Goal: Task Accomplishment & Management: Manage account settings

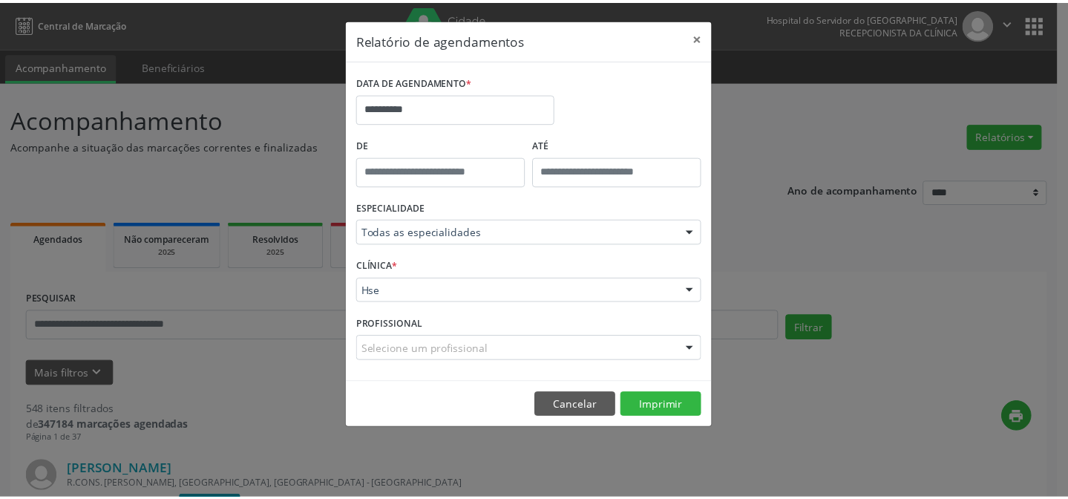
scroll to position [100, 0]
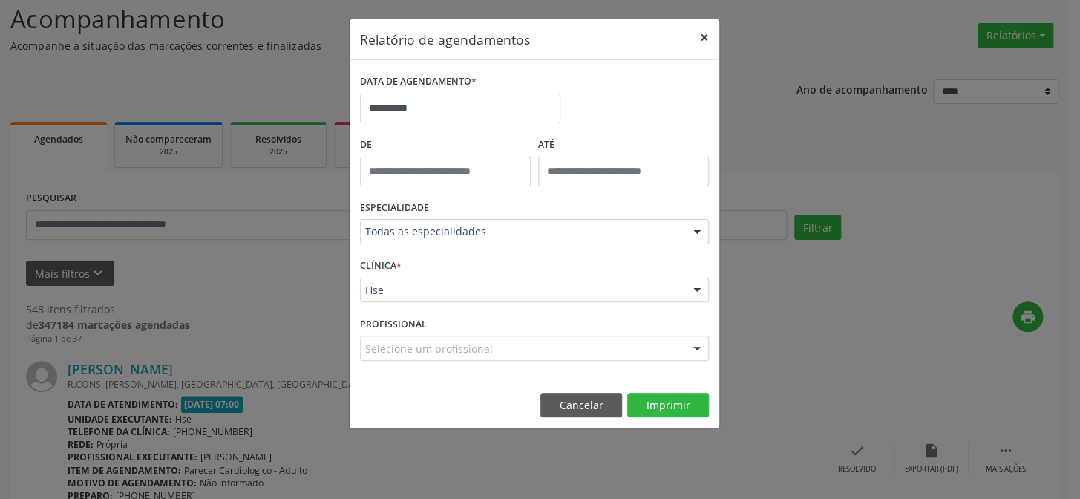
click at [703, 35] on button "×" at bounding box center [704, 37] width 30 height 36
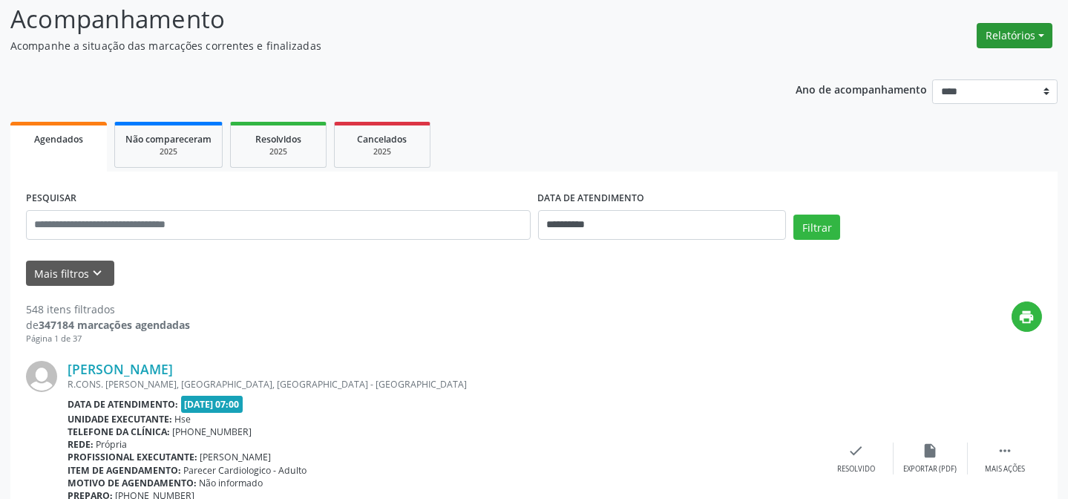
click at [1014, 35] on button "Relatórios" at bounding box center [1015, 35] width 76 height 25
click at [933, 64] on link "Agendamentos" at bounding box center [973, 66] width 160 height 21
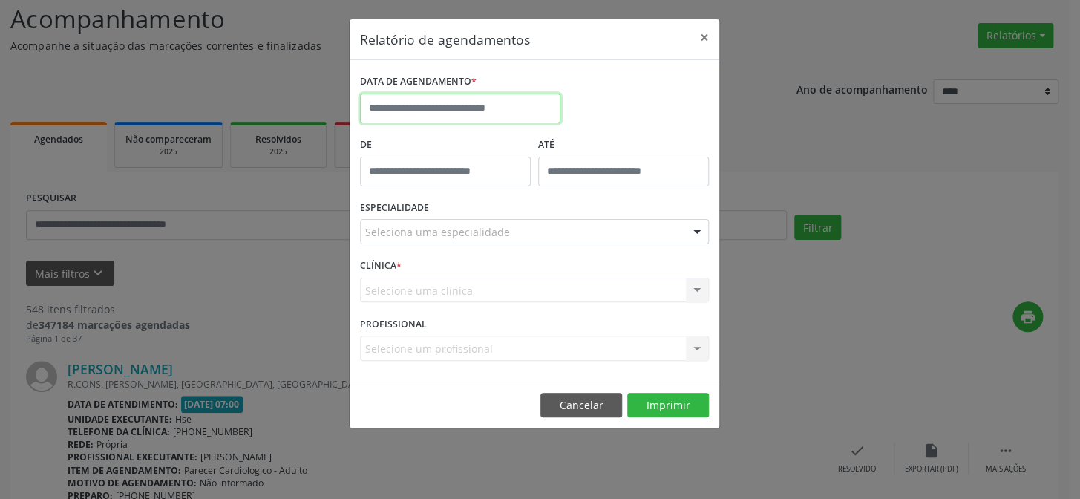
drag, startPoint x: 439, startPoint y: 98, endPoint x: 441, endPoint y: 114, distance: 16.5
click at [439, 98] on input "text" at bounding box center [460, 109] width 200 height 30
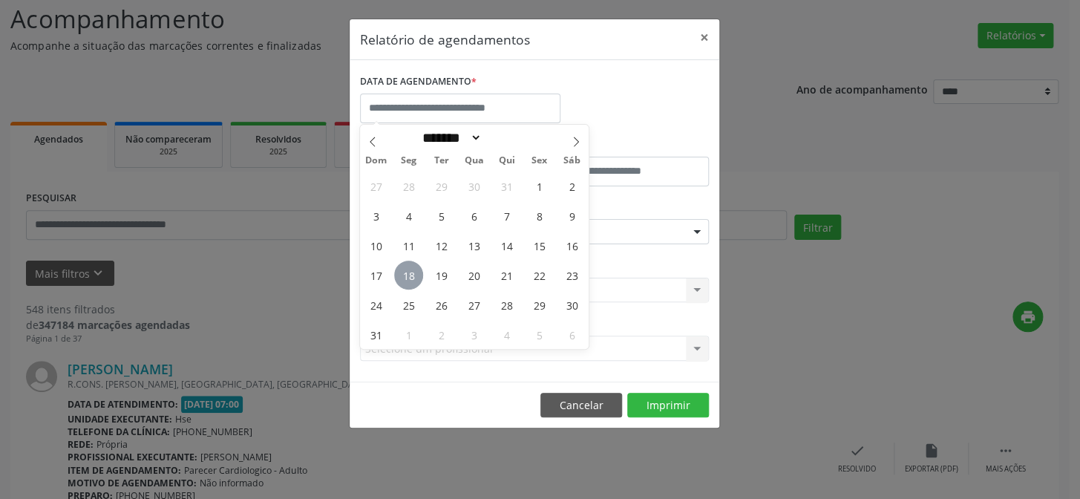
click at [409, 272] on span "18" at bounding box center [408, 274] width 29 height 29
type input "**********"
click at [409, 272] on span "18" at bounding box center [408, 274] width 29 height 29
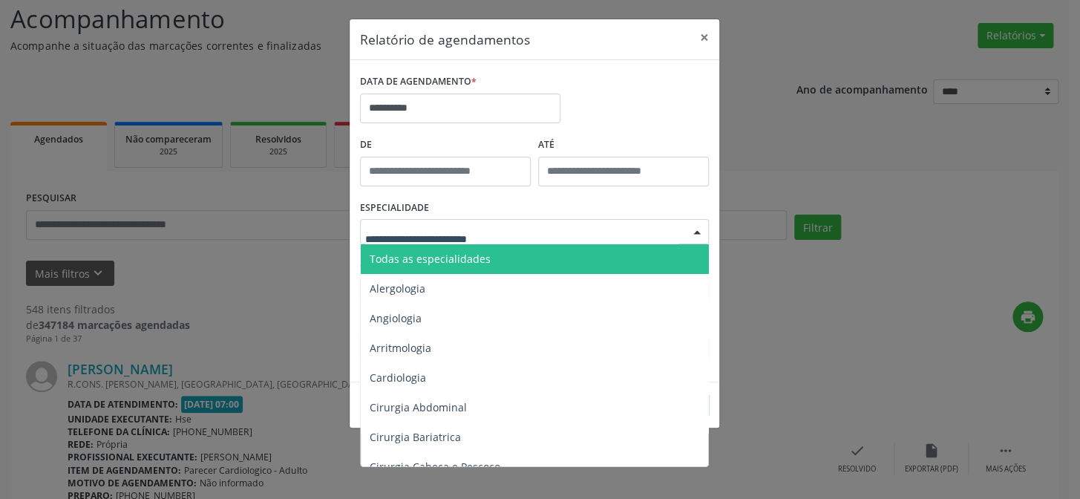
click at [442, 258] on span "Todas as especialidades" at bounding box center [430, 259] width 121 height 14
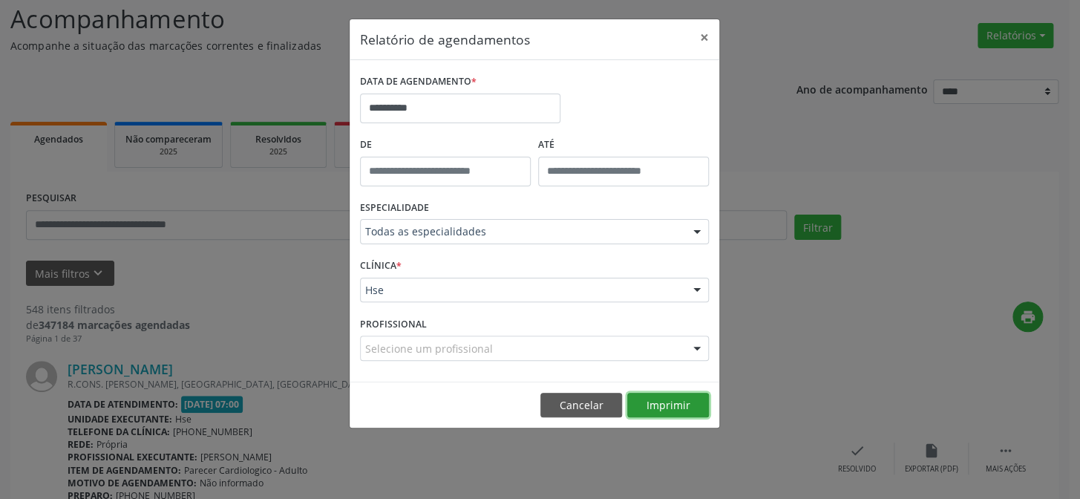
click at [663, 403] on button "Imprimir" at bounding box center [668, 405] width 82 height 25
click at [702, 38] on button "×" at bounding box center [704, 37] width 30 height 36
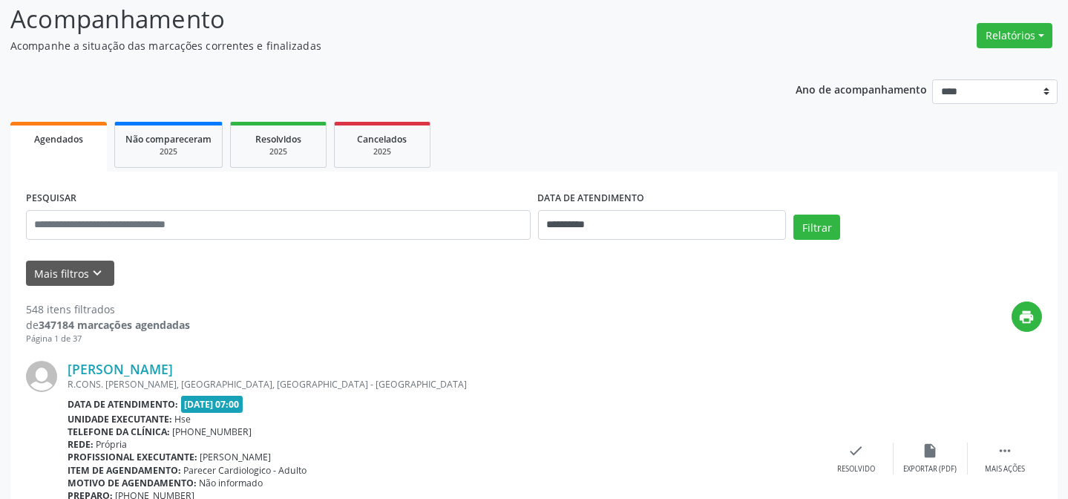
click at [107, 208] on div "PESQUISAR" at bounding box center [278, 218] width 512 height 63
click at [118, 226] on input "text" at bounding box center [278, 225] width 505 height 30
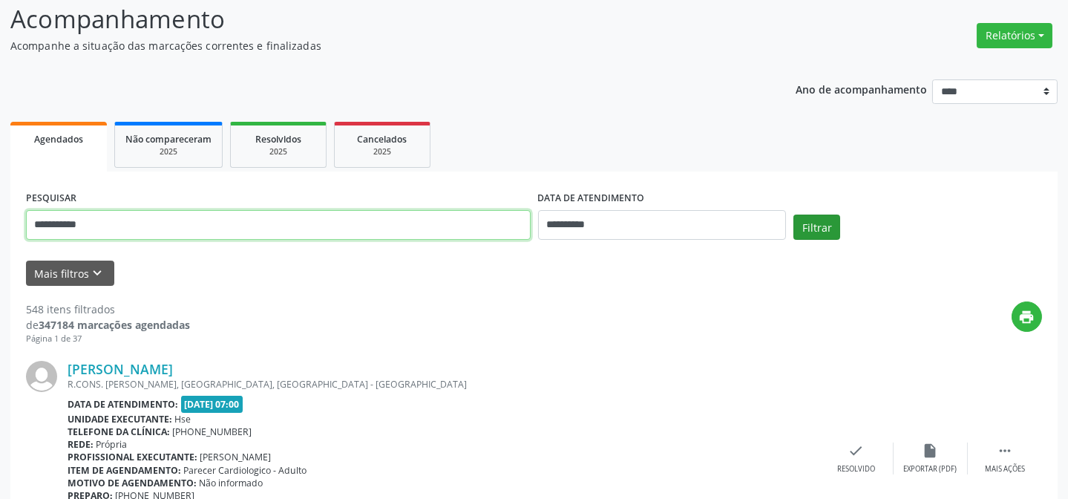
type input "**********"
click at [807, 217] on button "Filtrar" at bounding box center [816, 226] width 47 height 25
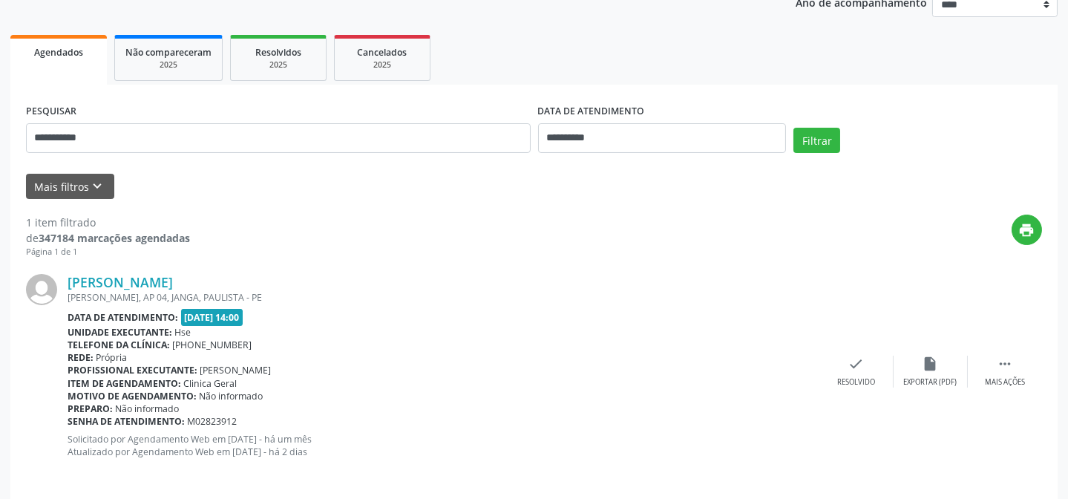
scroll to position [198, 0]
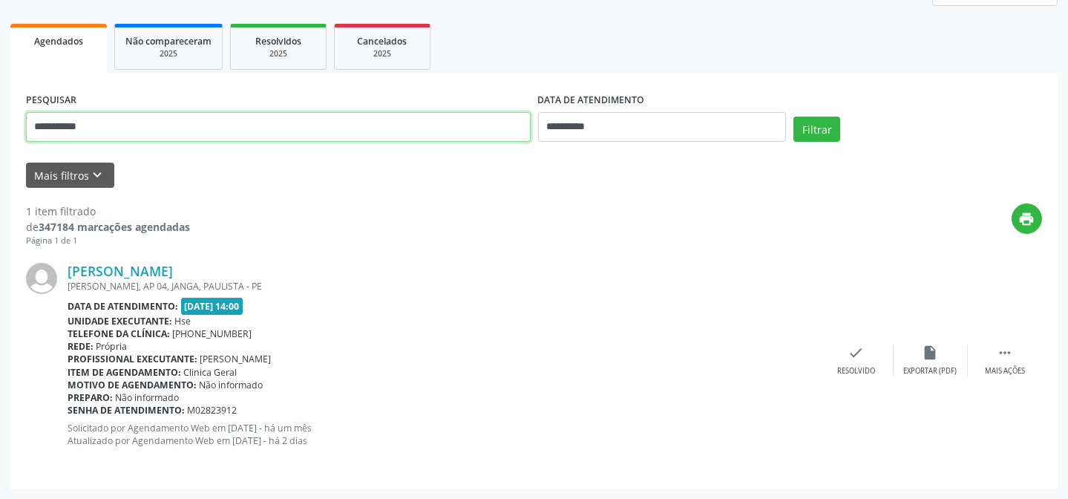
drag, startPoint x: 226, startPoint y: 132, endPoint x: 1, endPoint y: 134, distance: 225.6
click at [0, 131] on div "**********" at bounding box center [534, 191] width 1068 height 616
type input "**********"
click at [793, 117] on button "Filtrar" at bounding box center [816, 129] width 47 height 25
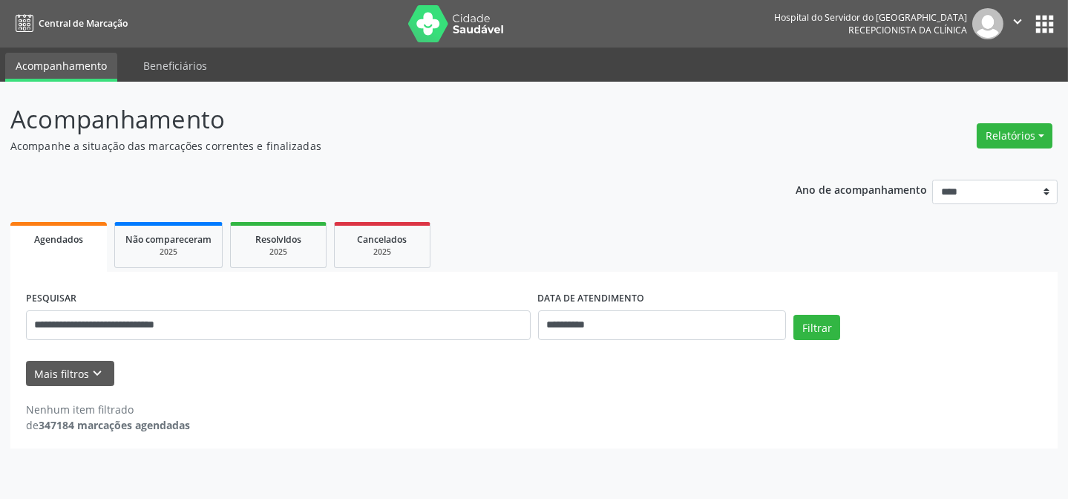
scroll to position [0, 0]
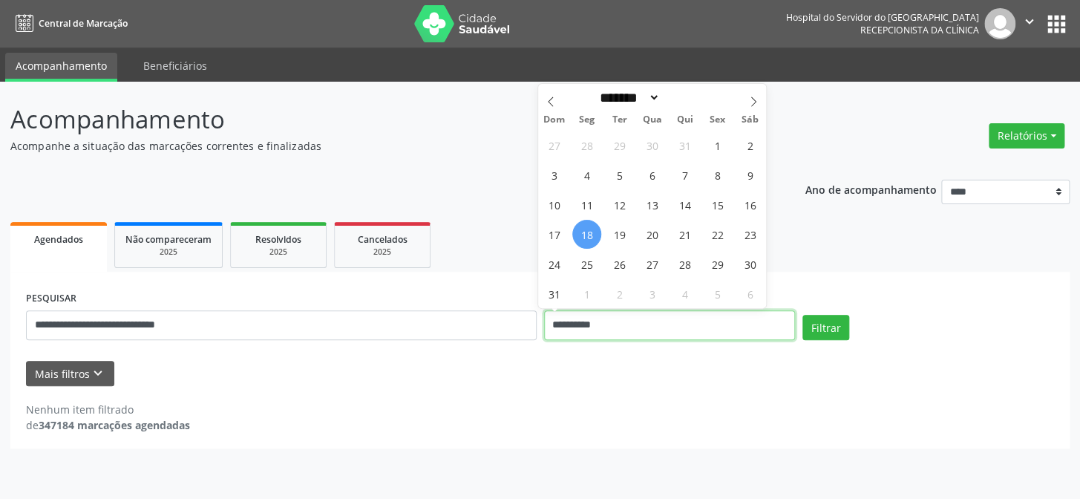
drag, startPoint x: 611, startPoint y: 325, endPoint x: 505, endPoint y: 309, distance: 107.3
click at [505, 309] on div "**********" at bounding box center [539, 318] width 1035 height 63
click at [802, 315] on button "Filtrar" at bounding box center [825, 327] width 47 height 25
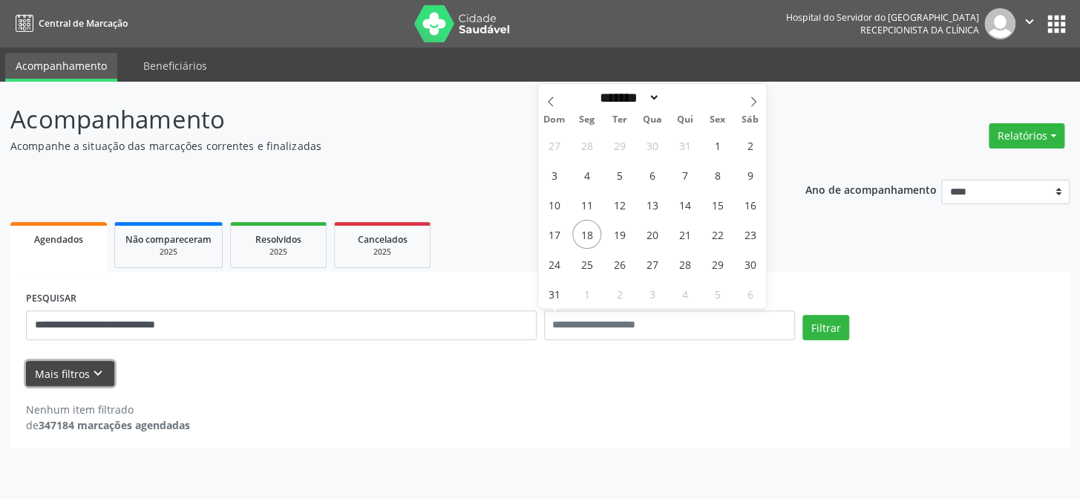
click at [62, 369] on button "Mais filtros keyboard_arrow_down" at bounding box center [70, 374] width 88 height 26
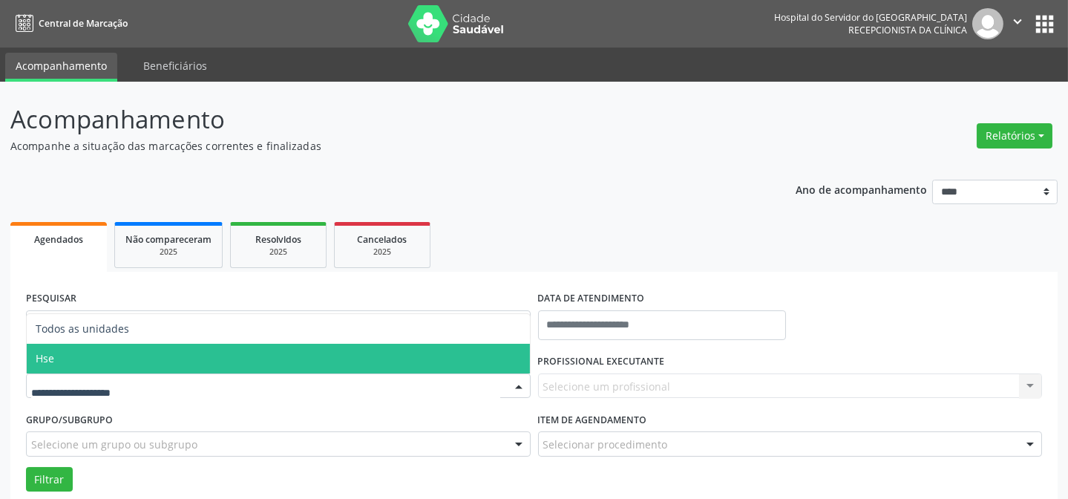
click at [142, 363] on span "Hse" at bounding box center [278, 359] width 503 height 30
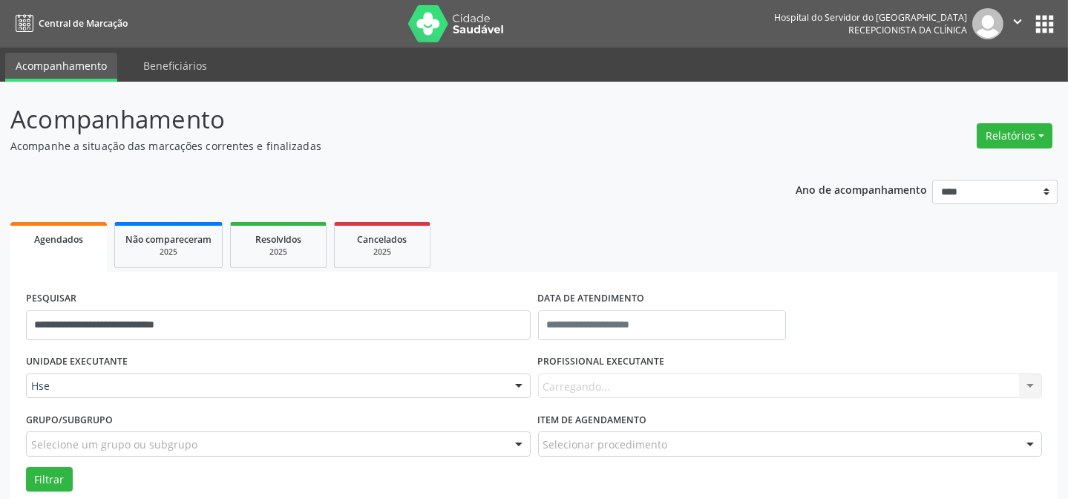
click at [647, 388] on div "Carregando... Nenhum resultado encontrado para: " " Não há nenhuma opção para s…" at bounding box center [790, 385] width 505 height 25
click at [639, 330] on input "text" at bounding box center [662, 325] width 249 height 30
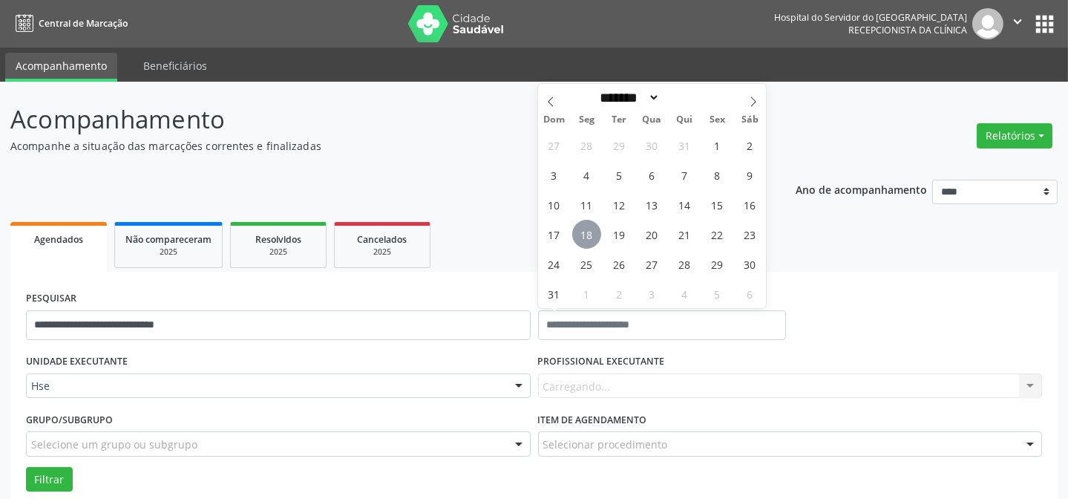
click at [579, 227] on span "18" at bounding box center [586, 234] width 29 height 29
type input "**********"
click at [579, 227] on span "18" at bounding box center [586, 234] width 29 height 29
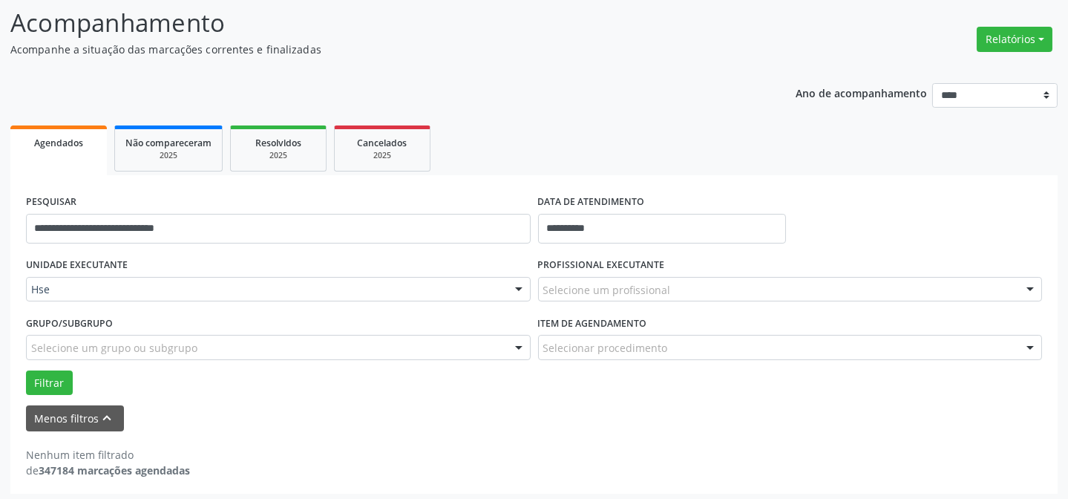
scroll to position [100, 0]
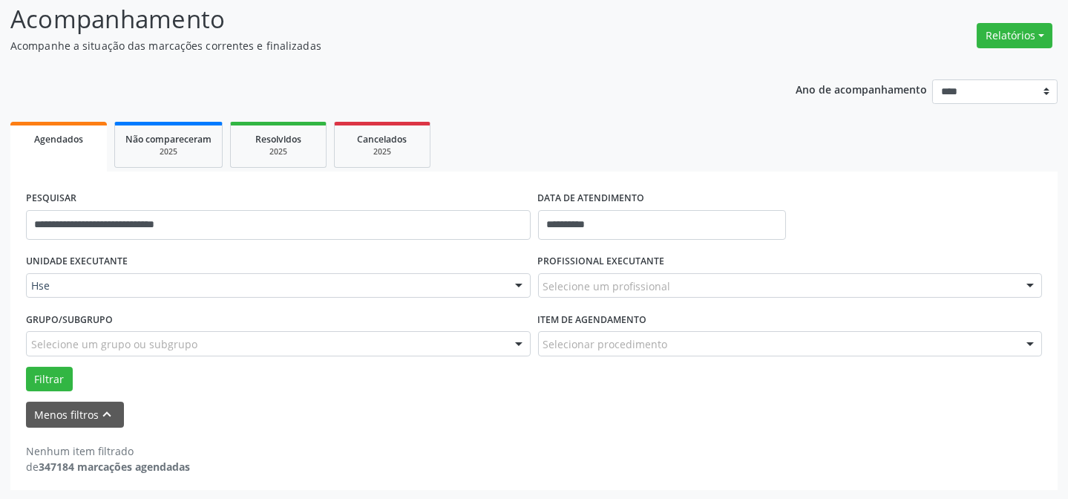
click at [670, 285] on div "Selecione um profissional" at bounding box center [790, 285] width 505 height 25
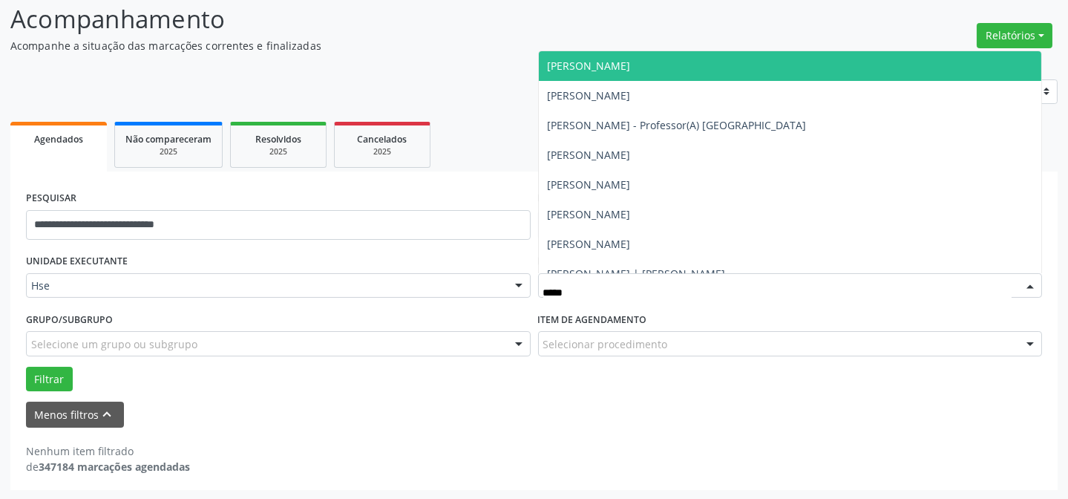
type input "******"
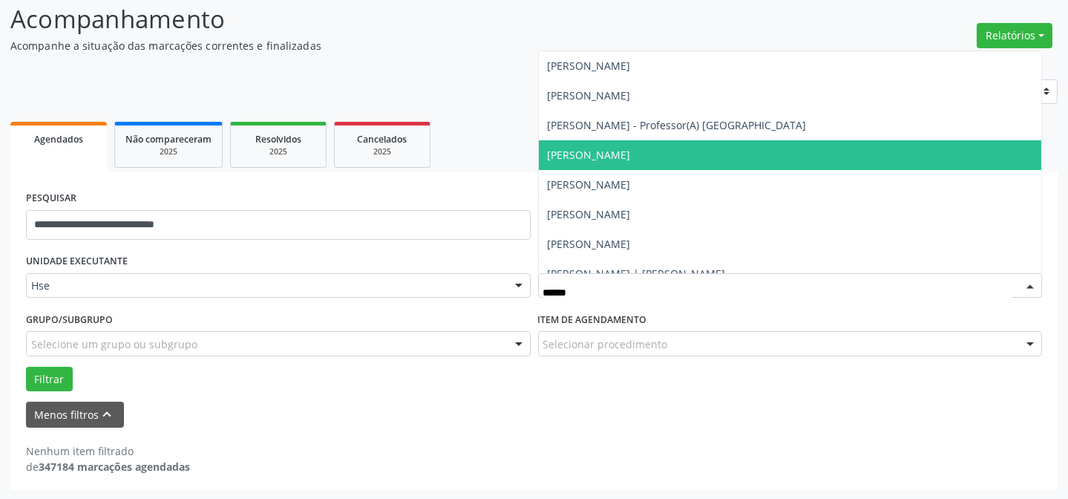
click at [631, 151] on span "[PERSON_NAME]" at bounding box center [589, 155] width 83 height 14
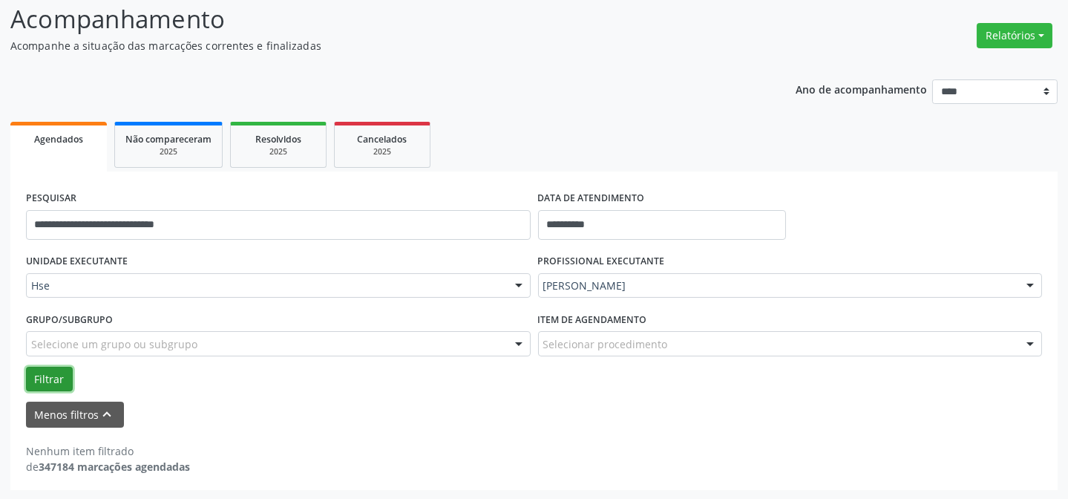
click at [59, 376] on button "Filtrar" at bounding box center [49, 379] width 47 height 25
click at [44, 375] on button "Filtrar" at bounding box center [49, 379] width 47 height 25
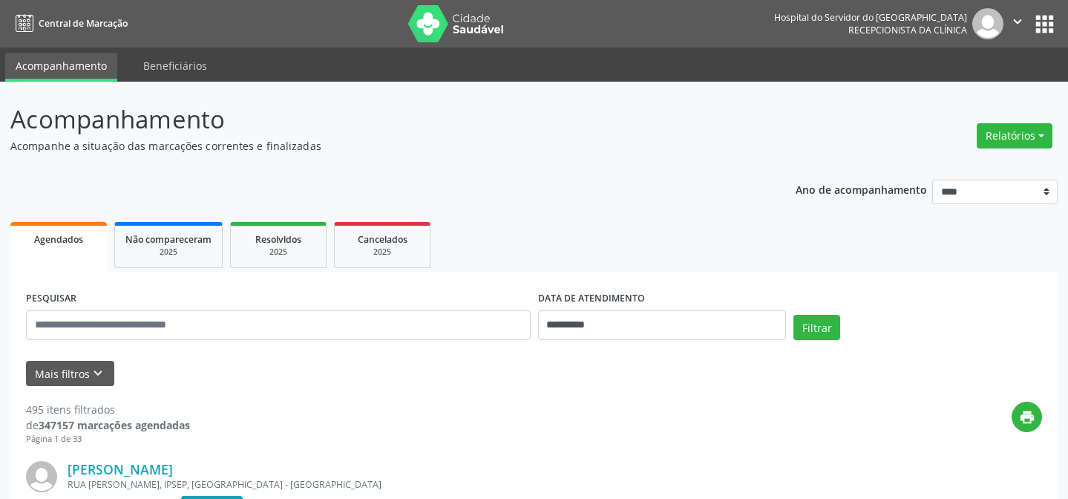
scroll to position [100, 0]
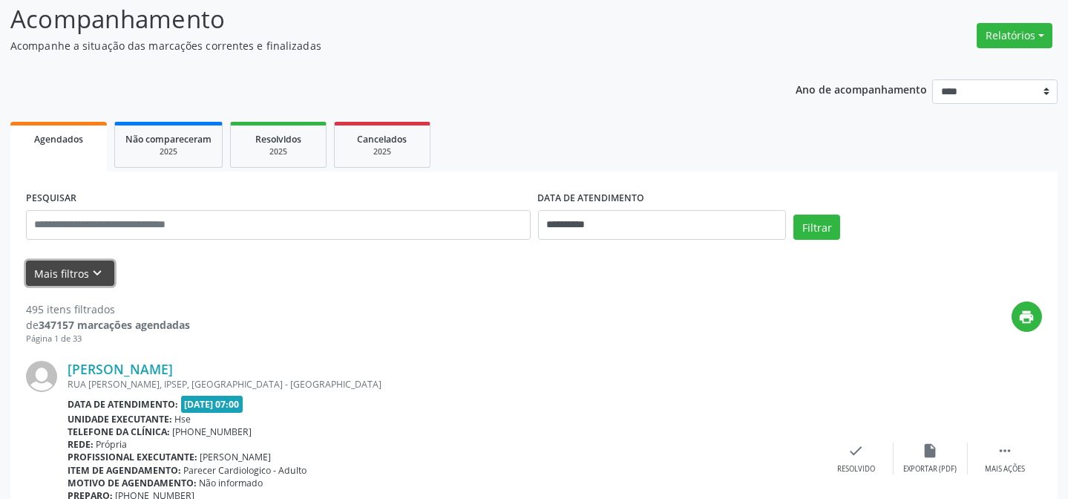
click at [73, 278] on button "Mais filtros keyboard_arrow_down" at bounding box center [70, 273] width 88 height 26
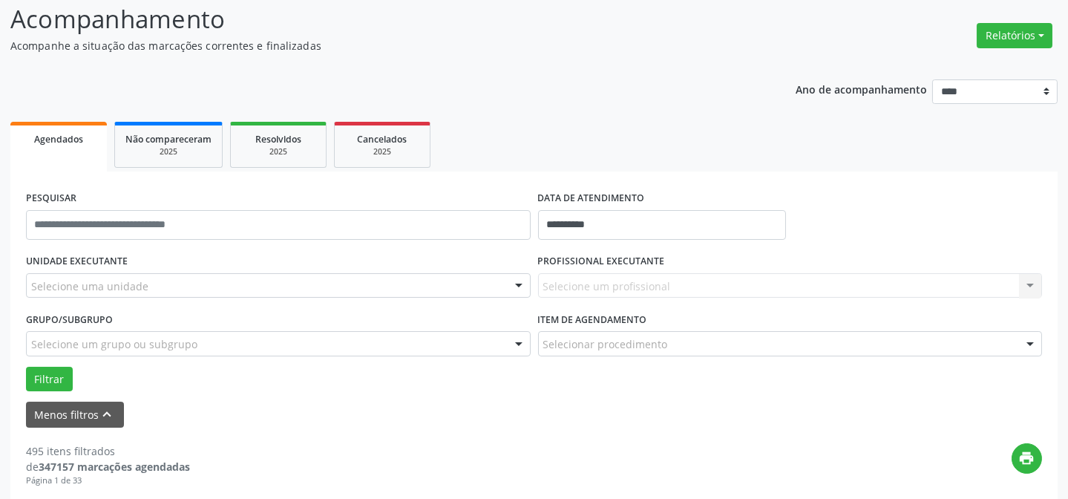
click at [292, 272] on div "UNIDADE EXECUTANTE Selecione uma unidade Todos as unidades Hse Nenhum resultado…" at bounding box center [278, 279] width 512 height 58
click at [289, 280] on div "Selecione uma unidade" at bounding box center [278, 285] width 505 height 25
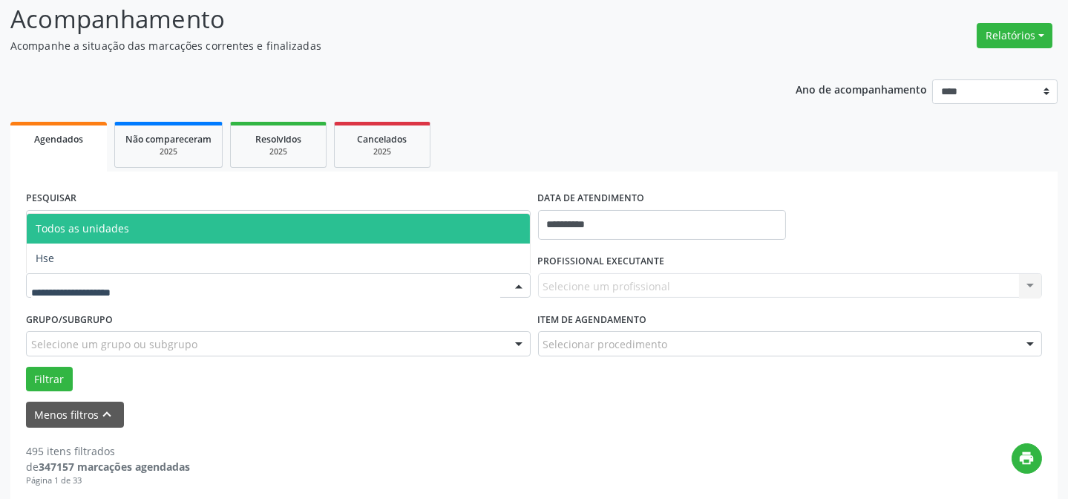
click at [220, 243] on ul "Todos as unidades Hse Nenhum resultado encontrado para: " " Não há nenhuma opçã…" at bounding box center [278, 243] width 503 height 59
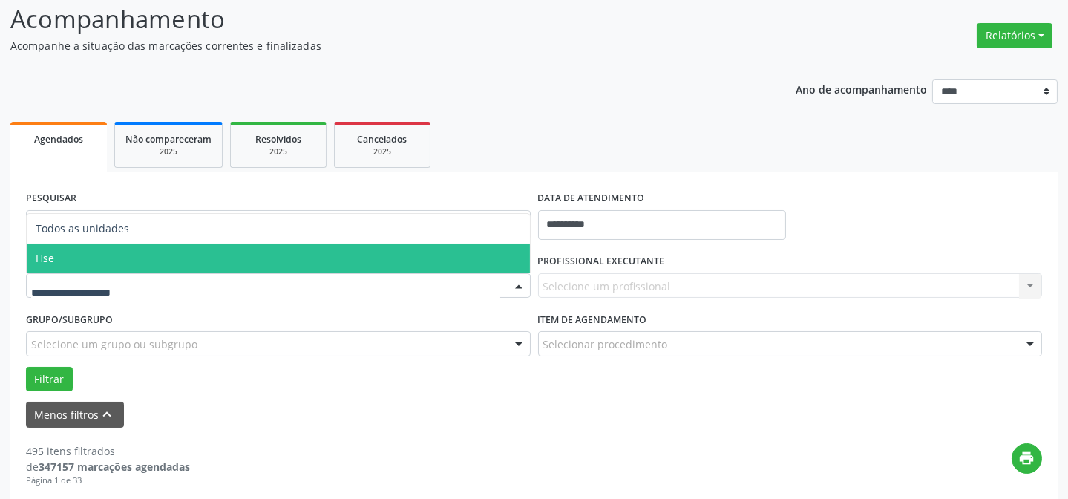
click at [219, 249] on span "Hse" at bounding box center [278, 258] width 503 height 30
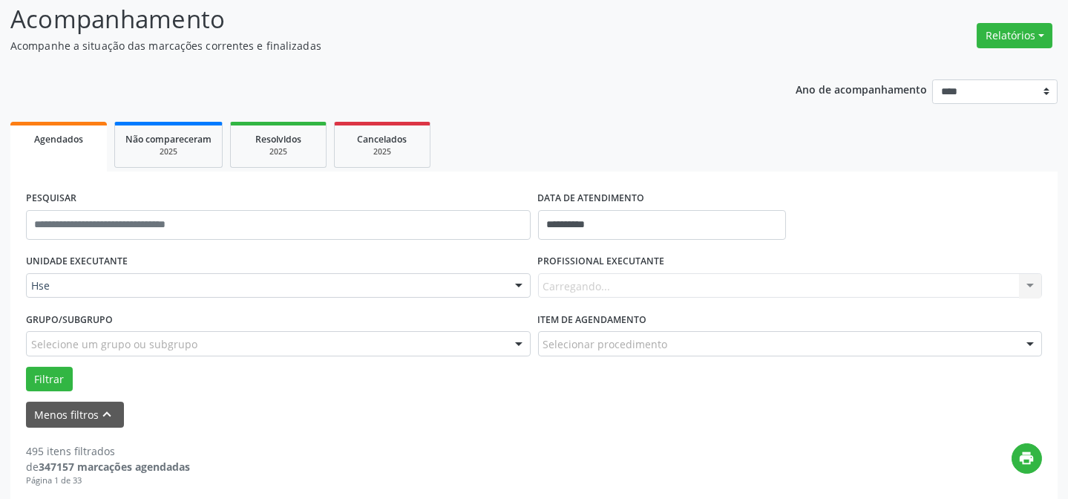
click at [649, 295] on div "Carregando... Nenhum resultado encontrado para: " " Não há nenhuma opção para s…" at bounding box center [790, 285] width 505 height 25
click at [652, 288] on div "Carregando... Nenhum resultado encontrado para: " " Não há nenhuma opção para s…" at bounding box center [790, 285] width 505 height 25
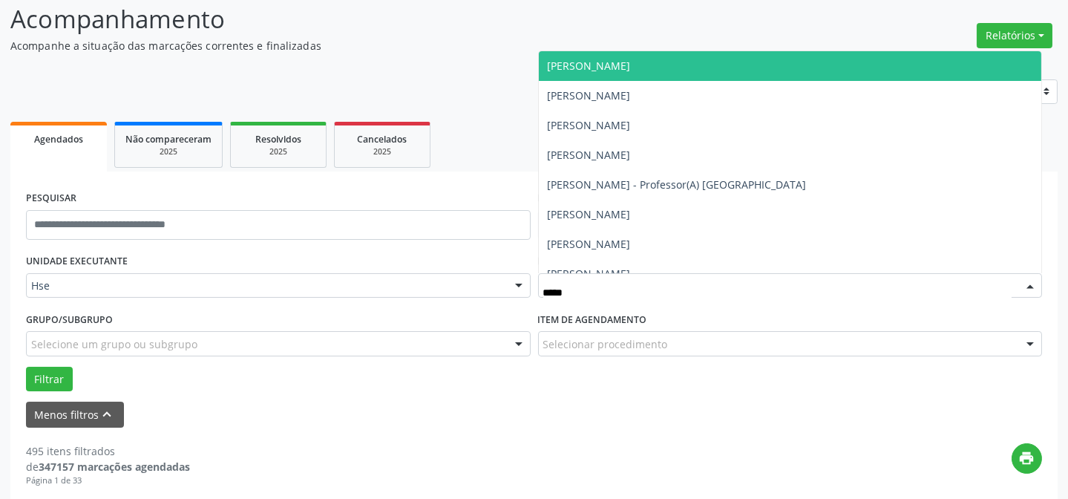
type input "******"
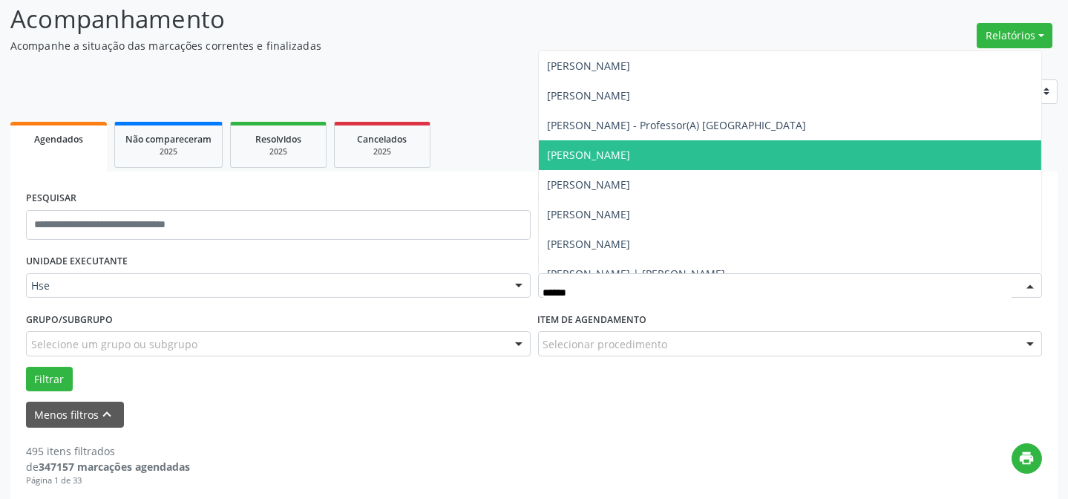
click at [786, 156] on span "[PERSON_NAME]" at bounding box center [790, 155] width 503 height 30
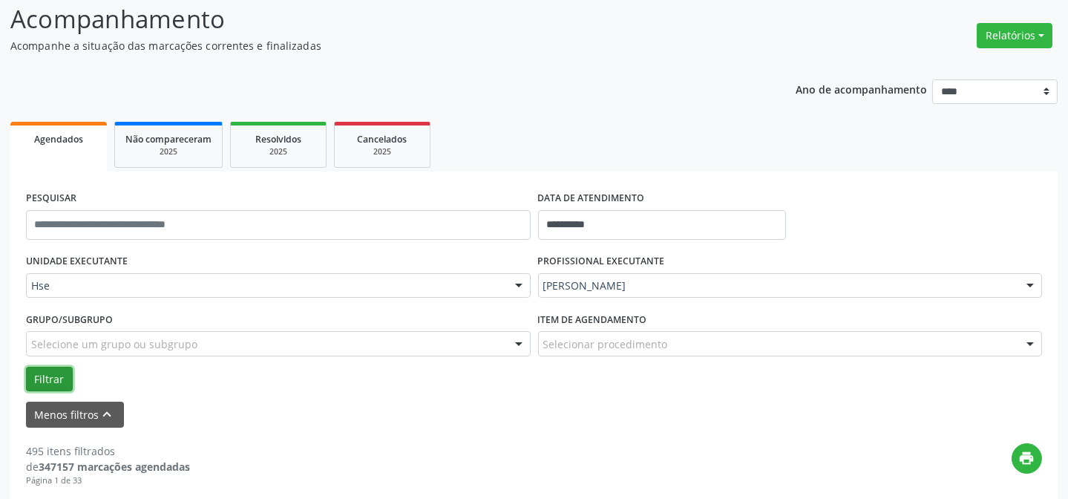
click at [45, 376] on button "Filtrar" at bounding box center [49, 379] width 47 height 25
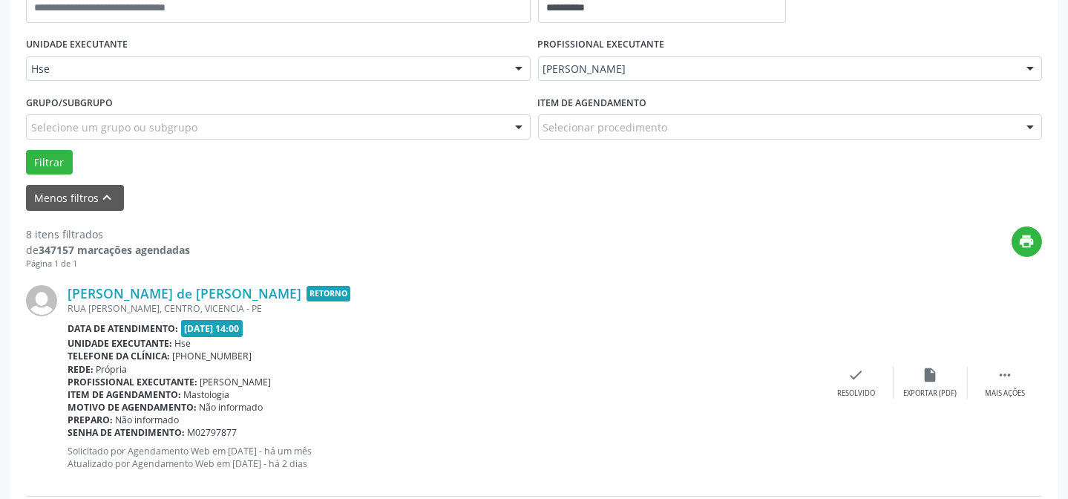
scroll to position [370, 0]
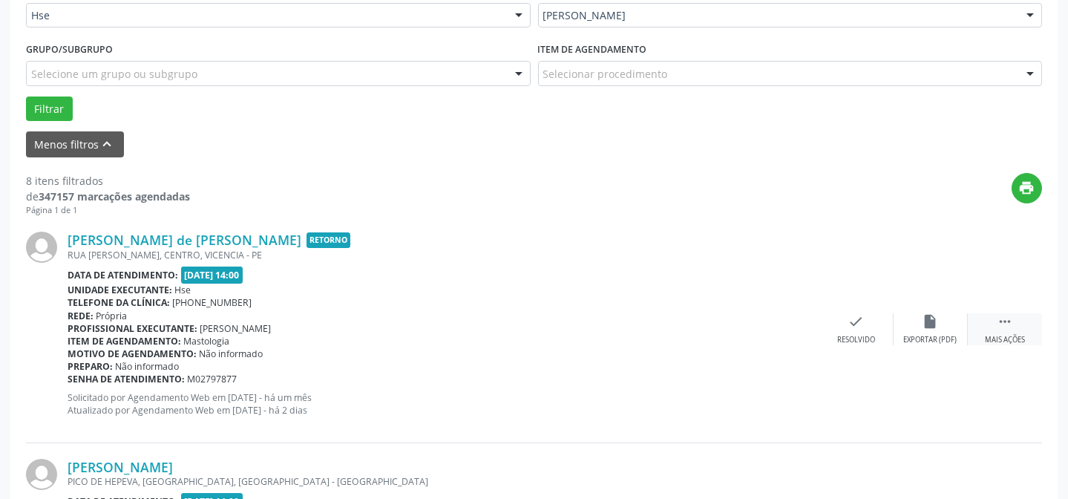
click at [1017, 330] on div " Mais ações" at bounding box center [1005, 329] width 74 height 32
click at [949, 328] on div "alarm_off Não compareceu" at bounding box center [931, 329] width 74 height 32
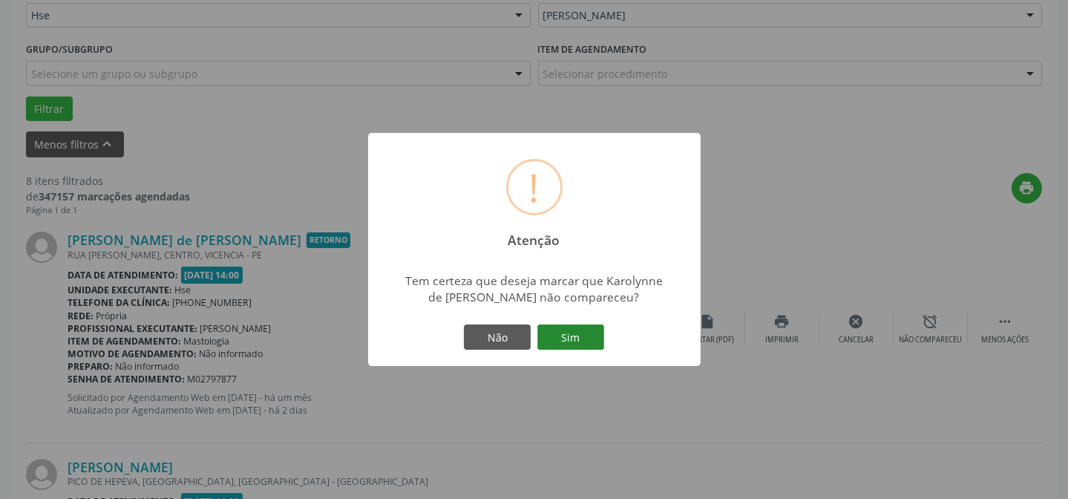
click at [576, 344] on button "Sim" at bounding box center [570, 336] width 67 height 25
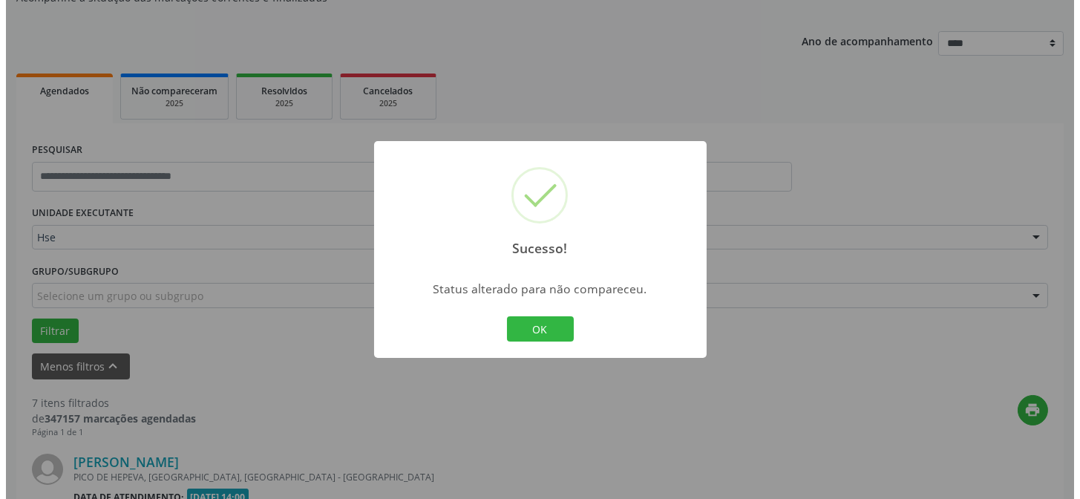
scroll to position [492, 0]
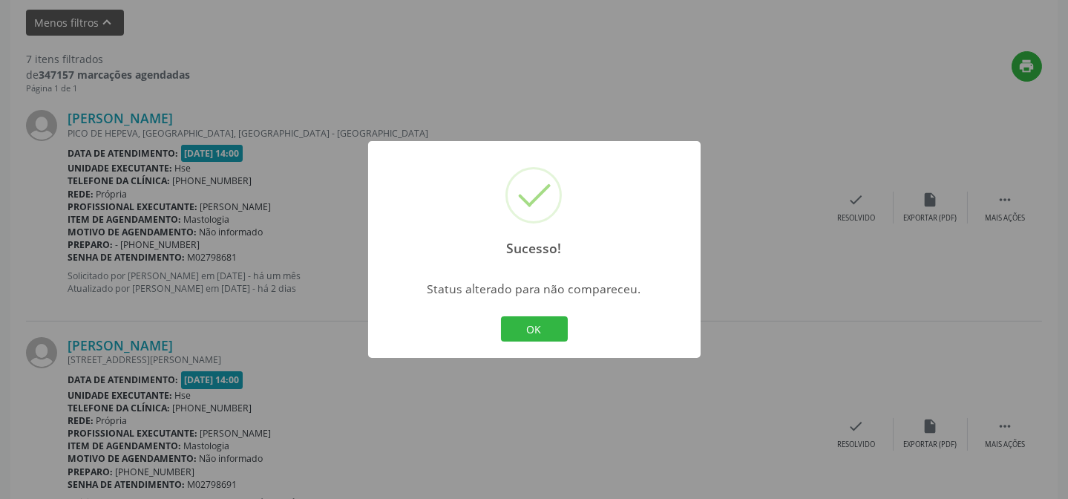
click at [545, 345] on div "Sucesso! × Status alterado para não compareceu. OK Cancel" at bounding box center [534, 249] width 332 height 217
click at [548, 327] on button "OK" at bounding box center [534, 328] width 67 height 25
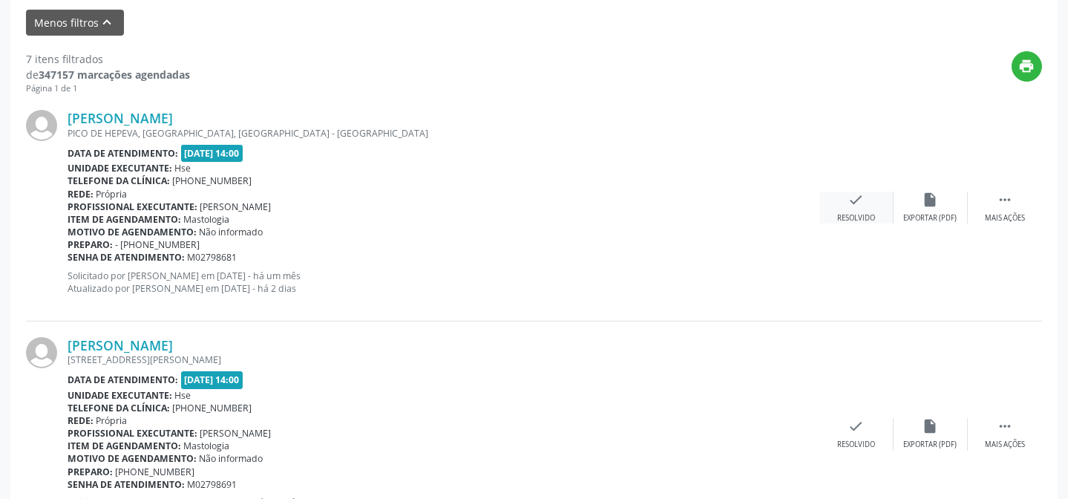
click at [853, 197] on icon "check" at bounding box center [856, 199] width 16 height 16
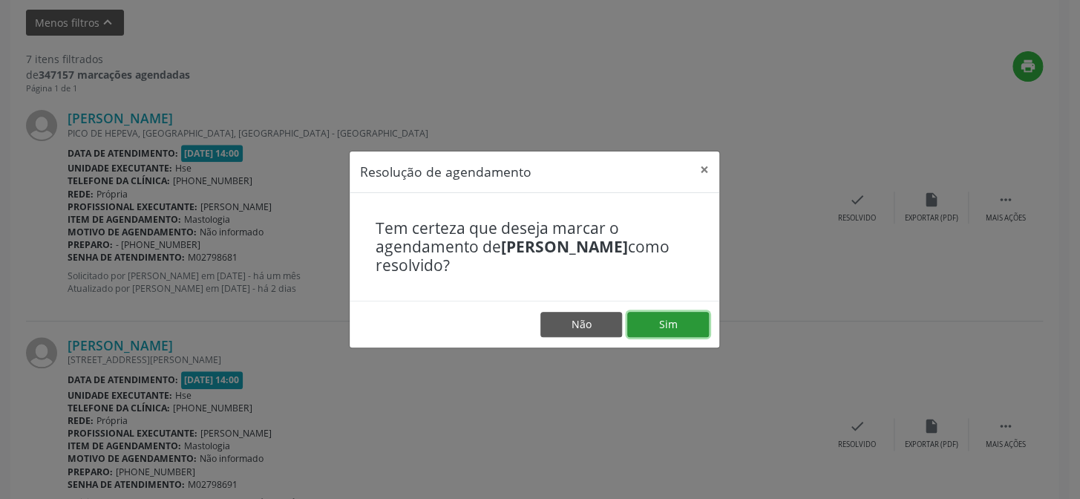
click at [688, 320] on button "Sim" at bounding box center [668, 324] width 82 height 25
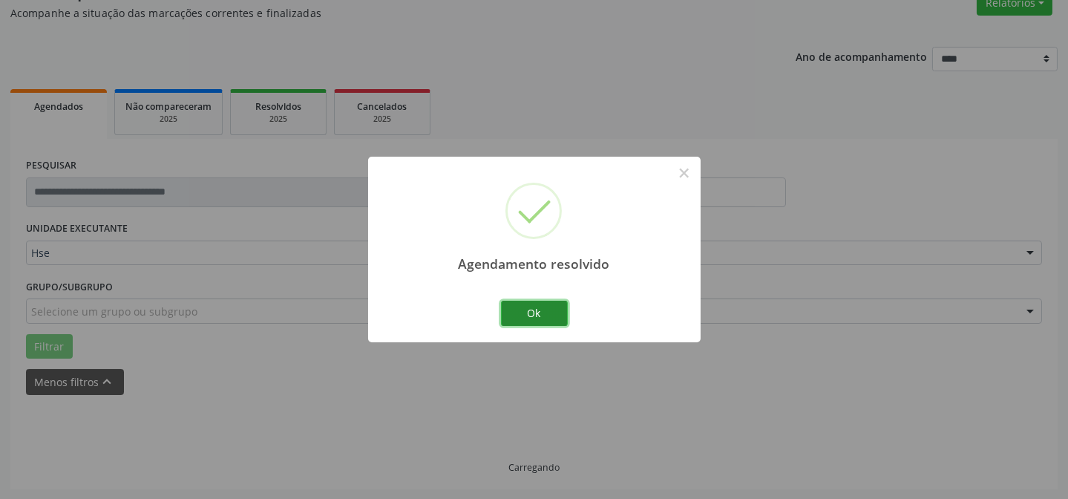
click at [533, 311] on button "Ok" at bounding box center [534, 313] width 67 height 25
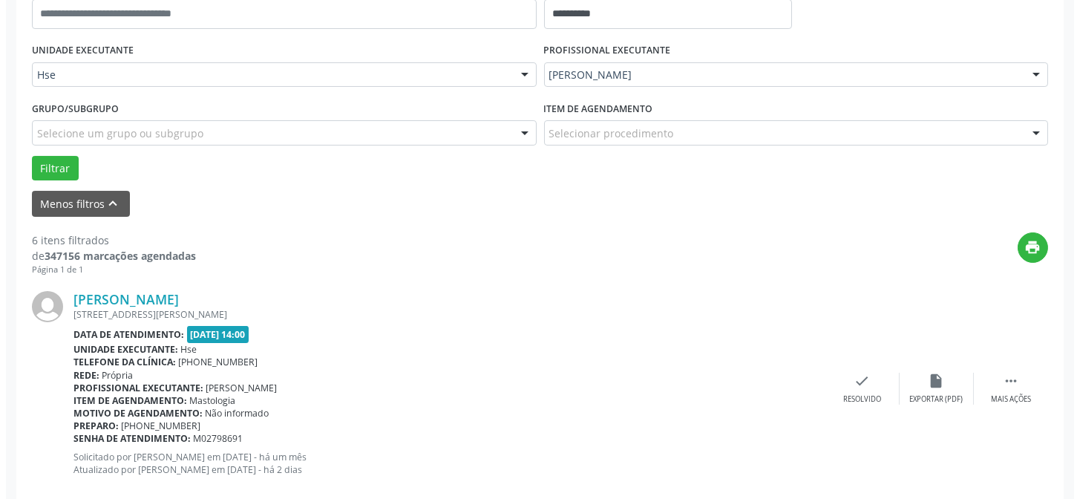
scroll to position [335, 0]
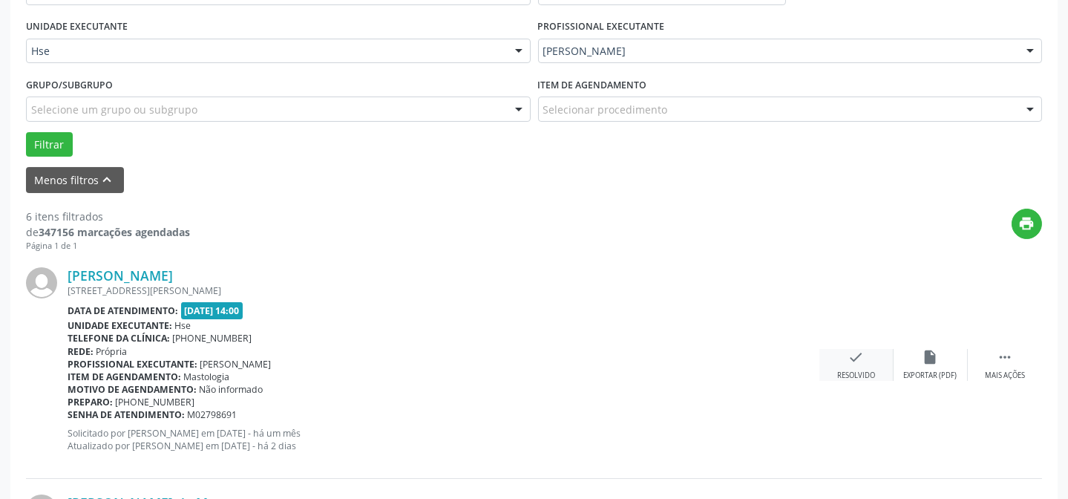
click at [865, 365] on div "check Resolvido" at bounding box center [856, 365] width 74 height 32
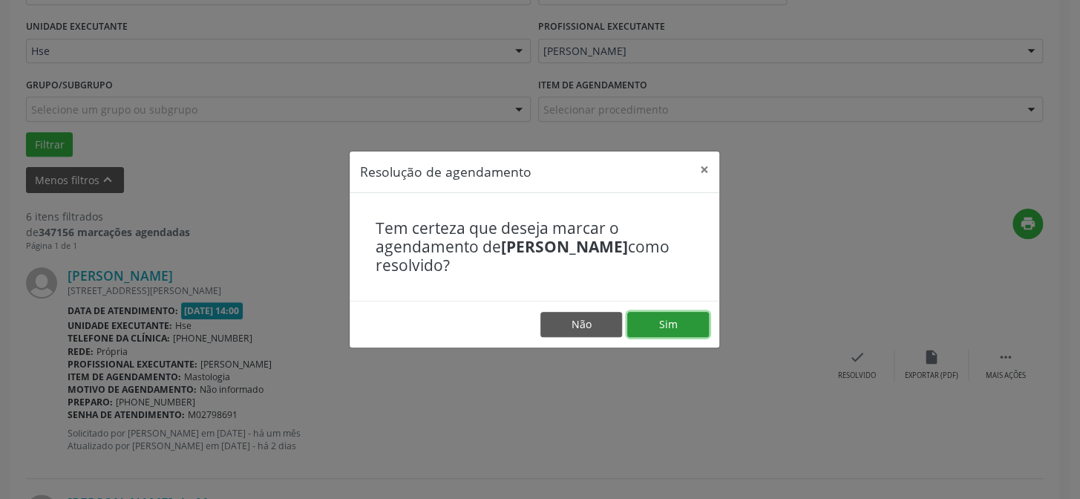
click at [661, 316] on button "Sim" at bounding box center [668, 324] width 82 height 25
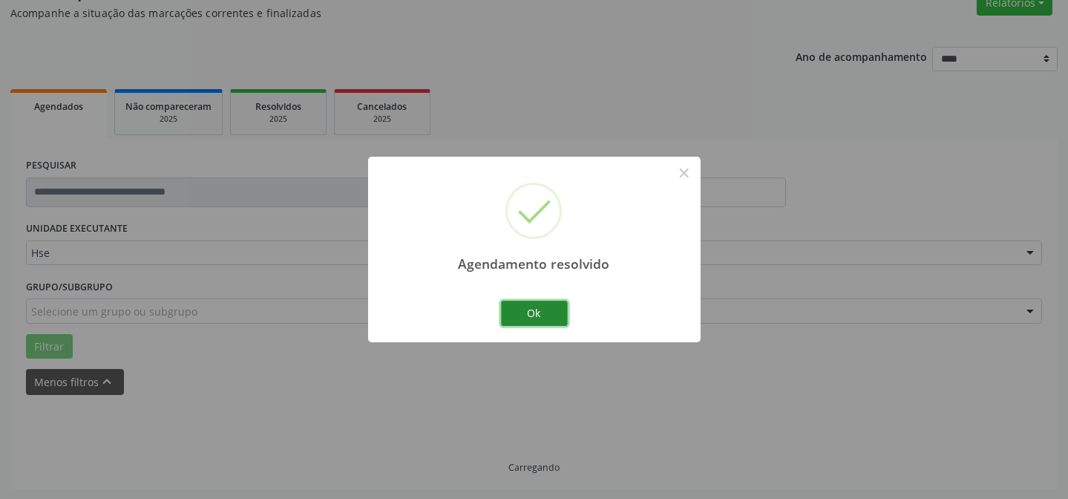
click at [525, 313] on button "Ok" at bounding box center [534, 313] width 67 height 25
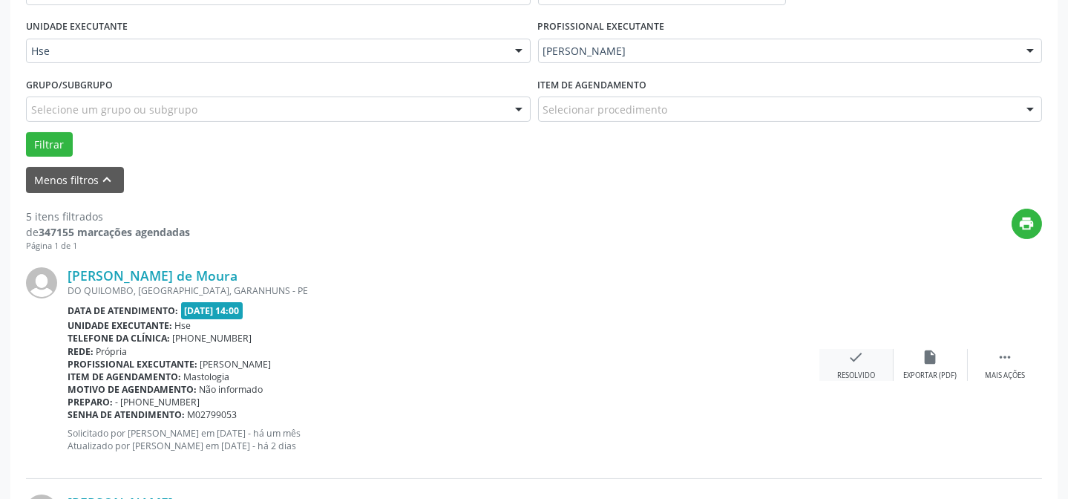
click at [859, 361] on icon "check" at bounding box center [856, 357] width 16 height 16
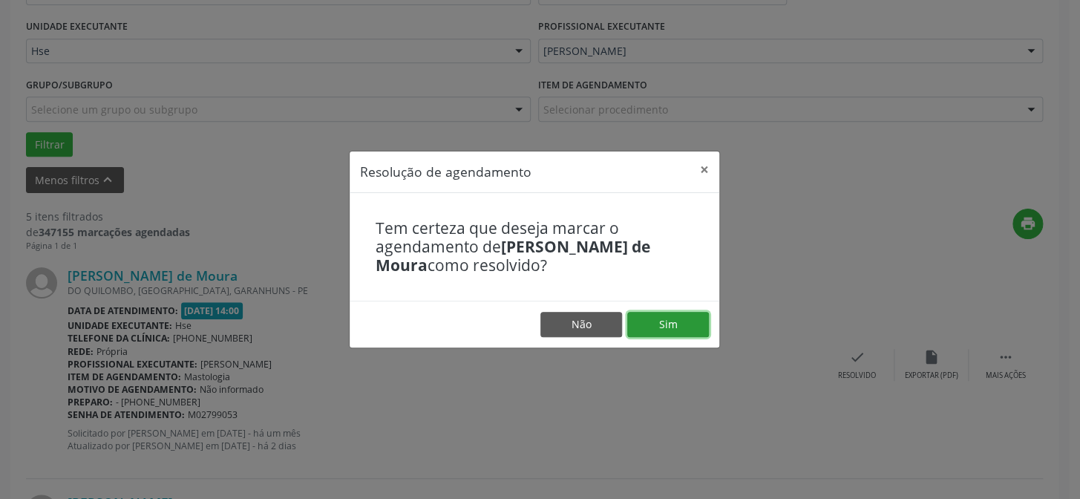
click at [694, 323] on button "Sim" at bounding box center [668, 324] width 82 height 25
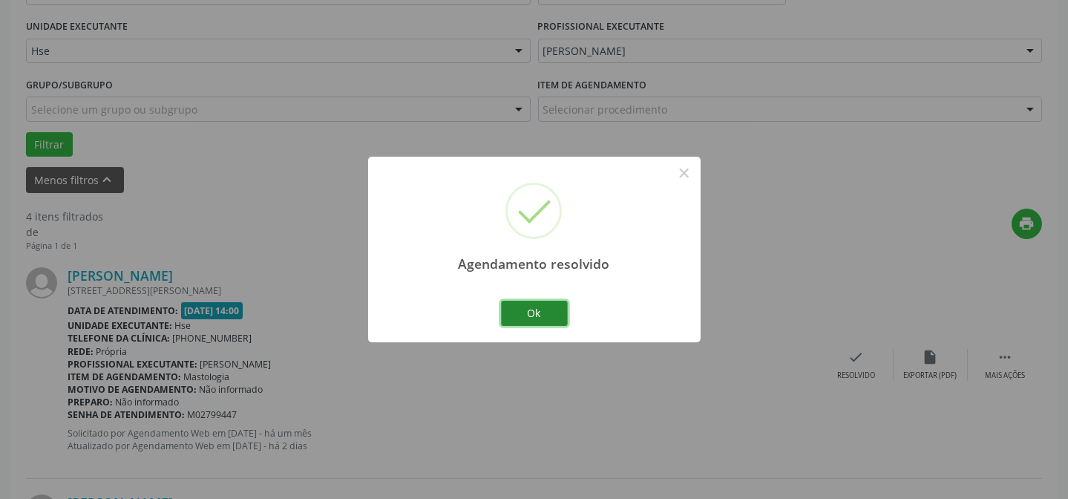
click at [551, 309] on button "Ok" at bounding box center [534, 313] width 67 height 25
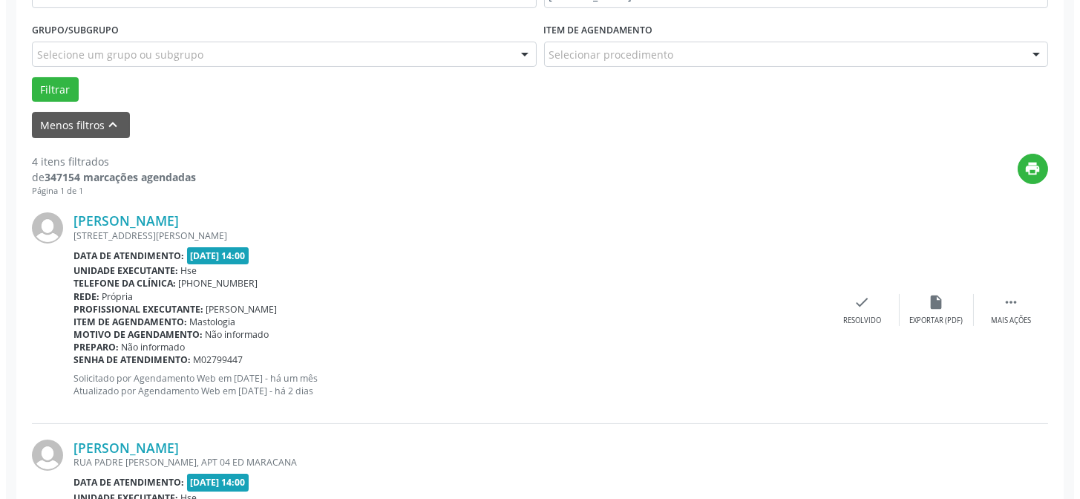
scroll to position [470, 0]
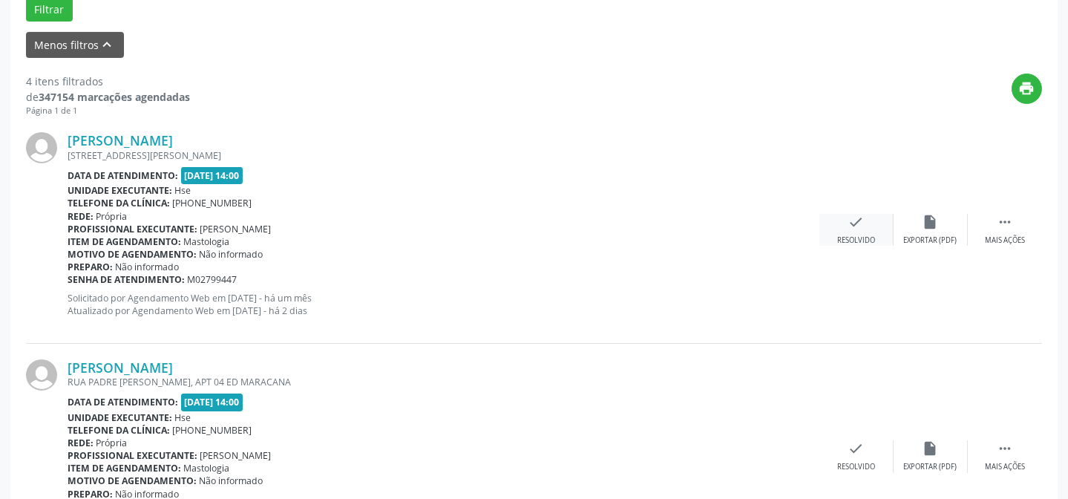
click at [874, 220] on div "check Resolvido" at bounding box center [856, 230] width 74 height 32
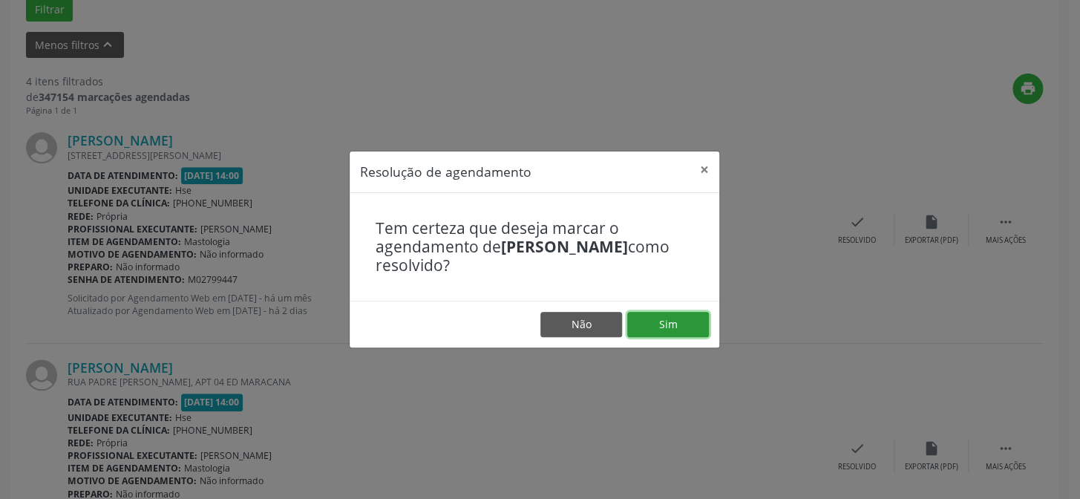
click at [664, 327] on button "Sim" at bounding box center [668, 324] width 82 height 25
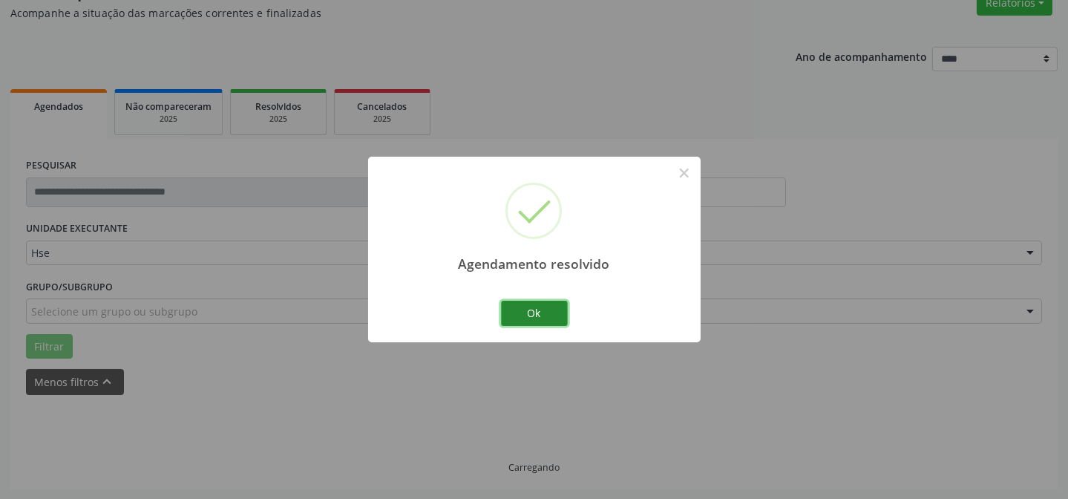
click at [549, 307] on button "Ok" at bounding box center [534, 313] width 67 height 25
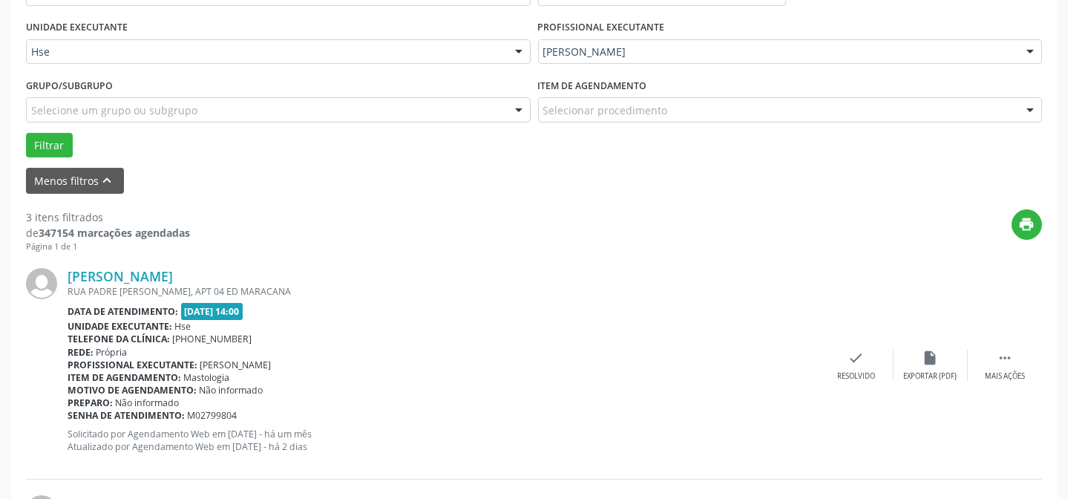
scroll to position [335, 0]
click at [1004, 373] on div "Mais ações" at bounding box center [1005, 375] width 40 height 10
click at [934, 358] on icon "alarm_off" at bounding box center [931, 357] width 16 height 16
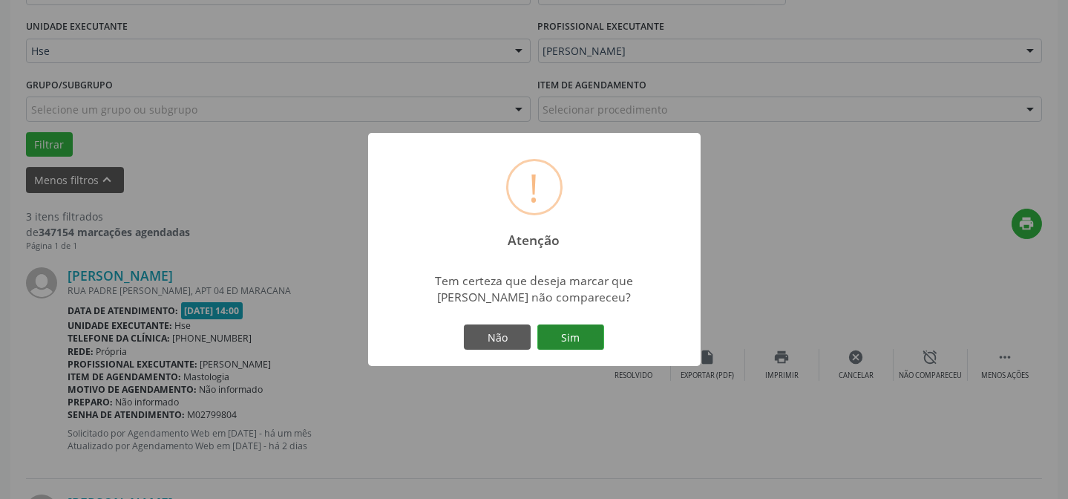
click at [594, 332] on button "Sim" at bounding box center [570, 336] width 67 height 25
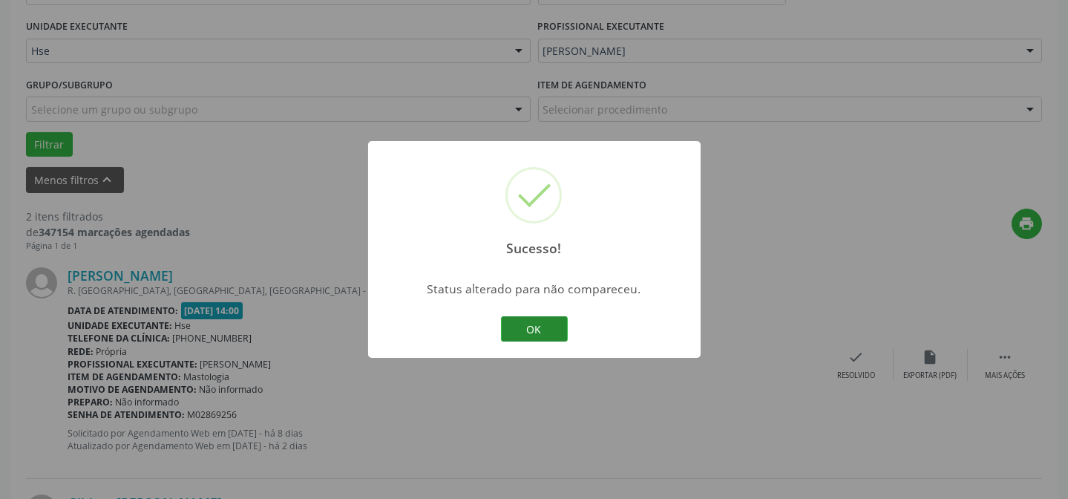
click at [551, 327] on button "OK" at bounding box center [534, 328] width 67 height 25
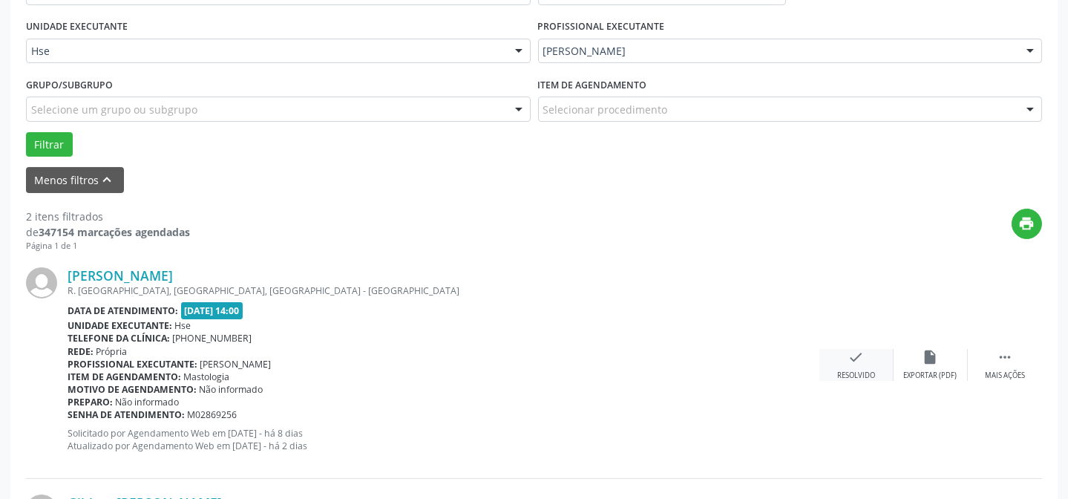
click at [854, 362] on icon "check" at bounding box center [856, 357] width 16 height 16
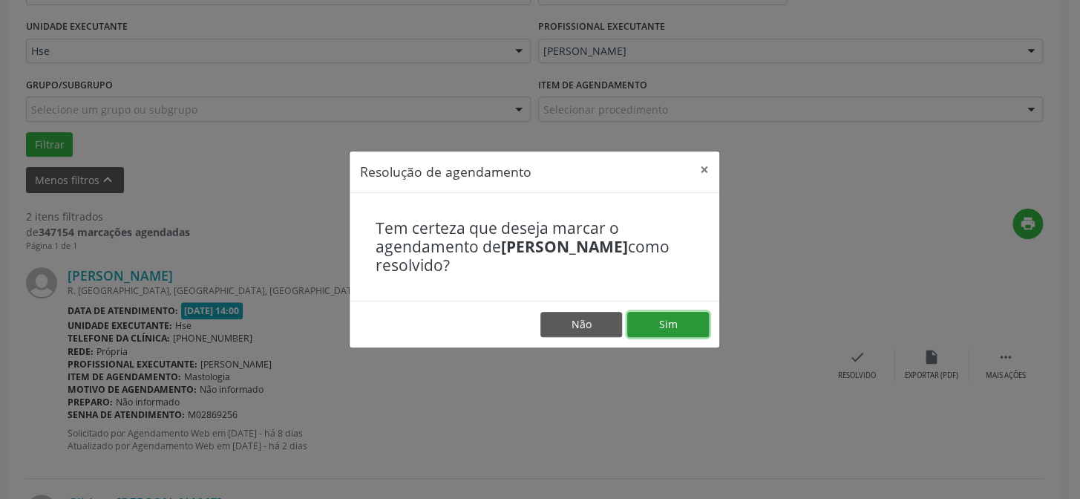
click at [665, 324] on button "Sim" at bounding box center [668, 324] width 82 height 25
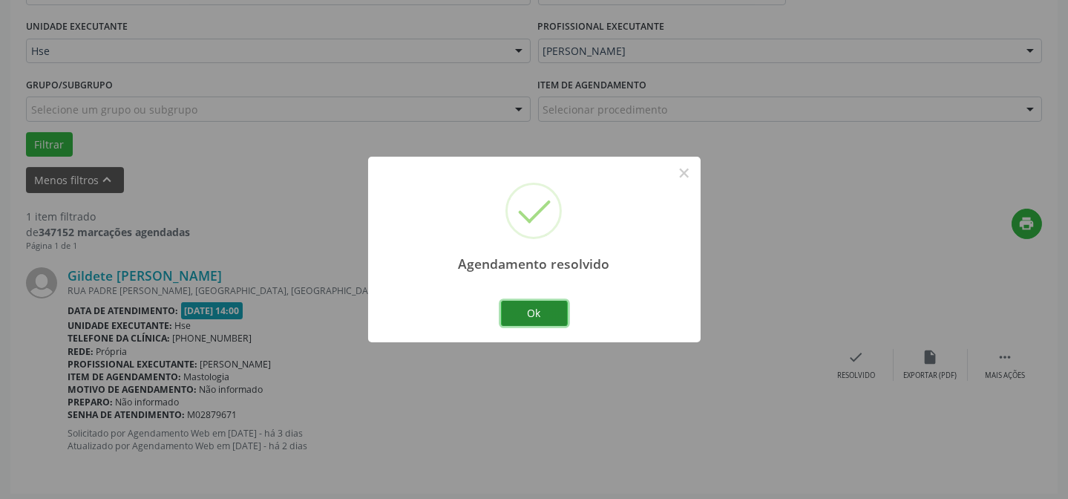
click at [533, 313] on button "Ok" at bounding box center [534, 313] width 67 height 25
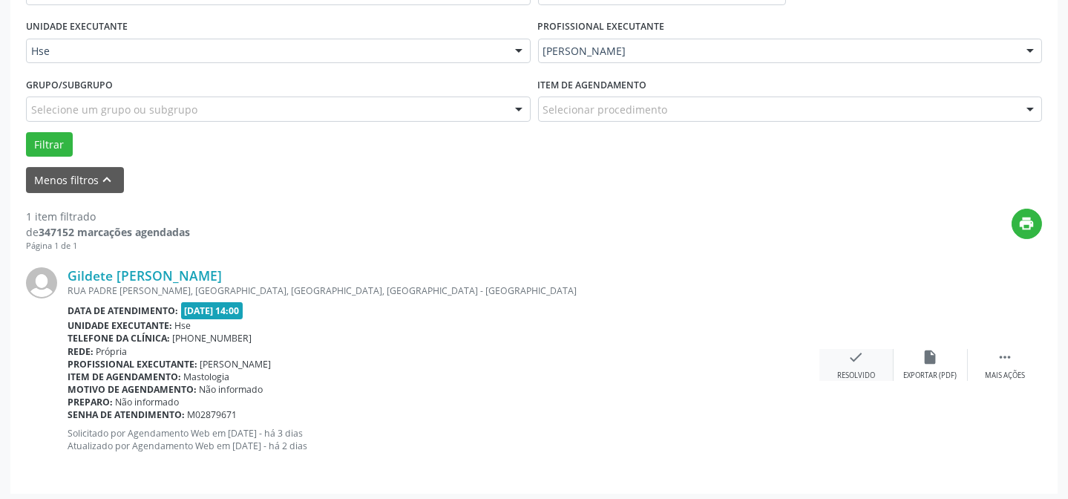
click at [841, 355] on div "check Resolvido" at bounding box center [856, 365] width 74 height 32
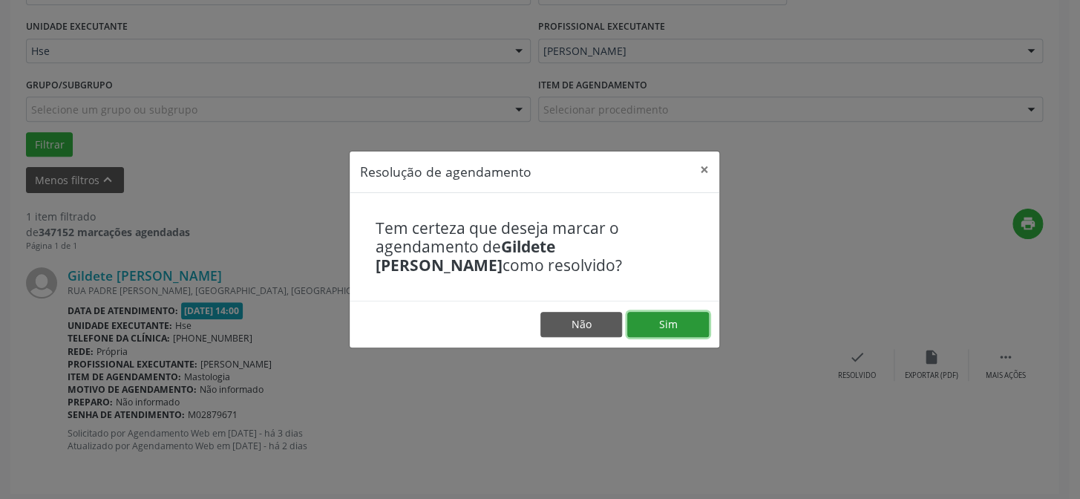
click at [678, 326] on button "Sim" at bounding box center [668, 324] width 82 height 25
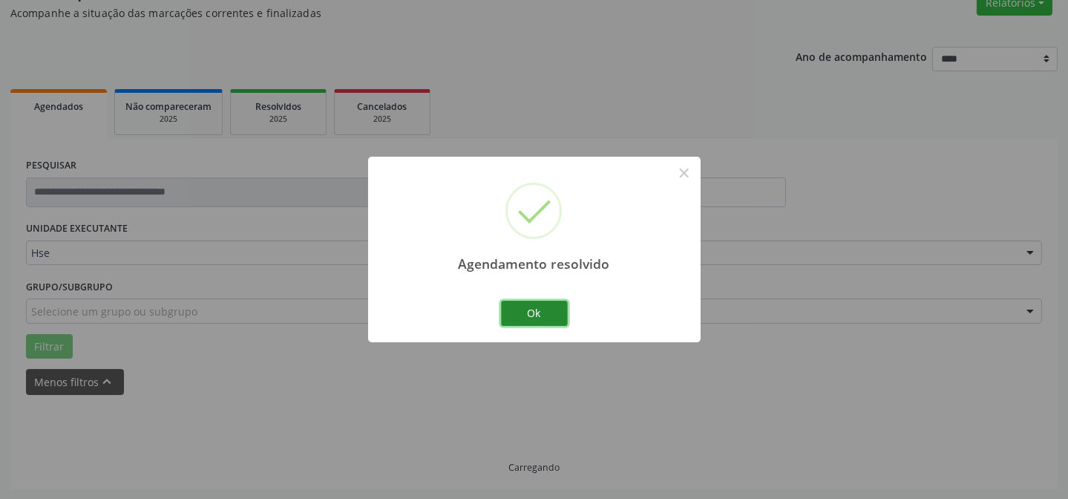
click at [553, 315] on button "Ok" at bounding box center [534, 313] width 67 height 25
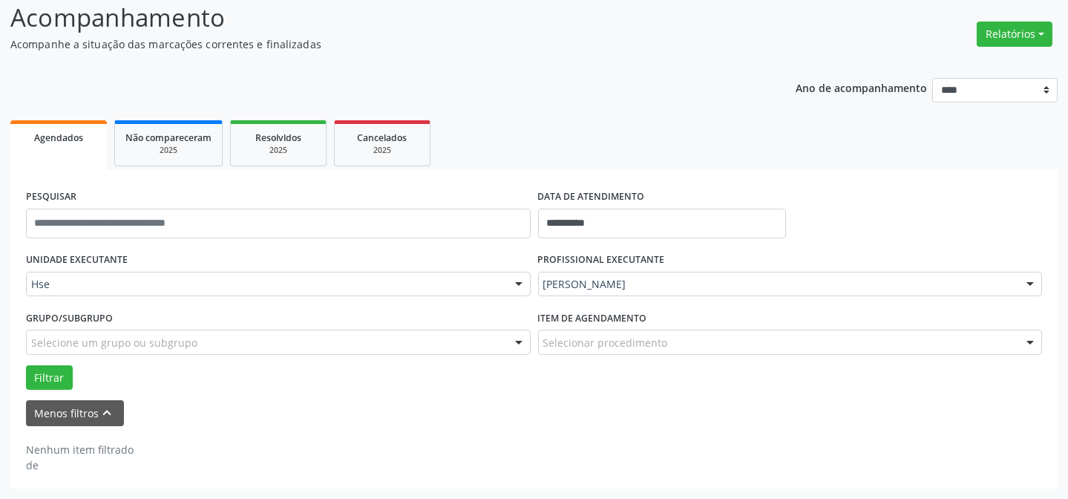
scroll to position [100, 0]
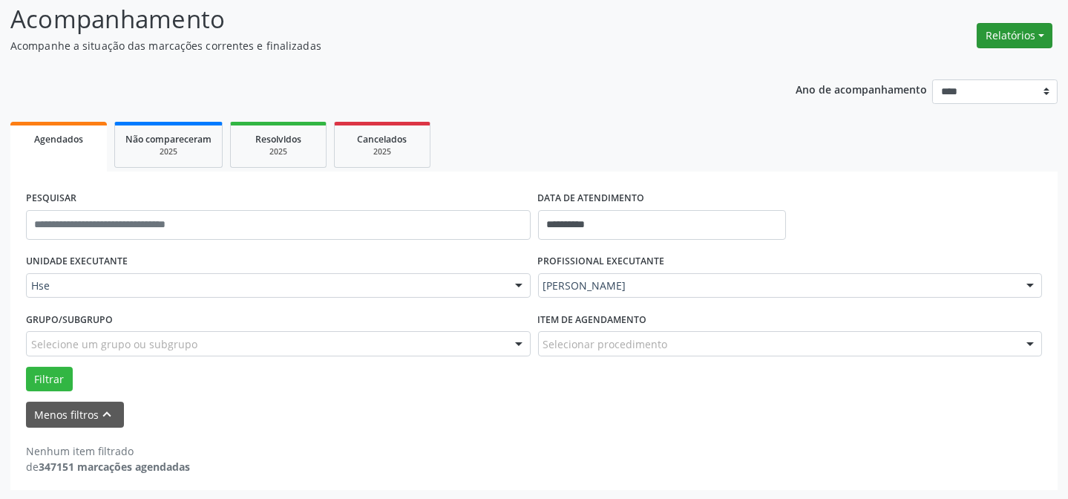
click at [1006, 32] on button "Relatórios" at bounding box center [1015, 35] width 76 height 25
click at [970, 71] on link "Agendamentos" at bounding box center [973, 66] width 160 height 21
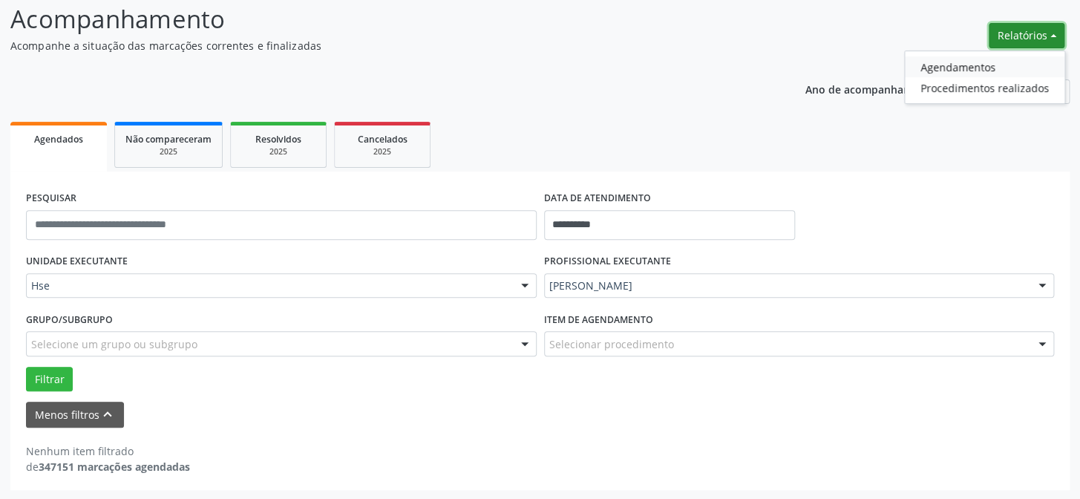
select select "*"
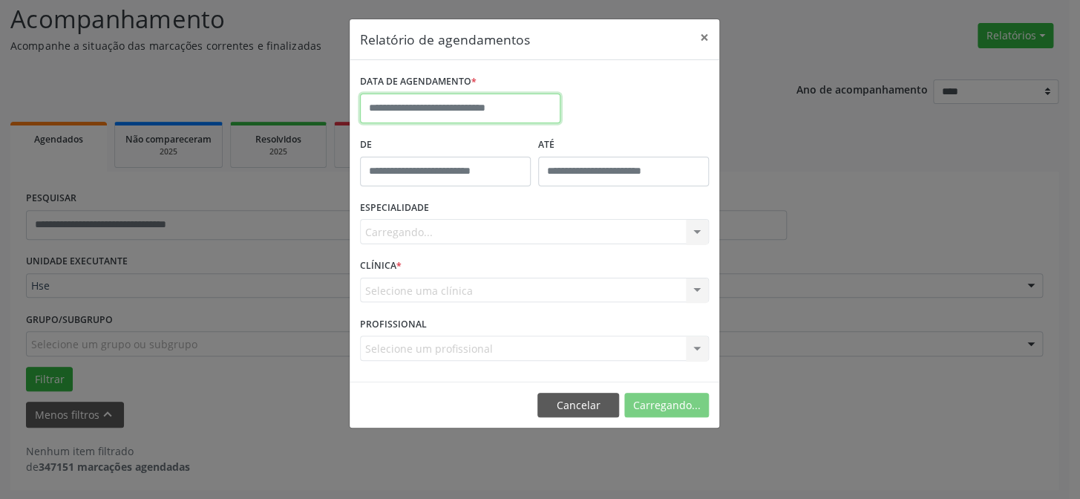
click at [534, 107] on input "text" at bounding box center [460, 109] width 200 height 30
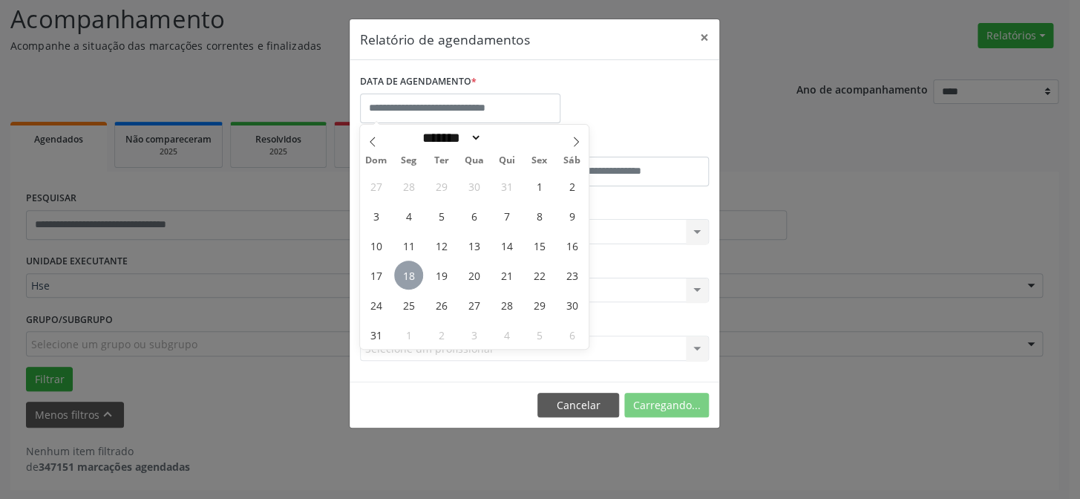
click at [410, 281] on span "18" at bounding box center [408, 274] width 29 height 29
type input "**********"
click at [410, 281] on span "18" at bounding box center [408, 274] width 29 height 29
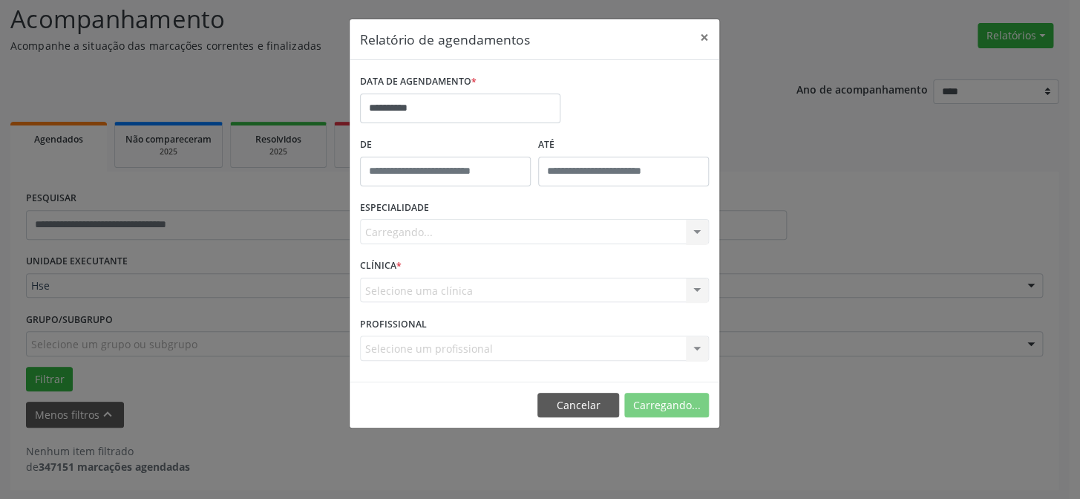
click at [465, 233] on div "Carregando... Nenhum resultado encontrado para: " " Não há nenhuma opção para s…" at bounding box center [534, 231] width 349 height 25
click at [472, 229] on div "Carregando... Nenhum resultado encontrado para: " " Não há nenhuma opção para s…" at bounding box center [534, 231] width 349 height 25
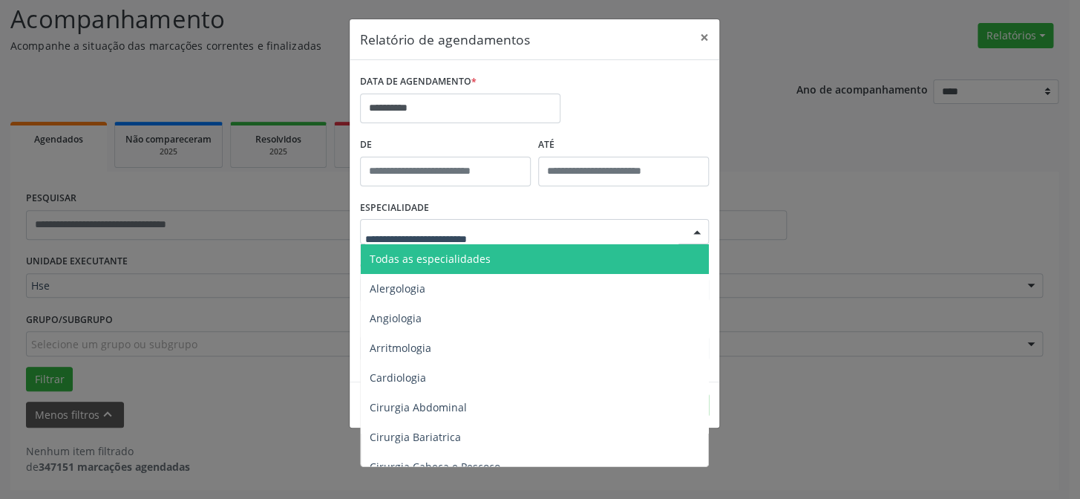
click at [438, 252] on span "Todas as especialidades" at bounding box center [430, 259] width 121 height 14
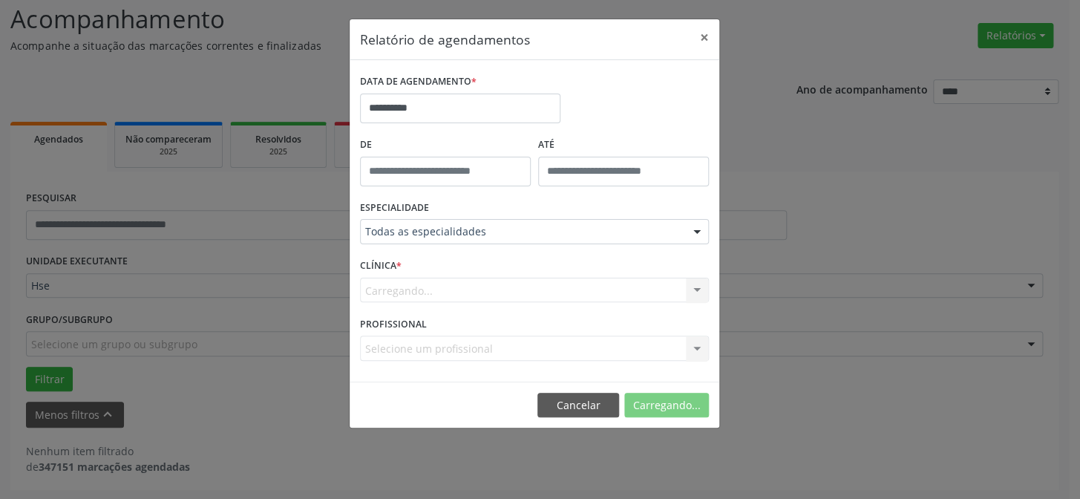
click at [698, 291] on div "Carregando... Nenhum resultado encontrado para: " " Não há nenhuma opção para s…" at bounding box center [534, 290] width 349 height 25
click at [697, 297] on div "Carregando... Nenhum resultado encontrado para: " " Não há nenhuma opção para s…" at bounding box center [534, 290] width 349 height 25
click at [505, 345] on div "Selecione um profissional" at bounding box center [534, 347] width 349 height 25
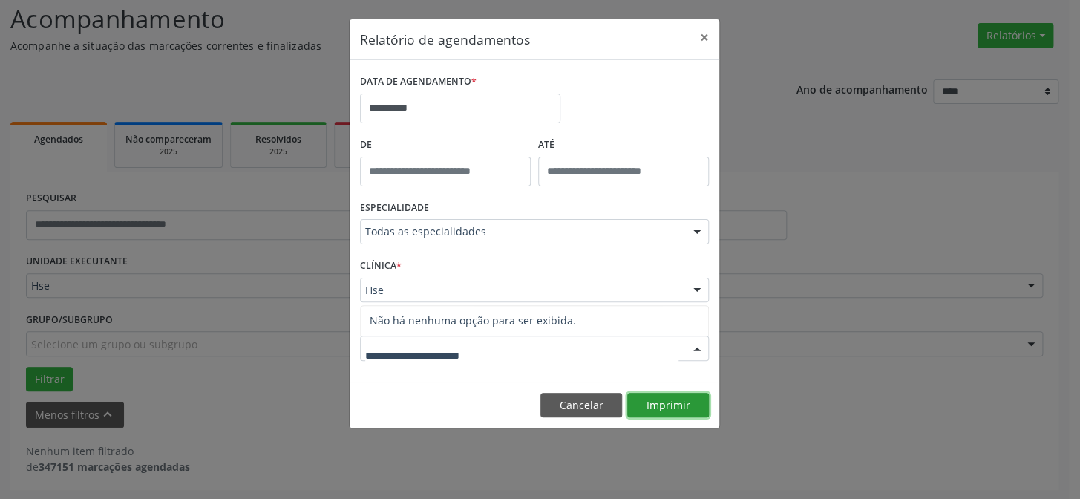
click at [652, 401] on button "Imprimir" at bounding box center [668, 405] width 82 height 25
drag, startPoint x: 704, startPoint y: 33, endPoint x: 692, endPoint y: 42, distance: 15.9
click at [704, 34] on button "×" at bounding box center [704, 37] width 30 height 36
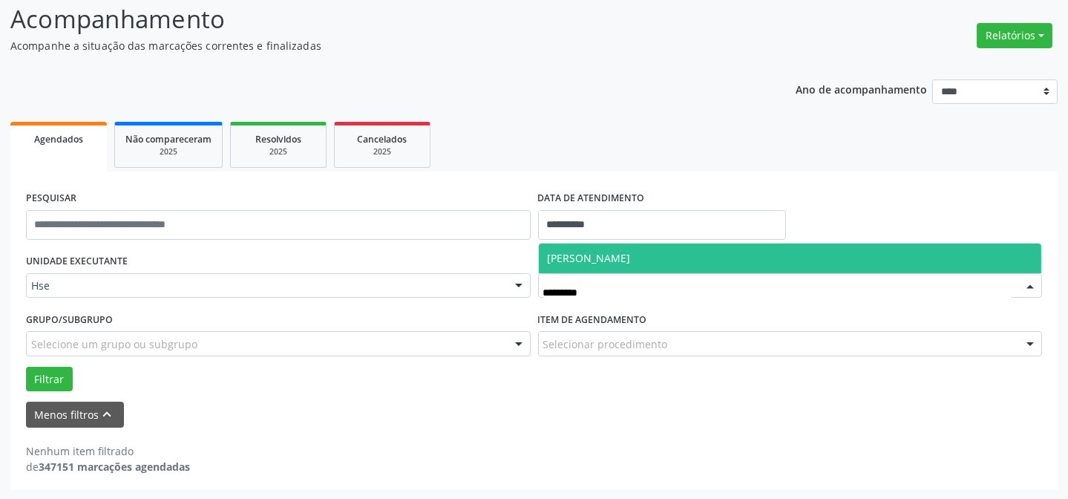
click at [631, 257] on span "[PERSON_NAME]" at bounding box center [589, 258] width 83 height 14
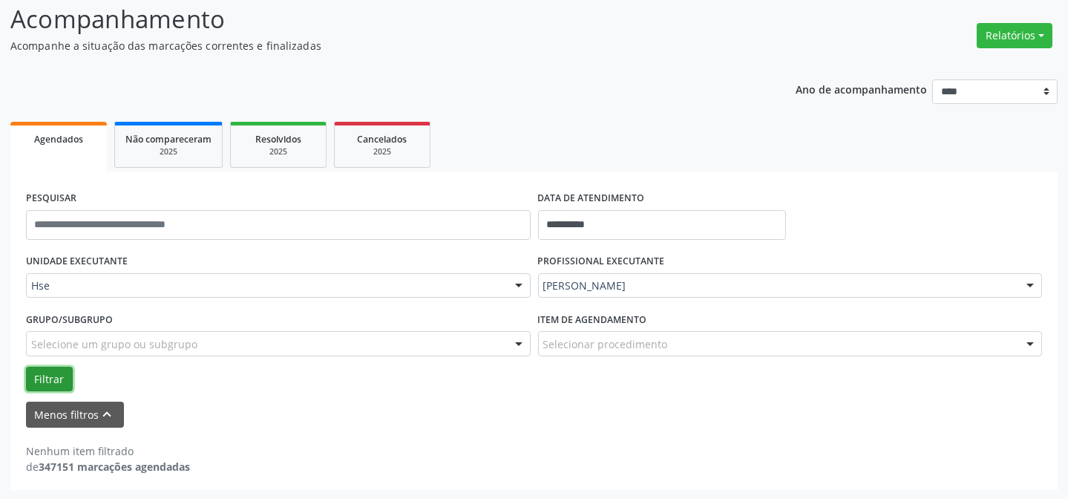
click at [59, 375] on button "Filtrar" at bounding box center [49, 379] width 47 height 25
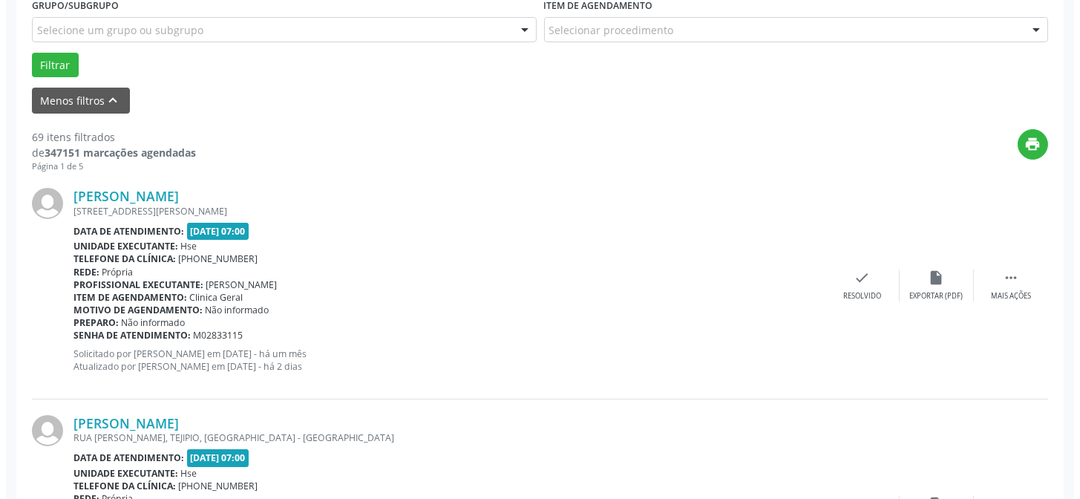
scroll to position [438, 0]
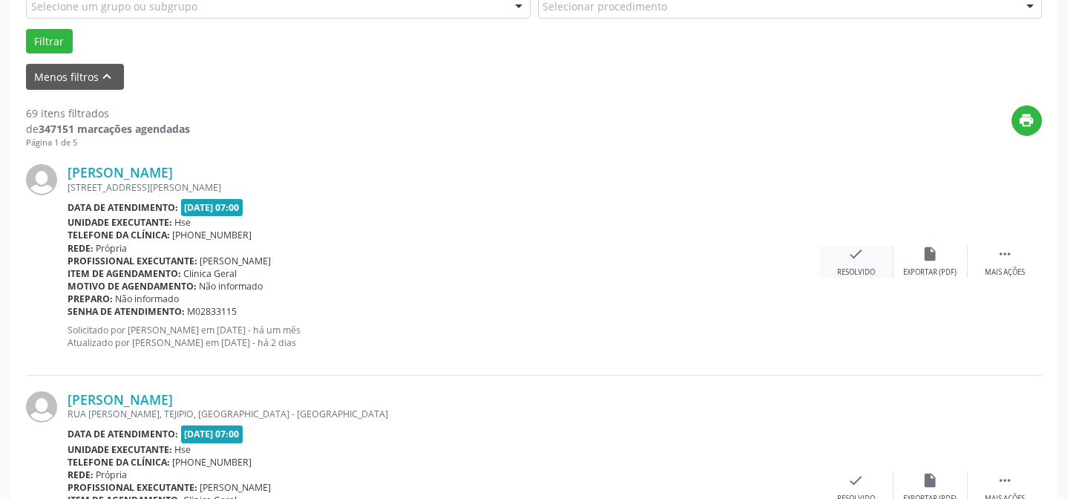
click at [851, 273] on div "Resolvido" at bounding box center [856, 272] width 38 height 10
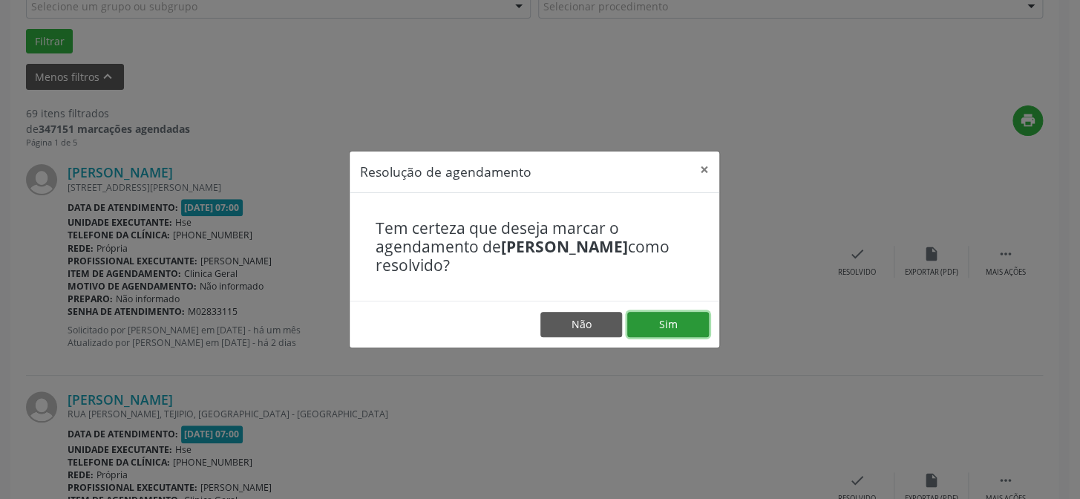
click at [683, 315] on button "Sim" at bounding box center [668, 324] width 82 height 25
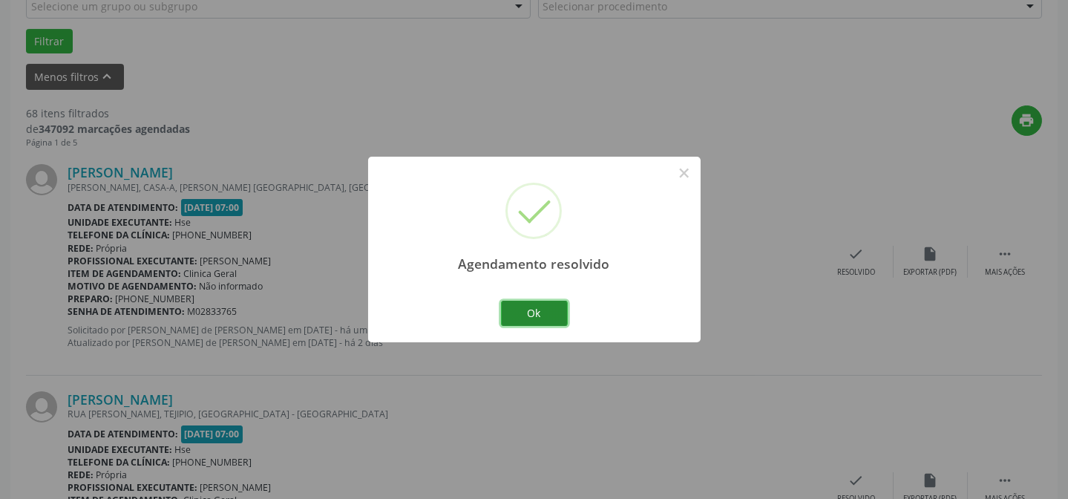
click at [543, 309] on button "Ok" at bounding box center [534, 313] width 67 height 25
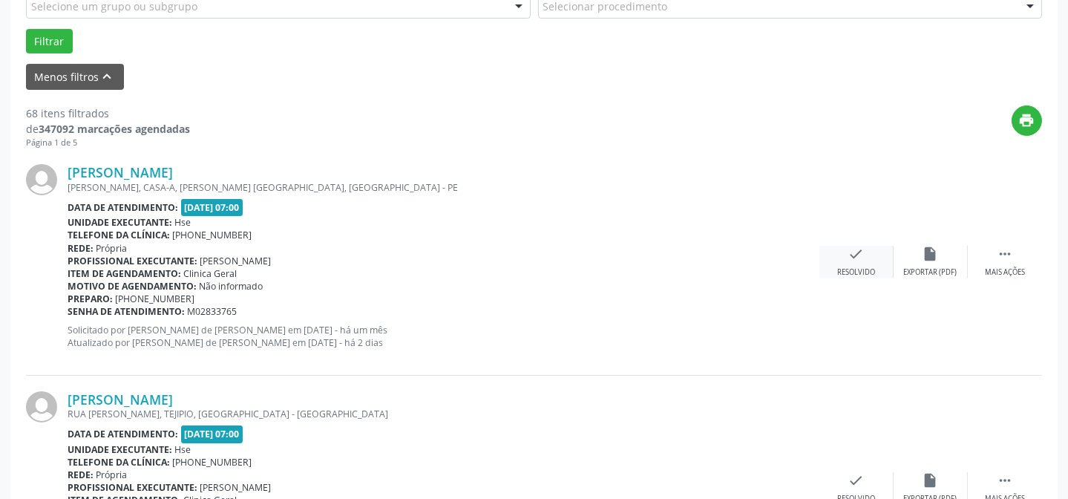
click at [849, 268] on div "Resolvido" at bounding box center [856, 272] width 38 height 10
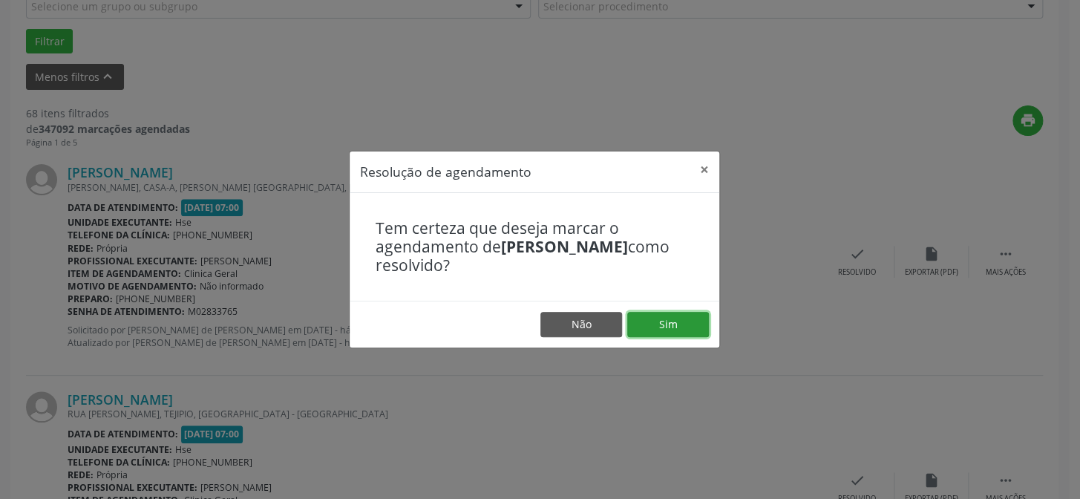
click at [672, 324] on button "Sim" at bounding box center [668, 324] width 82 height 25
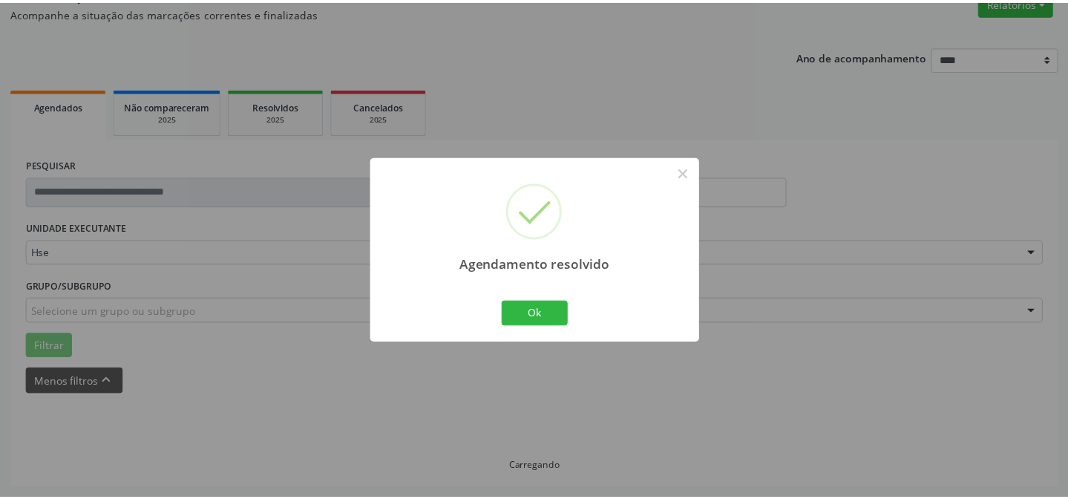
scroll to position [133, 0]
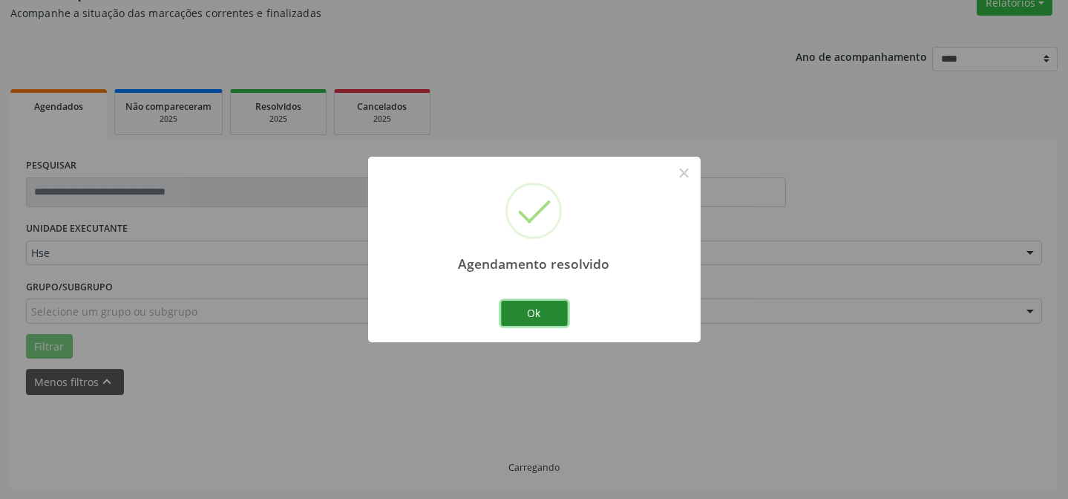
click at [541, 306] on button "Ok" at bounding box center [534, 313] width 67 height 25
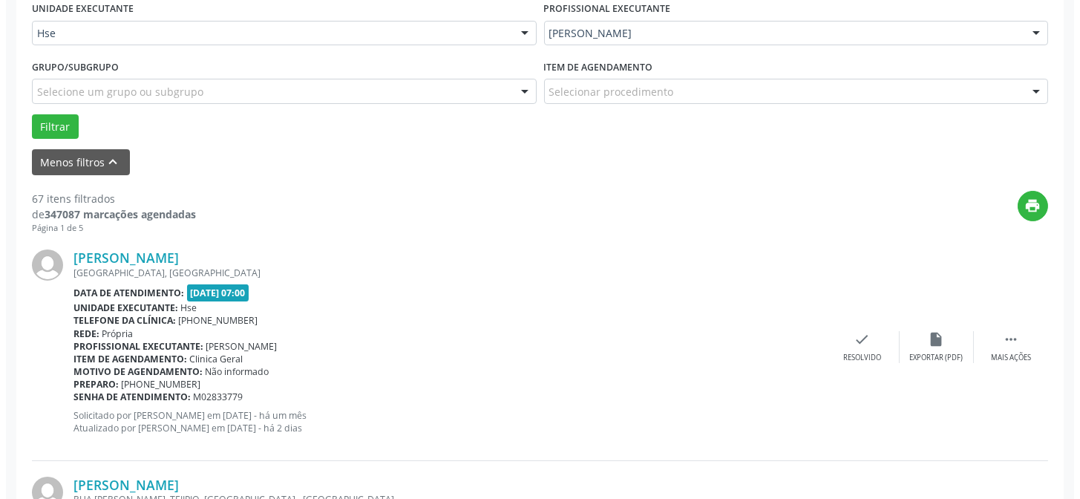
scroll to position [402, 0]
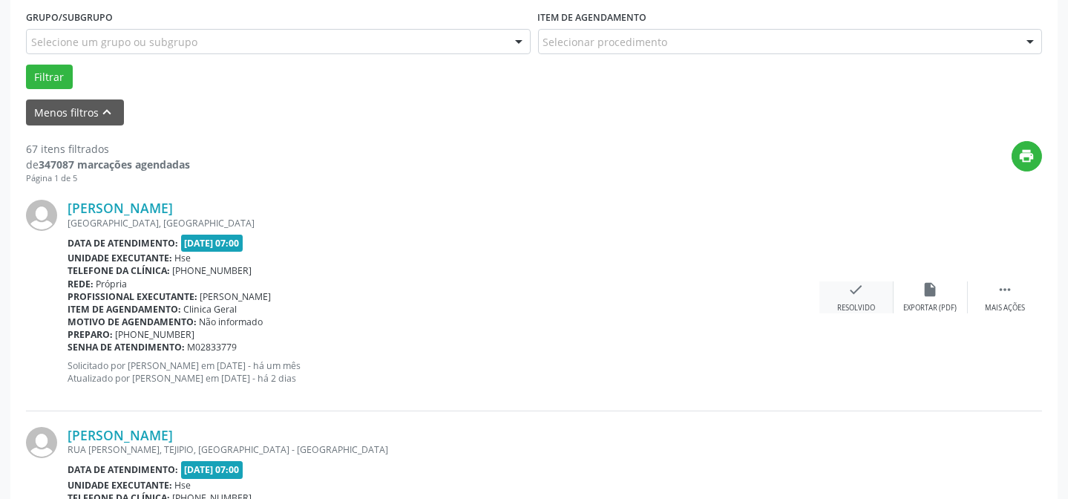
click at [868, 289] on div "check Resolvido" at bounding box center [856, 297] width 74 height 32
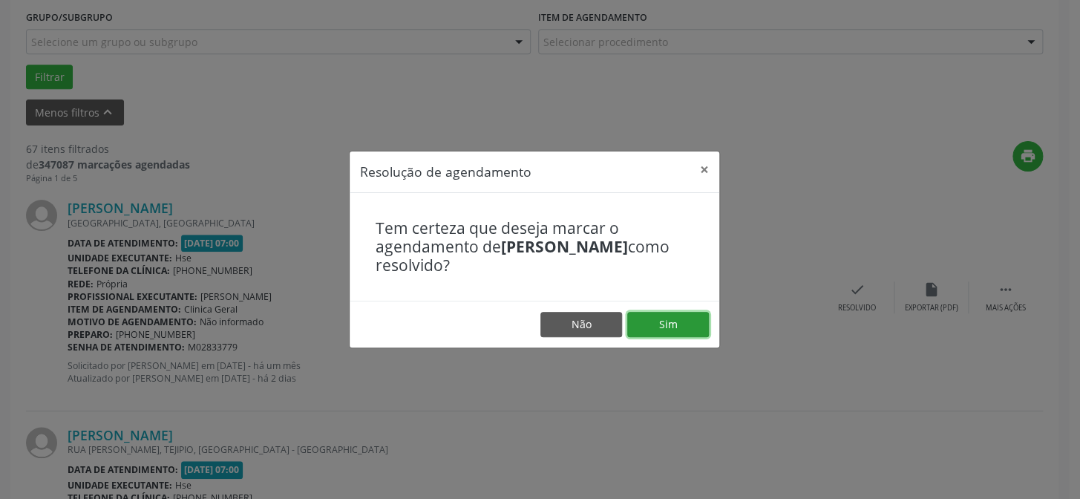
click at [672, 323] on button "Sim" at bounding box center [668, 324] width 82 height 25
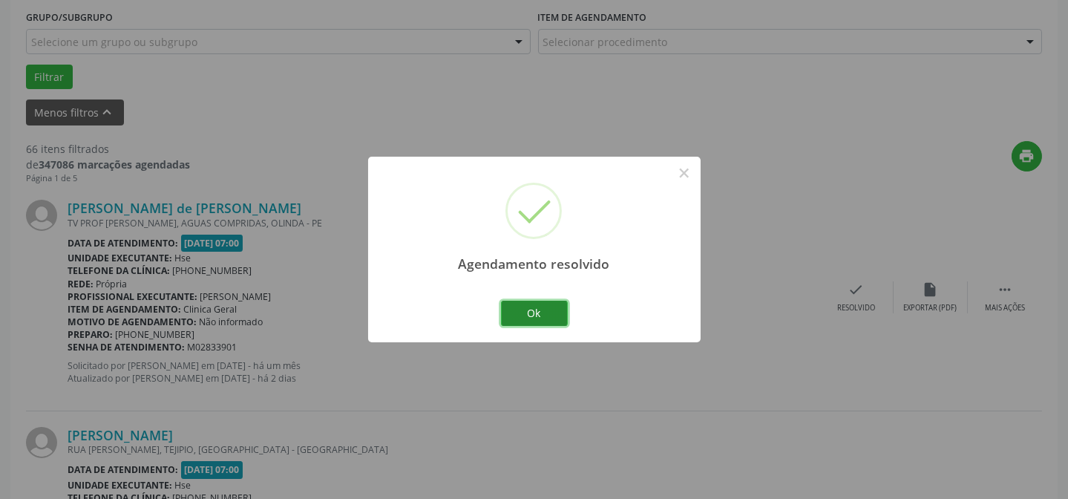
click at [551, 309] on button "Ok" at bounding box center [534, 313] width 67 height 25
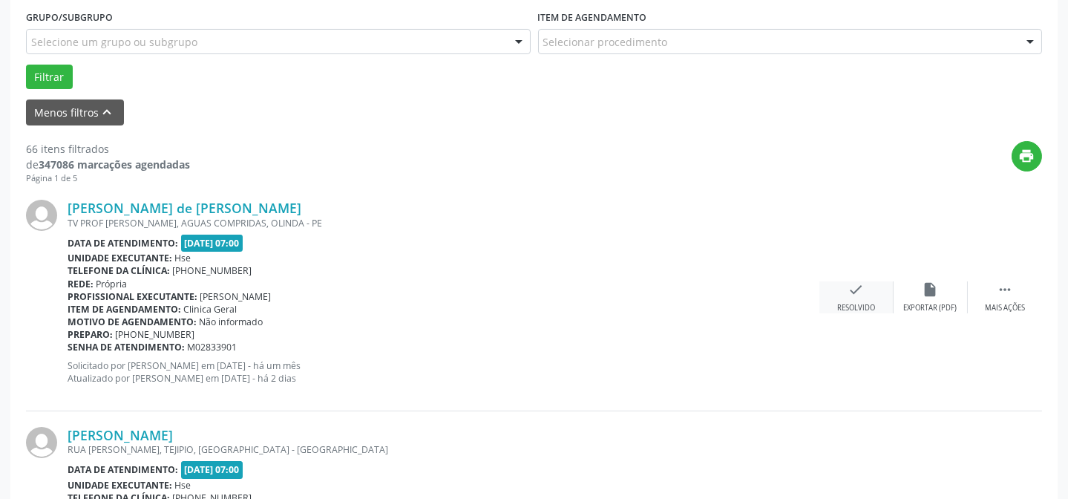
click at [871, 294] on div "check Resolvido" at bounding box center [856, 297] width 74 height 32
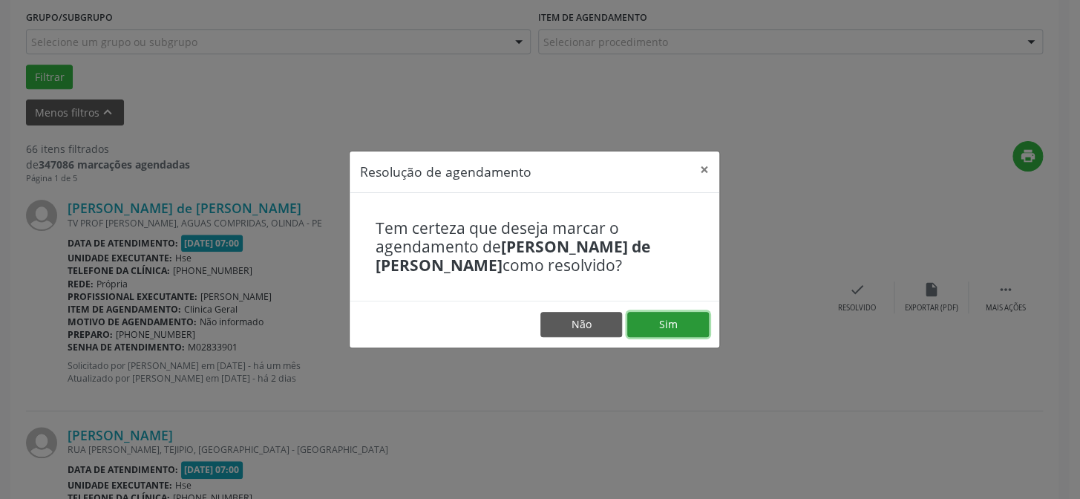
click at [682, 322] on button "Sim" at bounding box center [668, 324] width 82 height 25
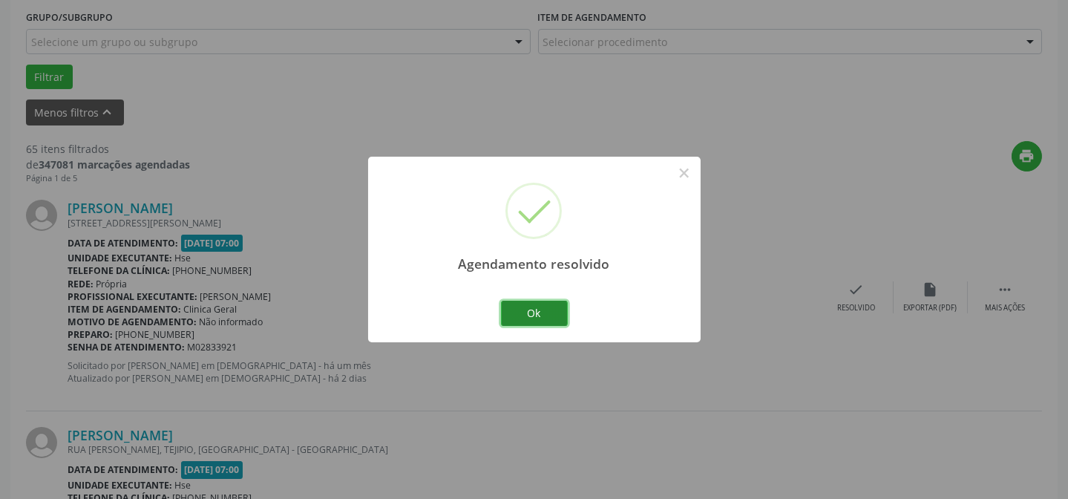
click at [559, 307] on button "Ok" at bounding box center [534, 313] width 67 height 25
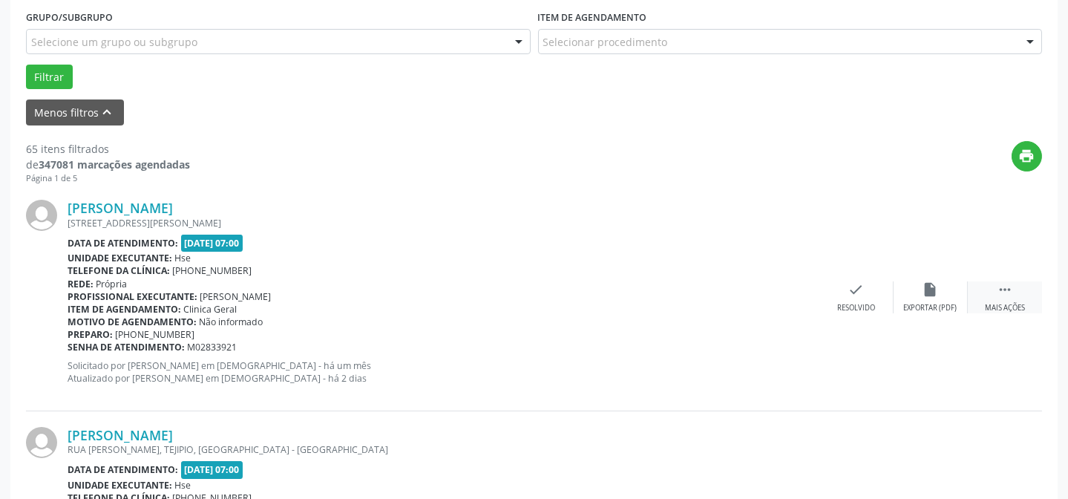
click at [1017, 295] on div " Mais ações" at bounding box center [1005, 297] width 74 height 32
click at [924, 297] on div "alarm_off Não compareceu" at bounding box center [931, 297] width 74 height 32
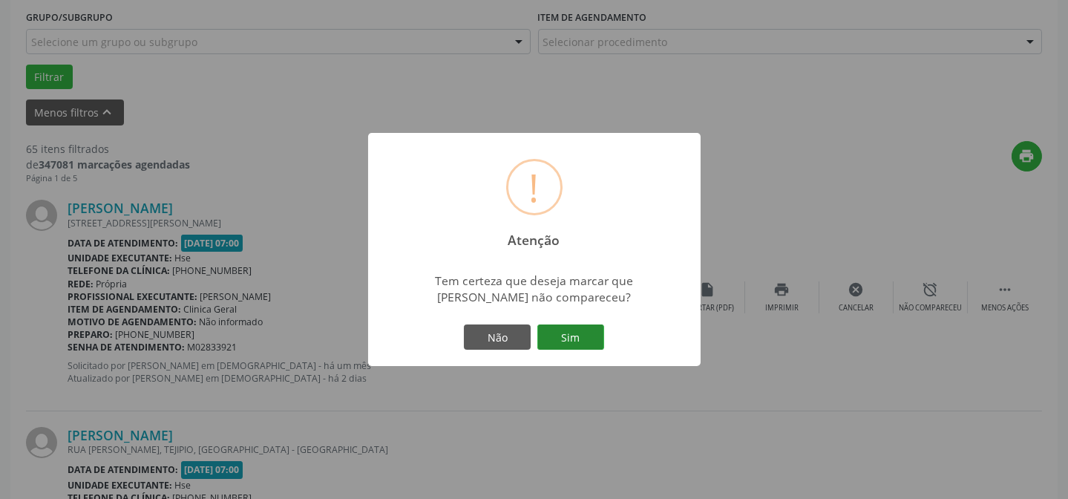
click at [574, 336] on button "Sim" at bounding box center [570, 336] width 67 height 25
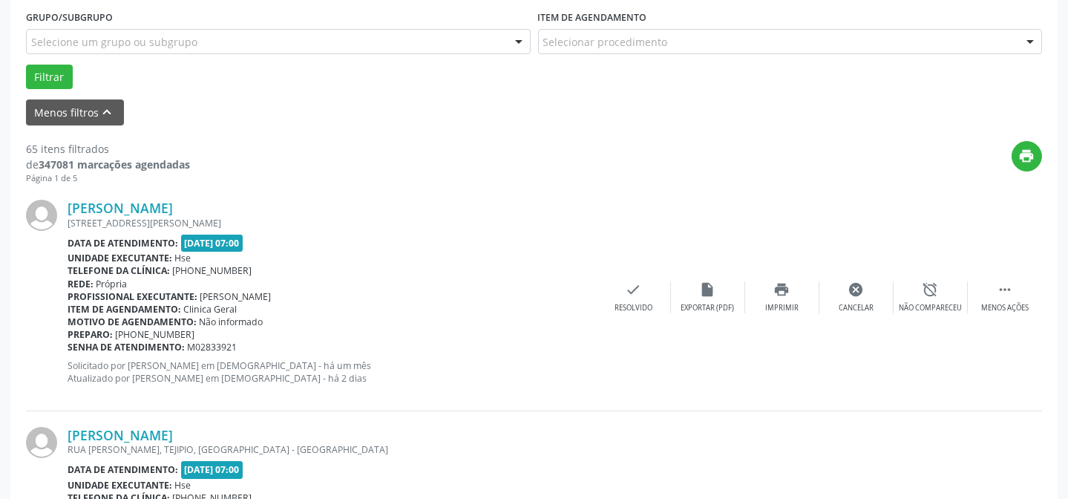
scroll to position [148, 0]
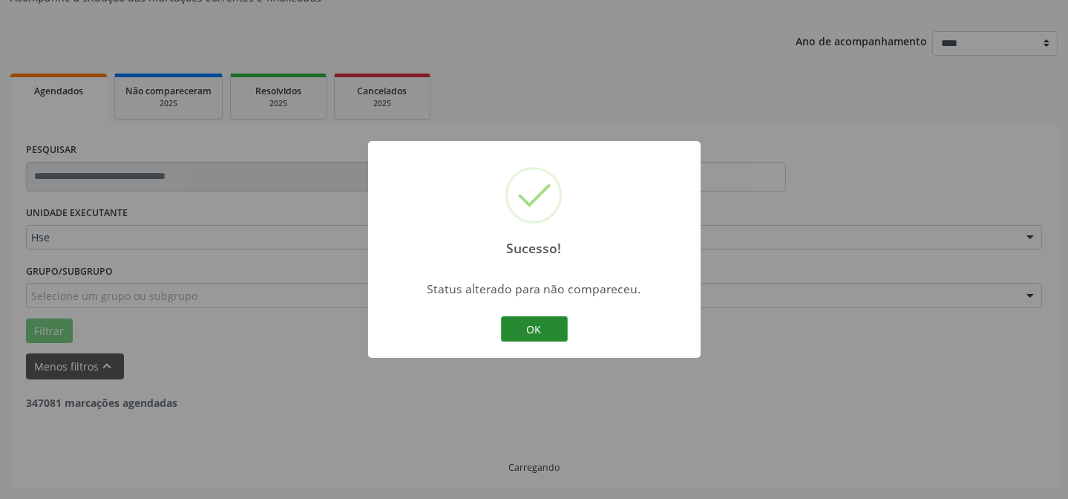
click at [511, 331] on button "OK" at bounding box center [534, 328] width 67 height 25
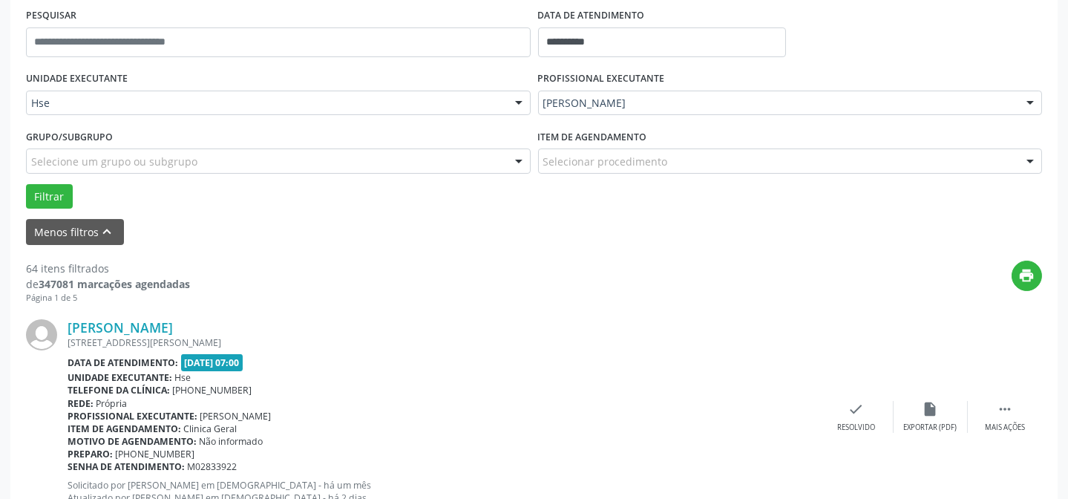
scroll to position [350, 0]
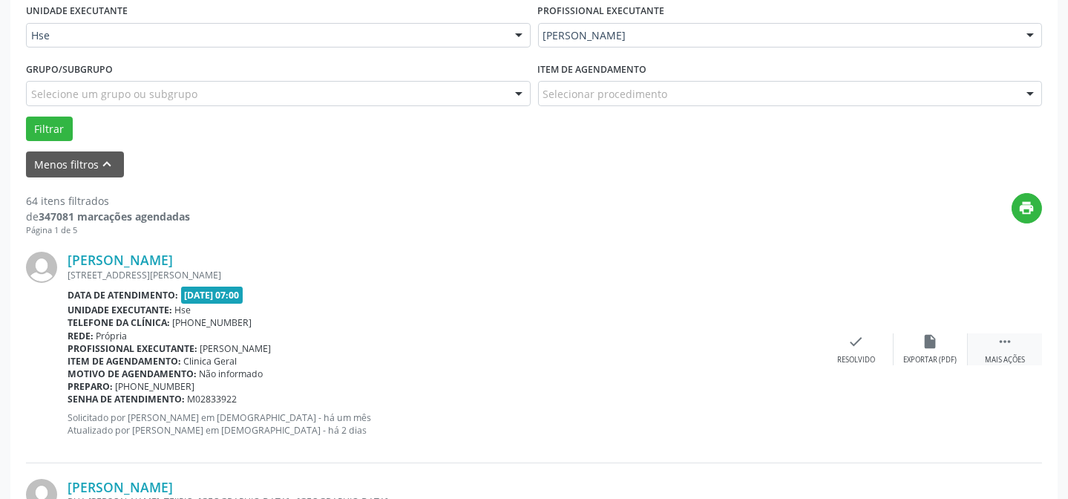
click at [1007, 335] on icon "" at bounding box center [1005, 341] width 16 height 16
click at [942, 339] on div "alarm_off Não compareceu" at bounding box center [931, 349] width 74 height 32
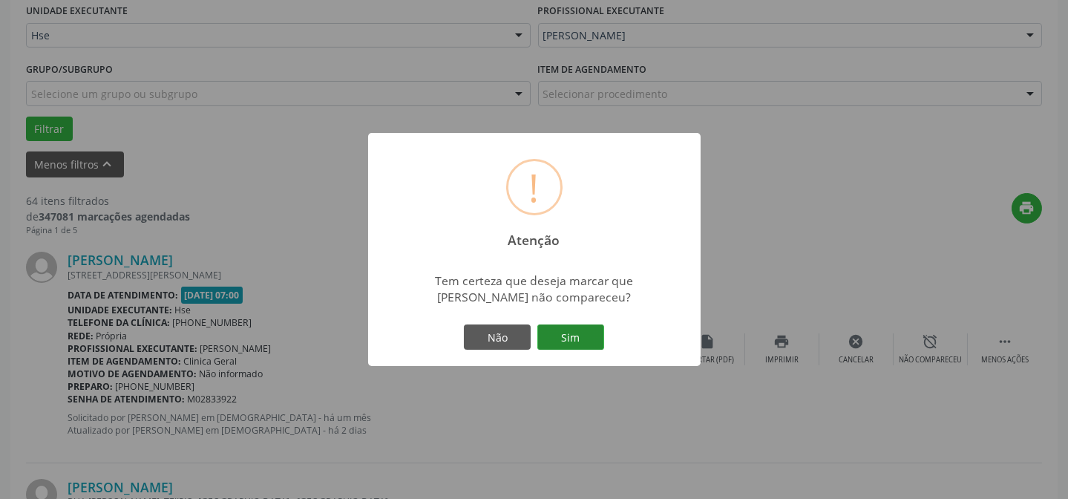
click at [572, 329] on button "Sim" at bounding box center [570, 336] width 67 height 25
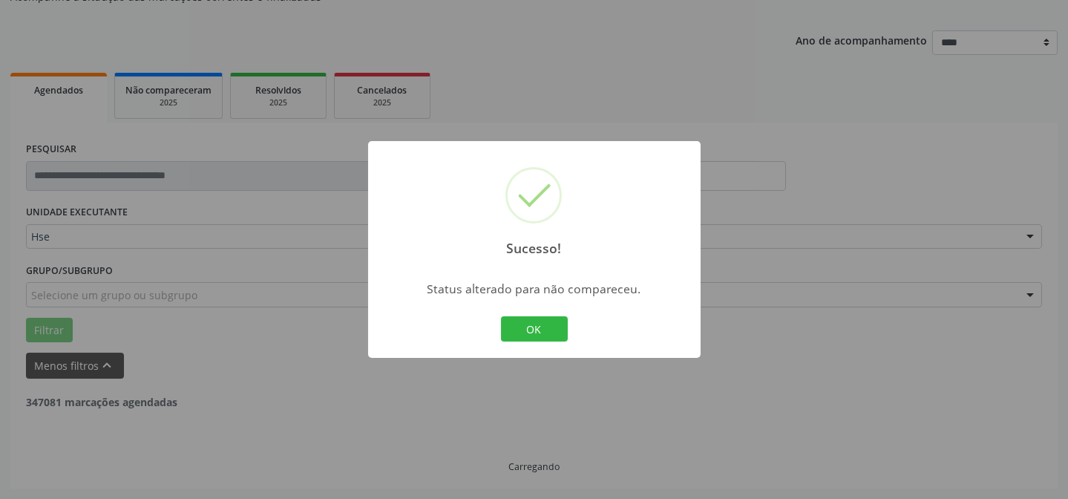
scroll to position [148, 0]
click at [530, 327] on button "OK" at bounding box center [534, 328] width 67 height 25
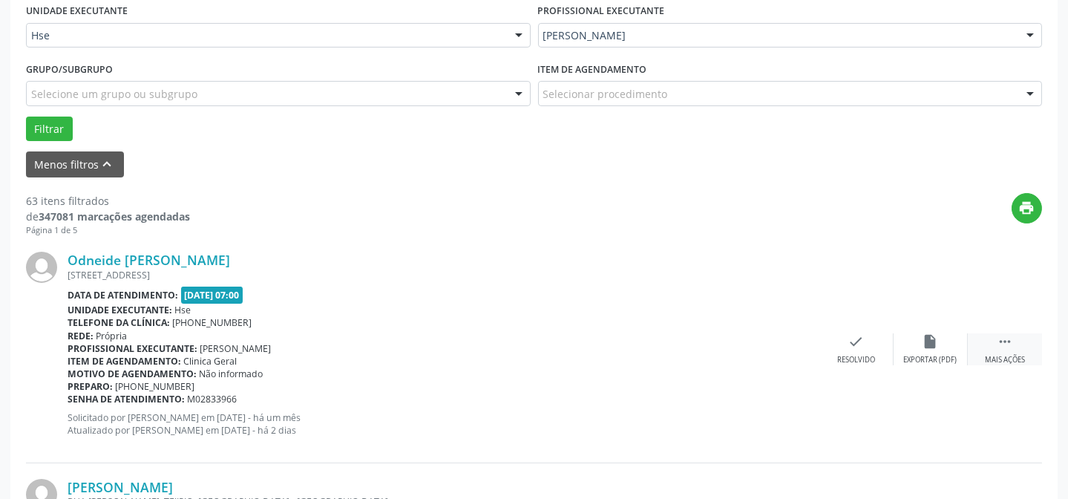
click at [994, 342] on div " Mais ações" at bounding box center [1005, 349] width 74 height 32
click at [928, 341] on icon "alarm_off" at bounding box center [931, 341] width 16 height 16
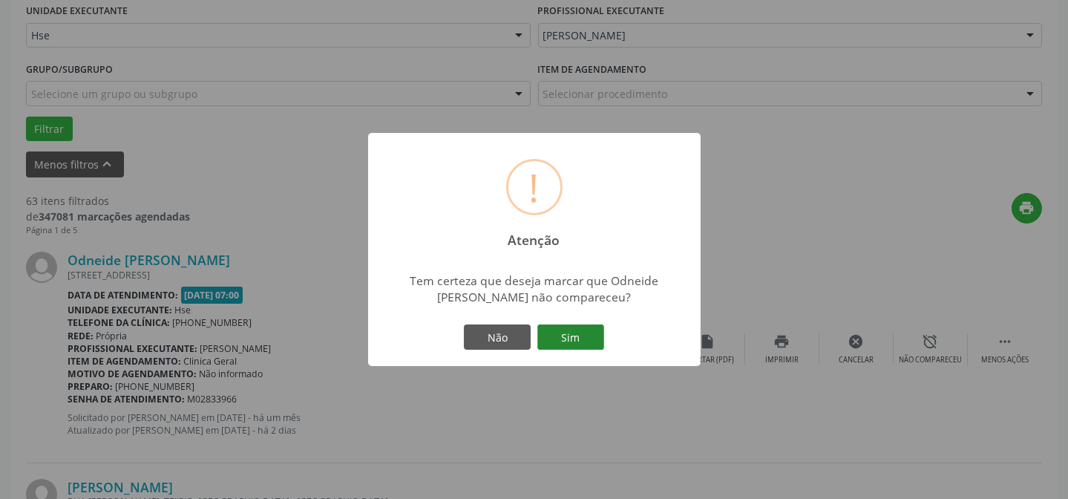
click at [562, 343] on button "Sim" at bounding box center [570, 336] width 67 height 25
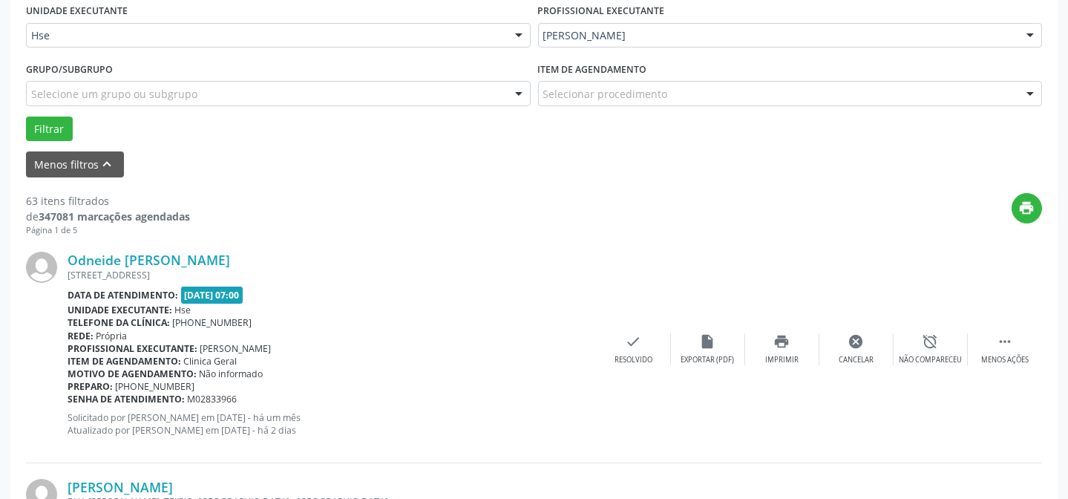
scroll to position [148, 0]
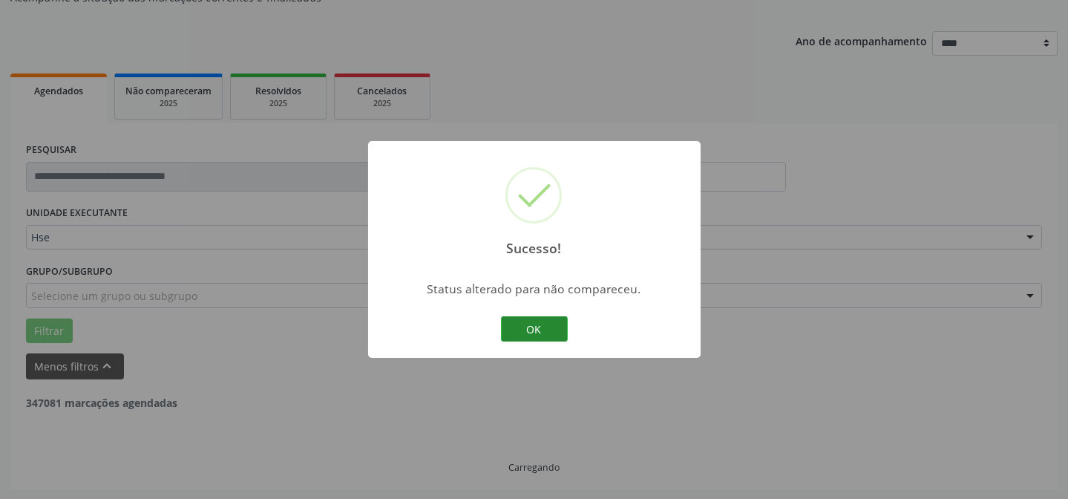
click at [540, 318] on button "OK" at bounding box center [534, 328] width 67 height 25
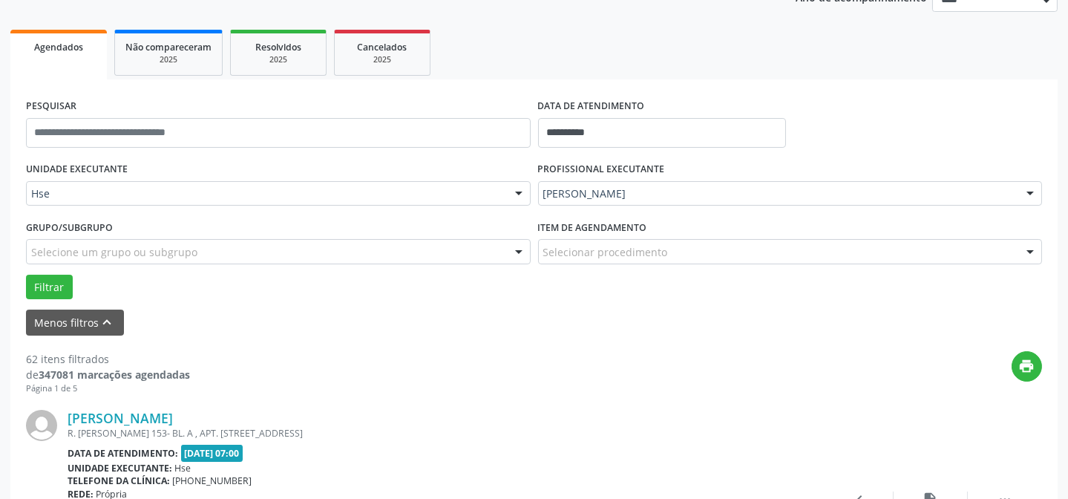
scroll to position [215, 0]
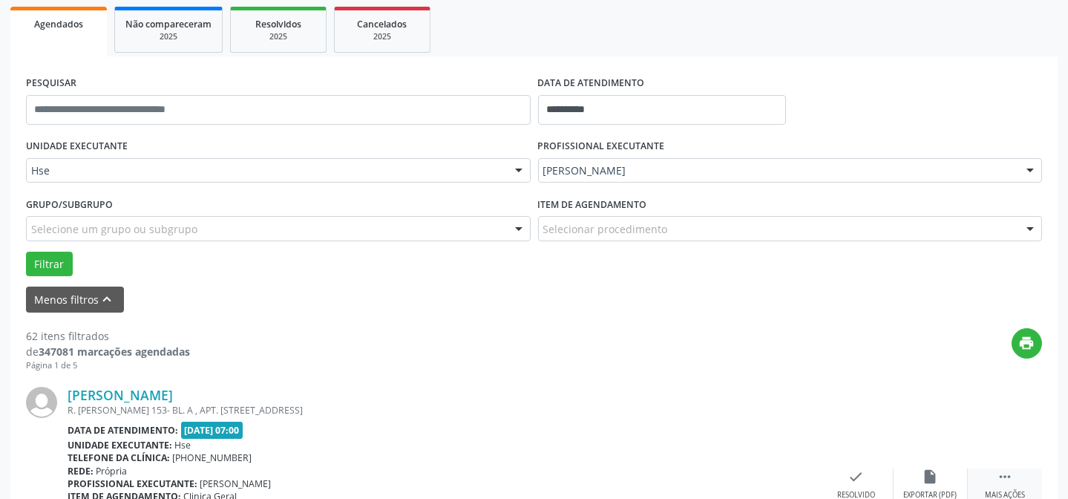
click at [1005, 467] on div "[PERSON_NAME] R. [PERSON_NAME] 153- BL. A , APT. [STREET_ADDRESS] Data de atend…" at bounding box center [534, 484] width 1016 height 226
click at [1005, 473] on icon "" at bounding box center [1005, 476] width 16 height 16
click at [923, 474] on icon "alarm_off" at bounding box center [931, 476] width 16 height 16
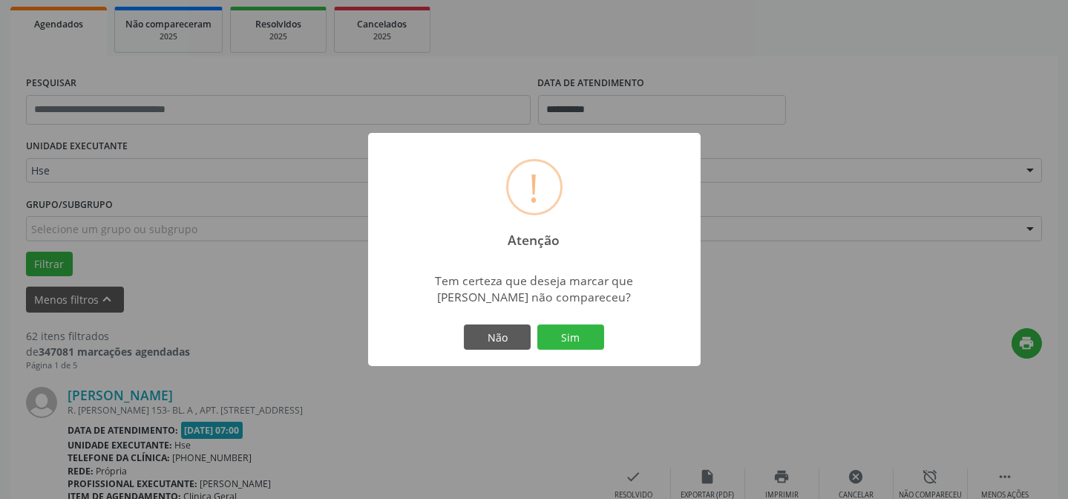
click at [592, 323] on div "Não Sim" at bounding box center [534, 336] width 147 height 31
click at [589, 331] on button "Sim" at bounding box center [570, 336] width 67 height 25
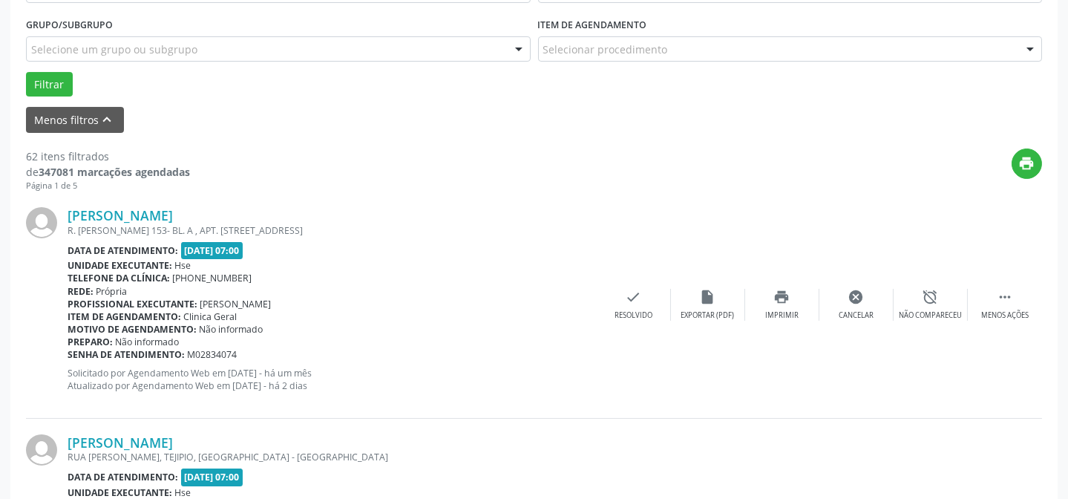
scroll to position [148, 0]
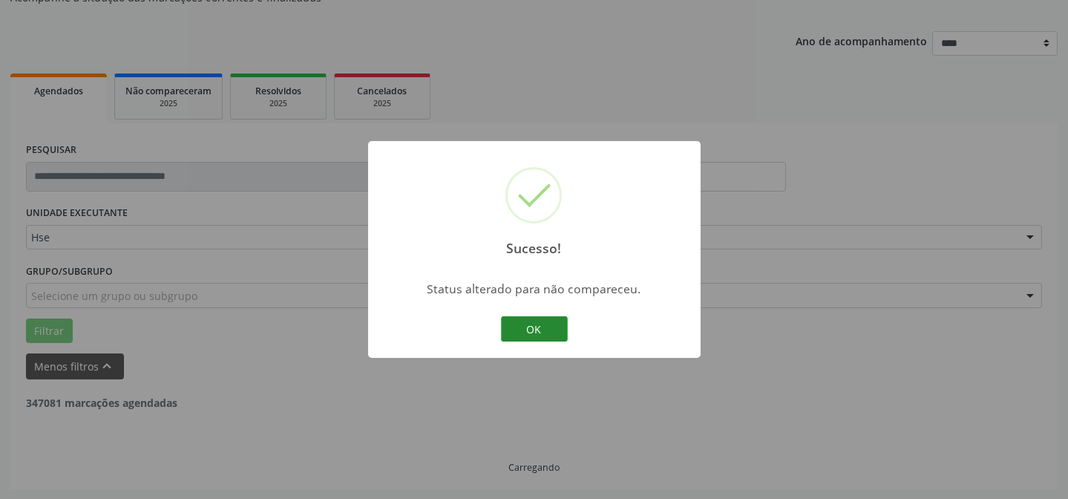
click at [517, 341] on div "OK Cancel" at bounding box center [533, 328] width 73 height 31
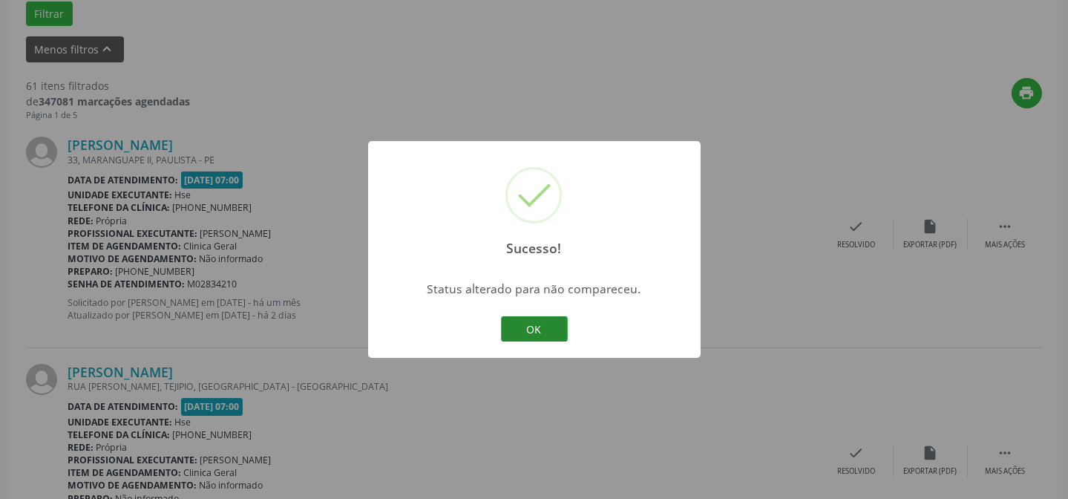
scroll to position [553, 0]
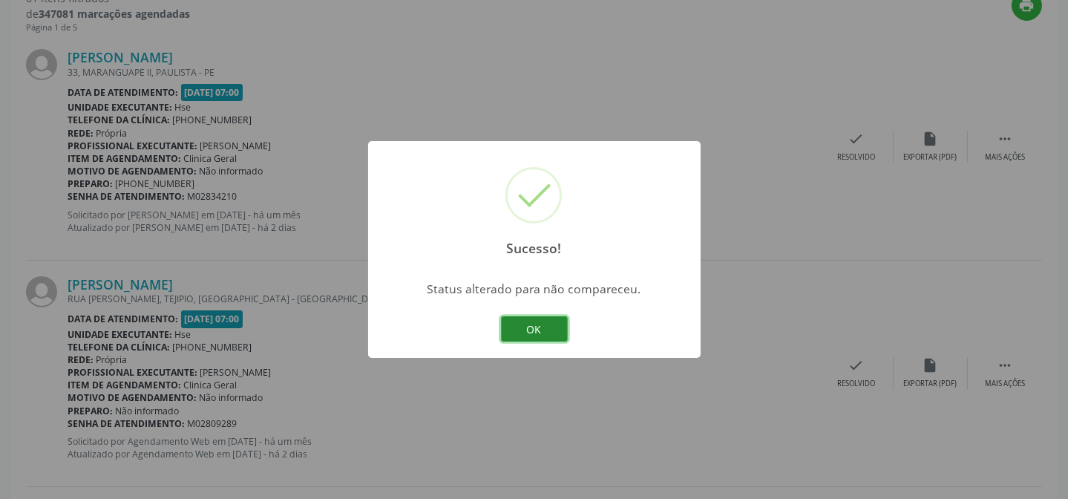
click at [549, 327] on button "OK" at bounding box center [534, 328] width 67 height 25
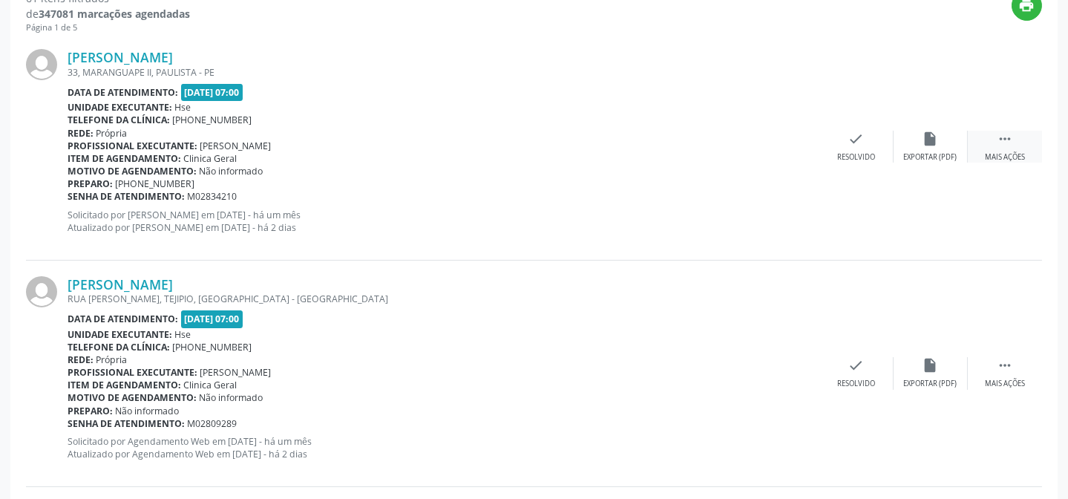
click at [1021, 137] on div " Mais ações" at bounding box center [1005, 147] width 74 height 32
click at [920, 146] on div "alarm_off Não compareceu" at bounding box center [931, 147] width 74 height 32
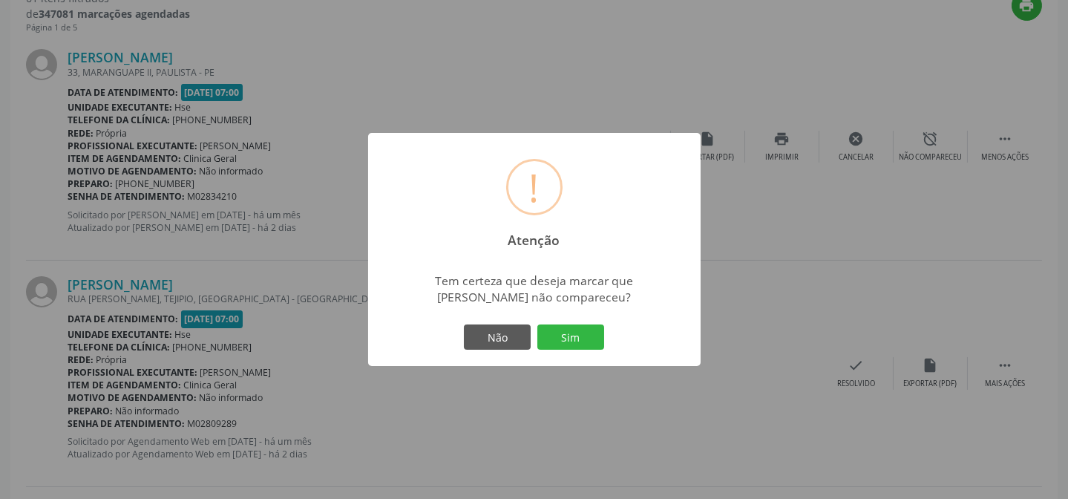
click at [607, 335] on div "Não Sim" at bounding box center [534, 336] width 147 height 31
click at [594, 335] on button "Sim" at bounding box center [570, 336] width 67 height 25
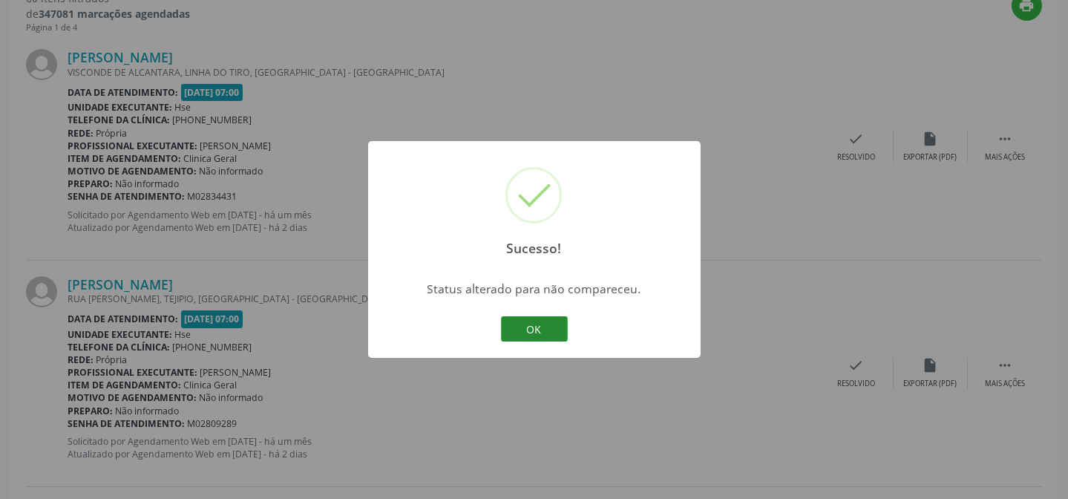
click at [534, 330] on button "OK" at bounding box center [534, 328] width 67 height 25
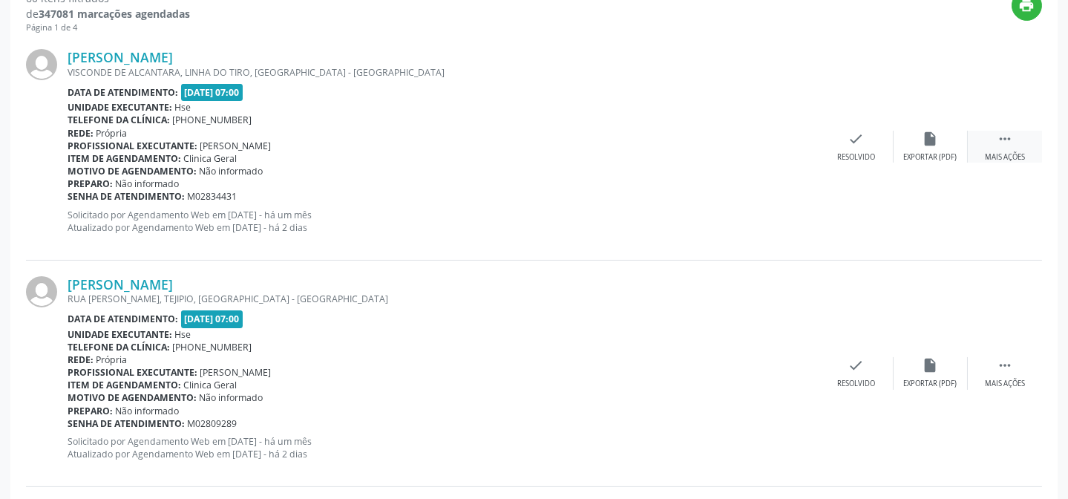
click at [998, 144] on icon "" at bounding box center [1005, 139] width 16 height 16
click at [932, 145] on icon "alarm_off" at bounding box center [931, 139] width 16 height 16
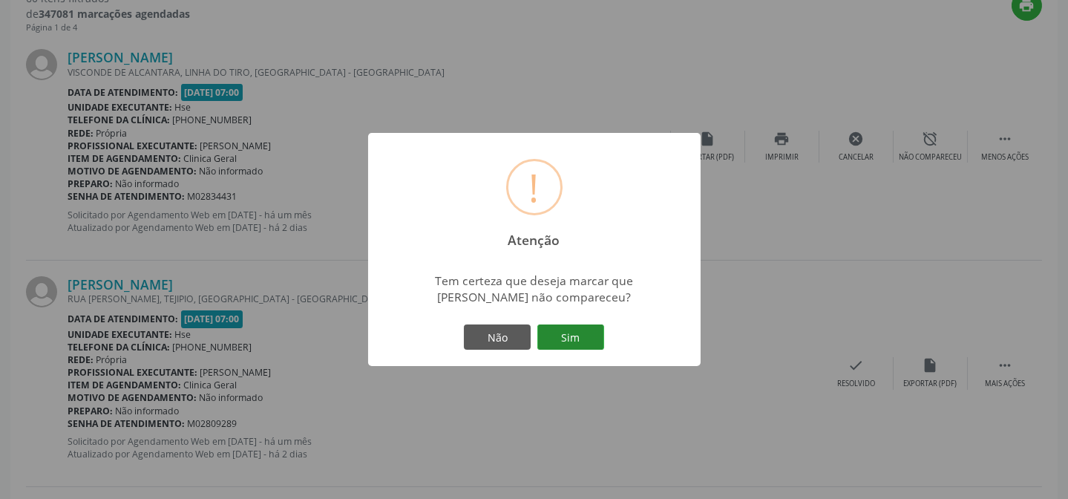
click at [577, 326] on button "Sim" at bounding box center [570, 336] width 67 height 25
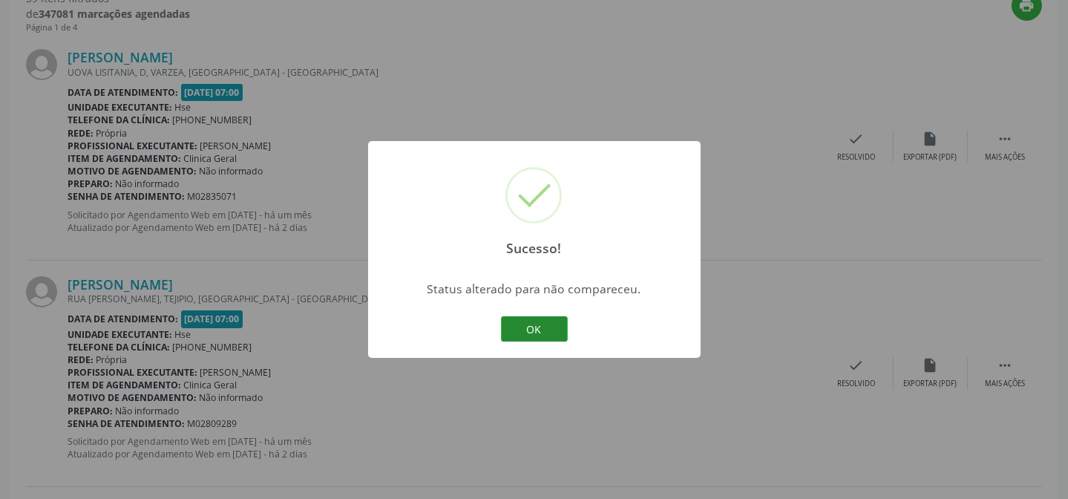
click at [549, 318] on button "OK" at bounding box center [534, 328] width 67 height 25
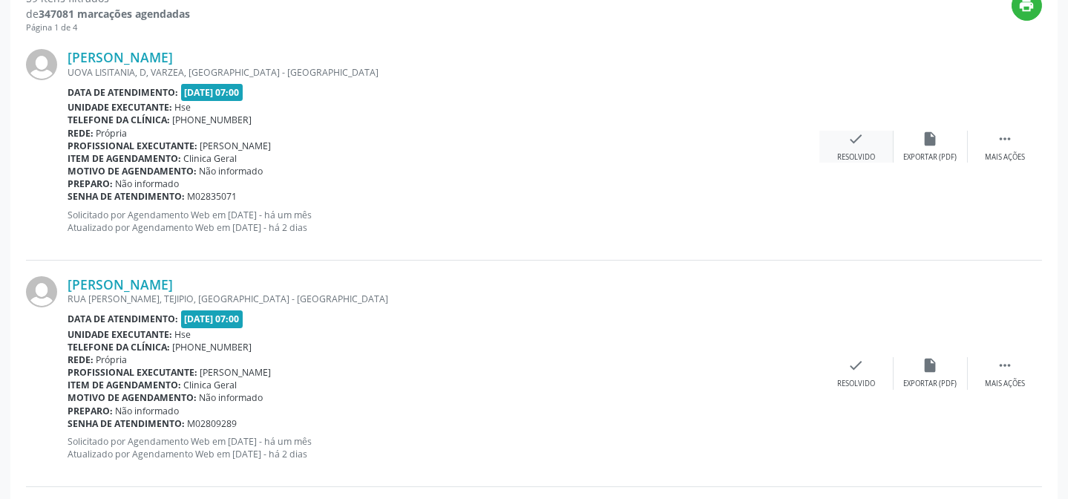
click at [851, 141] on icon "check" at bounding box center [856, 139] width 16 height 16
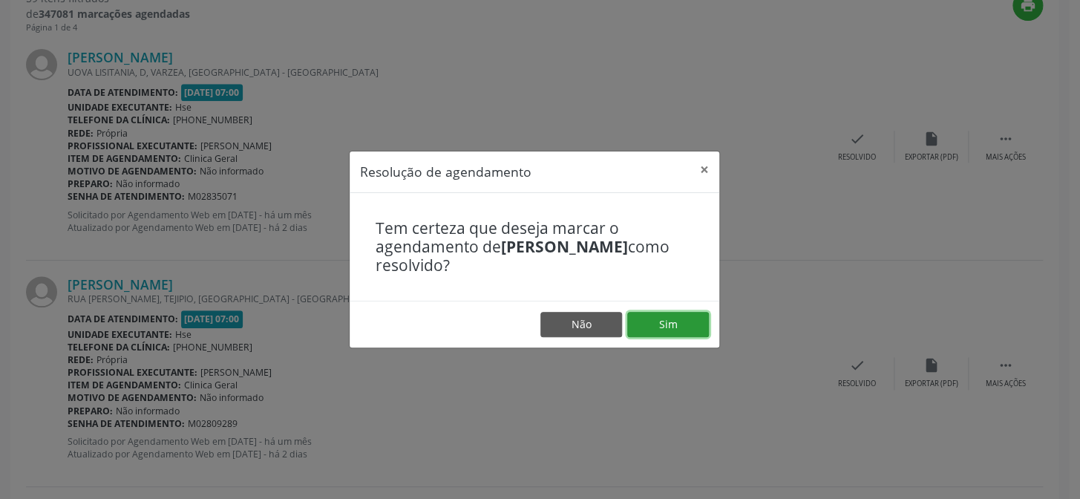
click at [672, 324] on button "Sim" at bounding box center [668, 324] width 82 height 25
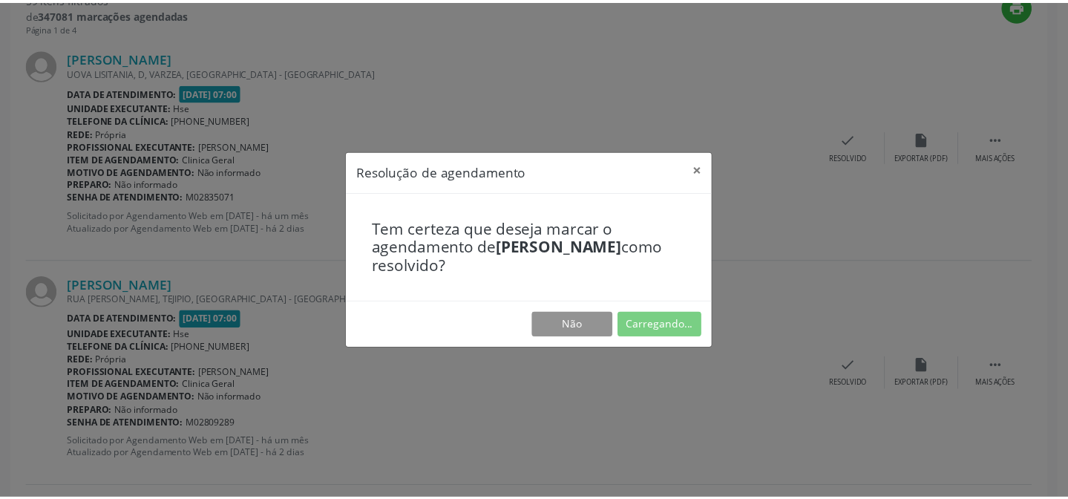
scroll to position [133, 0]
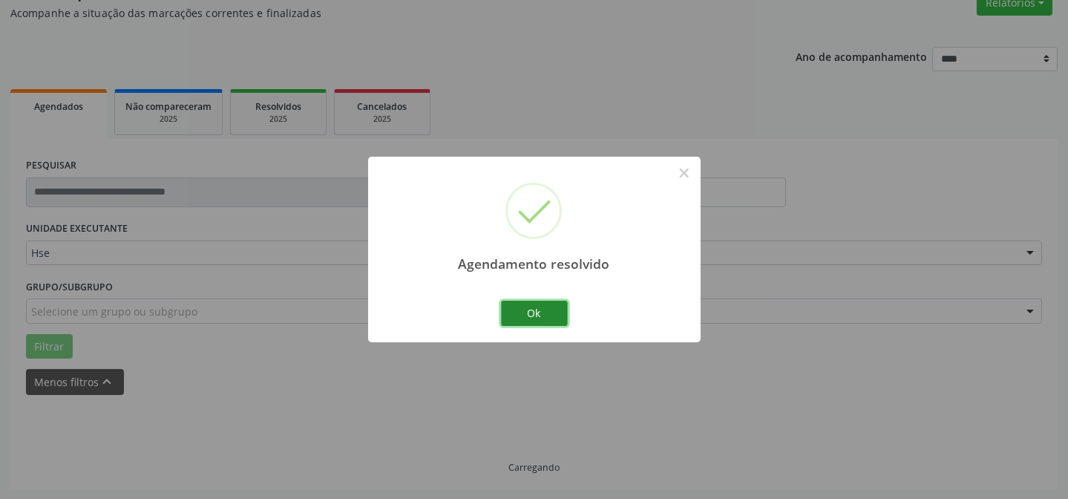
click at [544, 318] on button "Ok" at bounding box center [534, 313] width 67 height 25
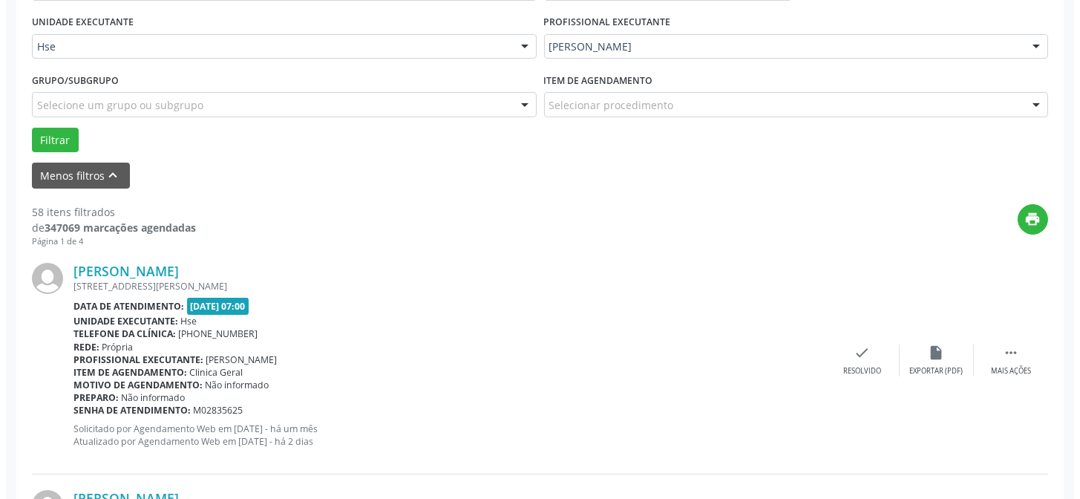
scroll to position [402, 0]
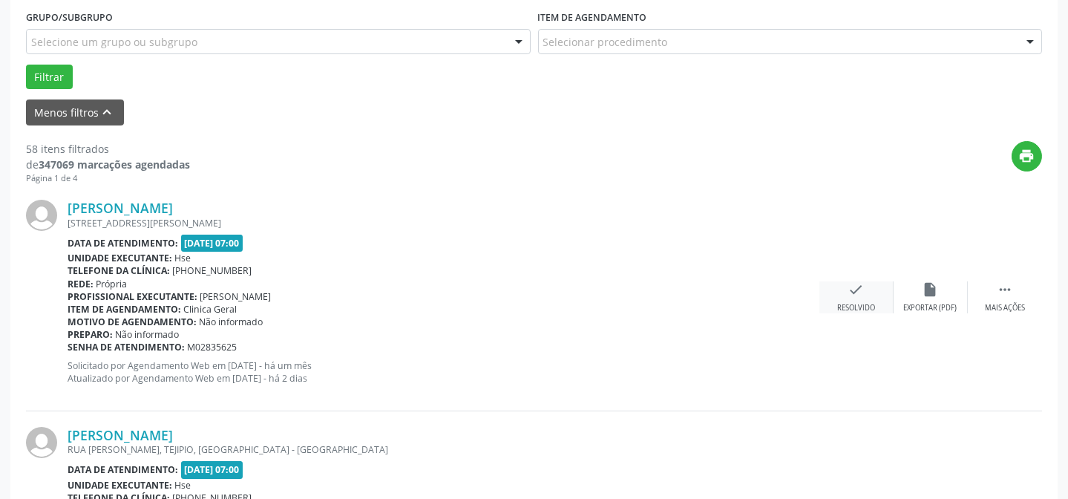
click at [848, 294] on icon "check" at bounding box center [856, 289] width 16 height 16
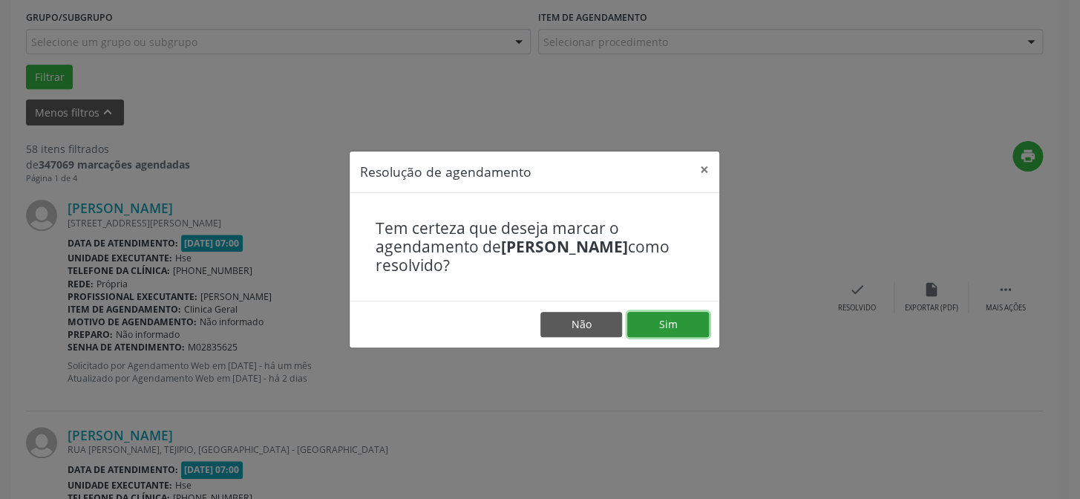
click at [663, 326] on button "Sim" at bounding box center [668, 324] width 82 height 25
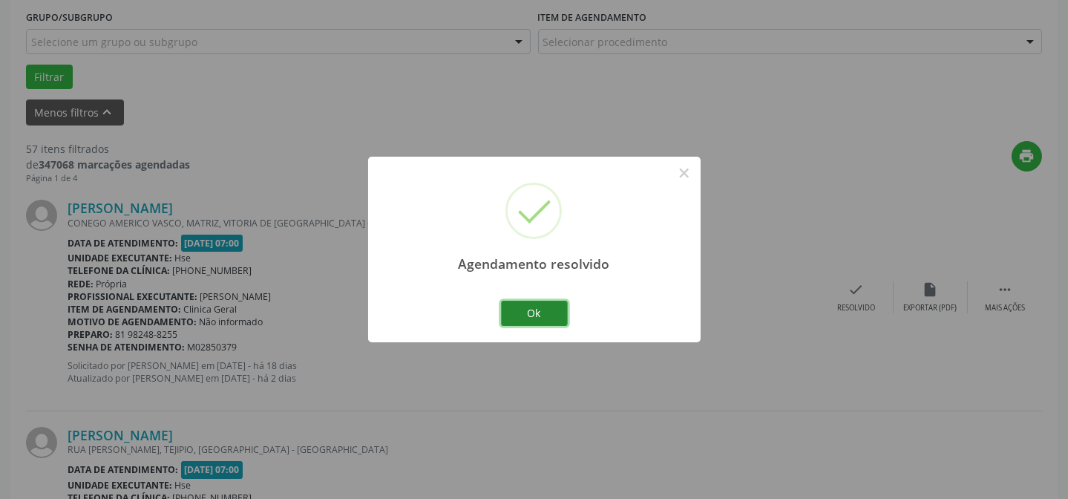
click at [554, 316] on button "Ok" at bounding box center [534, 313] width 67 height 25
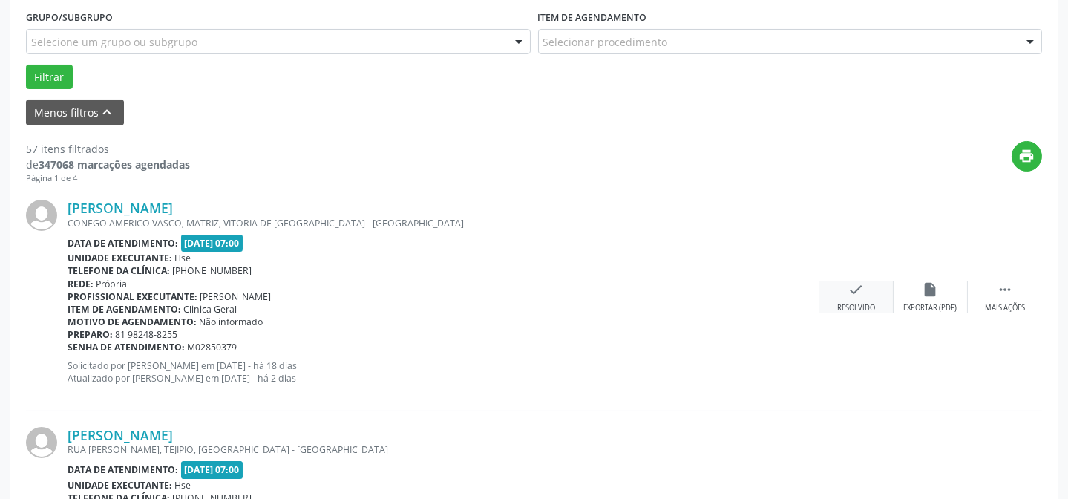
click at [863, 292] on icon "check" at bounding box center [856, 289] width 16 height 16
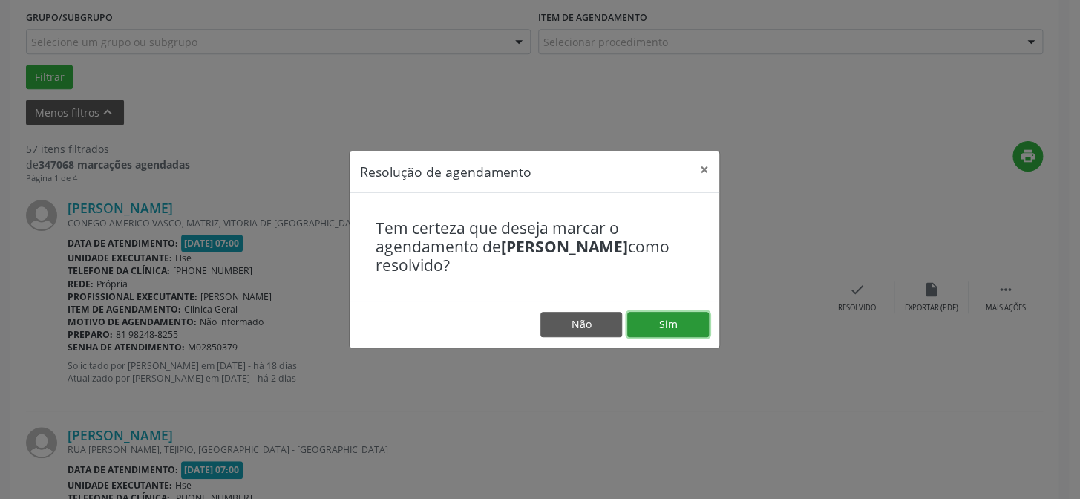
click at [675, 321] on button "Sim" at bounding box center [668, 324] width 82 height 25
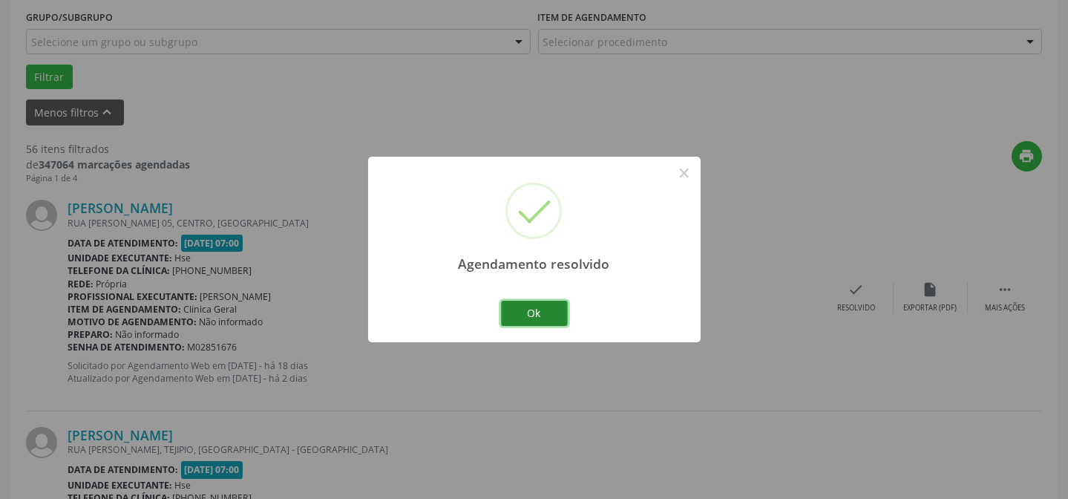
click at [548, 308] on button "Ok" at bounding box center [534, 313] width 67 height 25
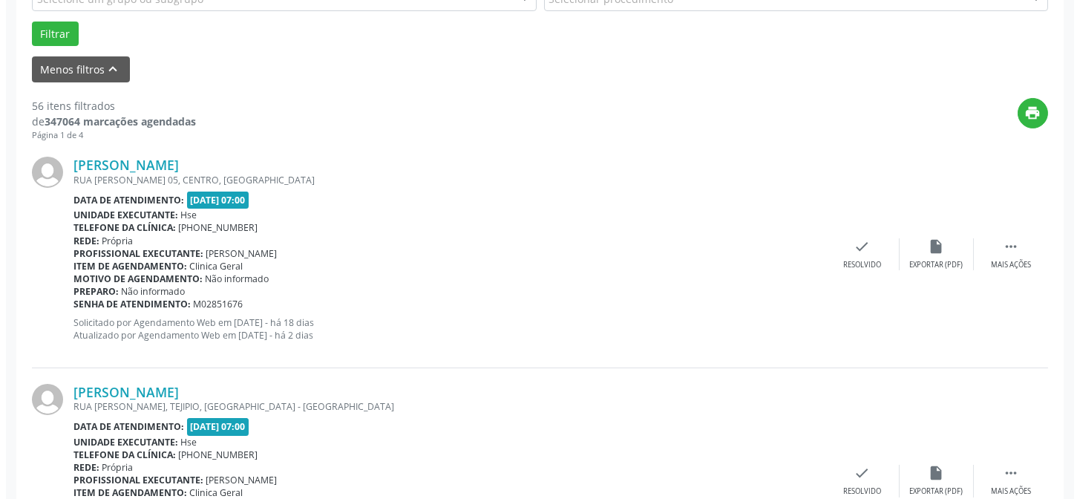
scroll to position [470, 0]
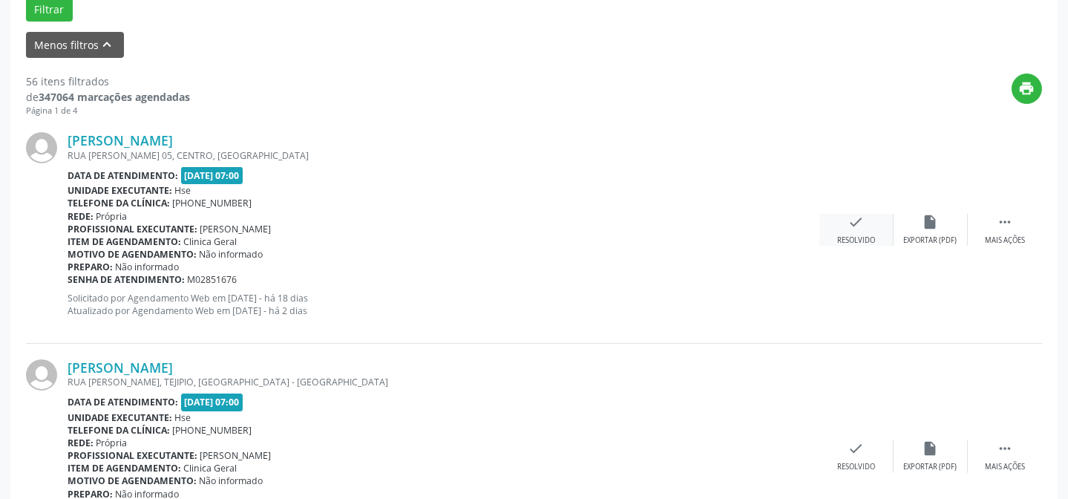
click at [861, 237] on div "Resolvido" at bounding box center [856, 240] width 38 height 10
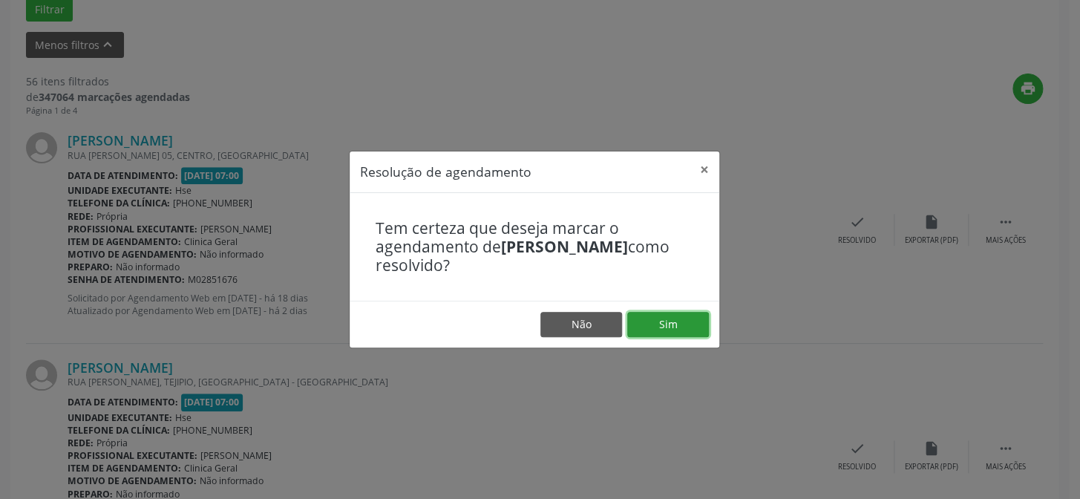
click at [697, 322] on button "Sim" at bounding box center [668, 324] width 82 height 25
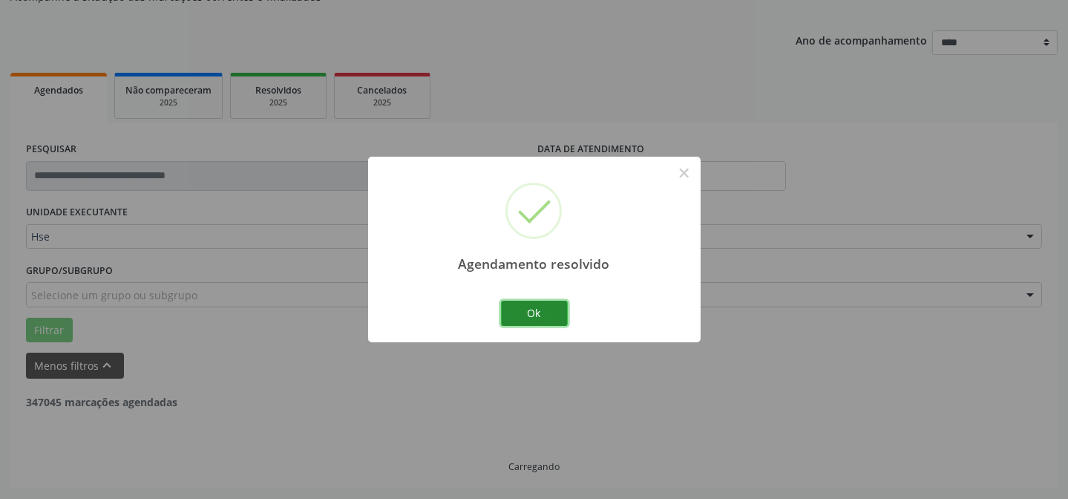
click at [512, 303] on button "Ok" at bounding box center [534, 313] width 67 height 25
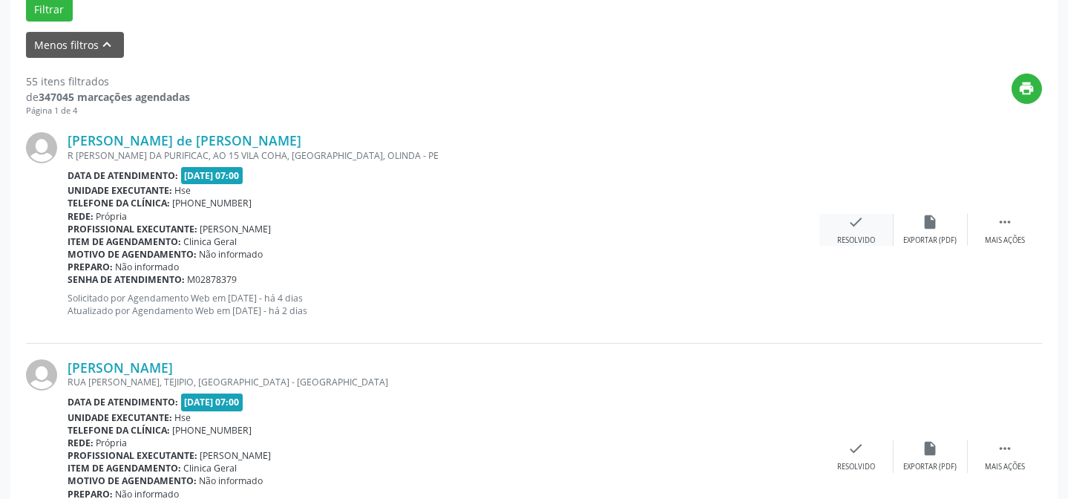
click at [859, 219] on icon "check" at bounding box center [856, 222] width 16 height 16
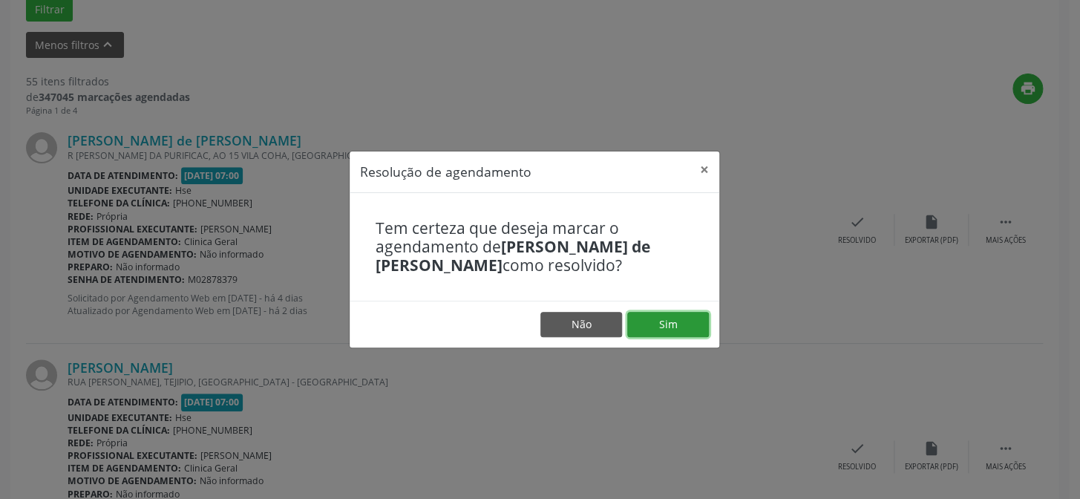
click at [666, 323] on button "Sim" at bounding box center [668, 324] width 82 height 25
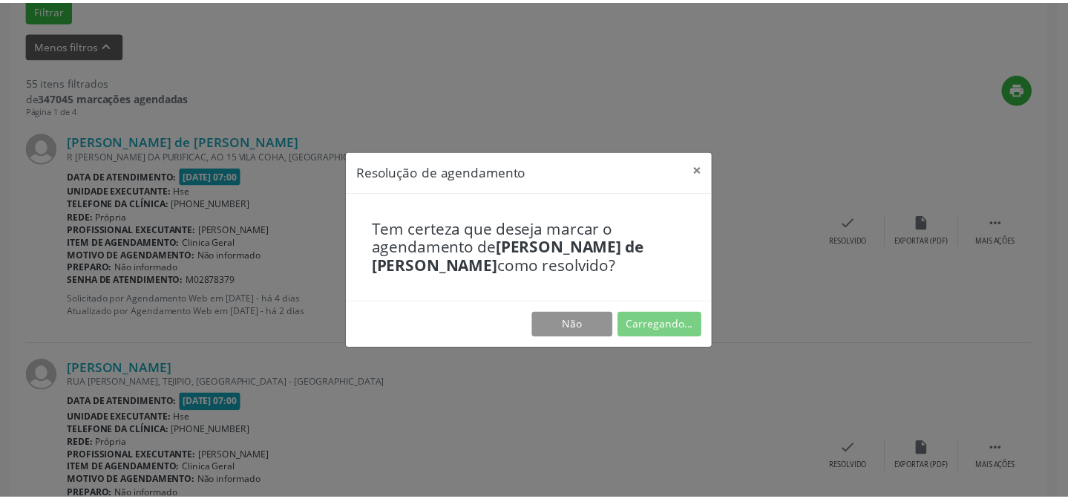
scroll to position [133, 0]
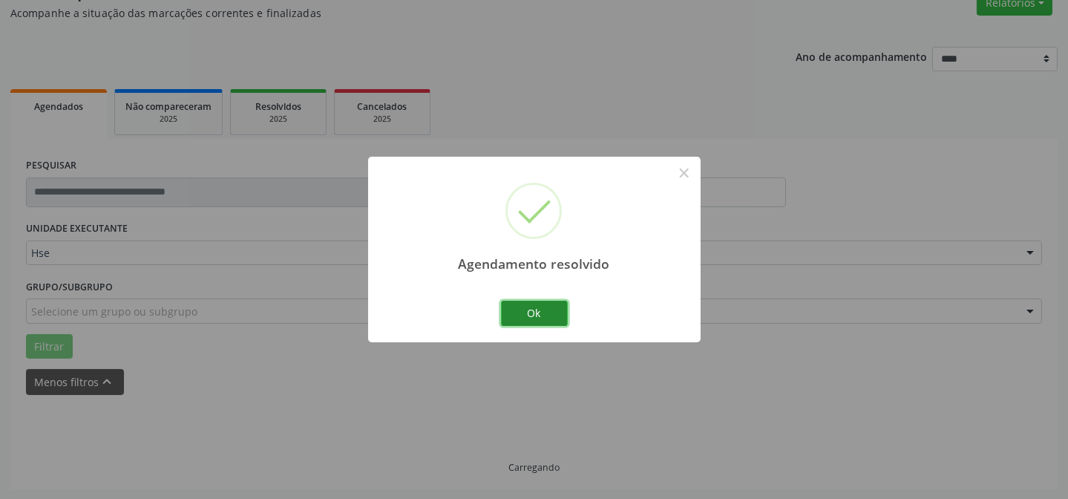
click at [542, 316] on button "Ok" at bounding box center [534, 313] width 67 height 25
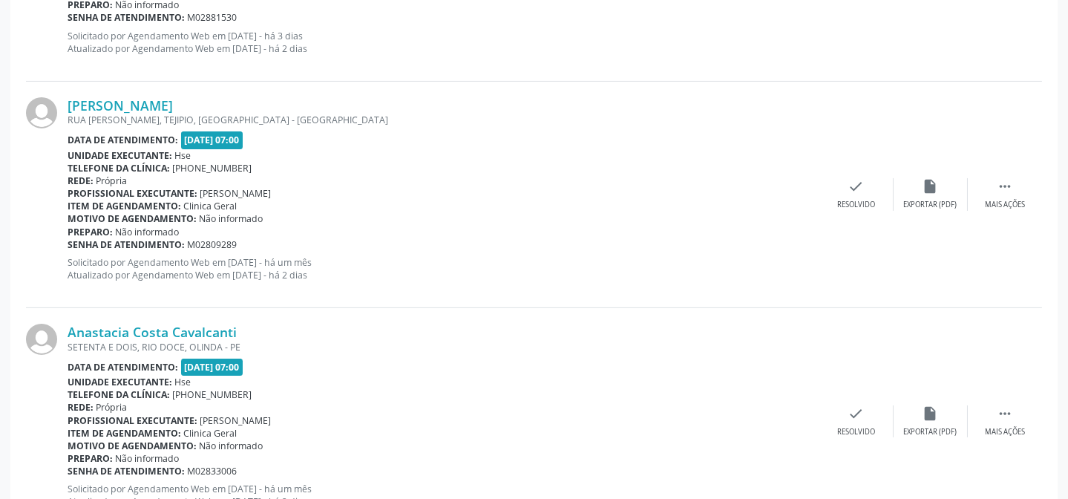
scroll to position [740, 0]
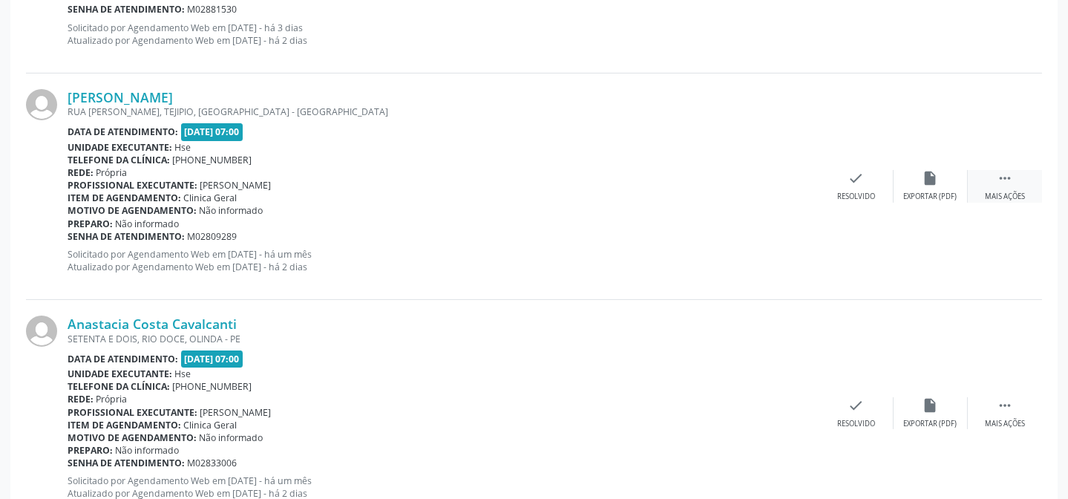
click at [994, 168] on div "[PERSON_NAME] RUA [PERSON_NAME], [GEOGRAPHIC_DATA], [GEOGRAPHIC_DATA] - [GEOGRA…" at bounding box center [534, 186] width 1016 height 226
click at [996, 186] on div " Mais ações" at bounding box center [1005, 186] width 74 height 32
click at [931, 182] on icon "alarm_off" at bounding box center [931, 178] width 16 height 16
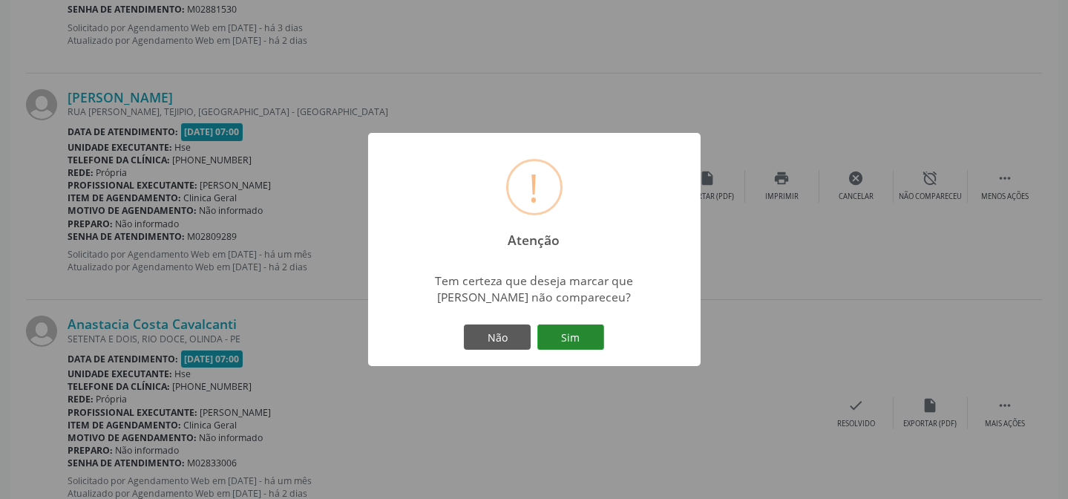
click at [586, 341] on button "Sim" at bounding box center [570, 336] width 67 height 25
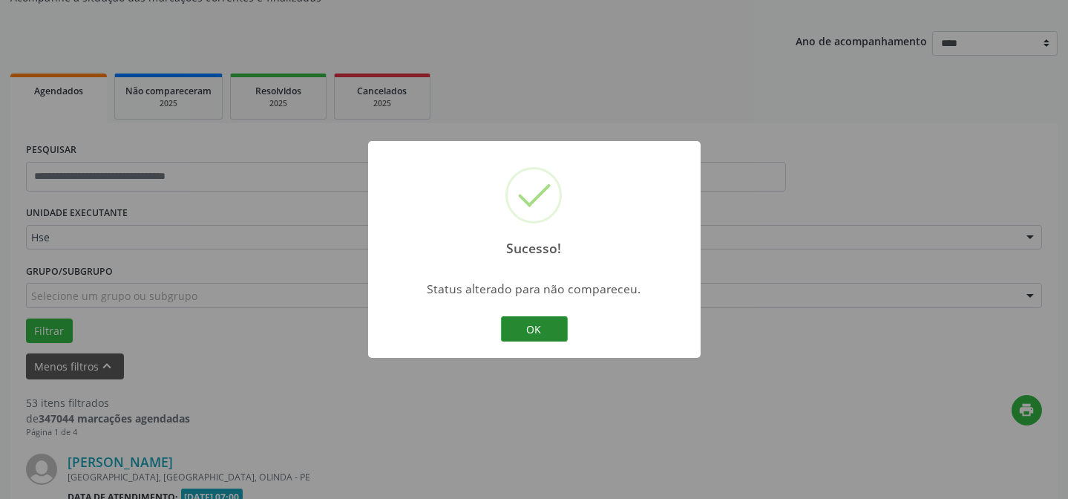
scroll to position [807, 0]
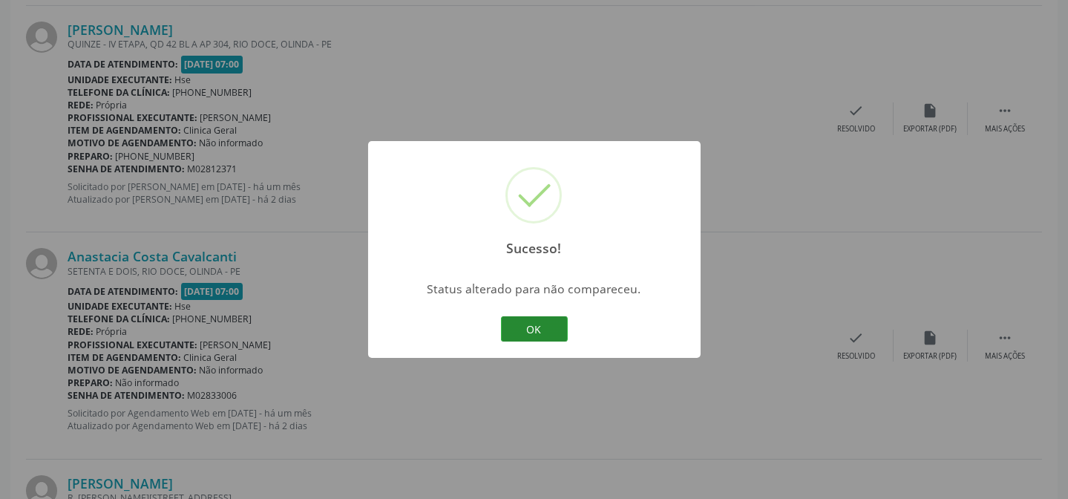
click at [548, 330] on button "OK" at bounding box center [534, 328] width 67 height 25
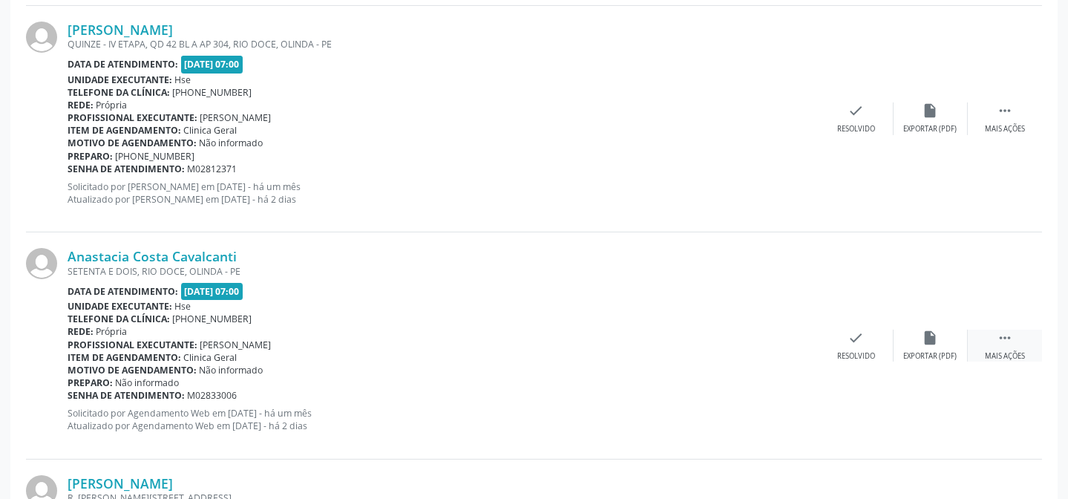
click at [1006, 351] on div "Mais ações" at bounding box center [1005, 356] width 40 height 10
click at [916, 338] on div "alarm_off Não compareceu" at bounding box center [931, 346] width 74 height 32
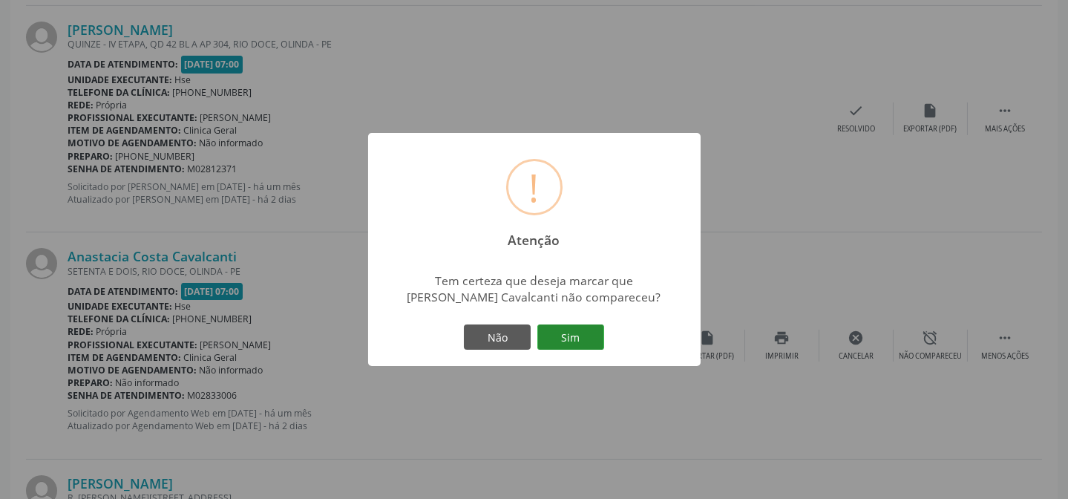
click at [571, 331] on button "Sim" at bounding box center [570, 336] width 67 height 25
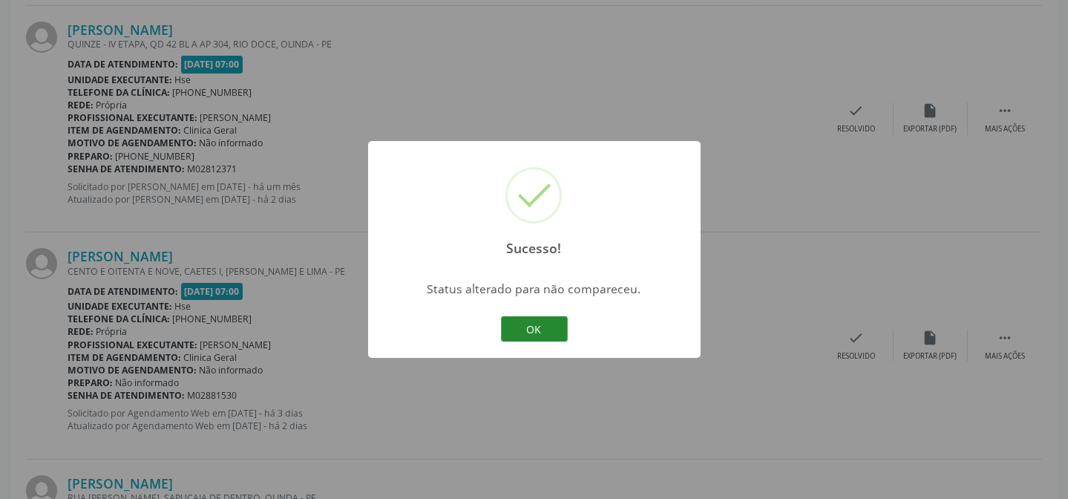
click at [540, 333] on button "OK" at bounding box center [534, 328] width 67 height 25
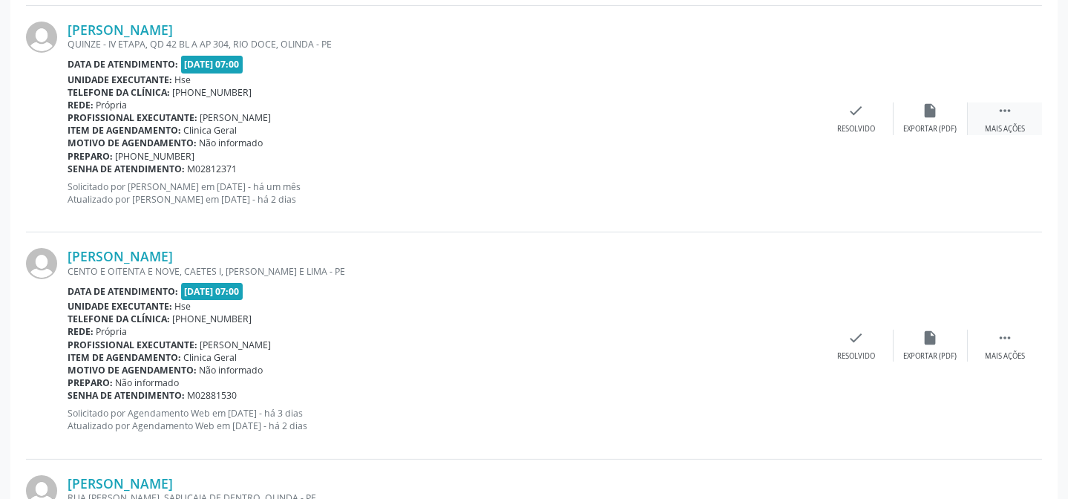
click at [992, 113] on div " Mais ações" at bounding box center [1005, 118] width 74 height 32
click at [932, 107] on icon "alarm_off" at bounding box center [931, 110] width 16 height 16
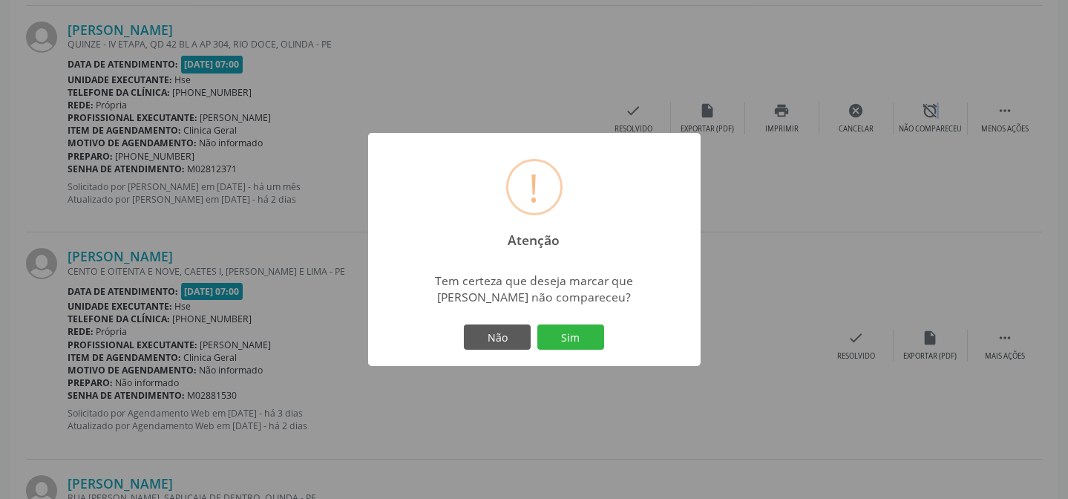
click at [576, 343] on button "Sim" at bounding box center [570, 336] width 67 height 25
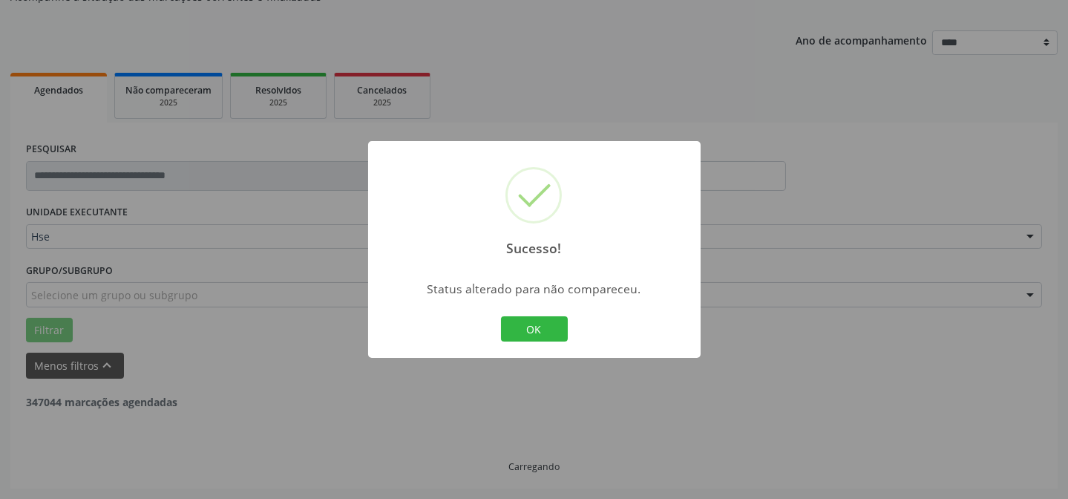
scroll to position [148, 0]
click at [563, 326] on button "OK" at bounding box center [534, 328] width 67 height 25
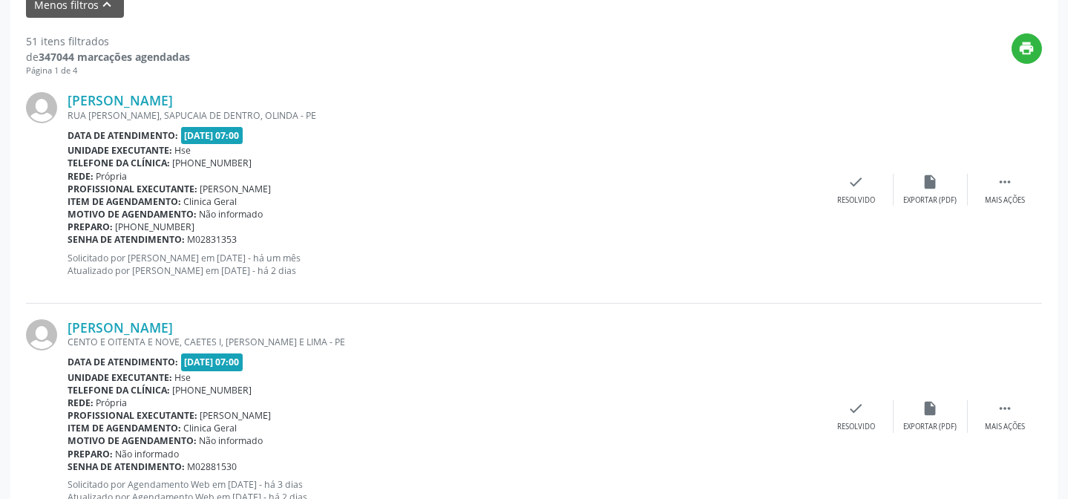
scroll to position [553, 0]
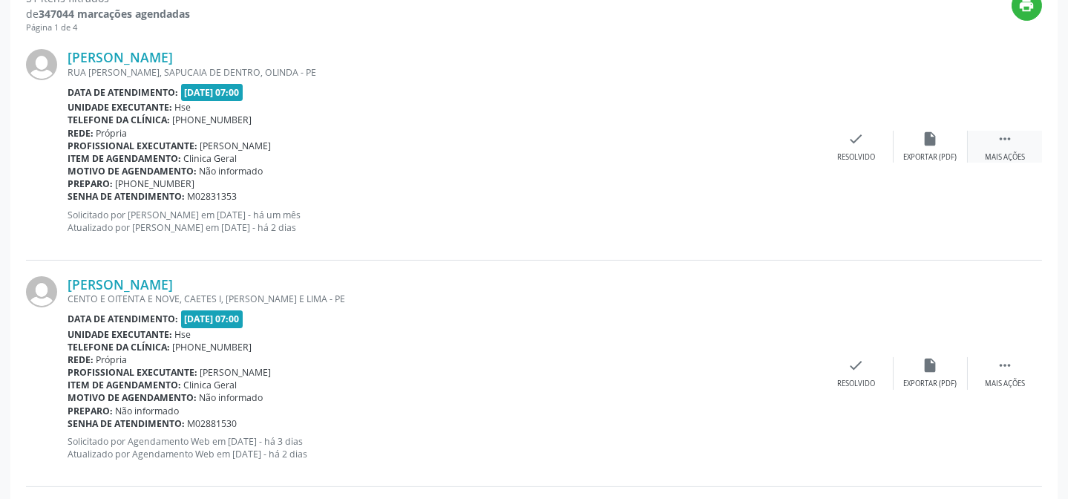
click at [987, 152] on div "Mais ações" at bounding box center [1005, 157] width 40 height 10
click at [923, 154] on div "Não compareceu" at bounding box center [930, 157] width 63 height 10
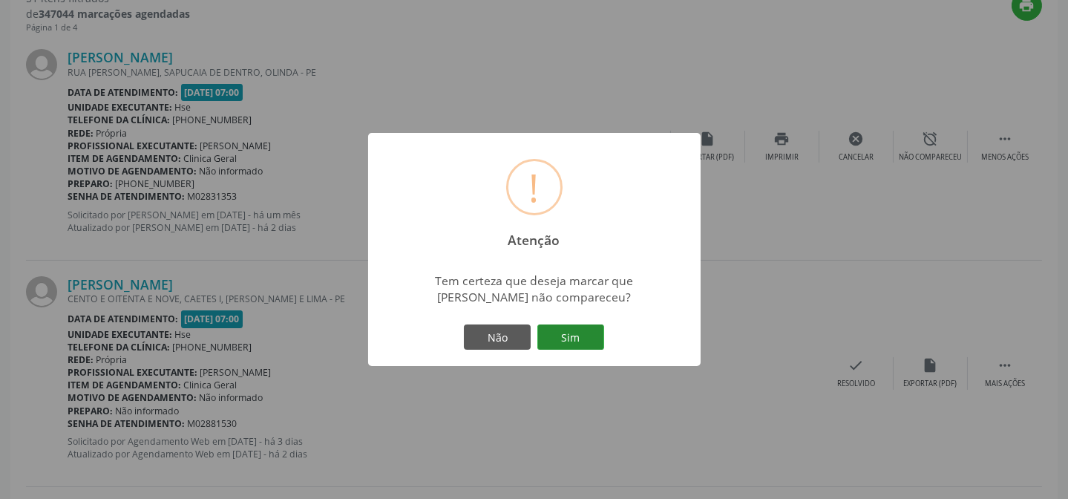
click at [574, 331] on button "Sim" at bounding box center [570, 336] width 67 height 25
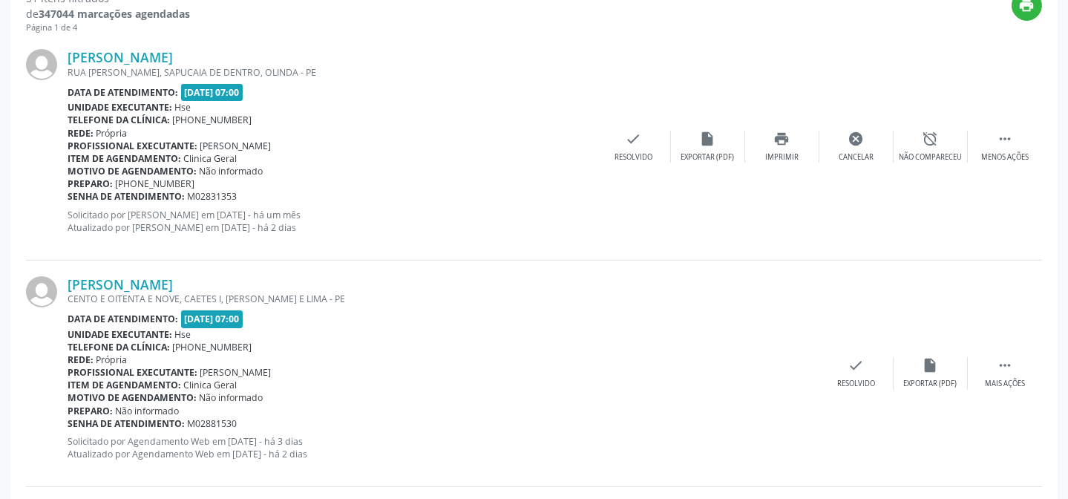
scroll to position [148, 0]
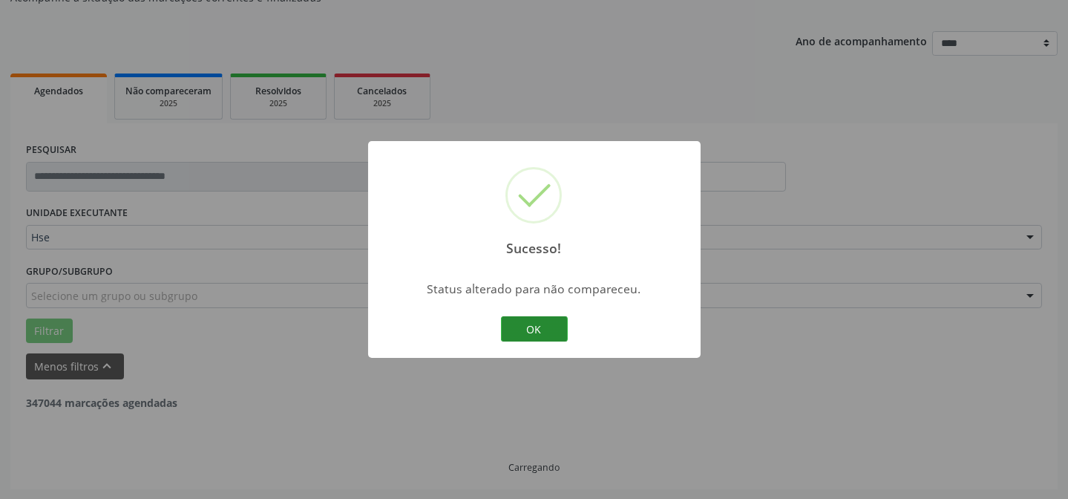
click at [551, 322] on button "OK" at bounding box center [534, 328] width 67 height 25
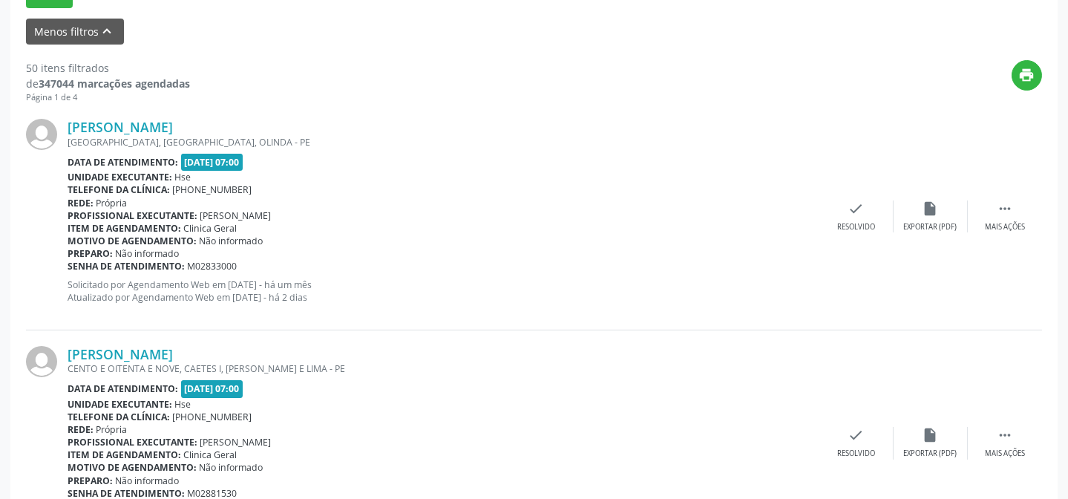
scroll to position [485, 0]
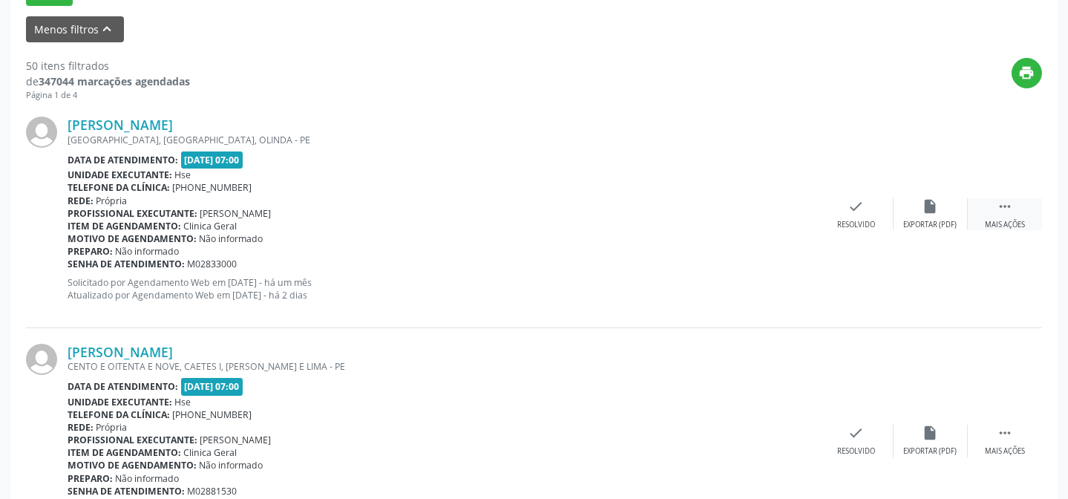
drag, startPoint x: 1003, startPoint y: 217, endPoint x: 975, endPoint y: 215, distance: 27.6
click at [1002, 220] on div "Mais ações" at bounding box center [1005, 225] width 40 height 10
click at [915, 212] on div "alarm_off Não compareceu" at bounding box center [931, 214] width 74 height 32
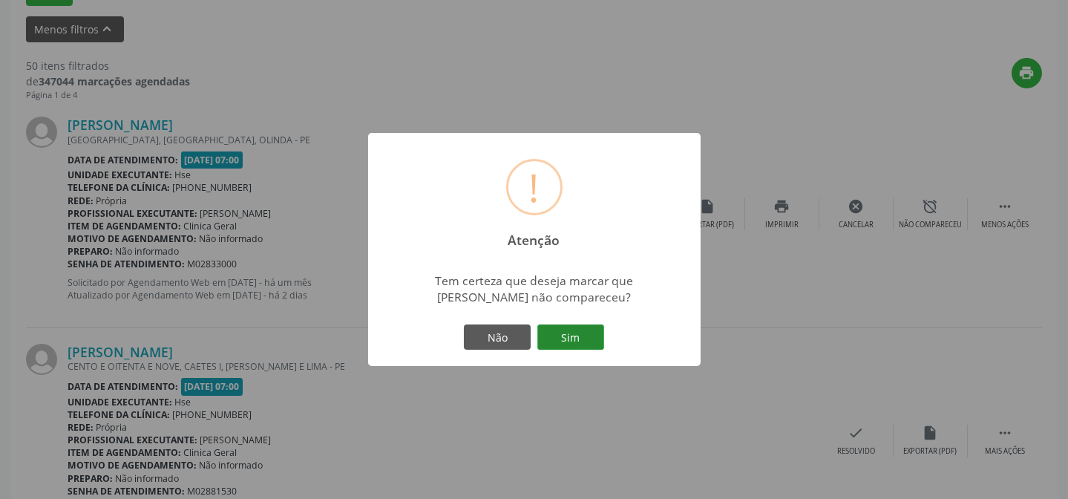
click at [577, 334] on button "Sim" at bounding box center [570, 336] width 67 height 25
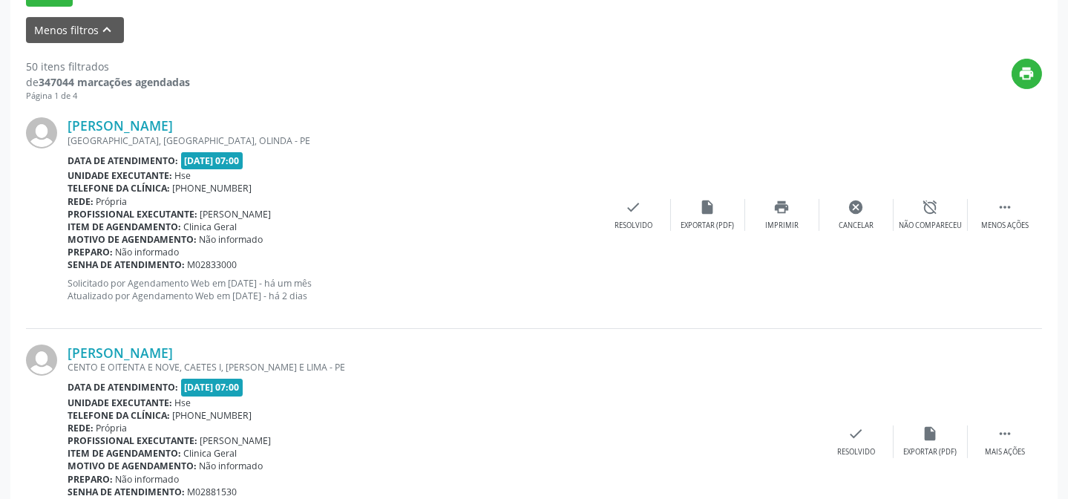
scroll to position [148, 0]
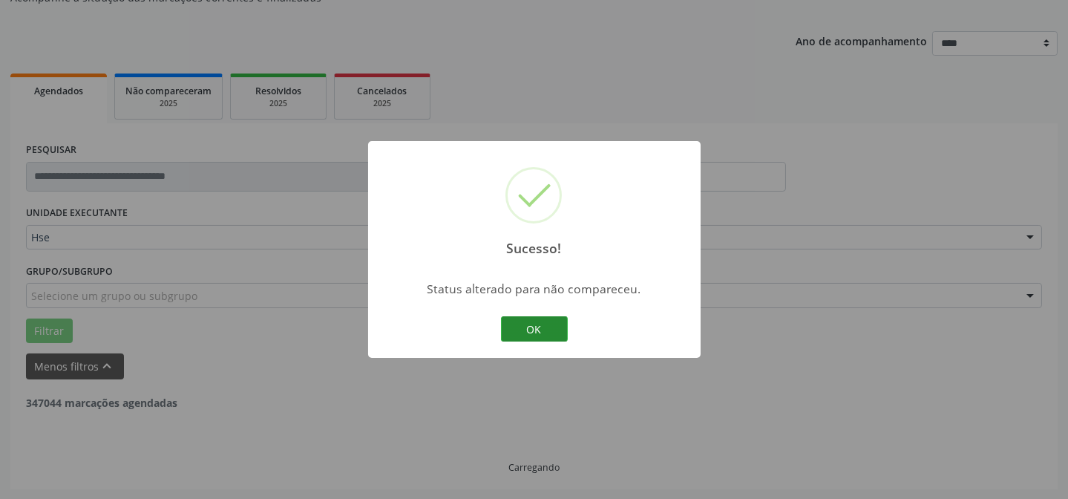
click at [536, 322] on button "OK" at bounding box center [534, 328] width 67 height 25
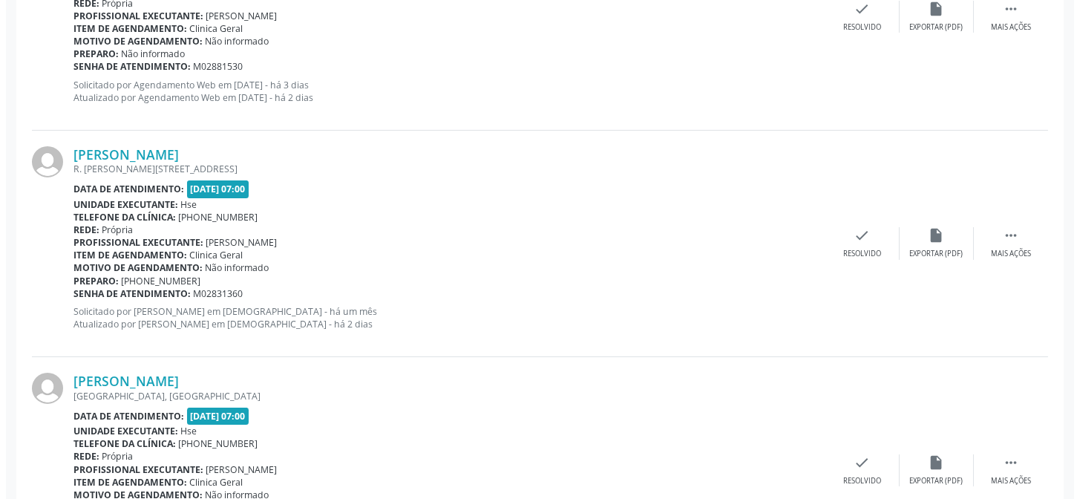
scroll to position [688, 0]
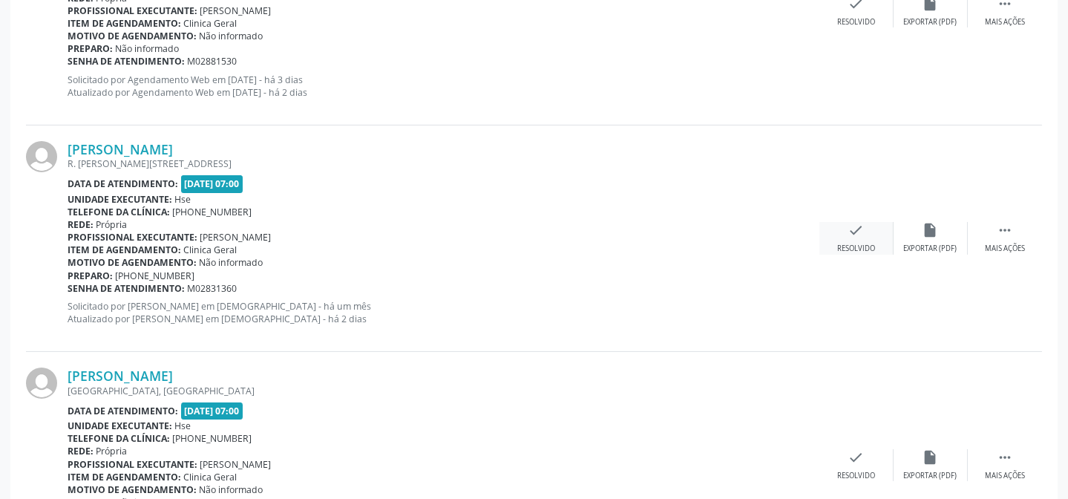
click at [867, 240] on div "check Resolvido" at bounding box center [856, 238] width 74 height 32
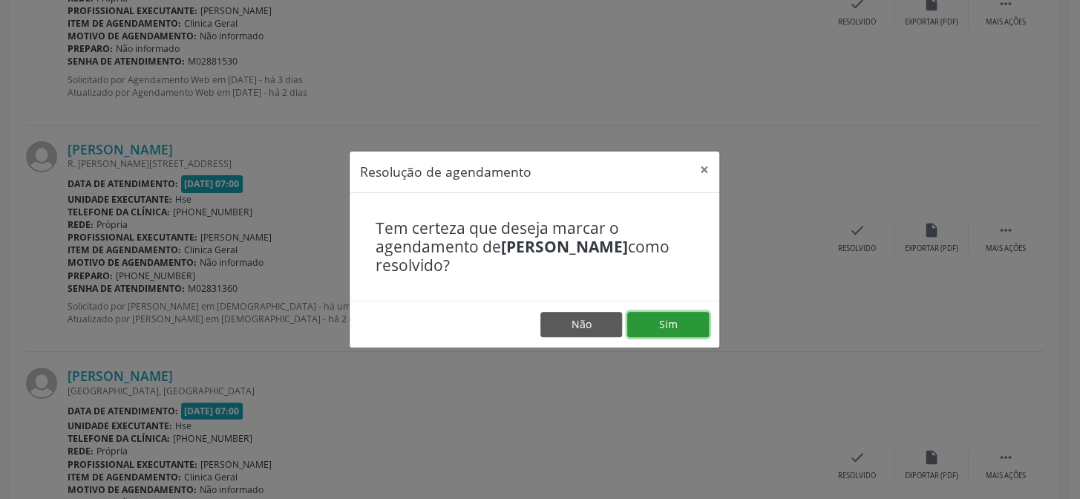
click at [673, 312] on button "Sim" at bounding box center [668, 324] width 82 height 25
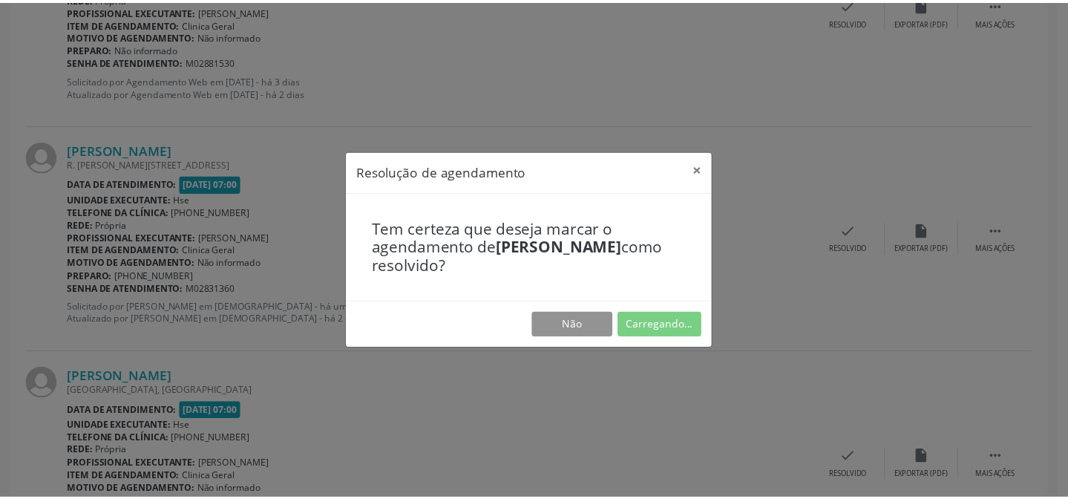
scroll to position [133, 0]
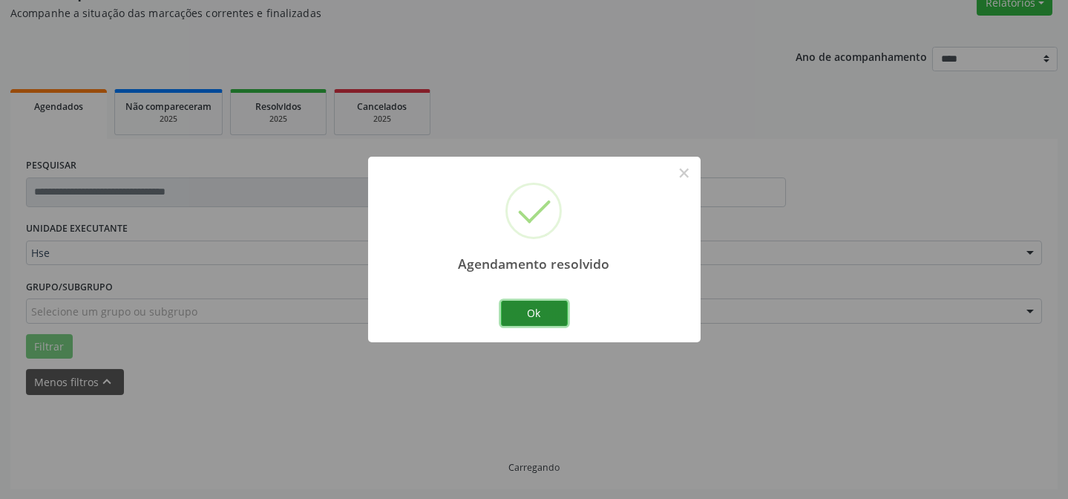
click at [542, 309] on button "Ok" at bounding box center [534, 313] width 67 height 25
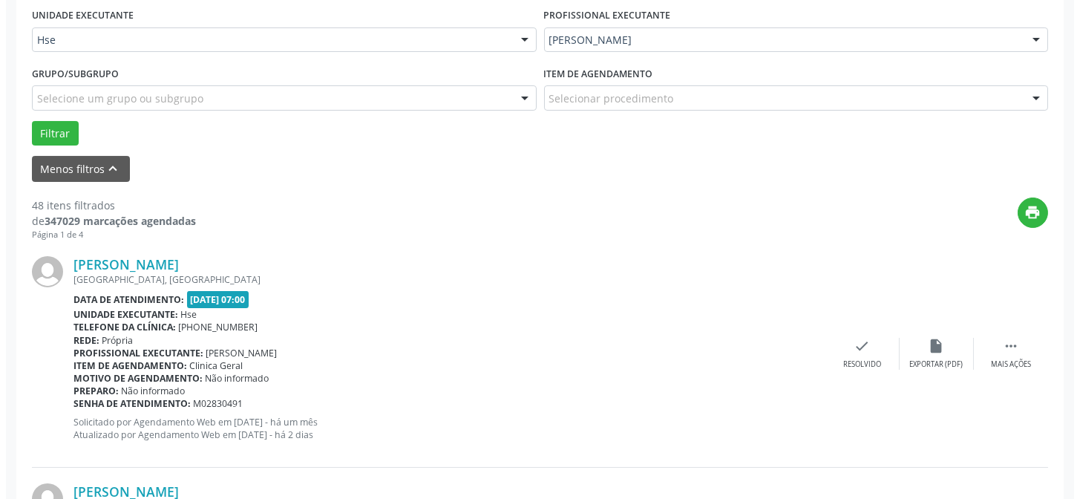
scroll to position [350, 0]
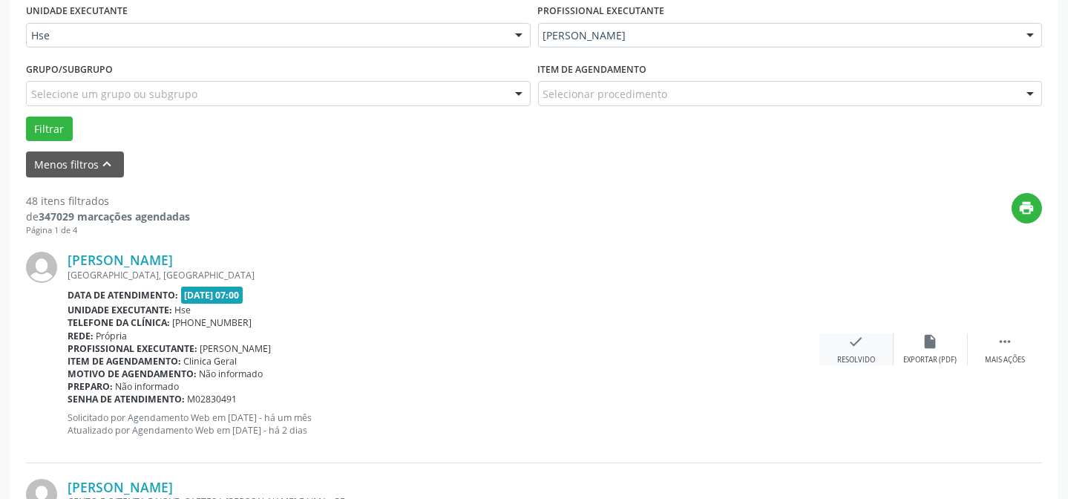
click at [848, 345] on icon "check" at bounding box center [856, 341] width 16 height 16
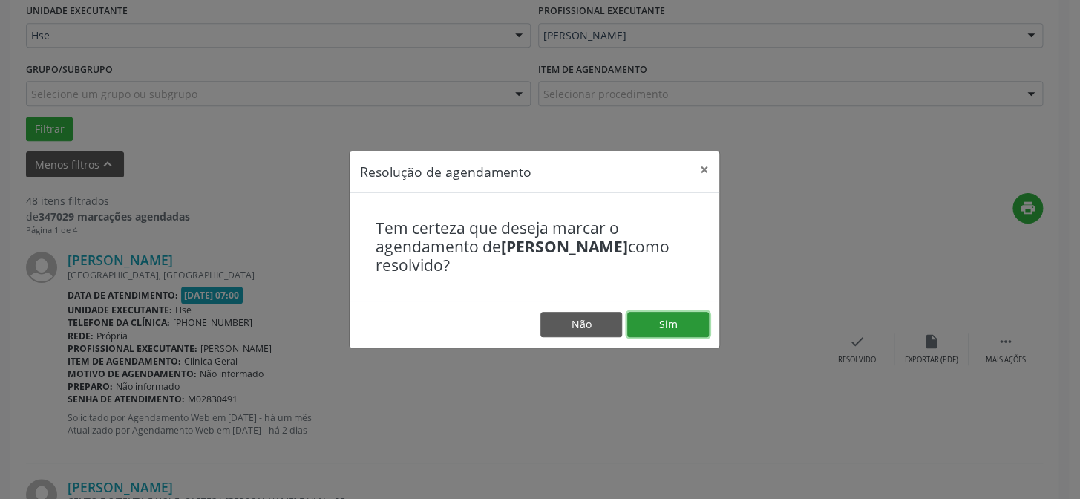
click at [672, 321] on button "Sim" at bounding box center [668, 324] width 82 height 25
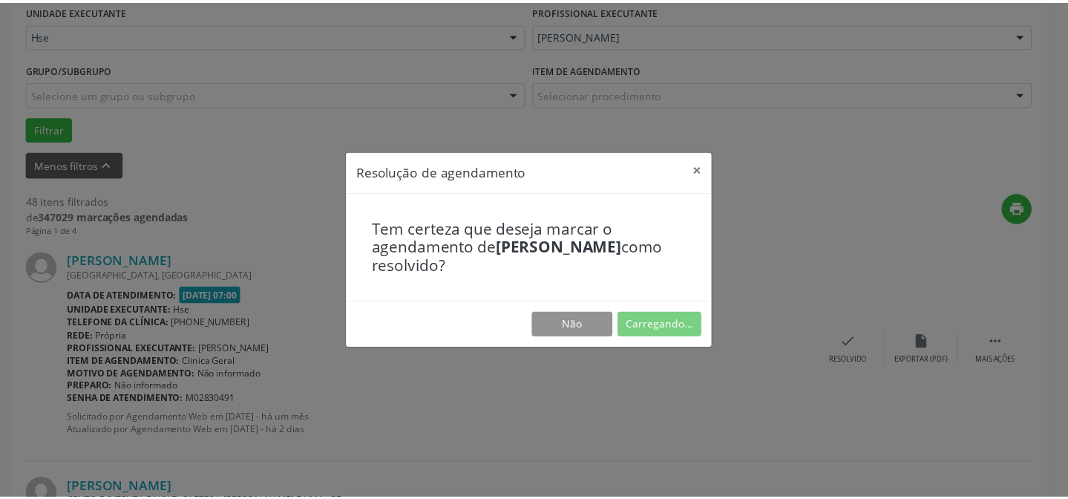
scroll to position [133, 0]
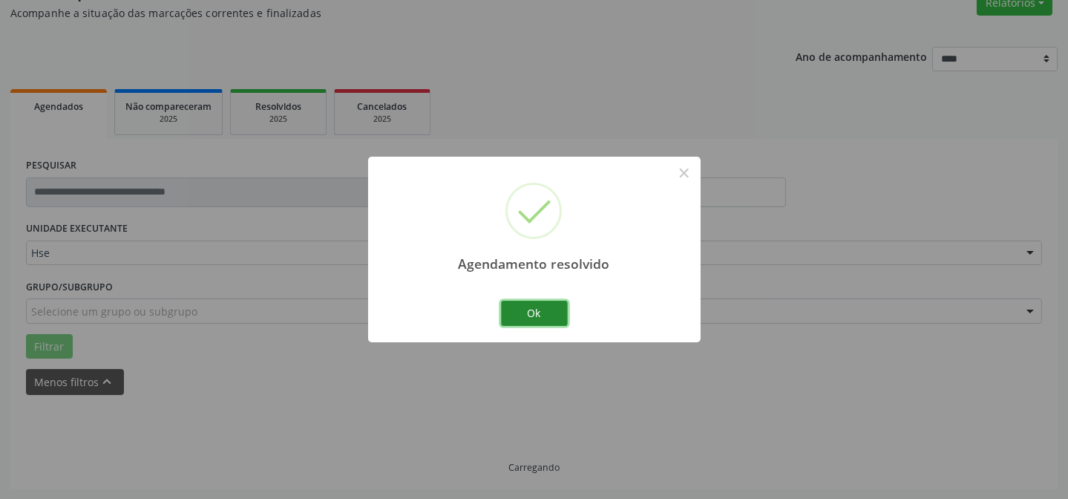
click at [521, 305] on button "Ok" at bounding box center [534, 313] width 67 height 25
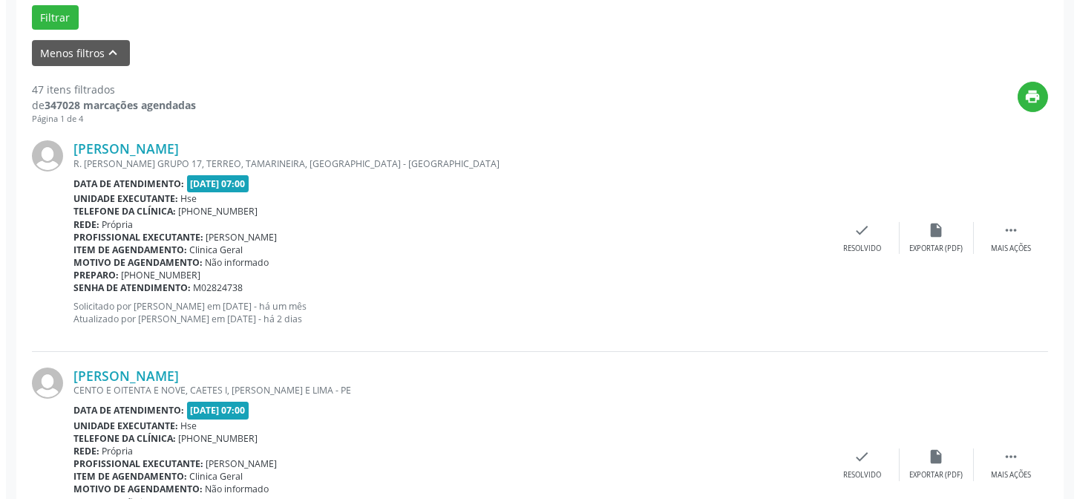
scroll to position [485, 0]
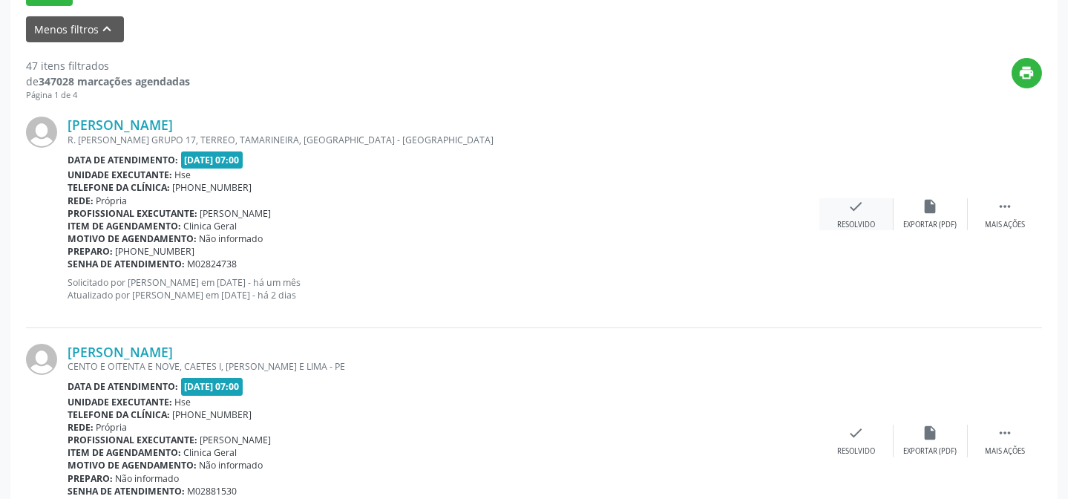
click at [858, 220] on div "Resolvido" at bounding box center [856, 225] width 38 height 10
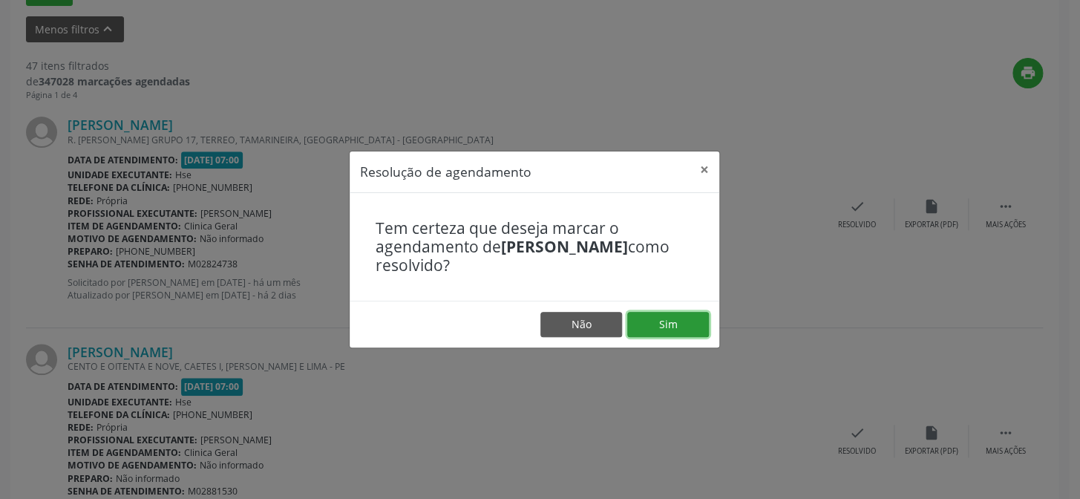
click at [674, 315] on button "Sim" at bounding box center [668, 324] width 82 height 25
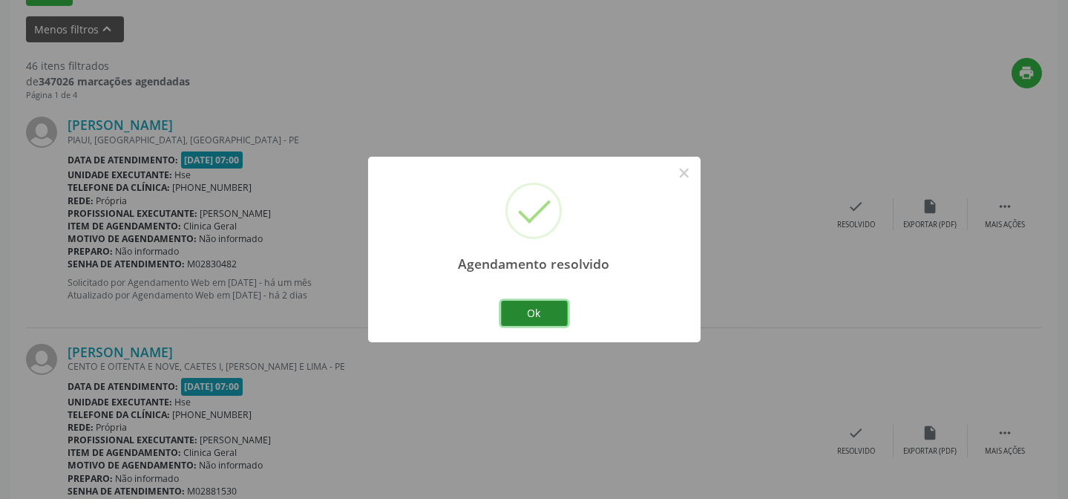
click at [537, 306] on button "Ok" at bounding box center [534, 313] width 67 height 25
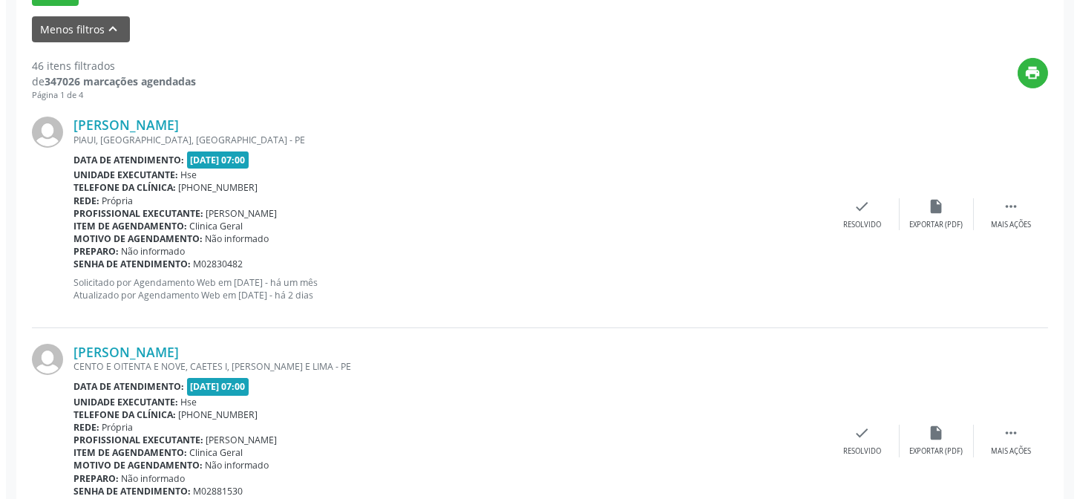
scroll to position [485, 0]
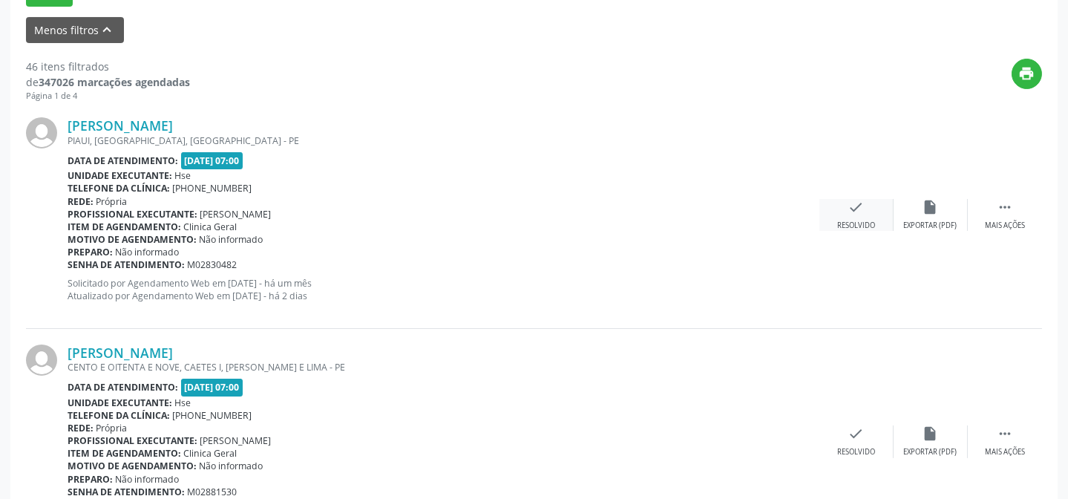
click at [869, 221] on div "Resolvido" at bounding box center [856, 225] width 38 height 10
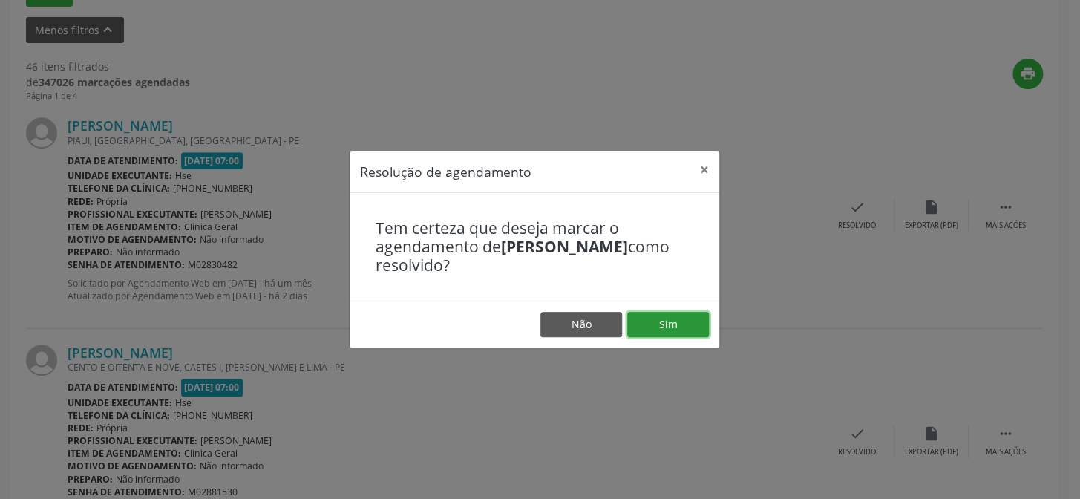
click at [656, 312] on button "Sim" at bounding box center [668, 324] width 82 height 25
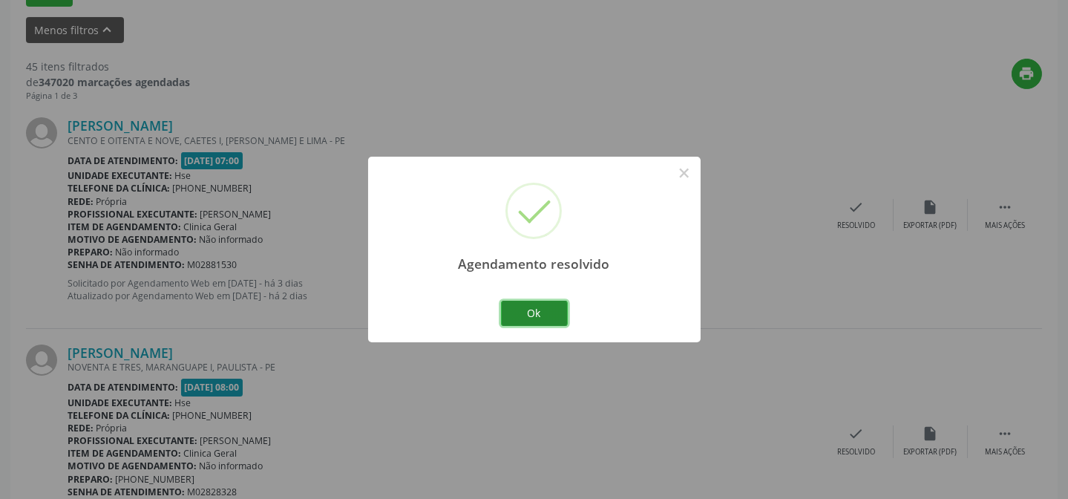
click at [542, 310] on button "Ok" at bounding box center [534, 313] width 67 height 25
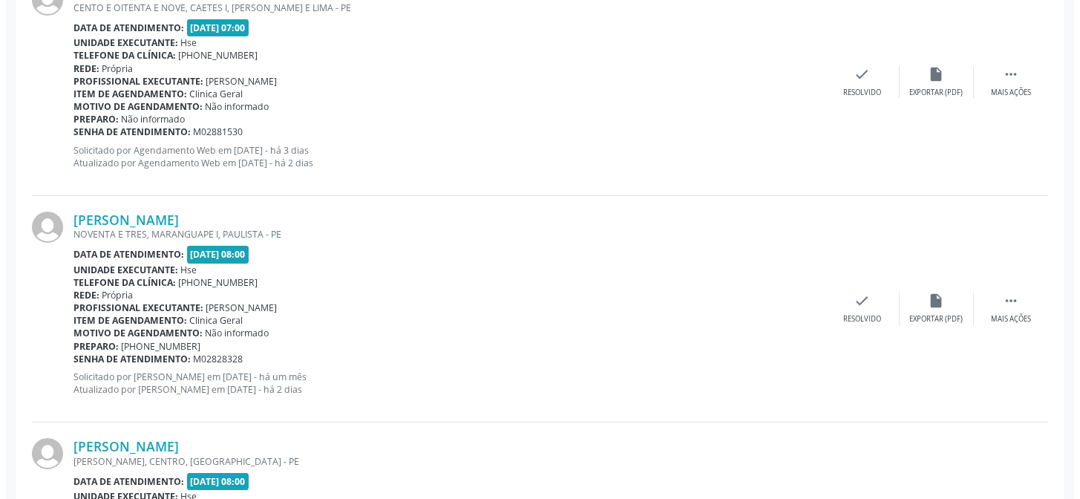
scroll to position [620, 0]
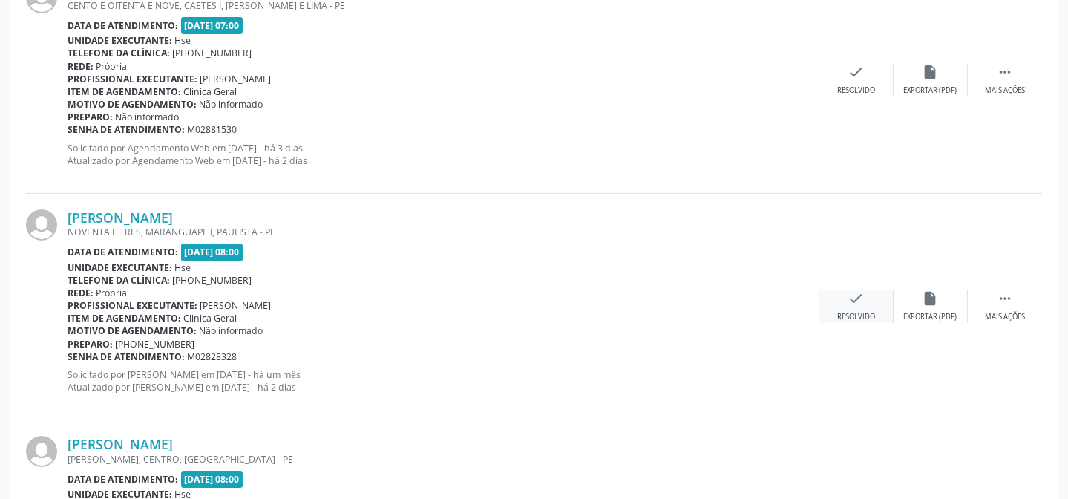
click at [854, 299] on icon "check" at bounding box center [856, 298] width 16 height 16
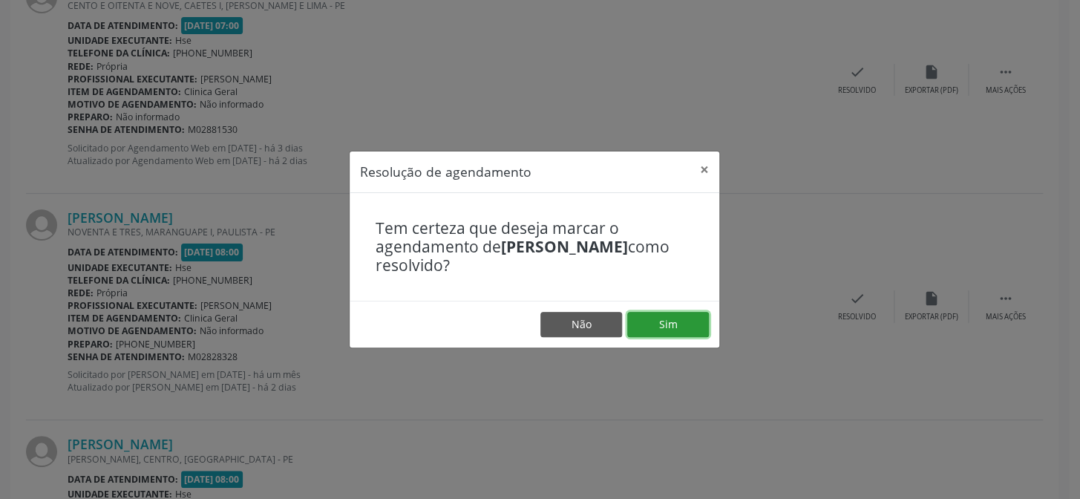
click at [648, 328] on button "Sim" at bounding box center [668, 324] width 82 height 25
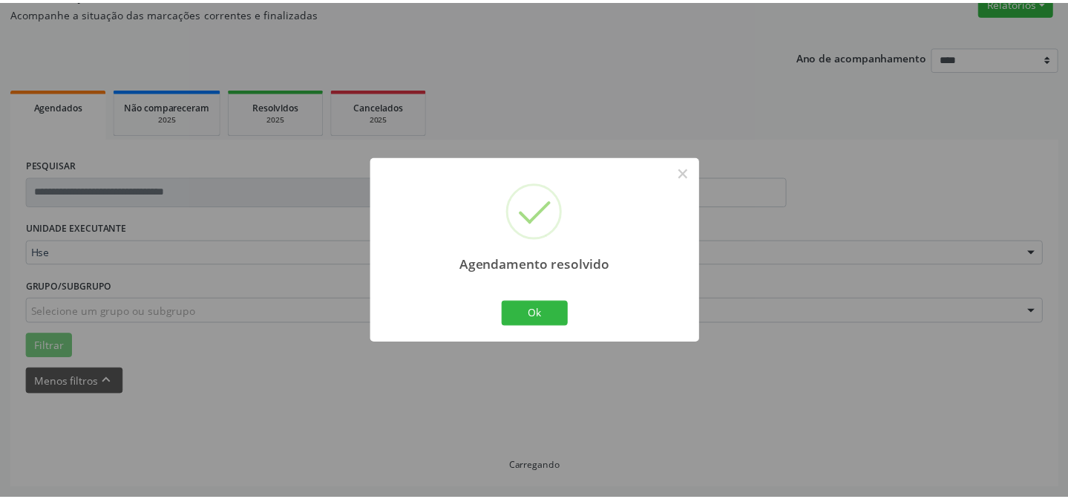
scroll to position [133, 0]
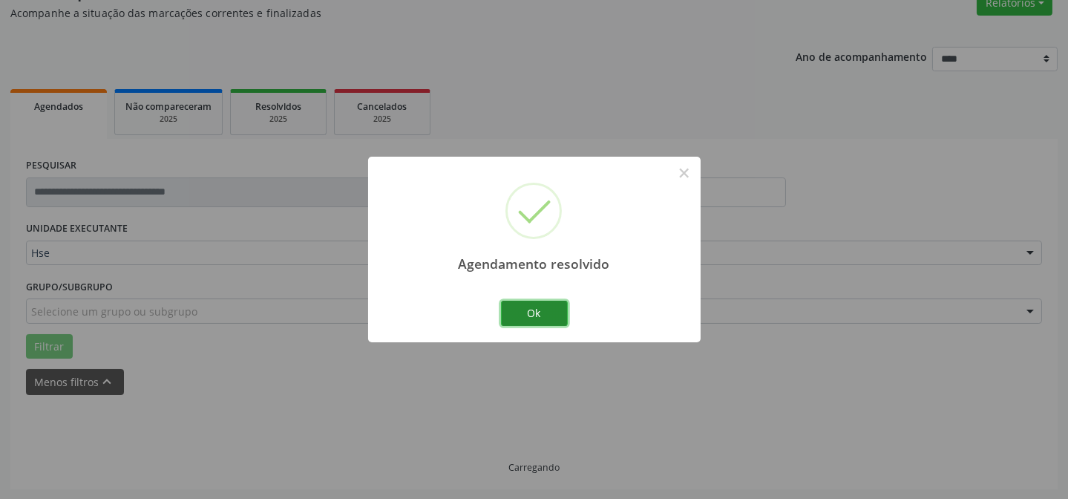
click at [555, 316] on button "Ok" at bounding box center [534, 313] width 67 height 25
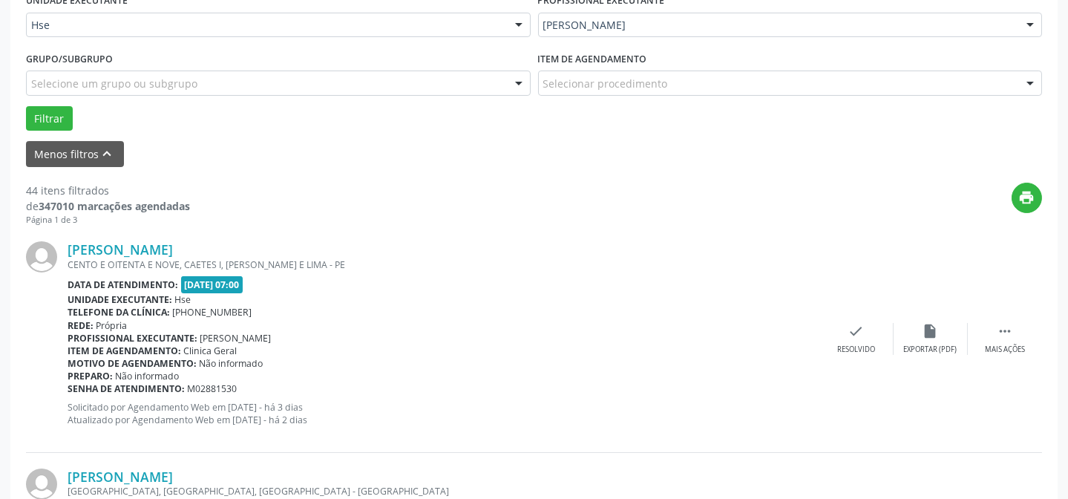
scroll to position [418, 0]
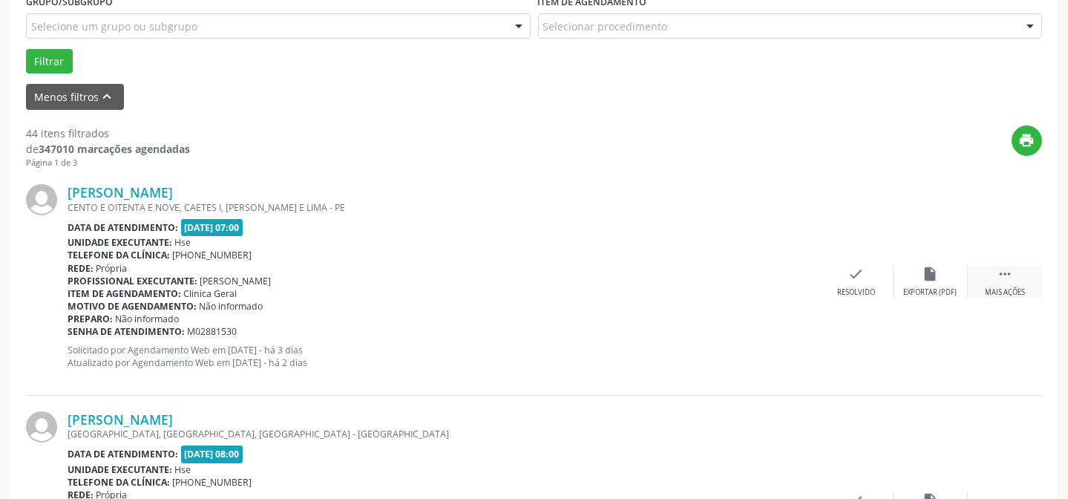
click at [1009, 278] on icon "" at bounding box center [1005, 274] width 16 height 16
click at [925, 289] on div "Não compareceu" at bounding box center [930, 292] width 63 height 10
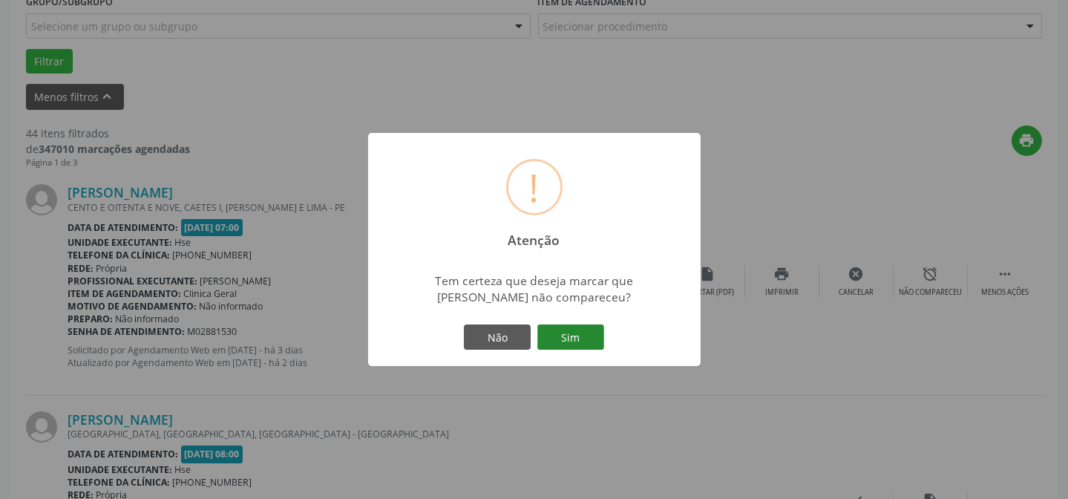
click at [571, 335] on button "Sim" at bounding box center [570, 336] width 67 height 25
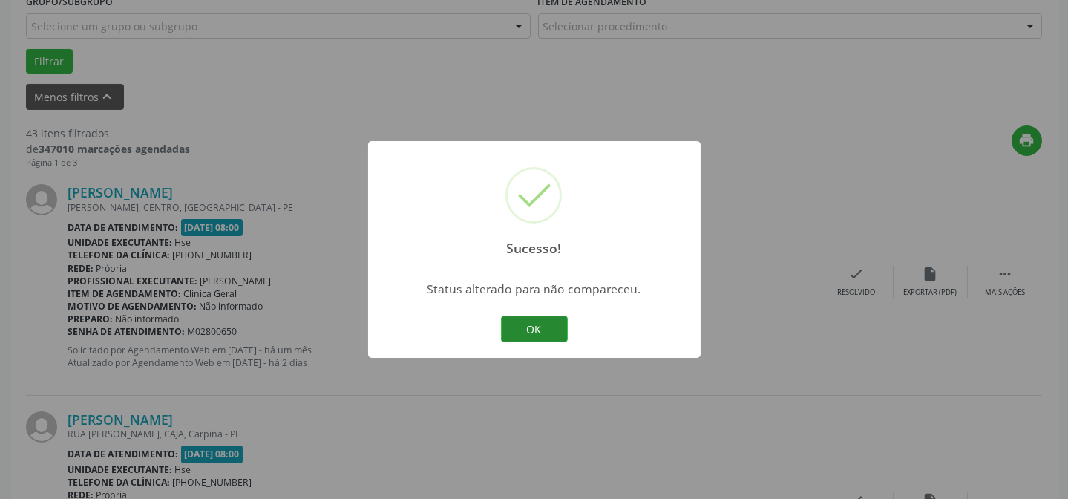
click at [551, 318] on button "OK" at bounding box center [534, 328] width 67 height 25
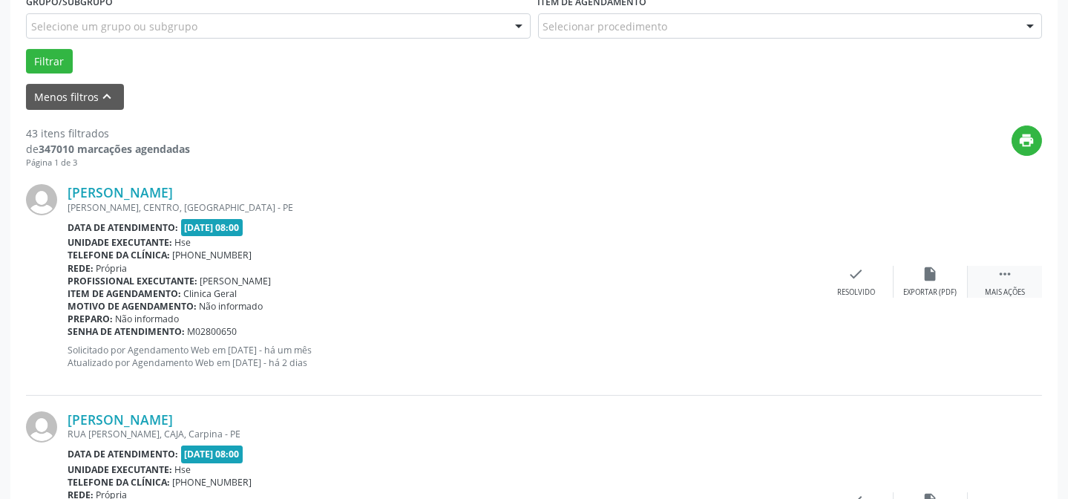
click at [993, 268] on div " Mais ações" at bounding box center [1005, 282] width 74 height 32
click at [941, 278] on div "alarm_off Não compareceu" at bounding box center [931, 282] width 74 height 32
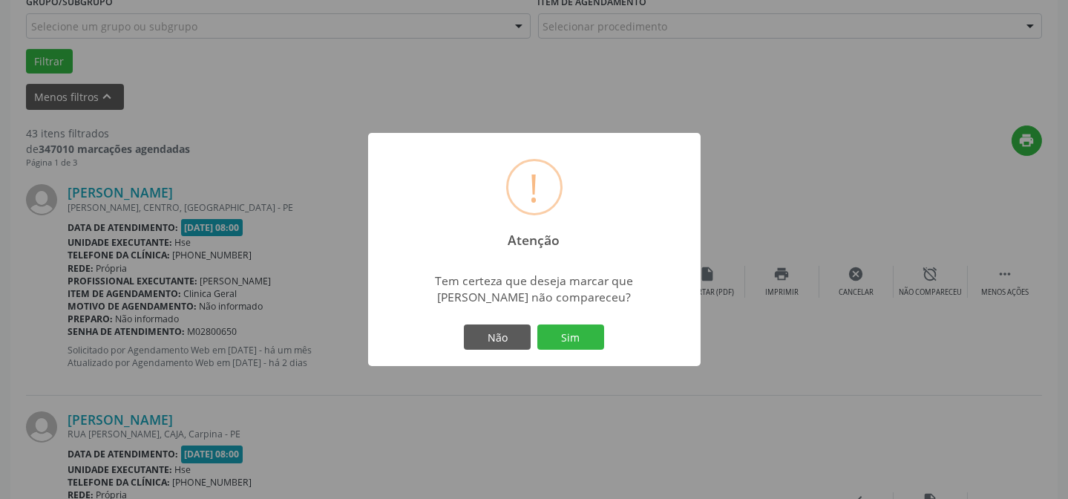
click at [583, 323] on div "Não Sim" at bounding box center [534, 336] width 147 height 31
click at [583, 334] on button "Sim" at bounding box center [570, 336] width 67 height 25
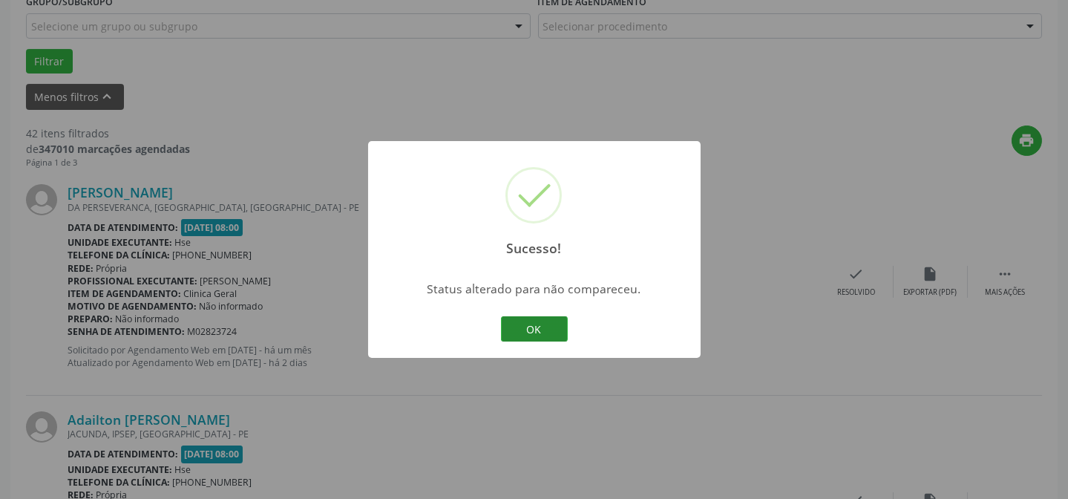
click at [516, 325] on button "OK" at bounding box center [534, 328] width 67 height 25
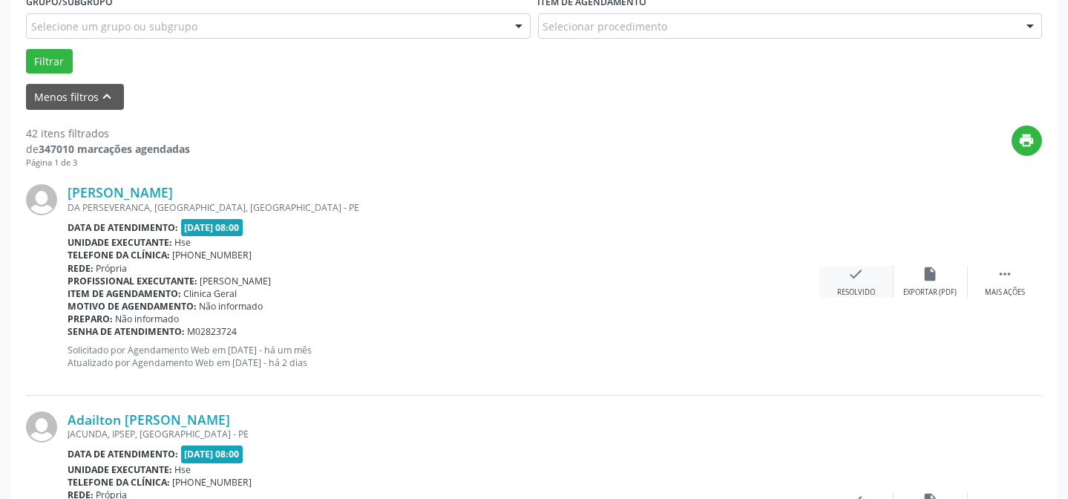
click at [858, 282] on div "check Resolvido" at bounding box center [856, 282] width 74 height 32
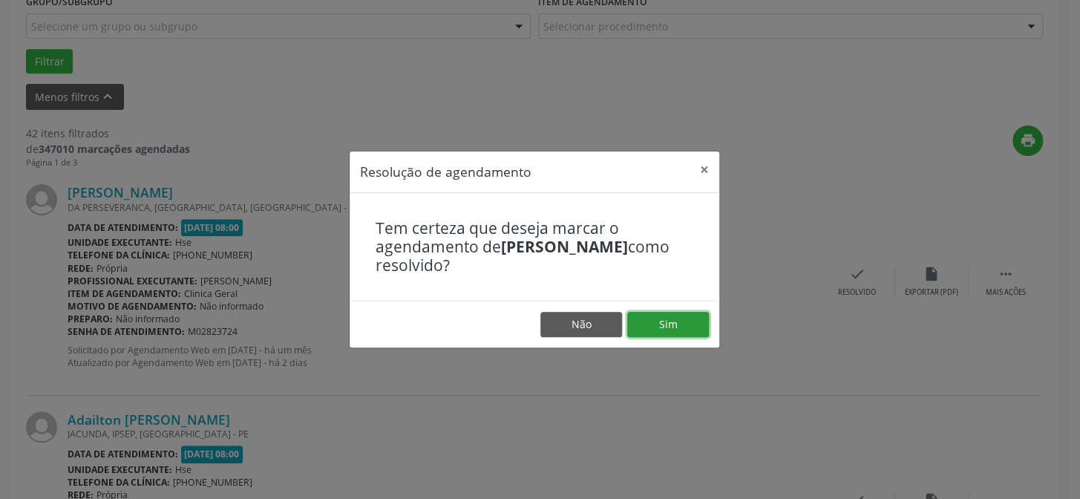
click at [682, 328] on button "Sim" at bounding box center [668, 324] width 82 height 25
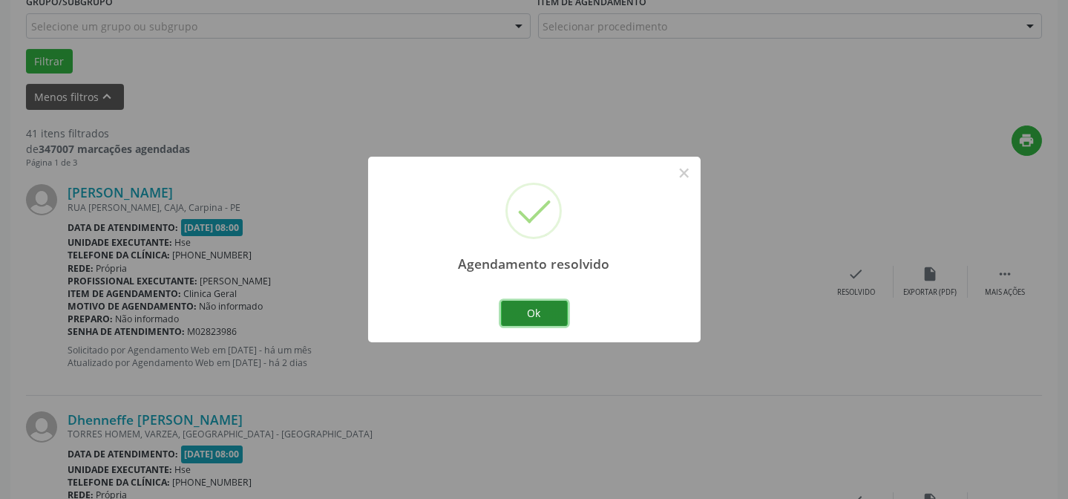
drag, startPoint x: 505, startPoint y: 318, endPoint x: 512, endPoint y: 312, distance: 10.0
click at [508, 315] on button "Ok" at bounding box center [534, 313] width 67 height 25
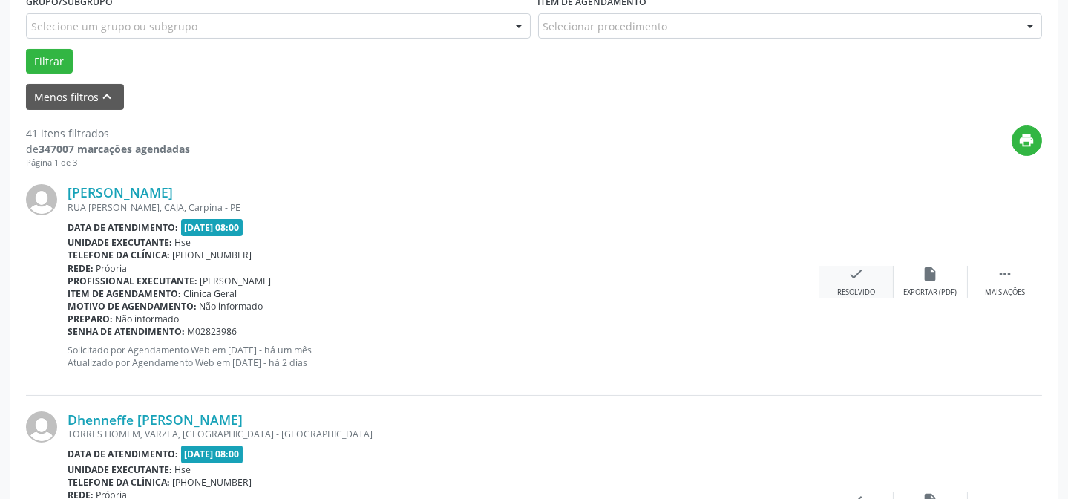
click at [857, 280] on icon "check" at bounding box center [856, 274] width 16 height 16
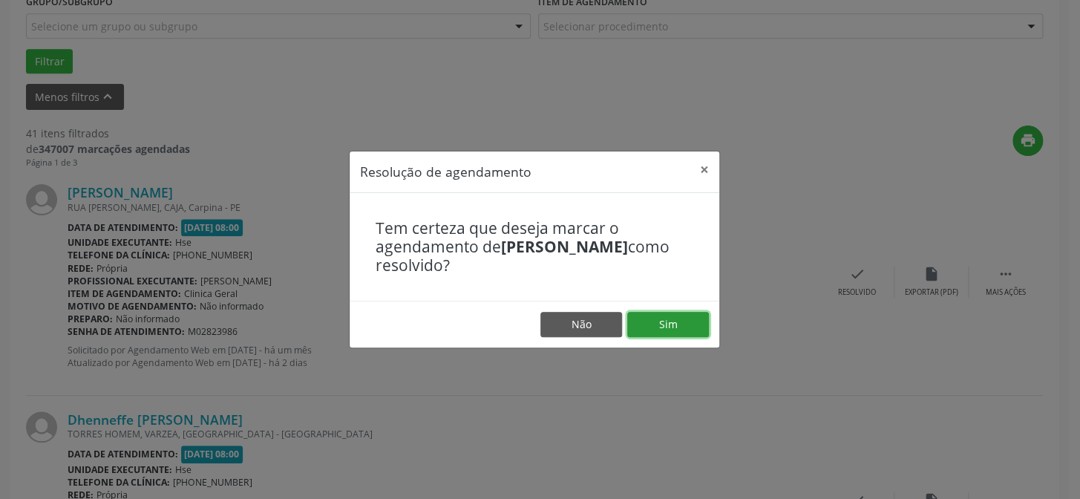
click at [685, 323] on button "Sim" at bounding box center [668, 324] width 82 height 25
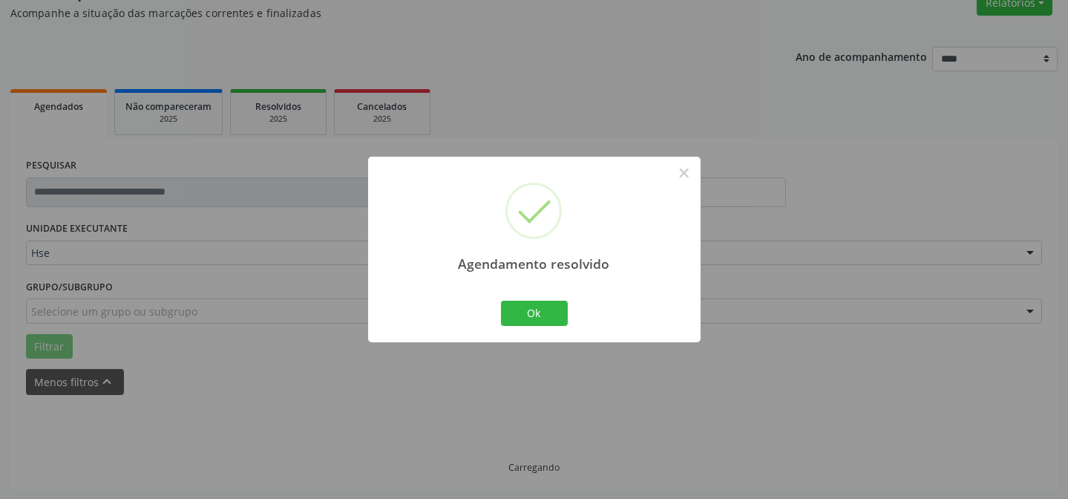
scroll to position [148, 0]
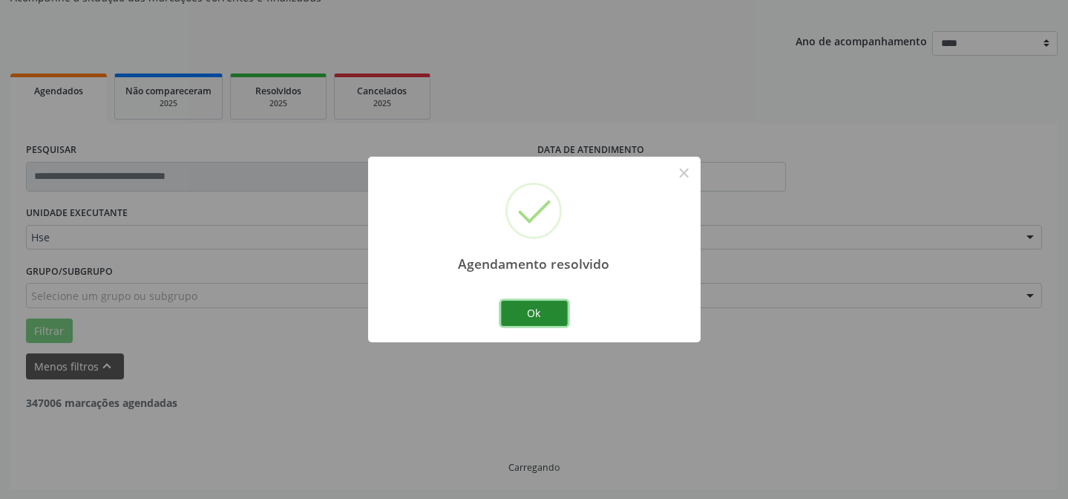
click at [531, 305] on button "Ok" at bounding box center [534, 313] width 67 height 25
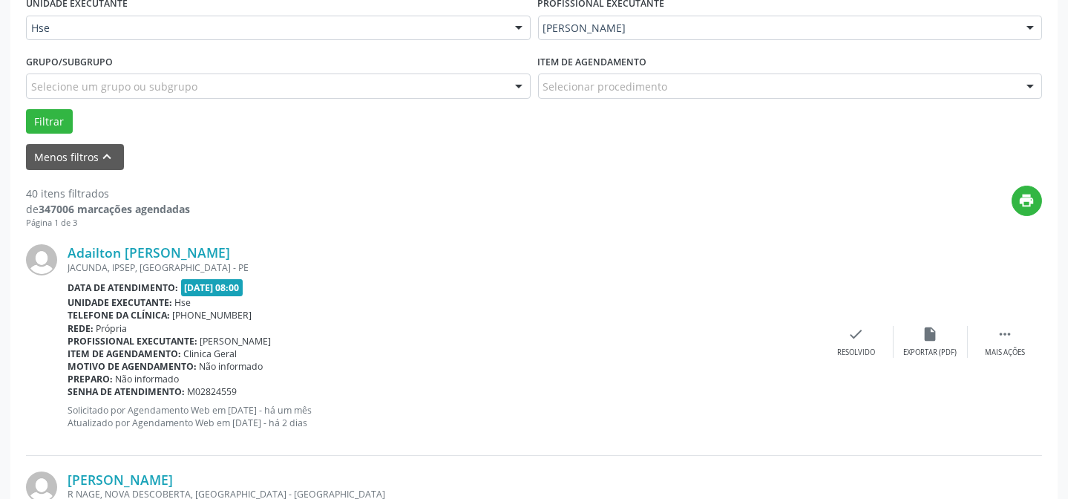
scroll to position [418, 0]
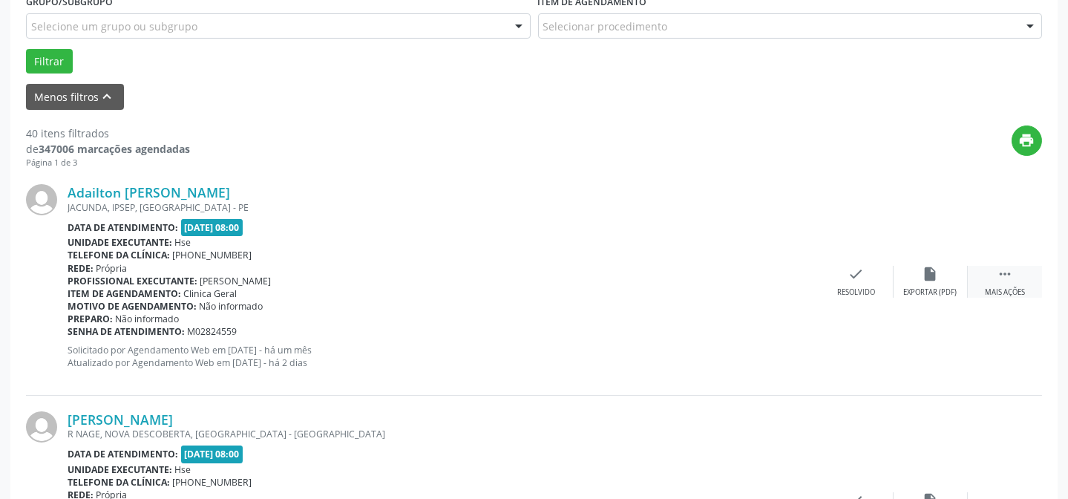
click at [980, 288] on div " Mais ações" at bounding box center [1005, 282] width 74 height 32
click at [924, 289] on div "Não compareceu" at bounding box center [930, 292] width 63 height 10
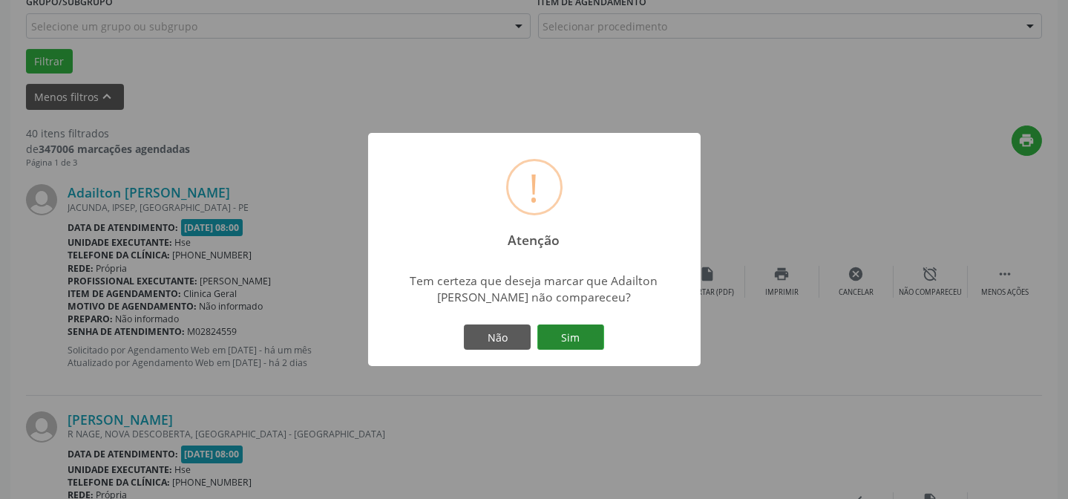
click at [561, 331] on button "Sim" at bounding box center [570, 336] width 67 height 25
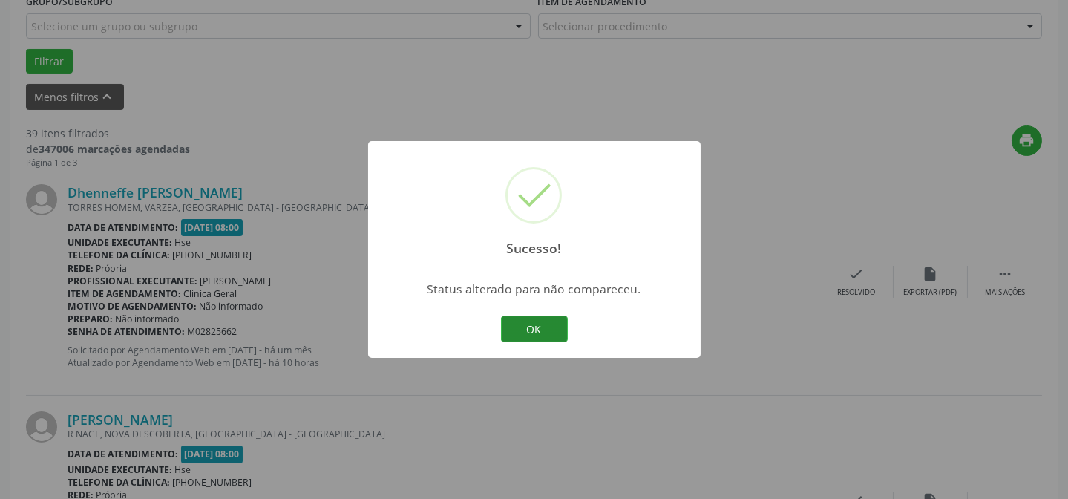
click at [534, 318] on button "OK" at bounding box center [534, 328] width 67 height 25
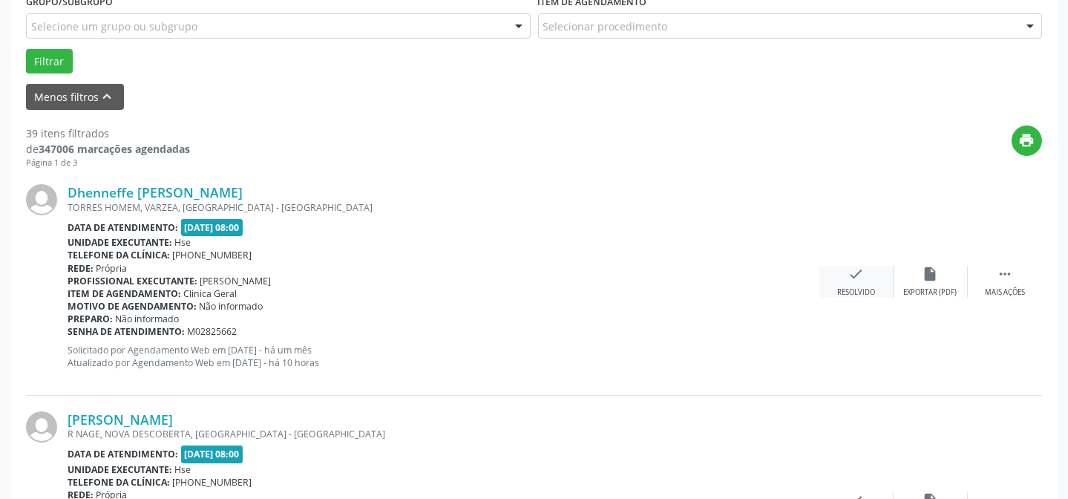
click at [848, 282] on div "check Resolvido" at bounding box center [856, 282] width 74 height 32
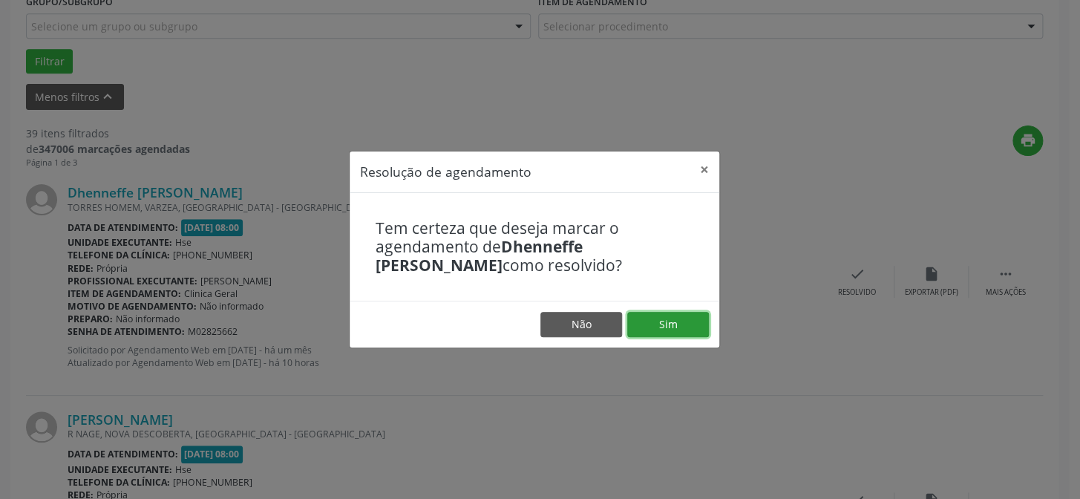
click at [668, 316] on button "Sim" at bounding box center [668, 324] width 82 height 25
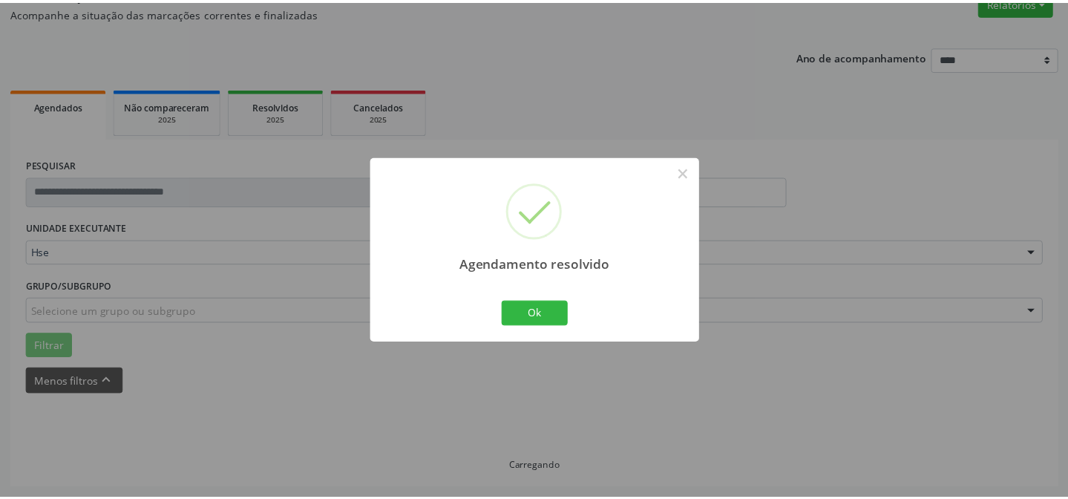
scroll to position [133, 0]
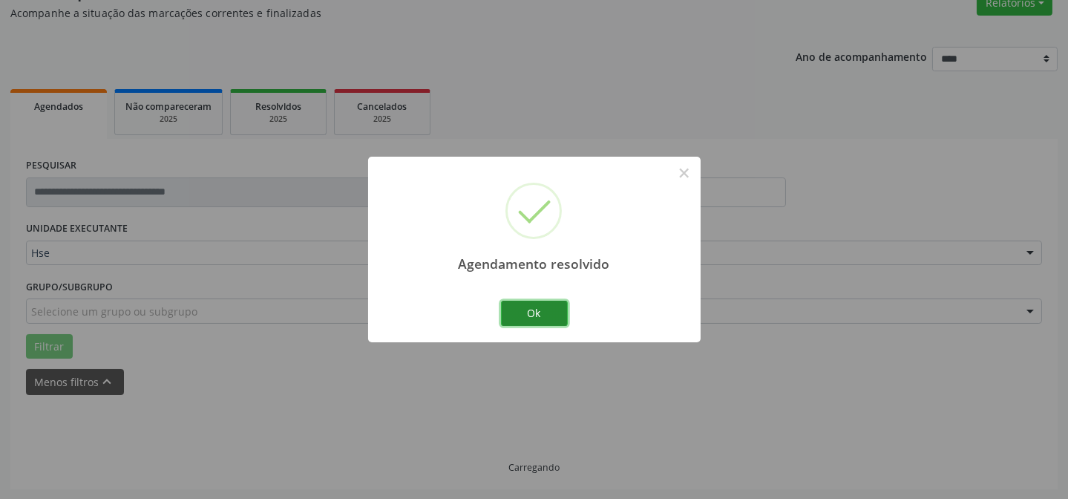
click at [540, 310] on button "Ok" at bounding box center [534, 313] width 67 height 25
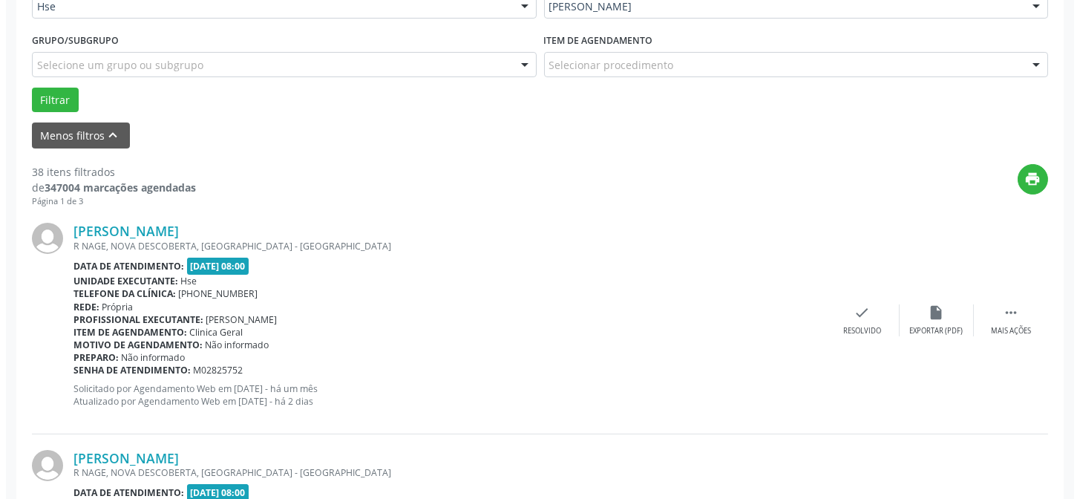
scroll to position [402, 0]
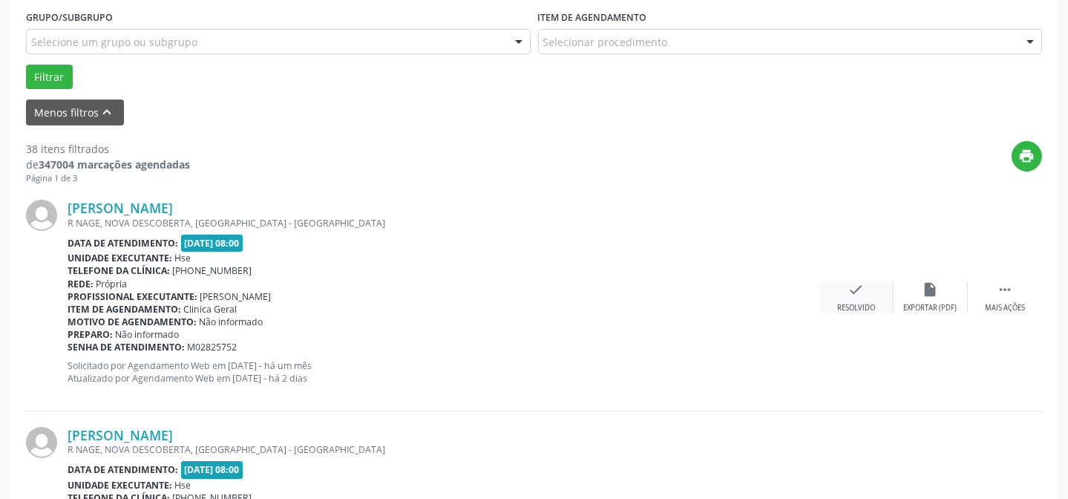
click at [868, 294] on div "check Resolvido" at bounding box center [856, 297] width 74 height 32
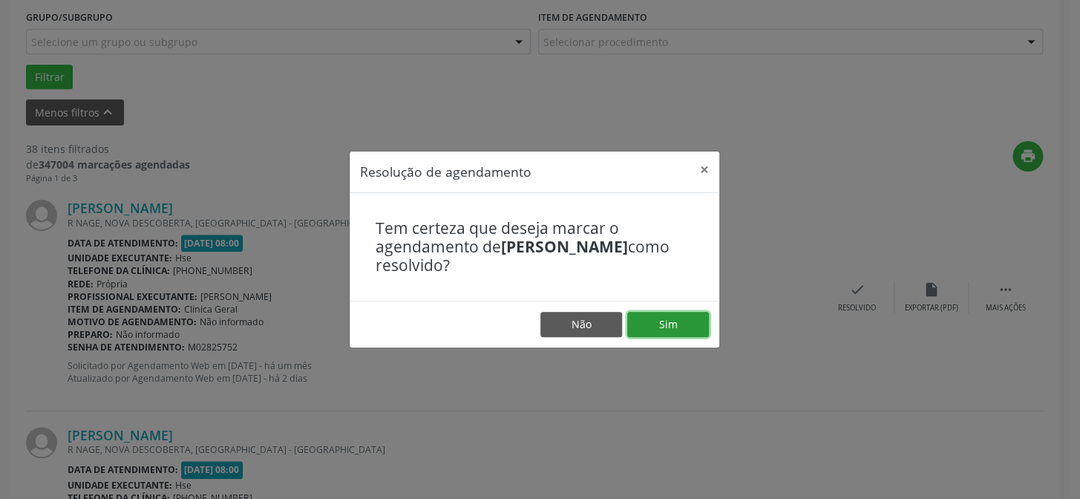
click at [673, 320] on button "Sim" at bounding box center [668, 324] width 82 height 25
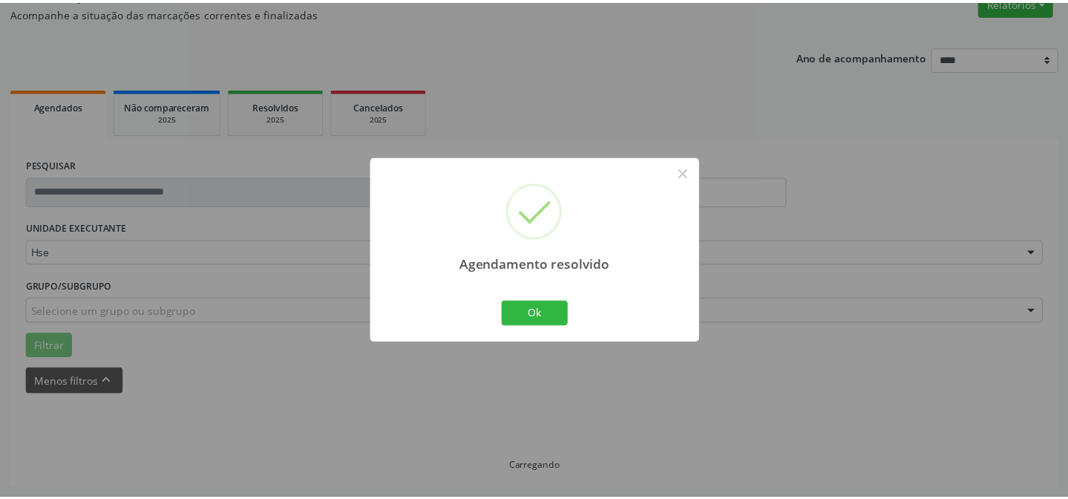
scroll to position [133, 0]
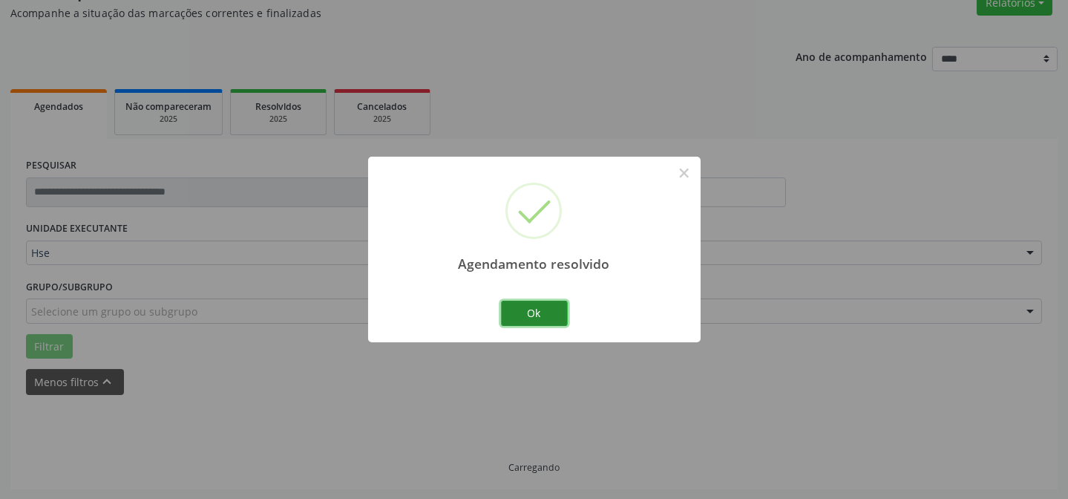
click at [535, 308] on button "Ok" at bounding box center [534, 313] width 67 height 25
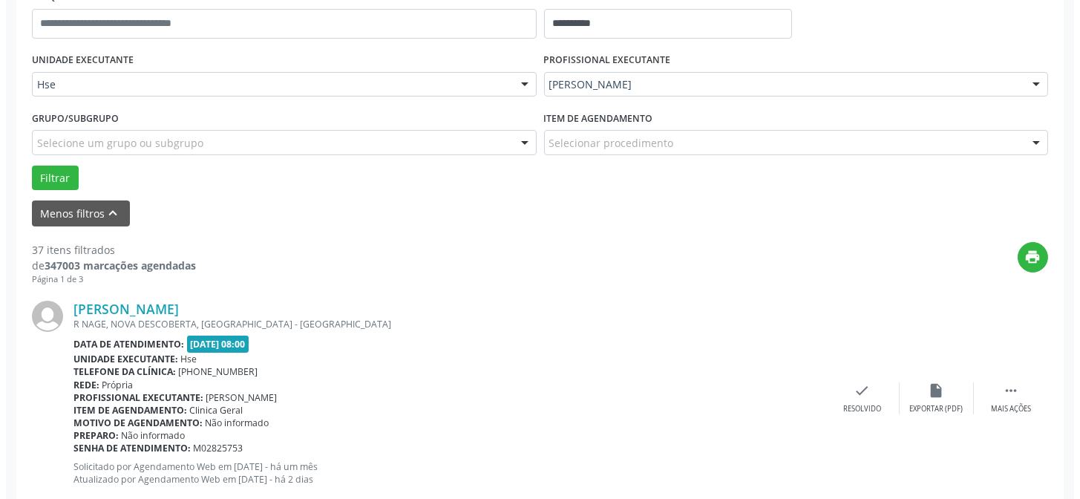
scroll to position [335, 0]
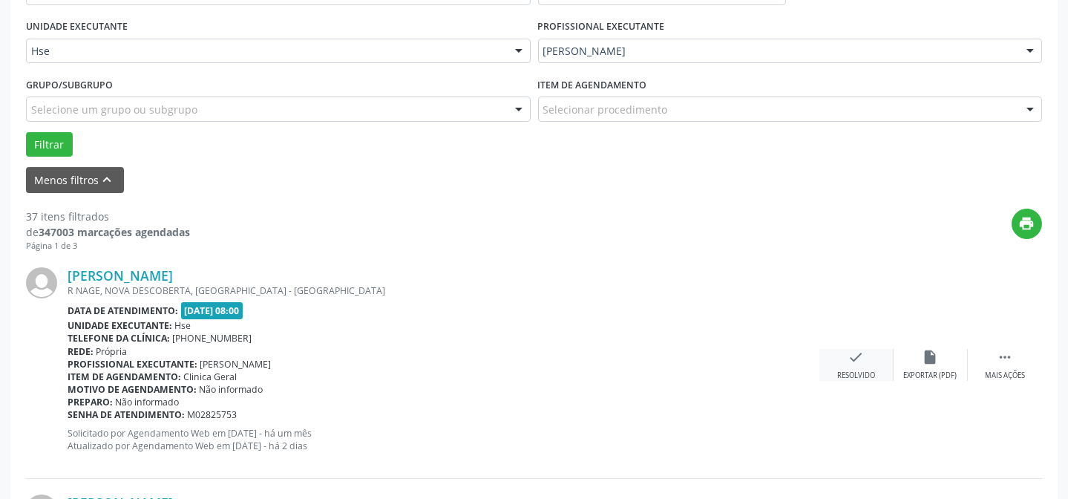
click at [847, 373] on div "Resolvido" at bounding box center [856, 375] width 38 height 10
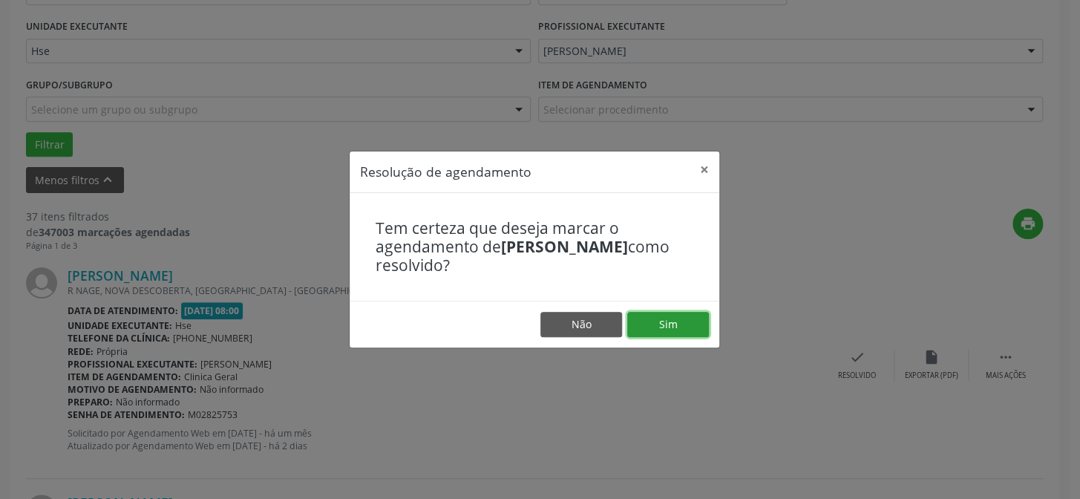
click at [667, 319] on button "Sim" at bounding box center [668, 324] width 82 height 25
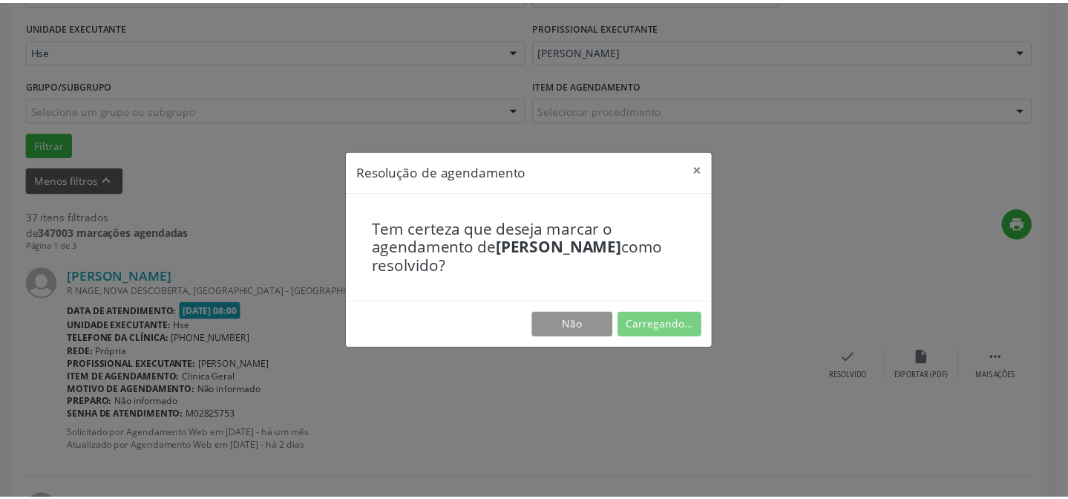
scroll to position [133, 0]
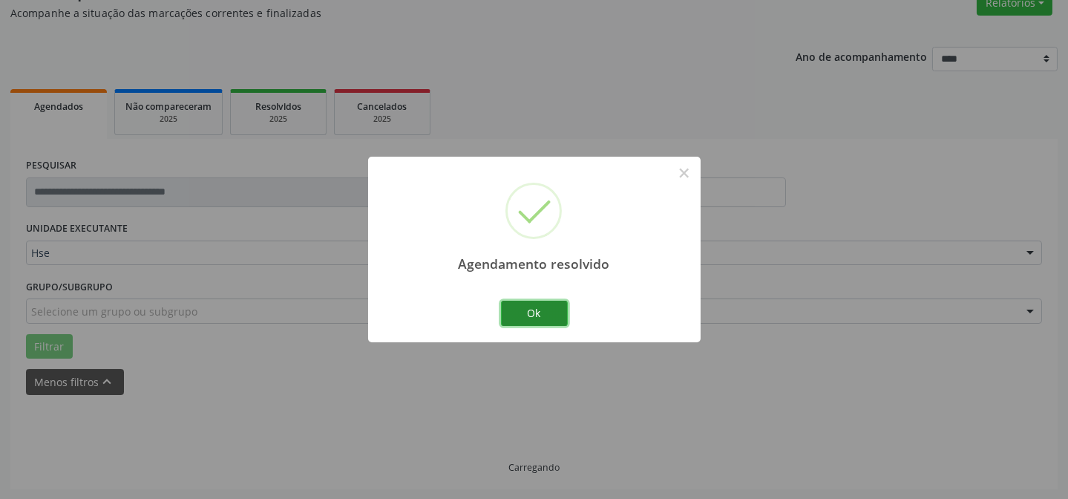
click at [548, 304] on button "Ok" at bounding box center [534, 313] width 67 height 25
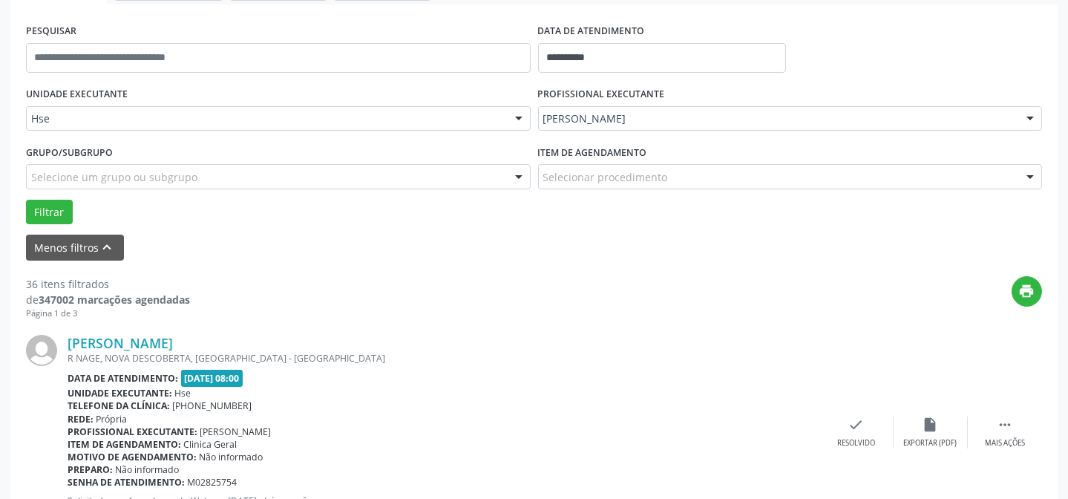
scroll to position [283, 0]
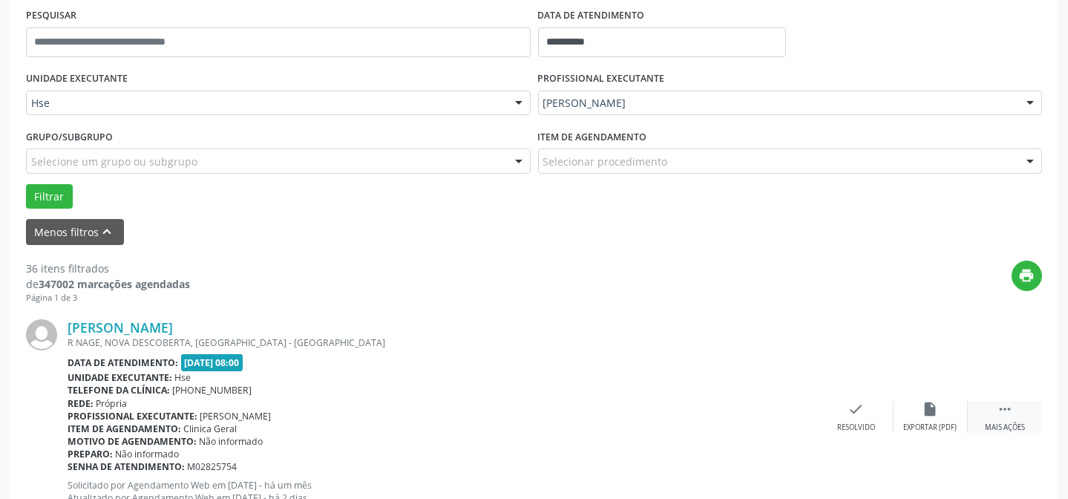
drag, startPoint x: 1000, startPoint y: 410, endPoint x: 974, endPoint y: 411, distance: 26.0
click at [1000, 410] on icon "" at bounding box center [1005, 409] width 16 height 16
click at [935, 416] on icon "alarm_off" at bounding box center [931, 409] width 16 height 16
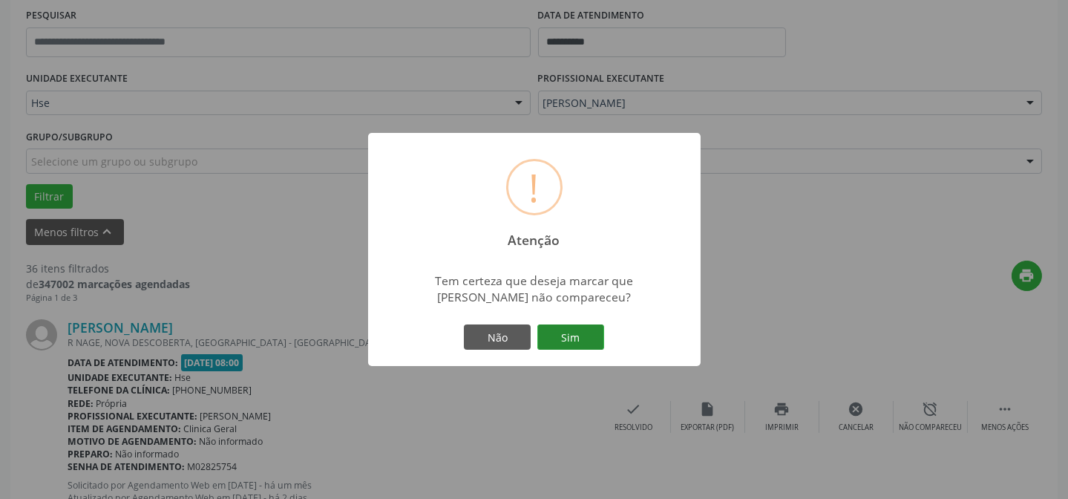
click at [583, 338] on button "Sim" at bounding box center [570, 336] width 67 height 25
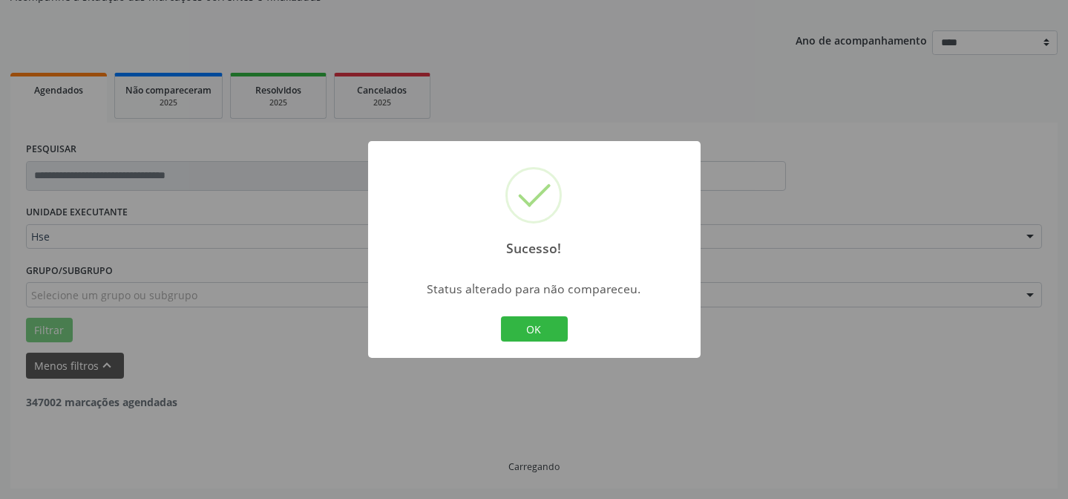
scroll to position [148, 0]
click at [562, 334] on button "OK" at bounding box center [534, 328] width 67 height 25
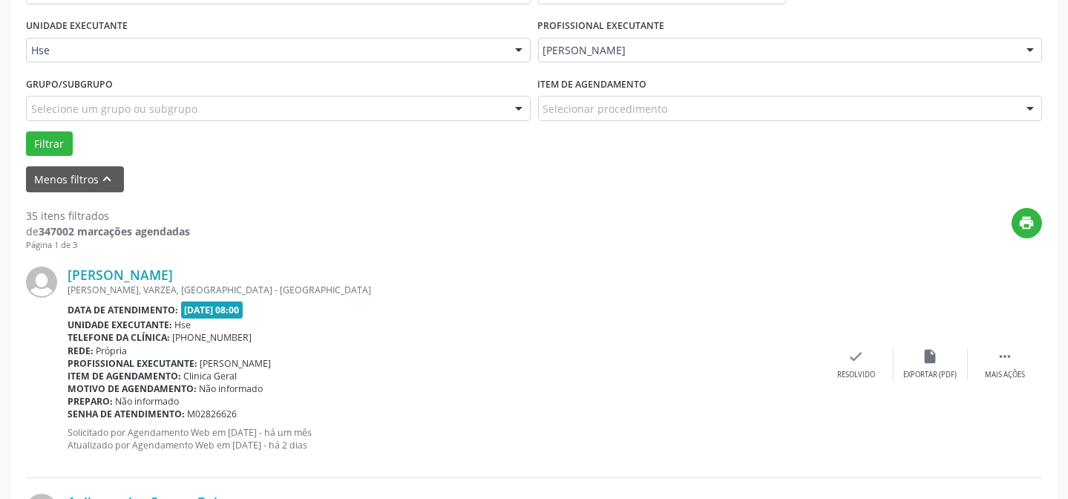
scroll to position [418, 0]
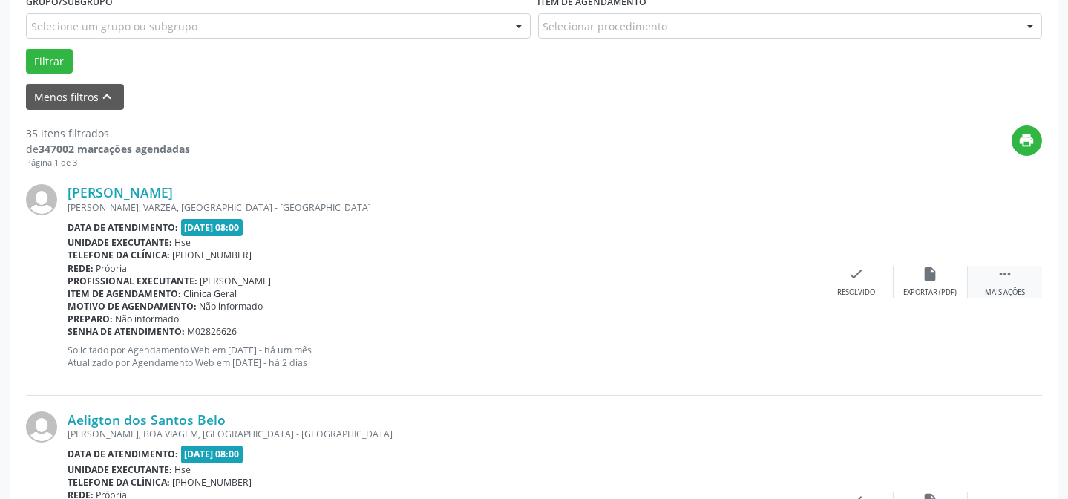
click at [1001, 283] on div " Mais ações" at bounding box center [1005, 282] width 74 height 32
click at [919, 282] on div "alarm_off Não compareceu" at bounding box center [931, 282] width 74 height 32
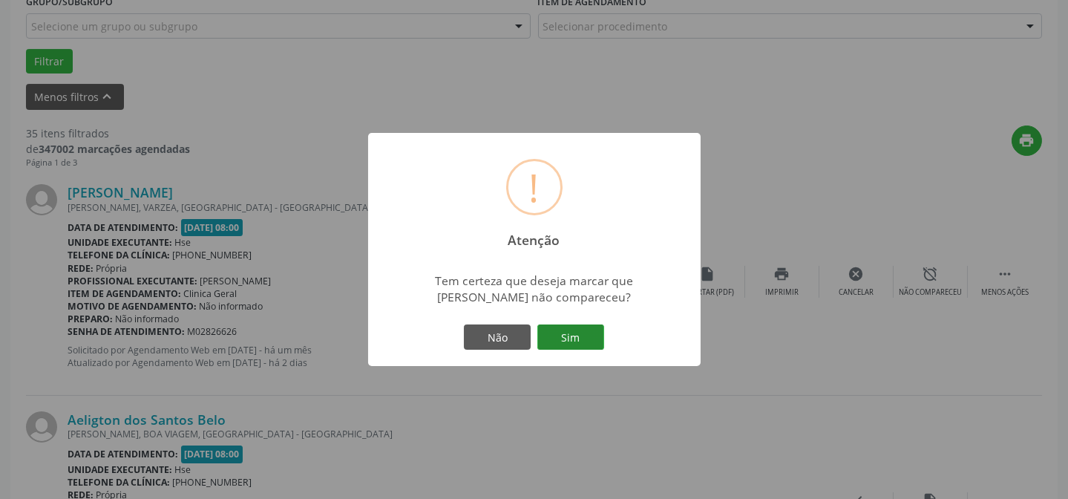
click at [574, 340] on button "Sim" at bounding box center [570, 336] width 67 height 25
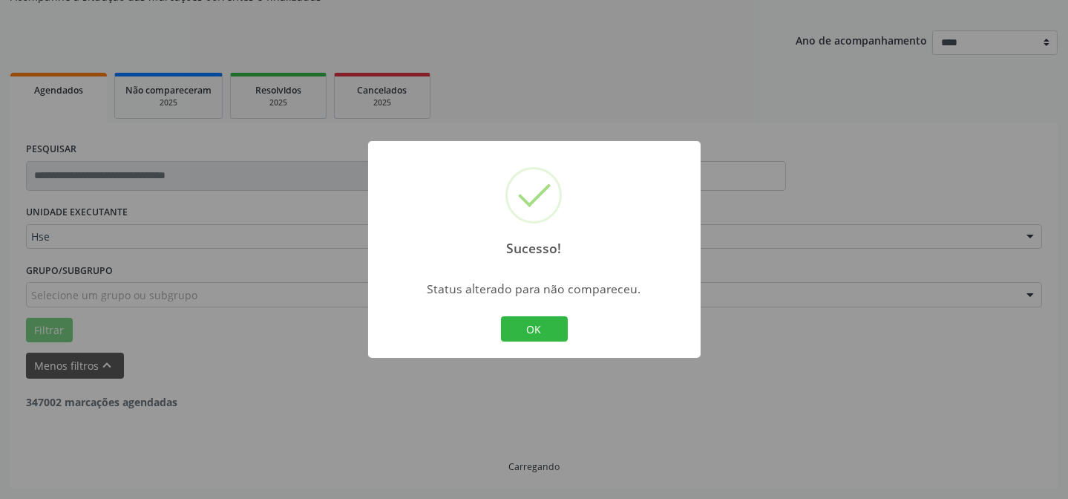
scroll to position [148, 0]
click at [563, 329] on button "OK" at bounding box center [534, 328] width 67 height 25
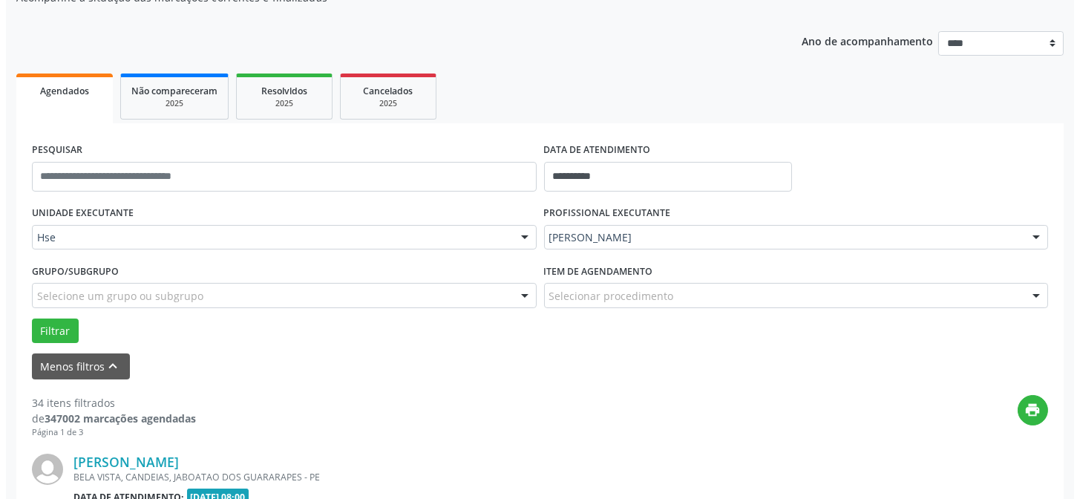
scroll to position [418, 0]
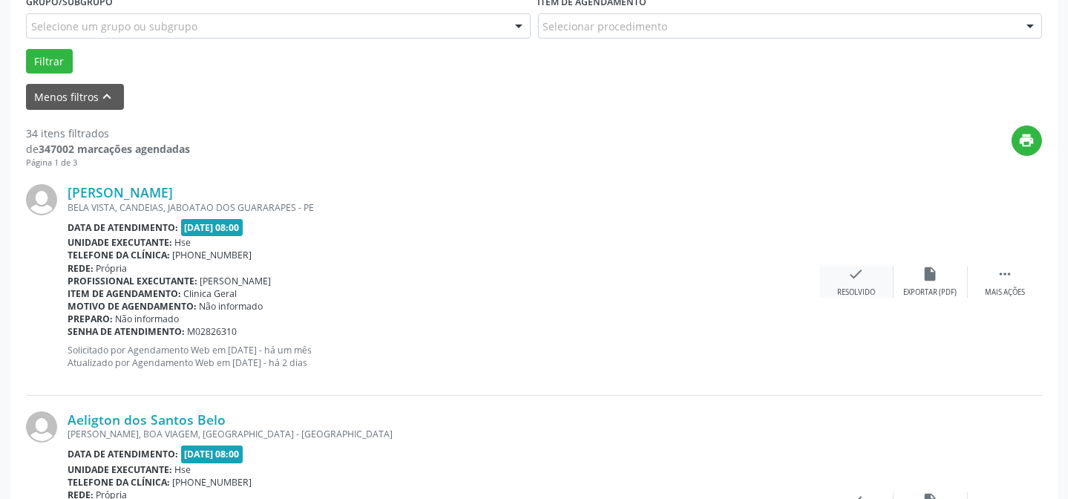
click at [847, 284] on div "check Resolvido" at bounding box center [856, 282] width 74 height 32
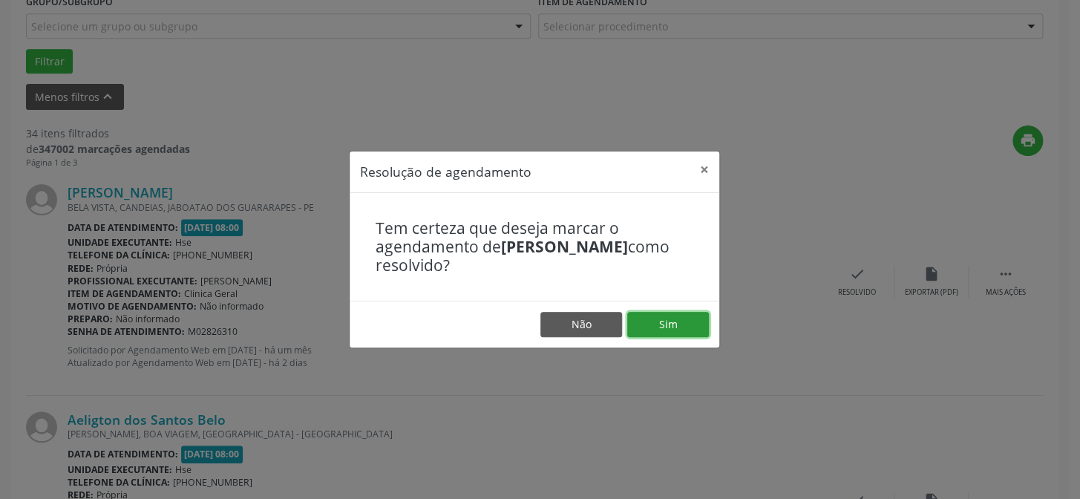
click at [642, 319] on button "Sim" at bounding box center [668, 324] width 82 height 25
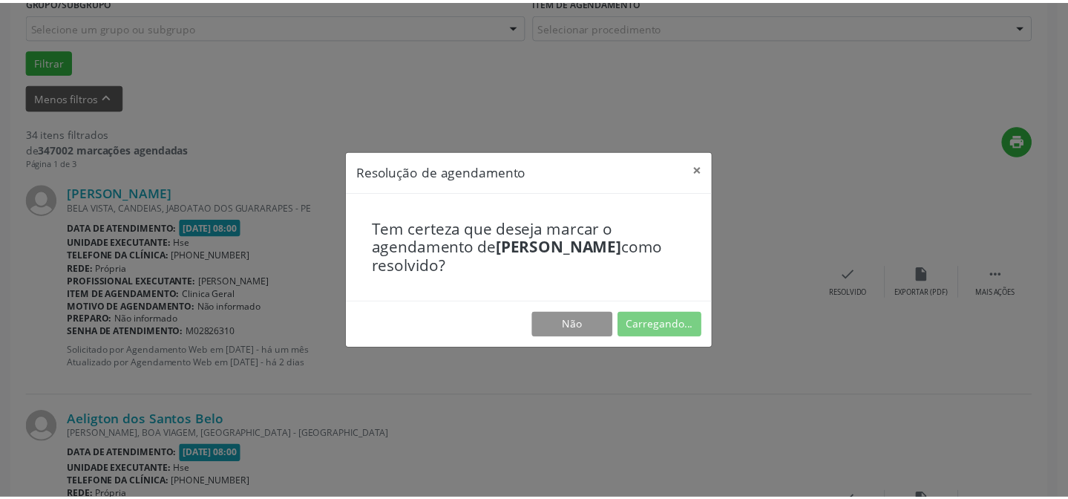
scroll to position [133, 0]
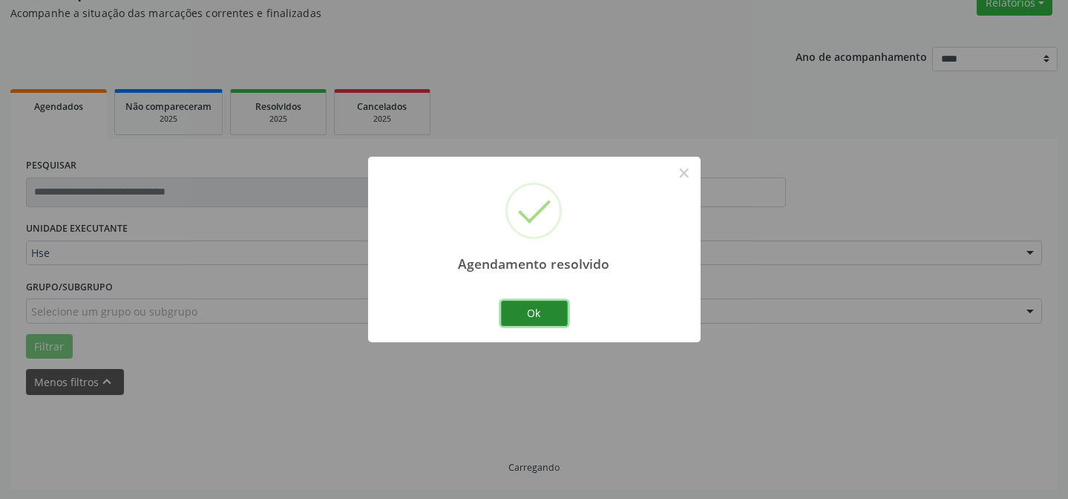
click at [540, 316] on button "Ok" at bounding box center [534, 313] width 67 height 25
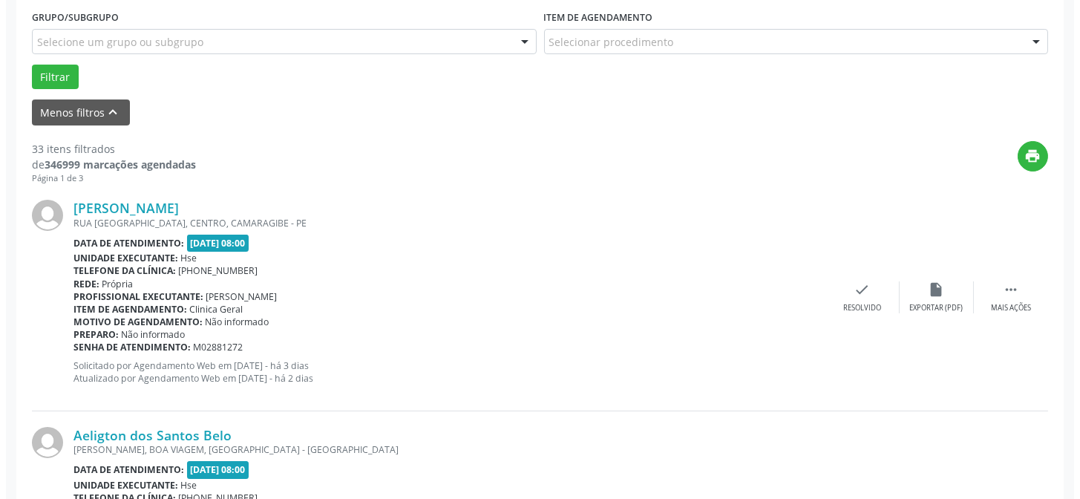
scroll to position [470, 0]
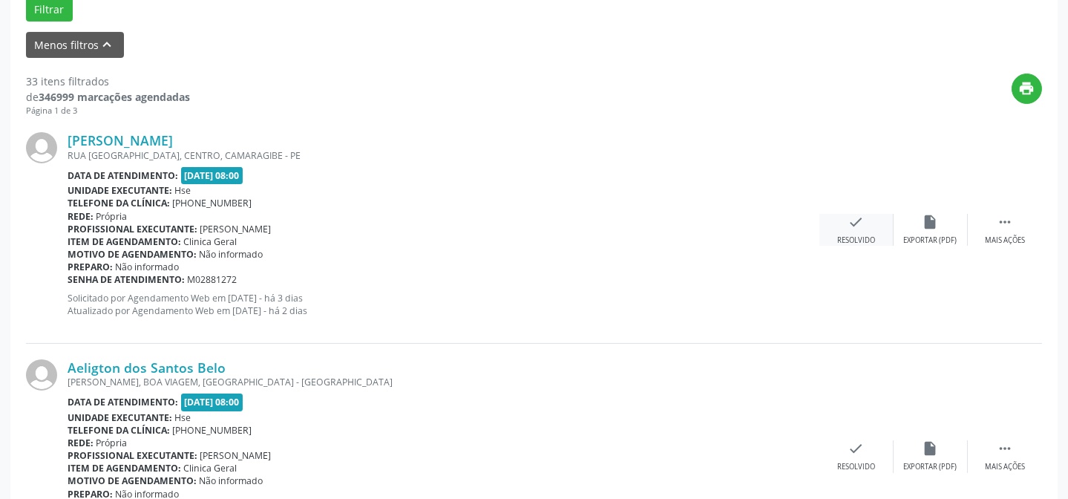
click at [845, 239] on div "Resolvido" at bounding box center [856, 240] width 38 height 10
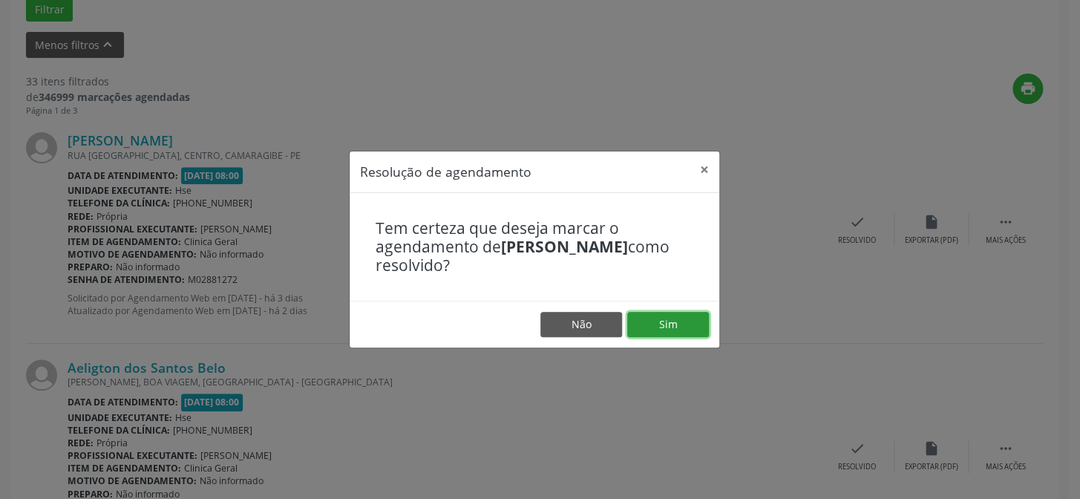
click at [673, 330] on button "Sim" at bounding box center [668, 324] width 82 height 25
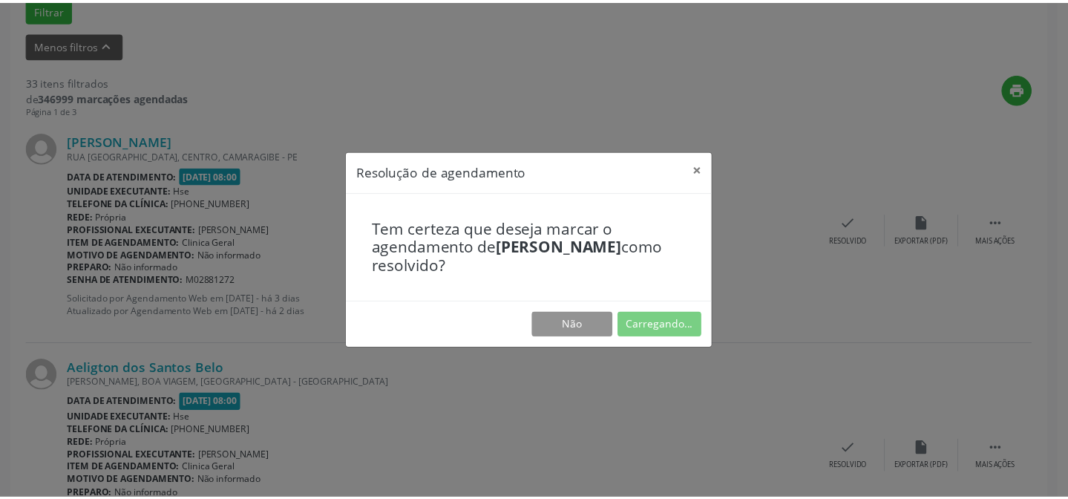
scroll to position [133, 0]
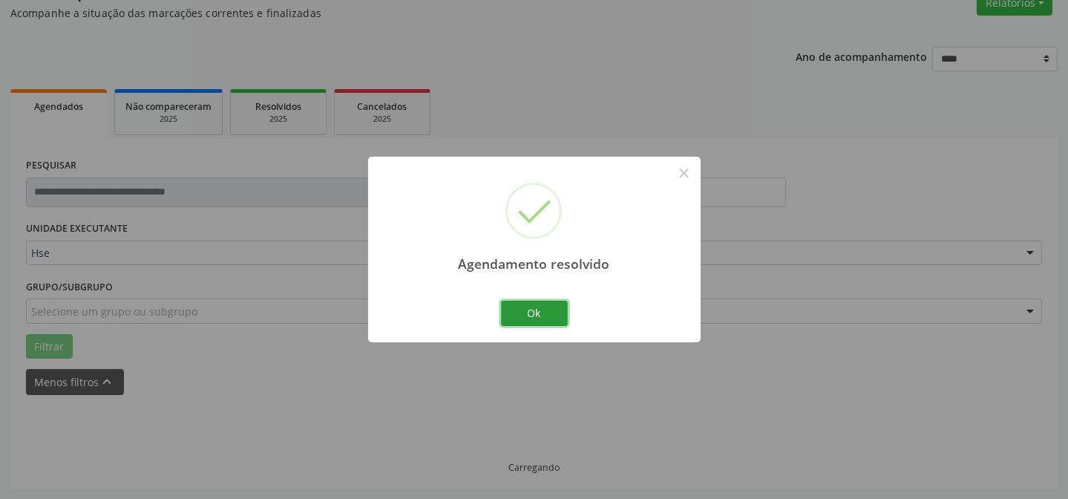
click at [508, 321] on button "Ok" at bounding box center [534, 313] width 67 height 25
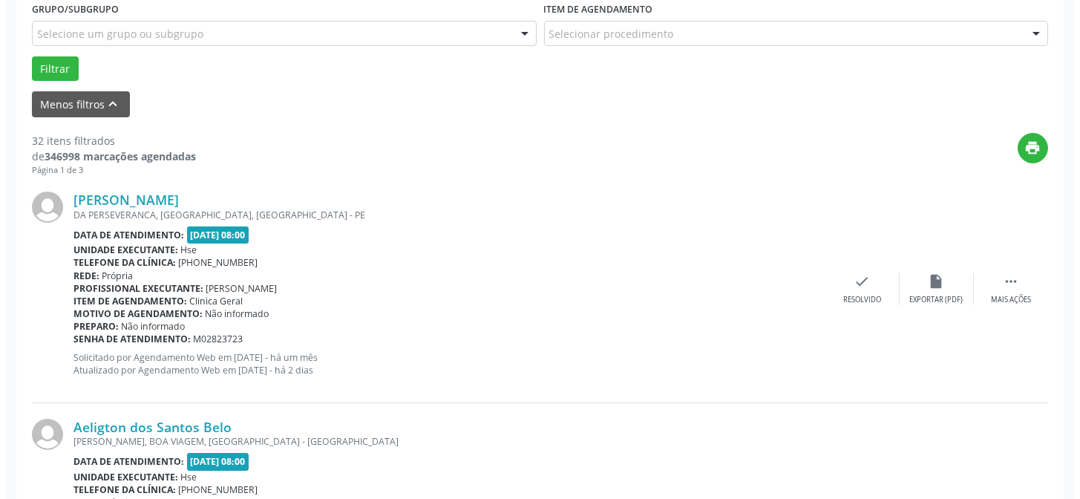
scroll to position [418, 0]
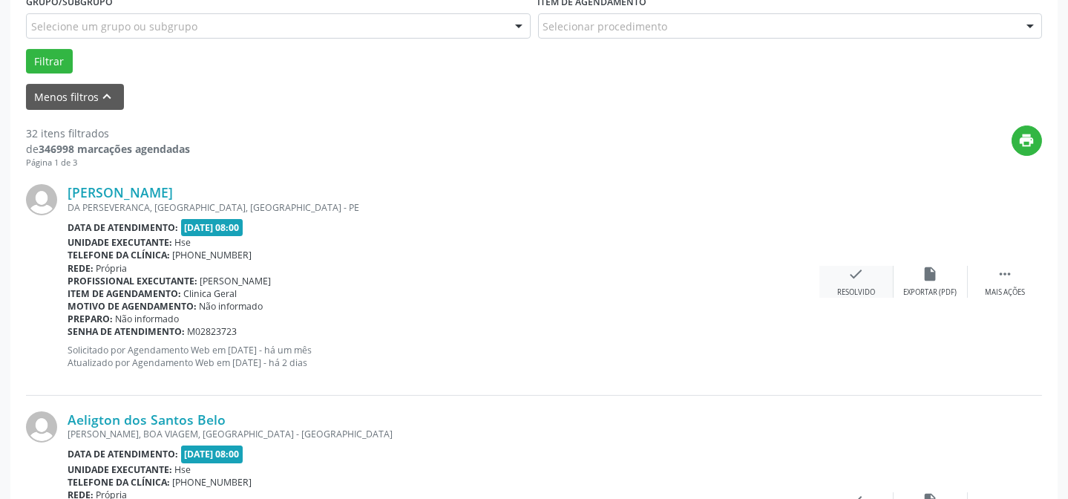
click at [838, 282] on div "check Resolvido" at bounding box center [856, 282] width 74 height 32
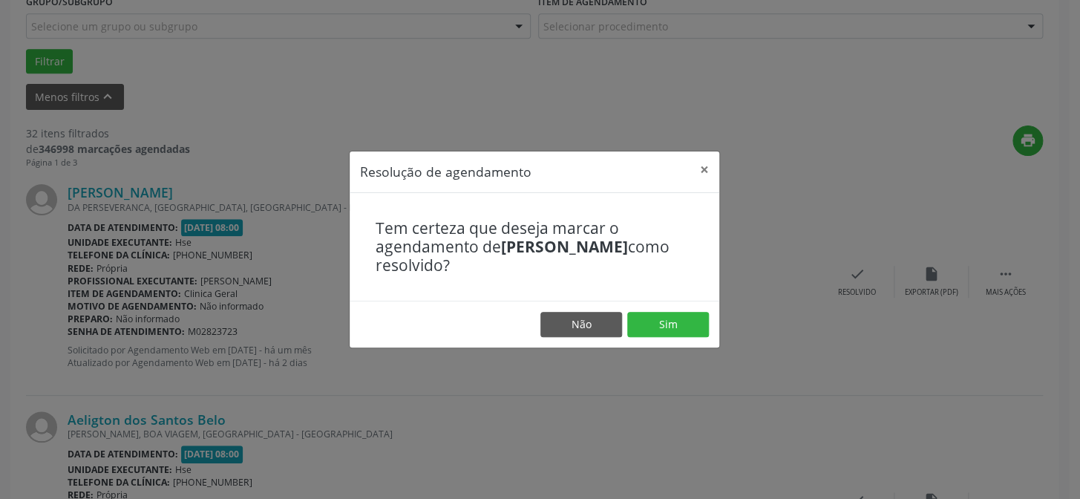
click at [662, 307] on footer "Não Sim" at bounding box center [535, 324] width 370 height 47
click at [665, 307] on footer "Não Sim" at bounding box center [535, 324] width 370 height 47
drag, startPoint x: 664, startPoint y: 325, endPoint x: 666, endPoint y: 315, distance: 9.9
click at [665, 324] on button "Sim" at bounding box center [668, 324] width 82 height 25
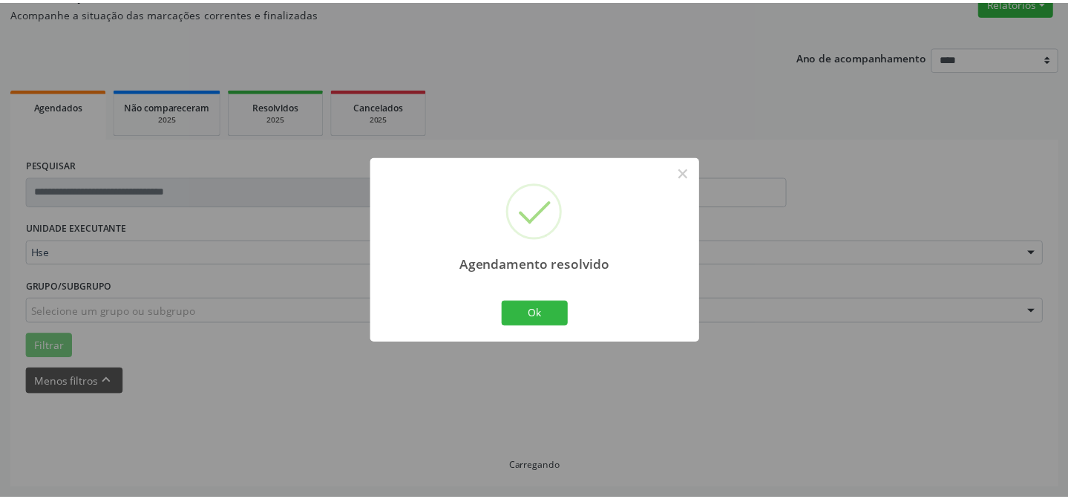
scroll to position [133, 0]
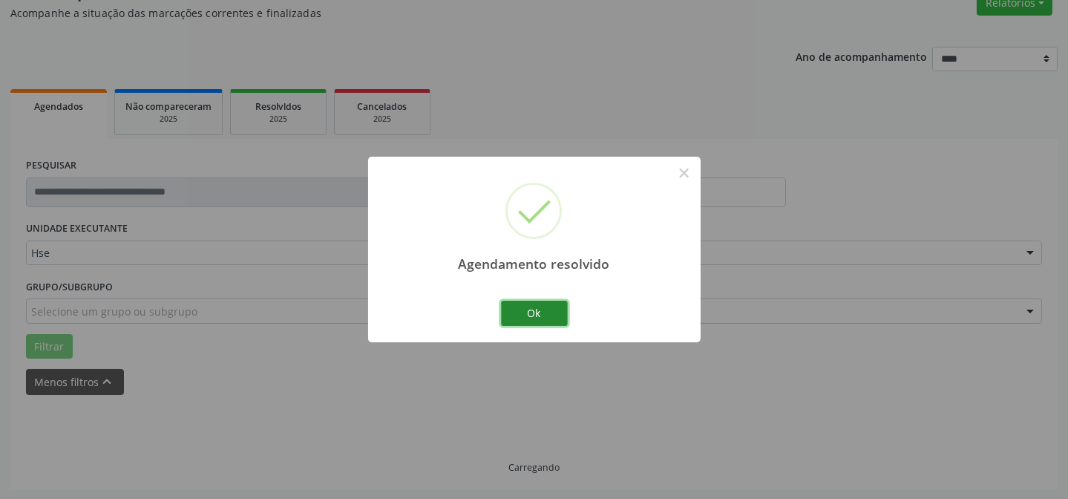
click at [543, 304] on button "Ok" at bounding box center [534, 313] width 67 height 25
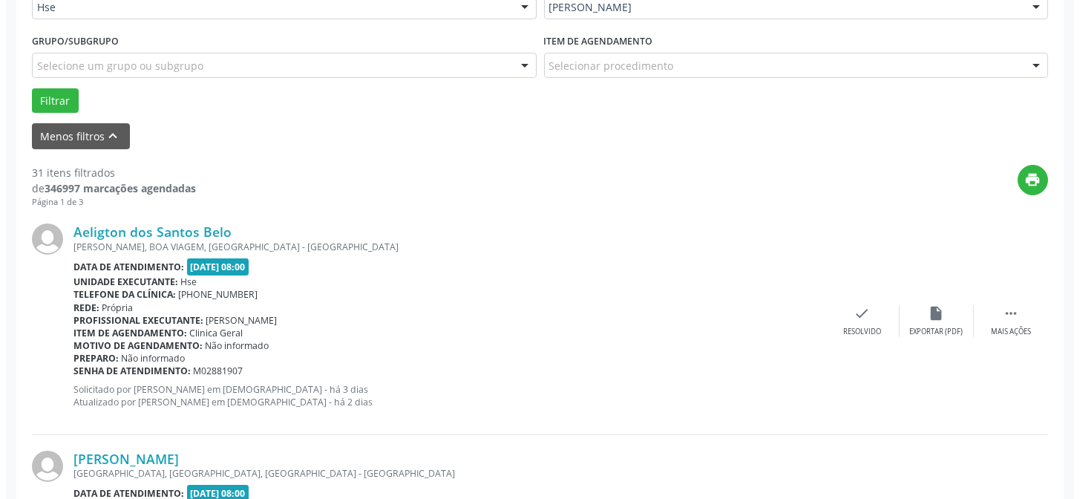
scroll to position [402, 0]
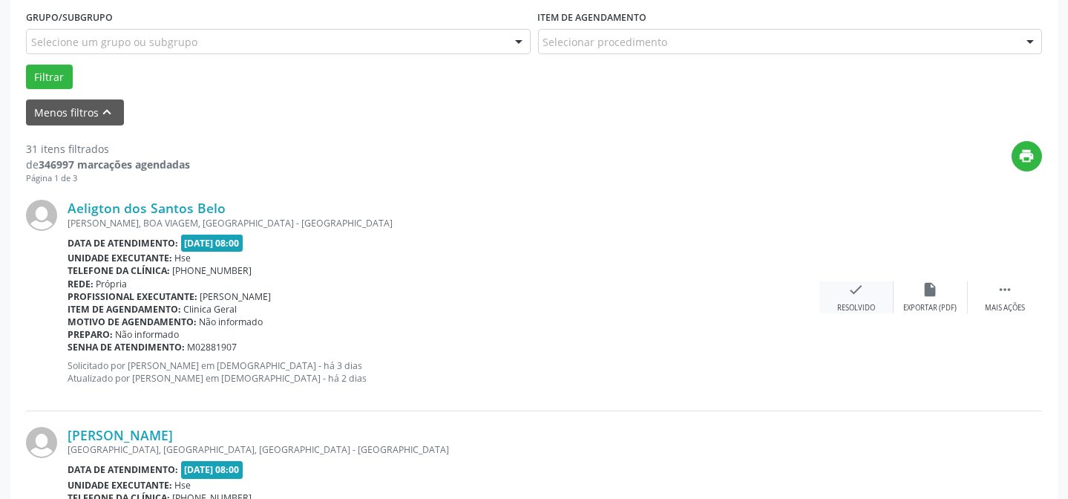
click at [836, 287] on div "check Resolvido" at bounding box center [856, 297] width 74 height 32
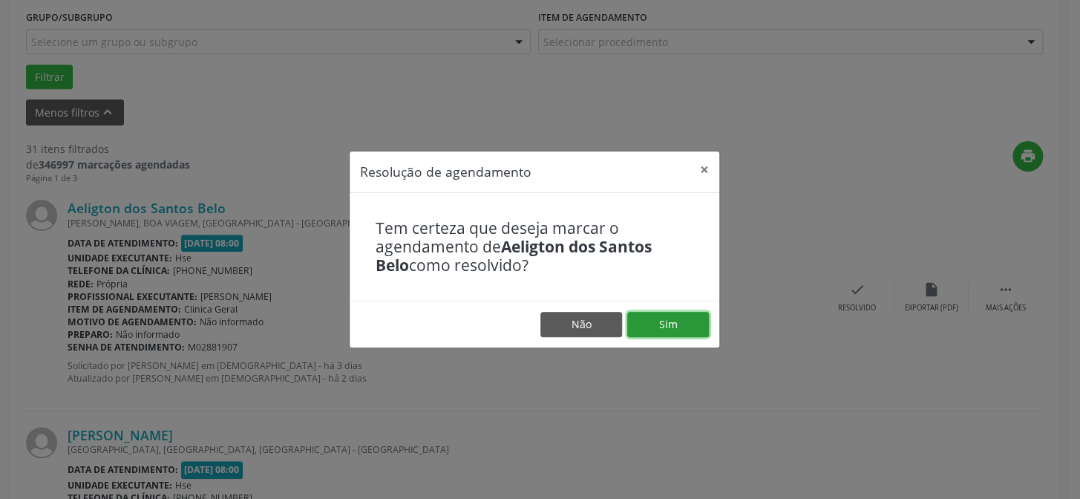
click at [678, 331] on button "Sim" at bounding box center [668, 324] width 82 height 25
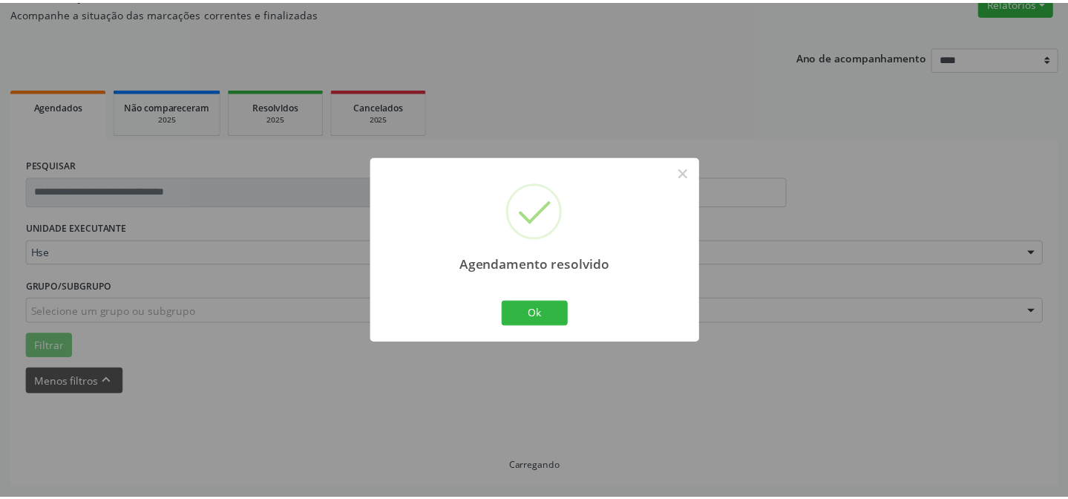
scroll to position [133, 0]
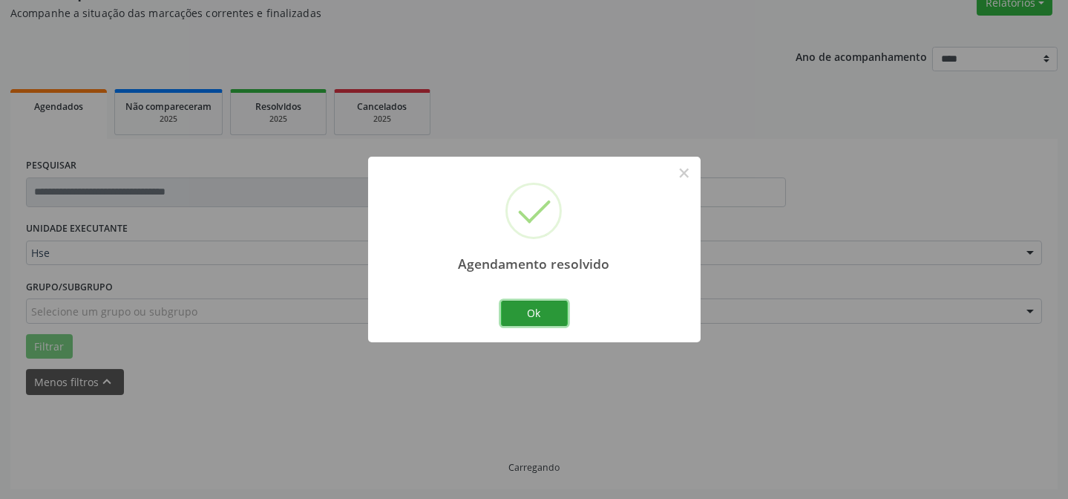
drag, startPoint x: 566, startPoint y: 321, endPoint x: 543, endPoint y: 313, distance: 24.4
click at [560, 320] on button "Ok" at bounding box center [534, 313] width 67 height 25
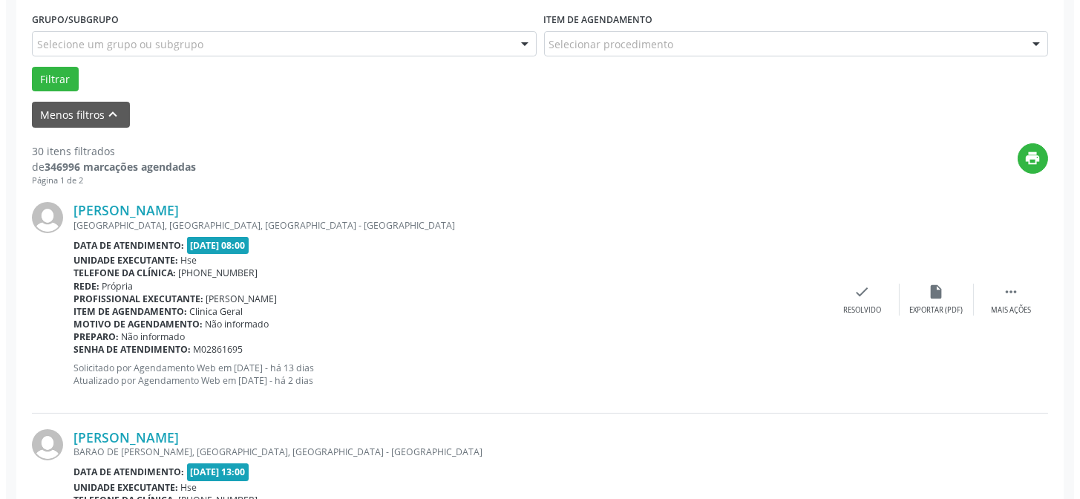
scroll to position [485, 0]
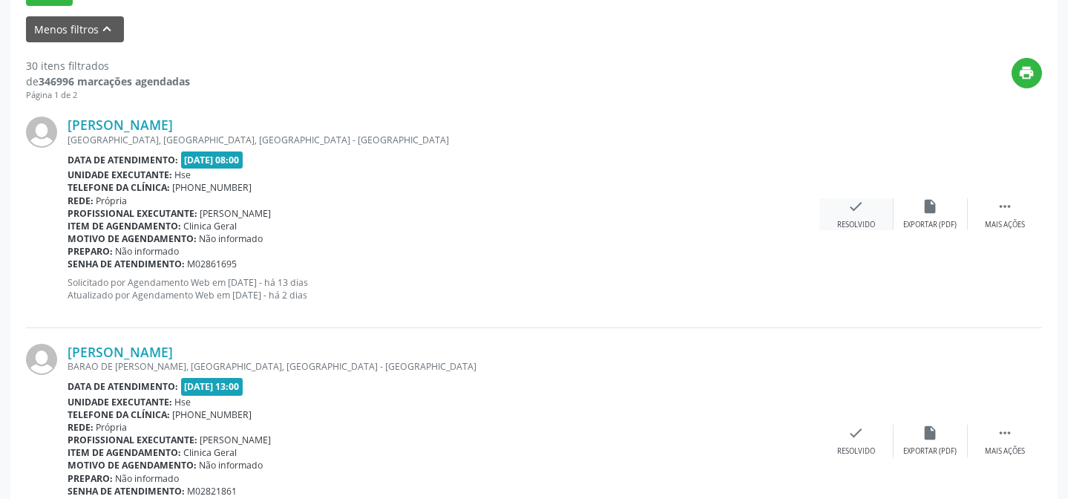
click at [853, 208] on icon "check" at bounding box center [856, 206] width 16 height 16
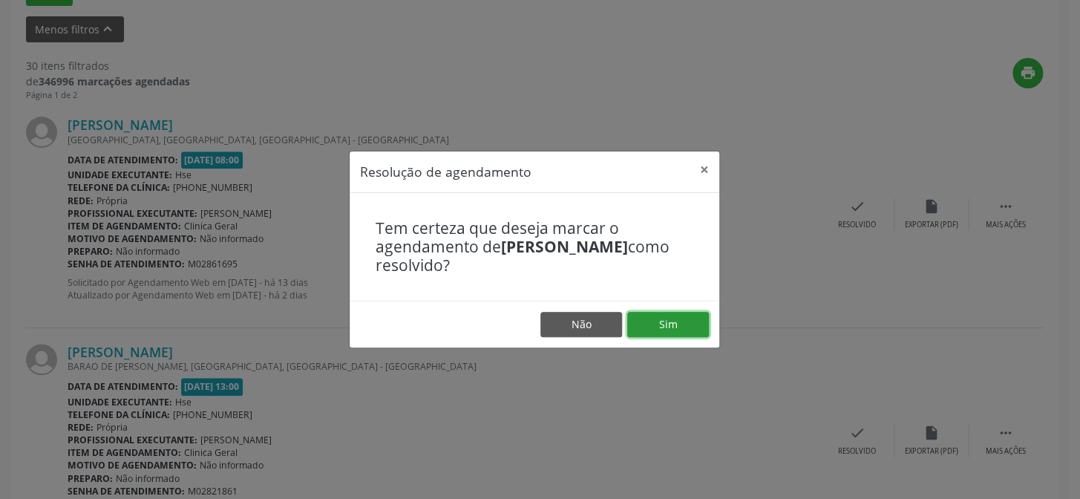
click at [669, 322] on button "Sim" at bounding box center [668, 324] width 82 height 25
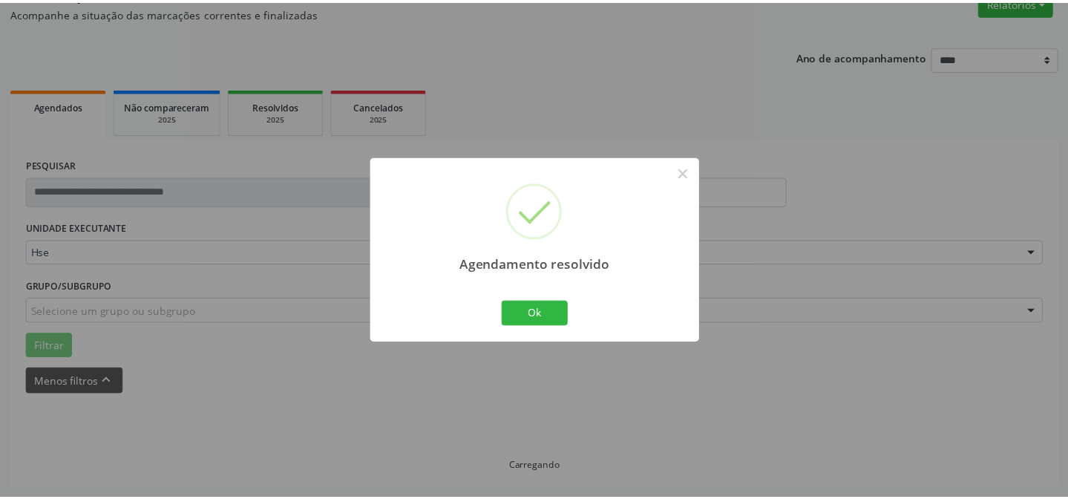
scroll to position [133, 0]
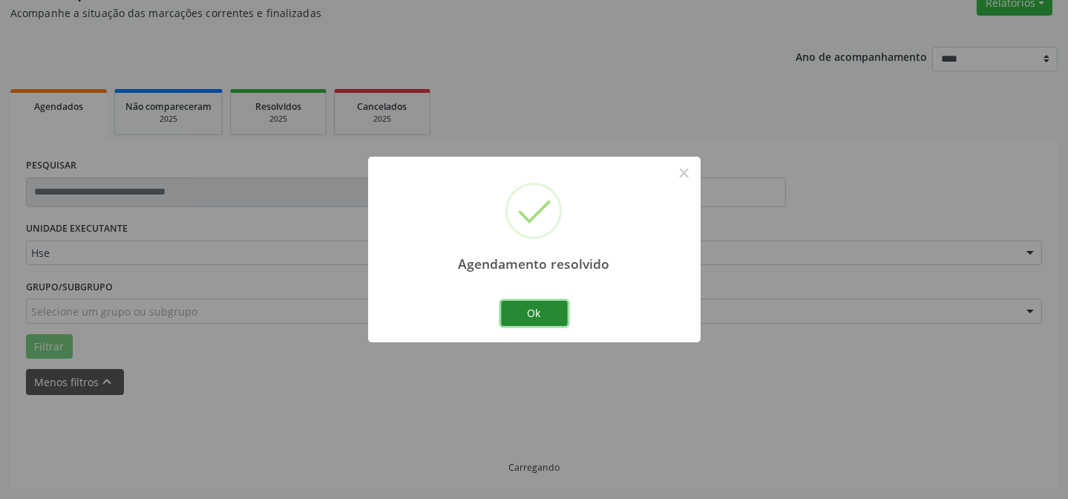
click at [531, 306] on button "Ok" at bounding box center [534, 313] width 67 height 25
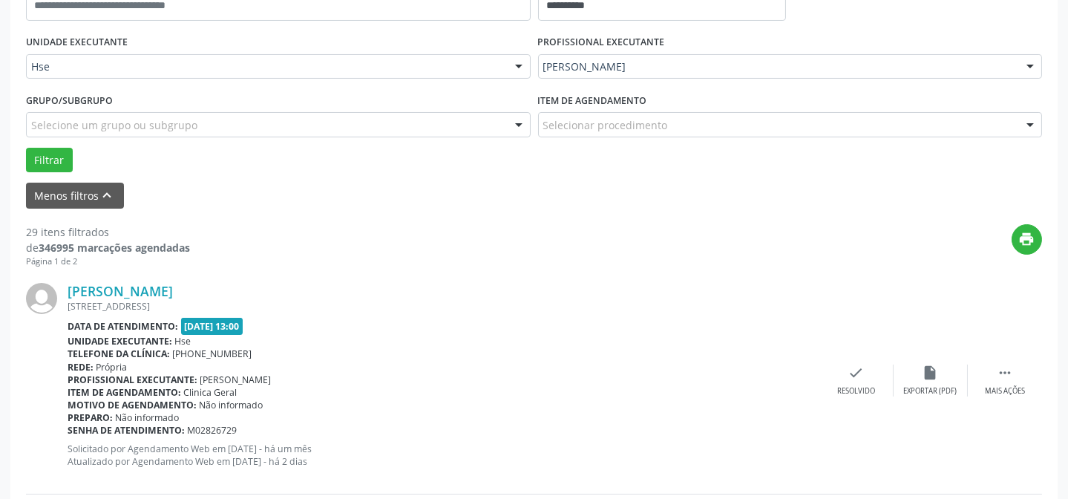
scroll to position [335, 0]
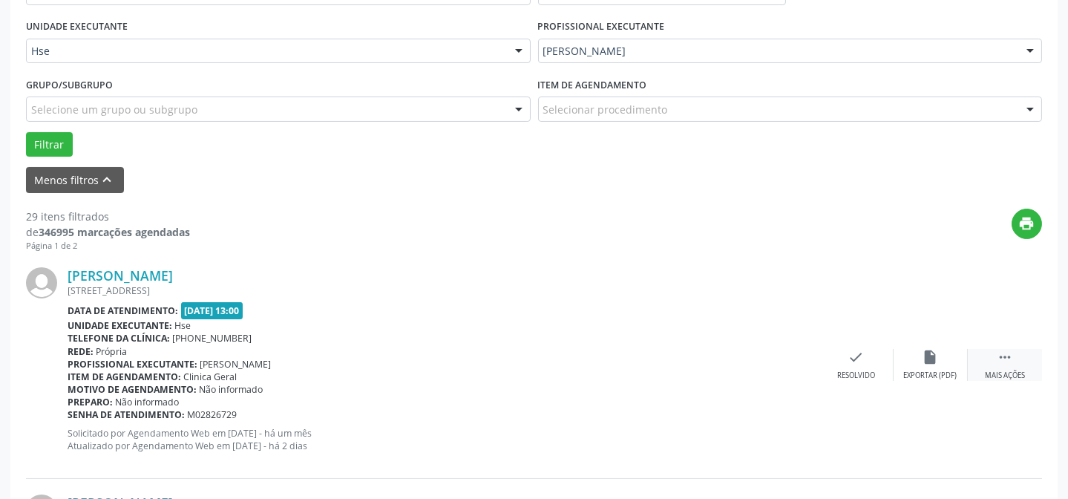
click at [1008, 355] on icon "" at bounding box center [1005, 357] width 16 height 16
click at [911, 363] on div "alarm_off Não compareceu" at bounding box center [931, 365] width 74 height 32
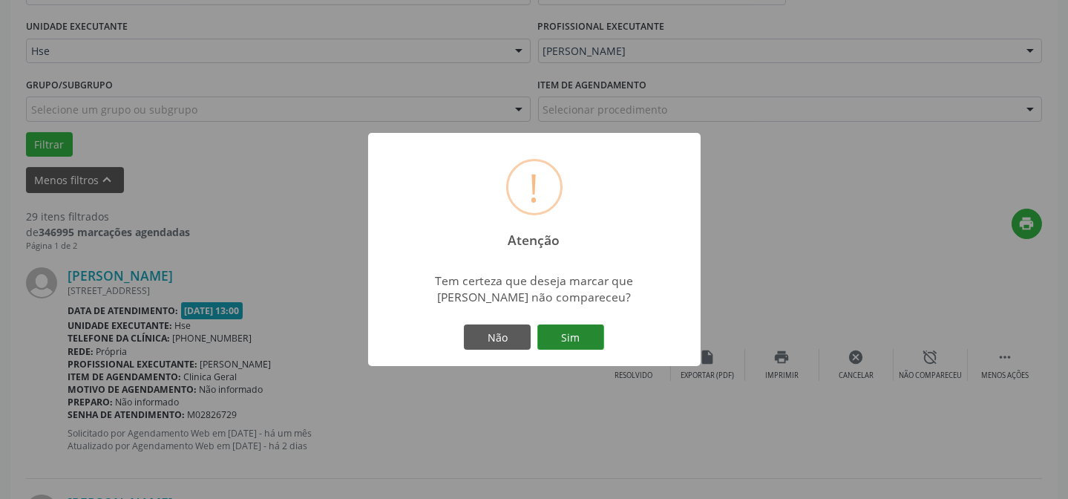
click at [549, 338] on button "Sim" at bounding box center [570, 336] width 67 height 25
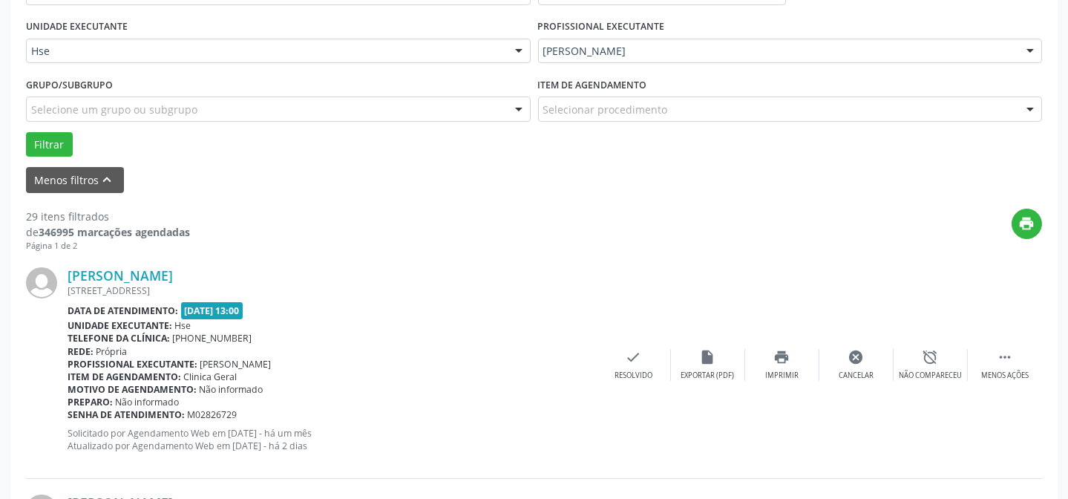
scroll to position [148, 0]
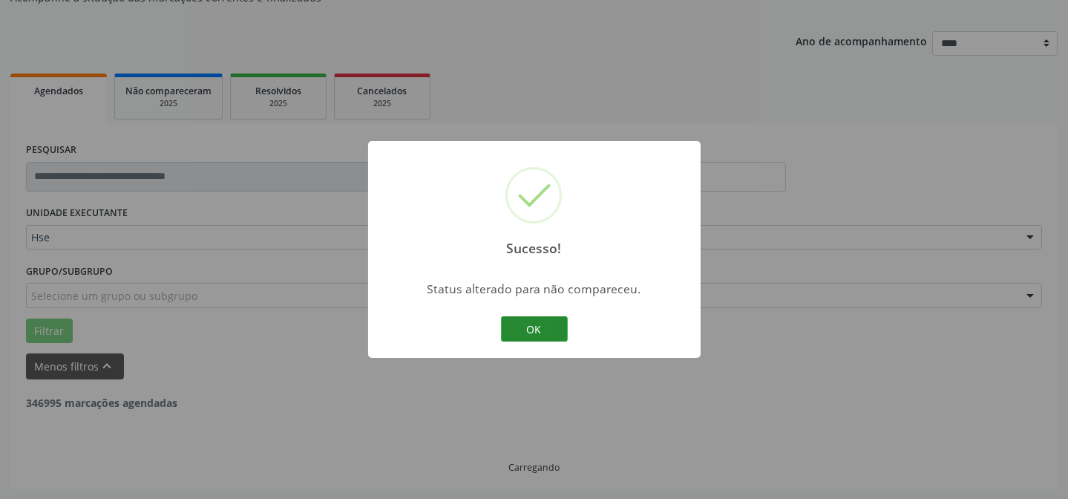
click at [546, 325] on button "OK" at bounding box center [534, 328] width 67 height 25
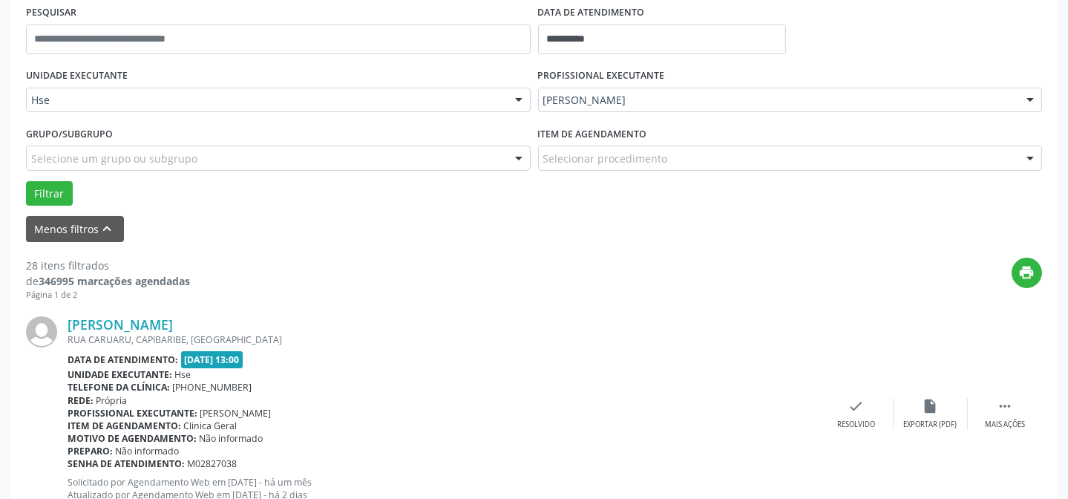
scroll to position [350, 0]
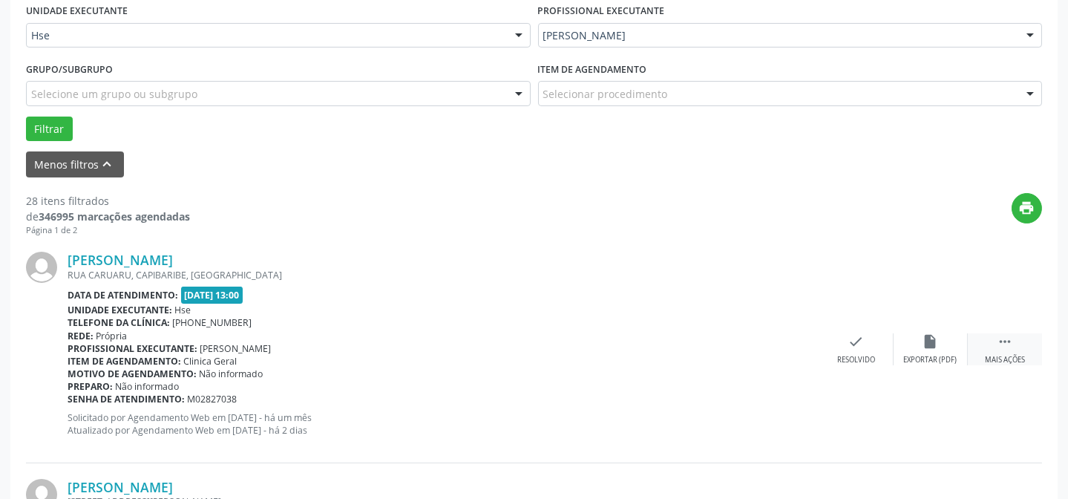
click at [991, 344] on div " Mais ações" at bounding box center [1005, 349] width 74 height 32
click at [932, 341] on icon "alarm_off" at bounding box center [931, 341] width 16 height 16
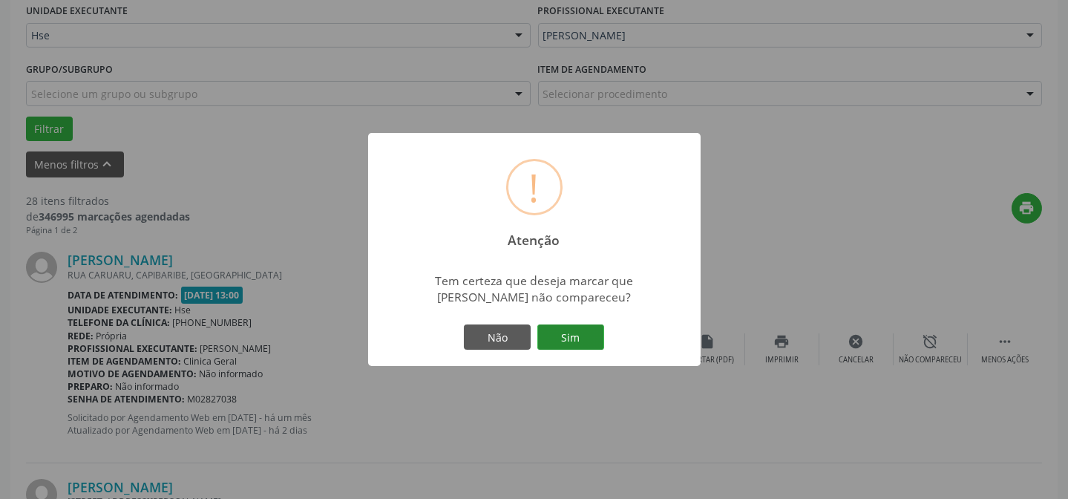
click at [554, 330] on button "Sim" at bounding box center [570, 336] width 67 height 25
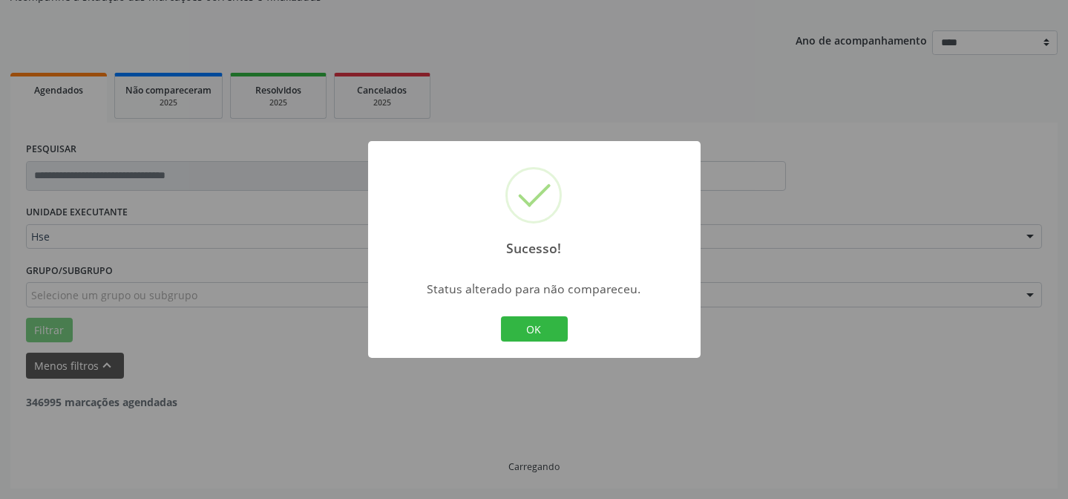
scroll to position [148, 0]
click at [525, 335] on button "OK" at bounding box center [534, 328] width 67 height 25
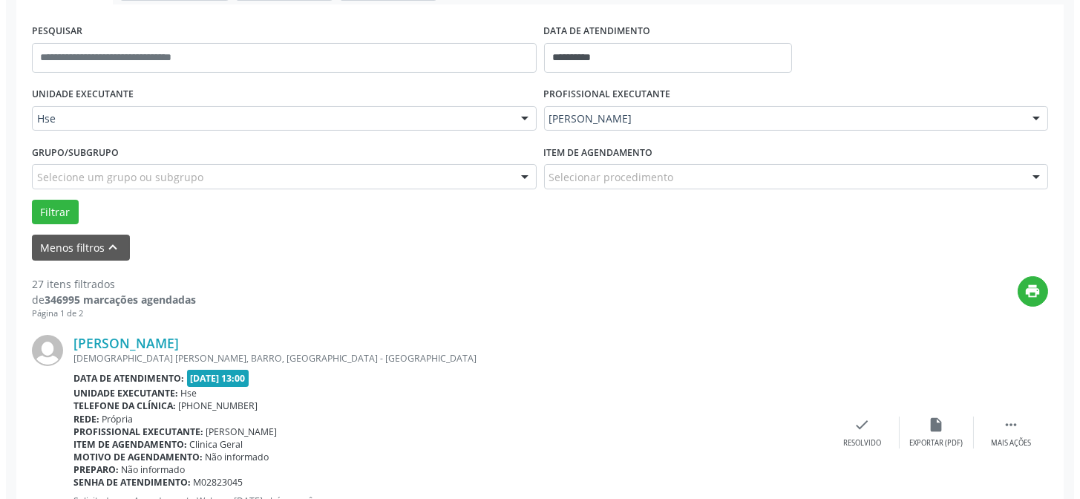
scroll to position [418, 0]
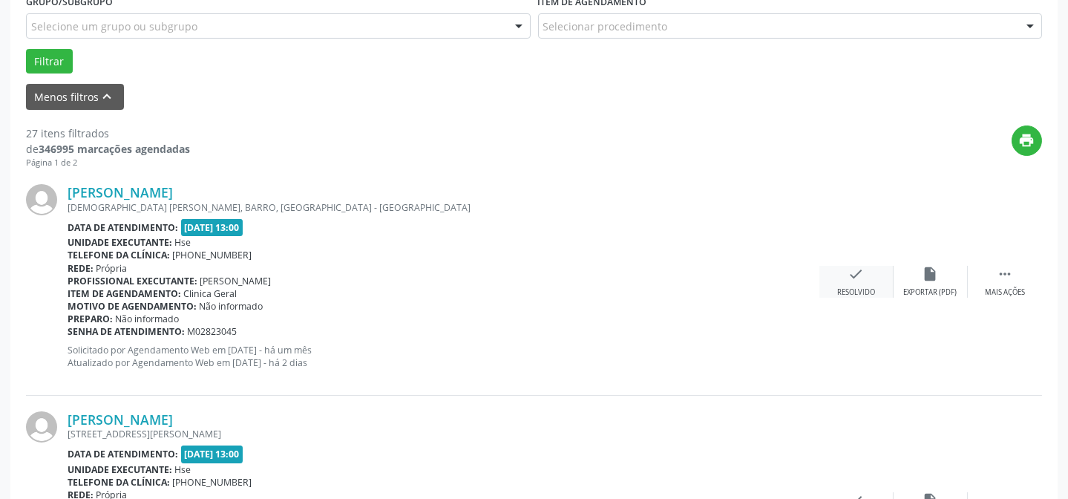
click at [853, 269] on icon "check" at bounding box center [856, 274] width 16 height 16
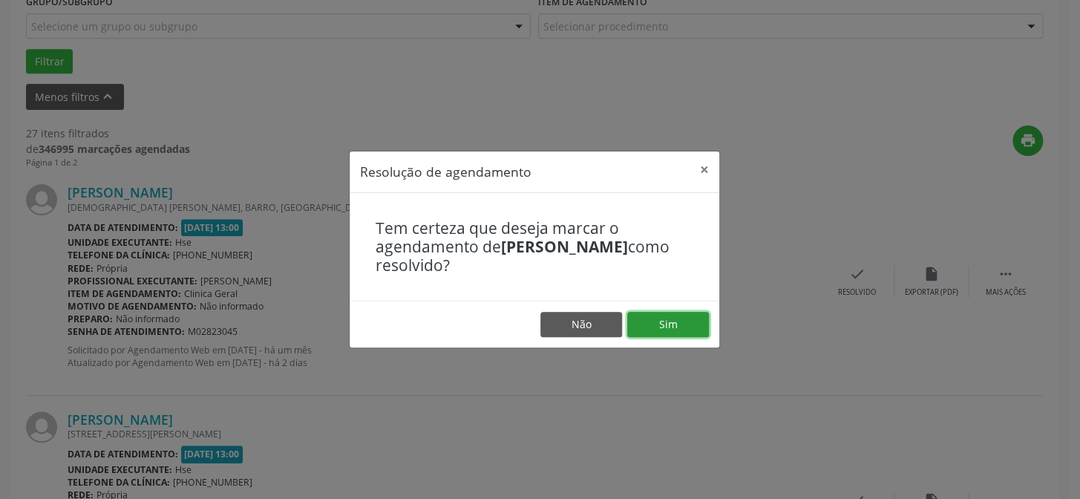
click at [659, 326] on button "Sim" at bounding box center [668, 324] width 82 height 25
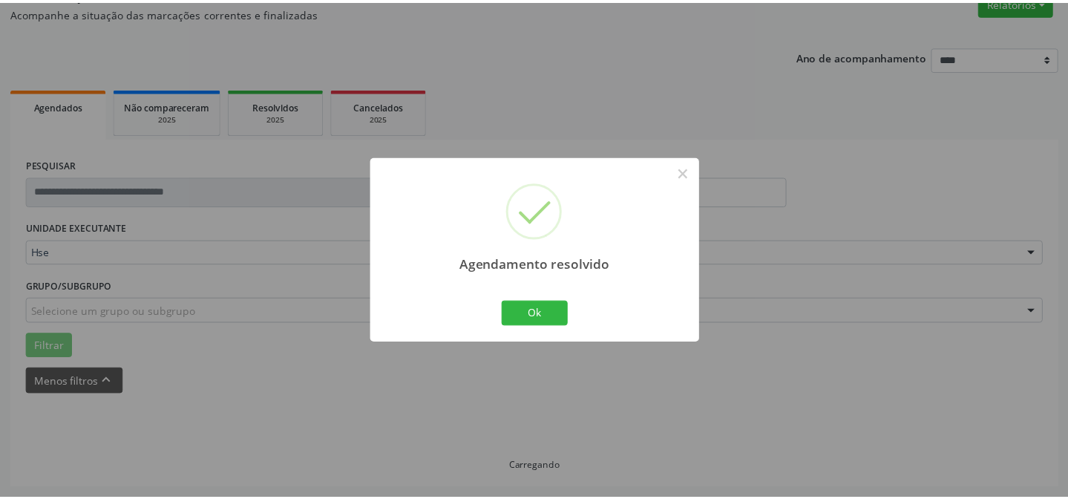
scroll to position [133, 0]
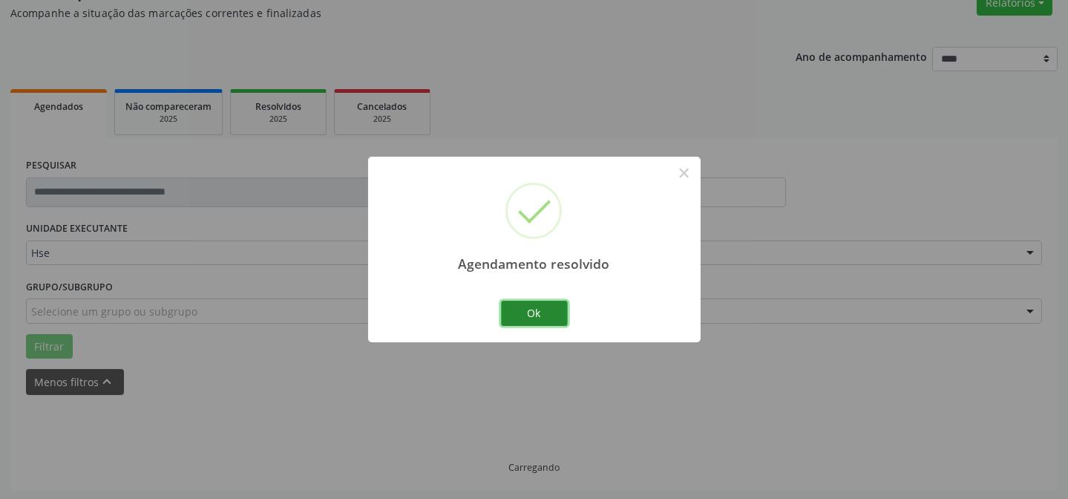
click at [564, 317] on button "Ok" at bounding box center [534, 313] width 67 height 25
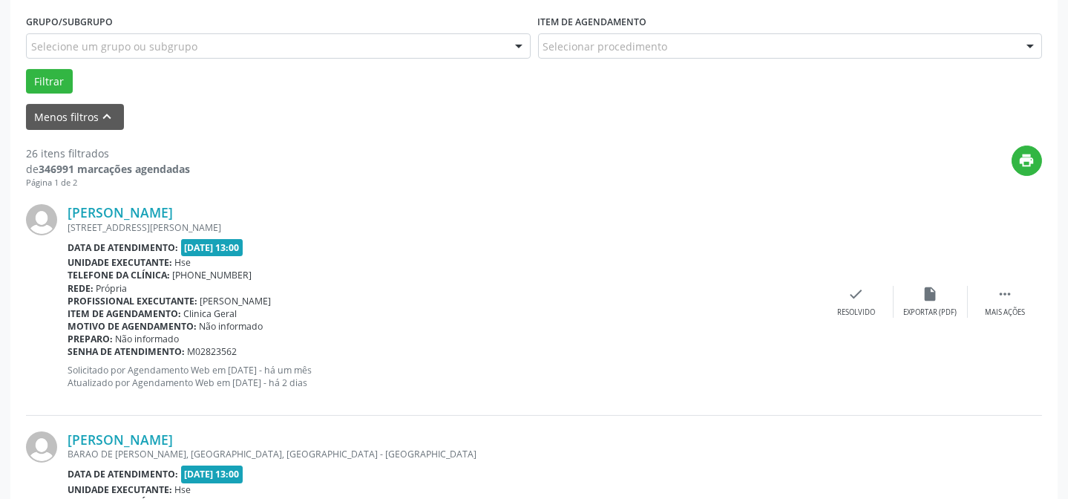
scroll to position [402, 0]
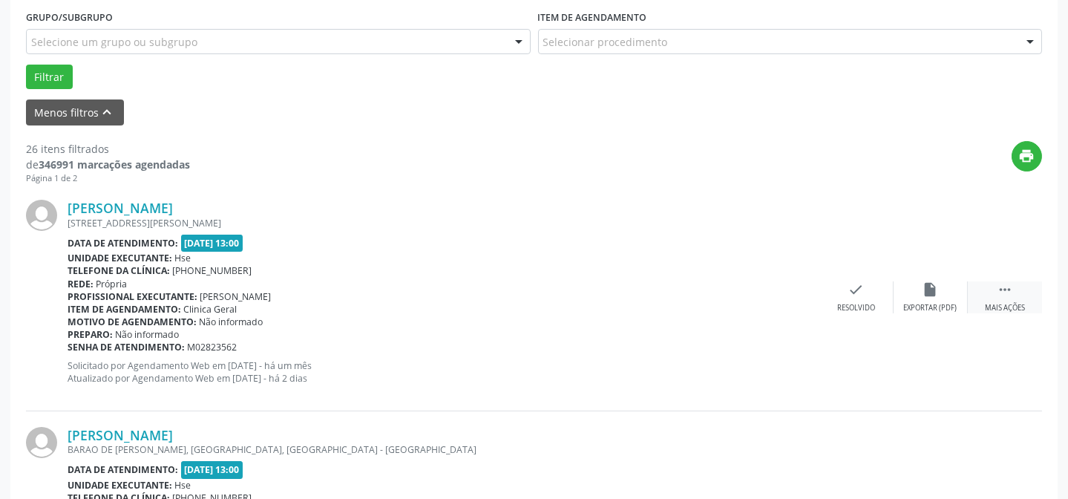
click at [997, 288] on icon "" at bounding box center [1005, 289] width 16 height 16
click at [875, 295] on div "cancel Cancelar" at bounding box center [856, 297] width 74 height 32
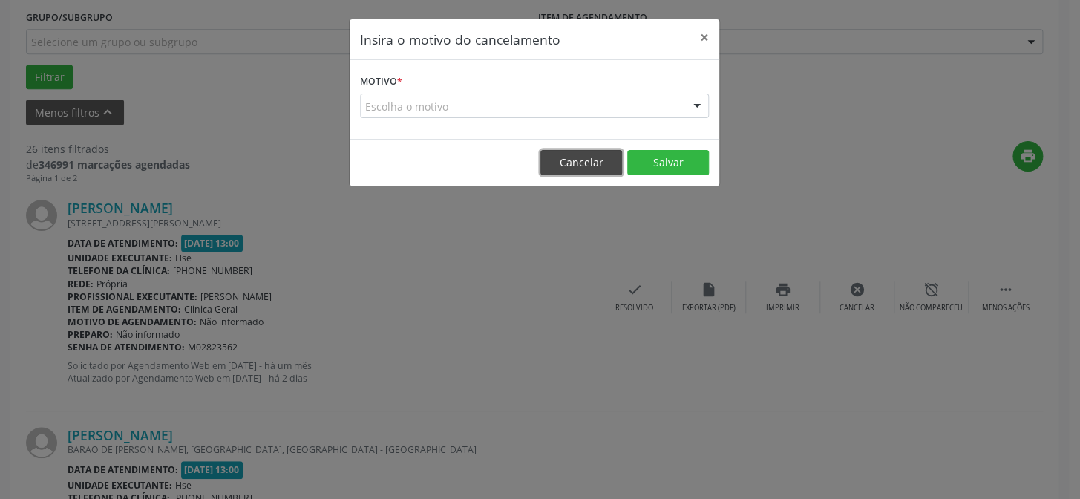
click at [594, 160] on button "Cancelar" at bounding box center [581, 162] width 82 height 25
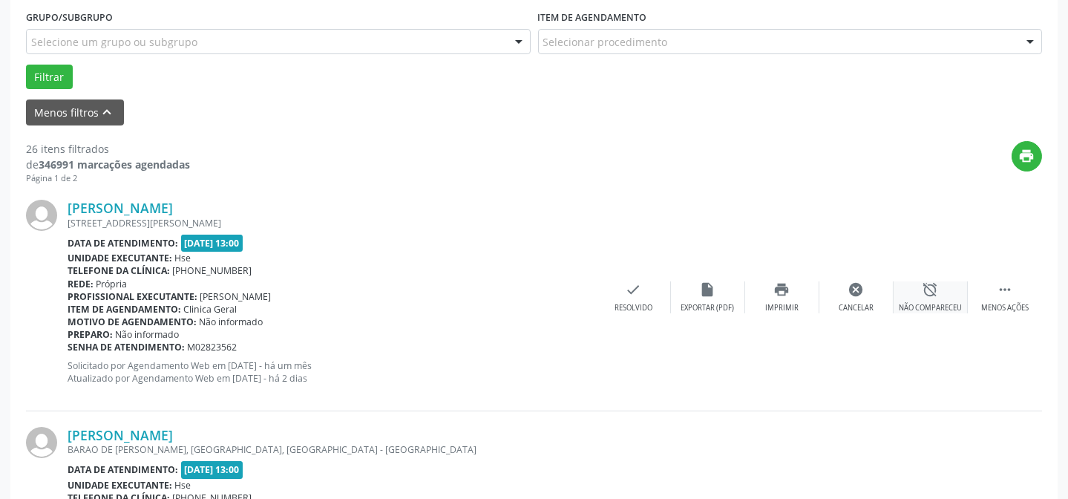
click at [942, 295] on div "alarm_off Não compareceu" at bounding box center [931, 297] width 74 height 32
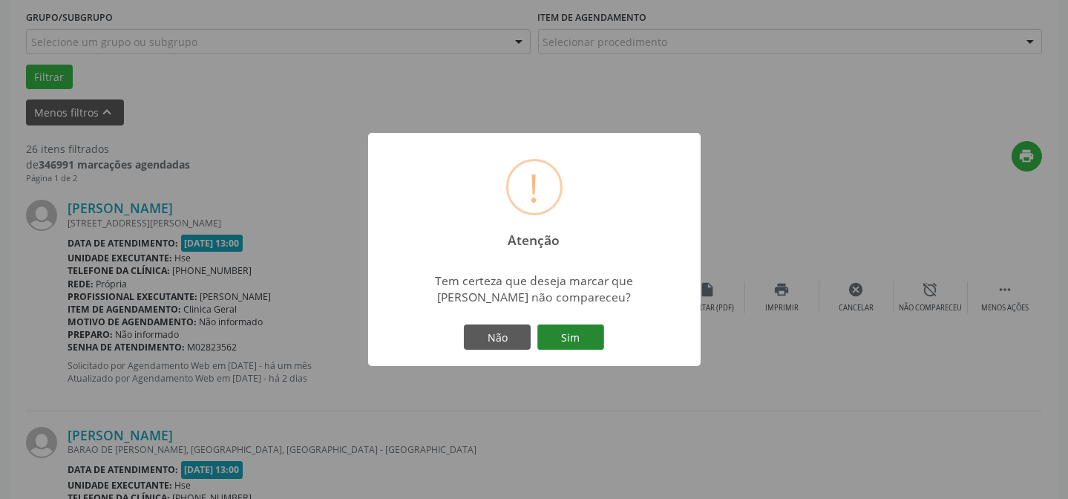
click at [554, 331] on button "Sim" at bounding box center [570, 336] width 67 height 25
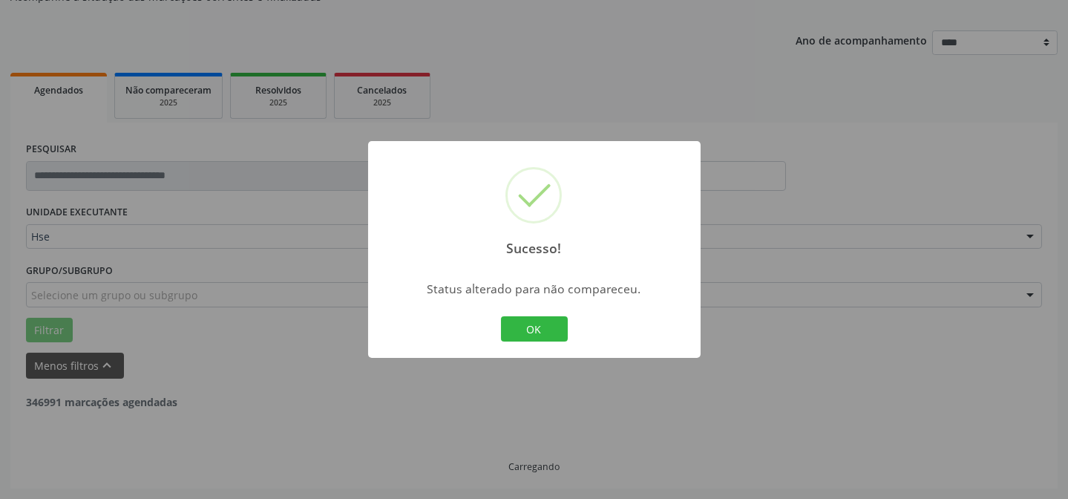
scroll to position [148, 0]
click at [528, 327] on button "OK" at bounding box center [534, 328] width 67 height 25
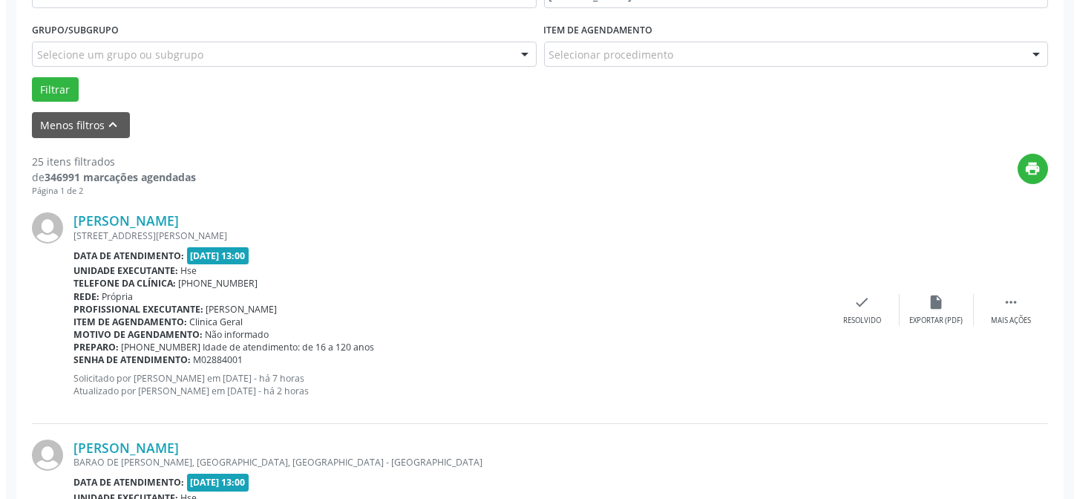
scroll to position [418, 0]
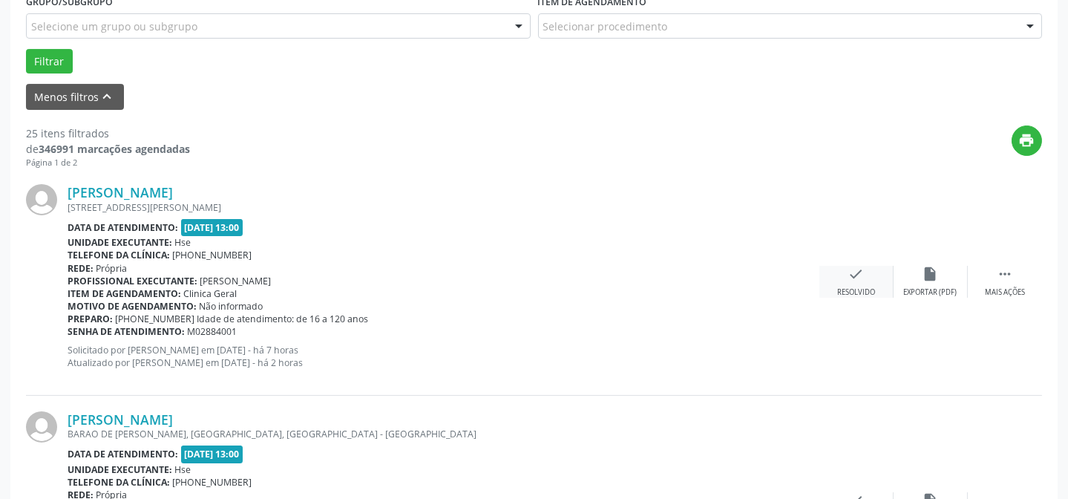
click at [838, 278] on div "check Resolvido" at bounding box center [856, 282] width 74 height 32
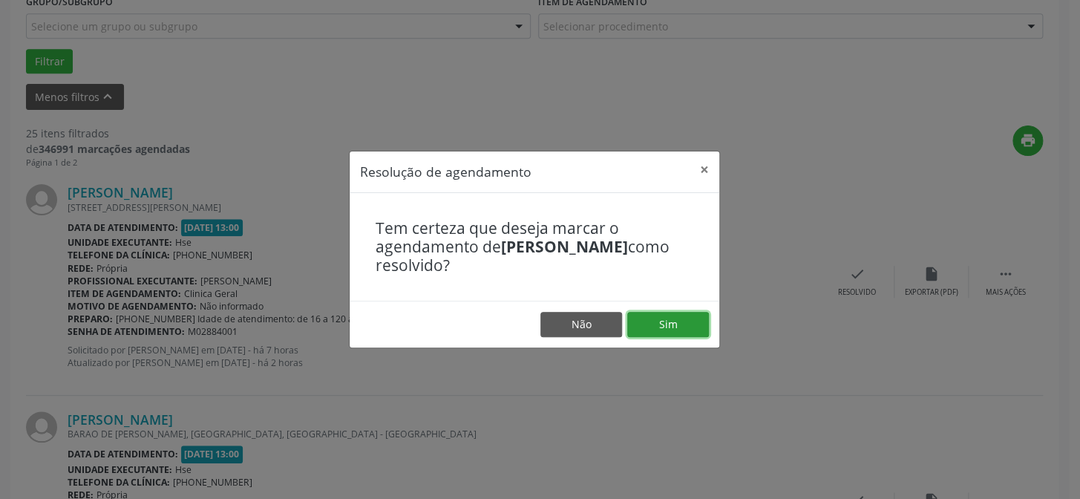
click at [683, 315] on button "Sim" at bounding box center [668, 324] width 82 height 25
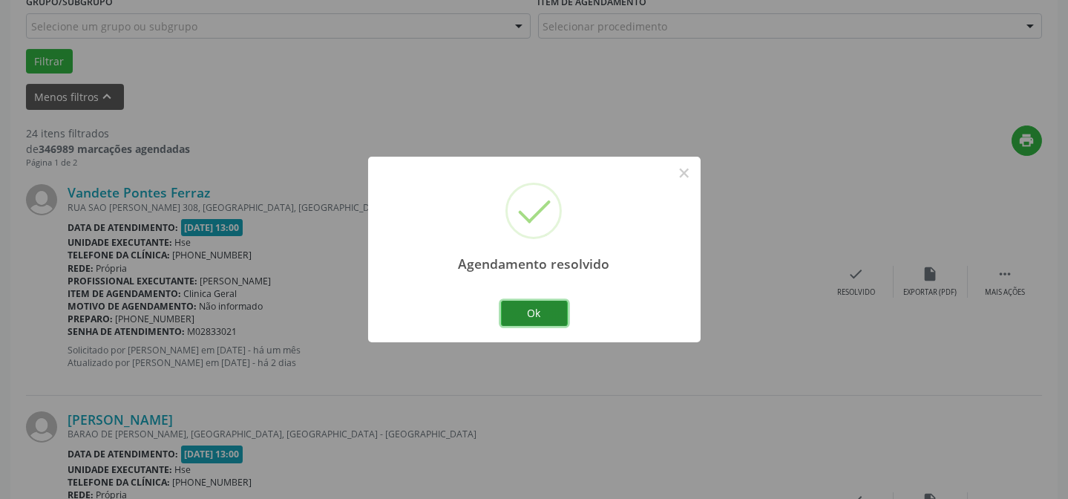
click at [542, 309] on button "Ok" at bounding box center [534, 313] width 67 height 25
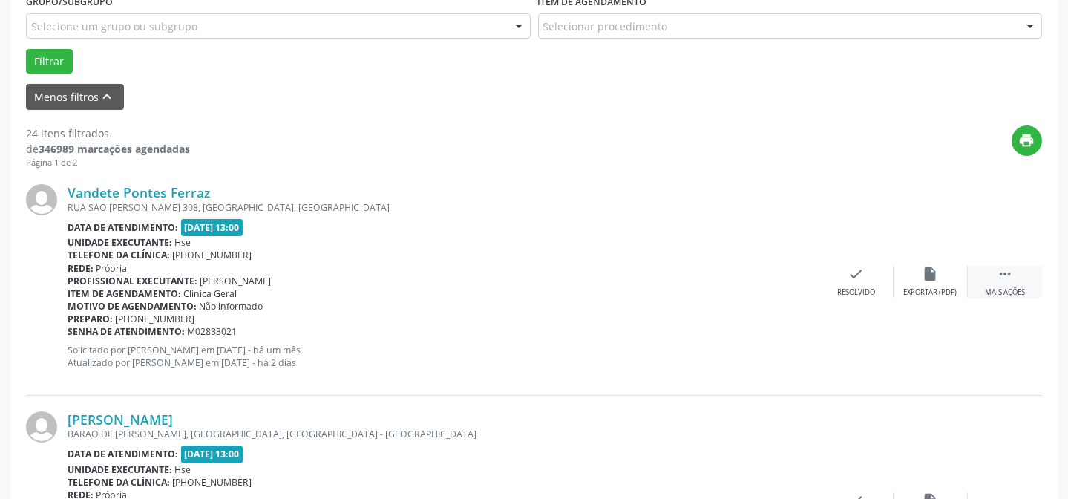
click at [1002, 283] on div " Mais ações" at bounding box center [1005, 282] width 74 height 32
click at [910, 289] on div "Não compareceu" at bounding box center [930, 292] width 63 height 10
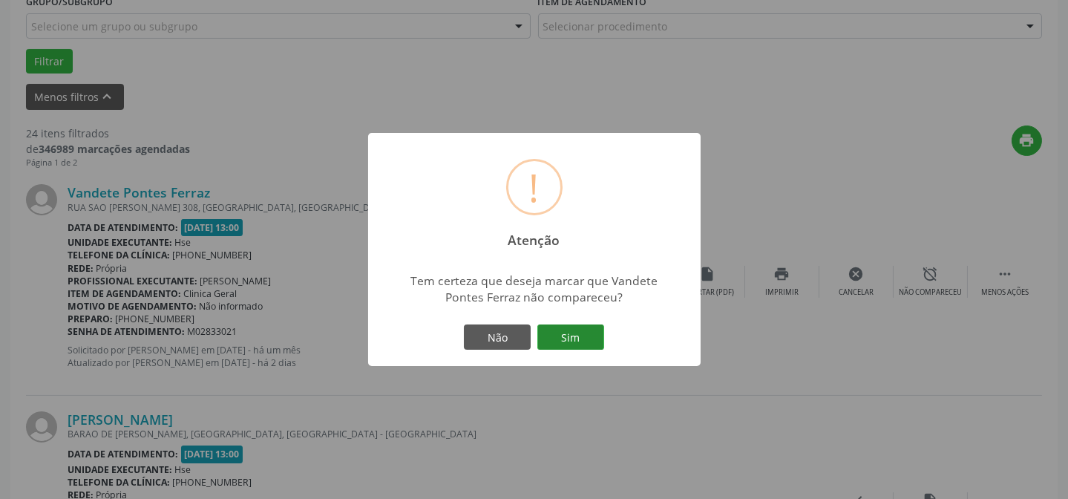
click at [568, 338] on button "Sim" at bounding box center [570, 336] width 67 height 25
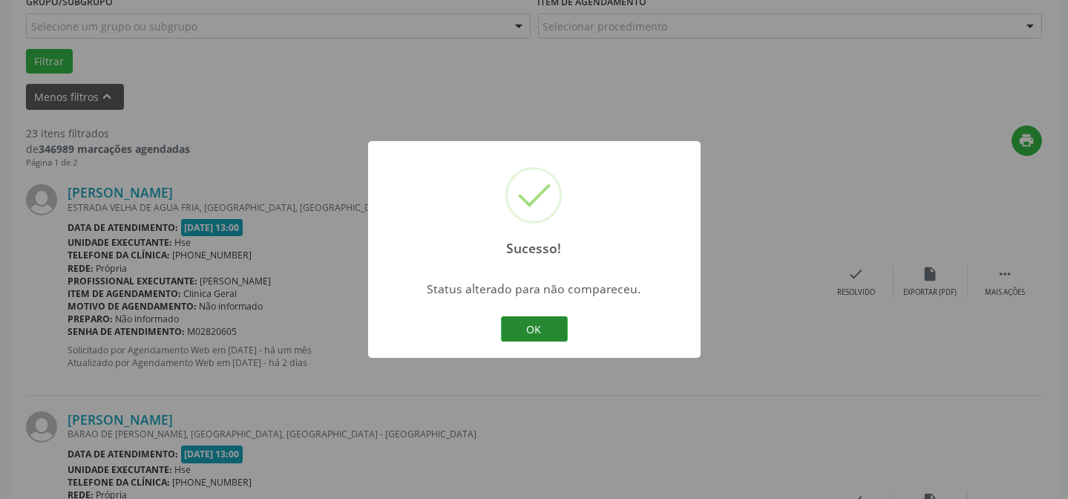
click at [512, 323] on button "OK" at bounding box center [534, 328] width 67 height 25
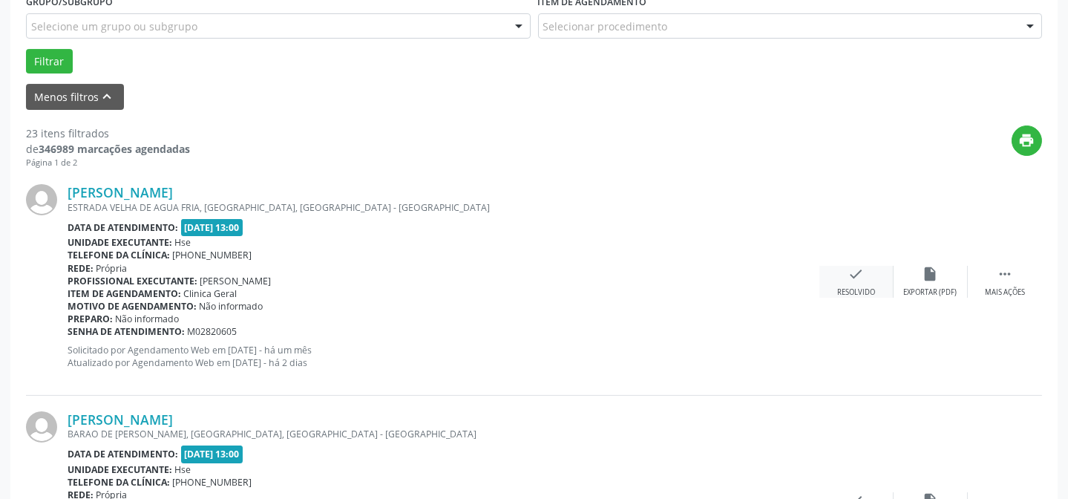
click at [862, 282] on div "check Resolvido" at bounding box center [856, 282] width 74 height 32
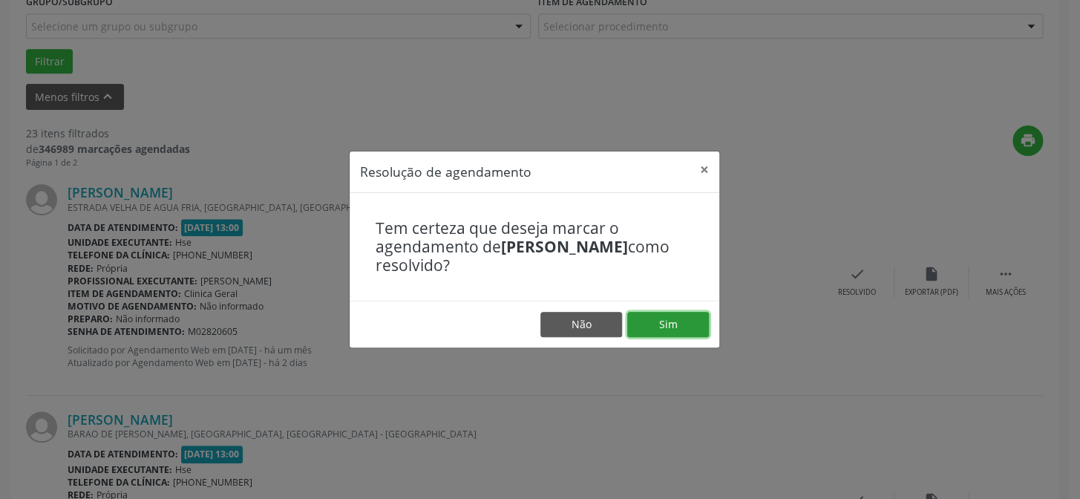
click at [682, 312] on button "Sim" at bounding box center [668, 324] width 82 height 25
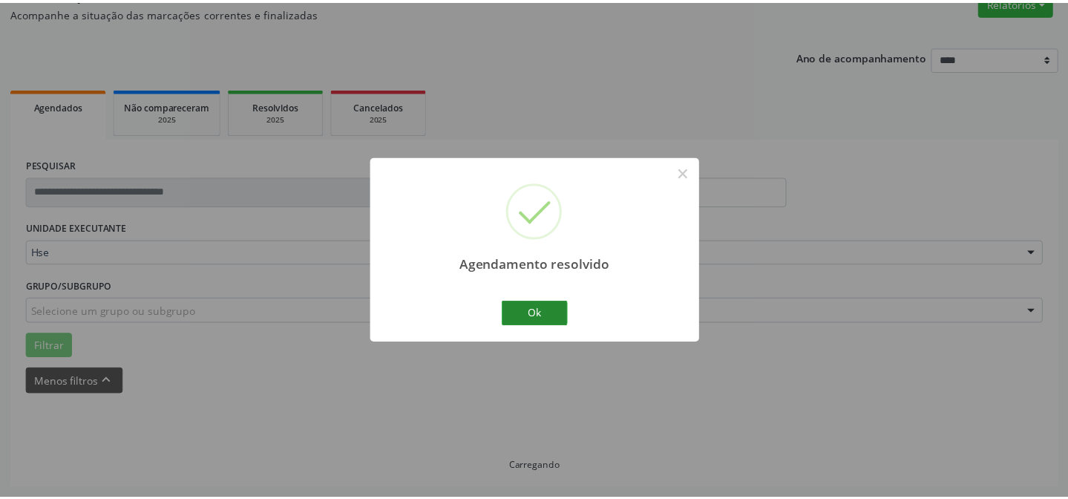
scroll to position [133, 0]
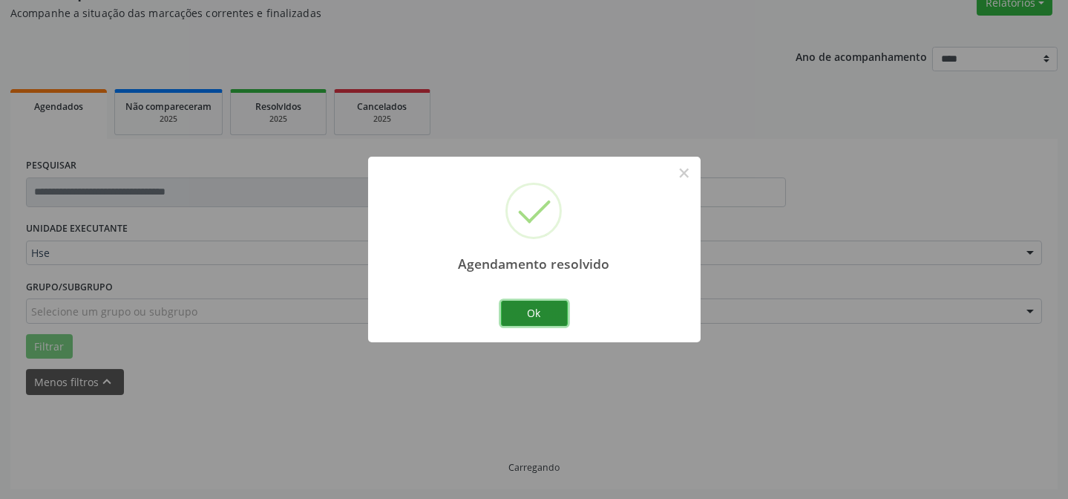
click at [531, 315] on button "Ok" at bounding box center [534, 313] width 67 height 25
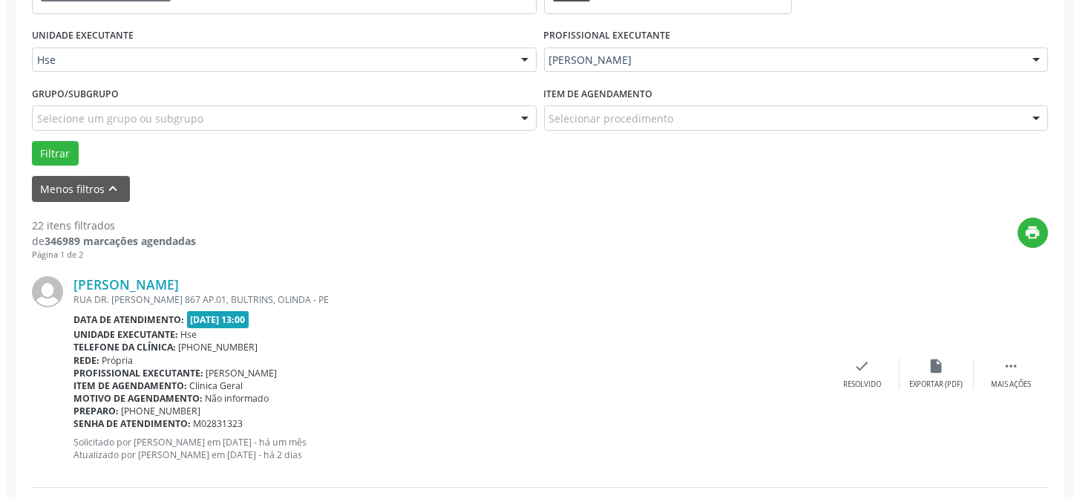
scroll to position [335, 0]
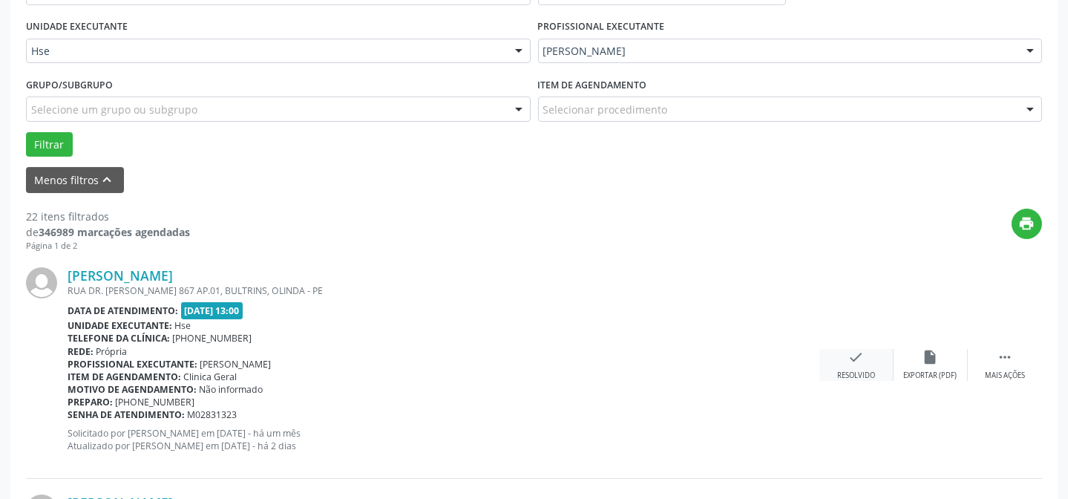
click at [856, 371] on div "Resolvido" at bounding box center [856, 375] width 38 height 10
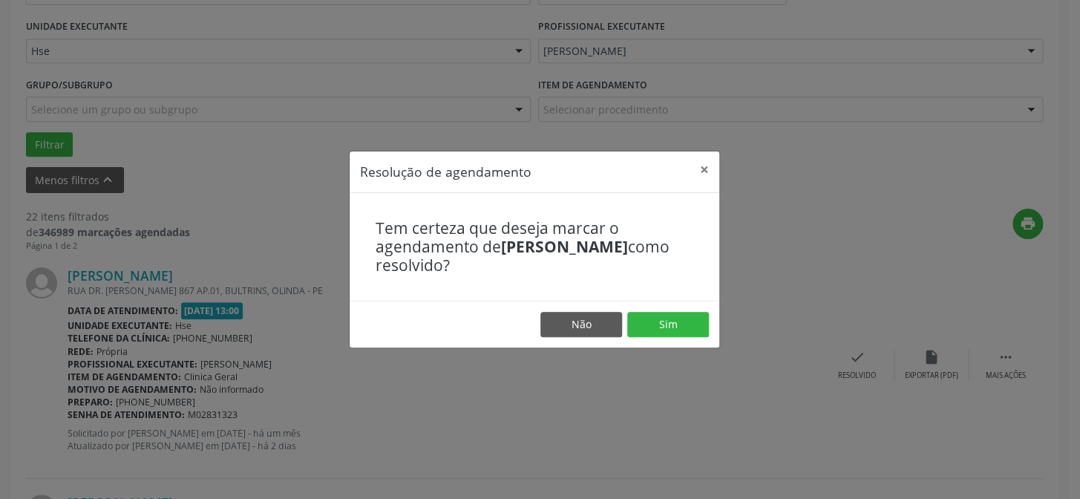
click at [686, 310] on footer "Não Sim" at bounding box center [535, 324] width 370 height 47
click at [686, 318] on button "Sim" at bounding box center [668, 324] width 82 height 25
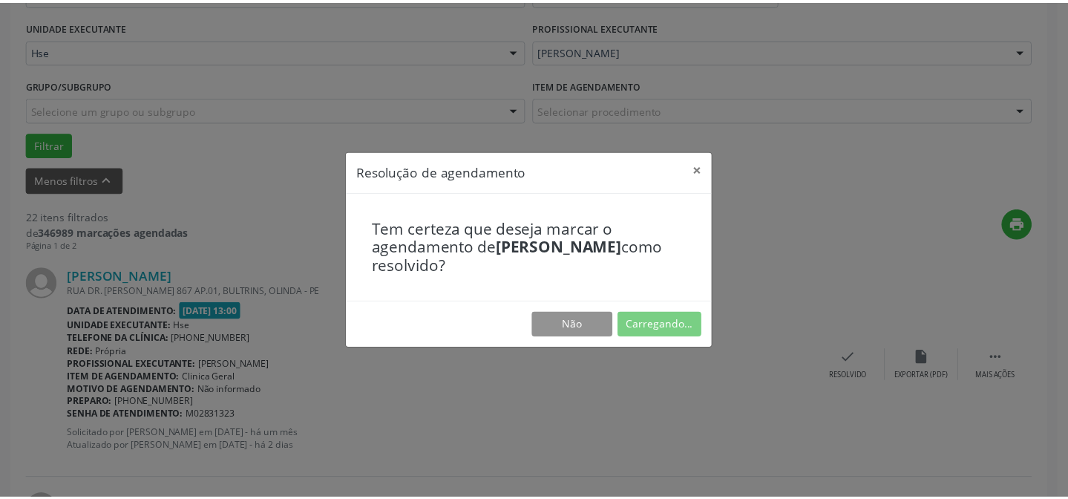
scroll to position [133, 0]
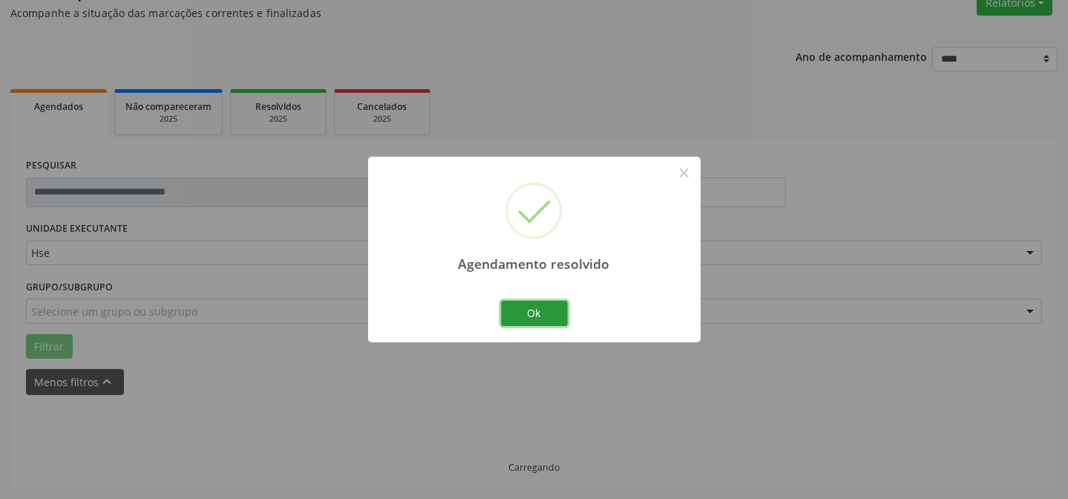
click at [529, 304] on button "Ok" at bounding box center [534, 313] width 67 height 25
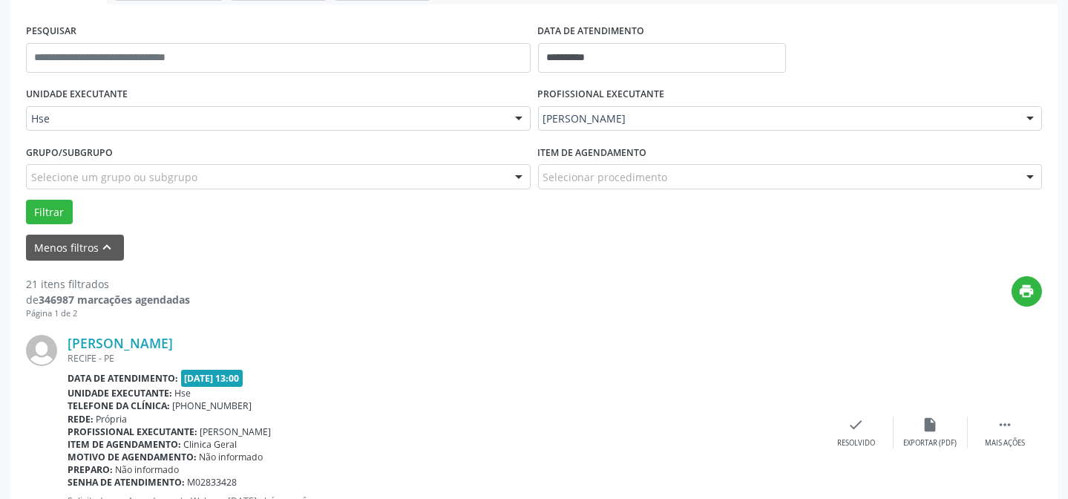
scroll to position [335, 0]
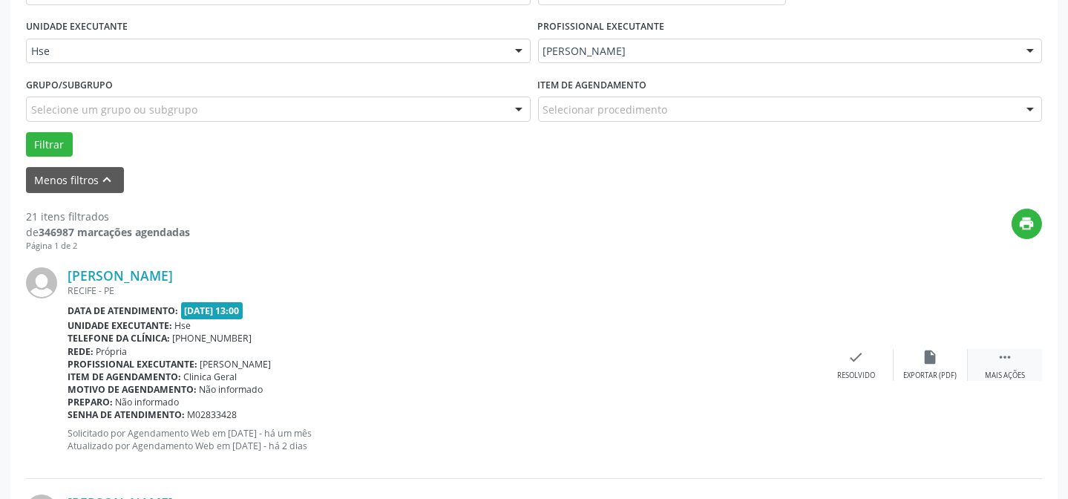
click at [1003, 361] on icon "" at bounding box center [1005, 357] width 16 height 16
click at [928, 365] on div "alarm_off Não compareceu" at bounding box center [931, 365] width 74 height 32
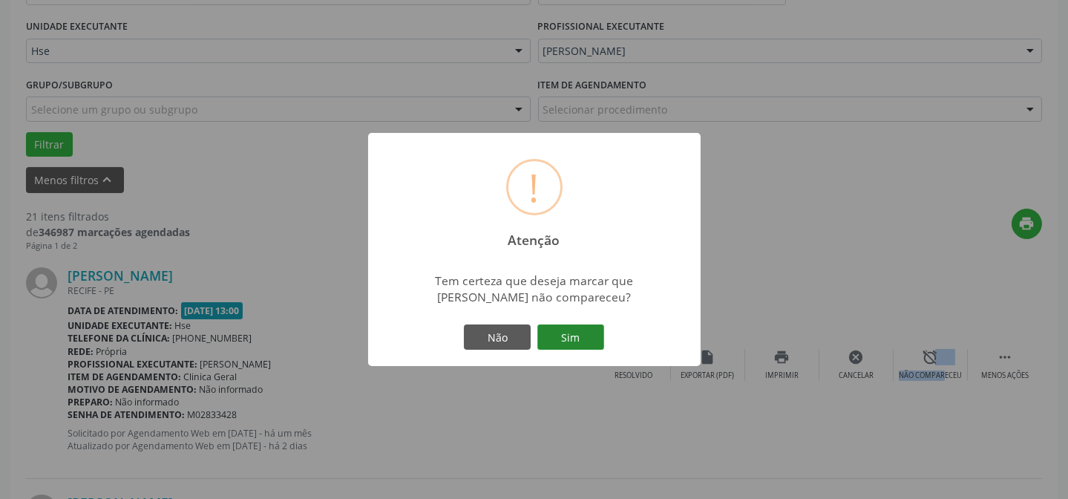
click at [577, 333] on button "Sim" at bounding box center [570, 336] width 67 height 25
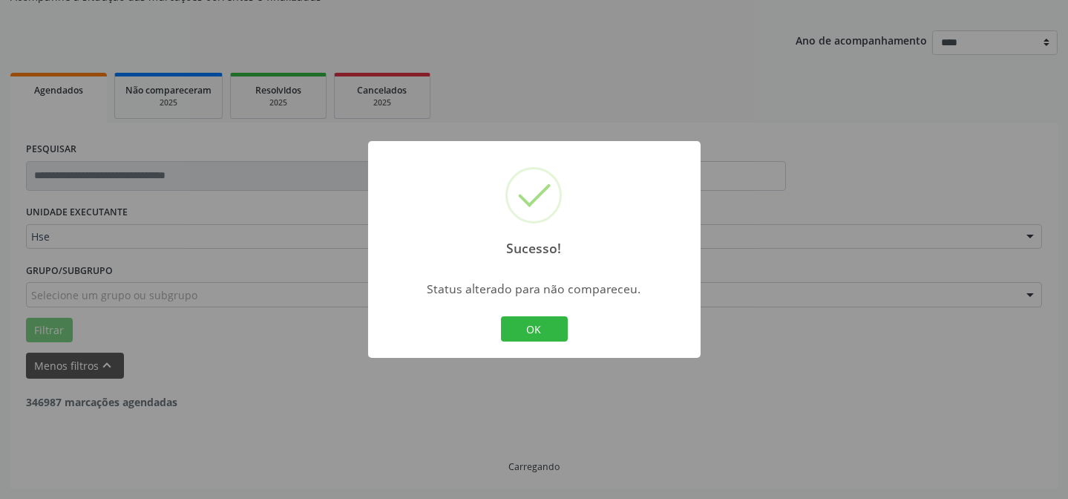
scroll to position [148, 0]
click at [520, 326] on button "OK" at bounding box center [534, 328] width 67 height 25
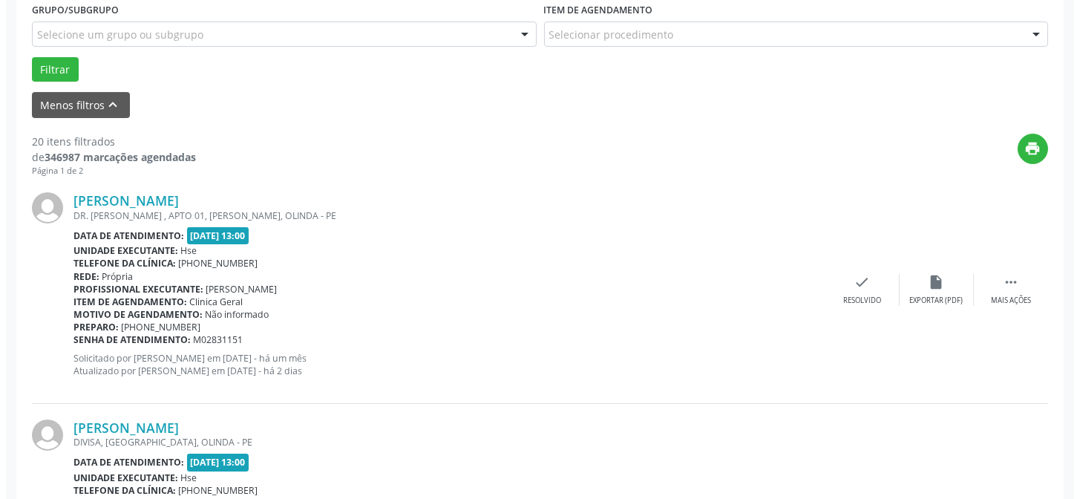
scroll to position [418, 0]
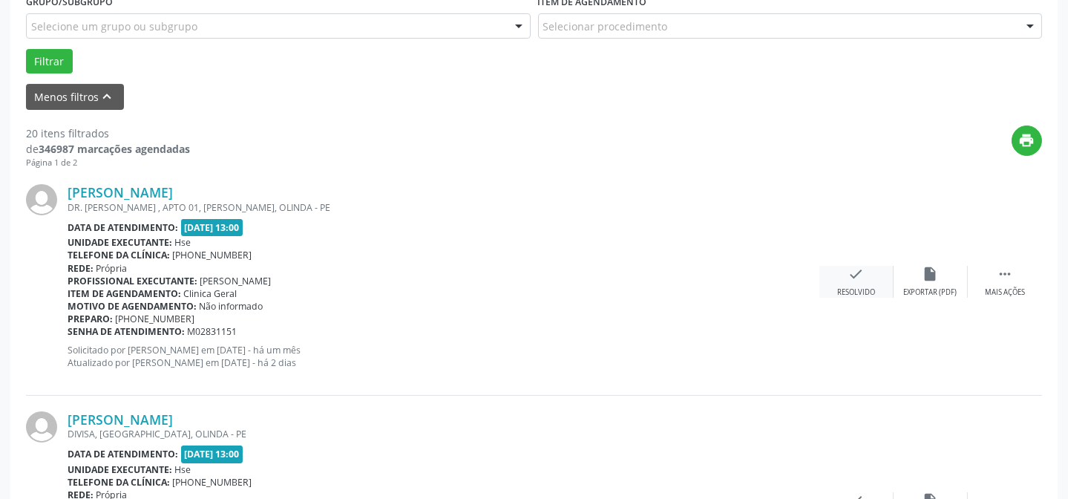
click at [857, 281] on icon "check" at bounding box center [856, 274] width 16 height 16
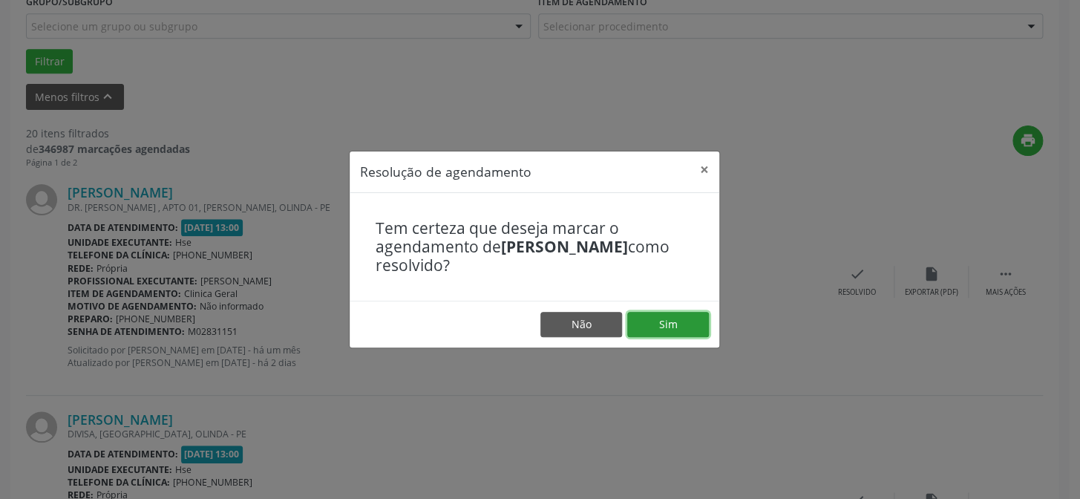
click at [669, 314] on button "Sim" at bounding box center [668, 324] width 82 height 25
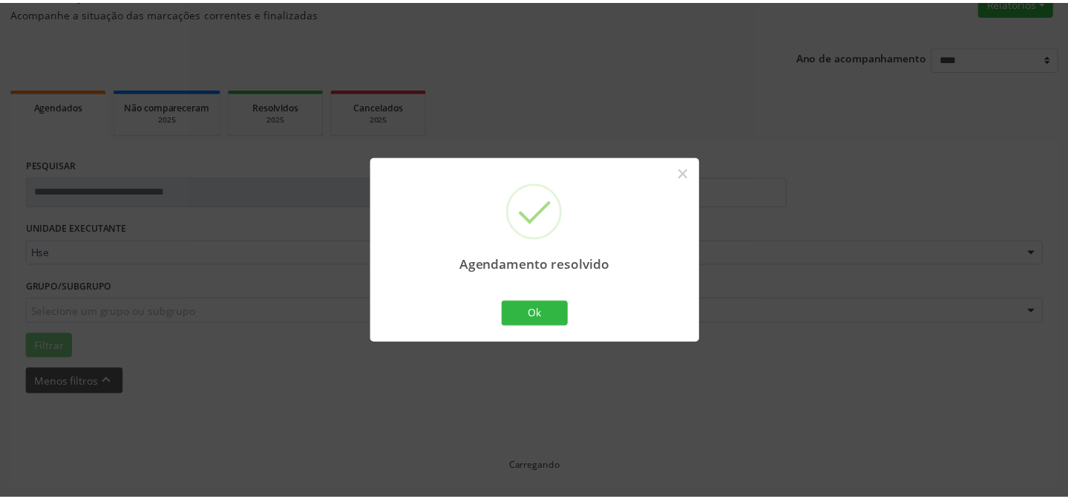
scroll to position [133, 0]
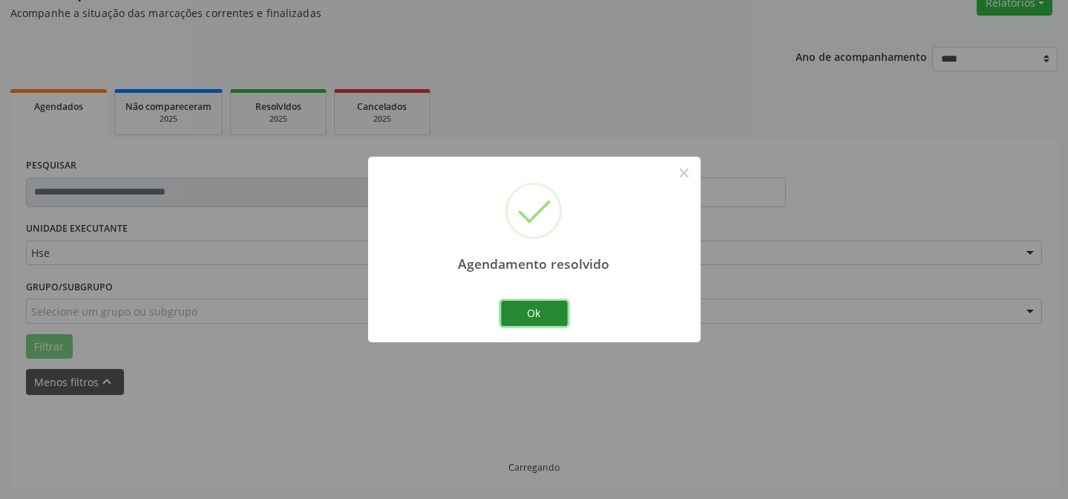
click at [546, 314] on button "Ok" at bounding box center [534, 313] width 67 height 25
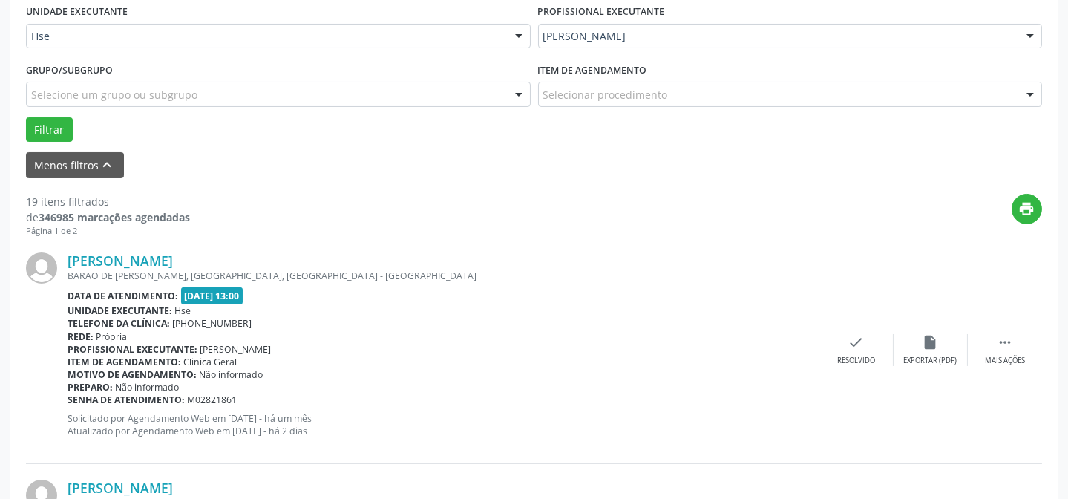
scroll to position [402, 0]
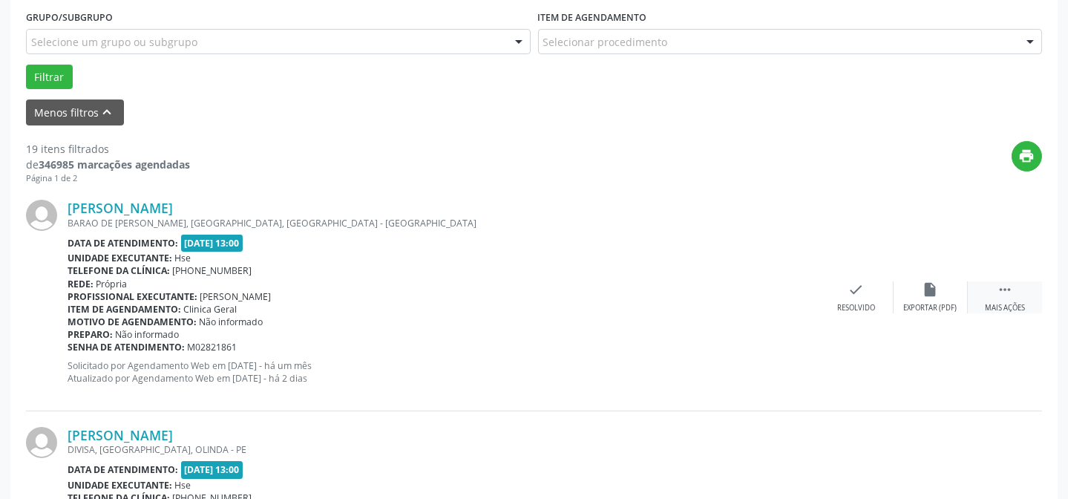
click at [984, 285] on div " Mais ações" at bounding box center [1005, 297] width 74 height 32
click at [917, 293] on div "alarm_off Não compareceu" at bounding box center [931, 297] width 74 height 32
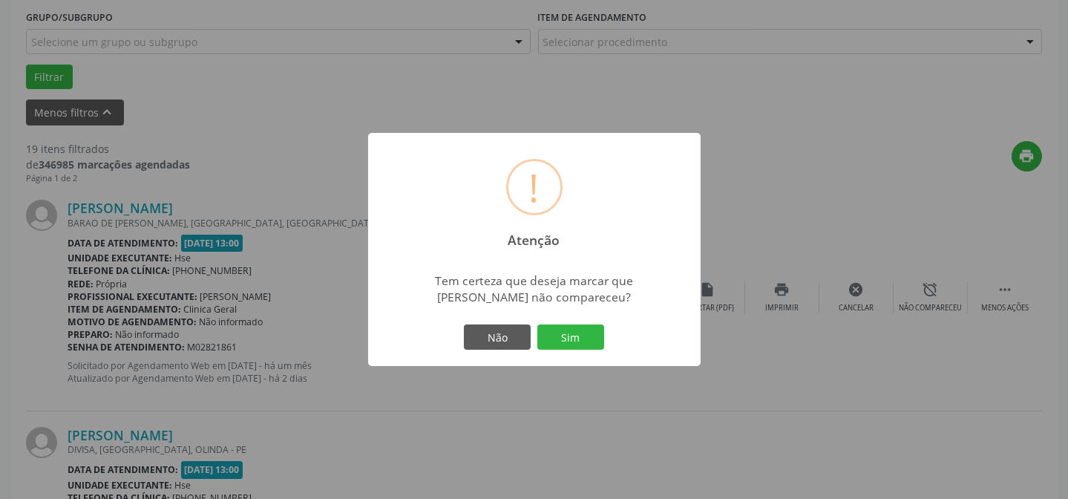
click at [549, 335] on button "Sim" at bounding box center [570, 336] width 67 height 25
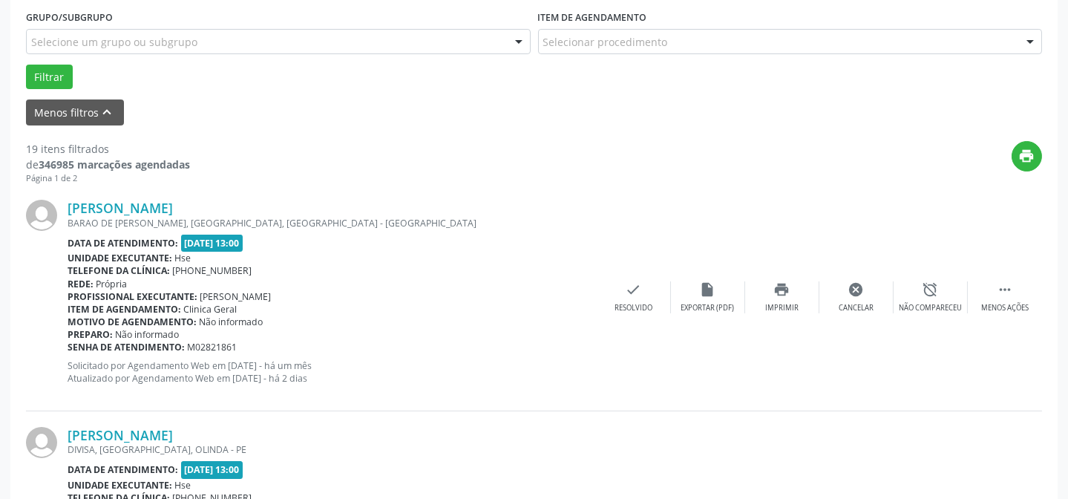
scroll to position [148, 0]
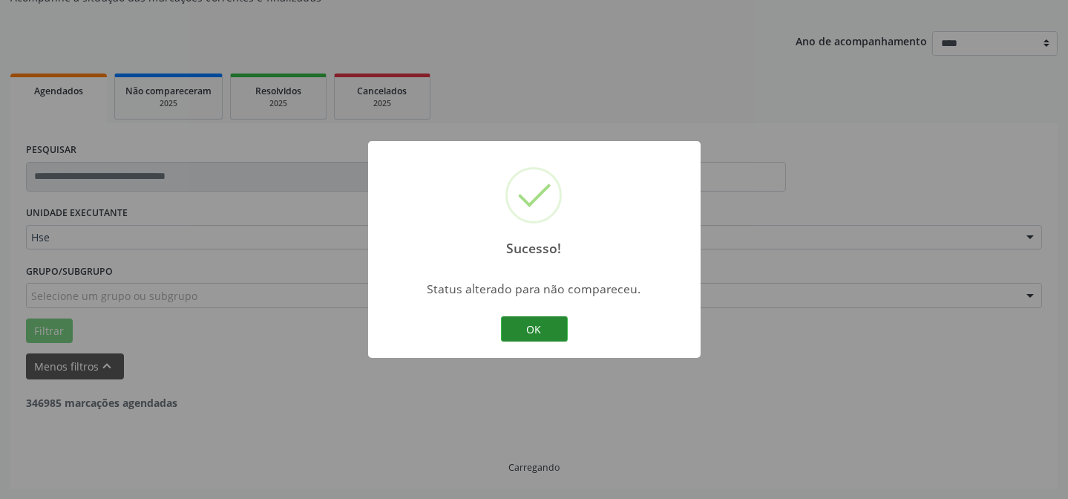
click at [545, 332] on button "OK" at bounding box center [534, 328] width 67 height 25
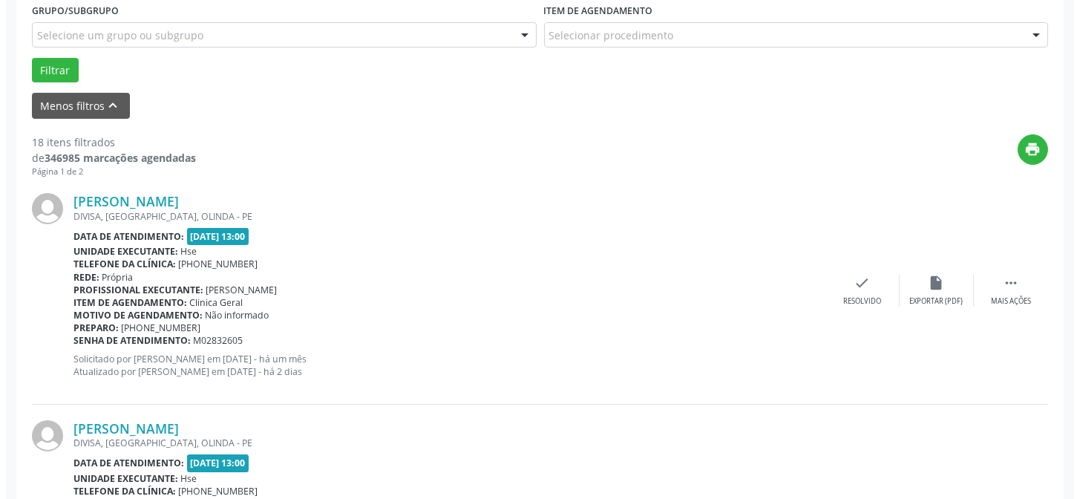
scroll to position [418, 0]
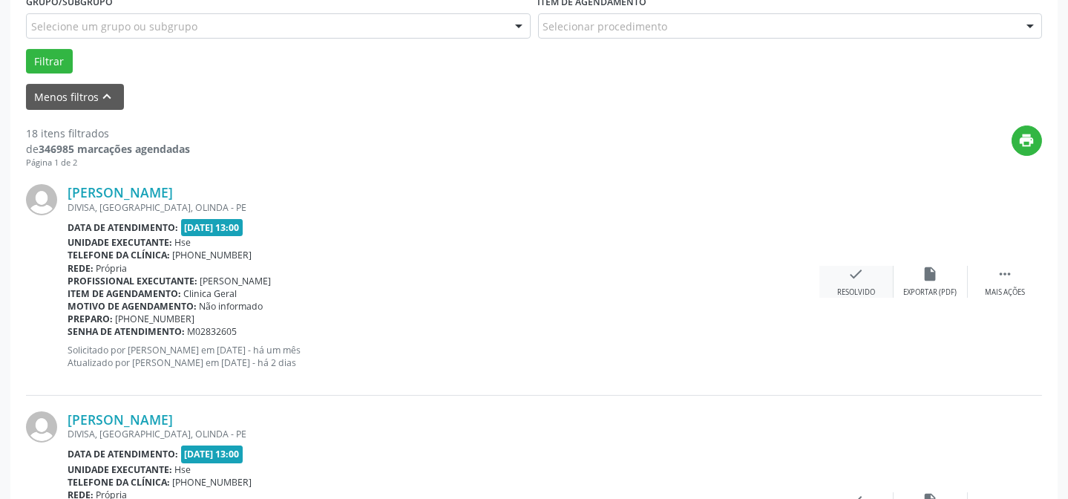
click at [848, 279] on icon "check" at bounding box center [856, 274] width 16 height 16
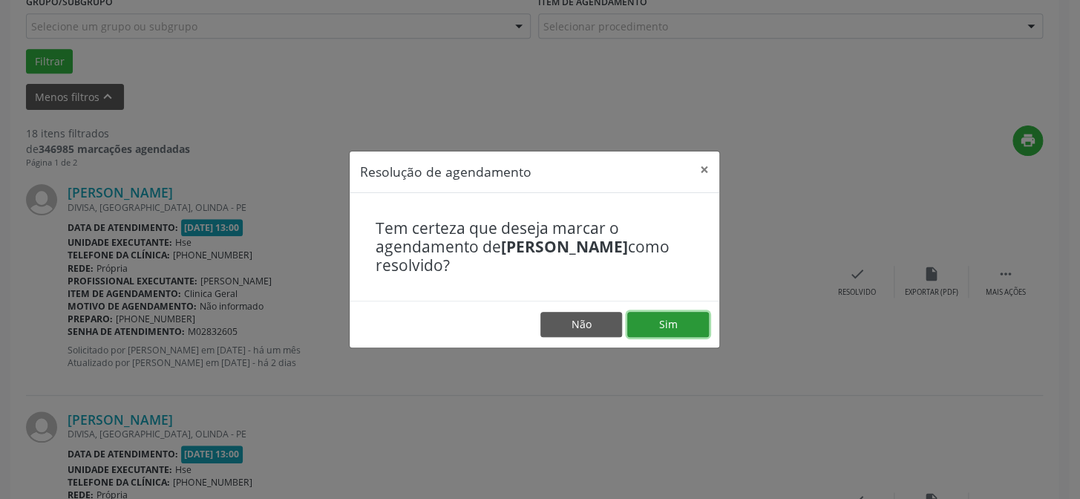
click at [652, 325] on button "Sim" at bounding box center [668, 324] width 82 height 25
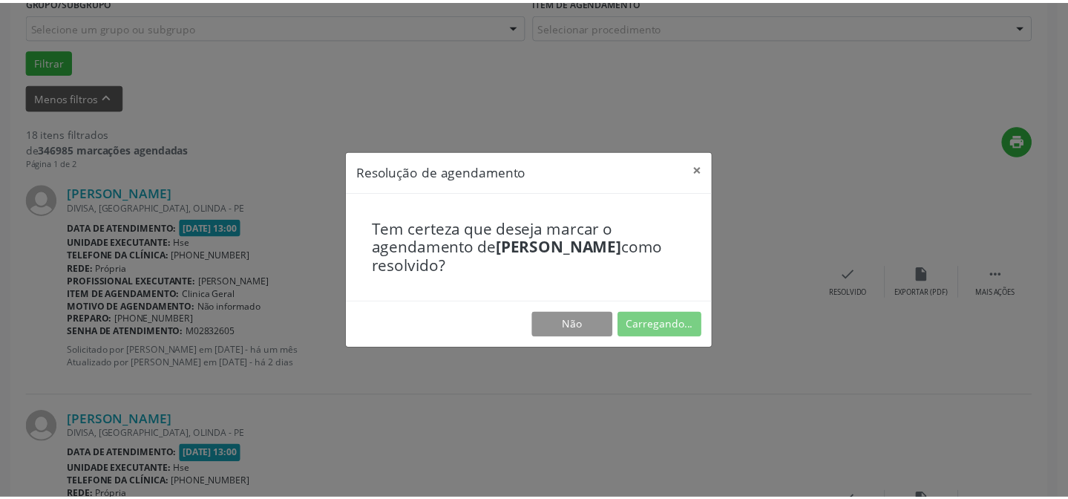
scroll to position [133, 0]
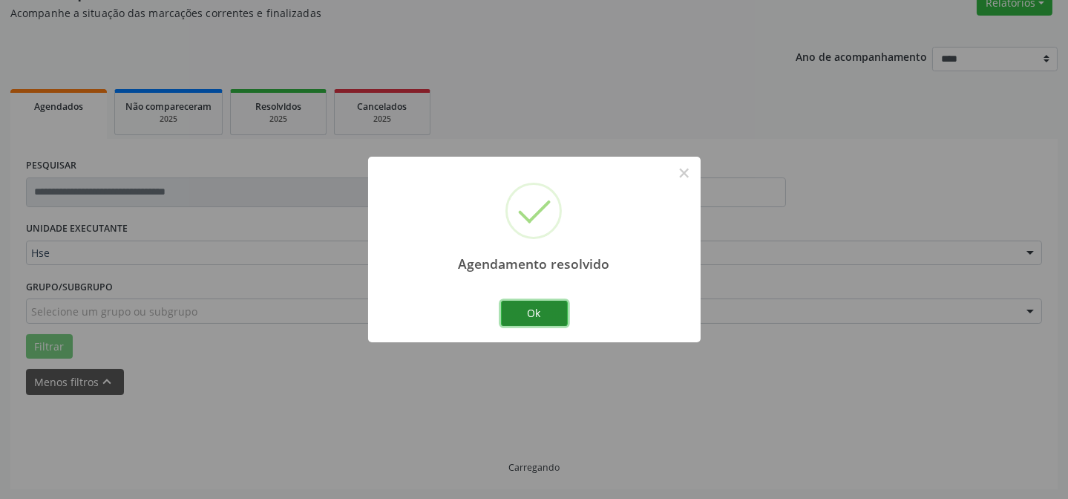
click at [543, 315] on button "Ok" at bounding box center [534, 313] width 67 height 25
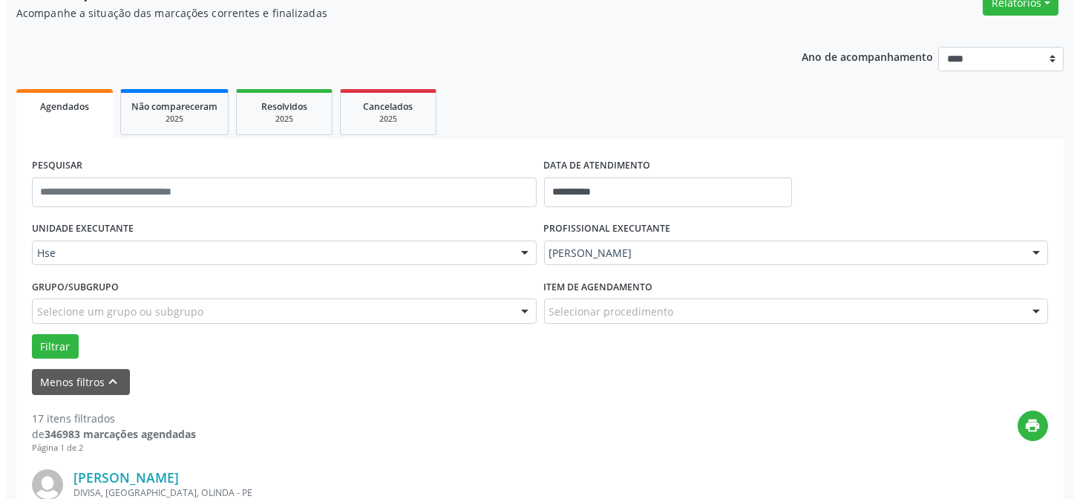
scroll to position [267, 0]
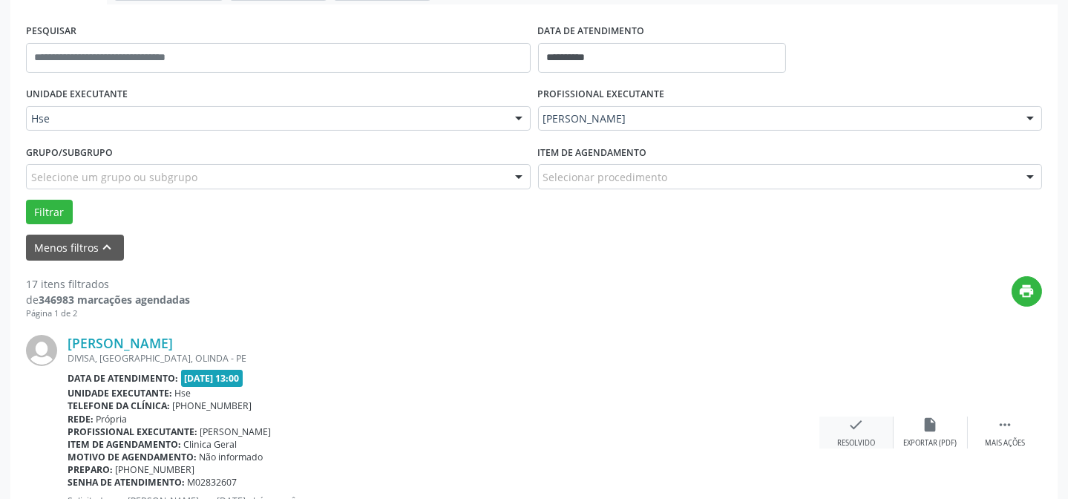
click at [862, 429] on icon "check" at bounding box center [856, 424] width 16 height 16
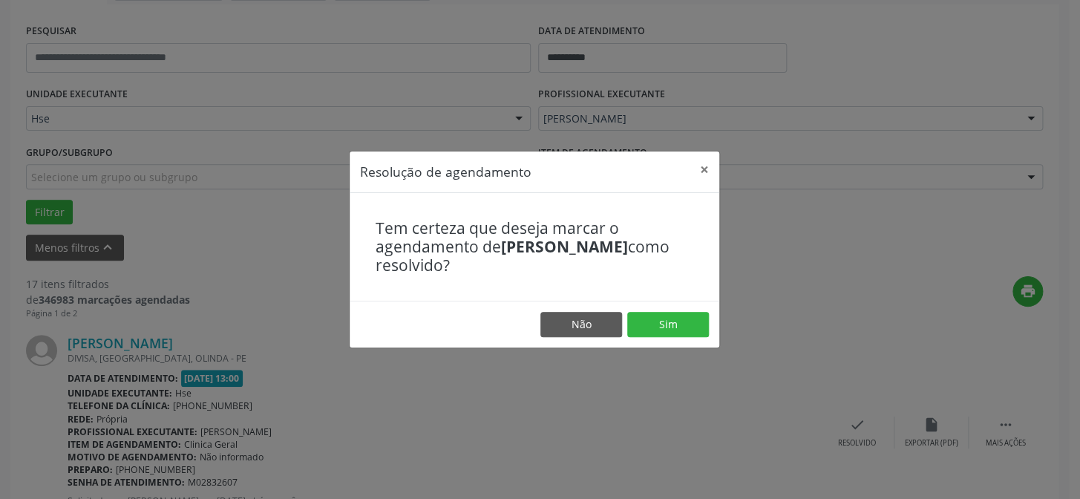
click at [640, 309] on footer "Não Sim" at bounding box center [535, 324] width 370 height 47
click at [640, 324] on button "Sim" at bounding box center [668, 324] width 82 height 25
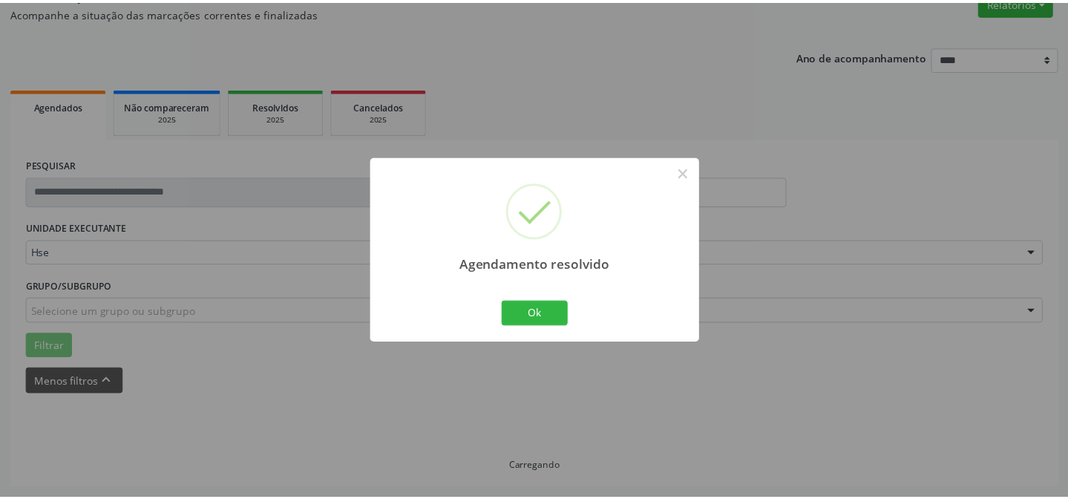
scroll to position [133, 0]
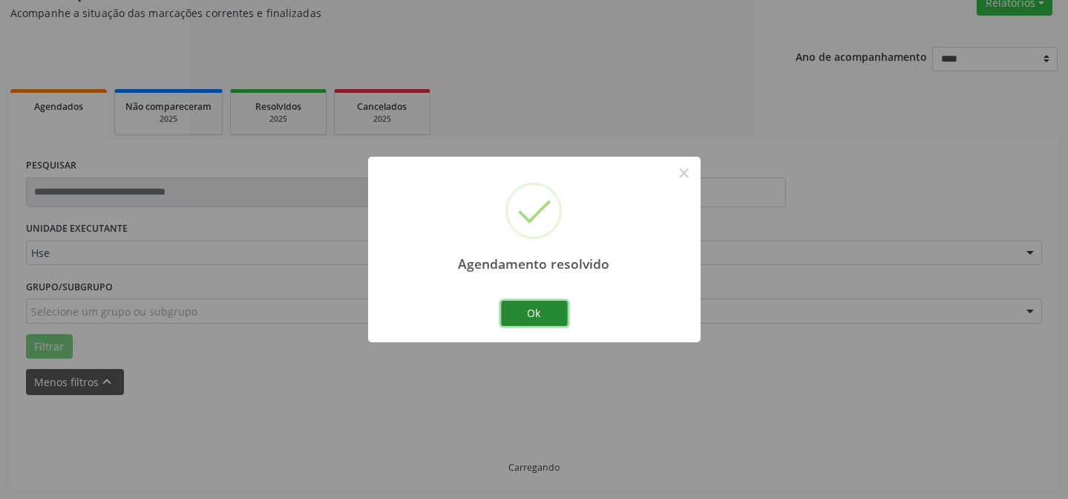
click at [551, 304] on button "Ok" at bounding box center [534, 313] width 67 height 25
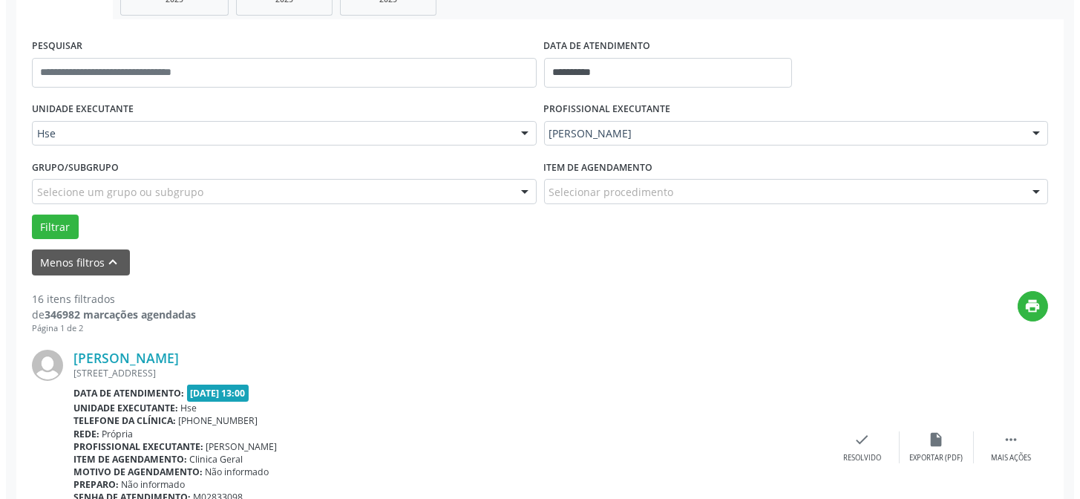
scroll to position [335, 0]
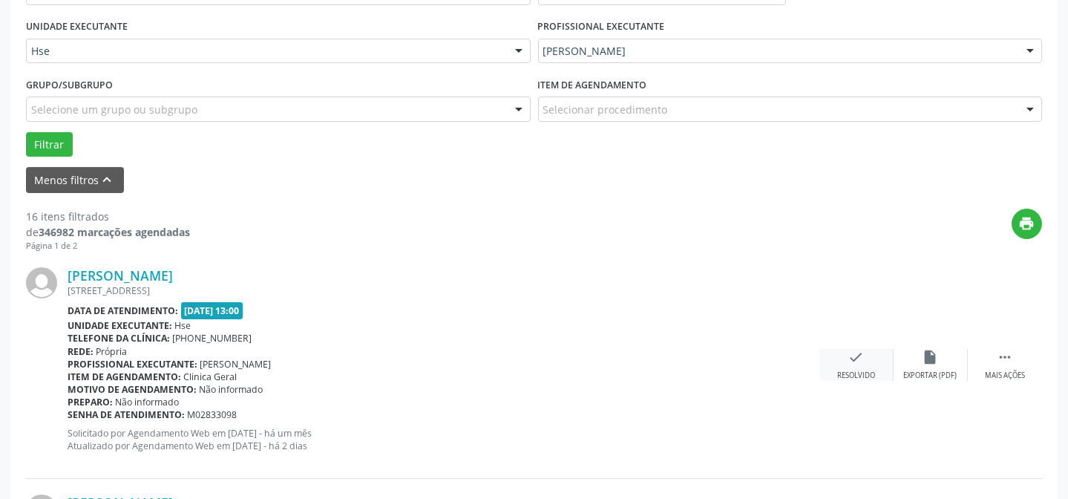
click at [849, 353] on icon "check" at bounding box center [856, 357] width 16 height 16
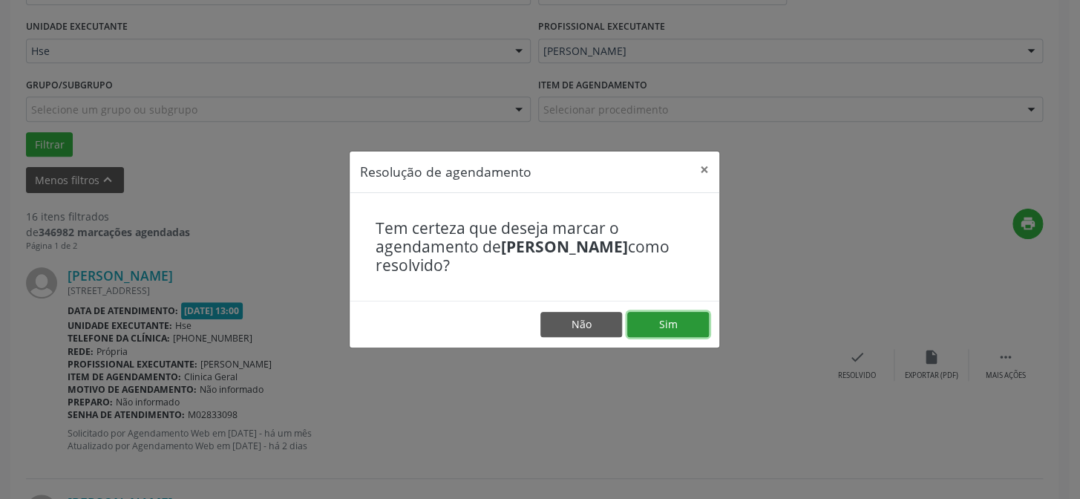
click at [655, 324] on button "Sim" at bounding box center [668, 324] width 82 height 25
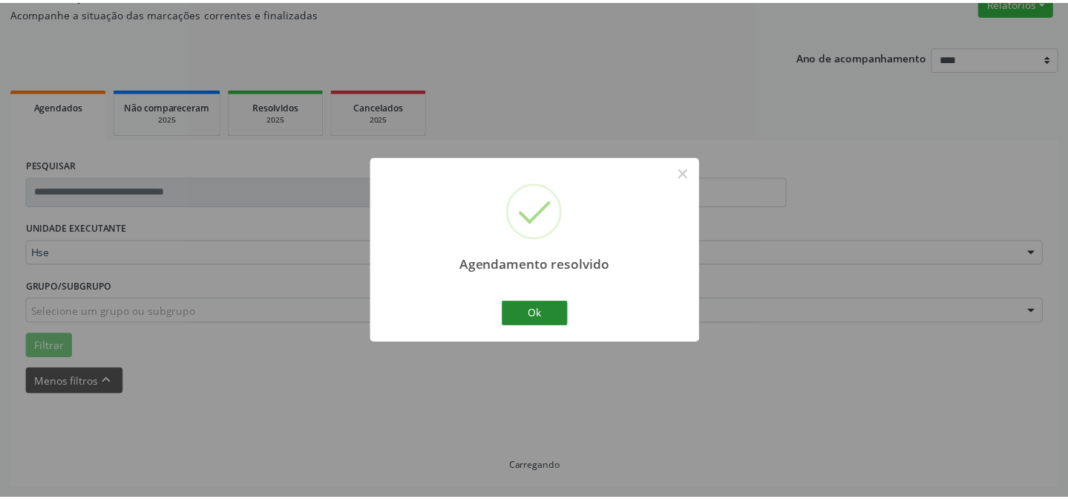
scroll to position [133, 0]
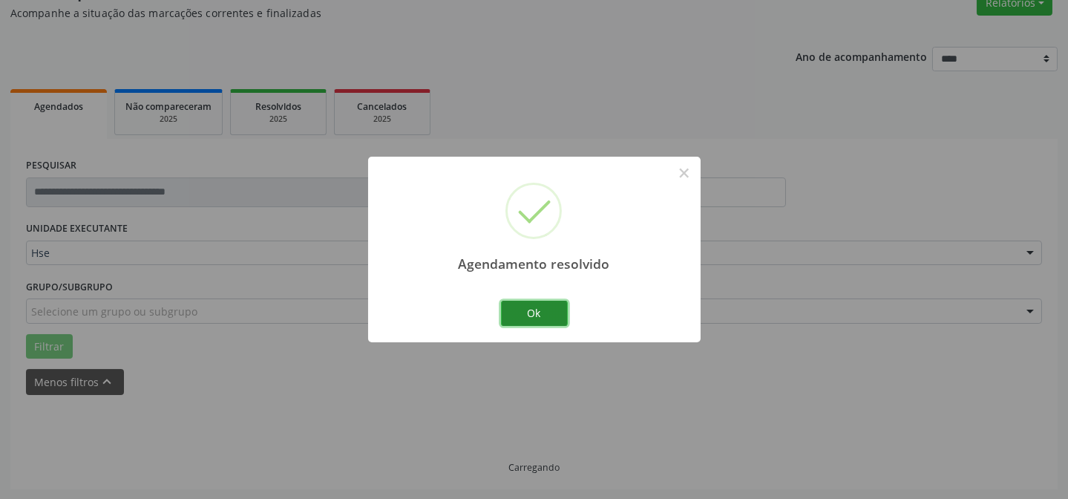
click at [520, 308] on button "Ok" at bounding box center [534, 313] width 67 height 25
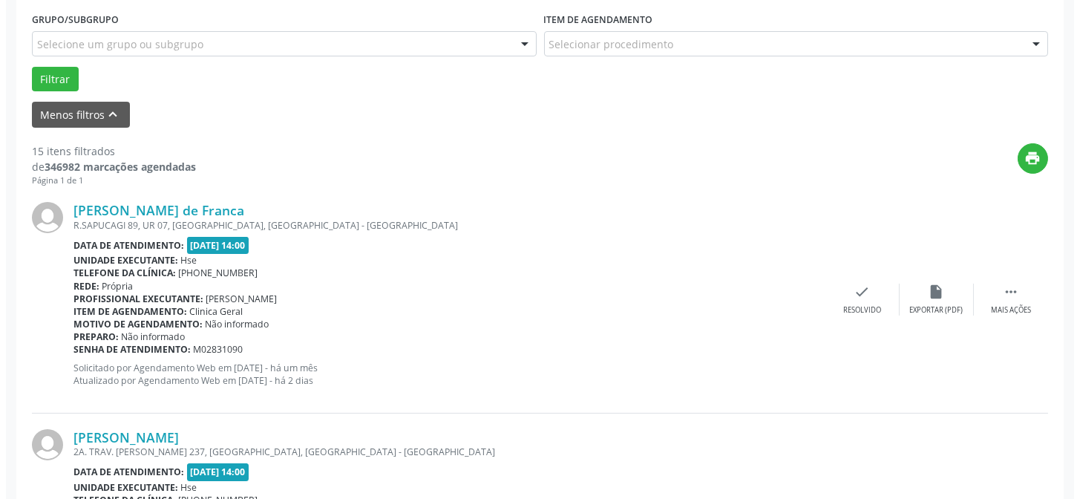
scroll to position [402, 0]
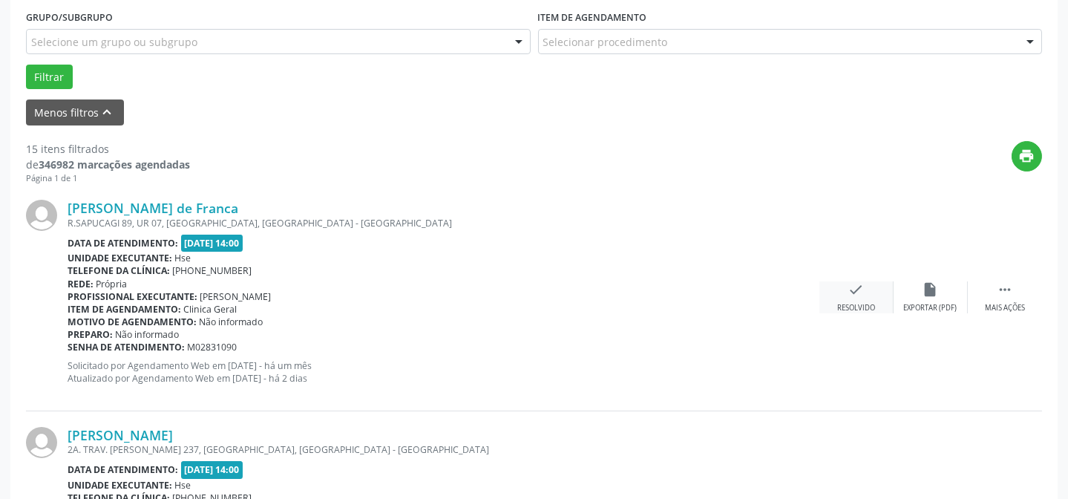
click at [848, 290] on icon "check" at bounding box center [856, 289] width 16 height 16
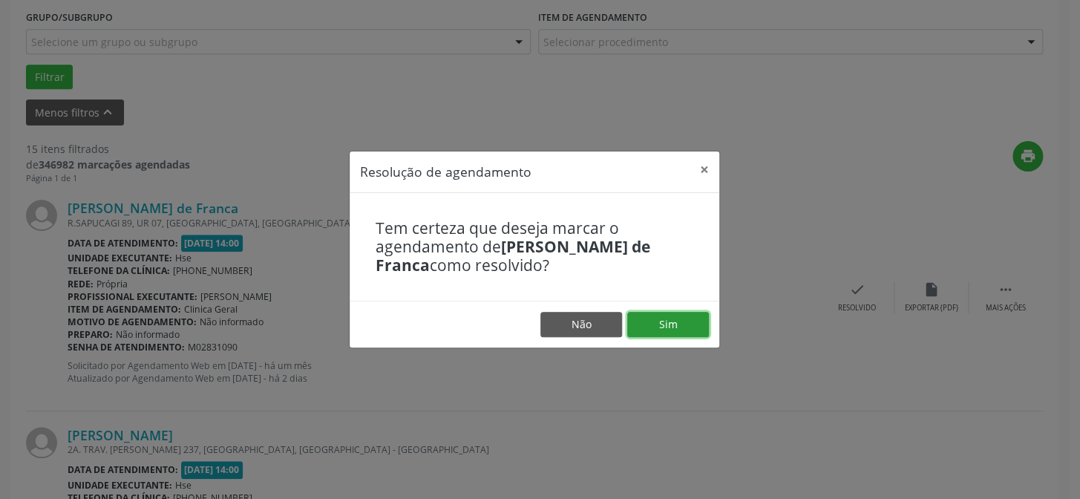
click at [697, 315] on button "Sim" at bounding box center [668, 324] width 82 height 25
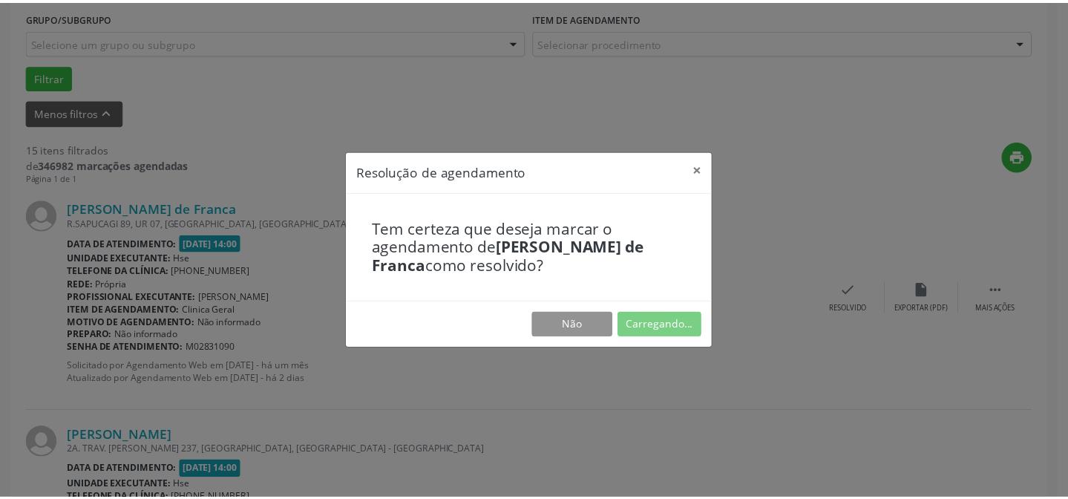
scroll to position [133, 0]
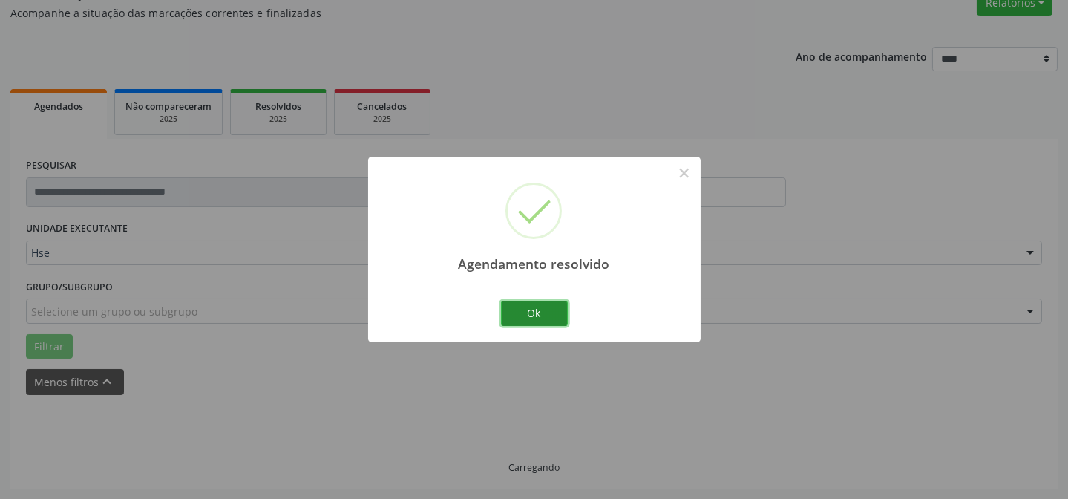
click at [543, 312] on button "Ok" at bounding box center [534, 313] width 67 height 25
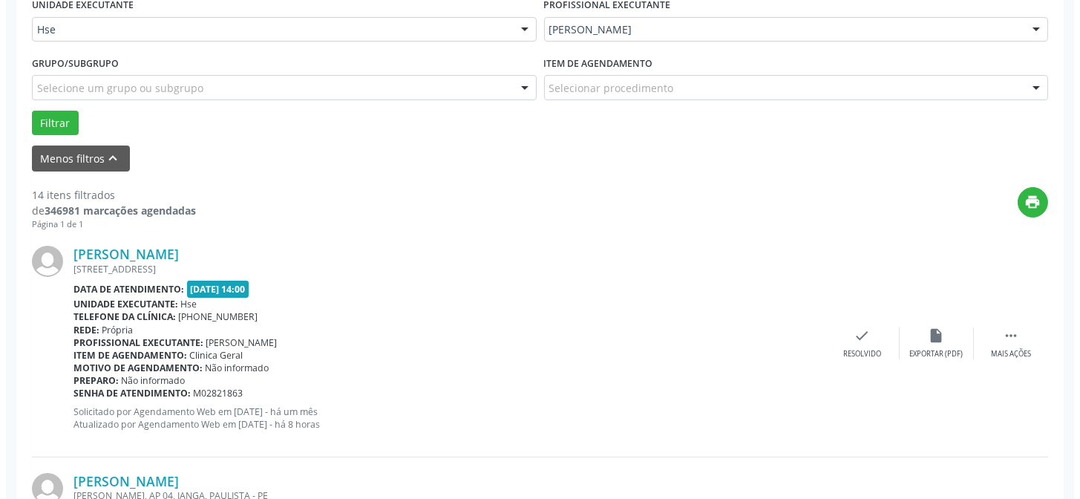
scroll to position [418, 0]
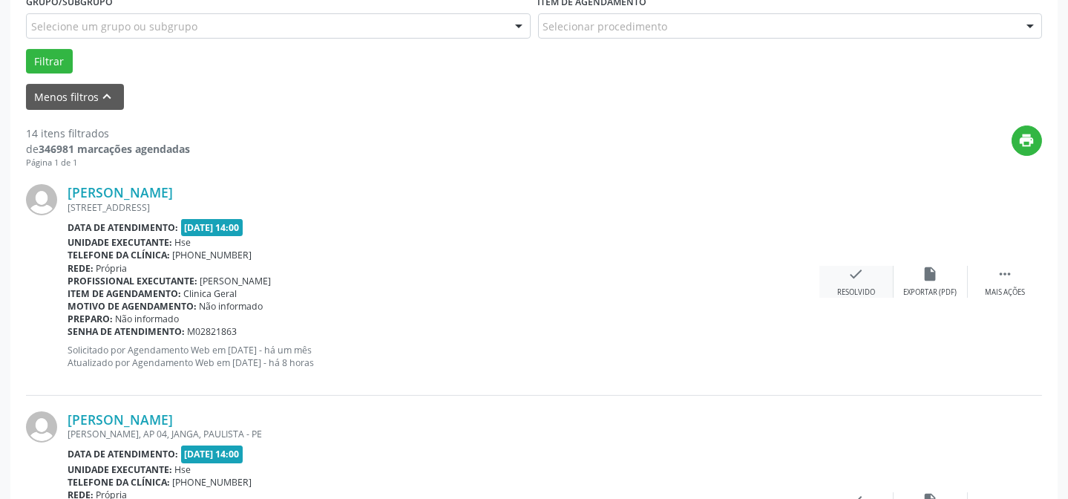
click at [851, 278] on icon "check" at bounding box center [856, 274] width 16 height 16
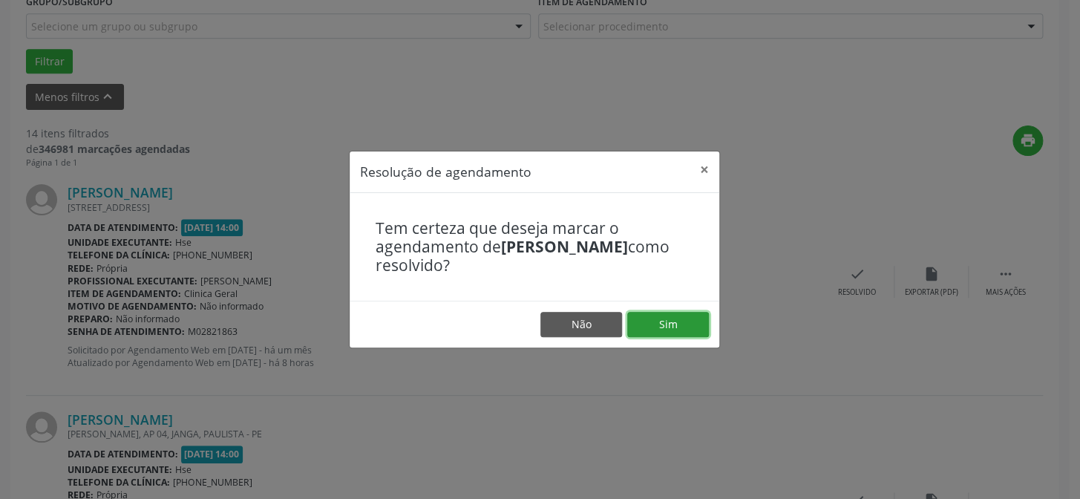
click at [681, 315] on button "Sim" at bounding box center [668, 324] width 82 height 25
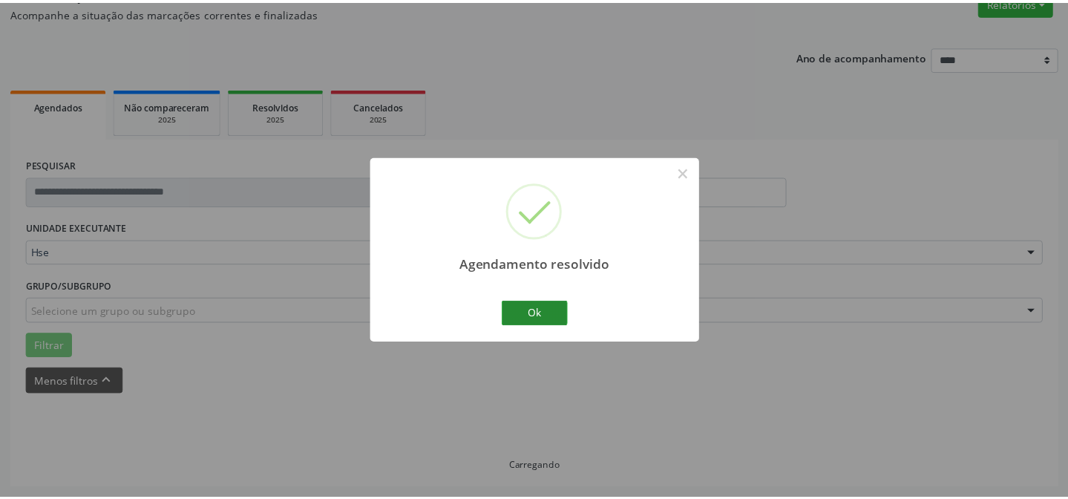
scroll to position [133, 0]
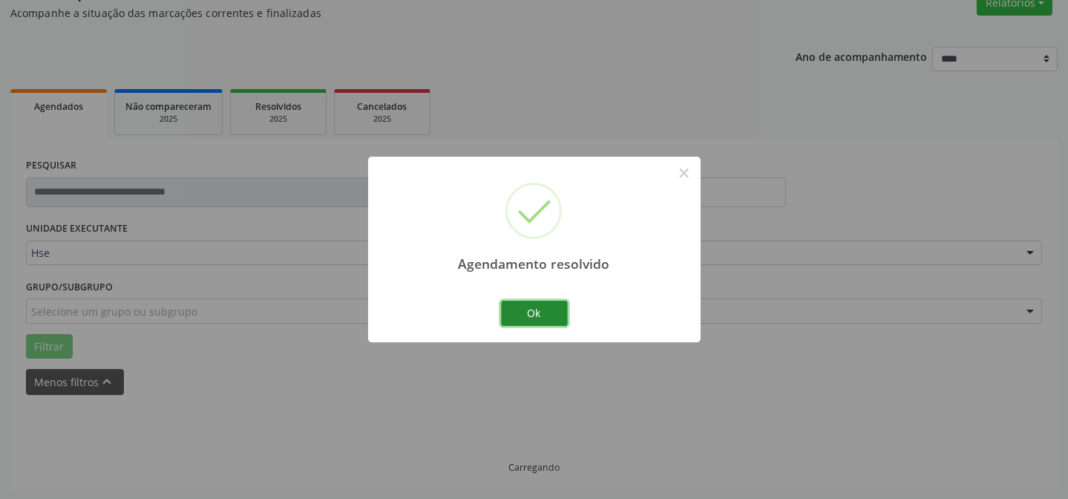
click at [543, 316] on button "Ok" at bounding box center [534, 313] width 67 height 25
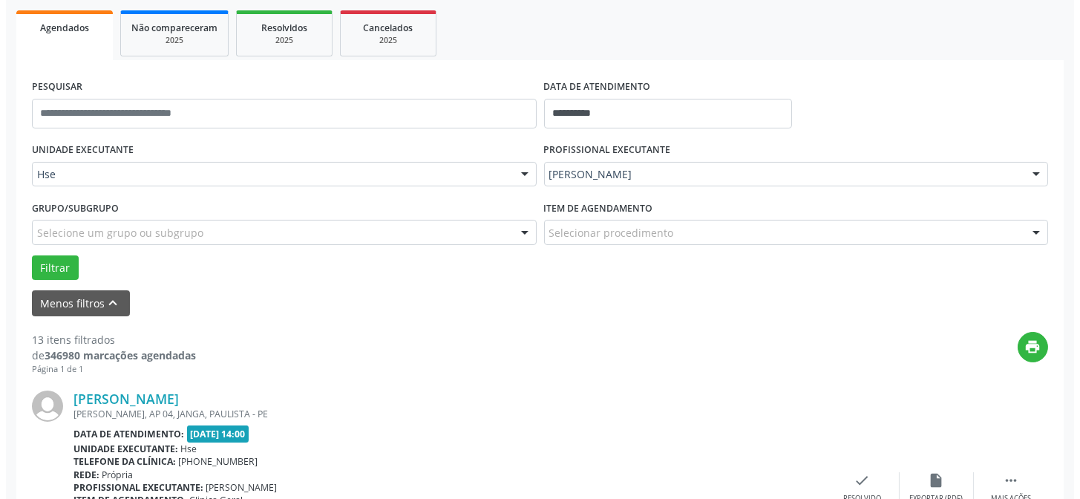
scroll to position [485, 0]
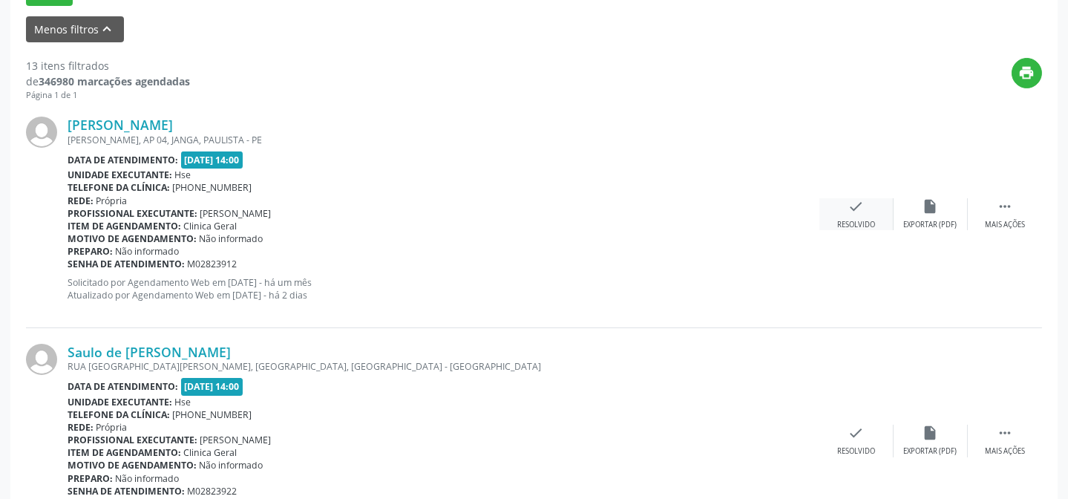
click at [850, 213] on icon "check" at bounding box center [856, 206] width 16 height 16
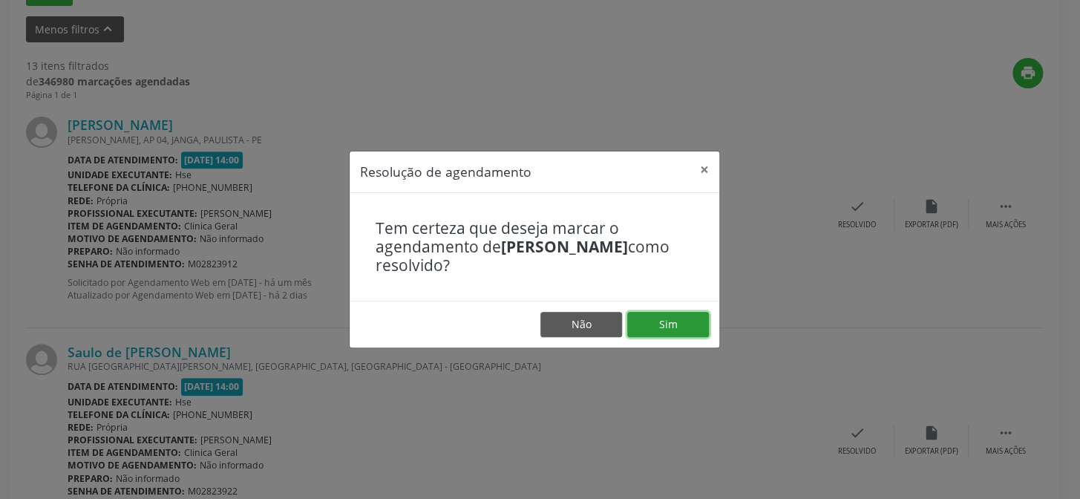
click at [675, 324] on button "Sim" at bounding box center [668, 324] width 82 height 25
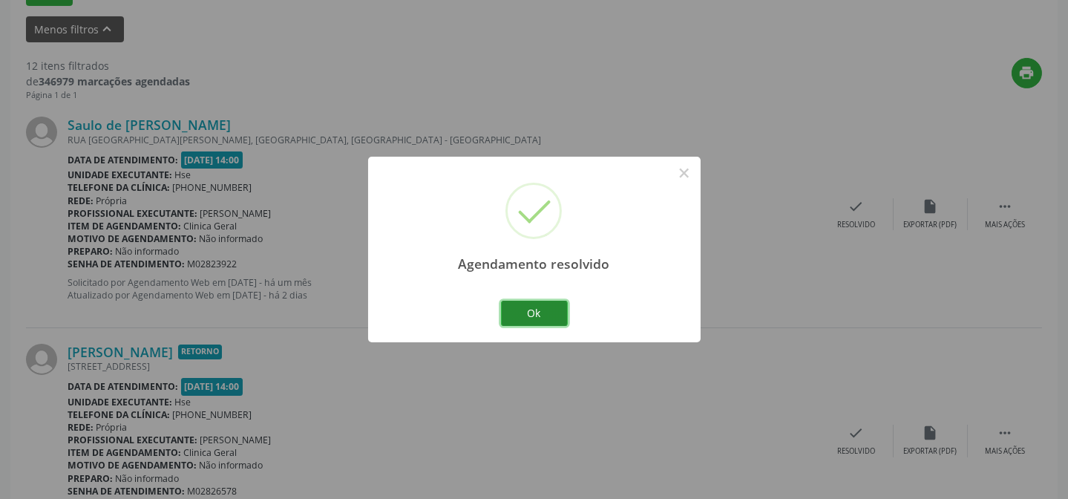
drag, startPoint x: 535, startPoint y: 300, endPoint x: 539, endPoint y: 309, distance: 10.3
click at [536, 301] on button "Ok" at bounding box center [534, 313] width 67 height 25
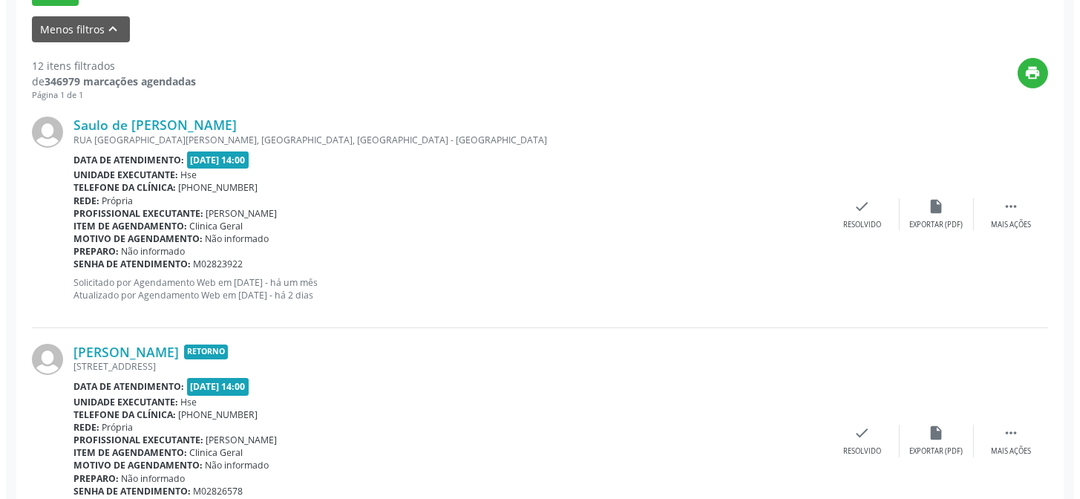
scroll to position [485, 0]
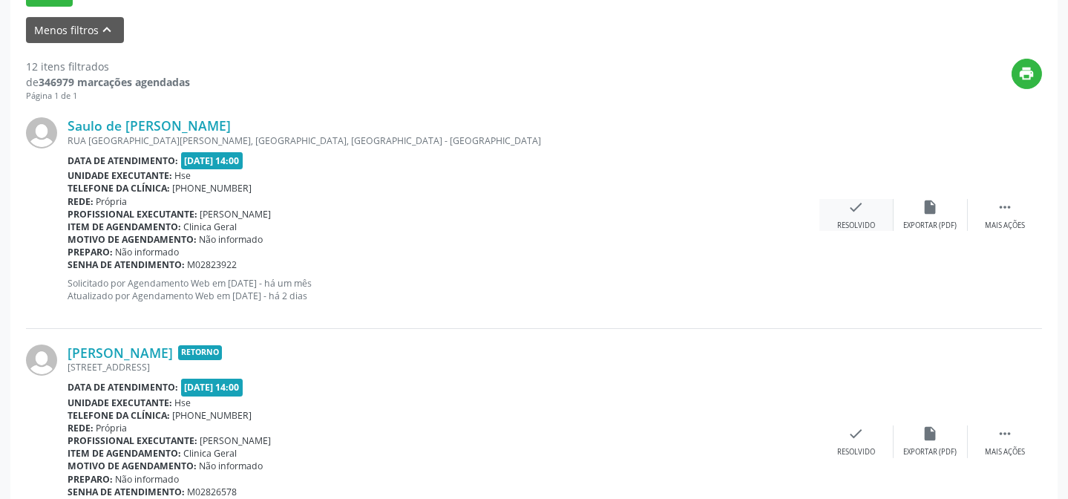
click at [853, 212] on icon "check" at bounding box center [856, 207] width 16 height 16
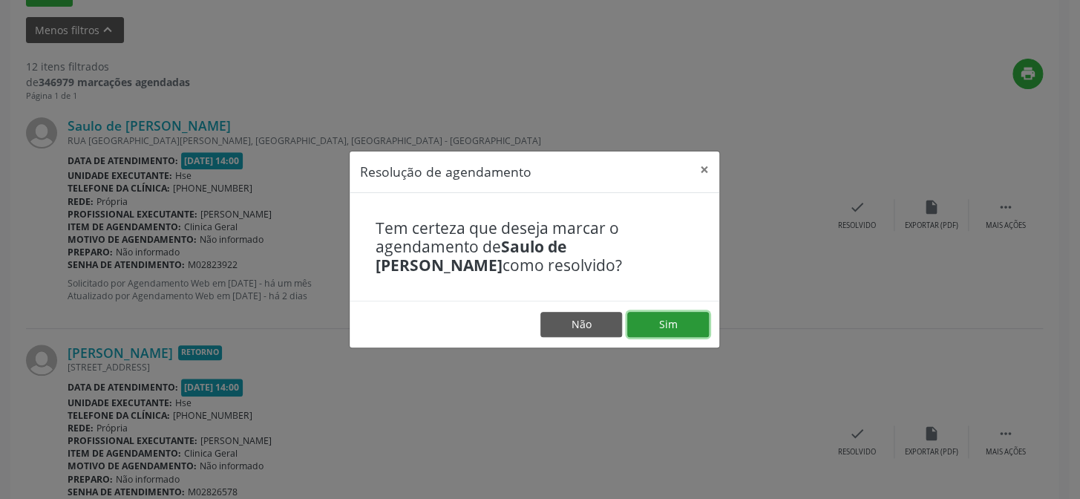
click at [663, 319] on button "Sim" at bounding box center [668, 324] width 82 height 25
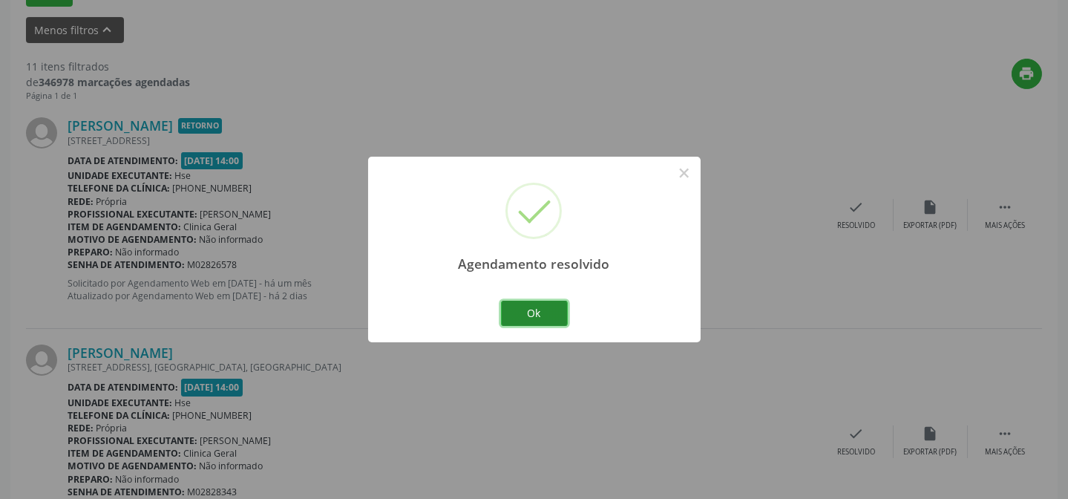
click at [542, 317] on button "Ok" at bounding box center [534, 313] width 67 height 25
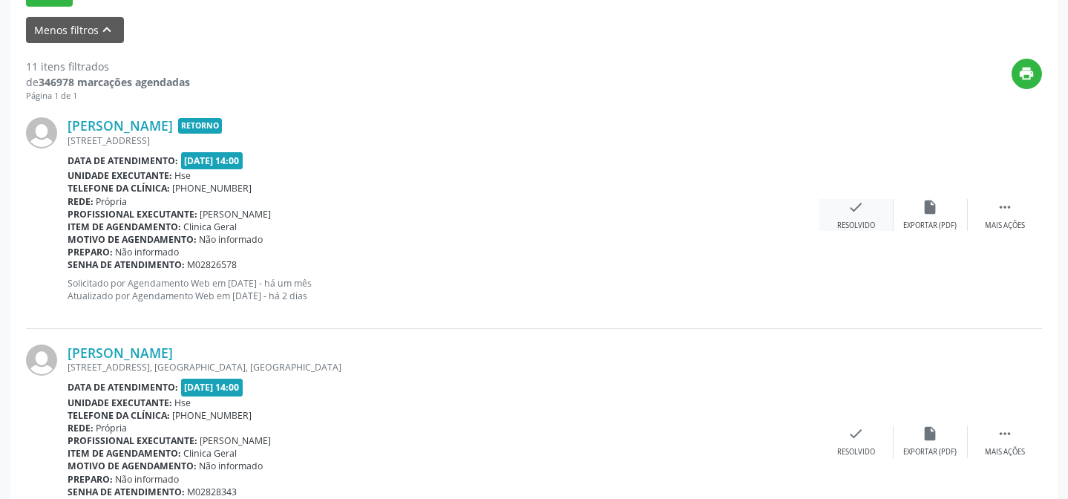
click at [848, 207] on icon "check" at bounding box center [856, 207] width 16 height 16
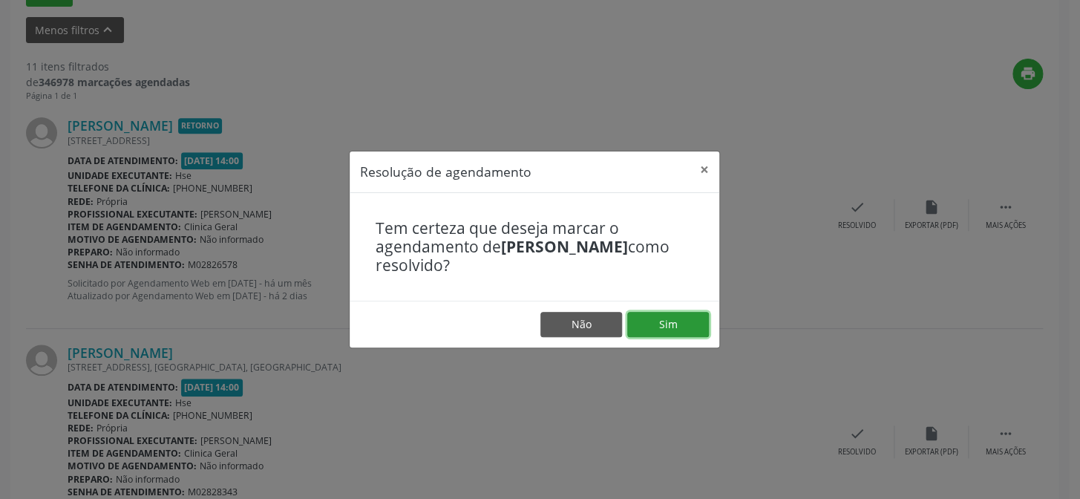
click at [684, 316] on button "Sim" at bounding box center [668, 324] width 82 height 25
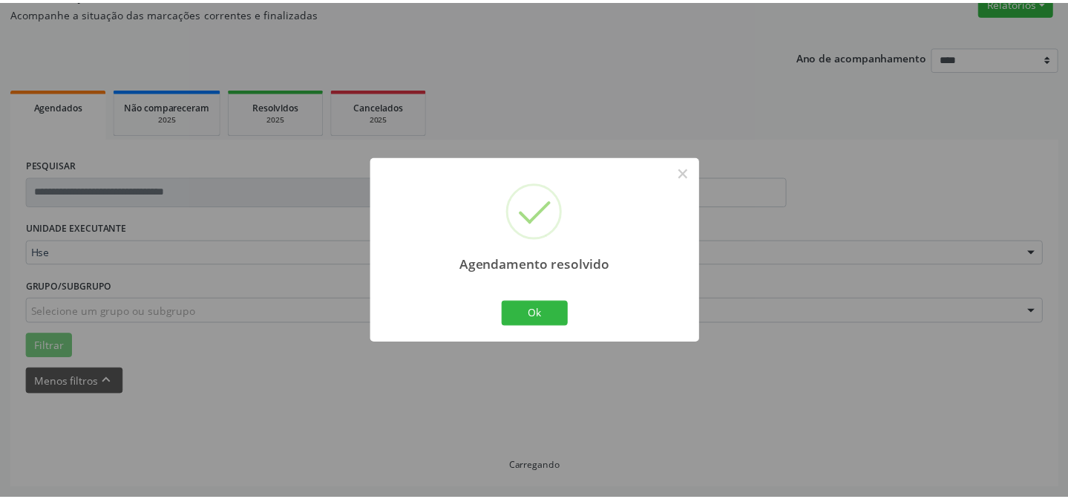
scroll to position [133, 0]
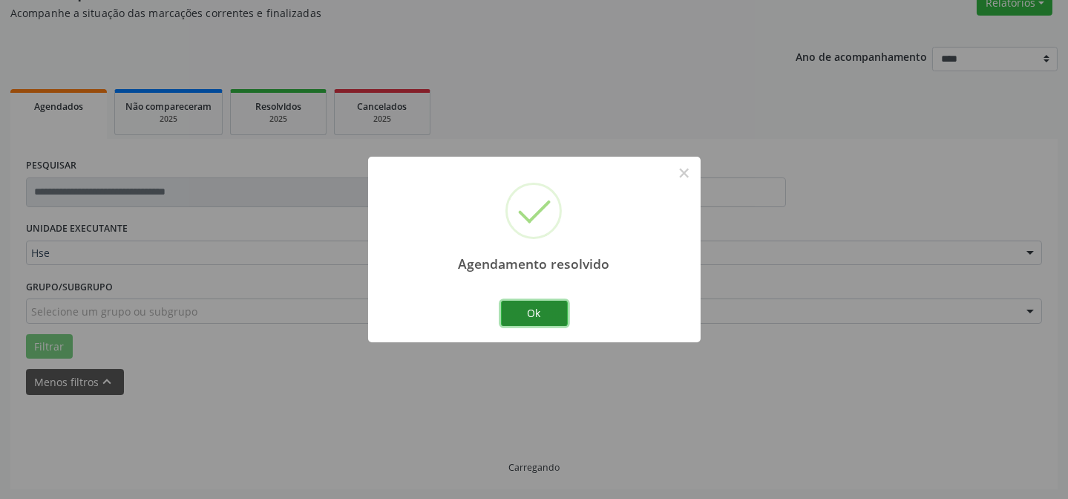
click at [536, 318] on button "Ok" at bounding box center [534, 313] width 67 height 25
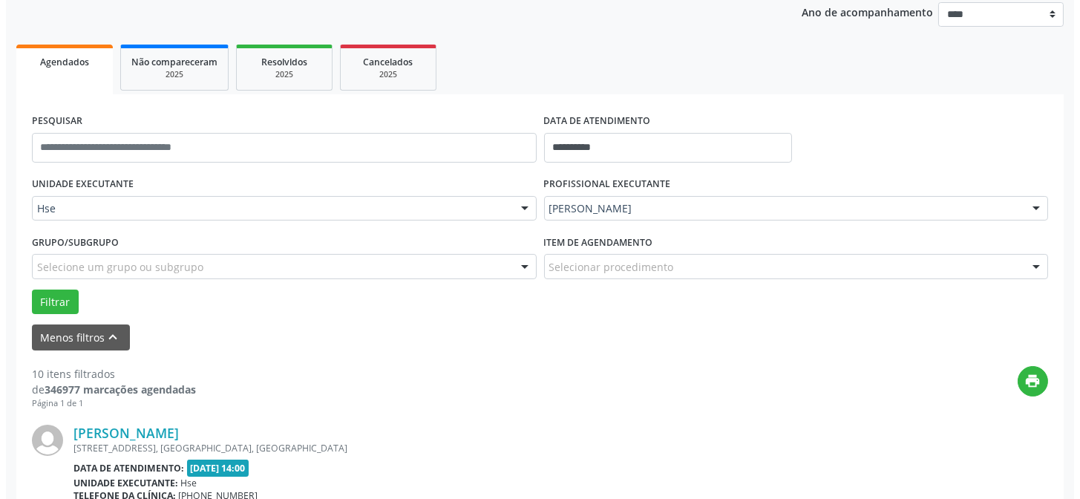
scroll to position [267, 0]
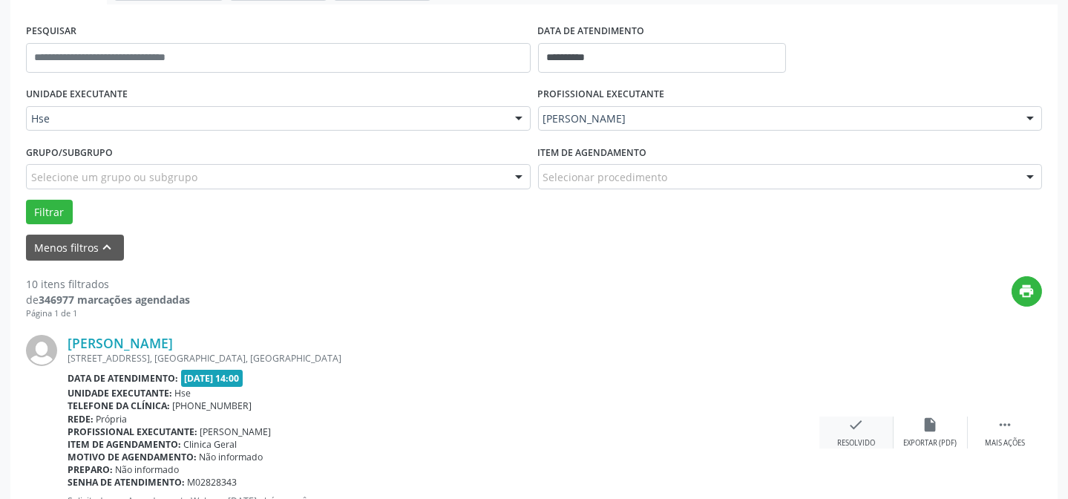
click at [848, 438] on div "Resolvido" at bounding box center [856, 443] width 38 height 10
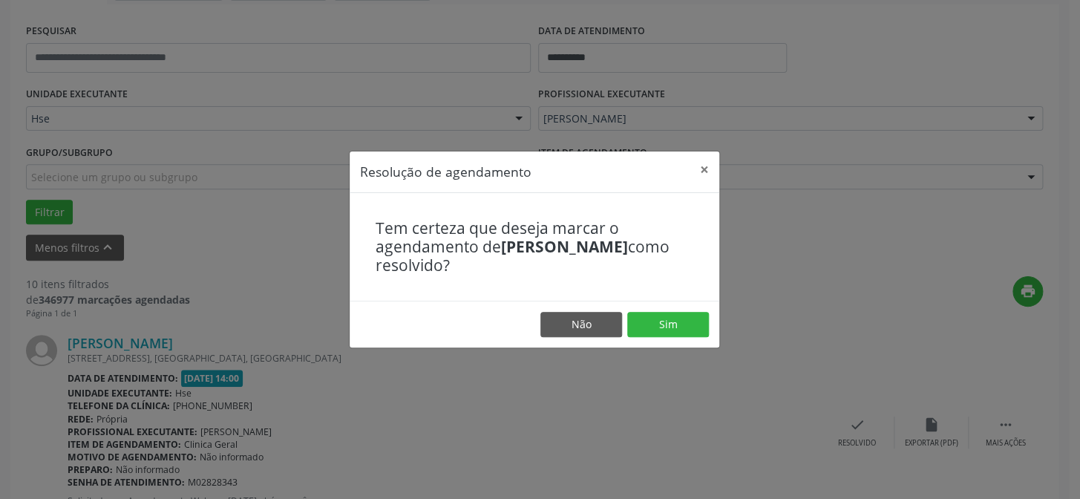
click at [660, 307] on footer "Não Sim" at bounding box center [535, 324] width 370 height 47
click at [640, 326] on button "Sim" at bounding box center [668, 324] width 82 height 25
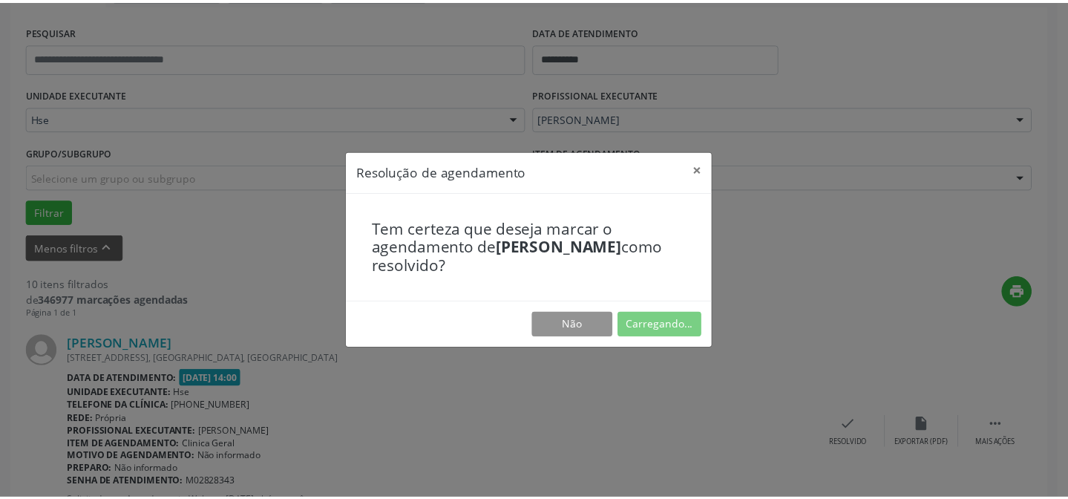
scroll to position [133, 0]
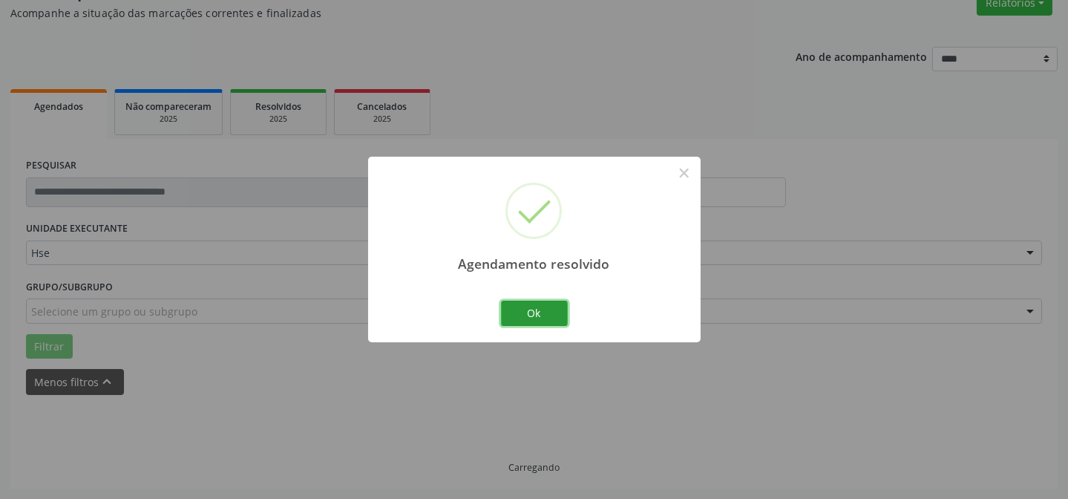
click at [564, 304] on button "Ok" at bounding box center [534, 313] width 67 height 25
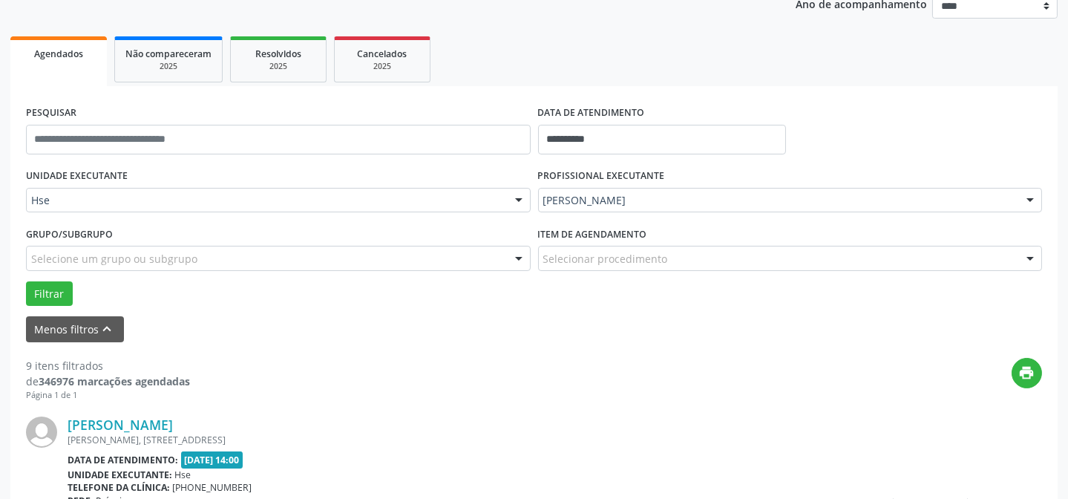
scroll to position [267, 0]
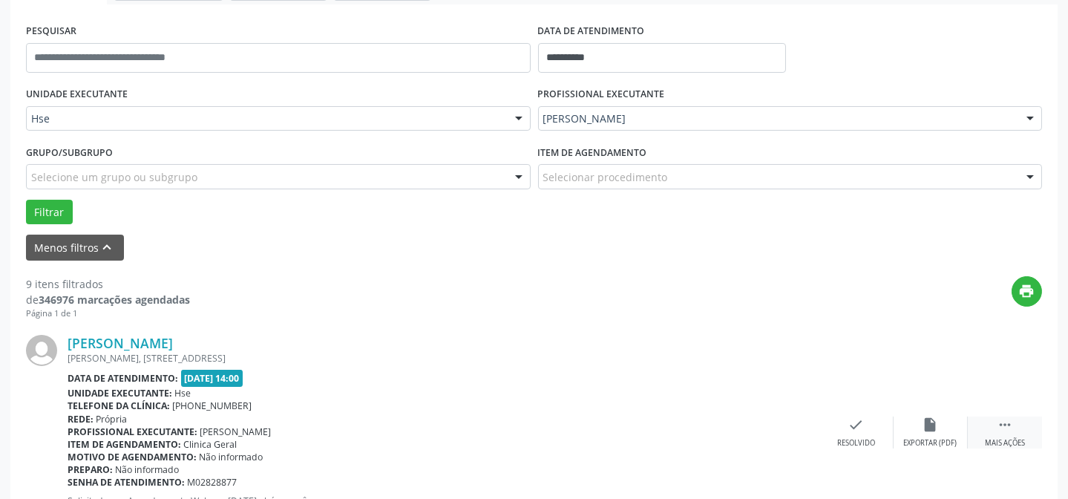
click at [1014, 421] on div " Mais ações" at bounding box center [1005, 432] width 74 height 32
click at [935, 427] on icon "alarm_off" at bounding box center [931, 424] width 16 height 16
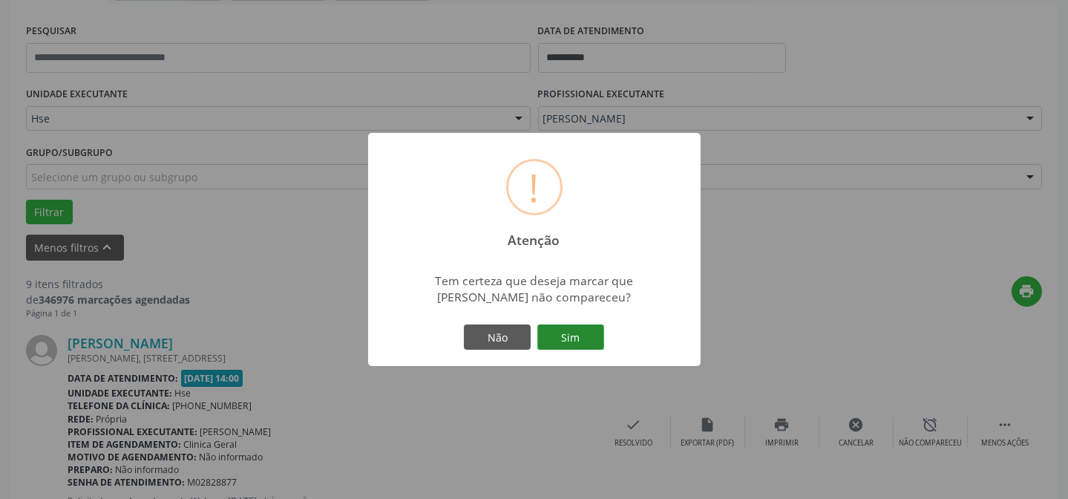
click at [578, 338] on button "Sim" at bounding box center [570, 336] width 67 height 25
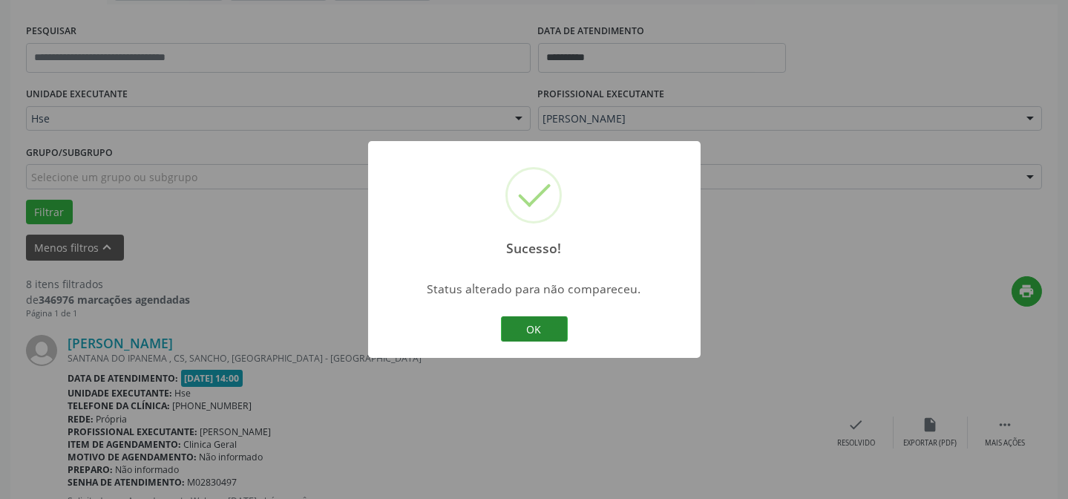
click at [529, 331] on button "OK" at bounding box center [534, 328] width 67 height 25
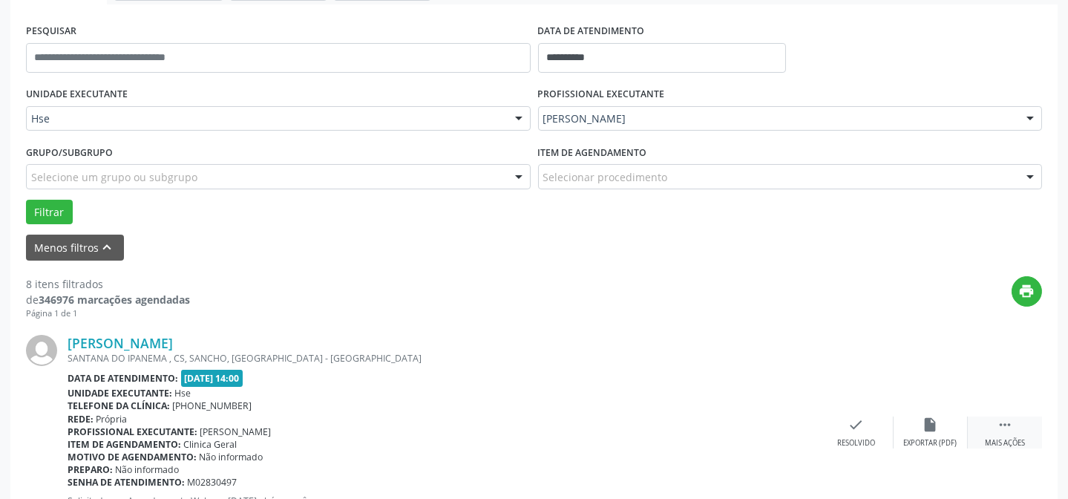
click at [1003, 438] on div "Mais ações" at bounding box center [1005, 443] width 40 height 10
click at [950, 430] on div "alarm_off Não compareceu" at bounding box center [931, 432] width 74 height 32
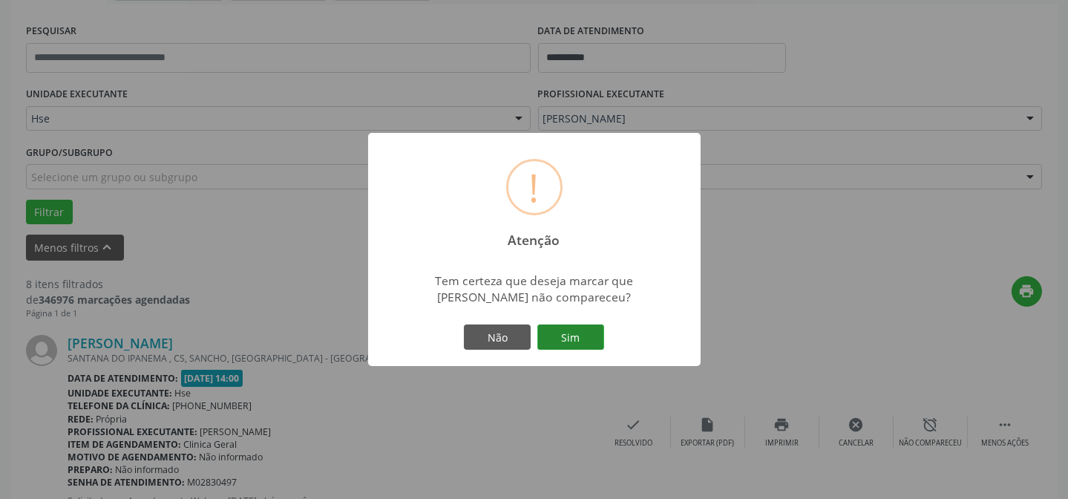
click at [567, 348] on div "Não Sim" at bounding box center [534, 336] width 147 height 31
click at [571, 336] on button "Sim" at bounding box center [570, 336] width 67 height 25
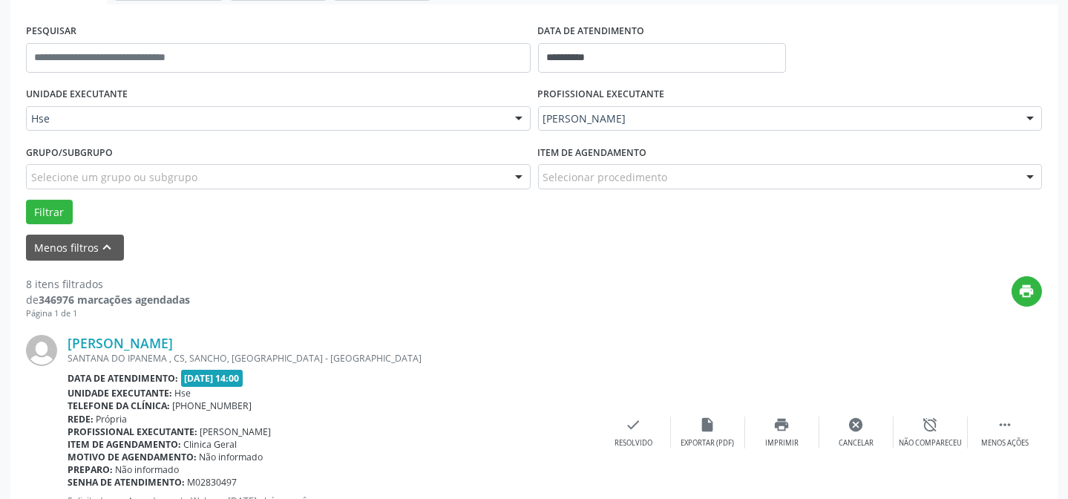
scroll to position [148, 0]
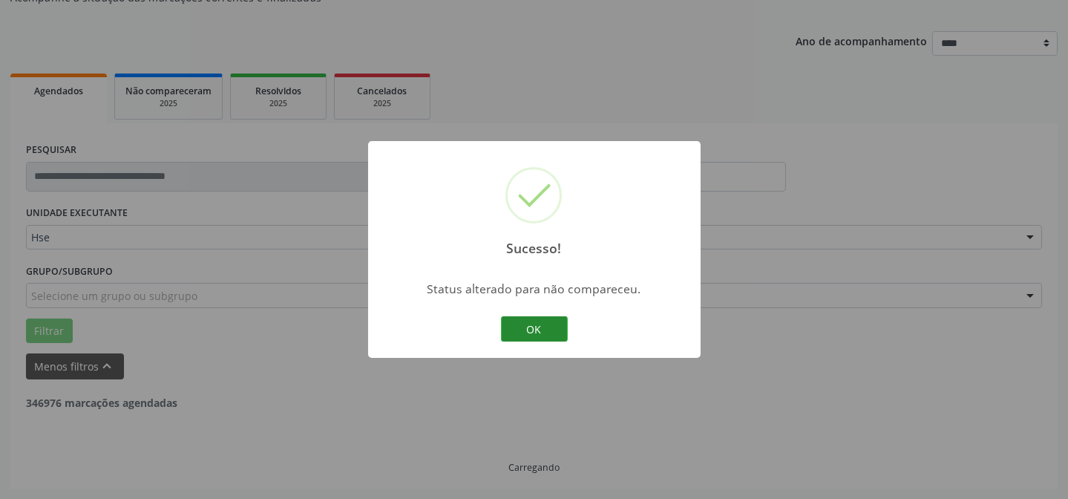
click at [525, 327] on button "OK" at bounding box center [534, 328] width 67 height 25
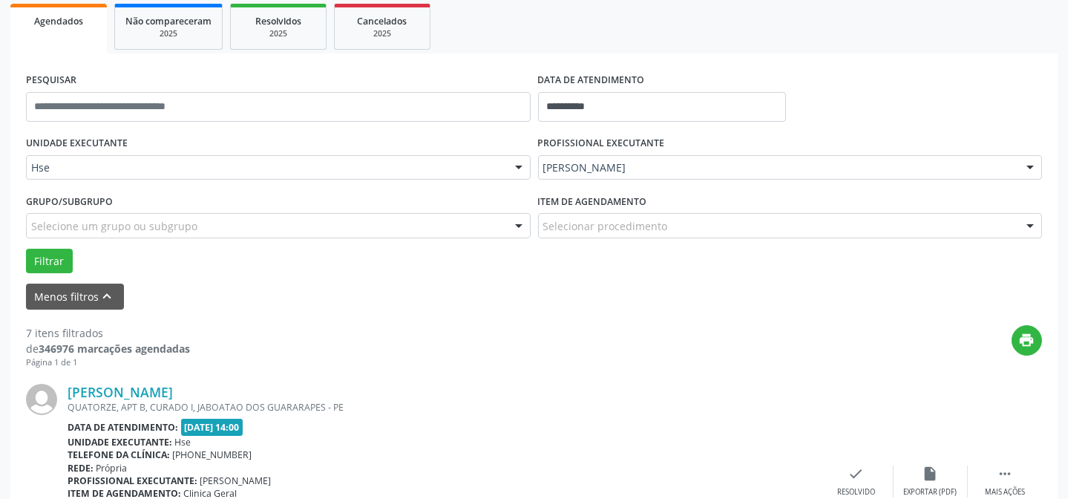
scroll to position [350, 0]
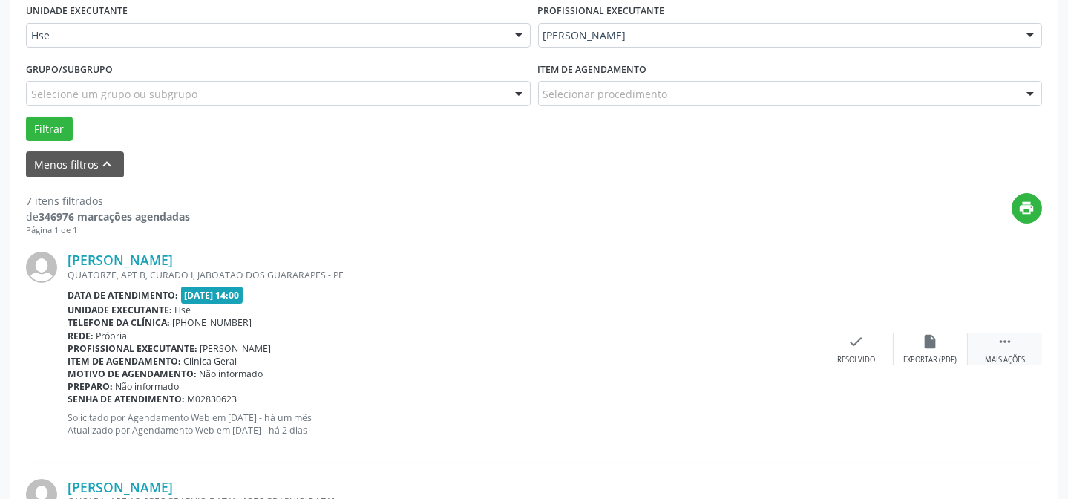
click at [997, 340] on icon "" at bounding box center [1005, 341] width 16 height 16
click at [928, 346] on icon "alarm_off" at bounding box center [931, 341] width 16 height 16
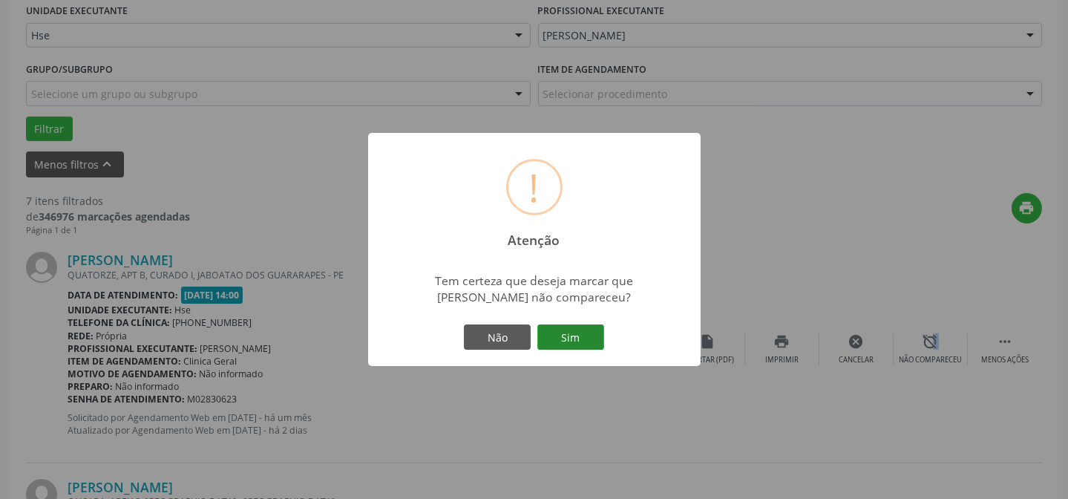
click at [564, 328] on button "Sim" at bounding box center [570, 336] width 67 height 25
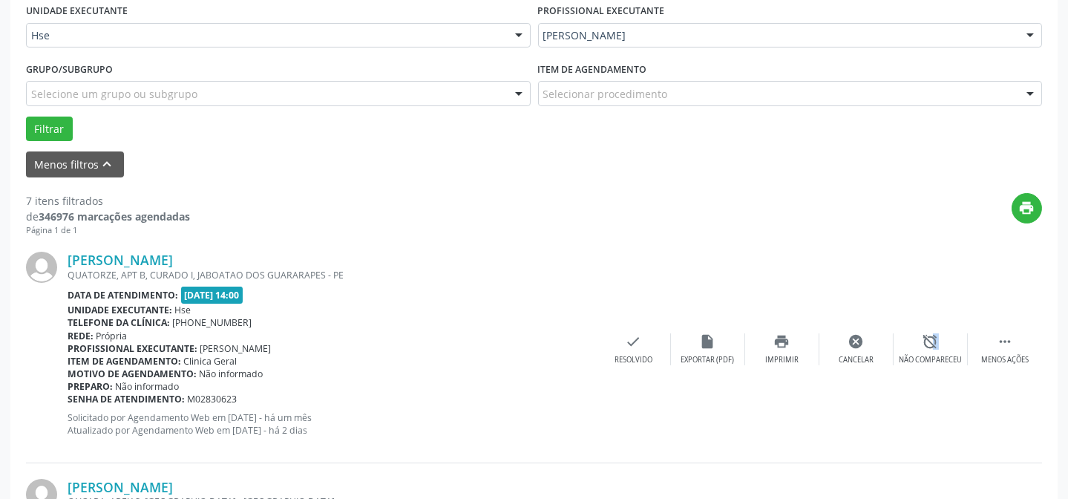
scroll to position [148, 0]
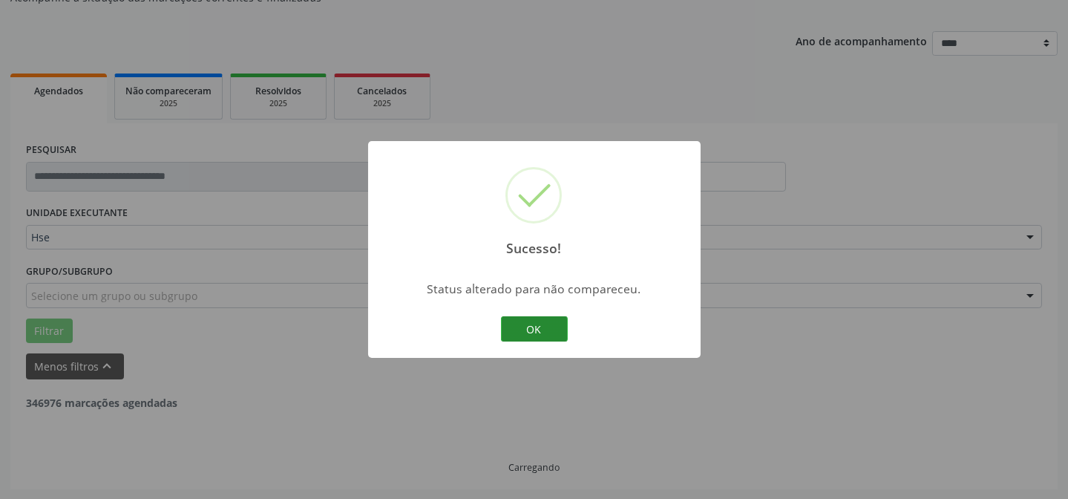
click at [544, 331] on button "OK" at bounding box center [534, 328] width 67 height 25
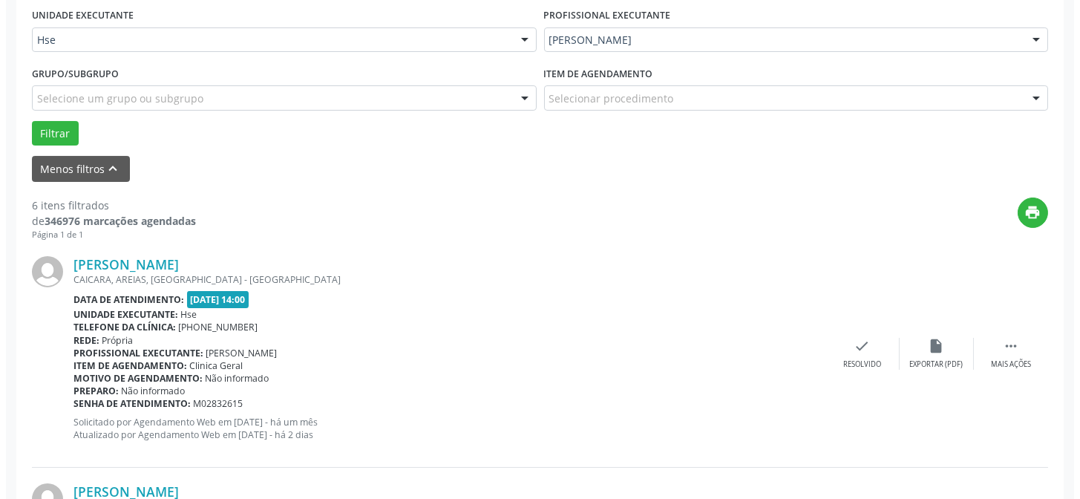
scroll to position [350, 0]
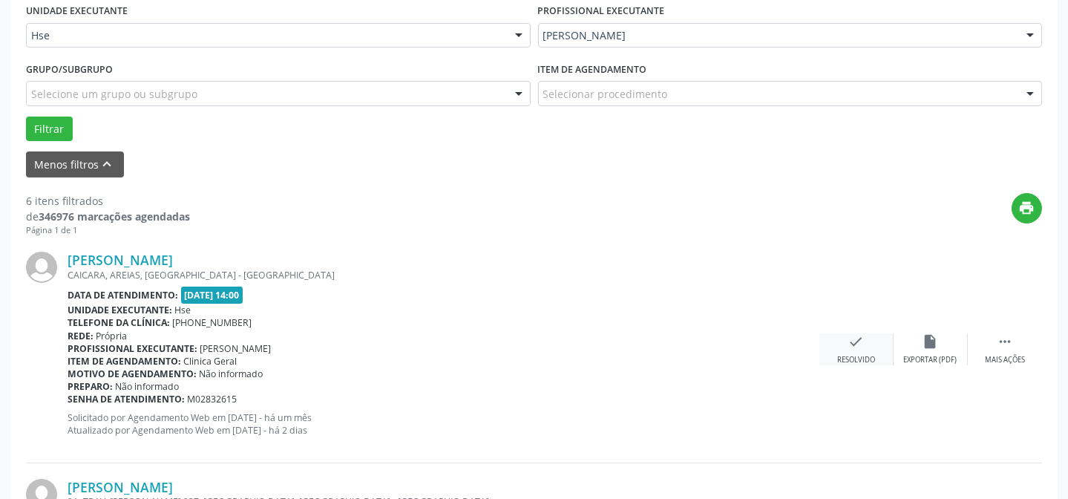
click at [849, 355] on div "Resolvido" at bounding box center [856, 360] width 38 height 10
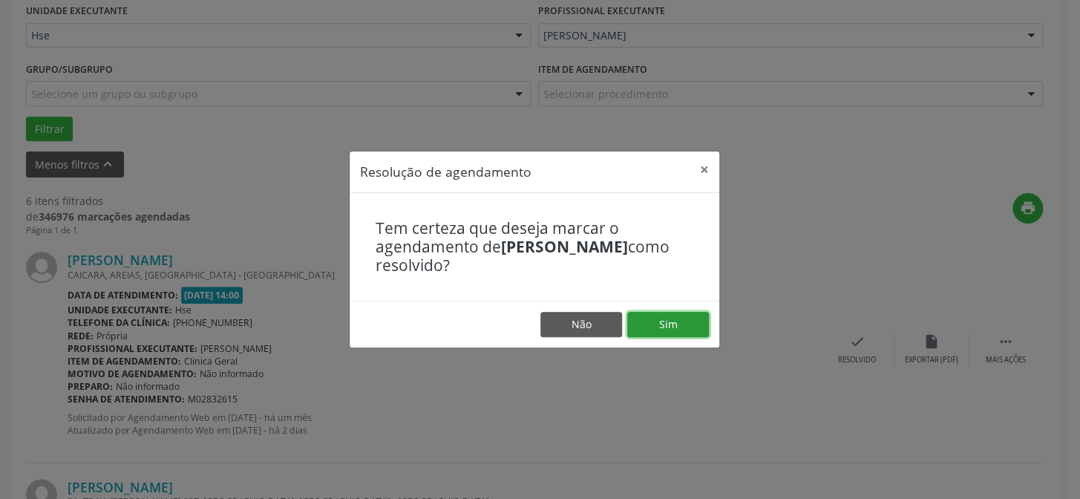
click at [678, 328] on button "Sim" at bounding box center [668, 324] width 82 height 25
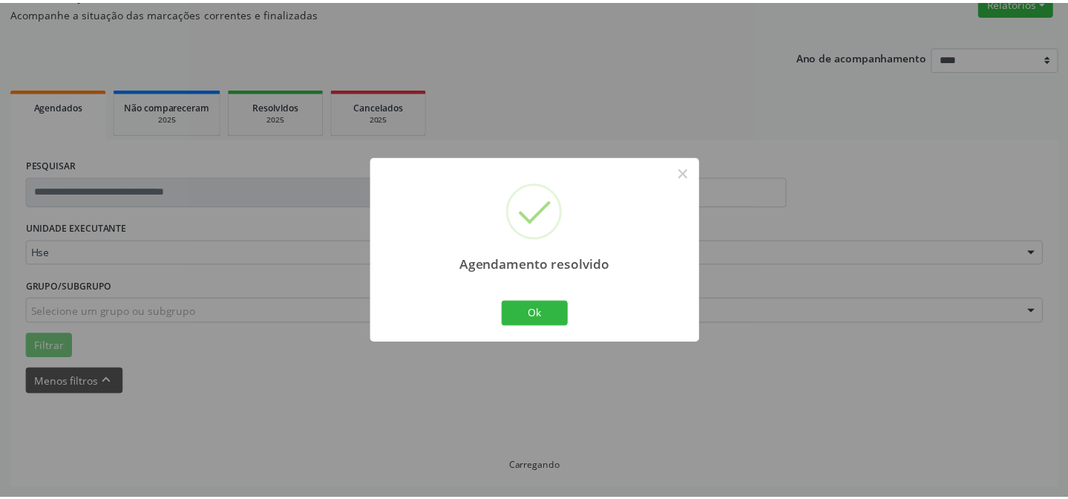
scroll to position [133, 0]
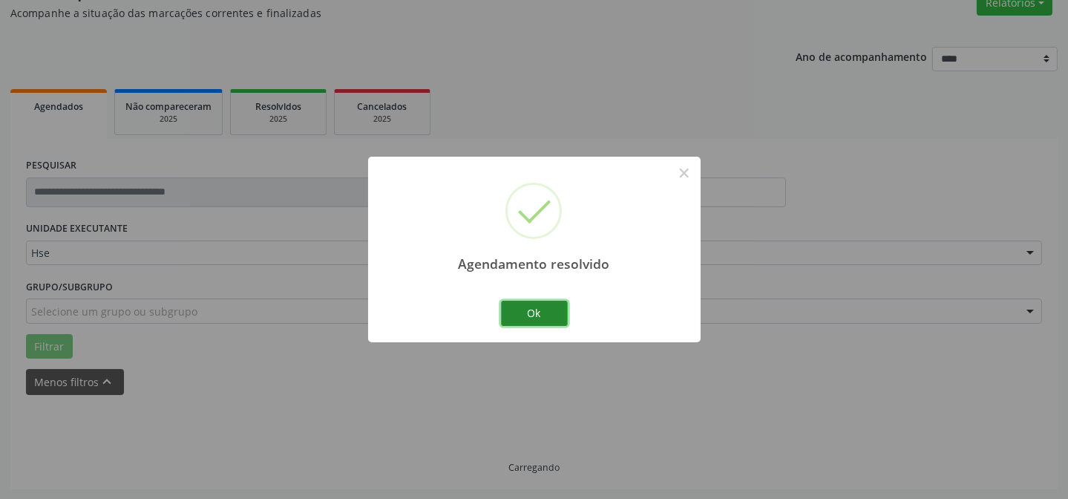
click at [505, 302] on button "Ok" at bounding box center [534, 313] width 67 height 25
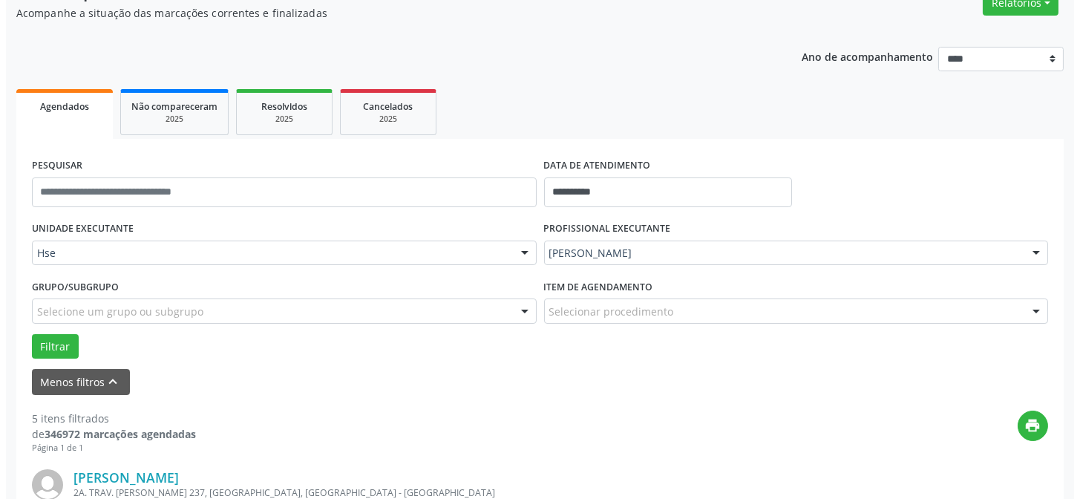
scroll to position [267, 0]
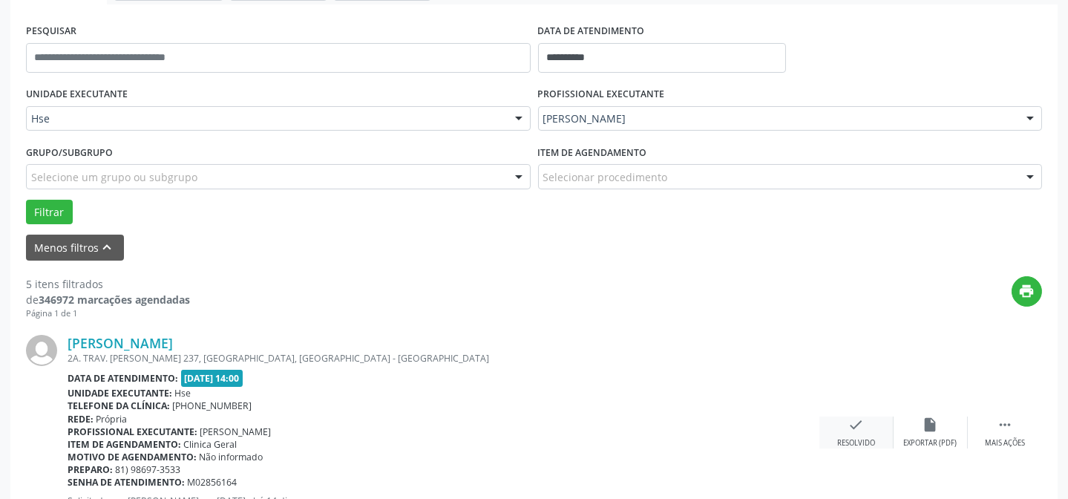
click at [853, 430] on icon "check" at bounding box center [856, 424] width 16 height 16
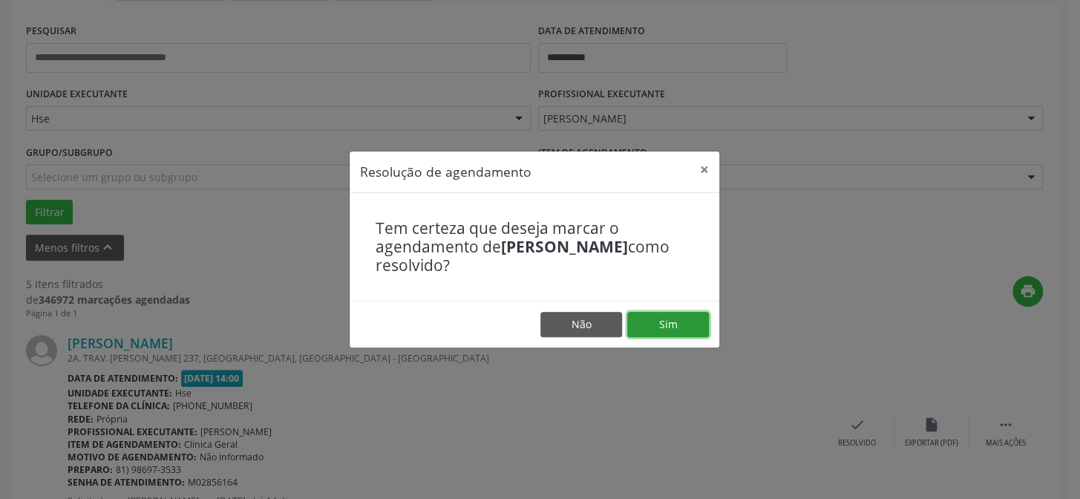
click at [691, 315] on button "Sim" at bounding box center [668, 324] width 82 height 25
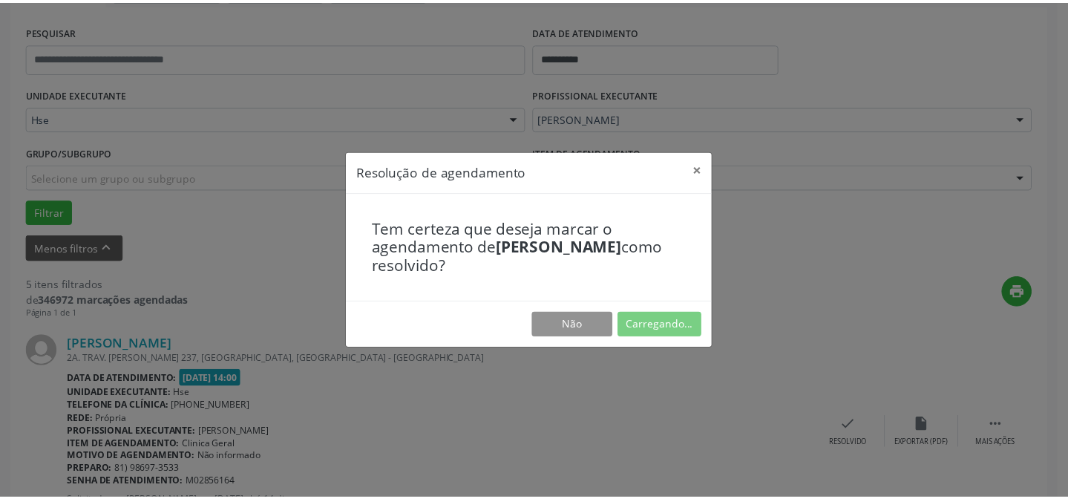
scroll to position [133, 0]
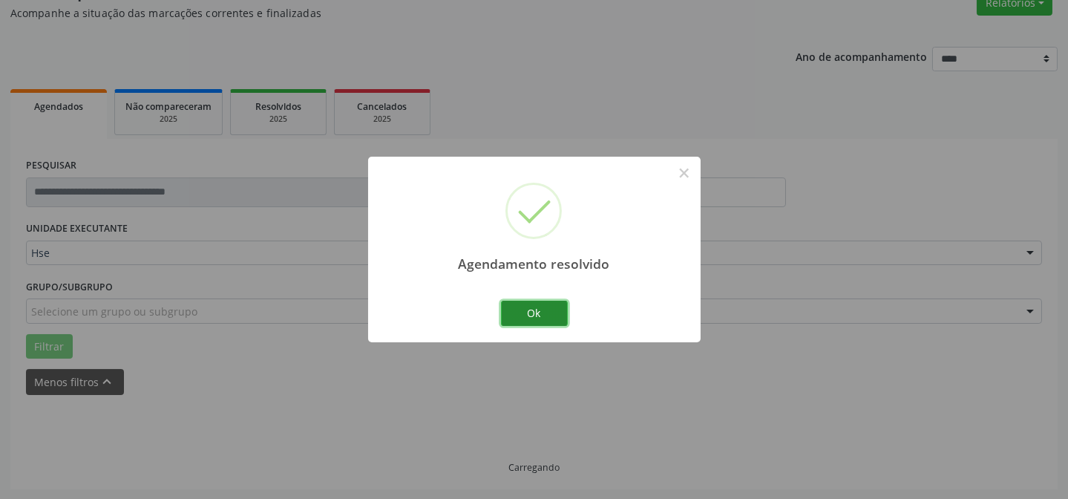
click at [533, 319] on button "Ok" at bounding box center [534, 313] width 67 height 25
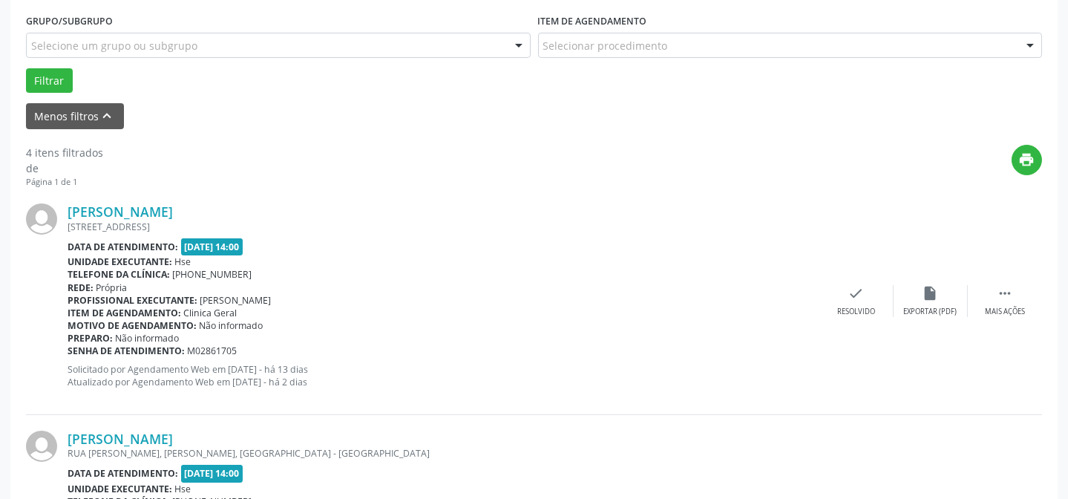
scroll to position [402, 0]
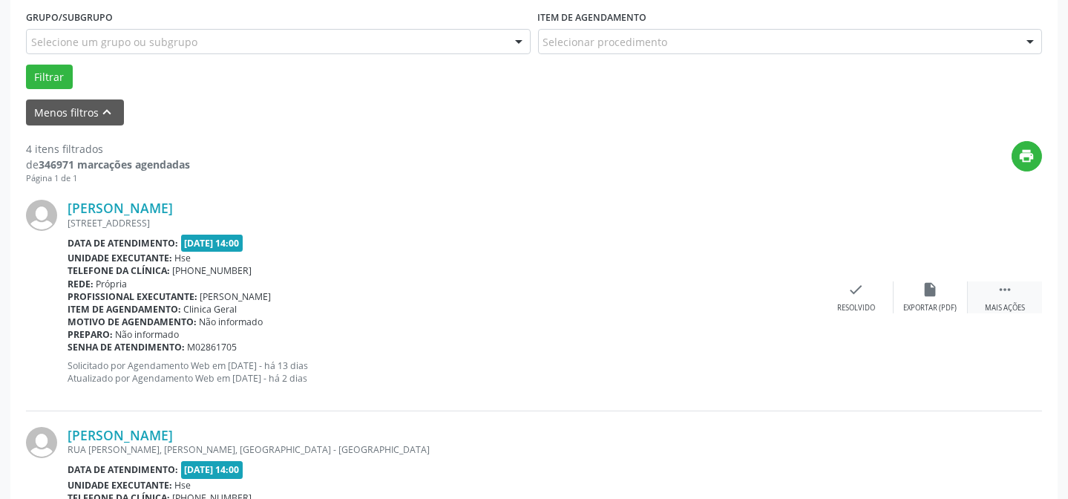
click at [996, 305] on div "Mais ações" at bounding box center [1005, 308] width 40 height 10
click at [927, 304] on div "Não compareceu" at bounding box center [930, 308] width 63 height 10
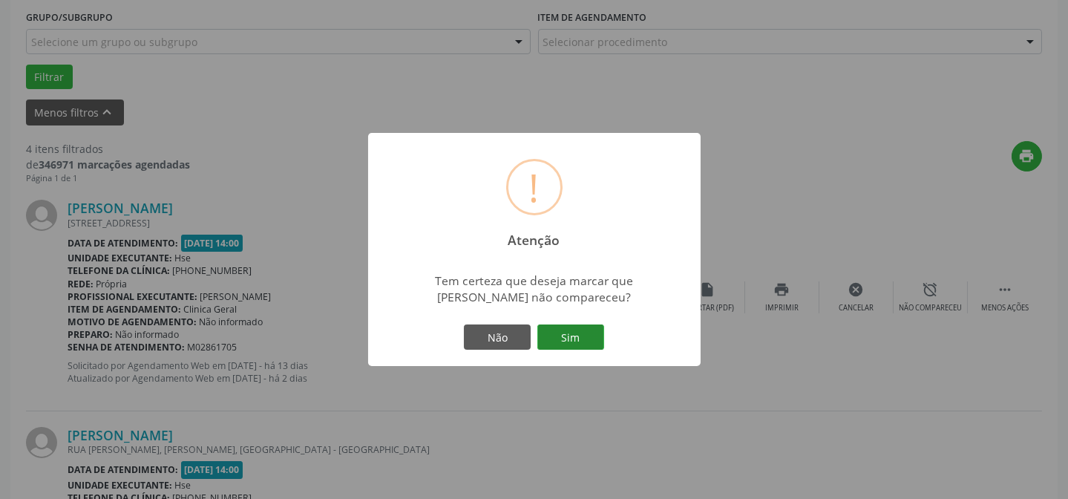
click at [592, 337] on button "Sim" at bounding box center [570, 336] width 67 height 25
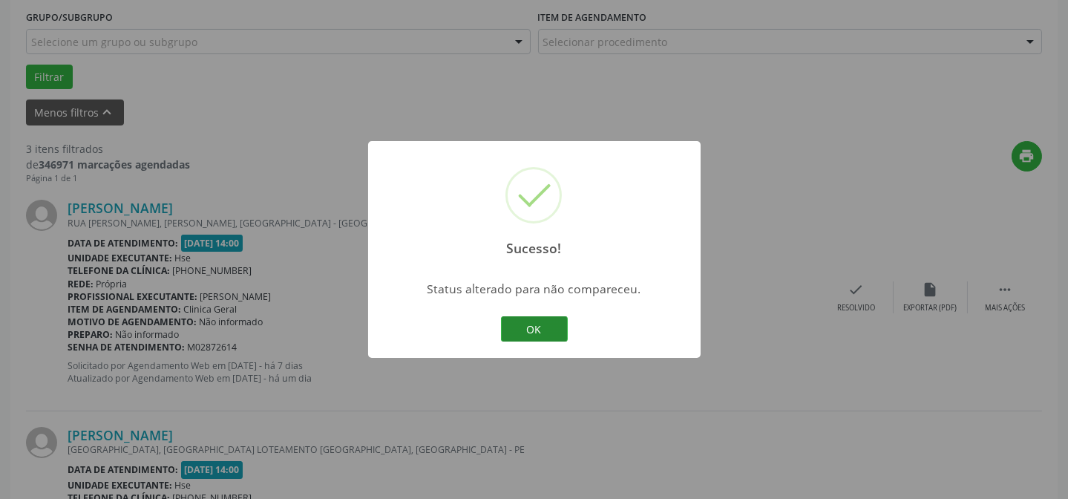
click at [550, 328] on button "OK" at bounding box center [534, 328] width 67 height 25
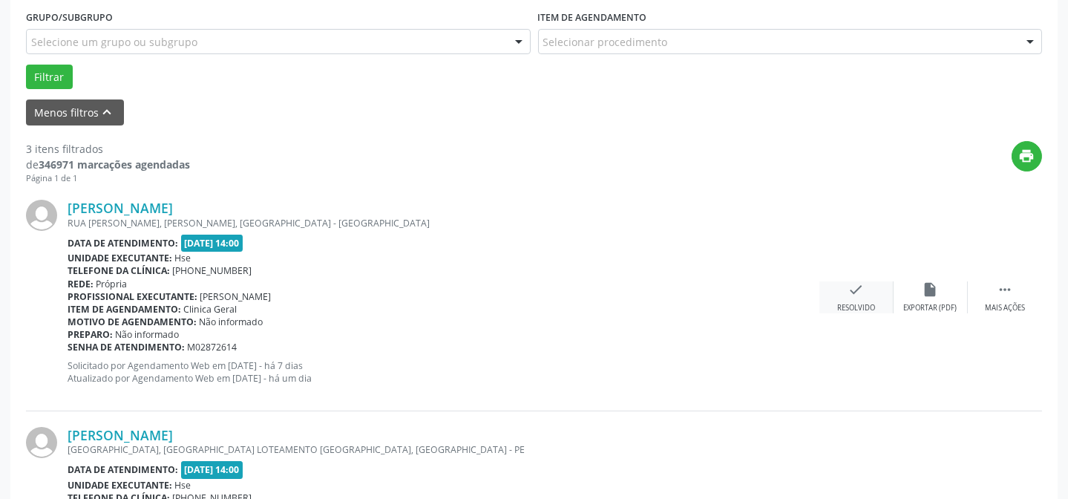
click at [853, 289] on icon "check" at bounding box center [856, 289] width 16 height 16
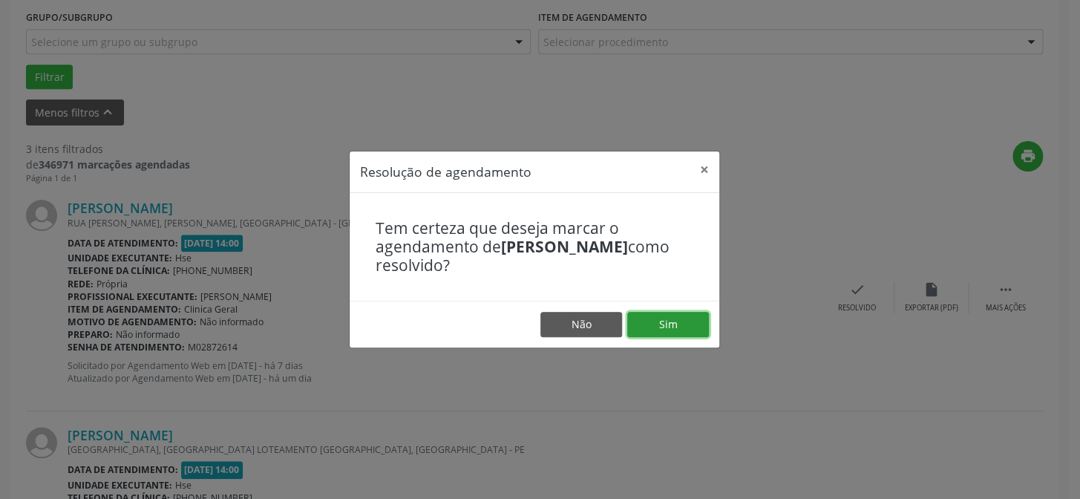
click at [689, 322] on button "Sim" at bounding box center [668, 324] width 82 height 25
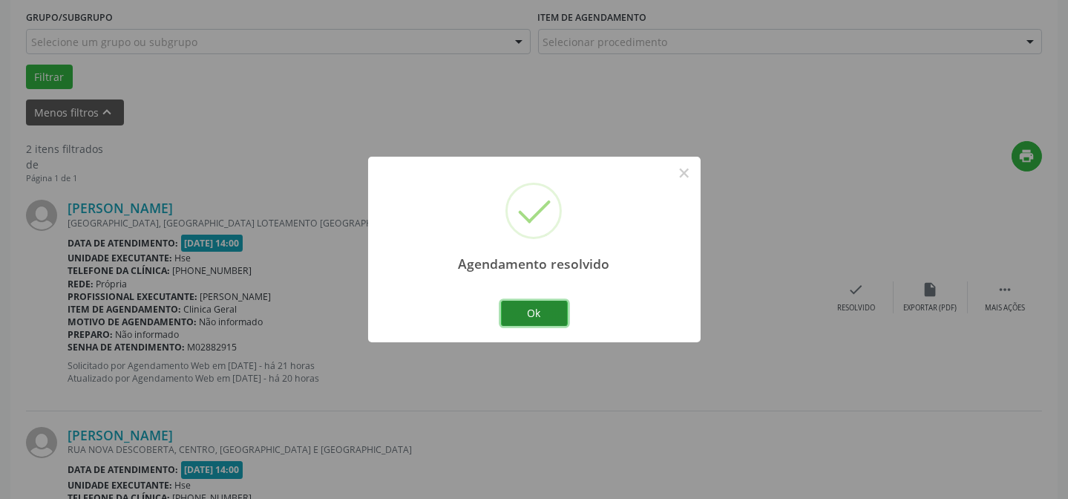
click at [539, 316] on button "Ok" at bounding box center [534, 313] width 67 height 25
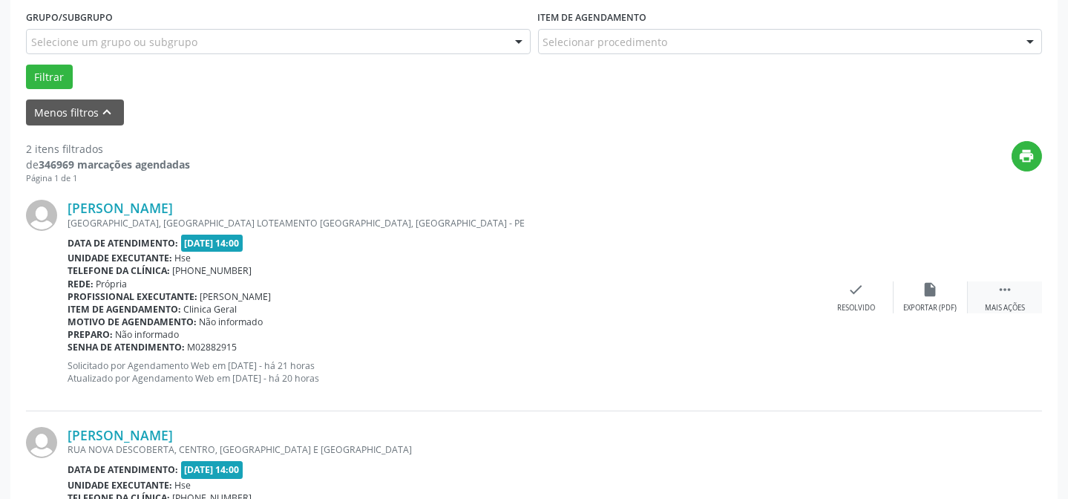
click at [1003, 295] on icon "" at bounding box center [1005, 289] width 16 height 16
click at [927, 286] on icon "alarm_off" at bounding box center [931, 289] width 16 height 16
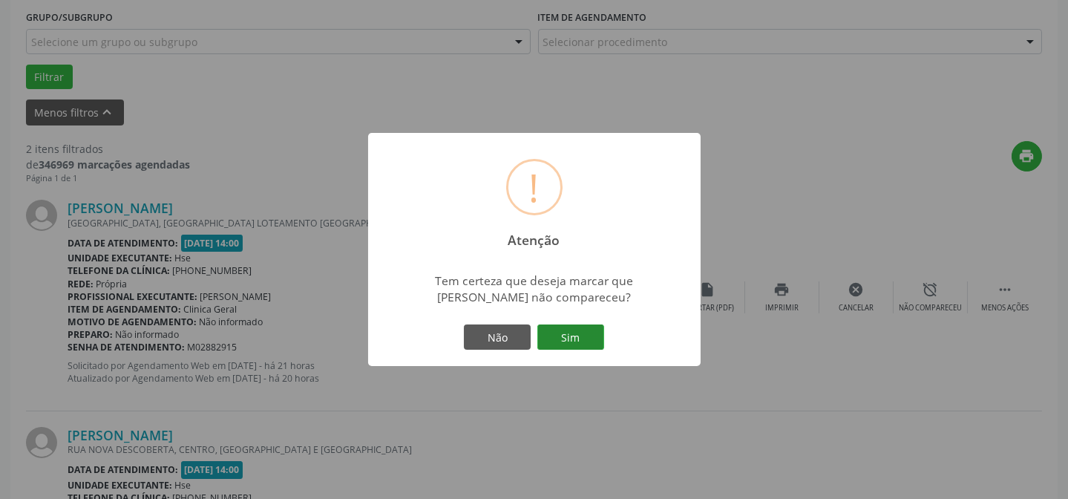
click at [566, 324] on button "Sim" at bounding box center [570, 336] width 67 height 25
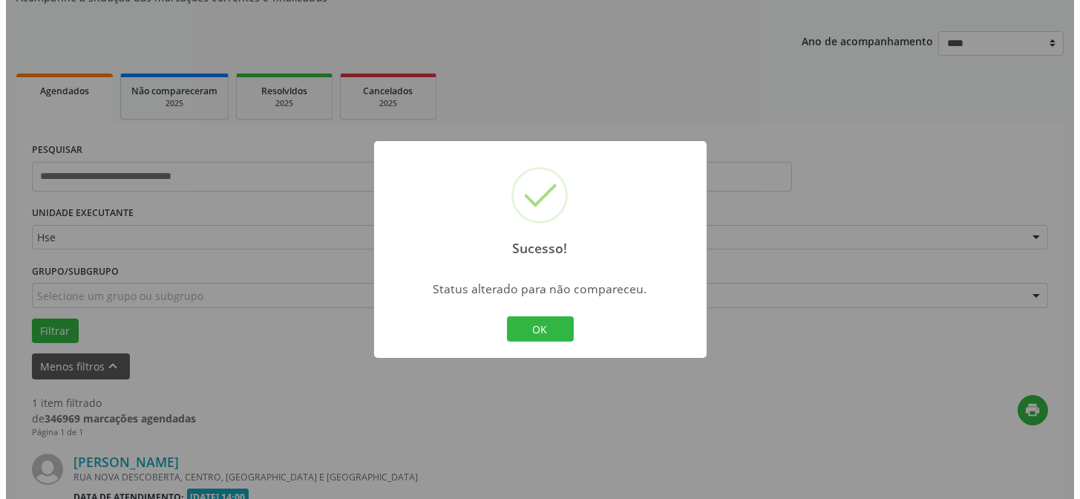
scroll to position [339, 0]
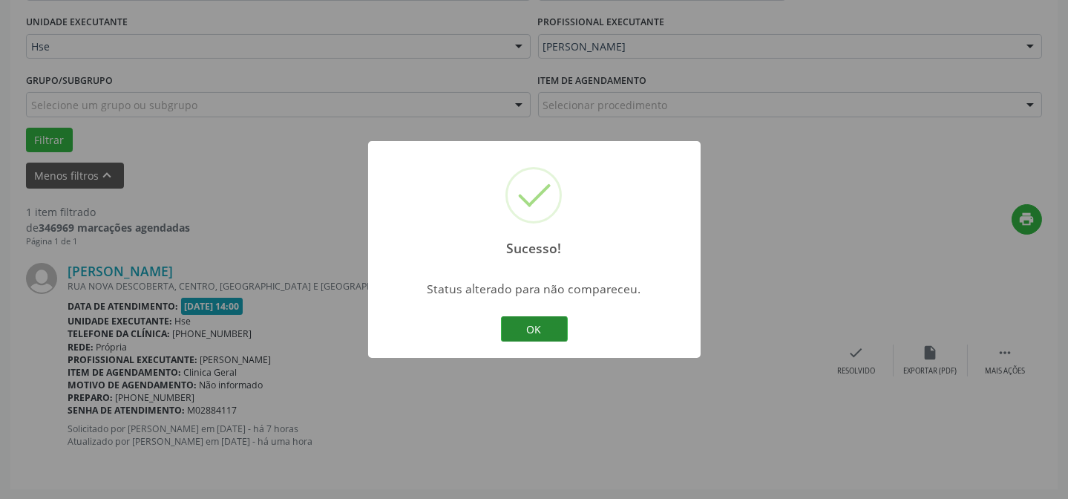
click at [530, 316] on button "OK" at bounding box center [534, 328] width 67 height 25
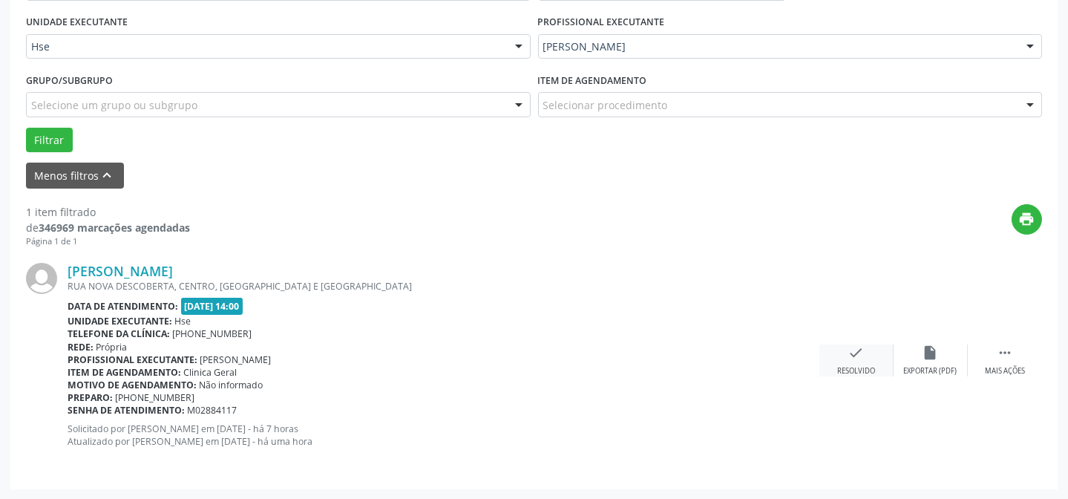
click at [848, 351] on icon "check" at bounding box center [856, 352] width 16 height 16
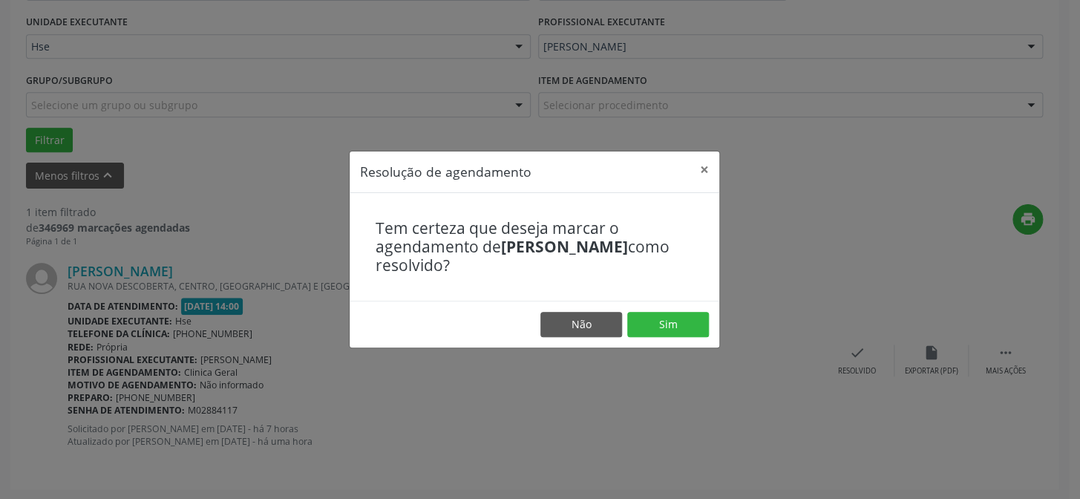
click at [659, 304] on footer "Não Sim" at bounding box center [535, 324] width 370 height 47
click at [660, 318] on button "Sim" at bounding box center [668, 324] width 82 height 25
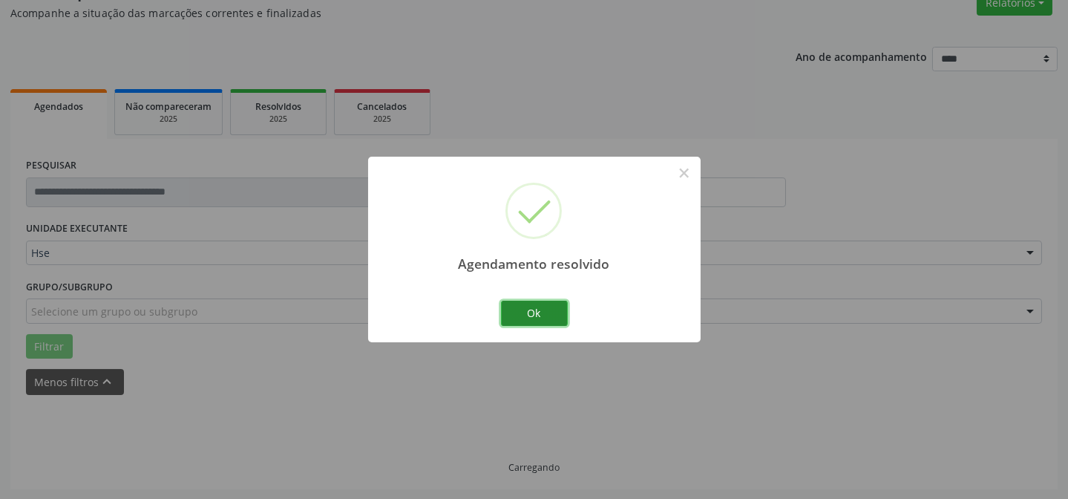
click at [523, 307] on button "Ok" at bounding box center [534, 313] width 67 height 25
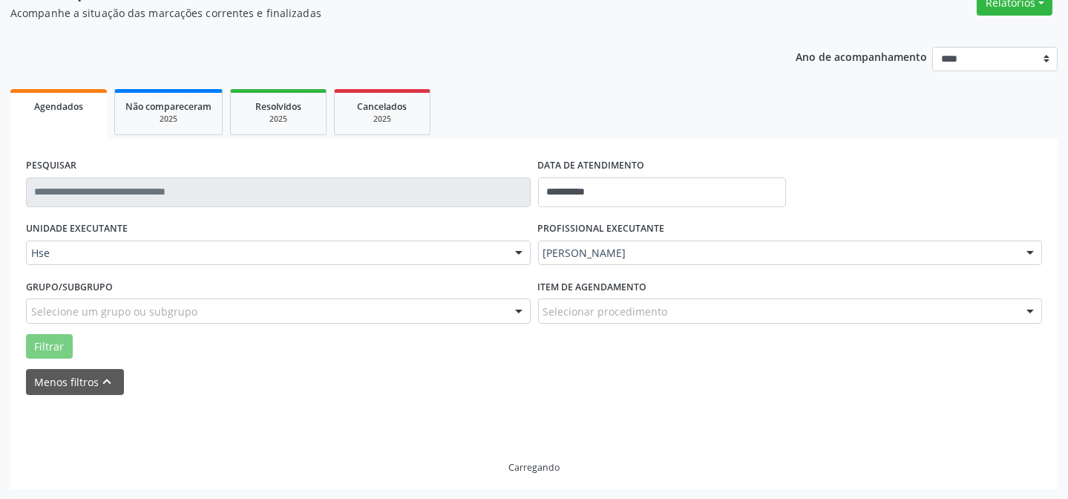
scroll to position [100, 0]
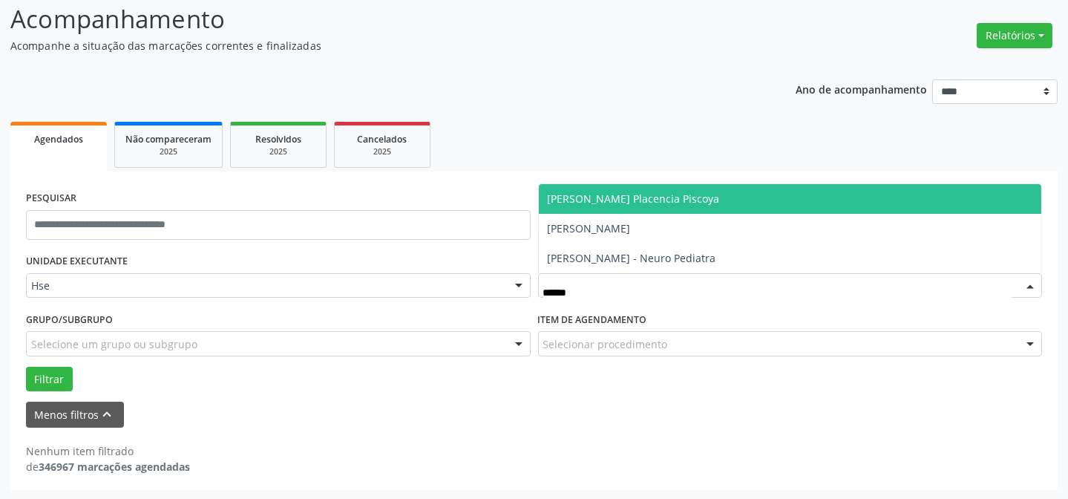
click at [651, 197] on span "[PERSON_NAME] Placencia Piscoya" at bounding box center [634, 198] width 172 height 14
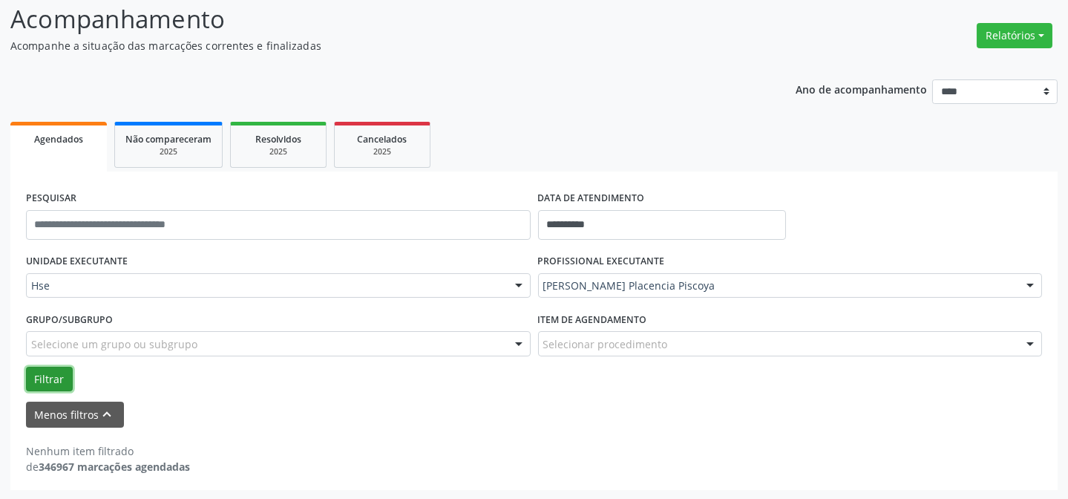
click at [47, 385] on button "Filtrar" at bounding box center [49, 379] width 47 height 25
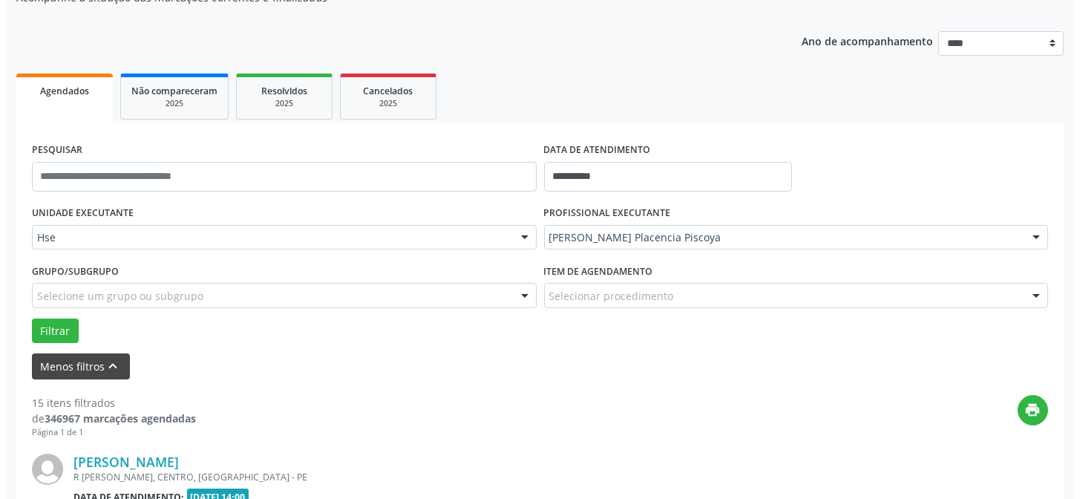
scroll to position [350, 0]
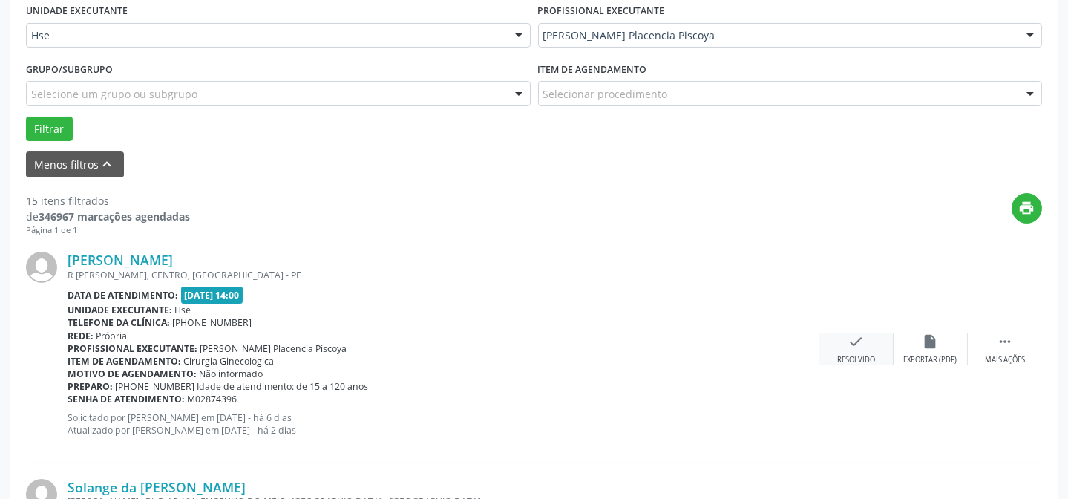
click at [863, 347] on icon "check" at bounding box center [856, 341] width 16 height 16
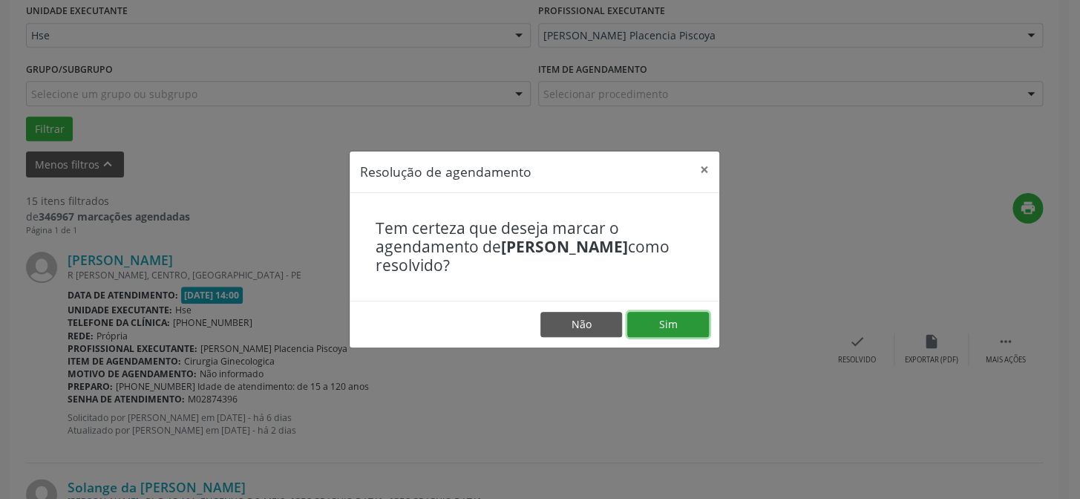
click at [672, 328] on button "Sim" at bounding box center [668, 324] width 82 height 25
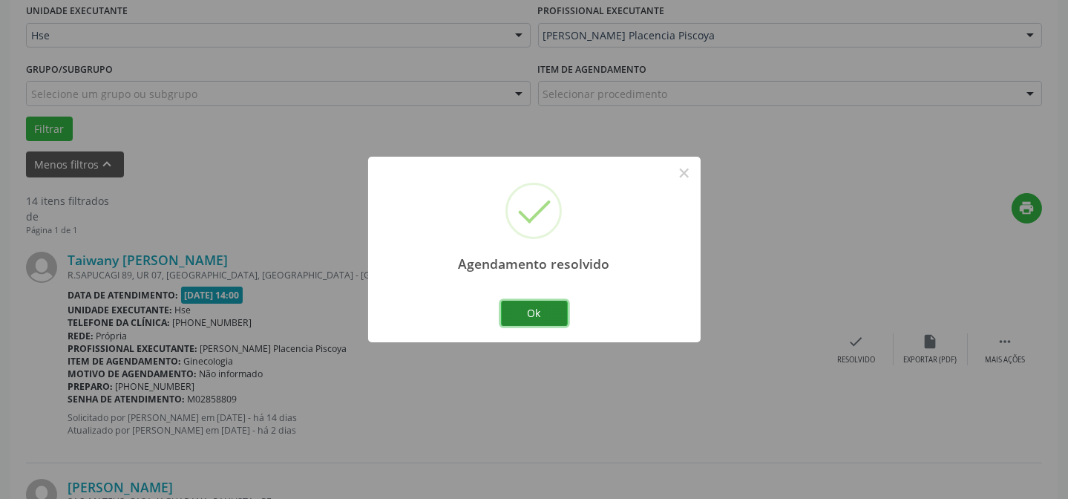
click at [523, 320] on button "Ok" at bounding box center [534, 313] width 67 height 25
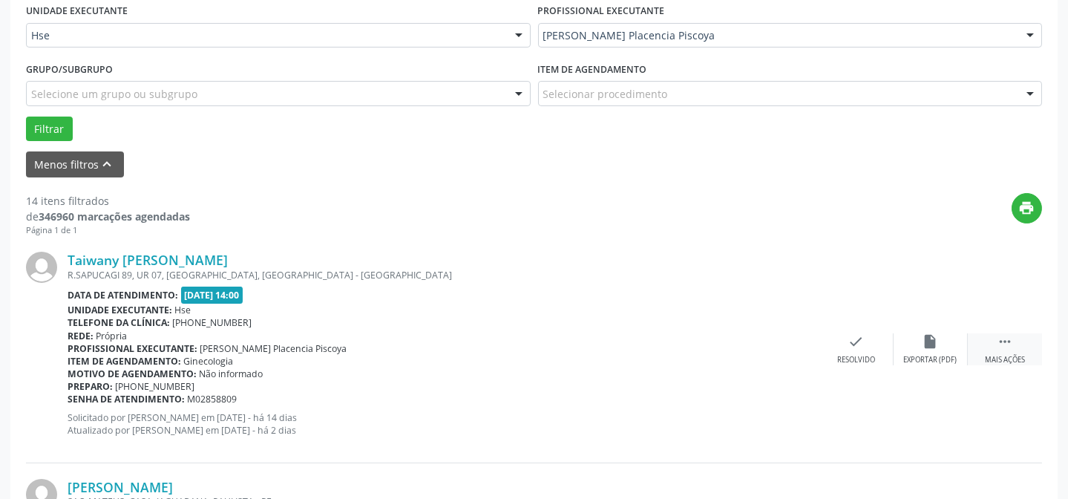
click at [992, 348] on div " Mais ações" at bounding box center [1005, 349] width 74 height 32
click at [905, 341] on div "alarm_off Não compareceu" at bounding box center [931, 349] width 74 height 32
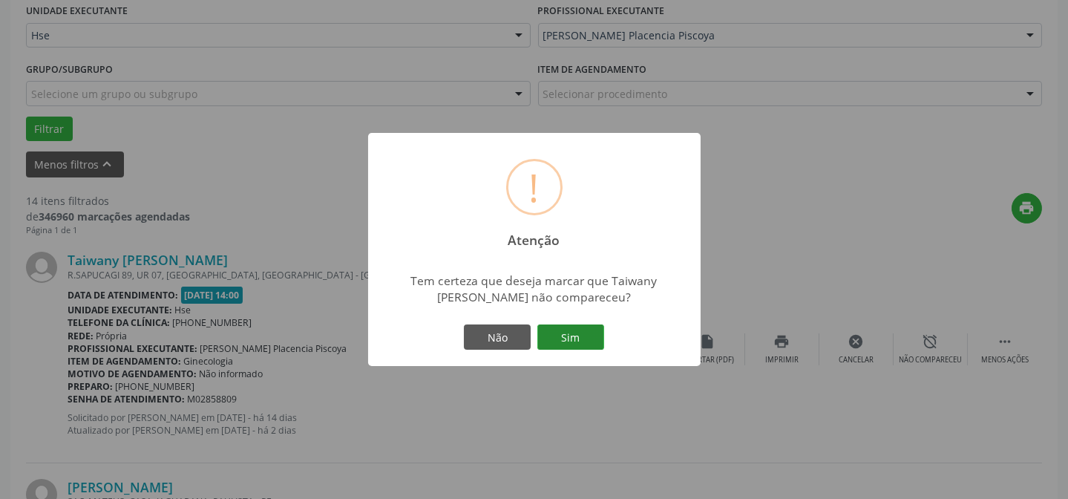
click at [564, 339] on button "Sim" at bounding box center [570, 336] width 67 height 25
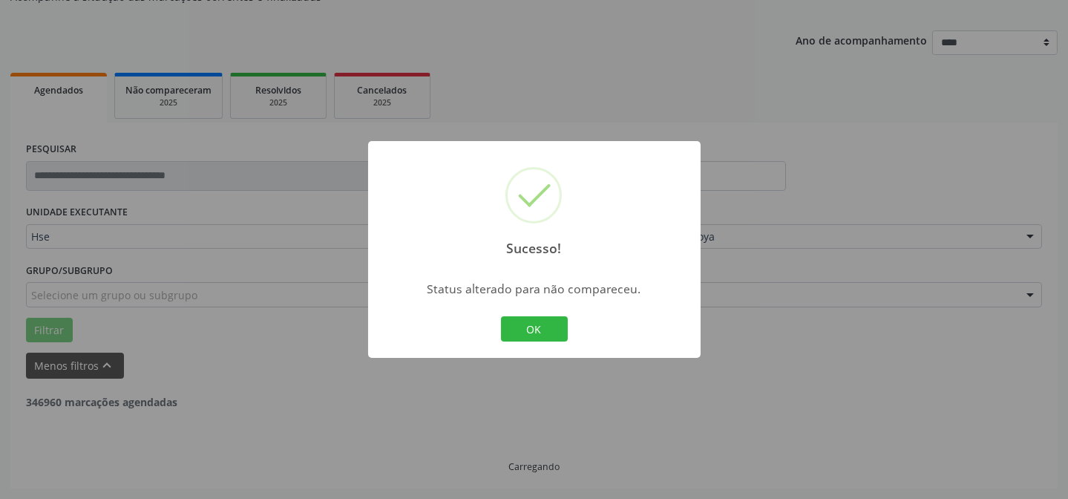
scroll to position [148, 0]
click at [541, 324] on button "OK" at bounding box center [534, 328] width 67 height 25
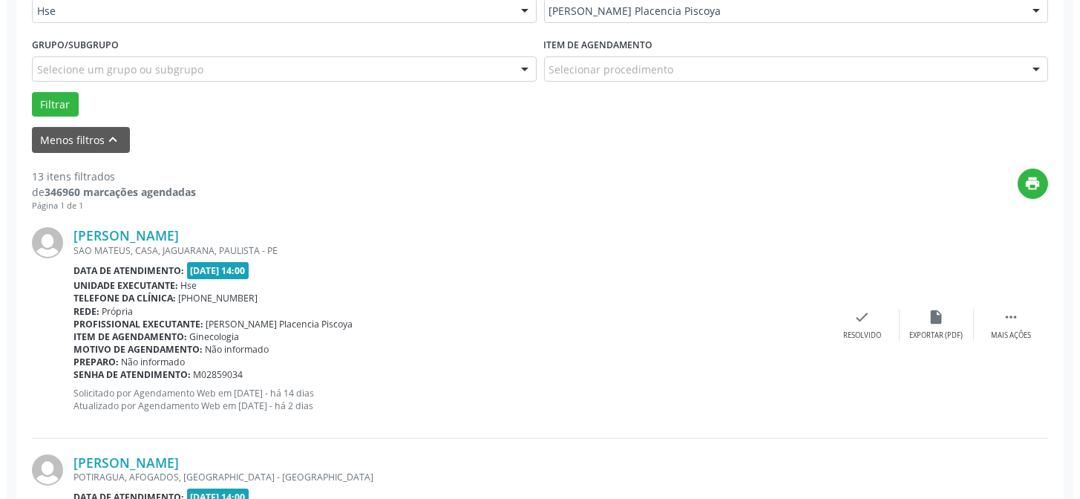
scroll to position [418, 0]
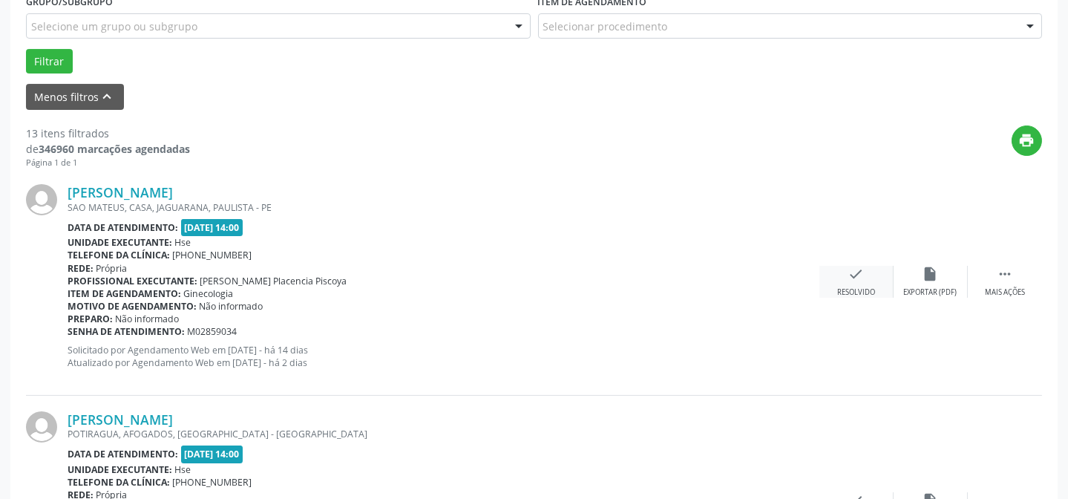
click at [833, 279] on div "check Resolvido" at bounding box center [856, 282] width 74 height 32
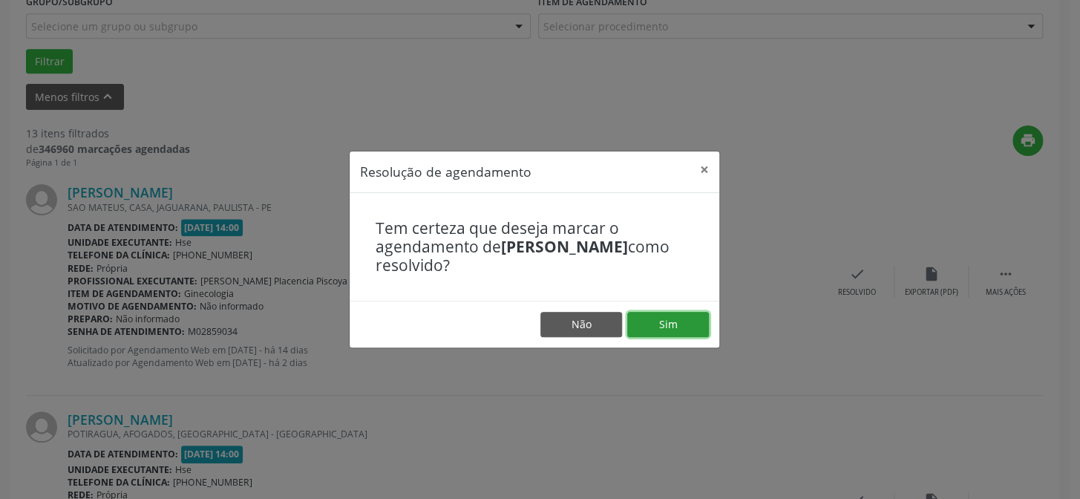
click at [666, 321] on button "Sim" at bounding box center [668, 324] width 82 height 25
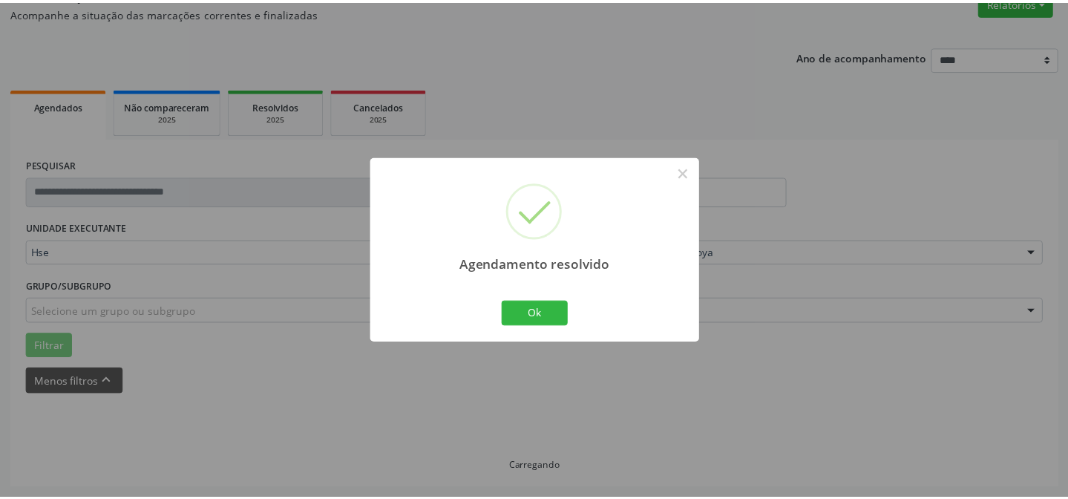
scroll to position [133, 0]
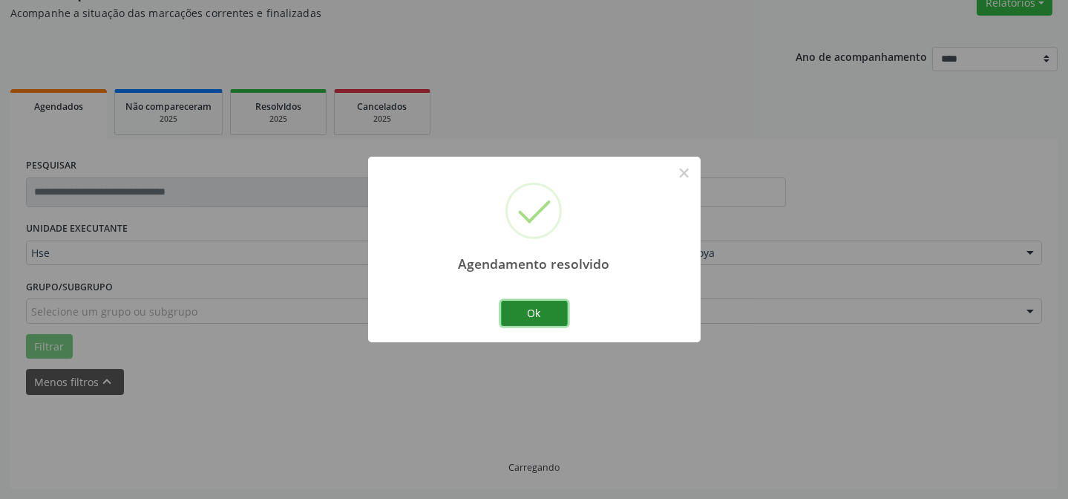
click at [538, 309] on button "Ok" at bounding box center [534, 313] width 67 height 25
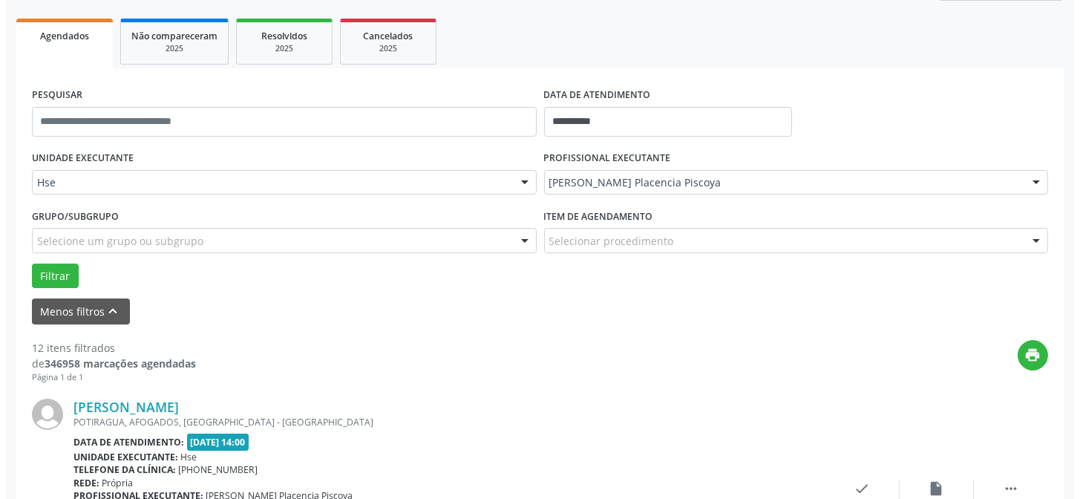
scroll to position [350, 0]
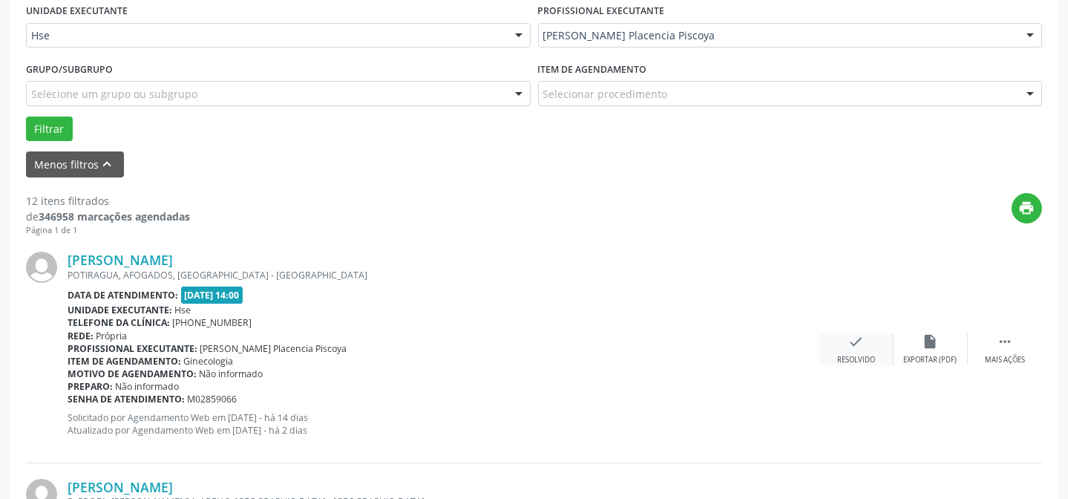
click at [858, 360] on div "Resolvido" at bounding box center [856, 360] width 38 height 10
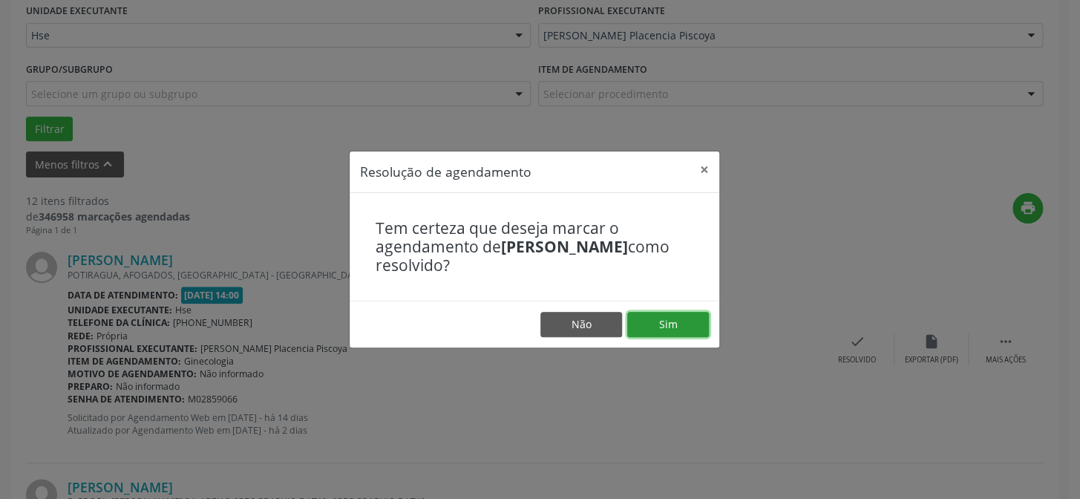
click at [653, 321] on button "Sim" at bounding box center [668, 324] width 82 height 25
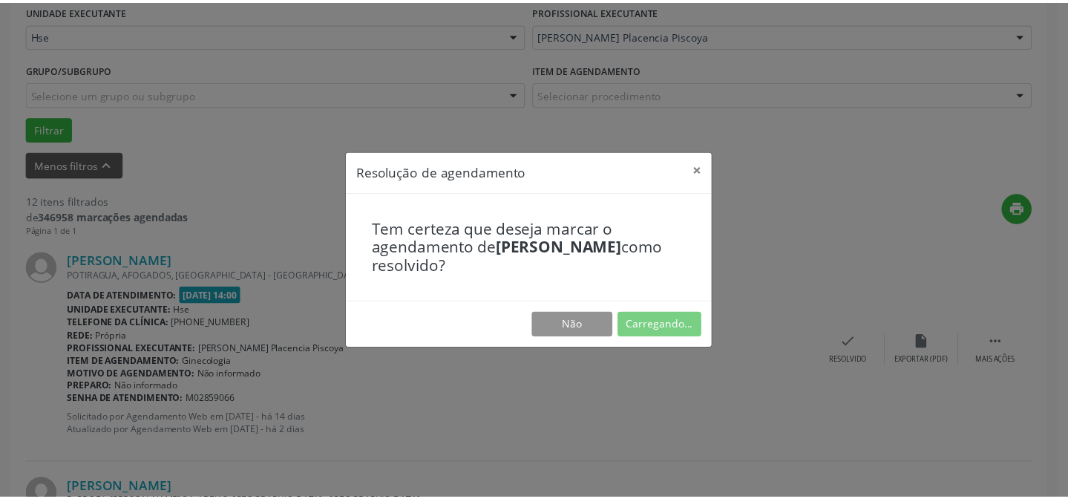
scroll to position [133, 0]
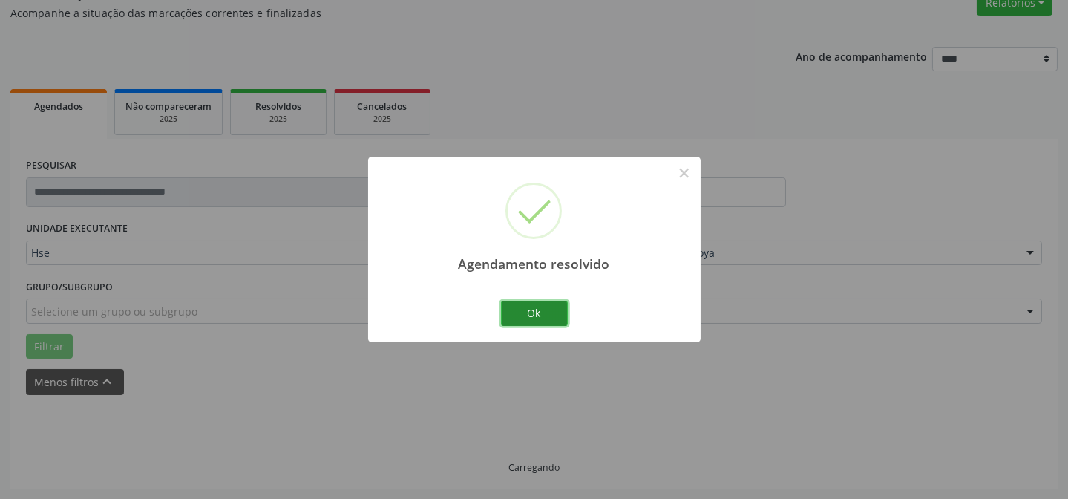
click at [522, 313] on button "Ok" at bounding box center [534, 313] width 67 height 25
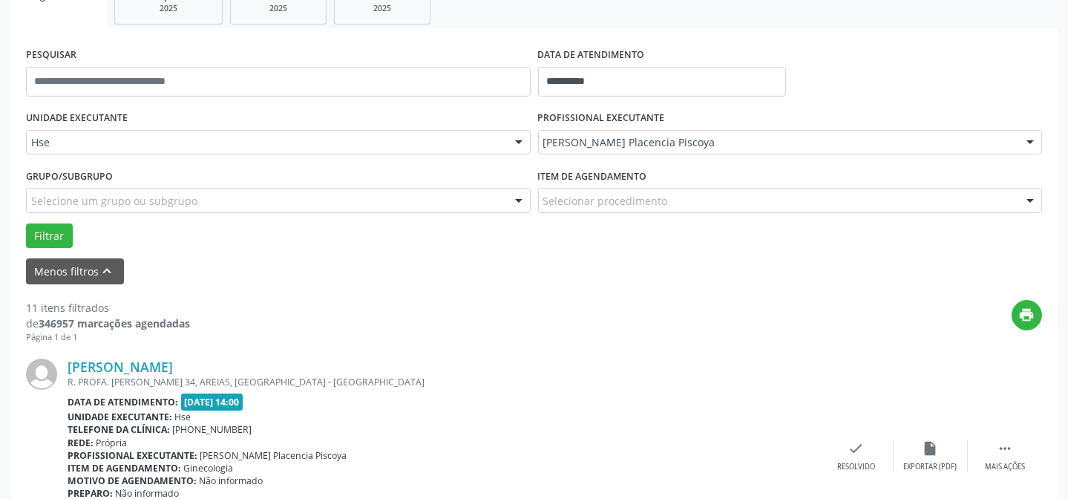
scroll to position [267, 0]
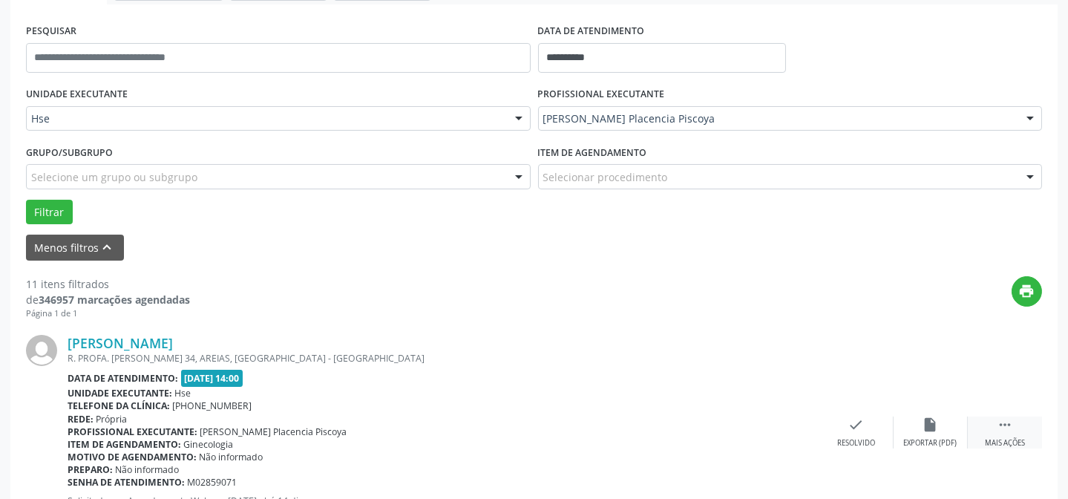
click at [1011, 423] on icon "" at bounding box center [1005, 424] width 16 height 16
click at [923, 425] on icon "alarm_off" at bounding box center [931, 424] width 16 height 16
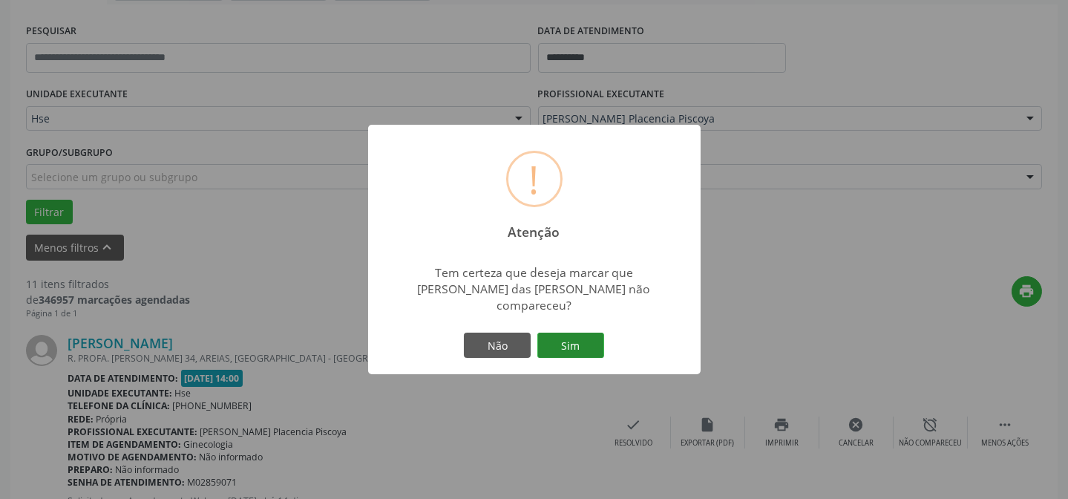
click at [577, 332] on button "Sim" at bounding box center [570, 344] width 67 height 25
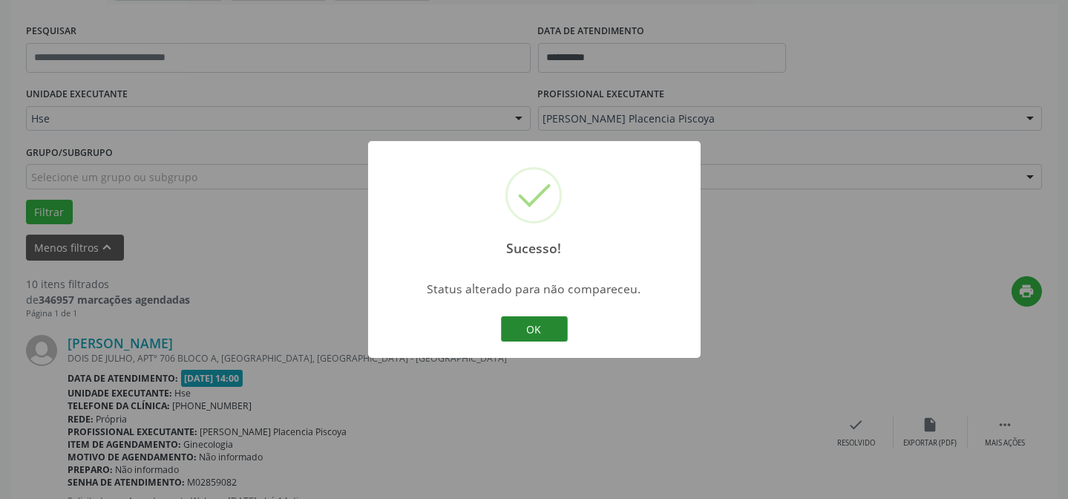
click at [528, 319] on button "OK" at bounding box center [534, 328] width 67 height 25
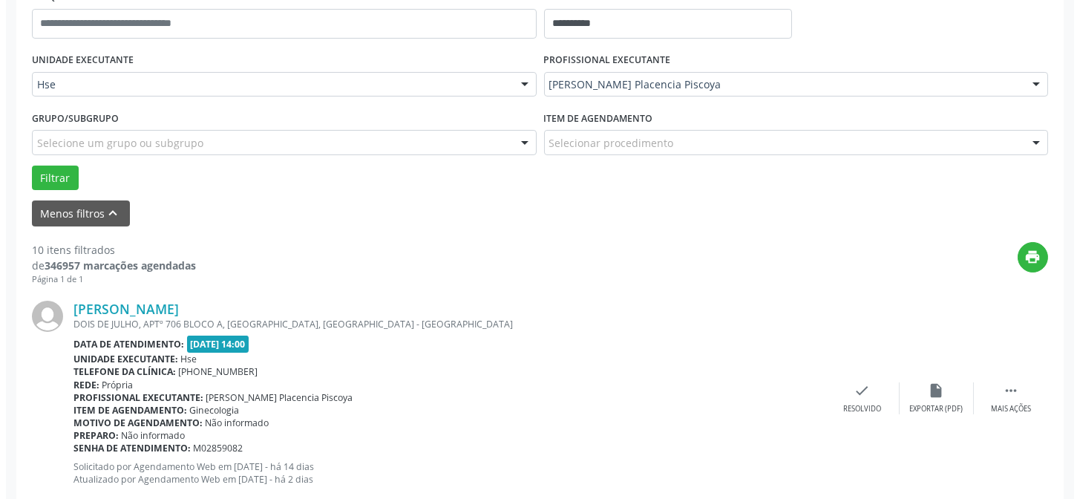
scroll to position [335, 0]
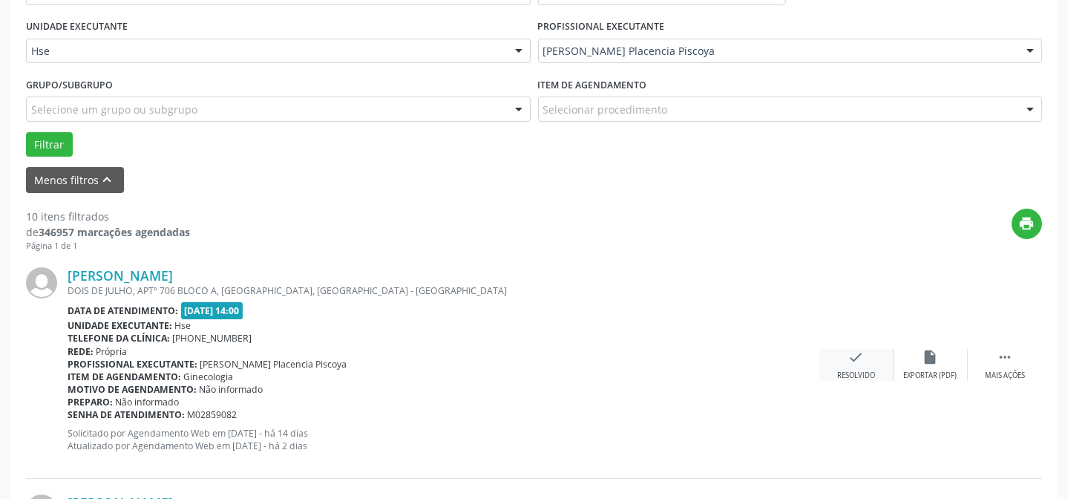
click at [848, 364] on div "check Resolvido" at bounding box center [856, 365] width 74 height 32
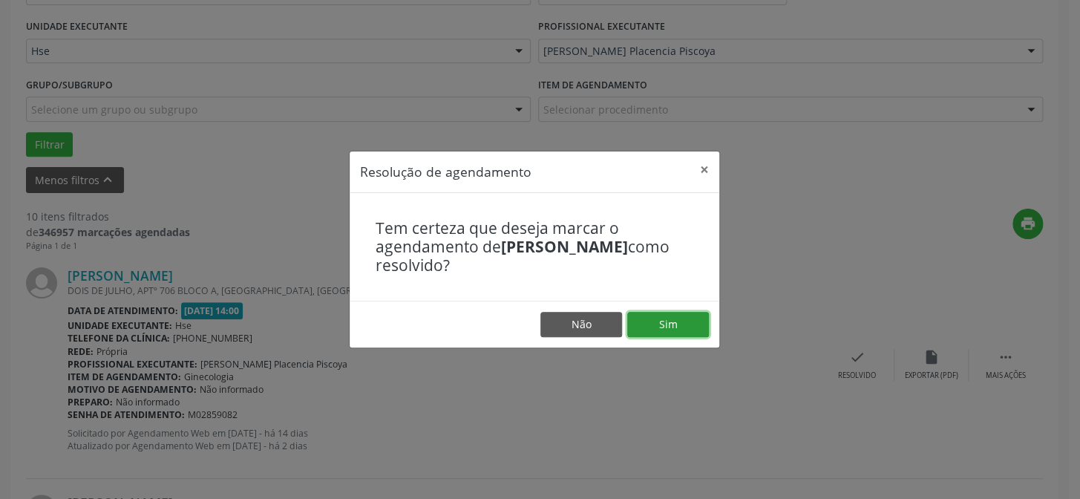
click at [672, 326] on button "Sim" at bounding box center [668, 324] width 82 height 25
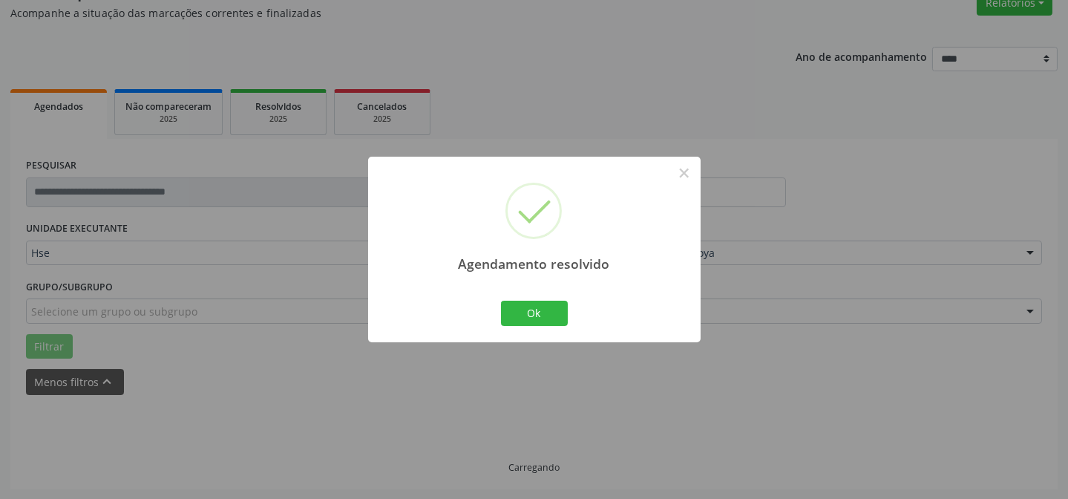
scroll to position [148, 0]
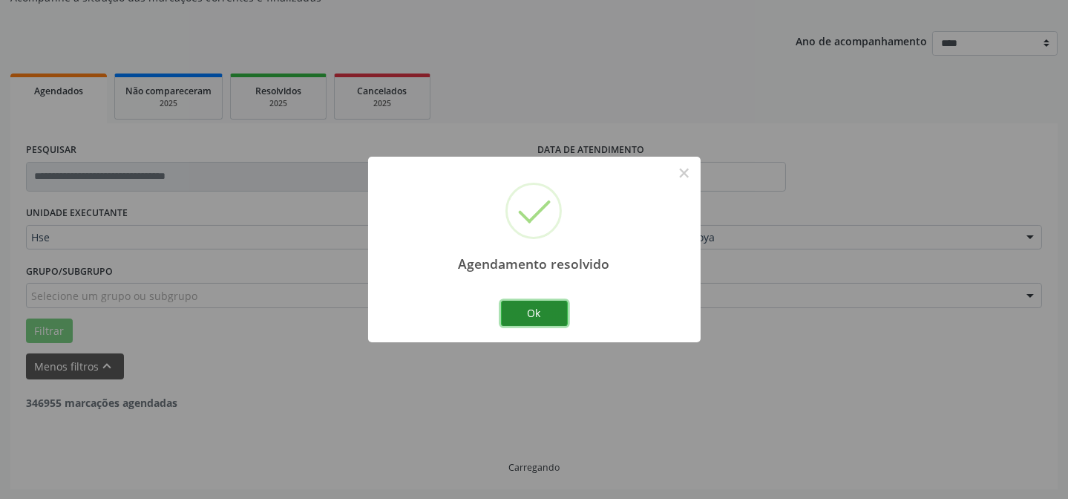
click at [537, 311] on button "Ok" at bounding box center [534, 313] width 67 height 25
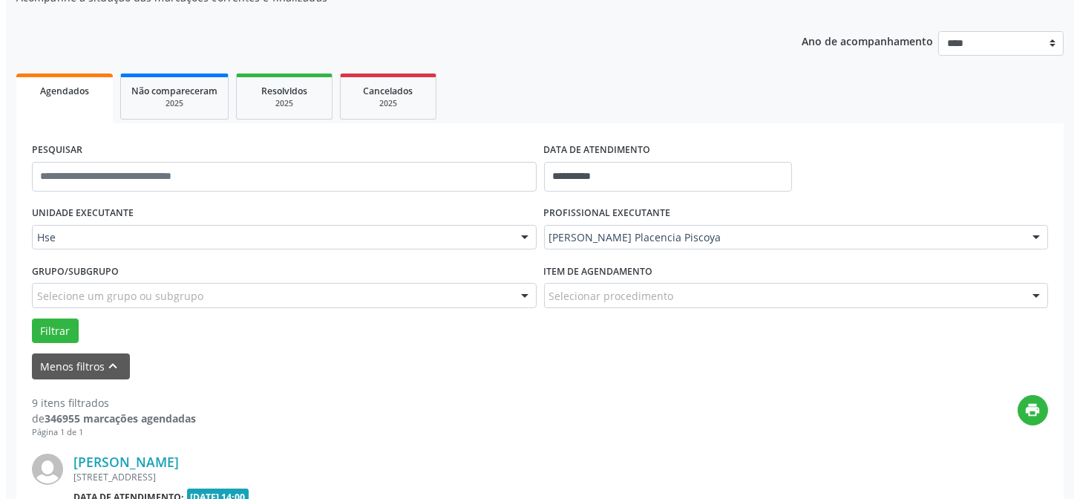
scroll to position [418, 0]
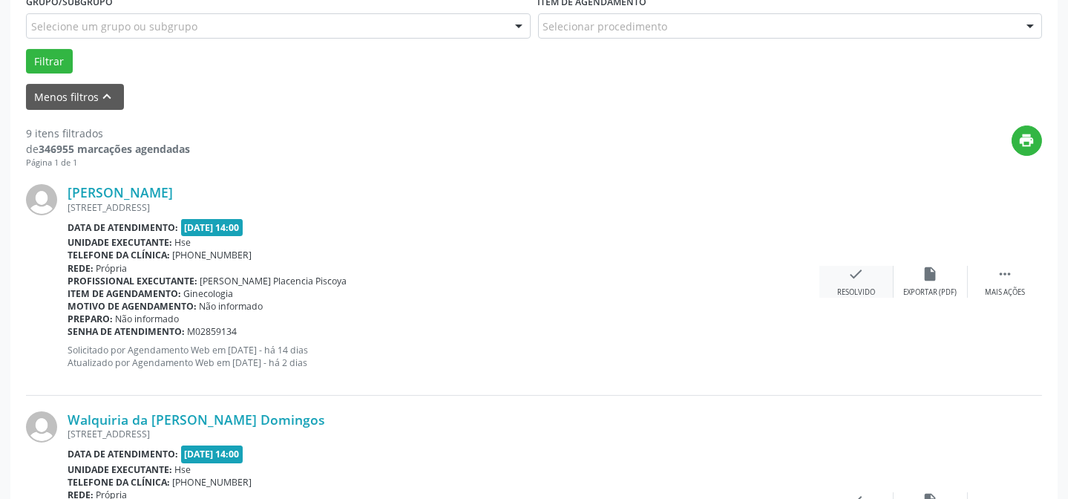
click at [851, 275] on icon "check" at bounding box center [856, 274] width 16 height 16
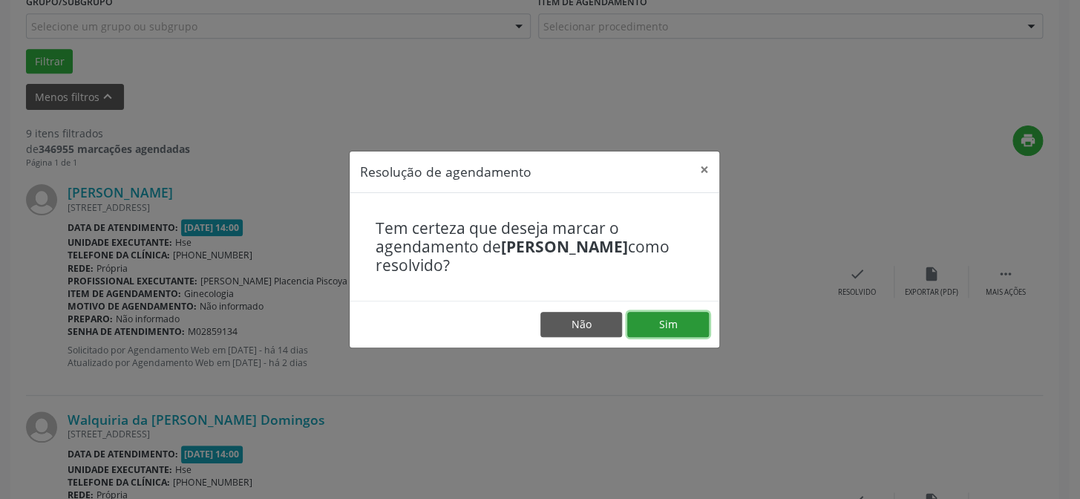
click at [678, 327] on button "Sim" at bounding box center [668, 324] width 82 height 25
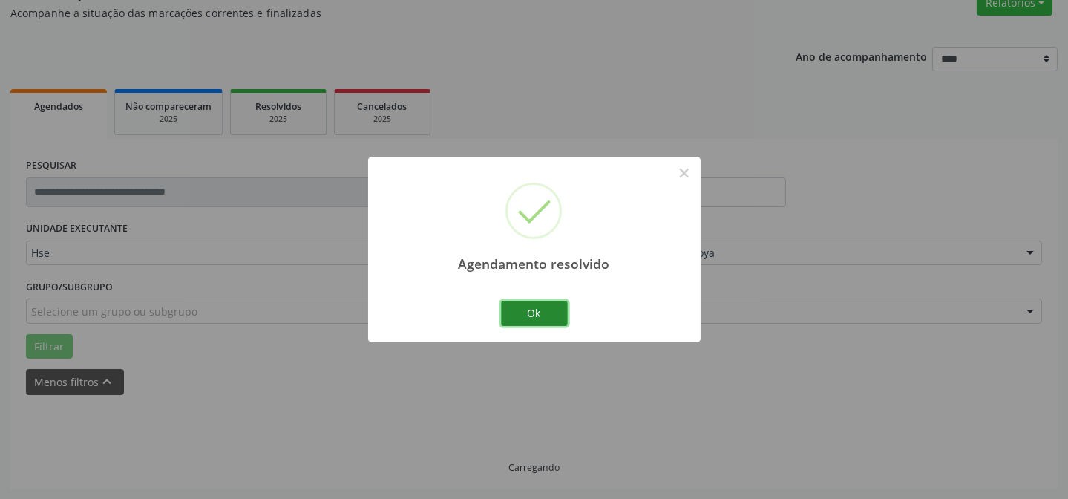
click at [533, 312] on button "Ok" at bounding box center [534, 313] width 67 height 25
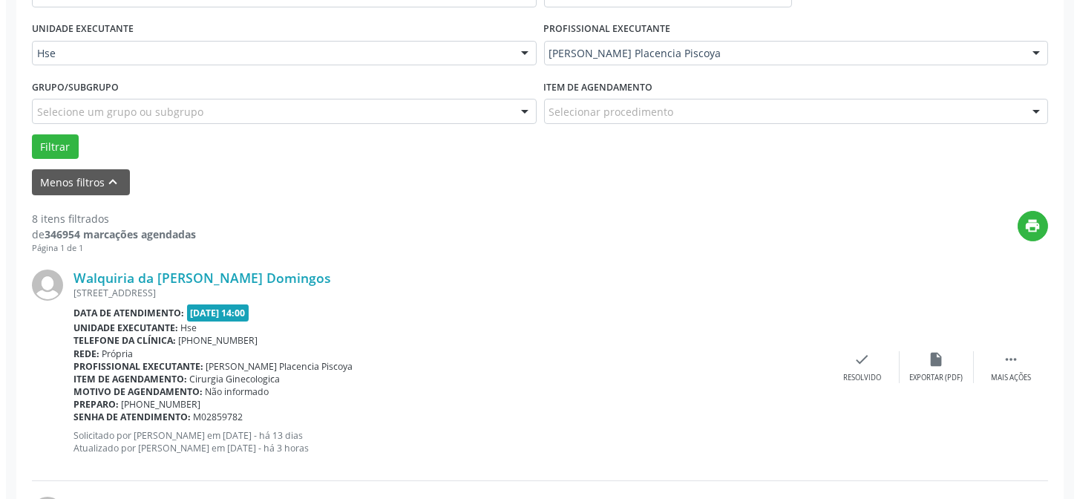
scroll to position [335, 0]
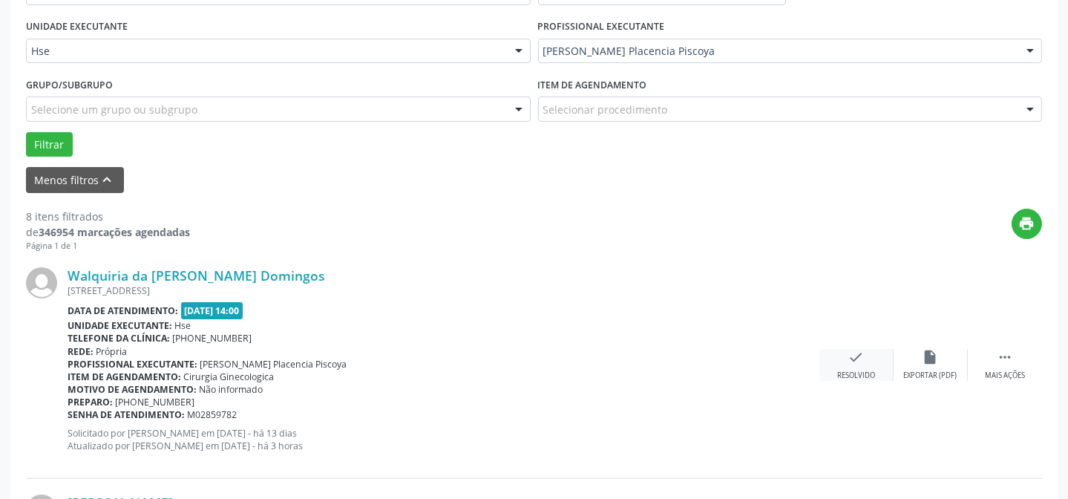
click at [841, 373] on div "Resolvido" at bounding box center [856, 375] width 38 height 10
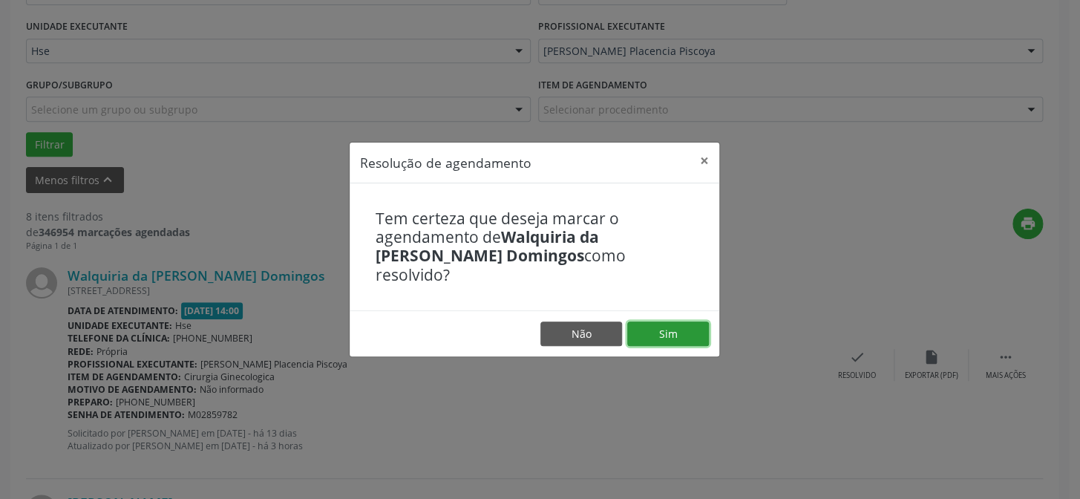
click at [682, 329] on button "Sim" at bounding box center [668, 333] width 82 height 25
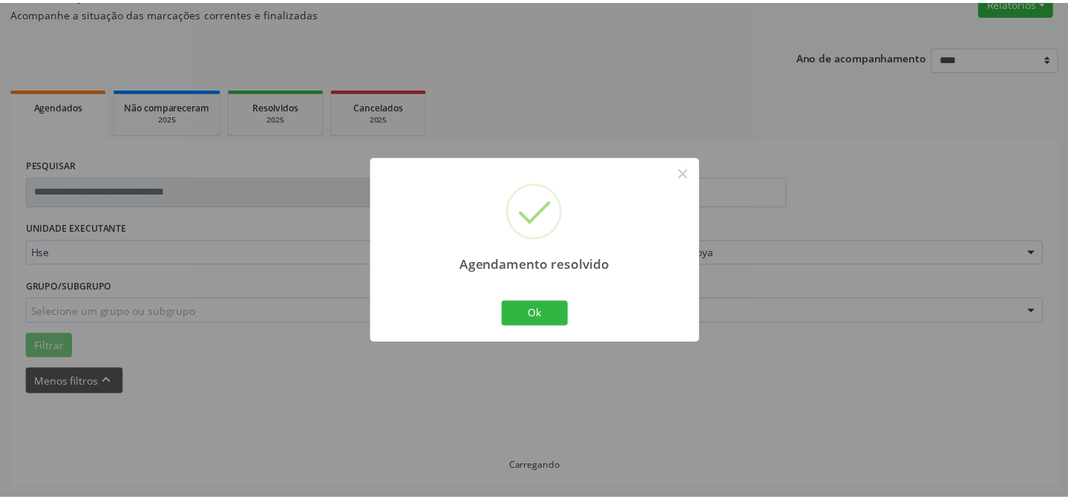
scroll to position [133, 0]
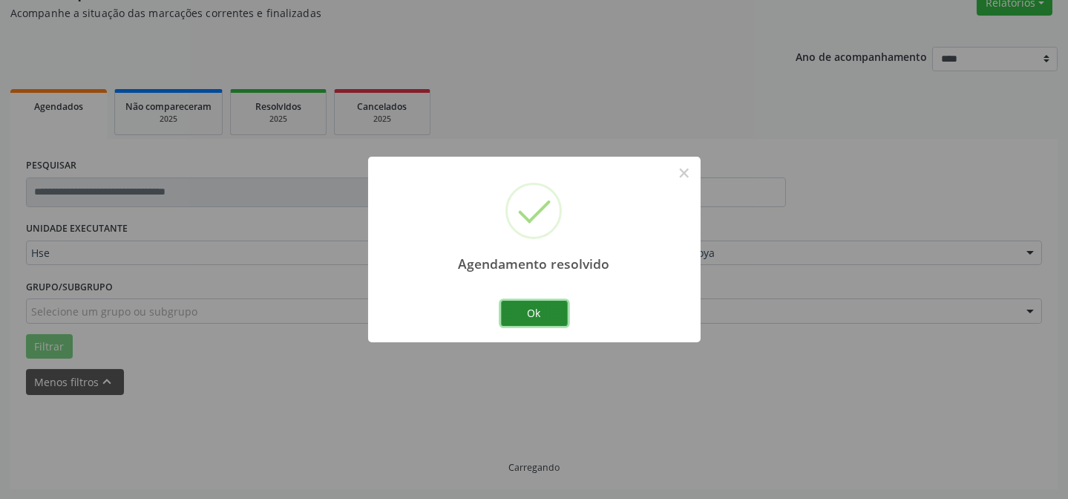
click at [540, 312] on button "Ok" at bounding box center [534, 313] width 67 height 25
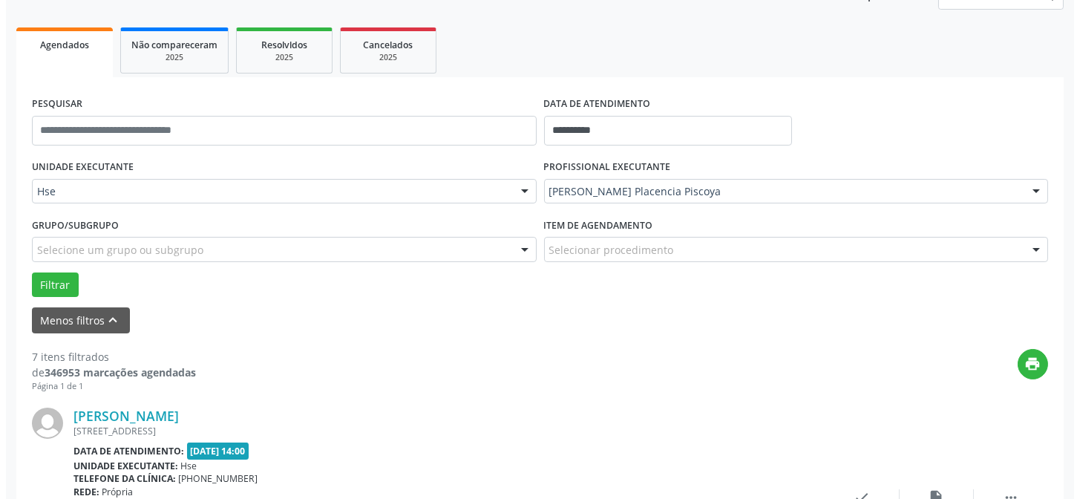
scroll to position [267, 0]
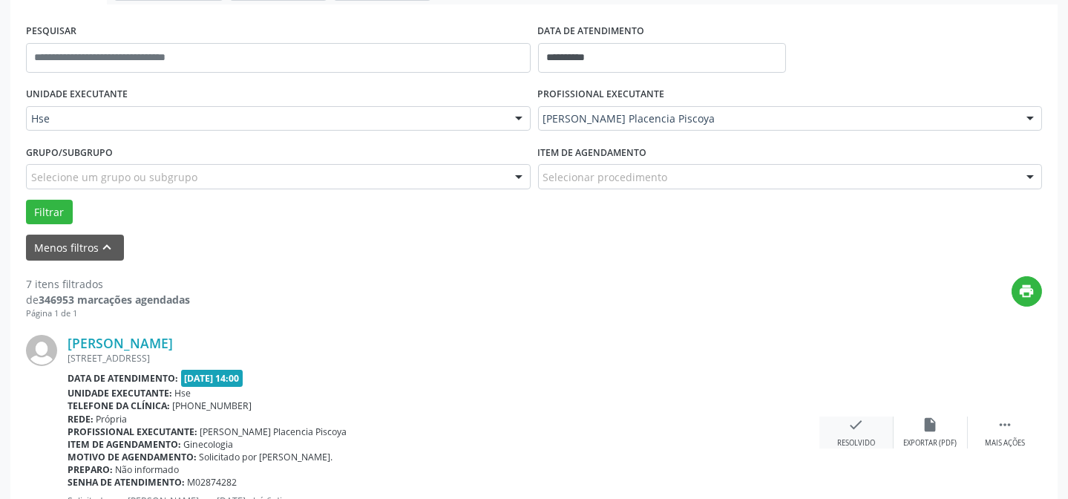
click at [868, 422] on div "check Resolvido" at bounding box center [856, 432] width 74 height 32
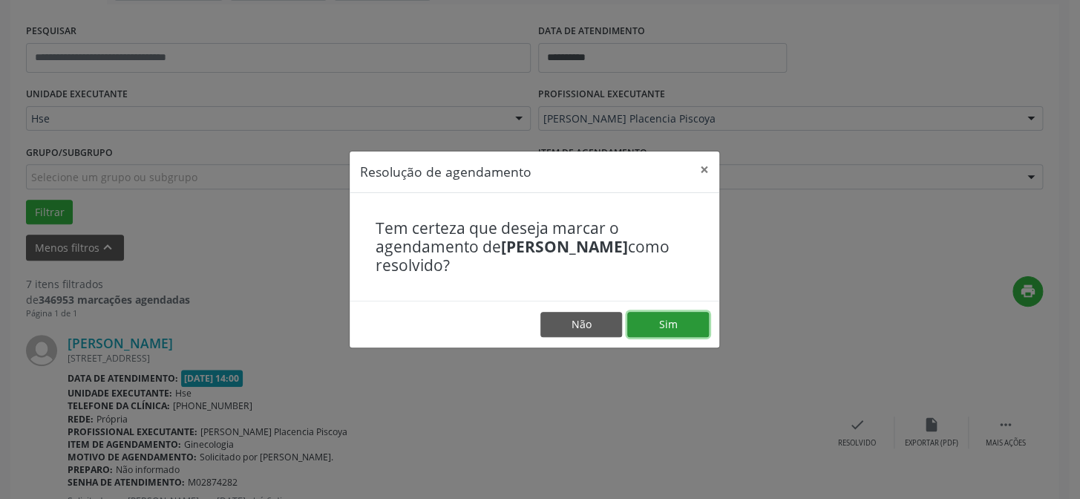
click at [686, 328] on button "Sim" at bounding box center [668, 324] width 82 height 25
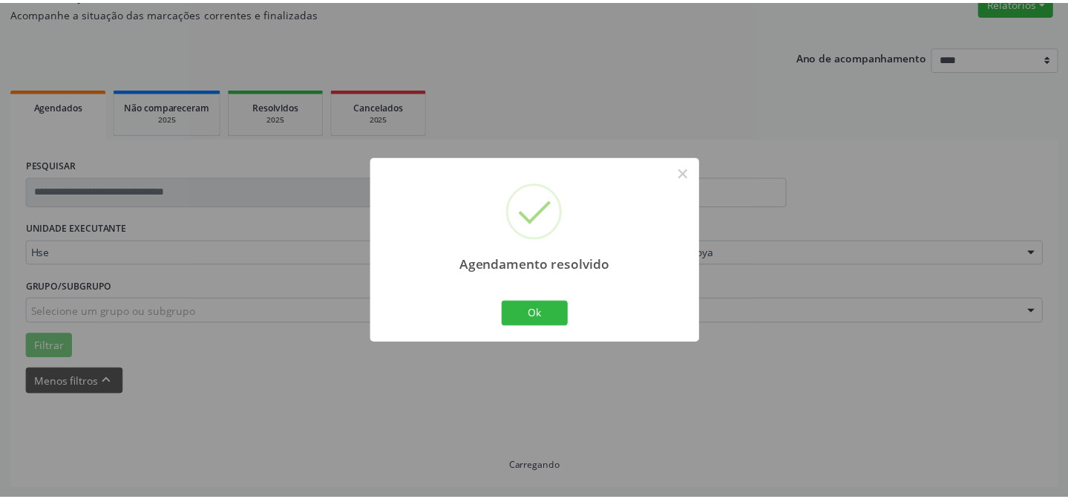
scroll to position [133, 0]
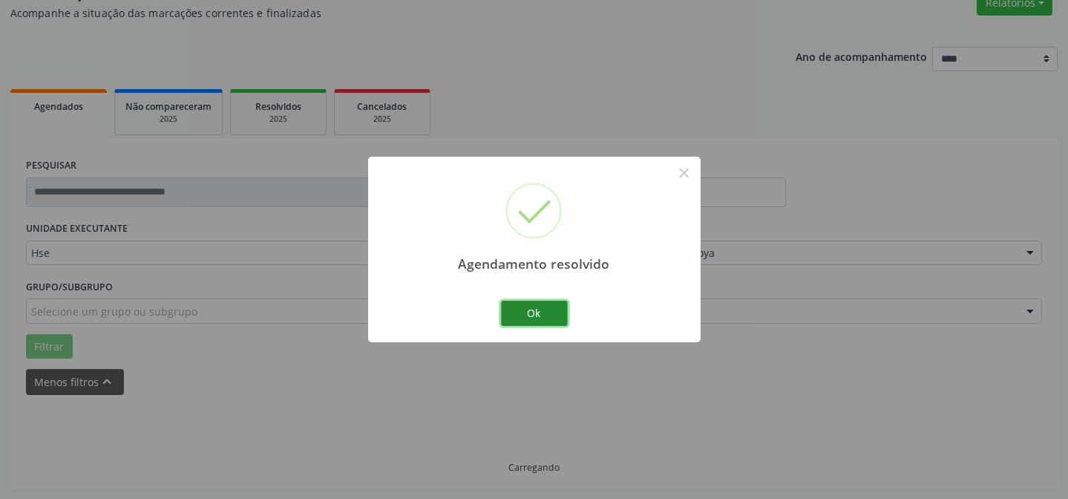
click at [517, 309] on button "Ok" at bounding box center [534, 313] width 67 height 25
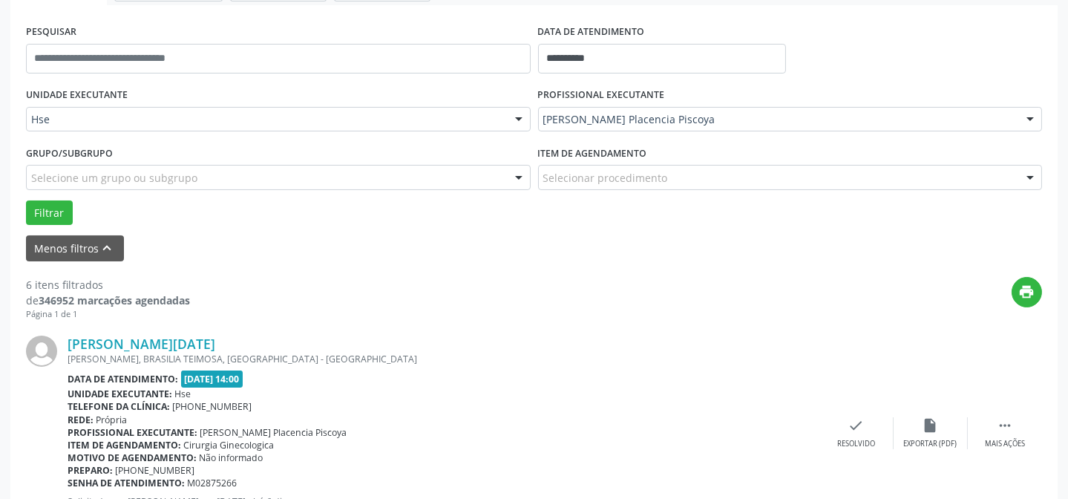
scroll to position [267, 0]
click at [1009, 436] on div " Mais ações" at bounding box center [1005, 432] width 74 height 32
click at [942, 429] on div "alarm_off Não compareceu" at bounding box center [931, 432] width 74 height 32
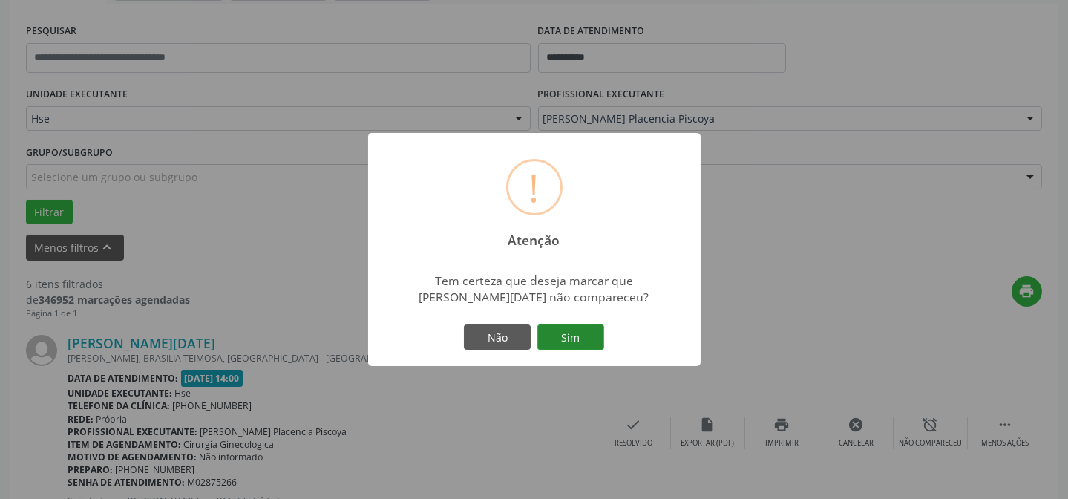
click at [562, 330] on button "Sim" at bounding box center [570, 336] width 67 height 25
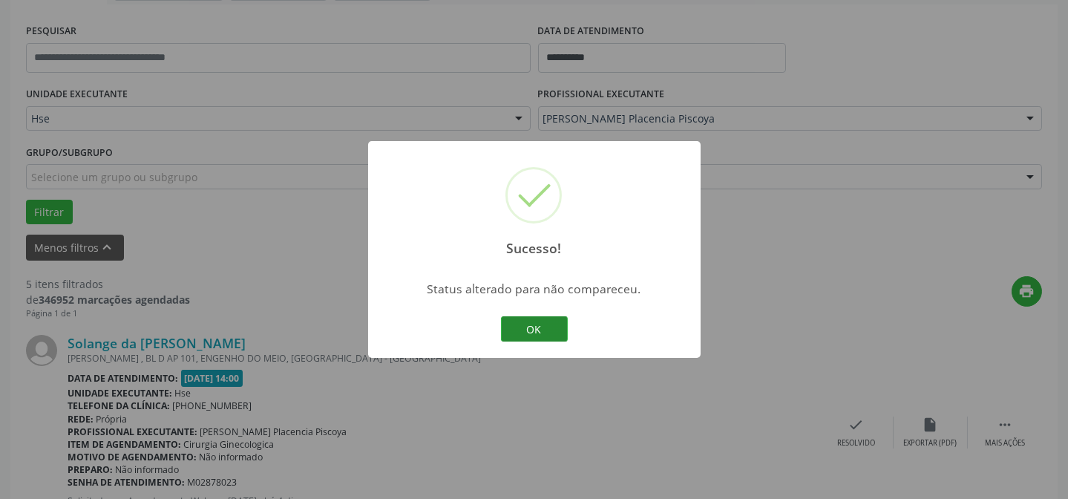
click at [564, 335] on button "OK" at bounding box center [534, 328] width 67 height 25
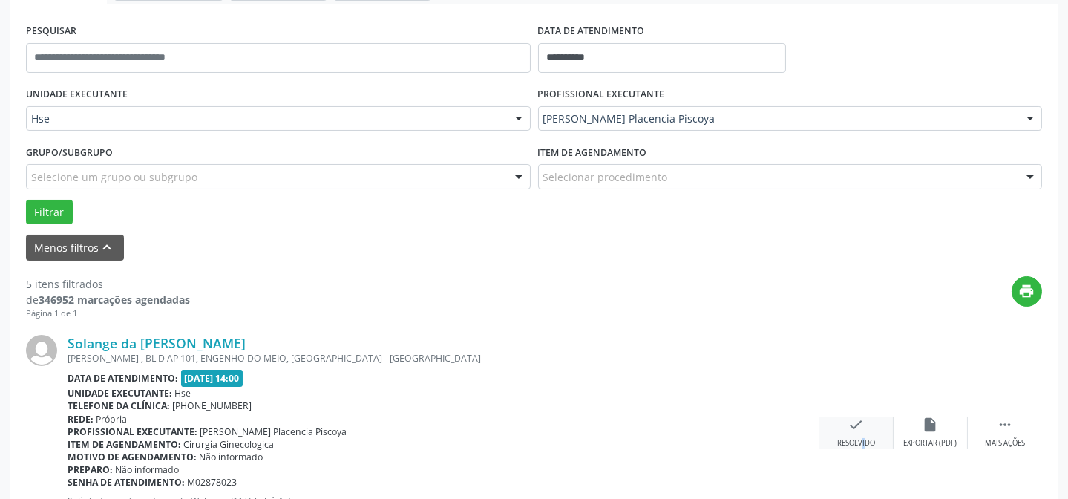
click at [852, 440] on div "Resolvido" at bounding box center [856, 443] width 38 height 10
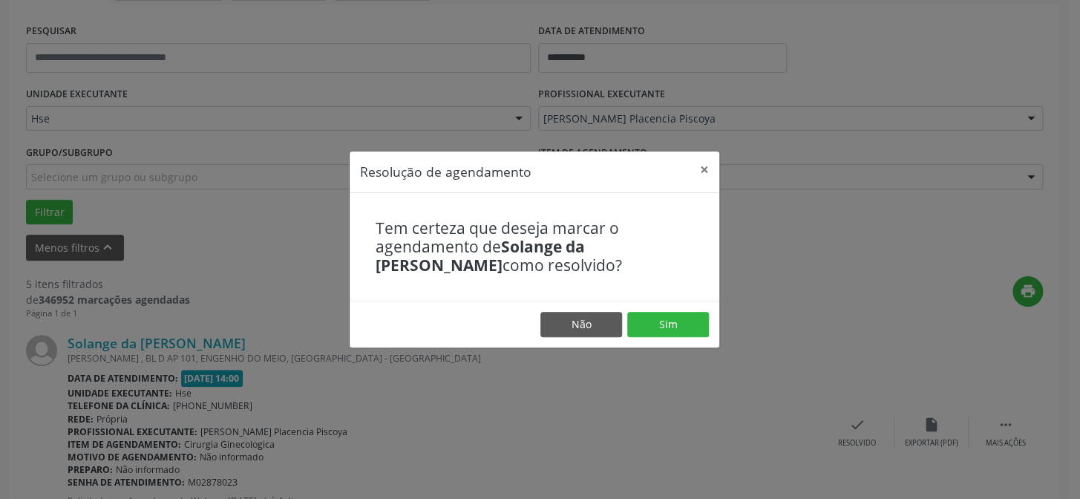
click at [675, 307] on footer "Não Sim" at bounding box center [535, 324] width 370 height 47
click at [667, 330] on button "Sim" at bounding box center [668, 324] width 82 height 25
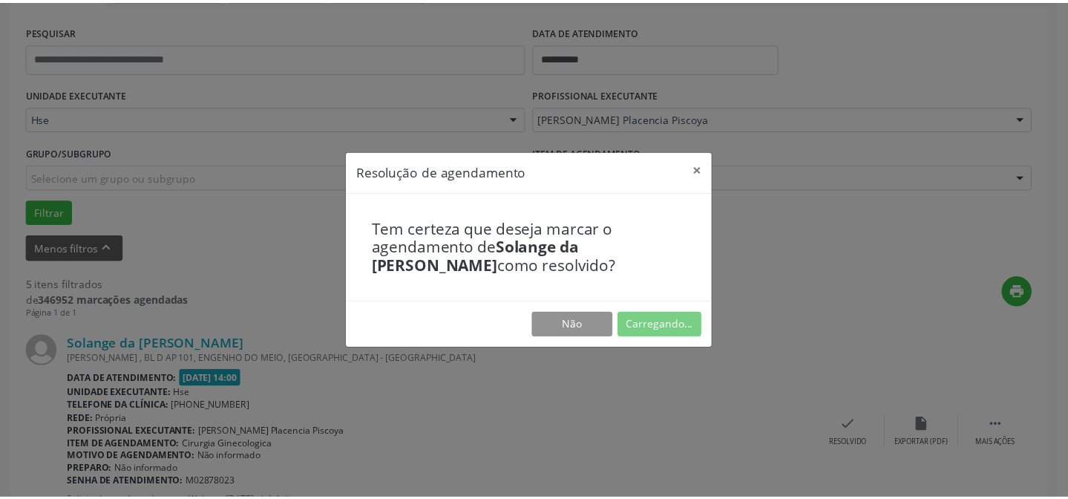
scroll to position [133, 0]
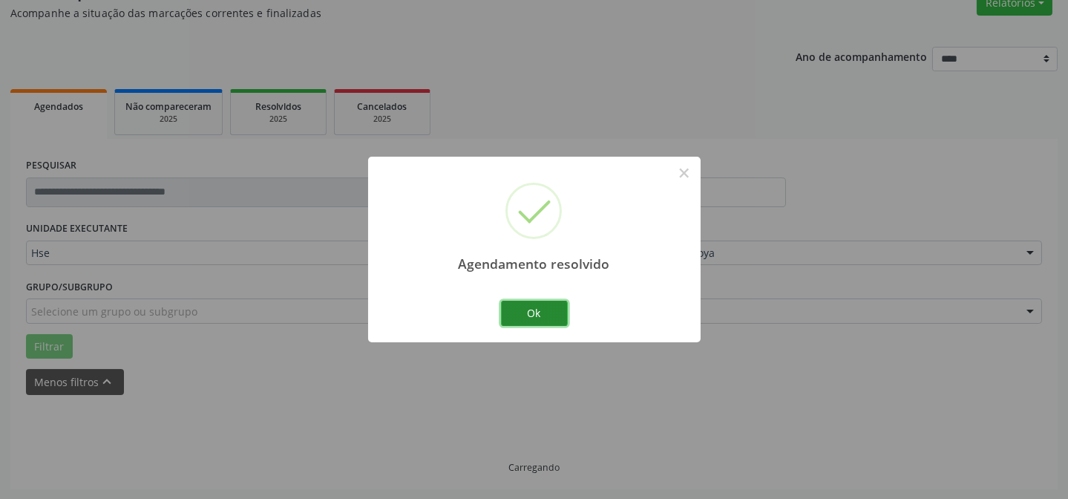
click at [547, 319] on button "Ok" at bounding box center [534, 313] width 67 height 25
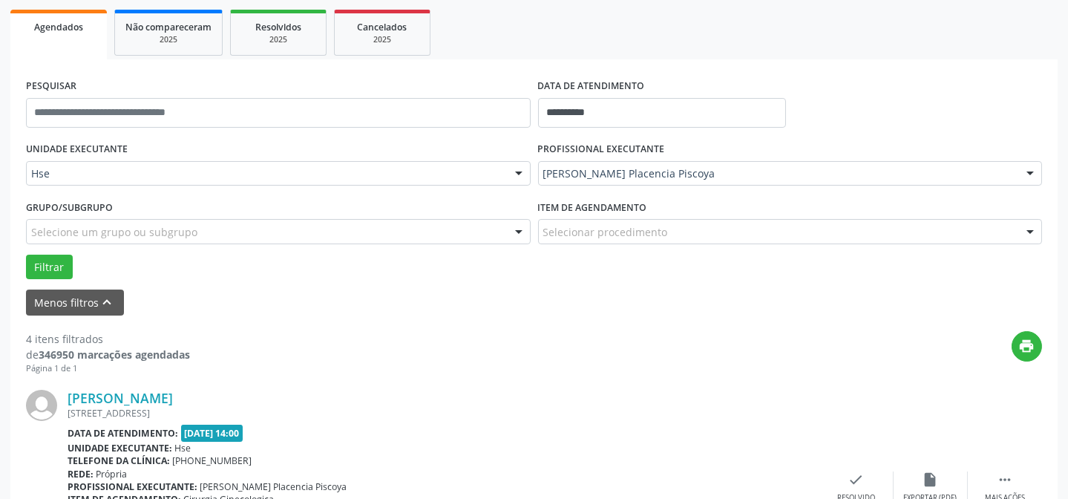
scroll to position [350, 0]
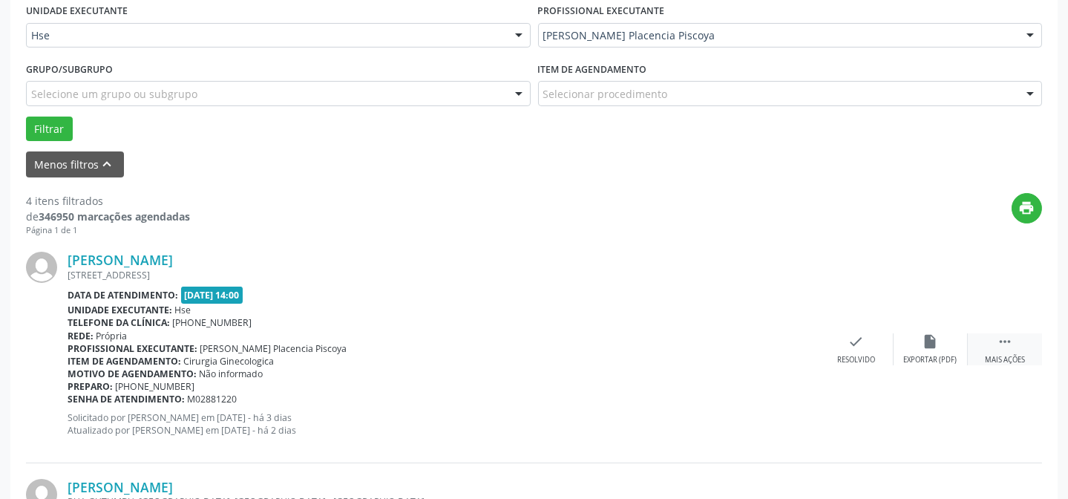
click at [1010, 355] on div "Mais ações" at bounding box center [1005, 360] width 40 height 10
click at [940, 355] on div "Não compareceu" at bounding box center [930, 360] width 63 height 10
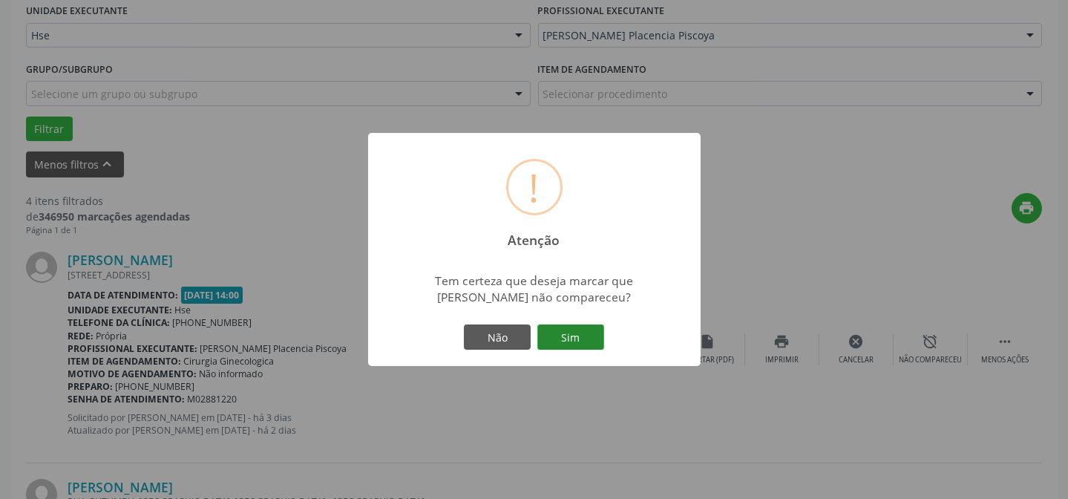
click at [593, 341] on button "Sim" at bounding box center [570, 336] width 67 height 25
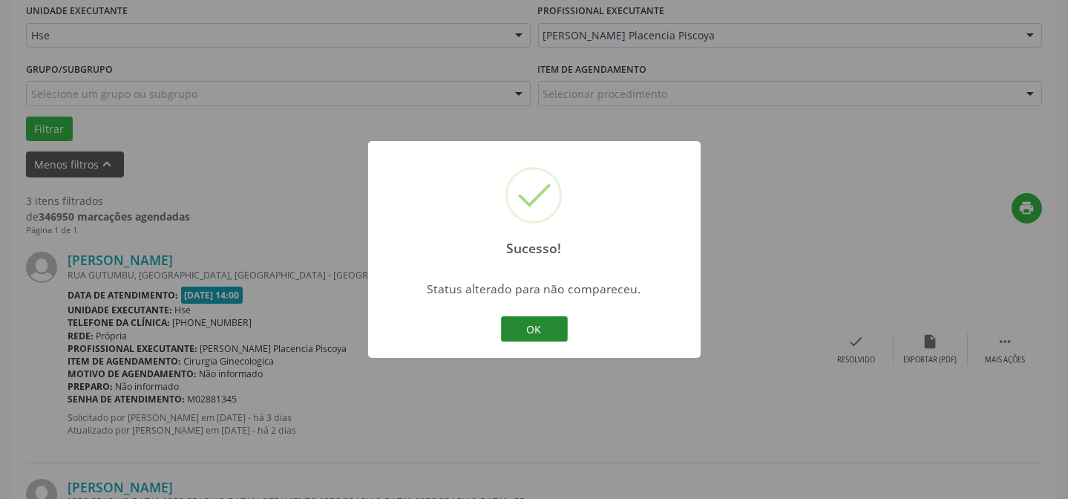
click at [554, 326] on button "OK" at bounding box center [534, 328] width 67 height 25
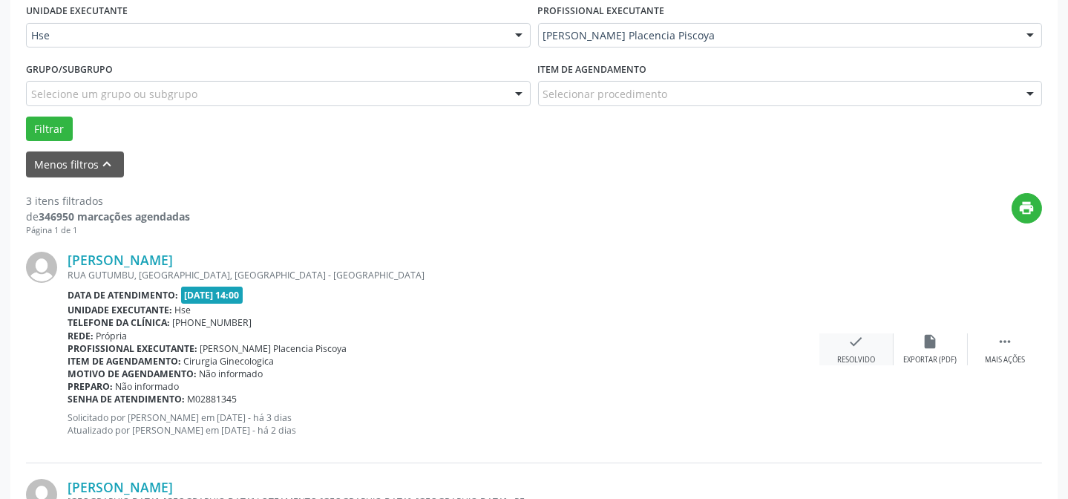
click at [859, 341] on icon "check" at bounding box center [856, 341] width 16 height 16
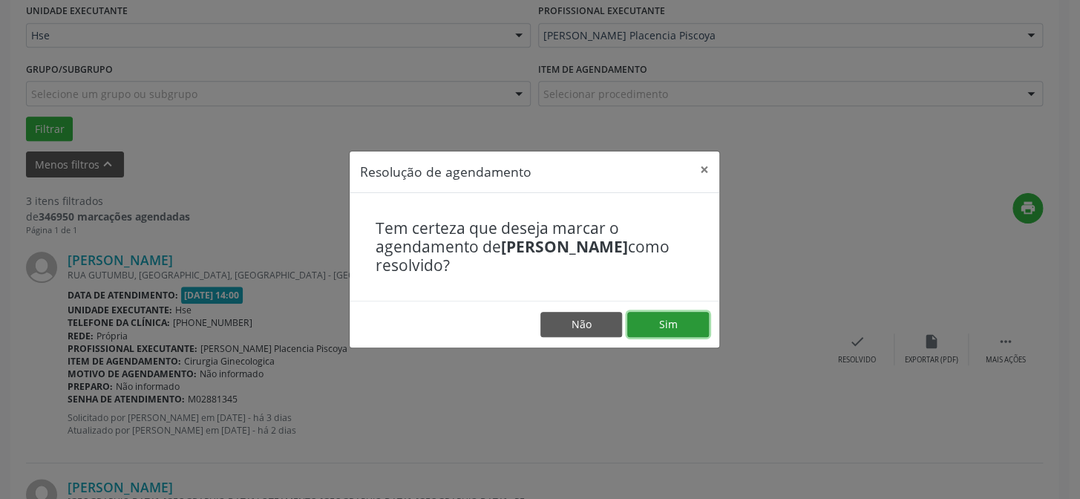
click at [672, 319] on button "Sim" at bounding box center [668, 324] width 82 height 25
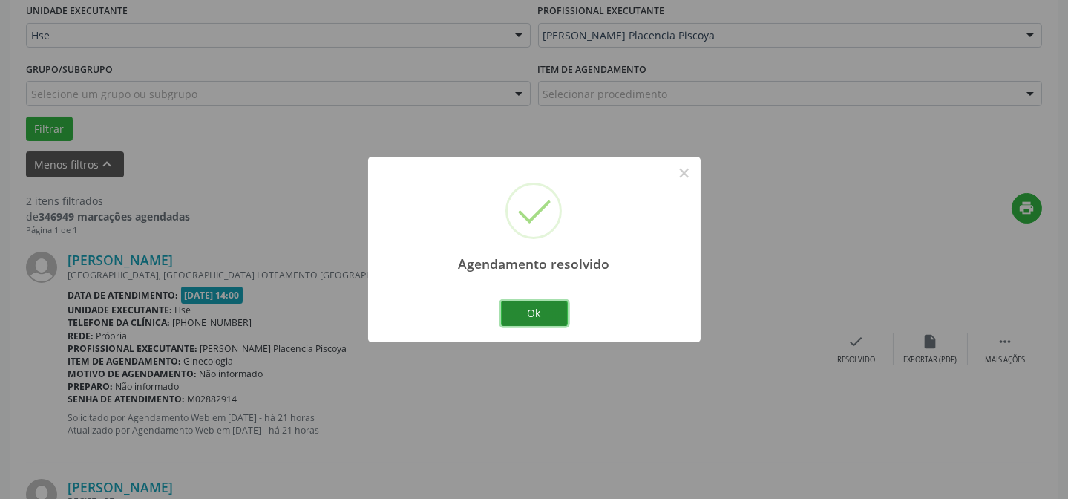
click at [508, 312] on button "Ok" at bounding box center [534, 313] width 67 height 25
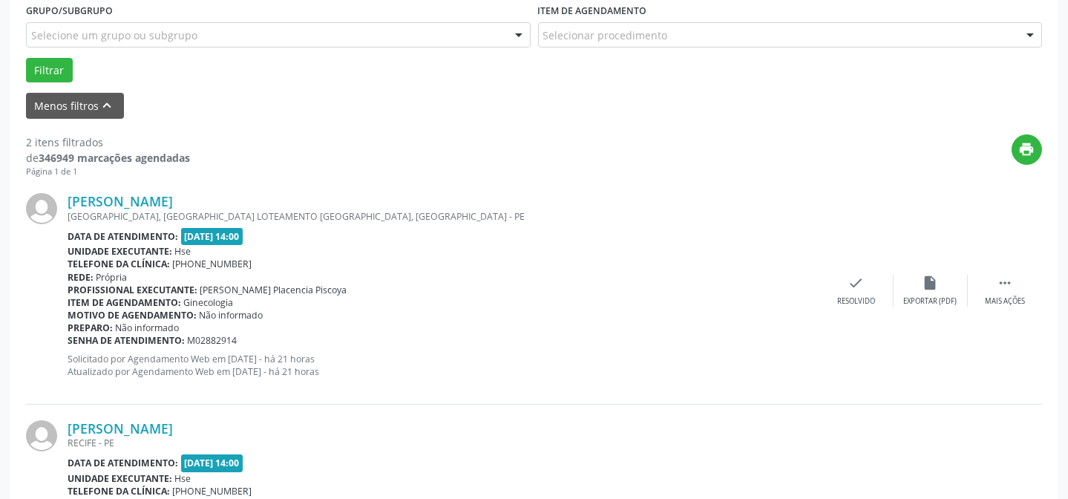
scroll to position [485, 0]
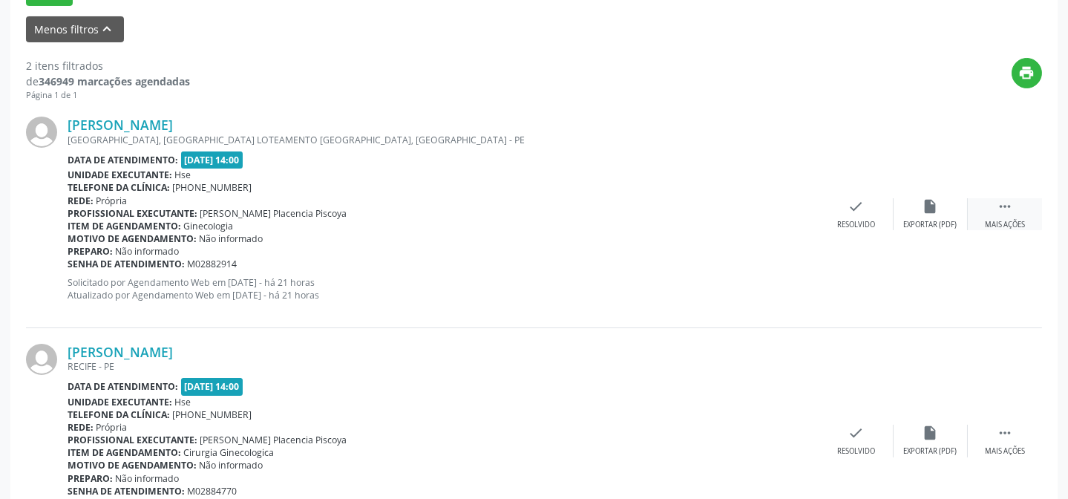
click at [990, 206] on div " Mais ações" at bounding box center [1005, 214] width 74 height 32
click at [926, 208] on icon "alarm_off" at bounding box center [931, 206] width 16 height 16
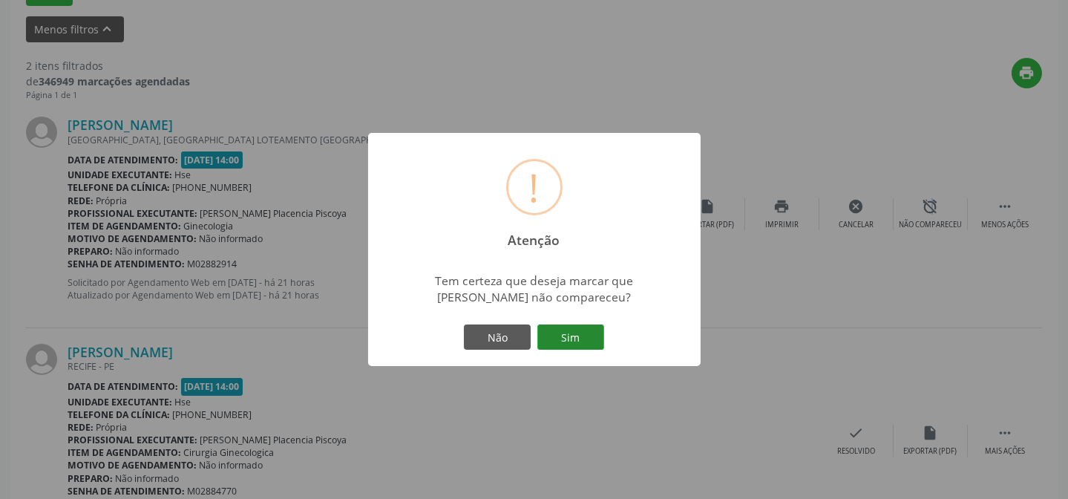
click at [558, 340] on button "Sim" at bounding box center [570, 336] width 67 height 25
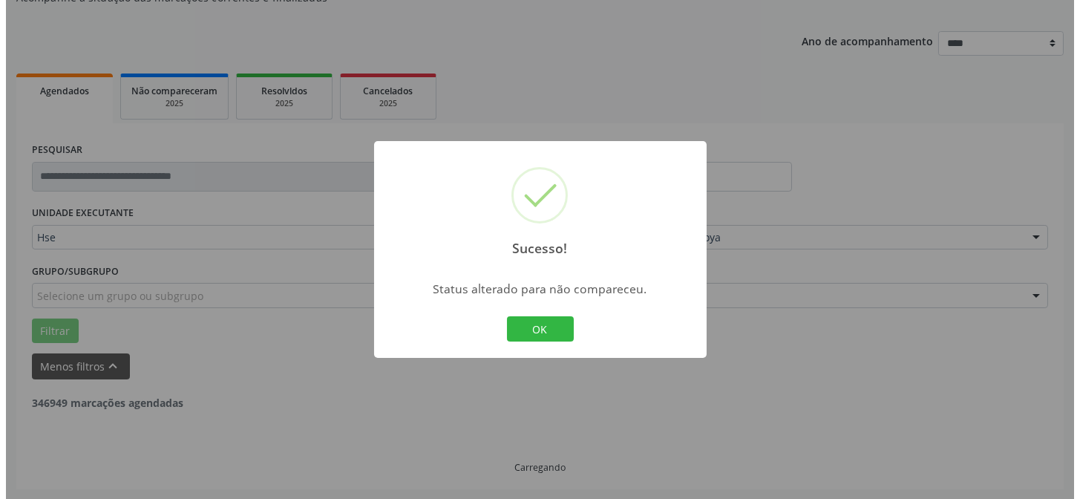
scroll to position [339, 0]
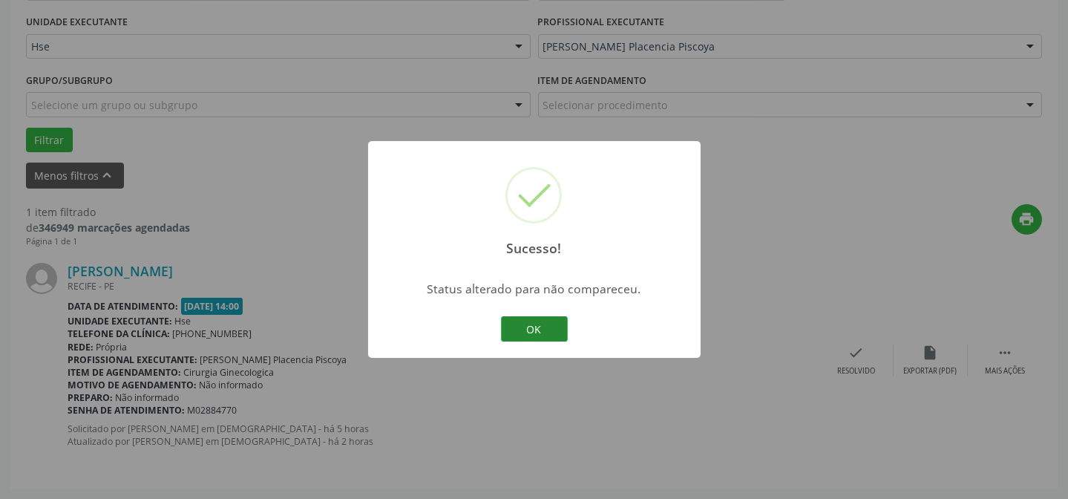
click at [511, 326] on button "OK" at bounding box center [534, 328] width 67 height 25
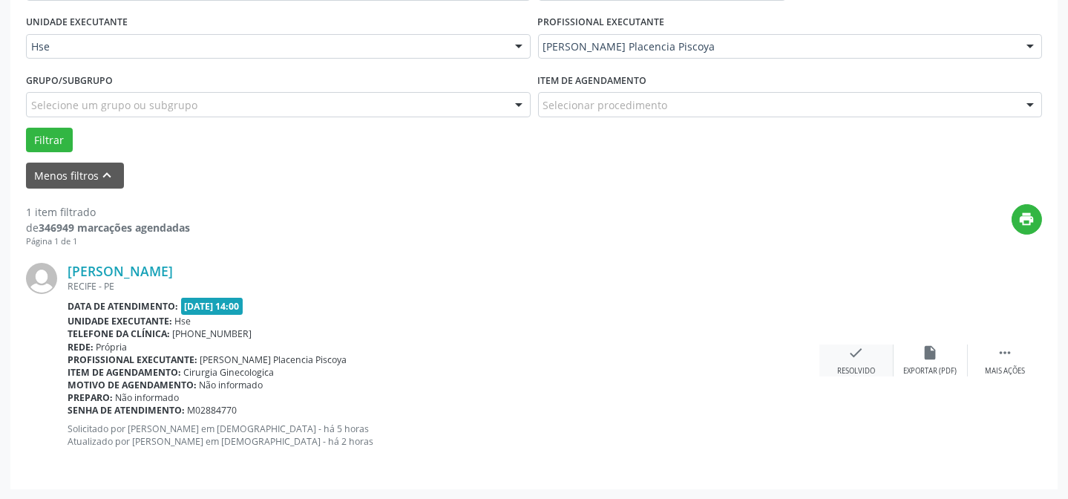
click at [851, 351] on icon "check" at bounding box center [856, 352] width 16 height 16
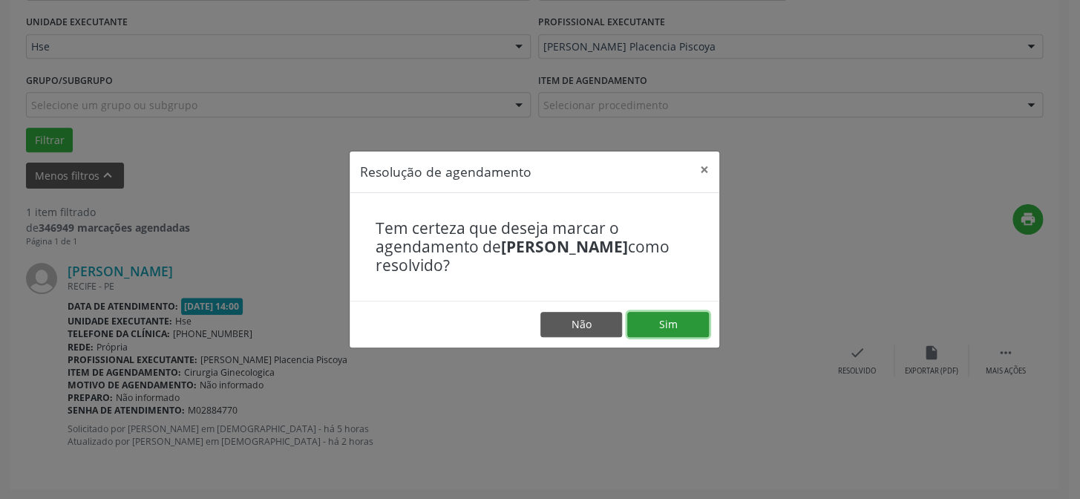
click at [678, 327] on button "Sim" at bounding box center [668, 324] width 82 height 25
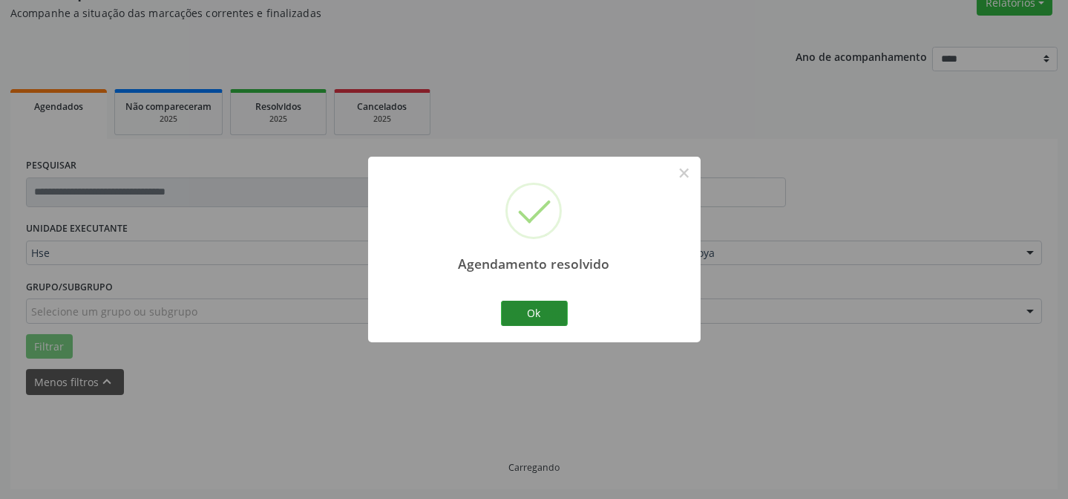
click at [545, 316] on div "Ok Cancel" at bounding box center [533, 313] width 73 height 31
click at [542, 316] on button "Ok" at bounding box center [534, 313] width 67 height 25
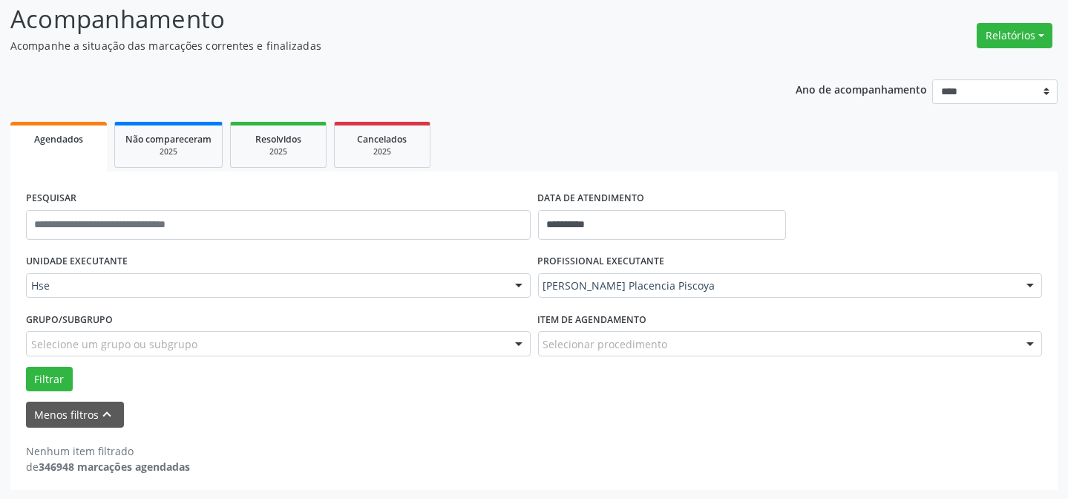
drag, startPoint x: 711, startPoint y: 285, endPoint x: 704, endPoint y: 286, distance: 7.5
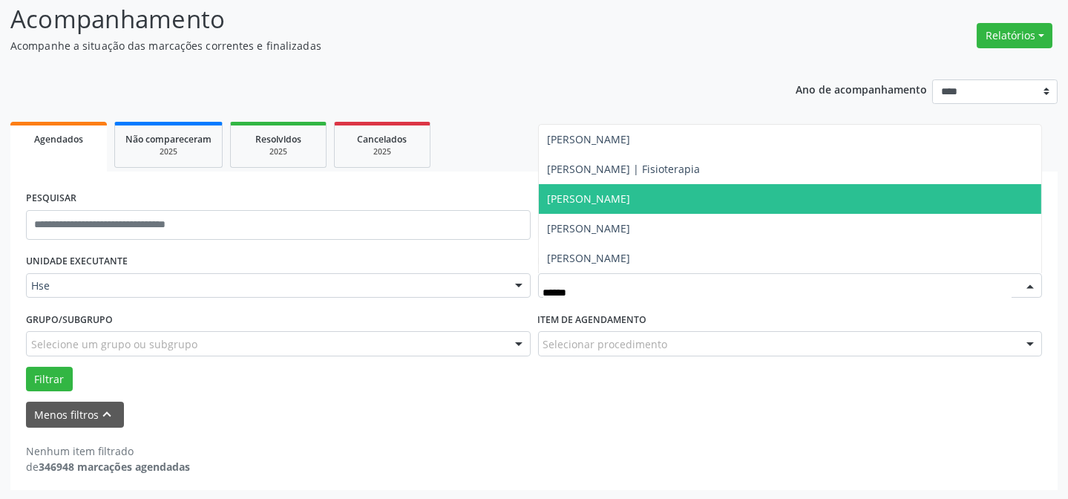
click at [631, 191] on span "[PERSON_NAME]" at bounding box center [589, 198] width 83 height 14
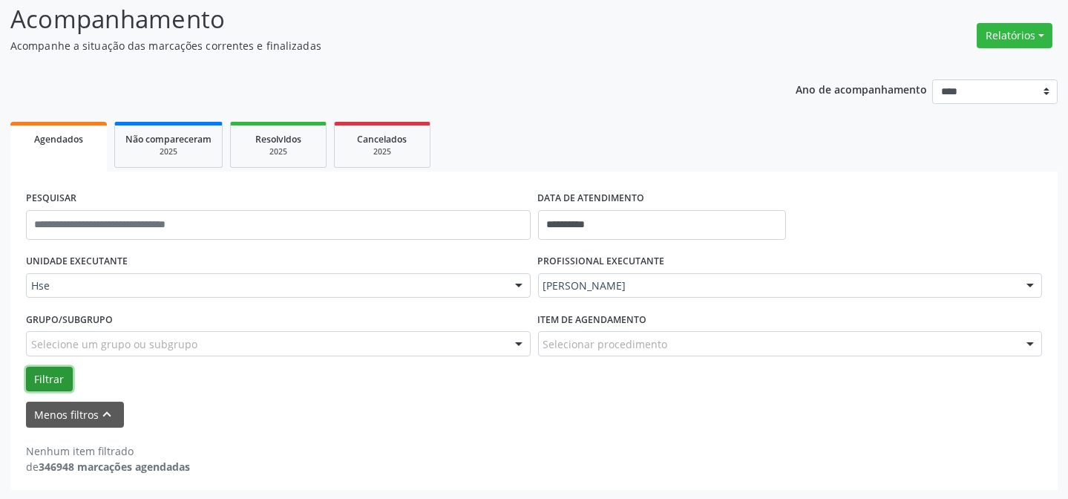
click at [50, 377] on button "Filtrar" at bounding box center [49, 379] width 47 height 25
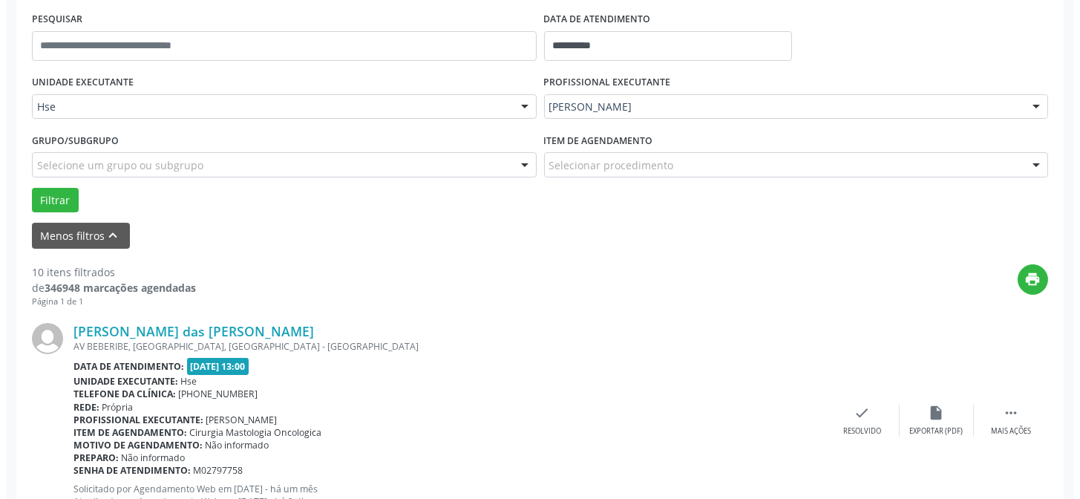
scroll to position [303, 0]
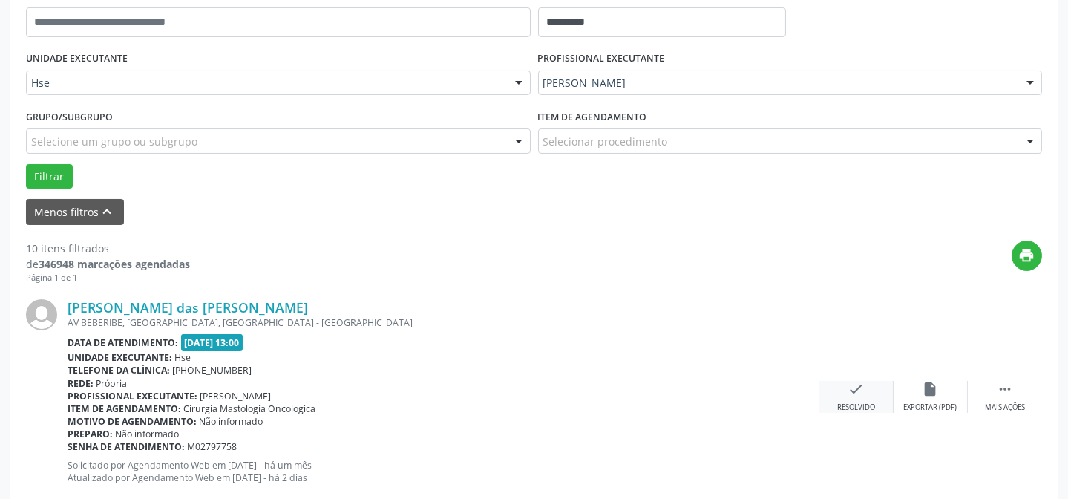
click at [848, 390] on icon "check" at bounding box center [856, 389] width 16 height 16
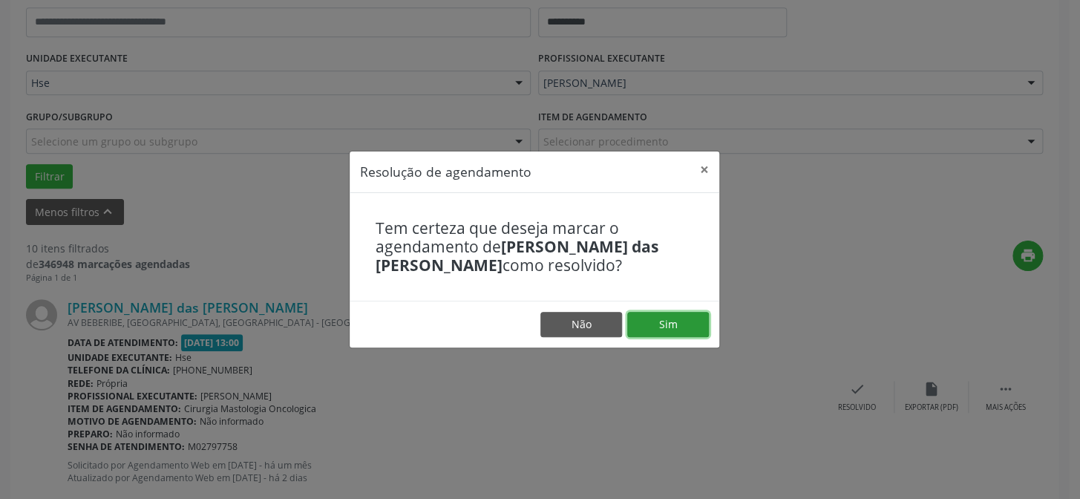
click at [678, 324] on button "Sim" at bounding box center [668, 324] width 82 height 25
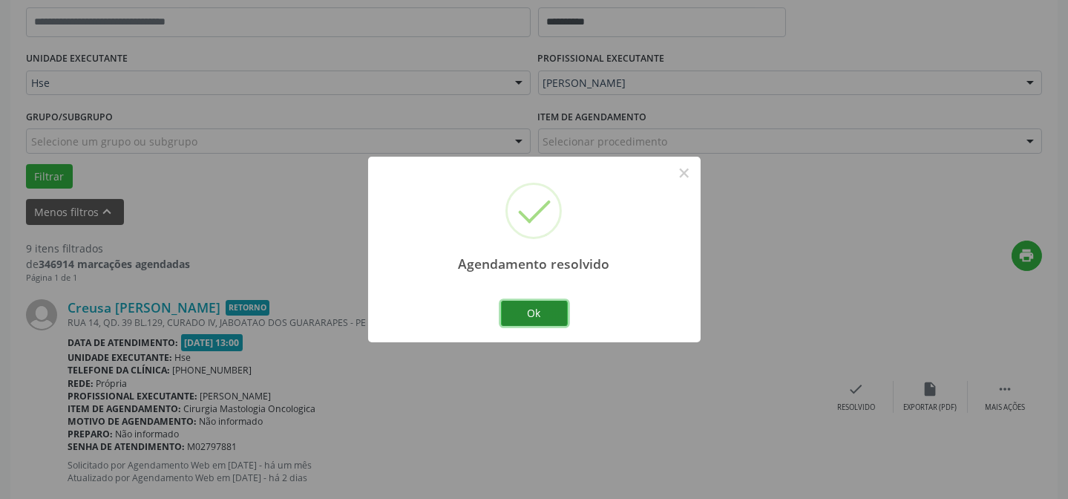
click at [517, 310] on button "Ok" at bounding box center [534, 313] width 67 height 25
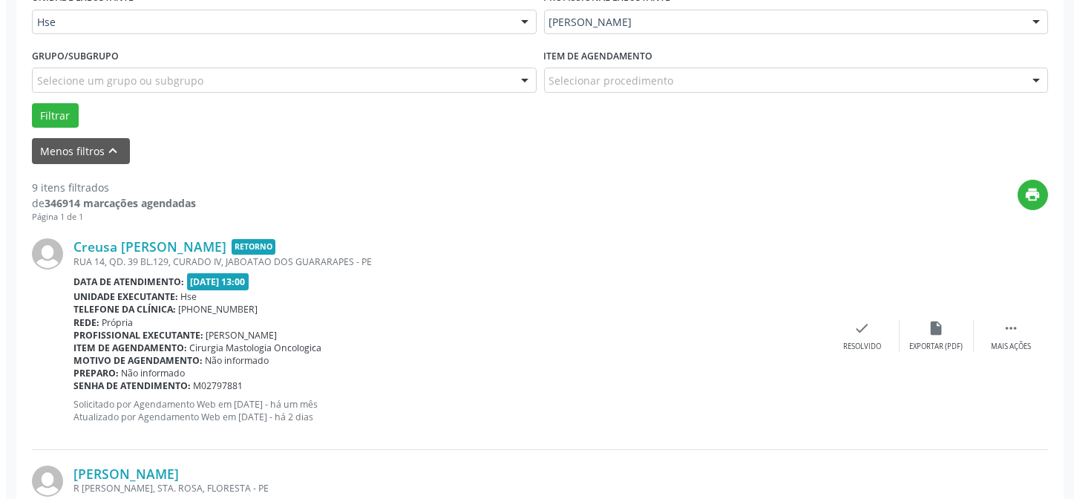
scroll to position [438, 0]
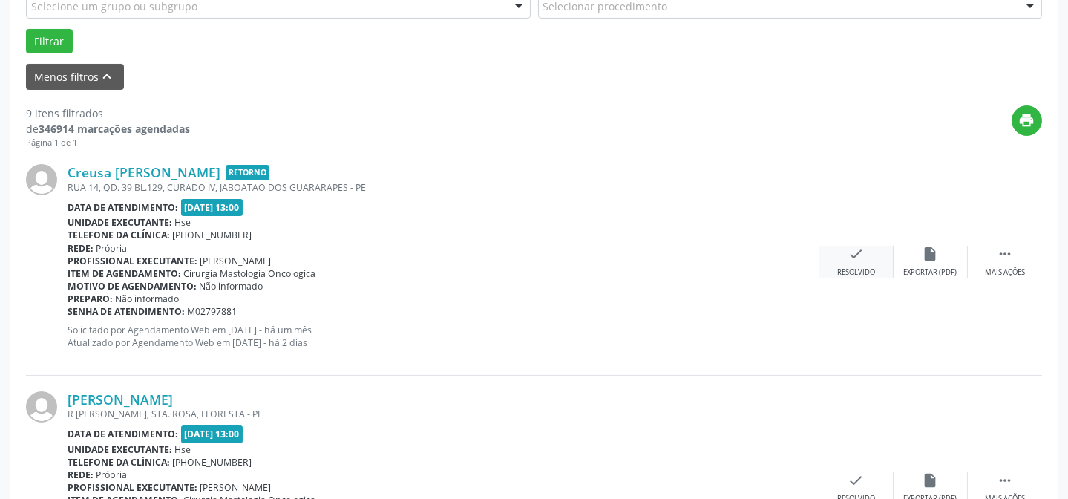
click at [856, 265] on div "check Resolvido" at bounding box center [856, 262] width 74 height 32
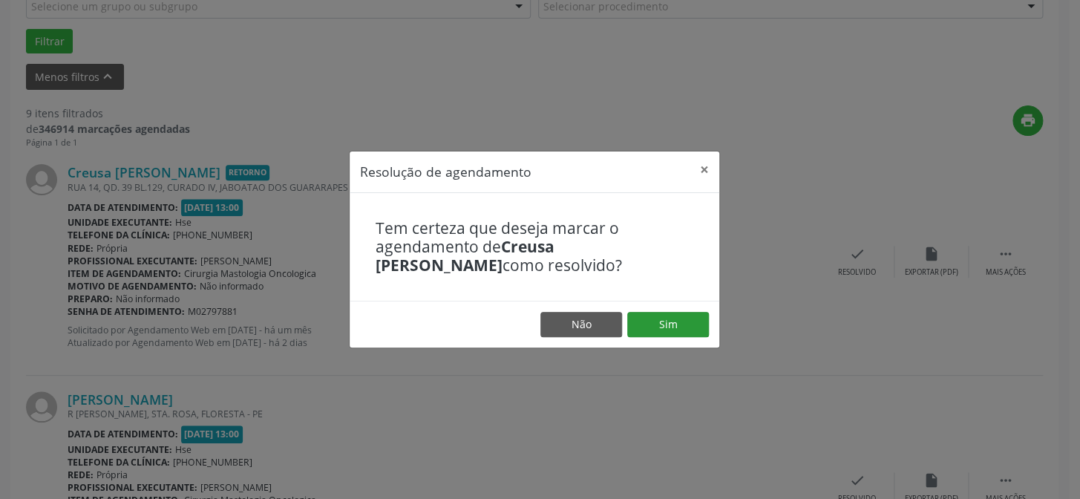
click at [652, 309] on footer "Não Sim" at bounding box center [535, 324] width 370 height 47
click at [652, 325] on button "Sim" at bounding box center [668, 324] width 82 height 25
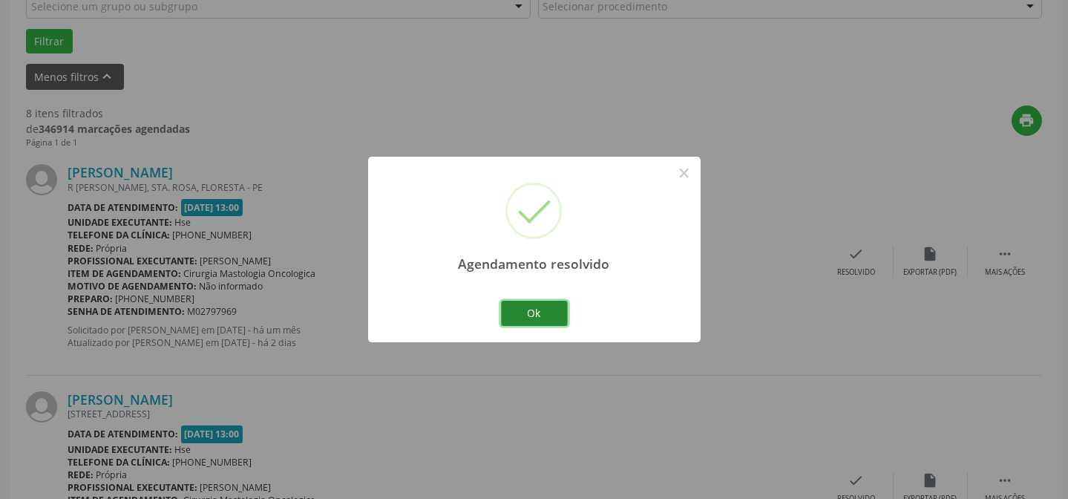
click at [548, 304] on button "Ok" at bounding box center [534, 313] width 67 height 25
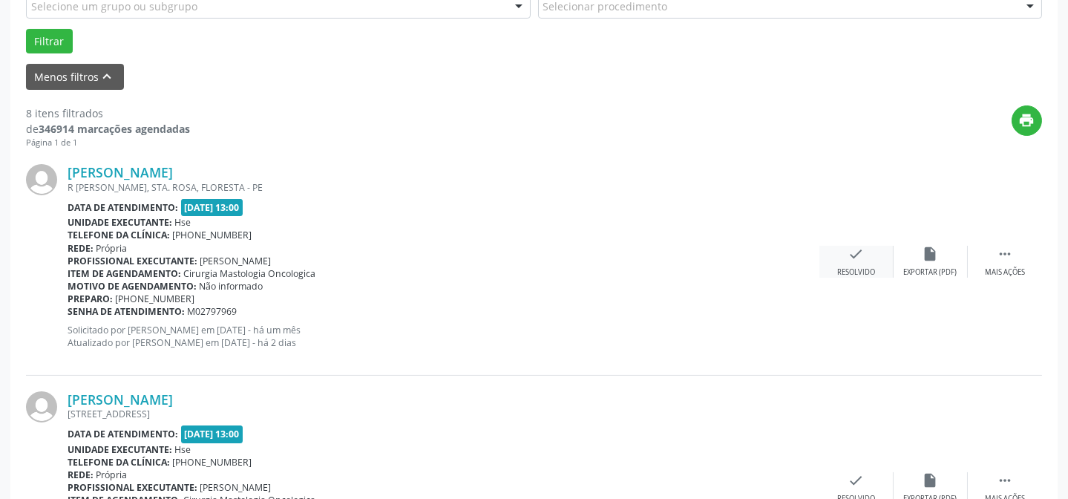
click at [843, 254] on div "check Resolvido" at bounding box center [856, 262] width 74 height 32
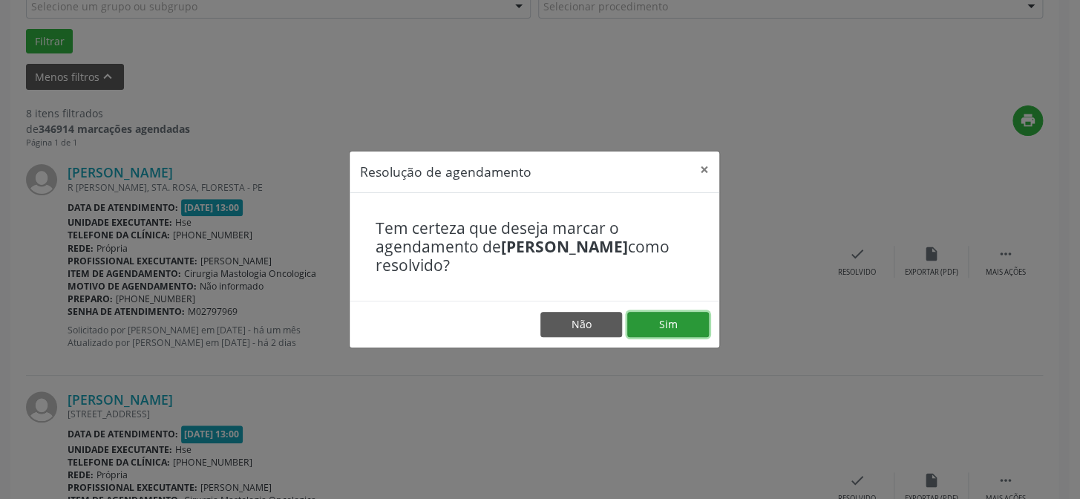
click at [689, 322] on button "Sim" at bounding box center [668, 324] width 82 height 25
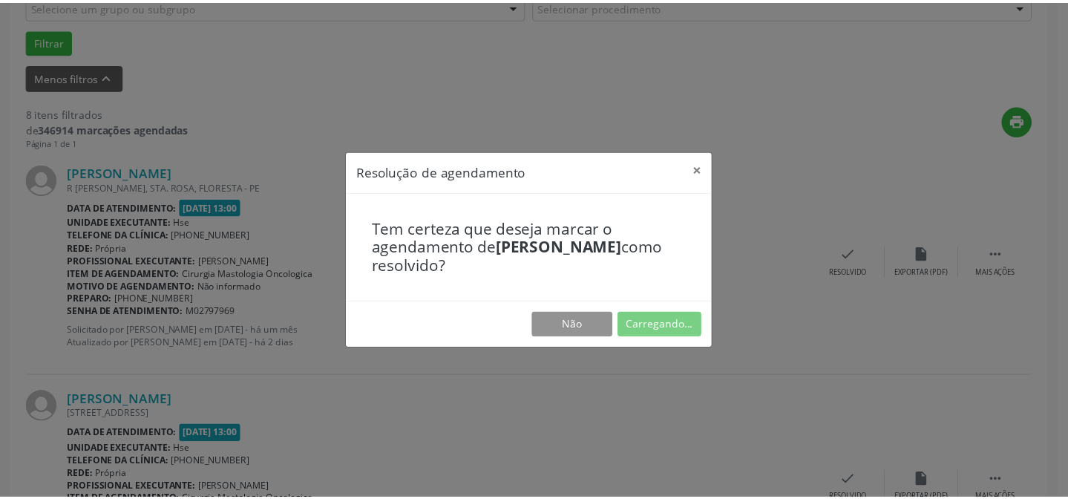
scroll to position [133, 0]
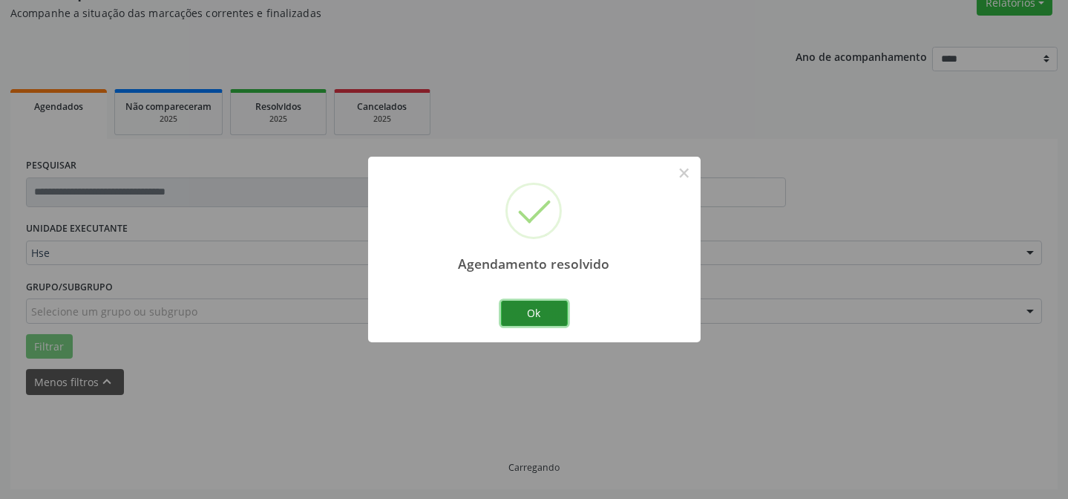
click at [501, 306] on button "Ok" at bounding box center [534, 313] width 67 height 25
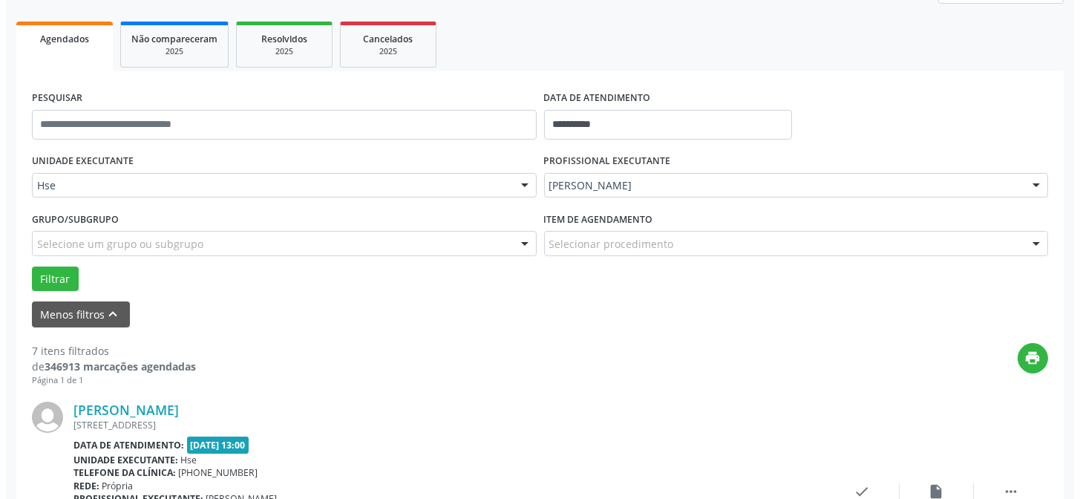
scroll to position [267, 0]
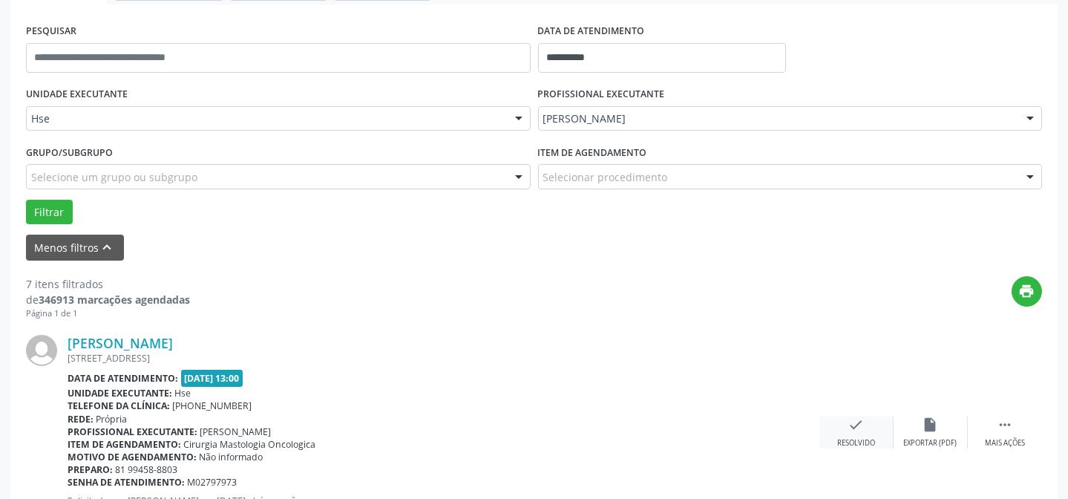
click at [861, 427] on icon "check" at bounding box center [856, 424] width 16 height 16
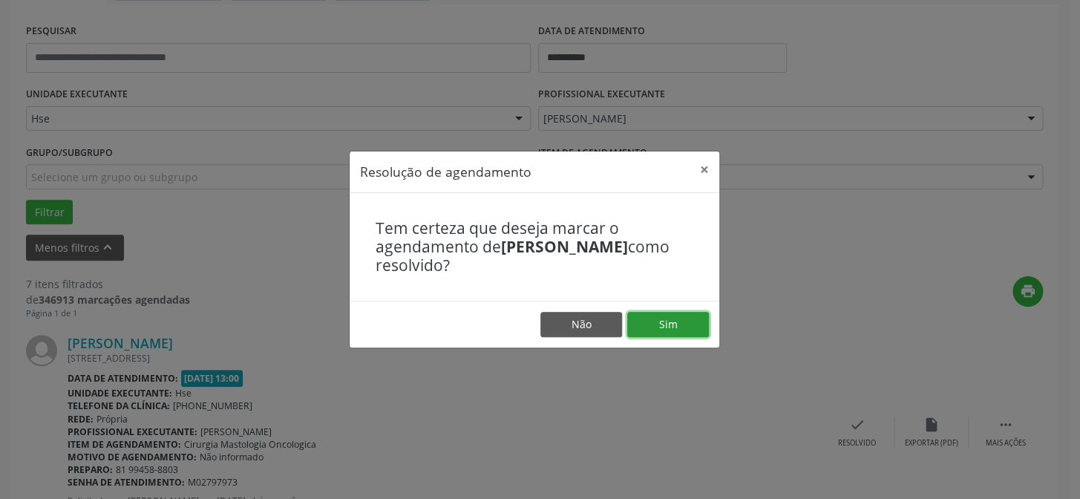
click at [677, 317] on button "Sim" at bounding box center [668, 324] width 82 height 25
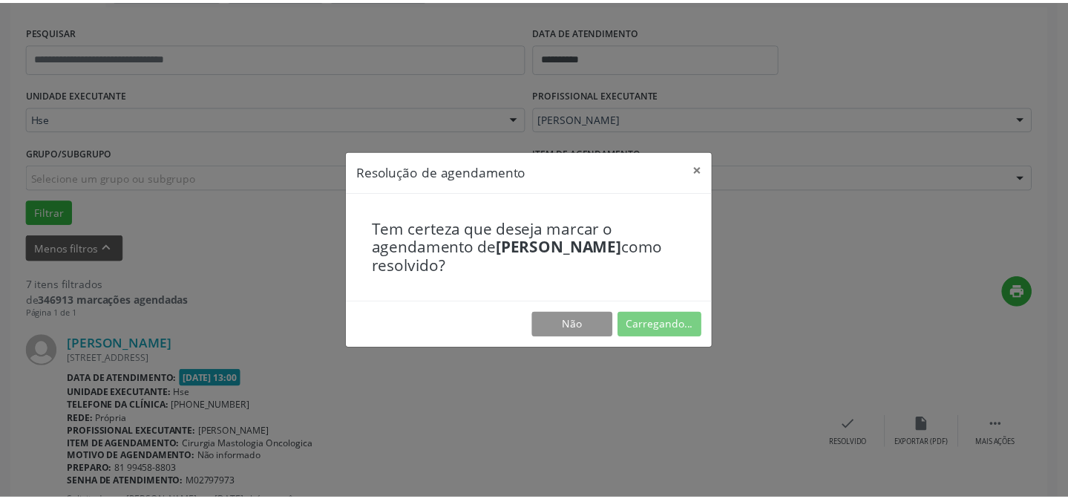
scroll to position [133, 0]
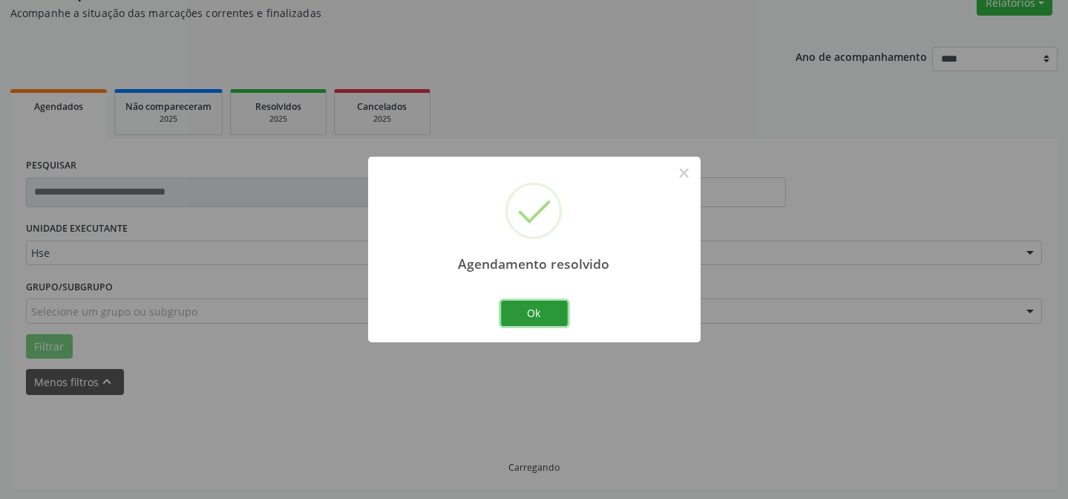
click at [520, 321] on button "Ok" at bounding box center [534, 313] width 67 height 25
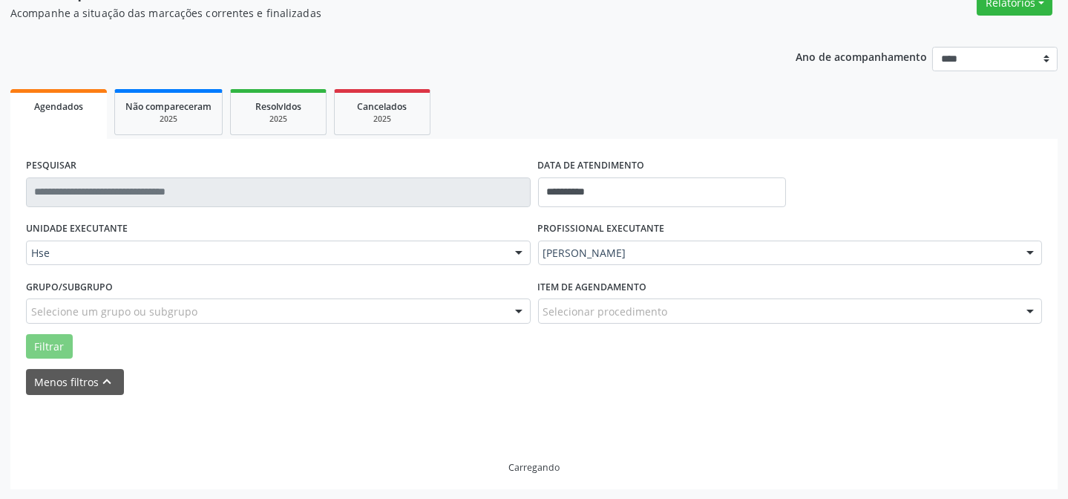
click at [532, 305] on div "Grupo/Subgrupo Selecione um grupo ou subgrupo Todos os grupos e subgrupos Nenhu…" at bounding box center [278, 304] width 512 height 58
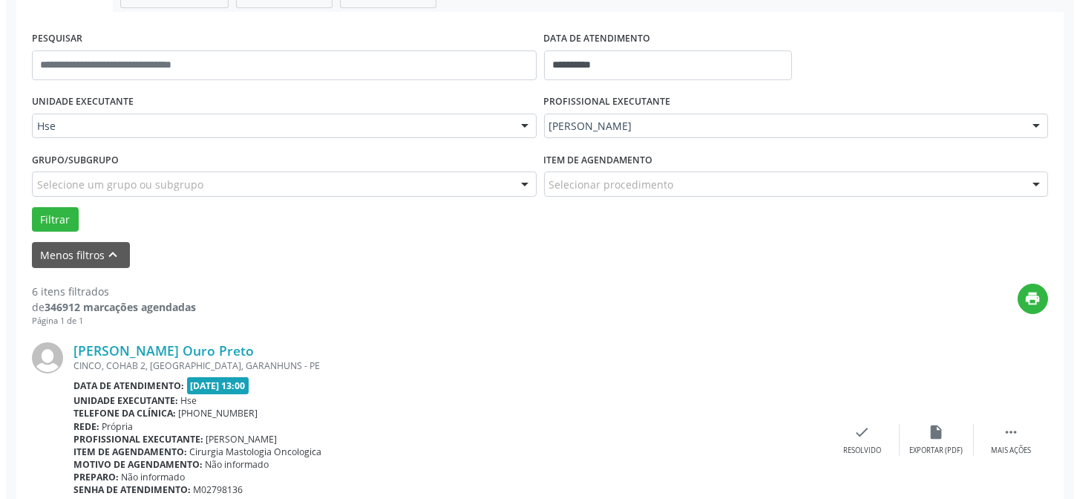
scroll to position [267, 0]
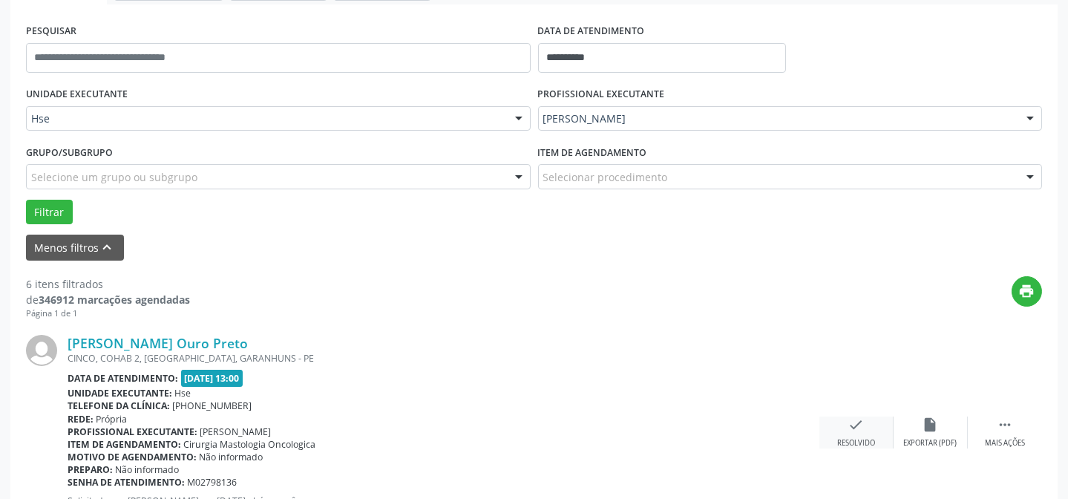
click at [853, 423] on icon "check" at bounding box center [856, 424] width 16 height 16
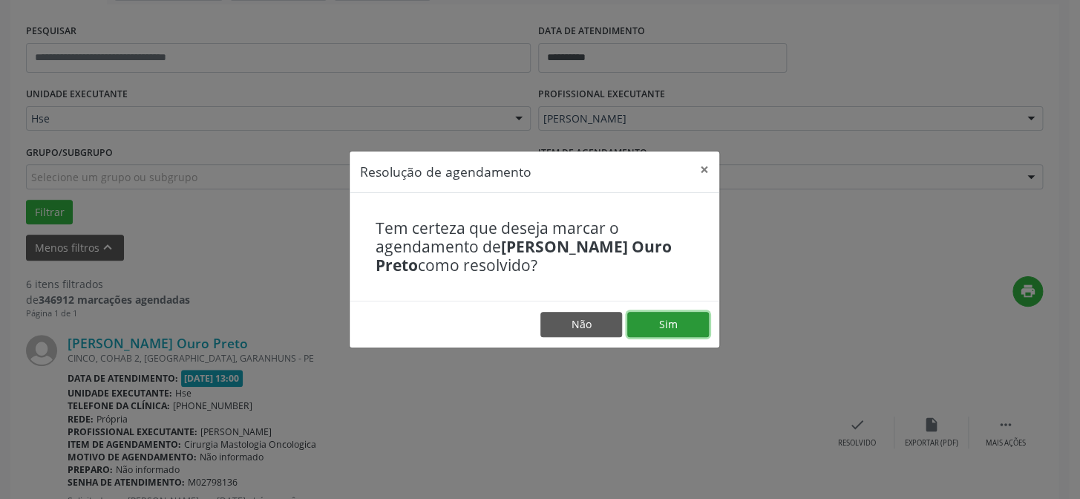
click at [689, 321] on button "Sim" at bounding box center [668, 324] width 82 height 25
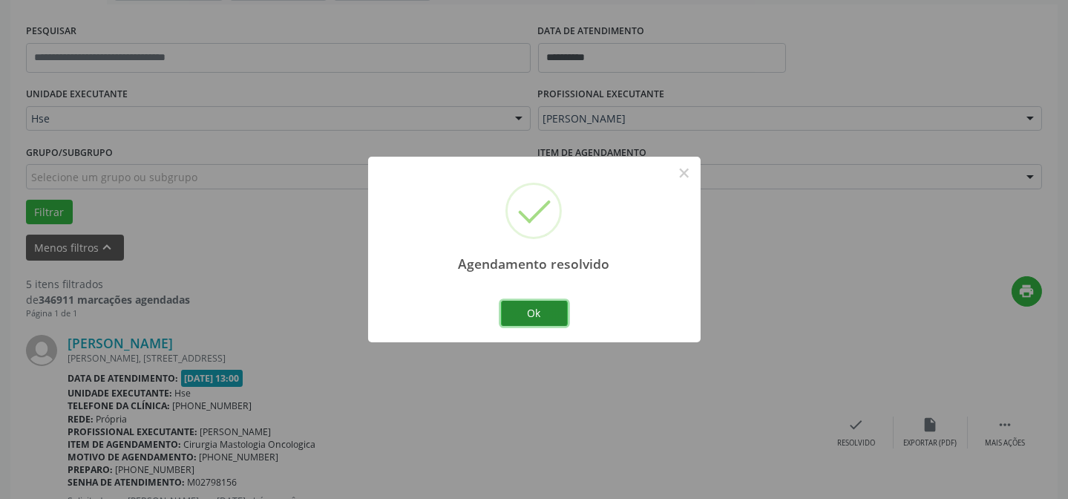
click at [537, 312] on button "Ok" at bounding box center [534, 313] width 67 height 25
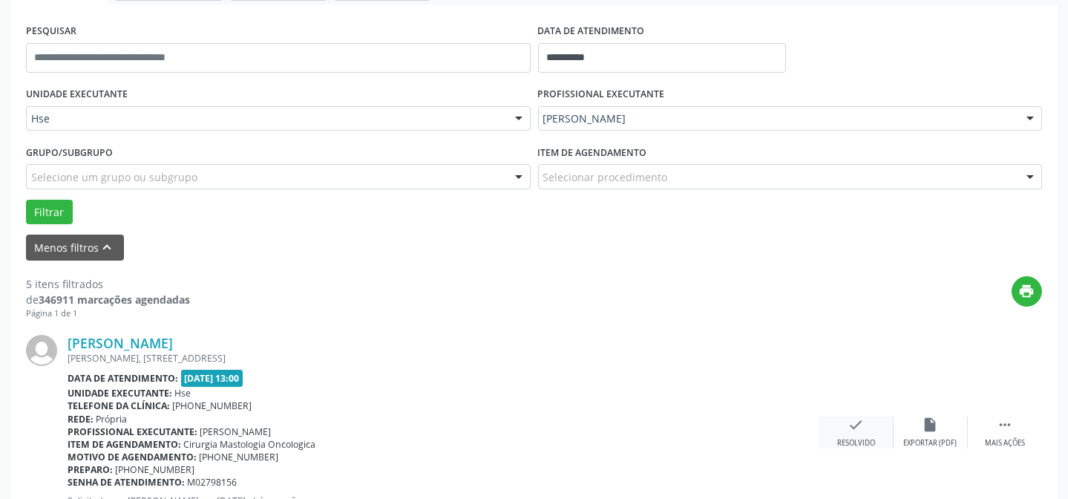
click at [848, 423] on icon "check" at bounding box center [856, 424] width 16 height 16
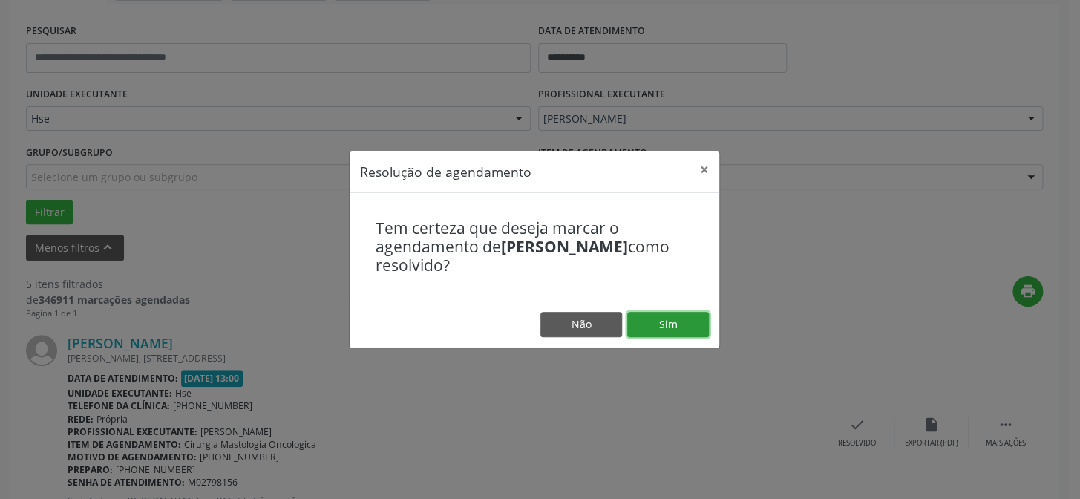
click at [675, 326] on button "Sim" at bounding box center [668, 324] width 82 height 25
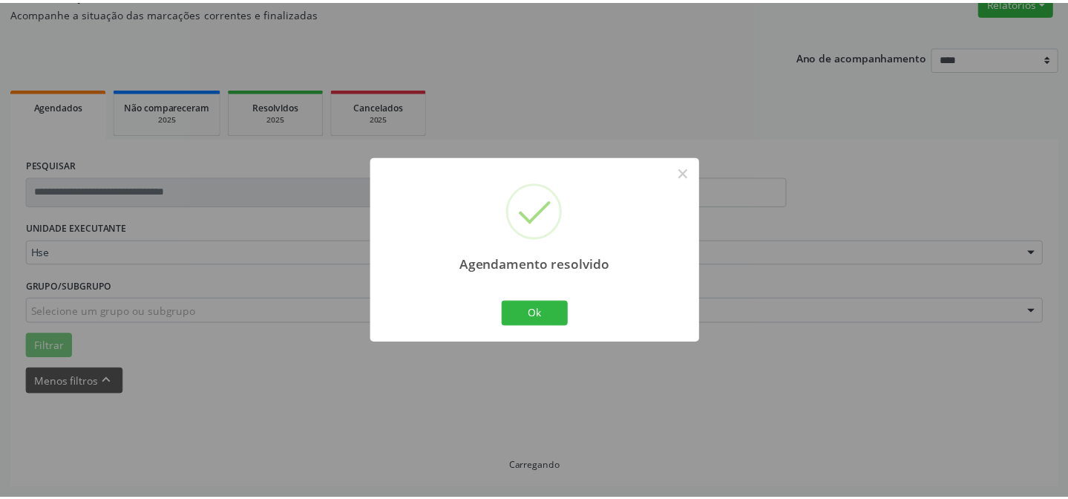
scroll to position [133, 0]
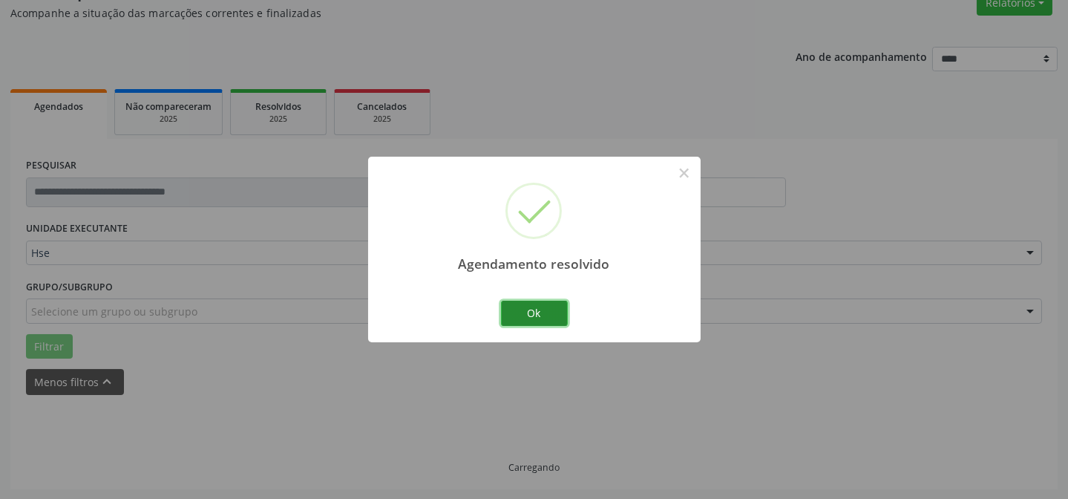
click at [538, 309] on button "Ok" at bounding box center [534, 313] width 67 height 25
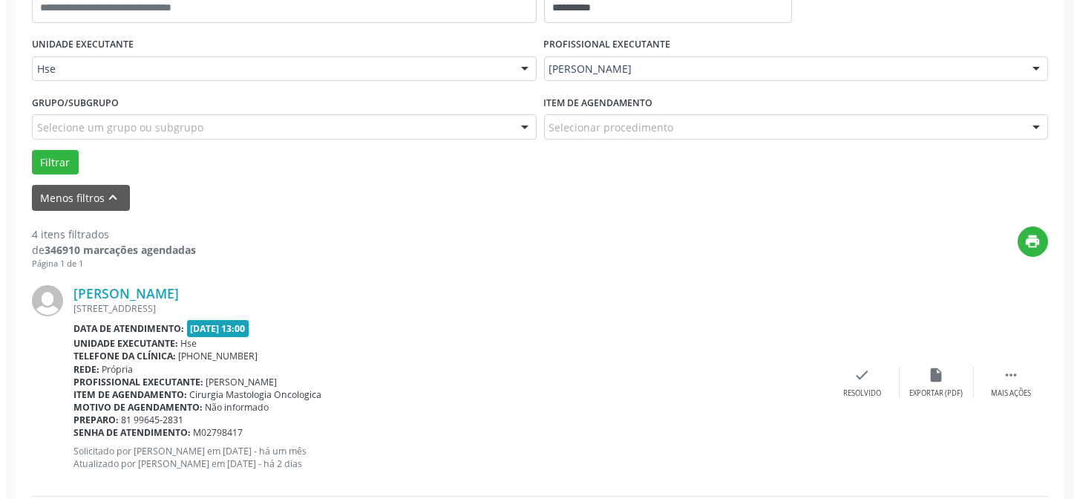
scroll to position [335, 0]
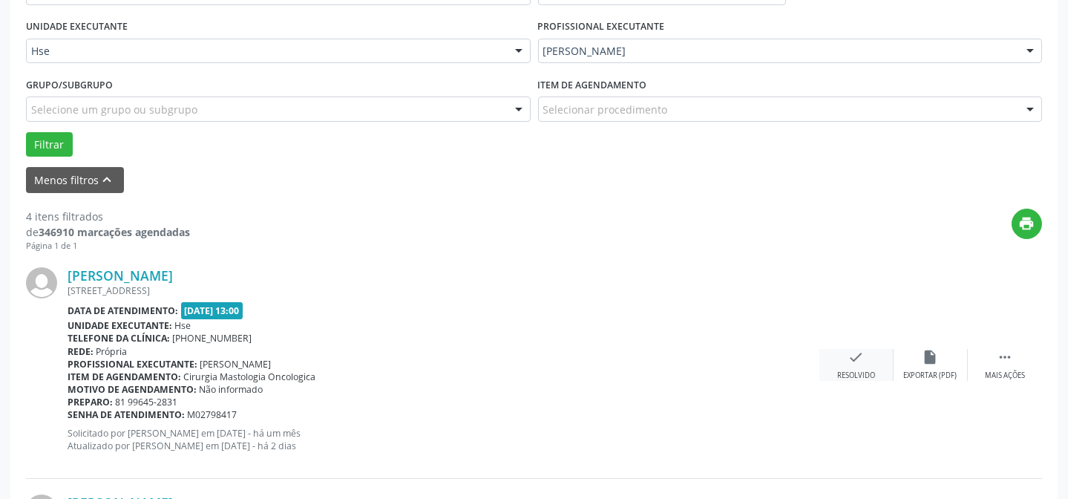
click at [857, 370] on div "Resolvido" at bounding box center [856, 375] width 38 height 10
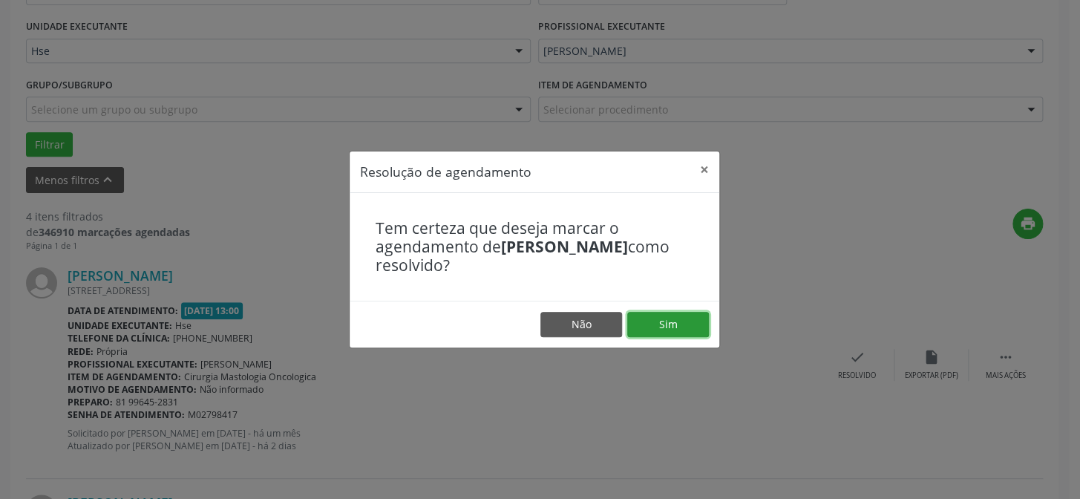
click at [658, 330] on button "Sim" at bounding box center [668, 324] width 82 height 25
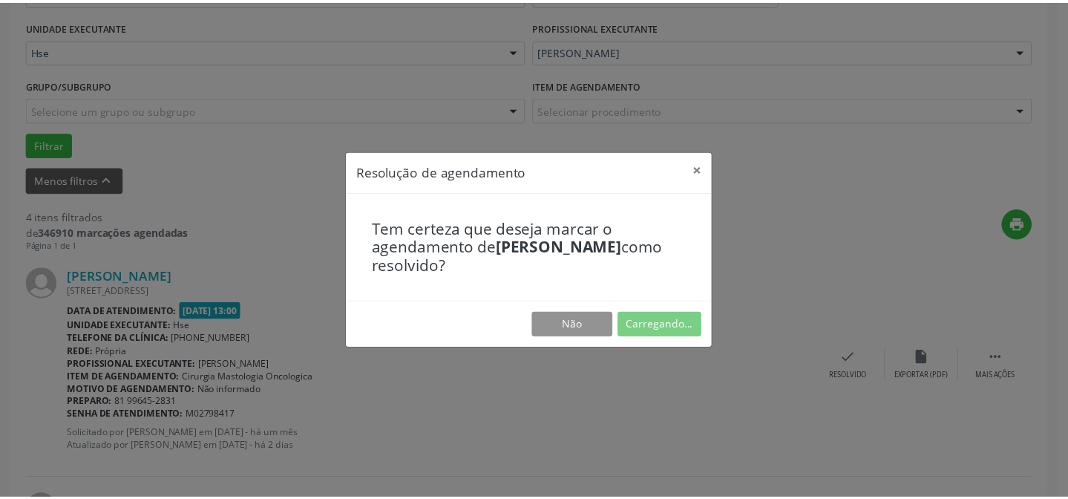
scroll to position [133, 0]
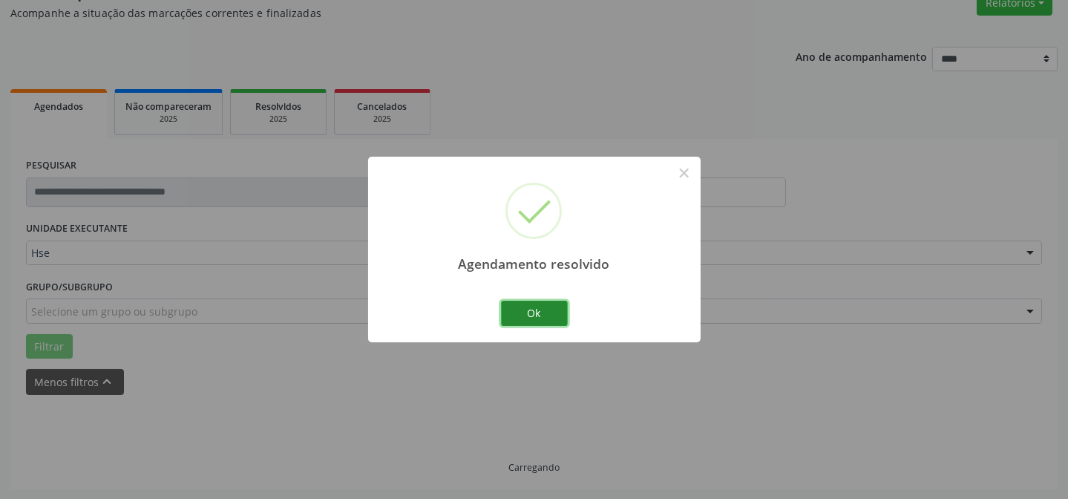
click at [534, 315] on button "Ok" at bounding box center [534, 313] width 67 height 25
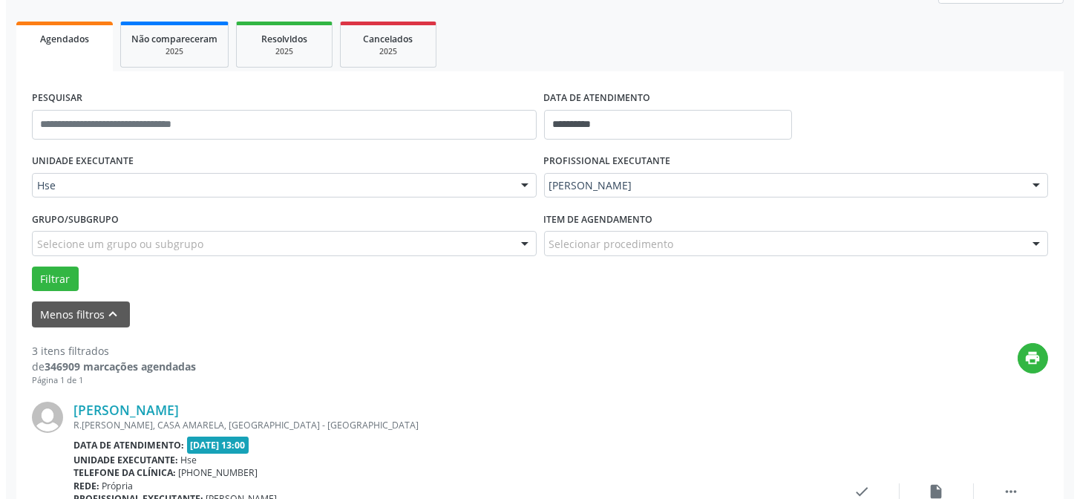
scroll to position [267, 0]
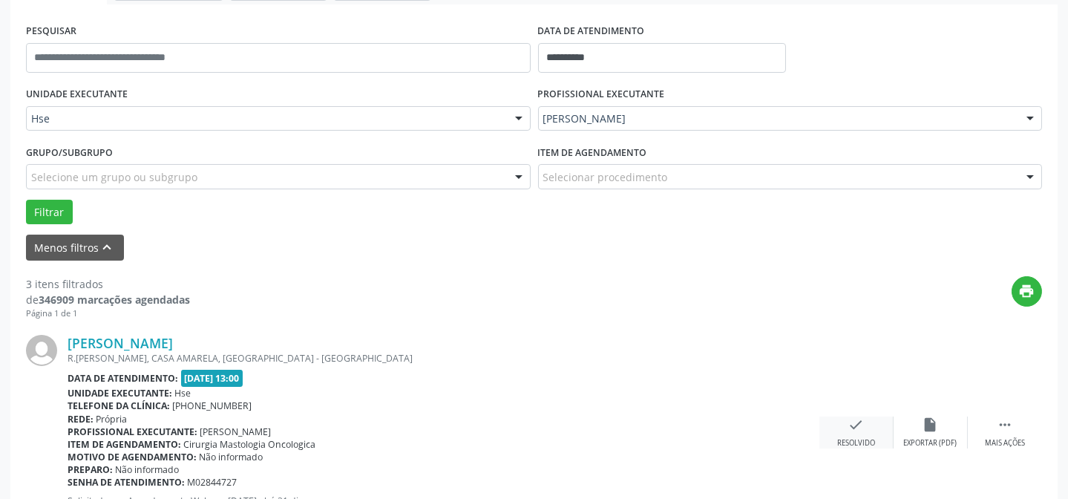
click at [856, 430] on icon "check" at bounding box center [856, 424] width 16 height 16
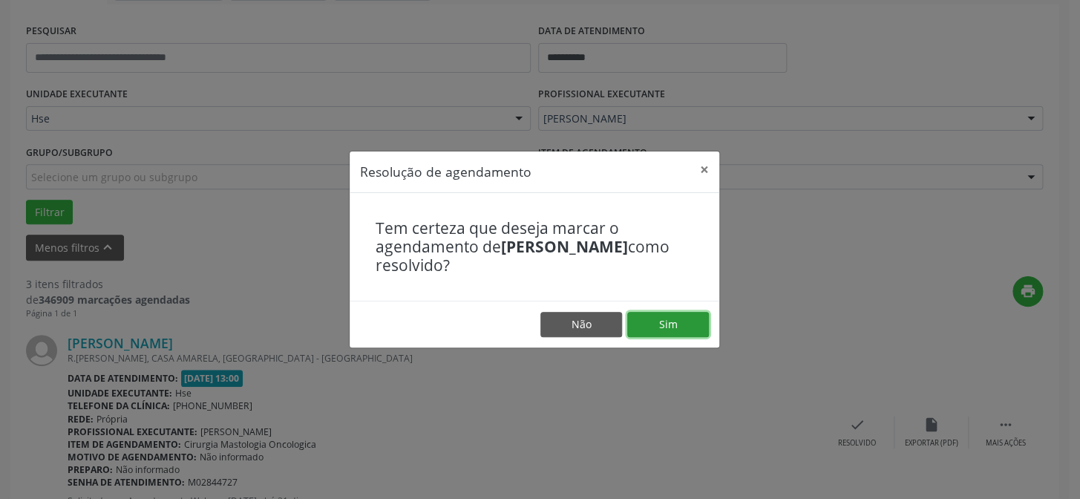
click at [685, 331] on button "Sim" at bounding box center [668, 324] width 82 height 25
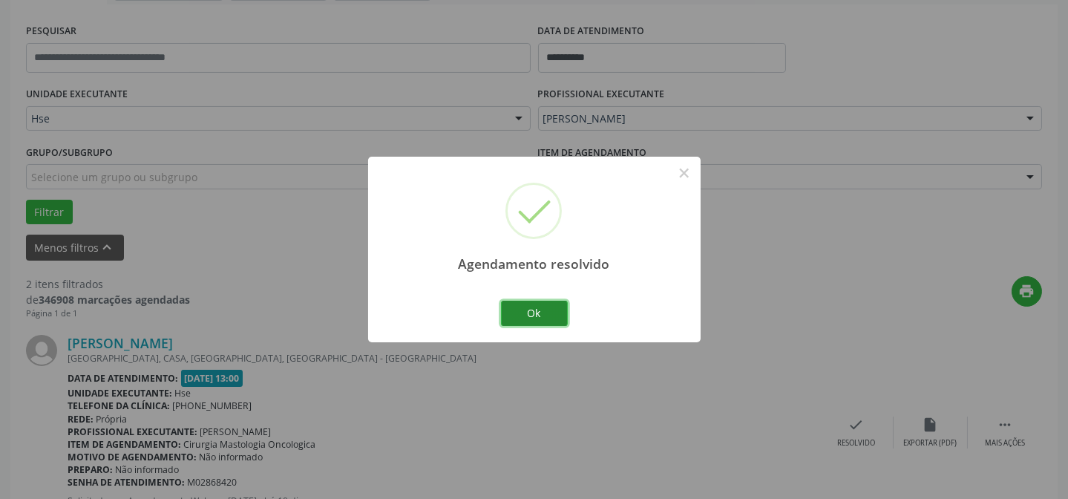
click at [528, 313] on button "Ok" at bounding box center [534, 313] width 67 height 25
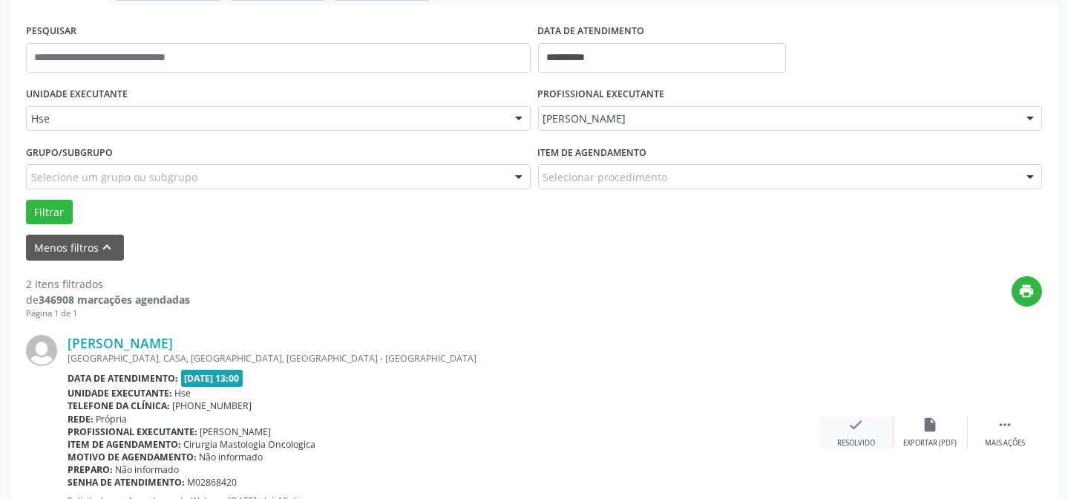
click at [852, 435] on div "check Resolvido" at bounding box center [856, 432] width 74 height 32
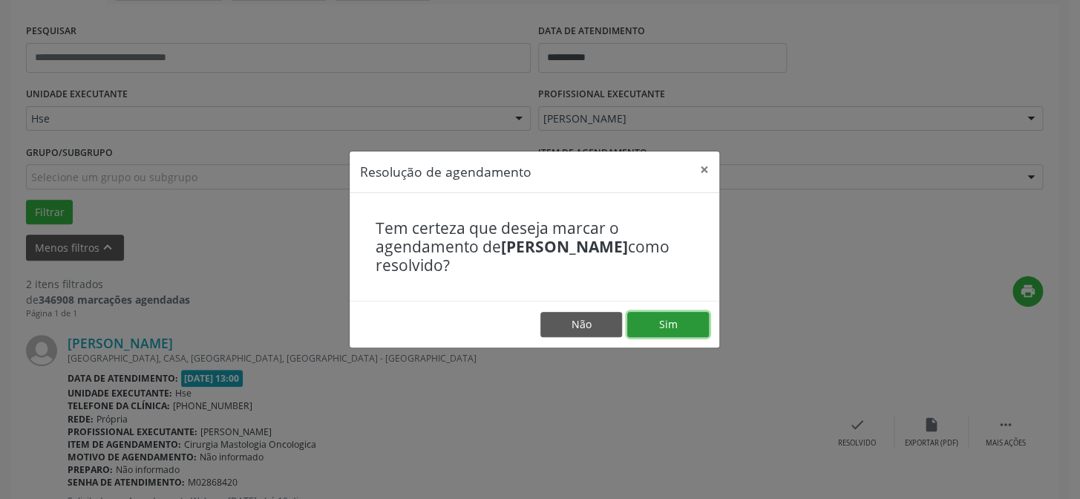
click at [665, 314] on button "Sim" at bounding box center [668, 324] width 82 height 25
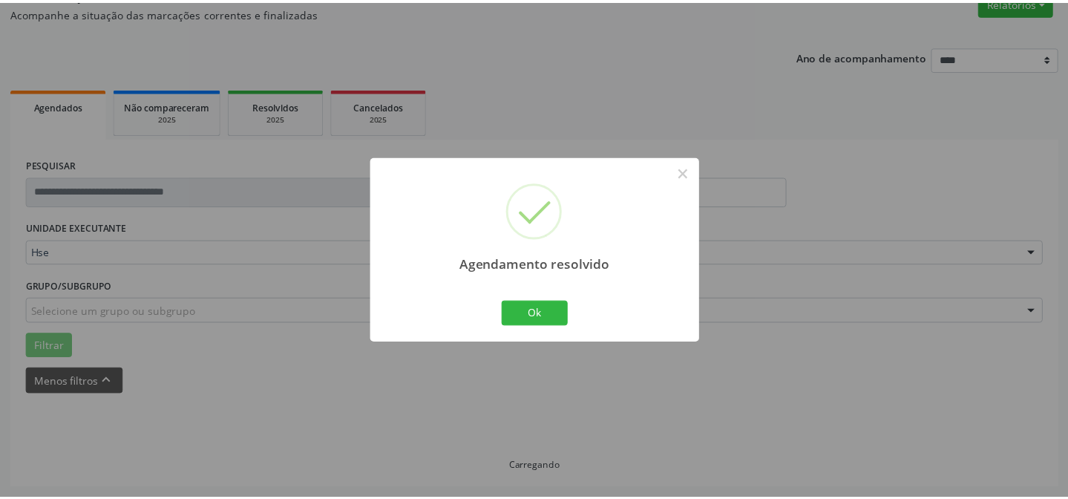
scroll to position [133, 0]
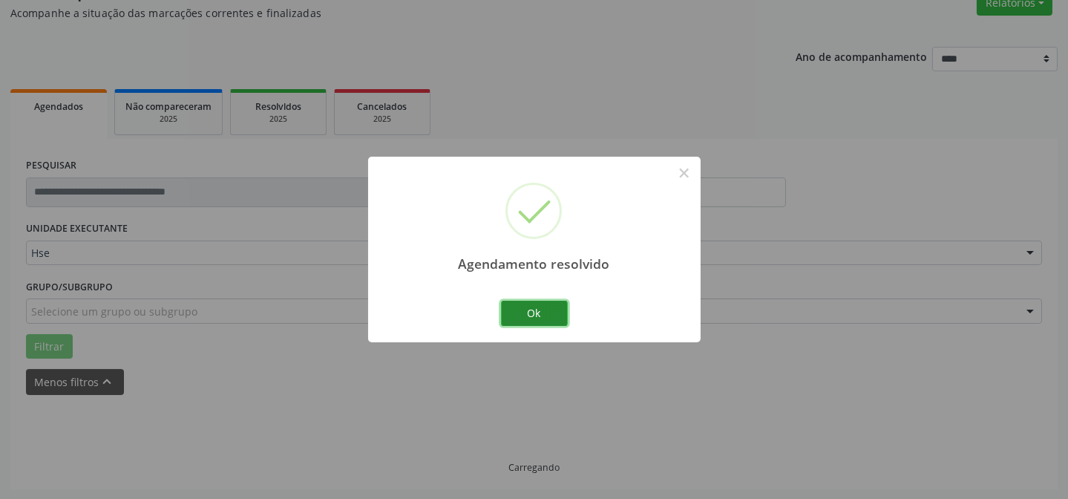
click at [520, 309] on button "Ok" at bounding box center [534, 313] width 67 height 25
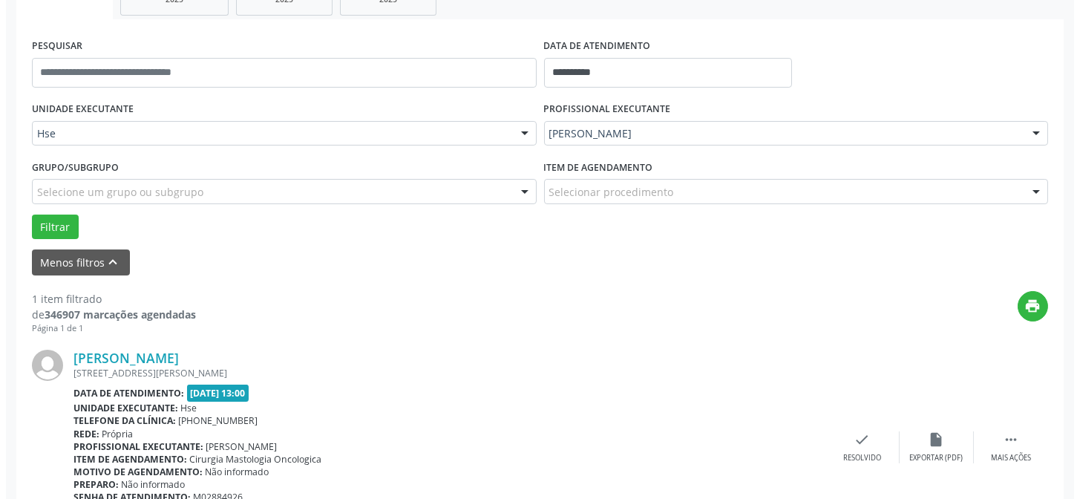
scroll to position [267, 0]
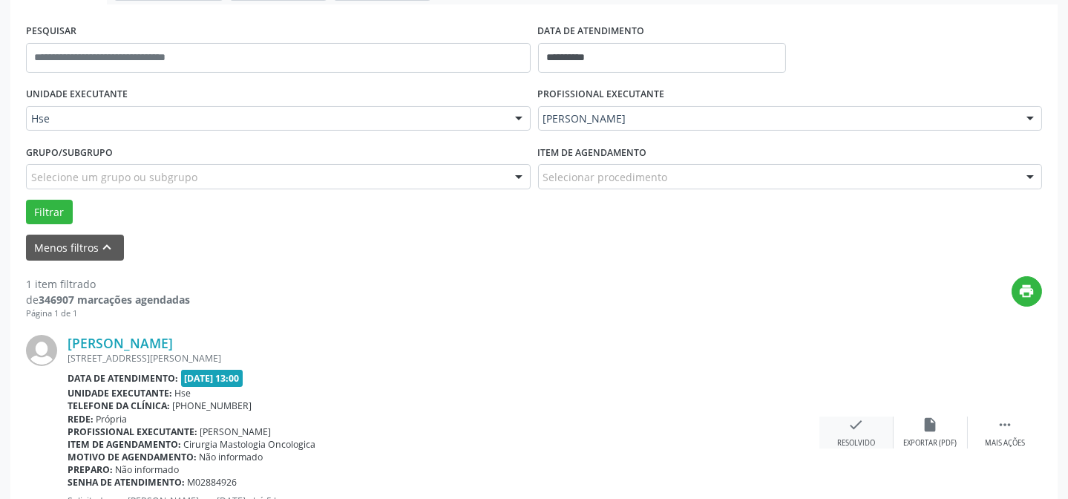
click at [857, 420] on icon "check" at bounding box center [856, 424] width 16 height 16
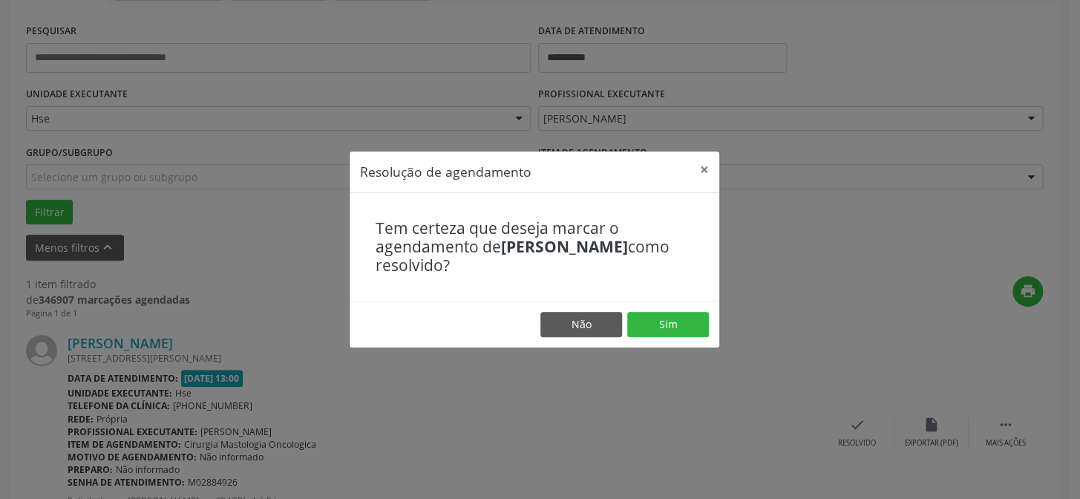
click at [659, 310] on footer "Não Sim" at bounding box center [535, 324] width 370 height 47
click at [659, 321] on button "Sim" at bounding box center [668, 324] width 82 height 25
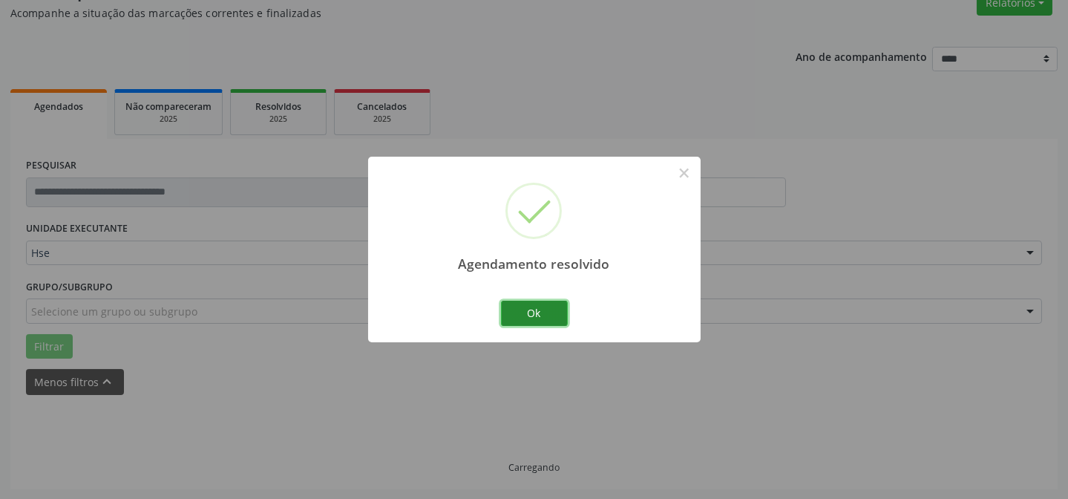
click at [530, 304] on button "Ok" at bounding box center [534, 313] width 67 height 25
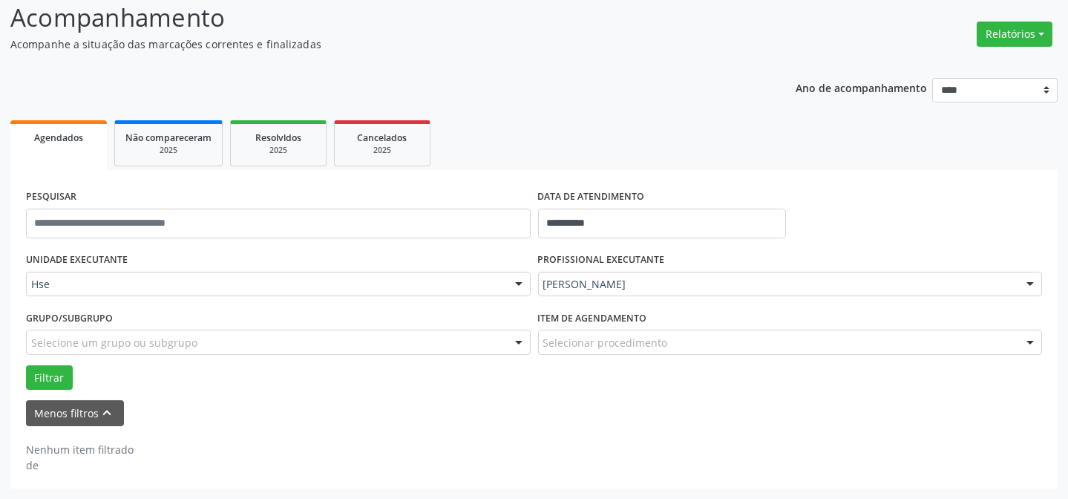
scroll to position [100, 0]
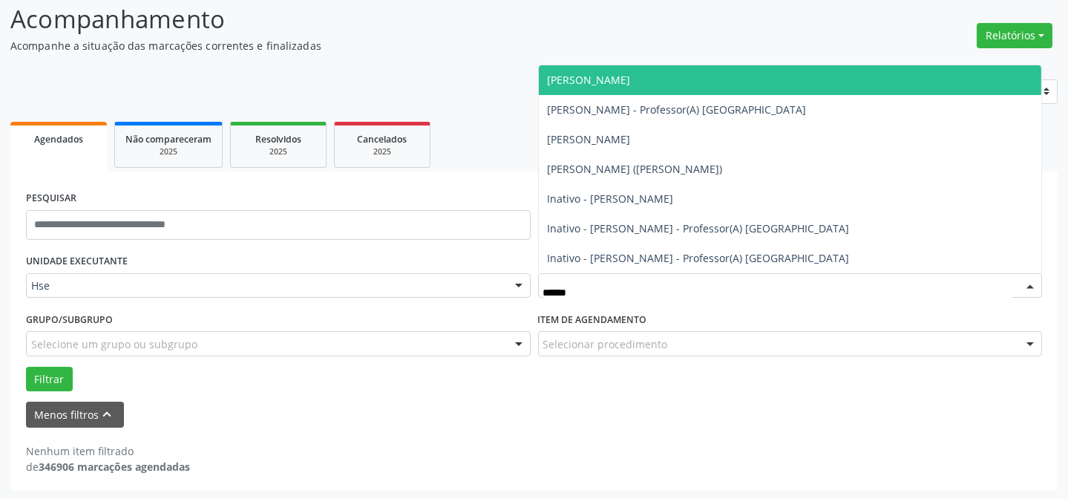
click at [634, 88] on span "[PERSON_NAME]" at bounding box center [790, 80] width 503 height 30
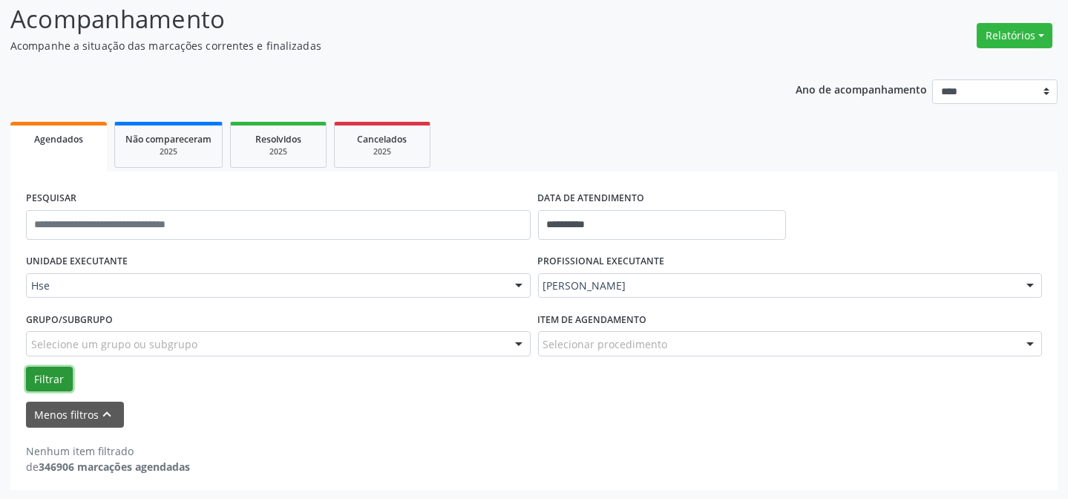
click at [60, 376] on button "Filtrar" at bounding box center [49, 379] width 47 height 25
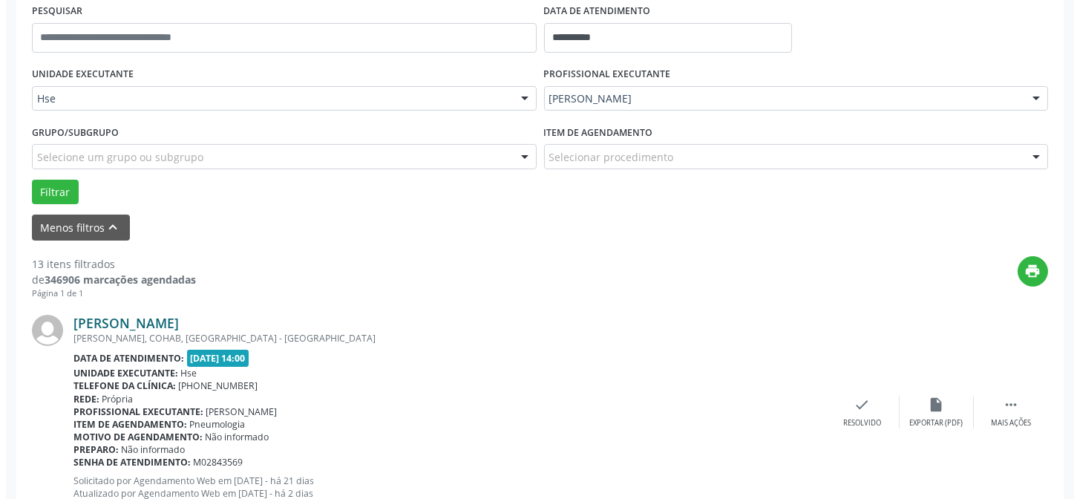
scroll to position [303, 0]
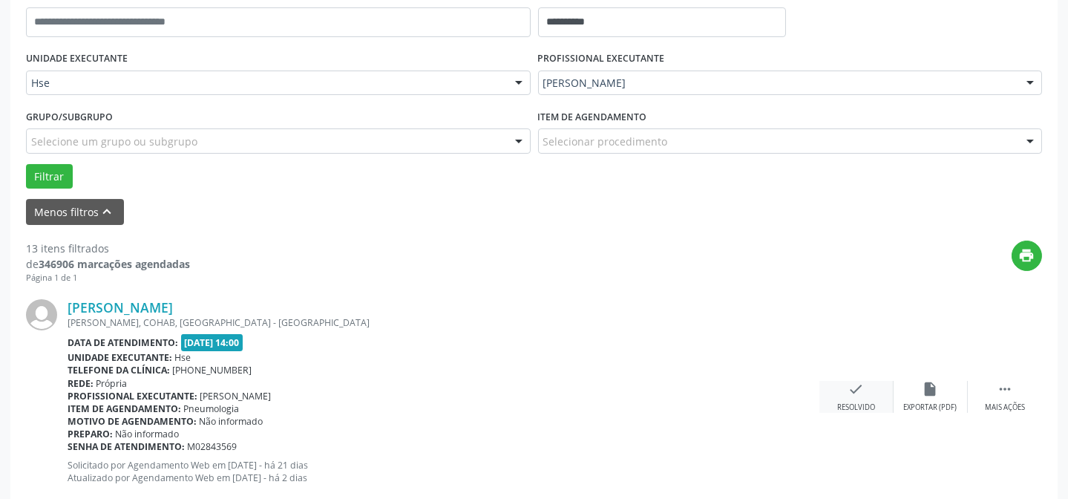
click at [857, 396] on icon "check" at bounding box center [856, 389] width 16 height 16
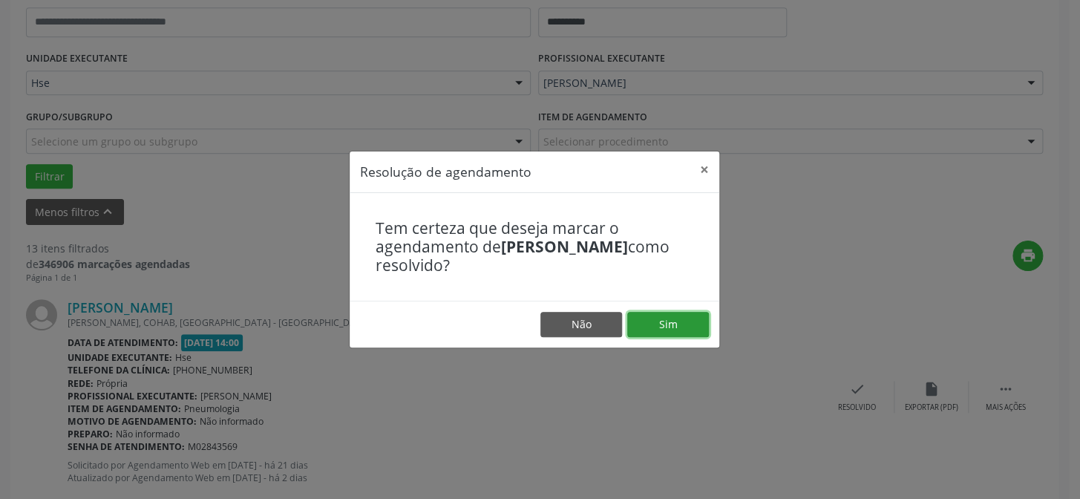
click at [666, 325] on button "Sim" at bounding box center [668, 324] width 82 height 25
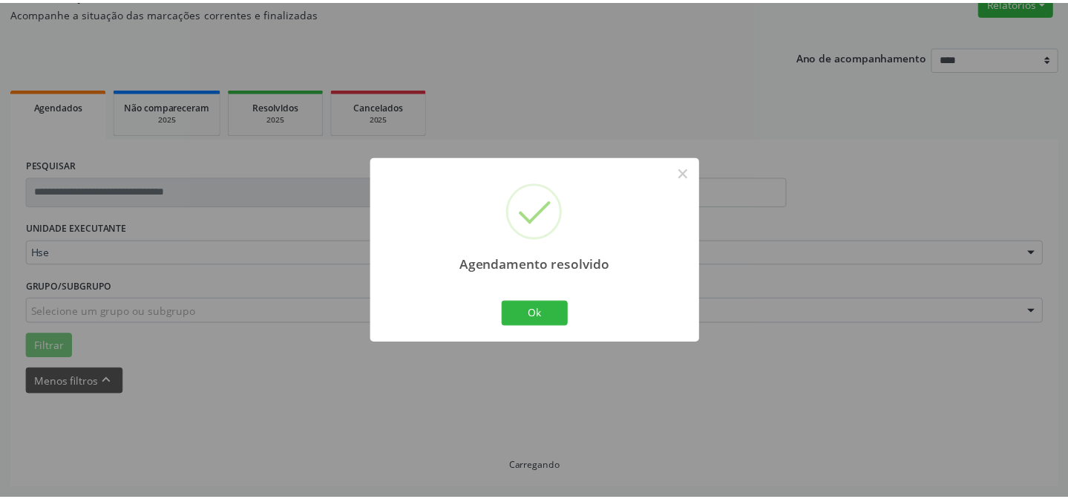
scroll to position [133, 0]
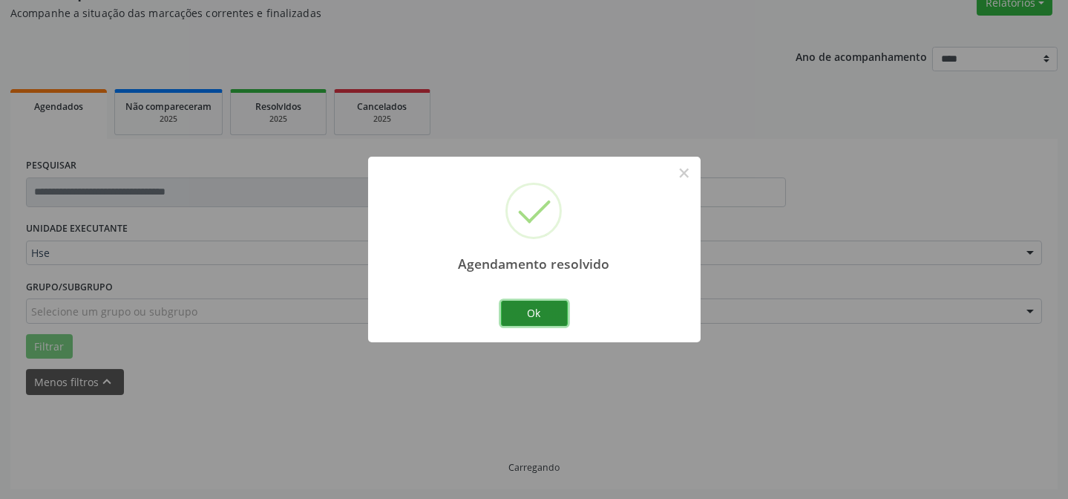
click at [521, 312] on button "Ok" at bounding box center [534, 313] width 67 height 25
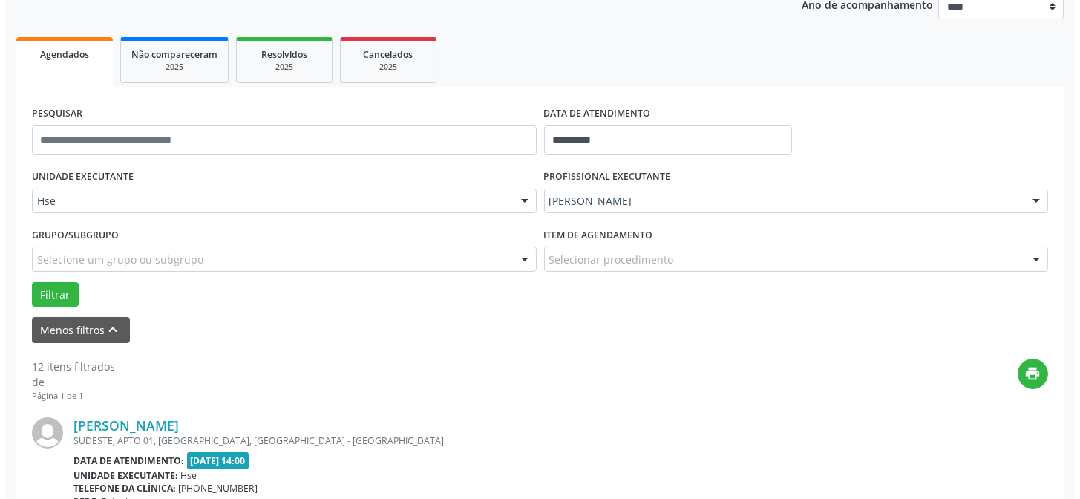
scroll to position [267, 0]
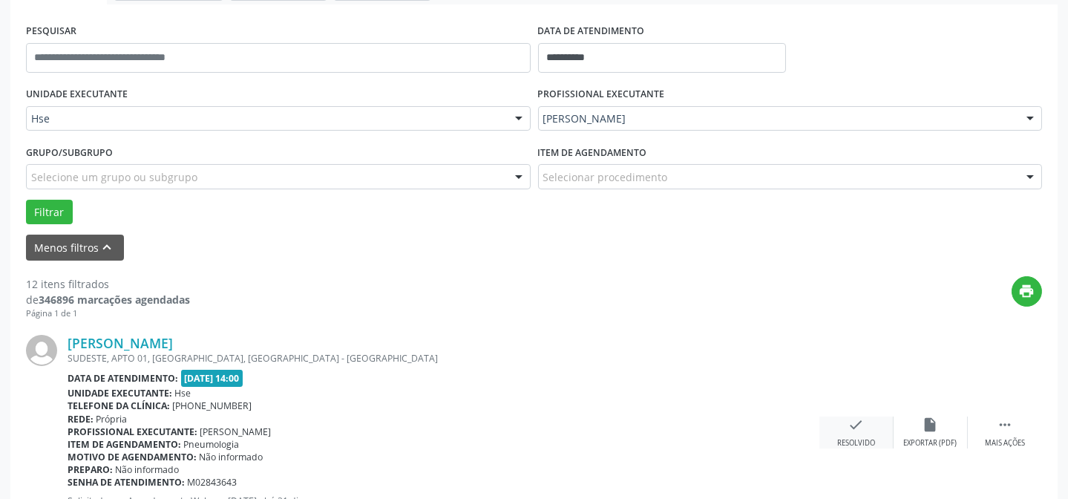
click at [853, 418] on icon "check" at bounding box center [856, 424] width 16 height 16
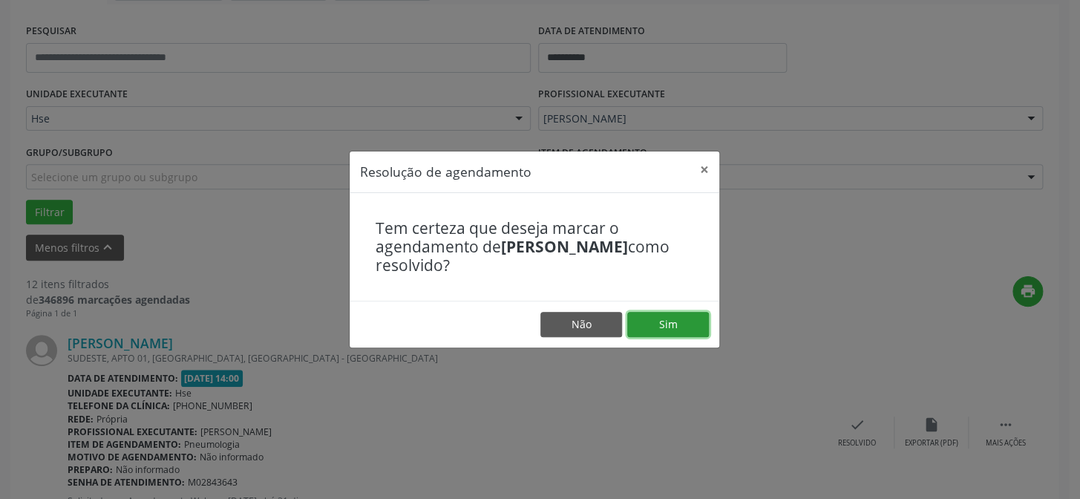
click at [682, 326] on button "Sim" at bounding box center [668, 324] width 82 height 25
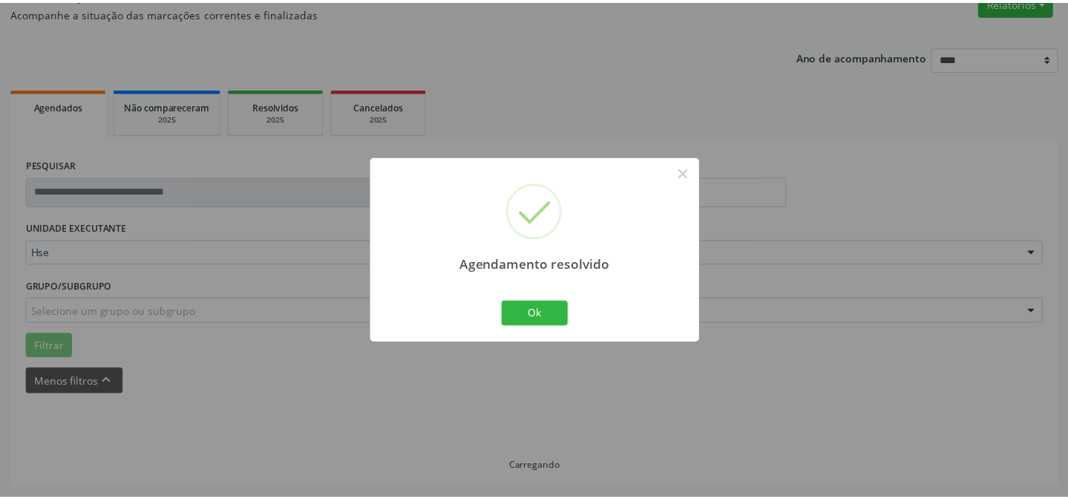
scroll to position [133, 0]
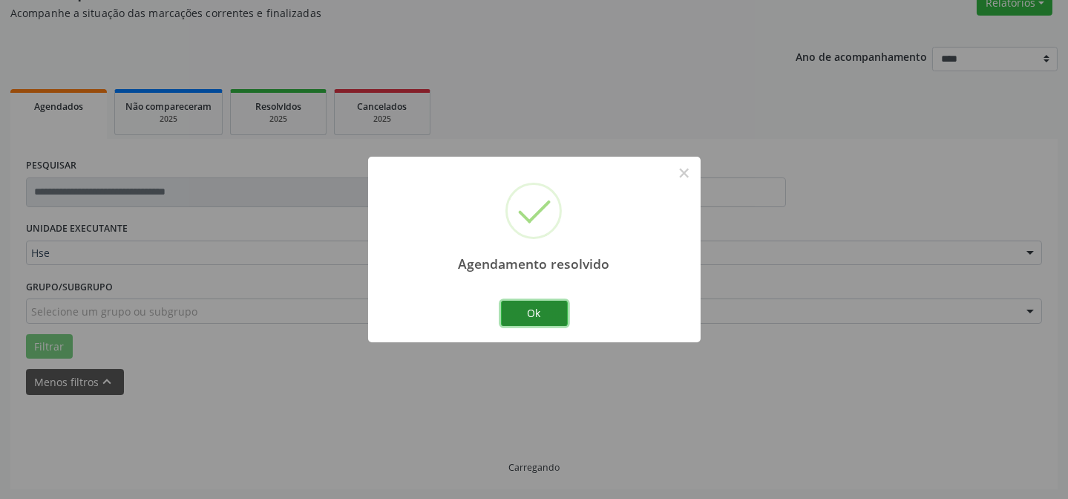
click at [548, 312] on button "Ok" at bounding box center [534, 313] width 67 height 25
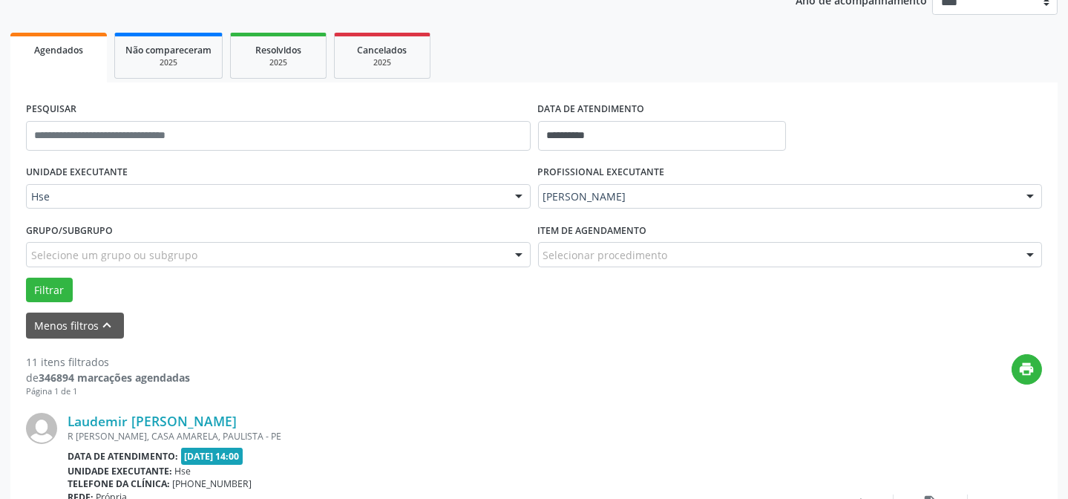
scroll to position [267, 0]
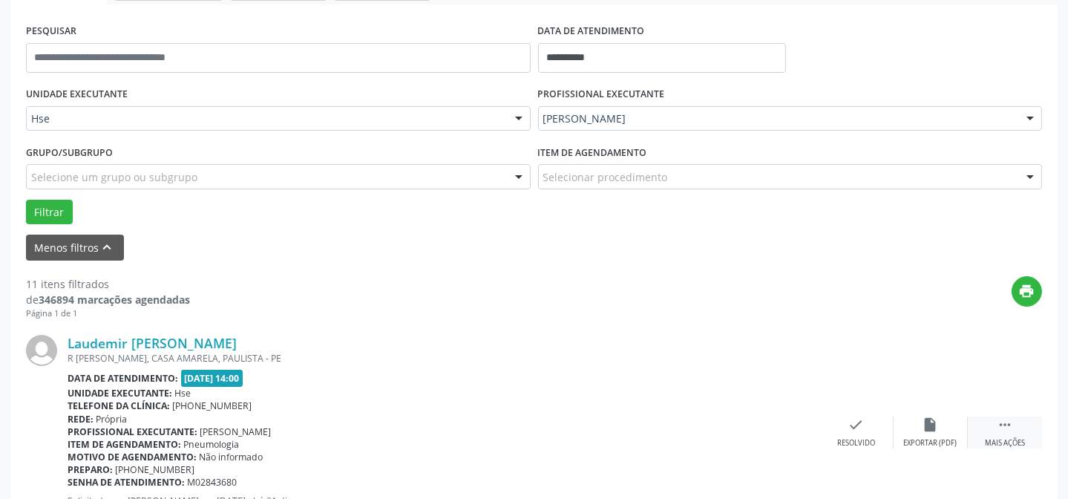
click at [992, 430] on div " Mais ações" at bounding box center [1005, 432] width 74 height 32
click at [940, 419] on div "alarm_off Não compareceu" at bounding box center [931, 432] width 74 height 32
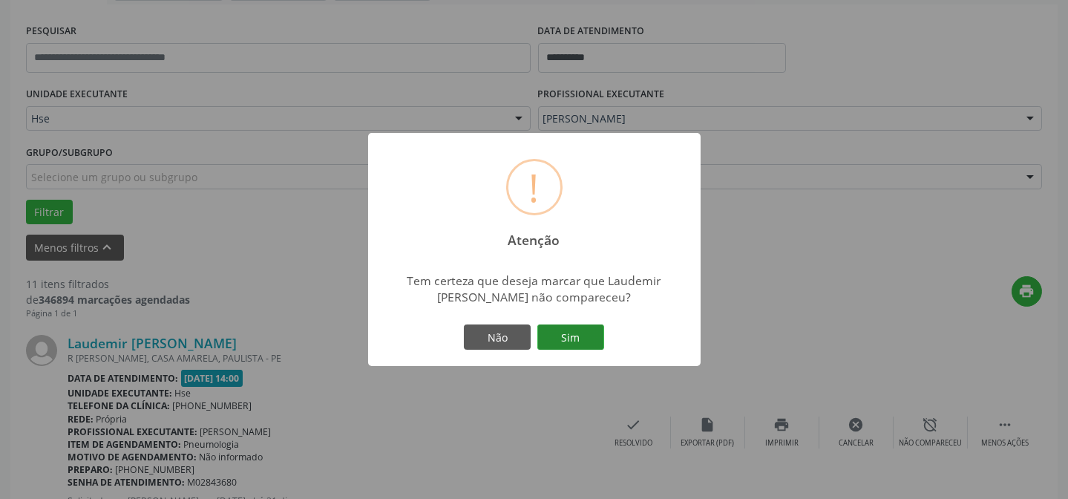
click at [563, 332] on button "Sim" at bounding box center [570, 336] width 67 height 25
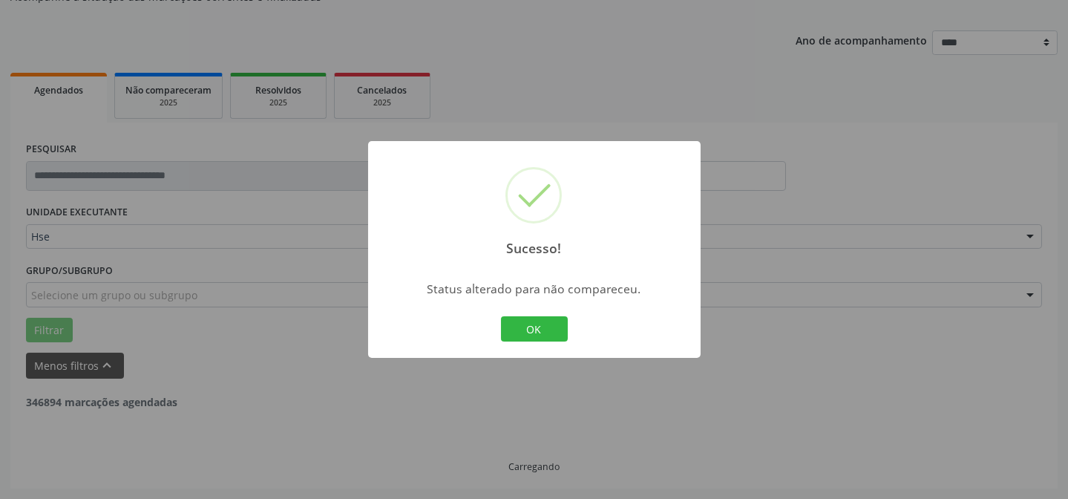
scroll to position [148, 0]
click at [515, 325] on button "OK" at bounding box center [534, 328] width 67 height 25
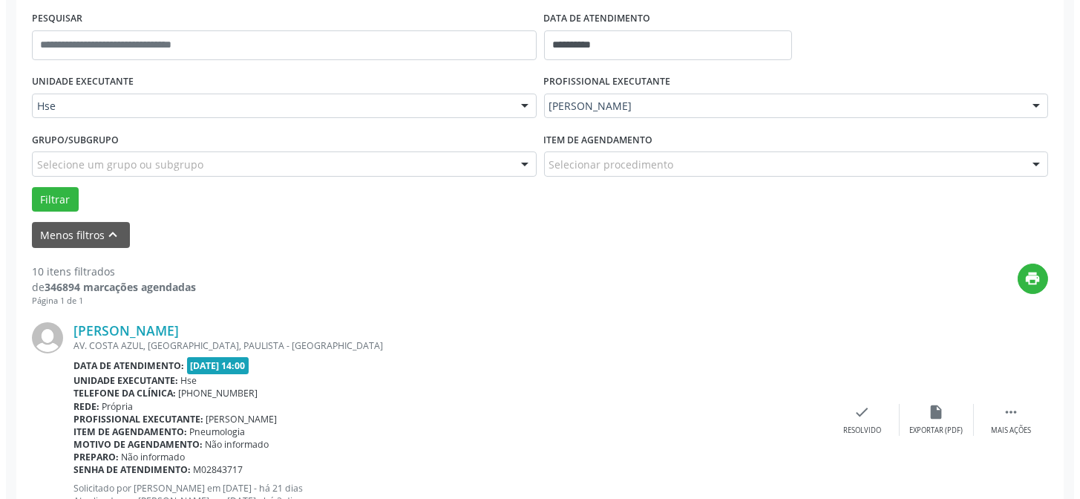
scroll to position [283, 0]
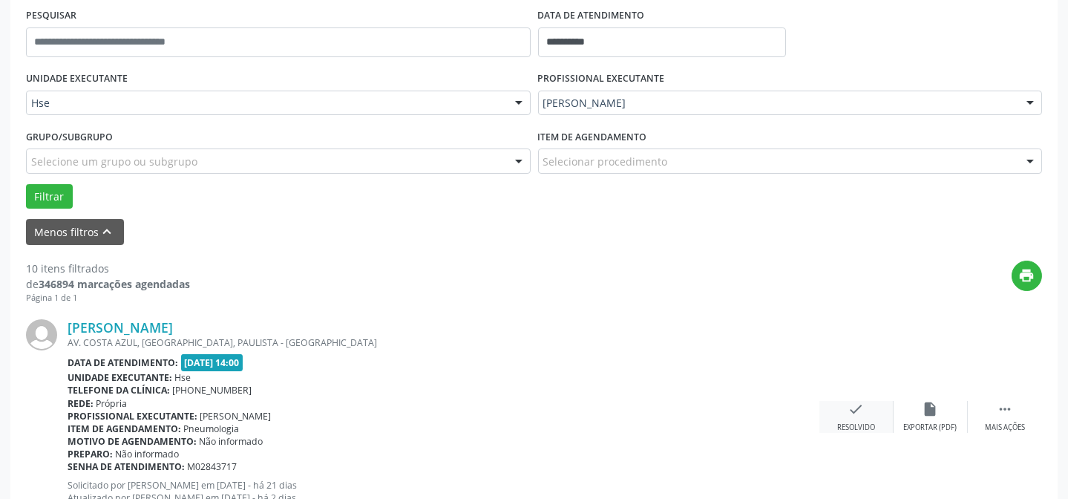
click at [865, 410] on div "check Resolvido" at bounding box center [856, 417] width 74 height 32
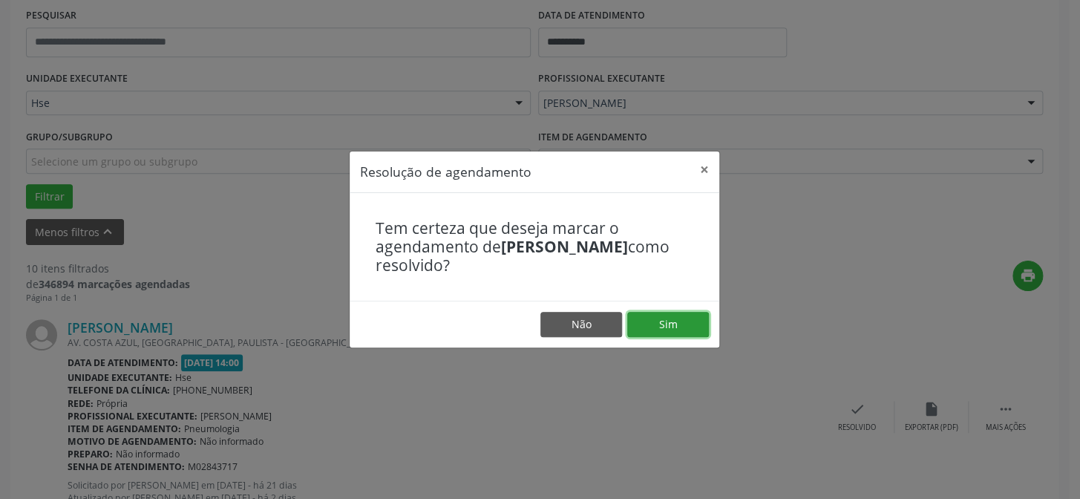
click at [660, 330] on button "Sim" at bounding box center [668, 324] width 82 height 25
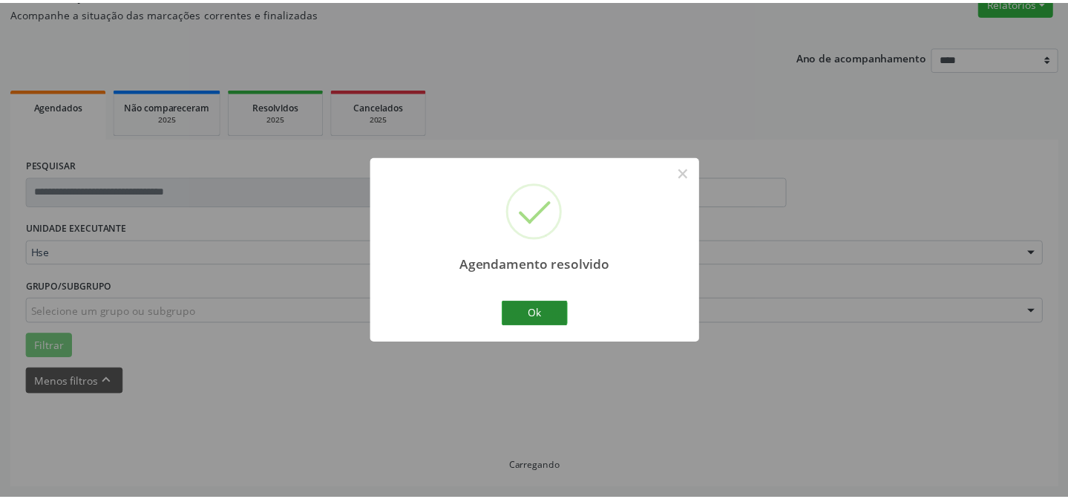
scroll to position [133, 0]
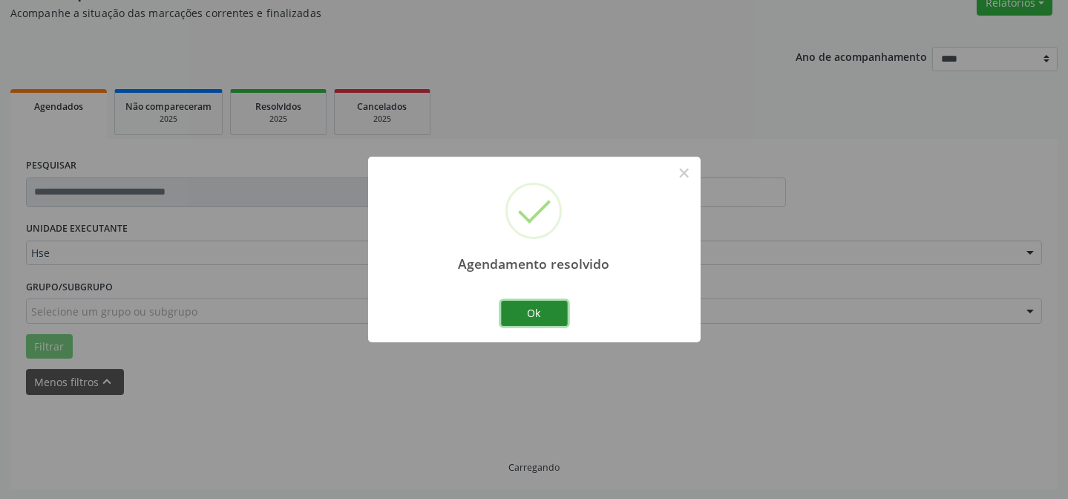
click at [514, 318] on button "Ok" at bounding box center [534, 313] width 67 height 25
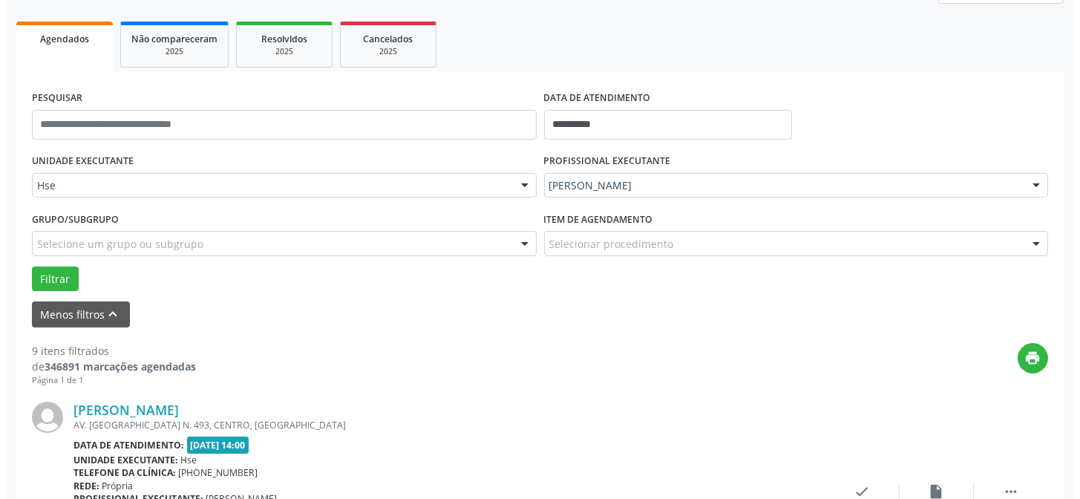
scroll to position [267, 0]
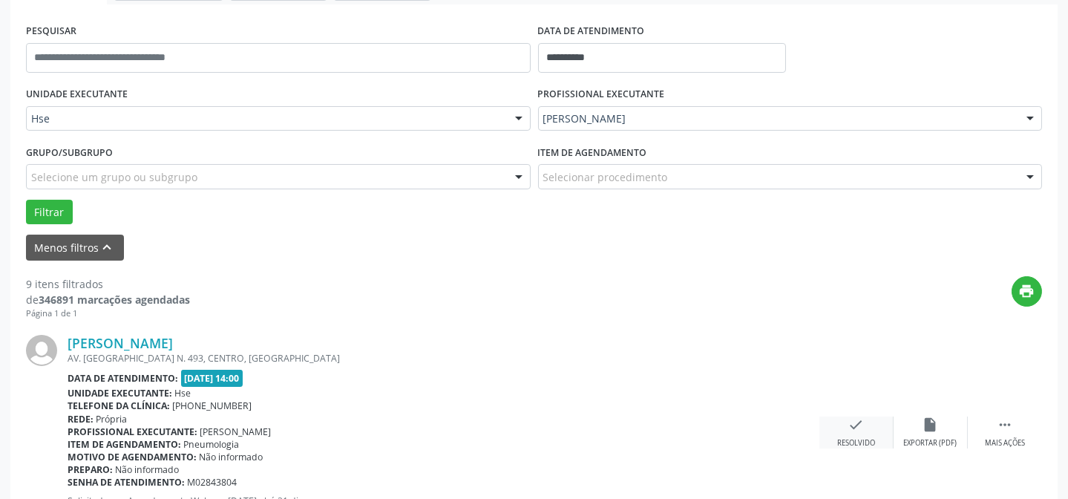
click at [848, 422] on icon "check" at bounding box center [856, 424] width 16 height 16
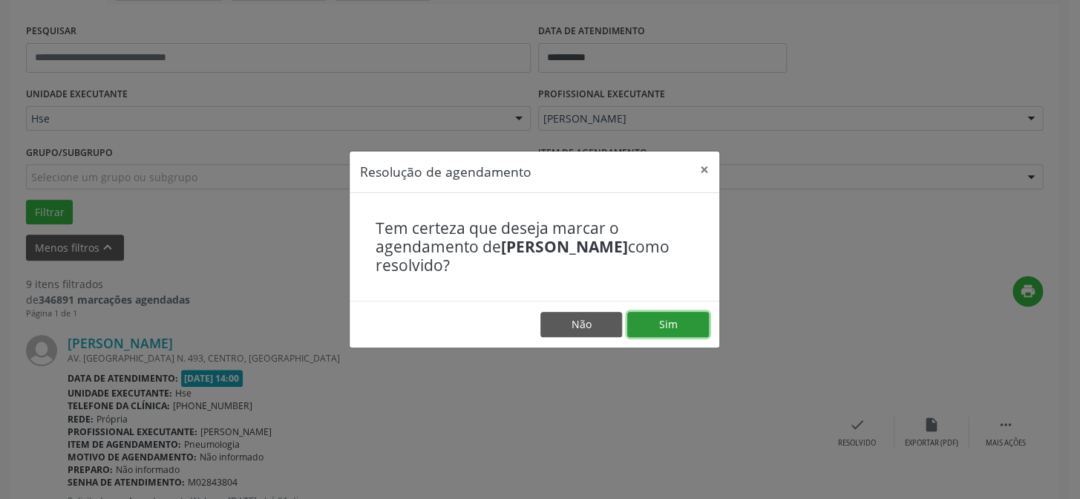
click at [658, 315] on button "Sim" at bounding box center [668, 324] width 82 height 25
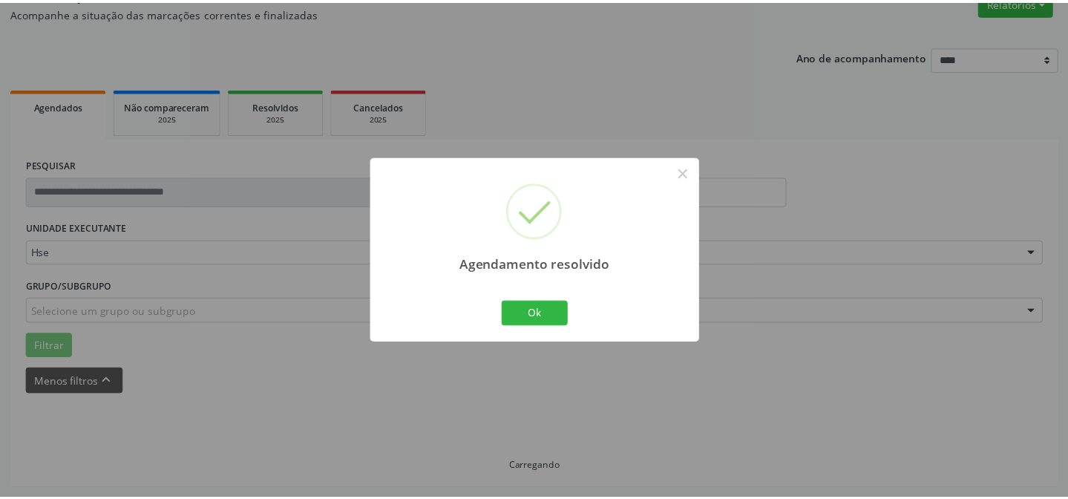
scroll to position [133, 0]
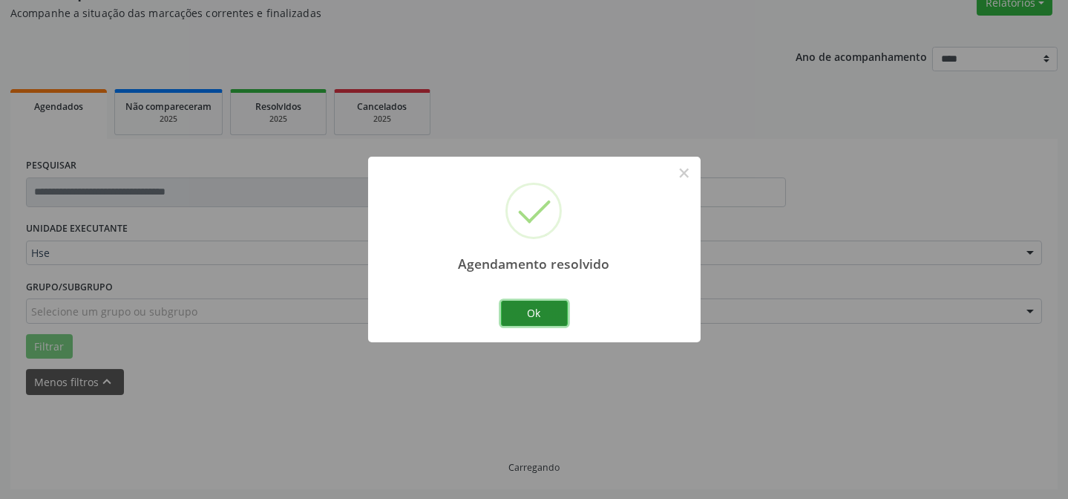
click at [541, 315] on button "Ok" at bounding box center [534, 313] width 67 height 25
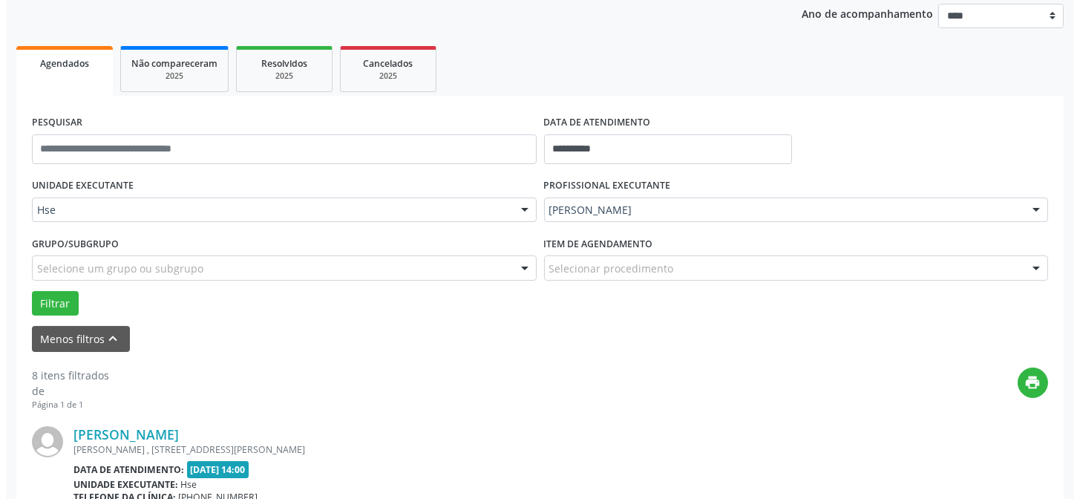
scroll to position [200, 0]
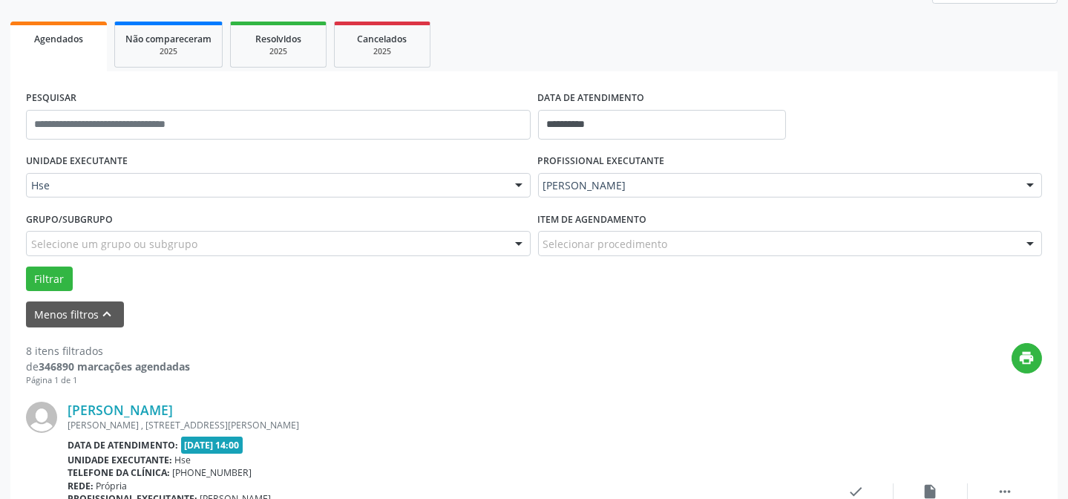
click at [856, 479] on div "[PERSON_NAME] [PERSON_NAME][STREET_ADDRESS][PERSON_NAME] Data de atendimento: […" at bounding box center [534, 499] width 1016 height 226
click at [856, 487] on icon "check" at bounding box center [856, 491] width 16 height 16
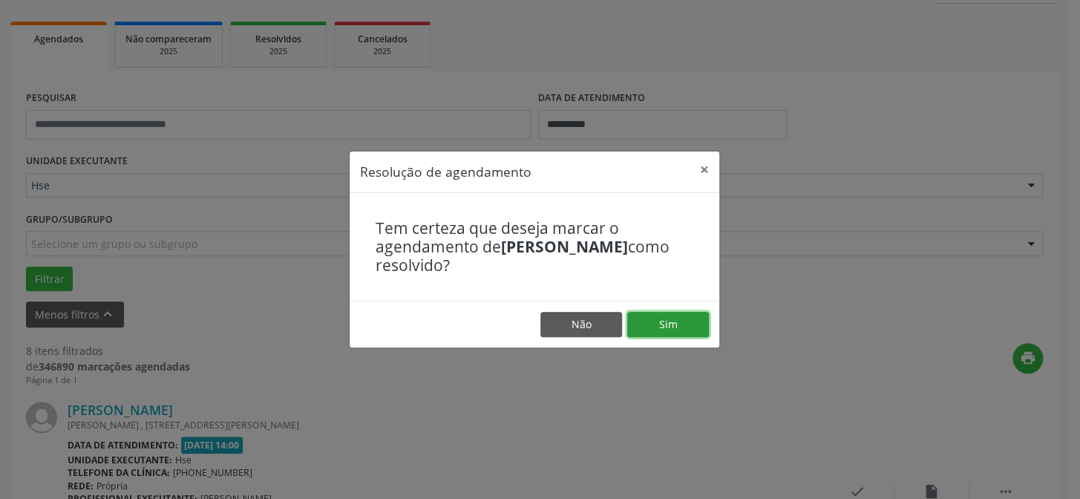
click at [673, 324] on button "Sim" at bounding box center [668, 324] width 82 height 25
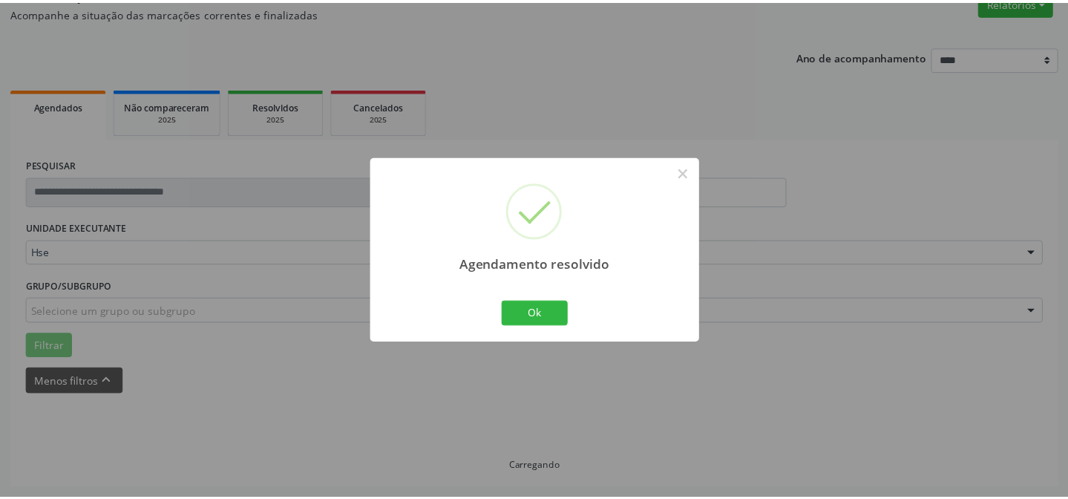
scroll to position [133, 0]
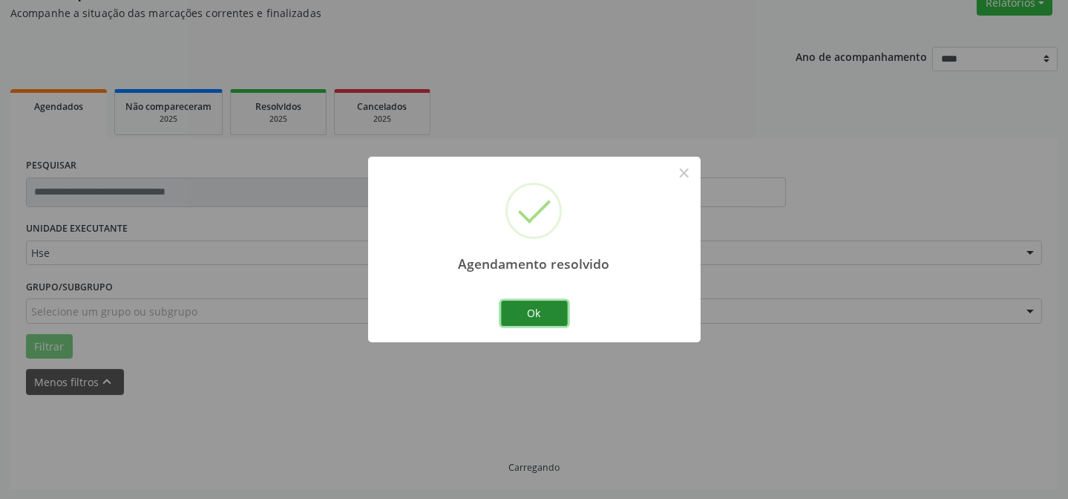
click at [553, 316] on button "Ok" at bounding box center [534, 313] width 67 height 25
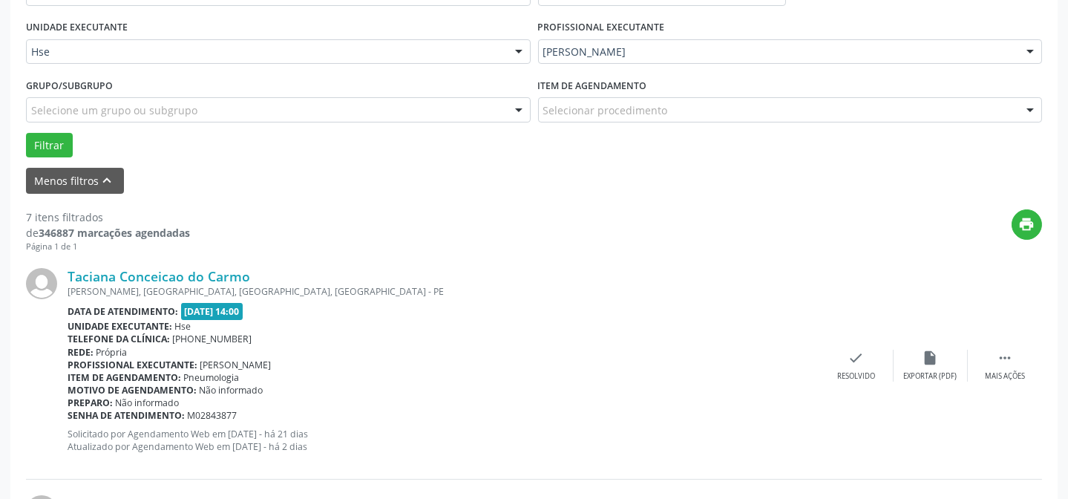
scroll to position [335, 0]
click at [1003, 370] on div "Mais ações" at bounding box center [1005, 375] width 40 height 10
click at [937, 370] on div "Não compareceu" at bounding box center [930, 375] width 63 height 10
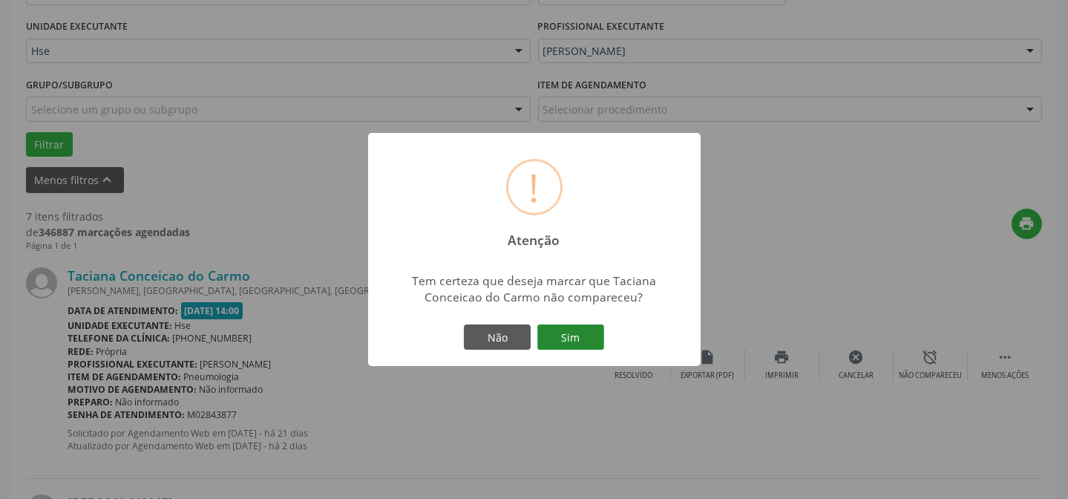
click at [544, 330] on button "Sim" at bounding box center [570, 336] width 67 height 25
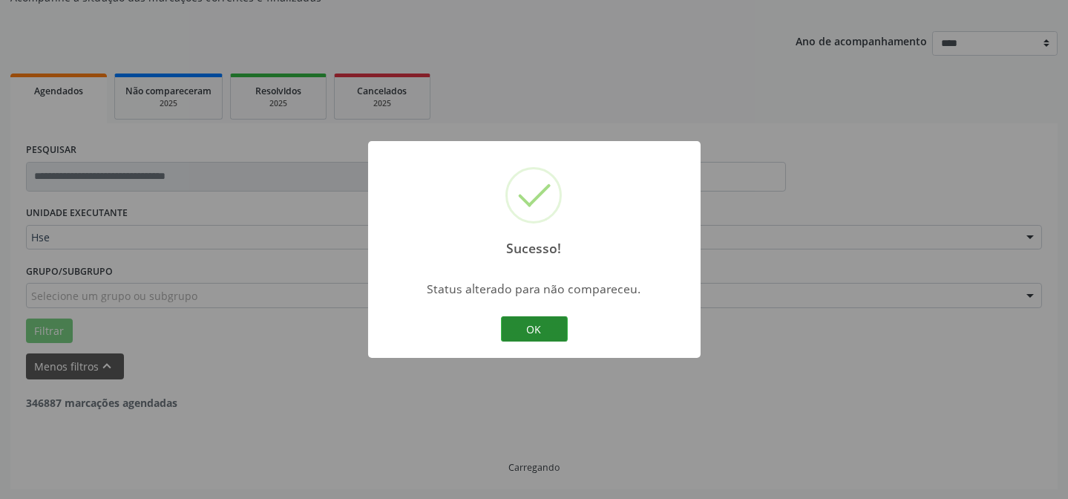
click at [539, 320] on button "OK" at bounding box center [534, 328] width 67 height 25
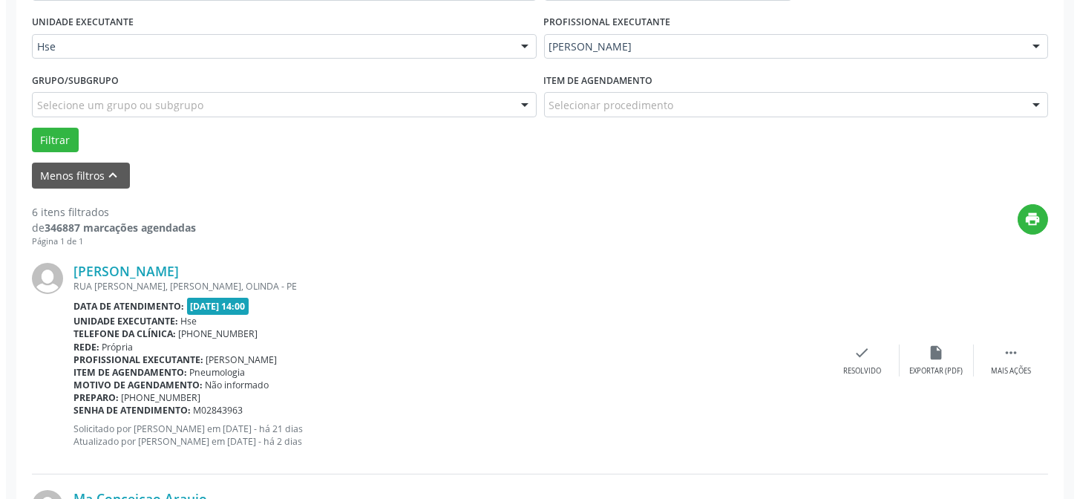
scroll to position [350, 0]
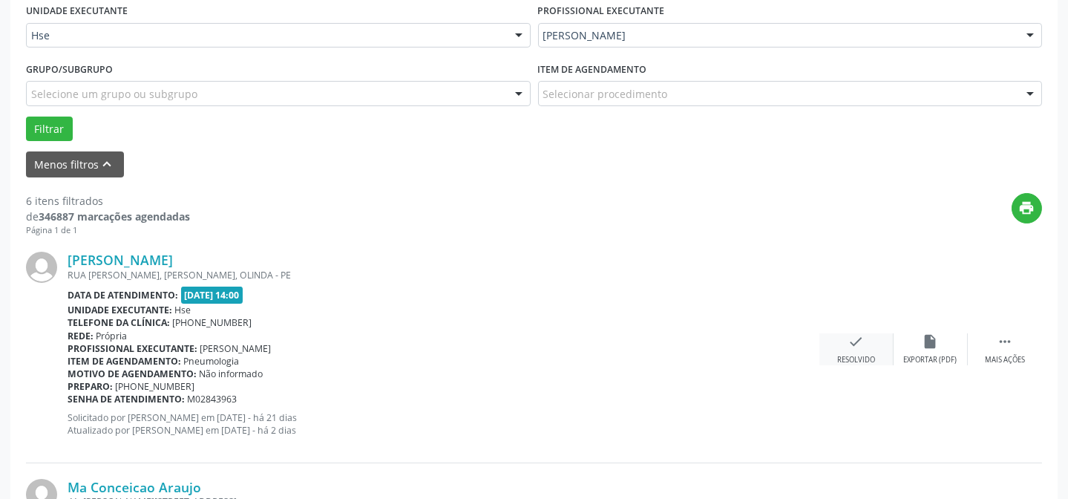
click at [857, 338] on icon "check" at bounding box center [856, 341] width 16 height 16
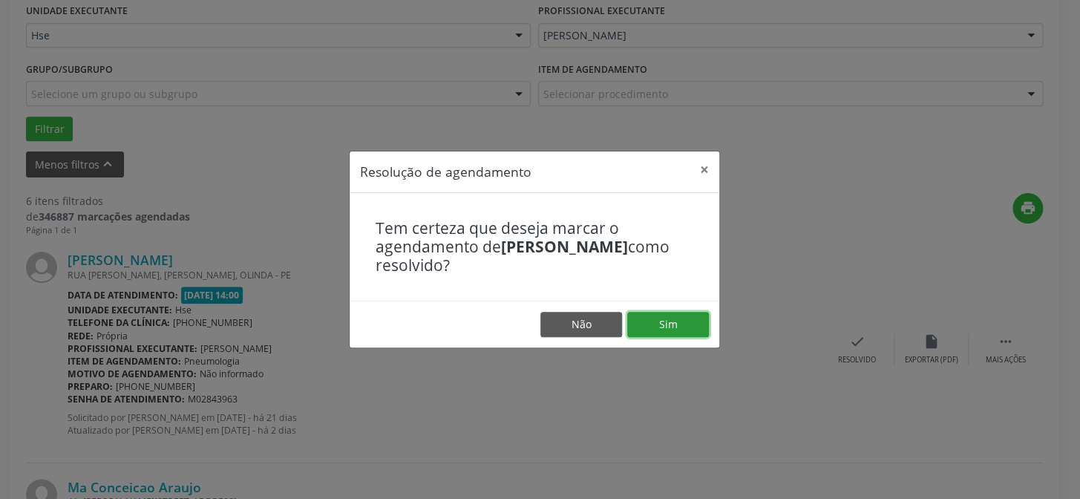
click at [674, 313] on button "Sim" at bounding box center [668, 324] width 82 height 25
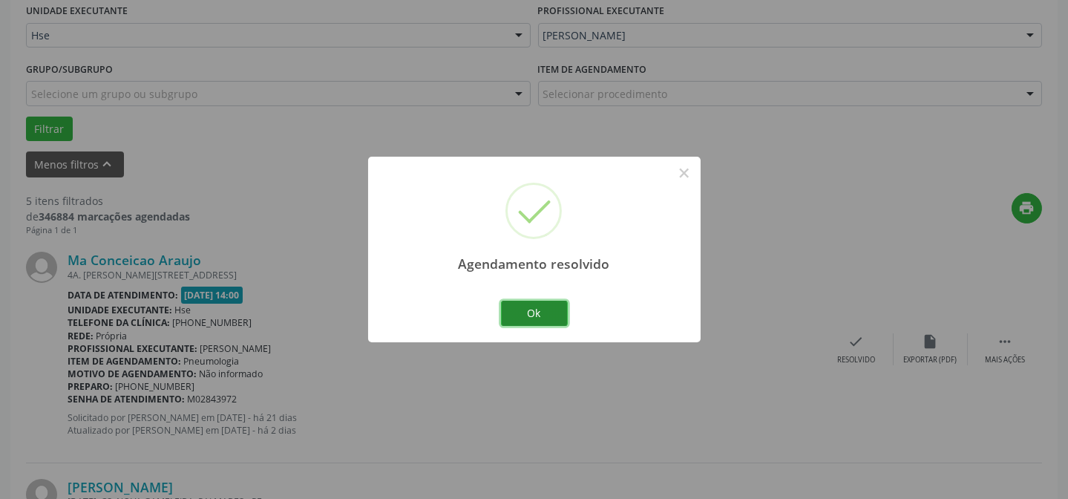
click at [514, 312] on button "Ok" at bounding box center [534, 313] width 67 height 25
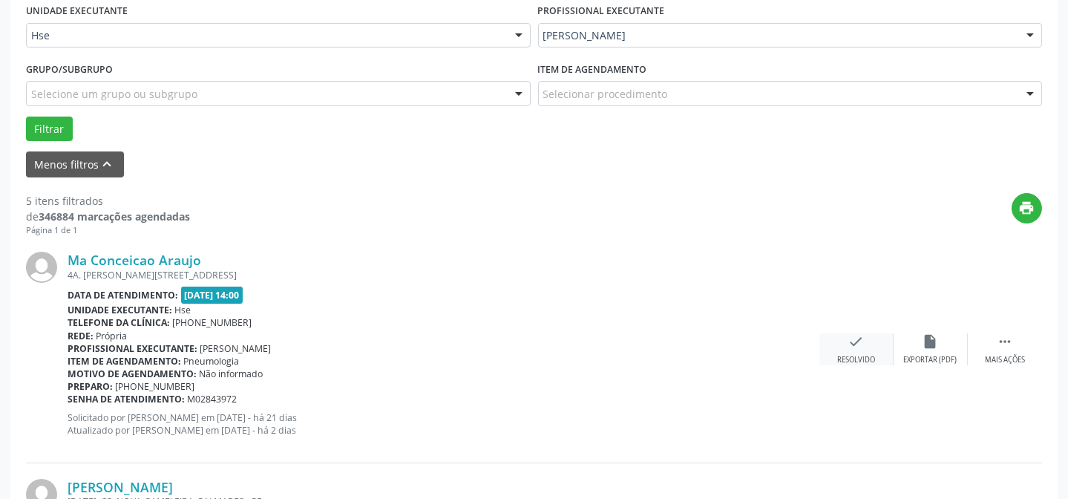
click at [853, 343] on icon "check" at bounding box center [856, 341] width 16 height 16
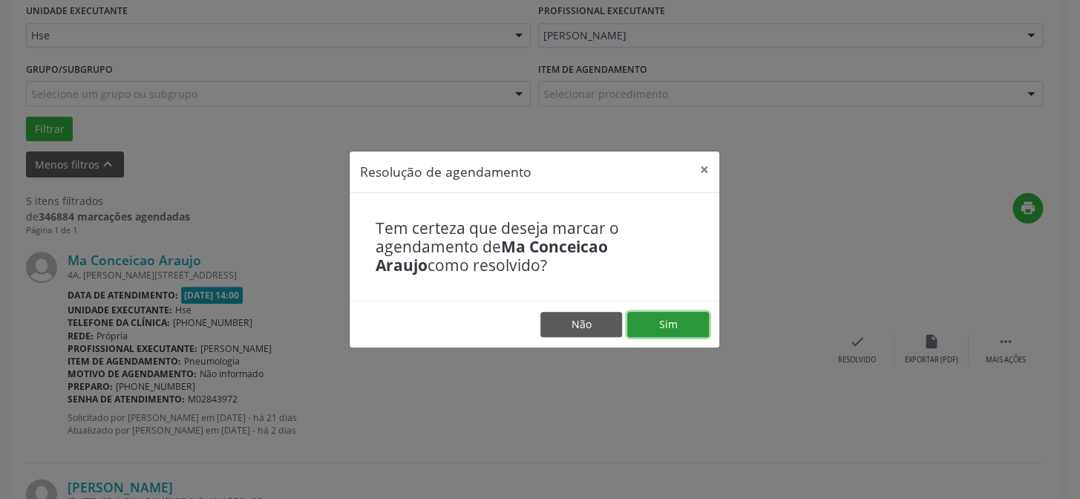
click at [660, 324] on button "Sim" at bounding box center [668, 324] width 82 height 25
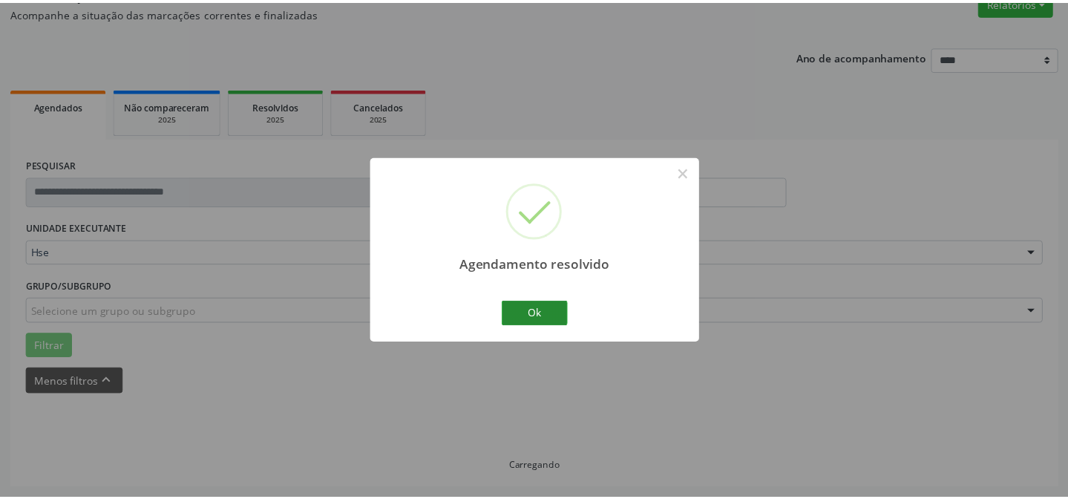
scroll to position [133, 0]
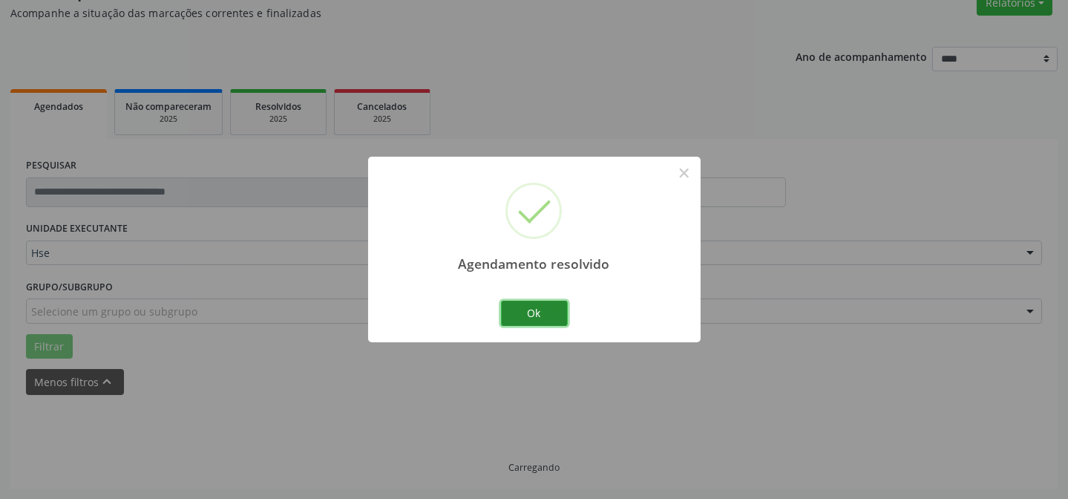
click at [540, 320] on button "Ok" at bounding box center [534, 313] width 67 height 25
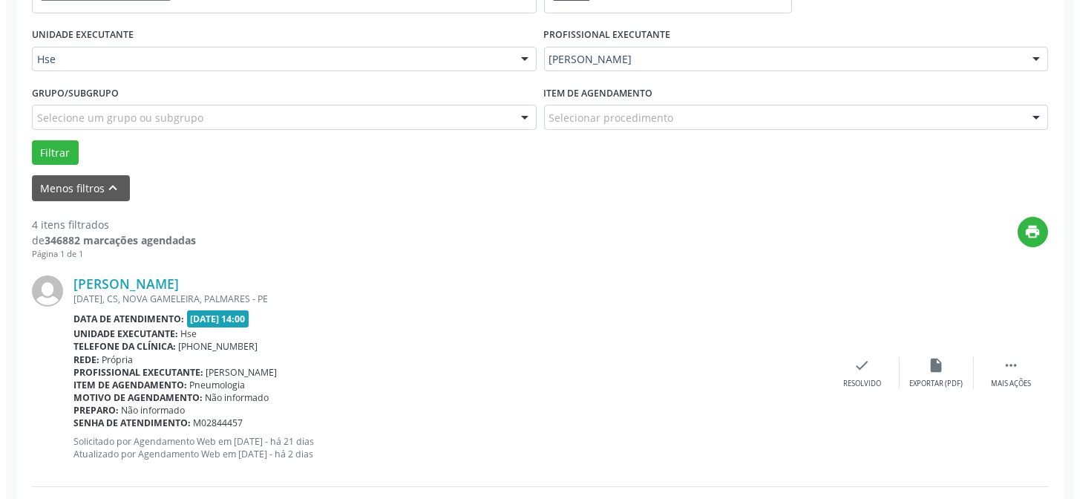
scroll to position [335, 0]
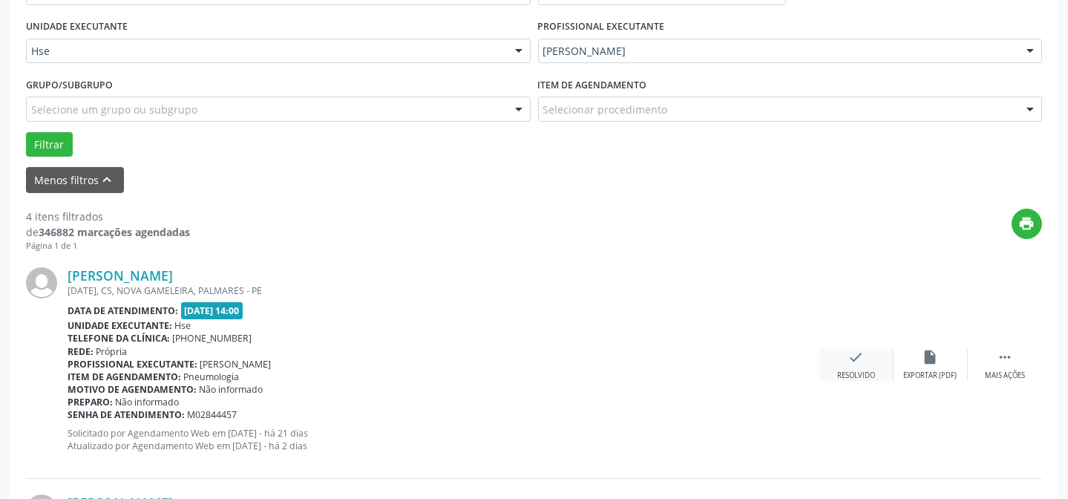
click at [868, 371] on div "Resolvido" at bounding box center [856, 375] width 38 height 10
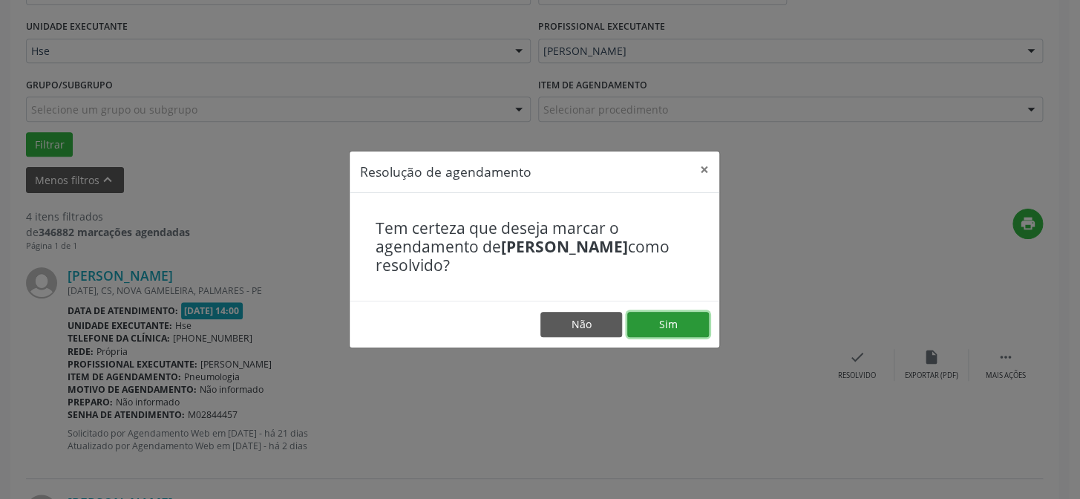
click at [666, 318] on button "Sim" at bounding box center [668, 324] width 82 height 25
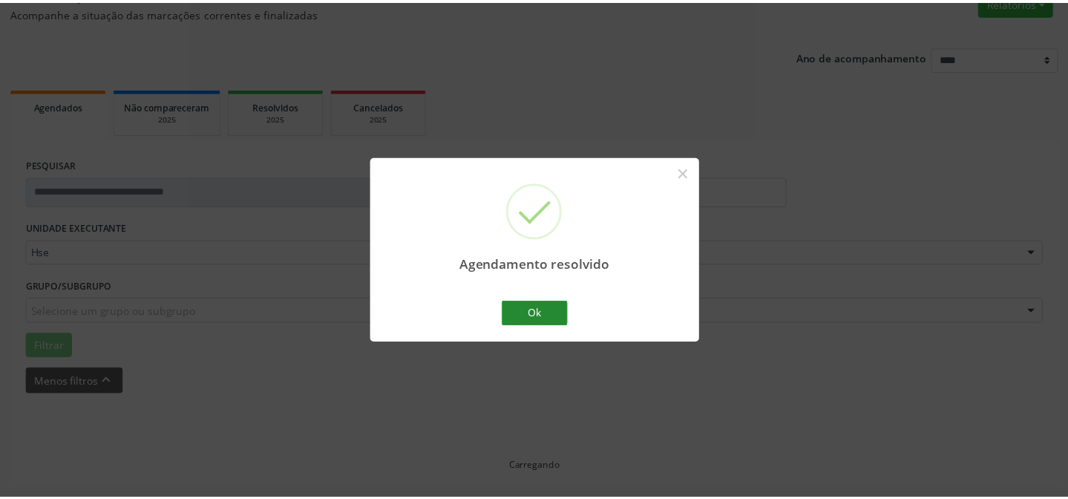
scroll to position [133, 0]
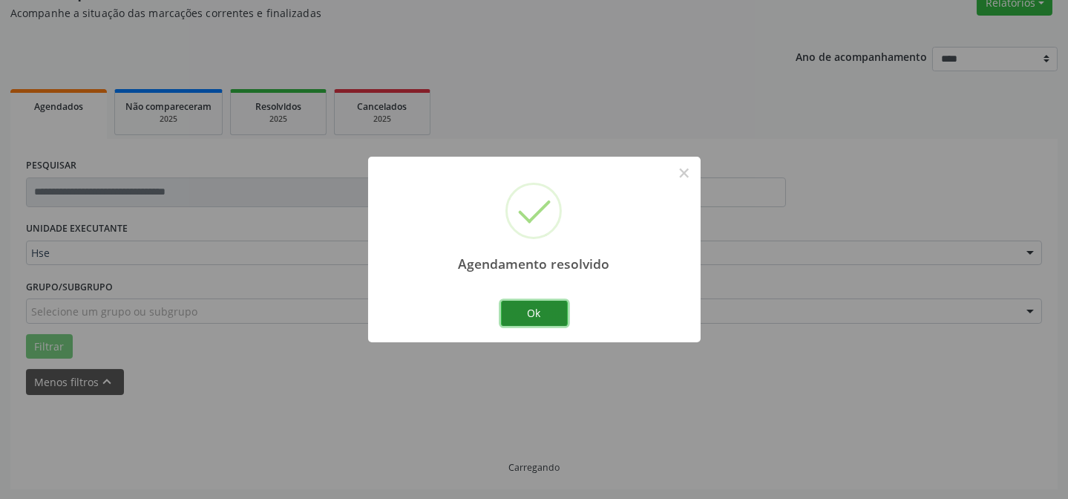
click at [534, 308] on button "Ok" at bounding box center [534, 313] width 67 height 25
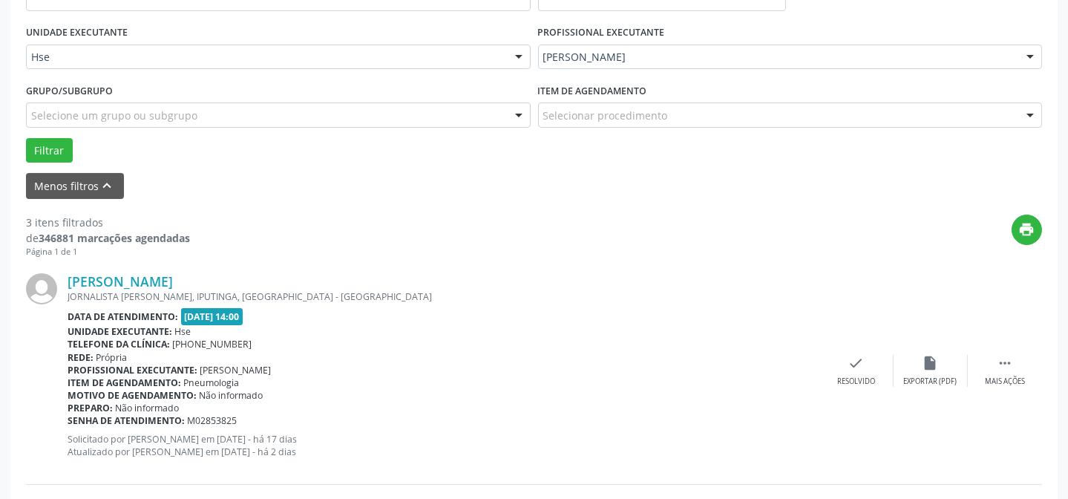
scroll to position [335, 0]
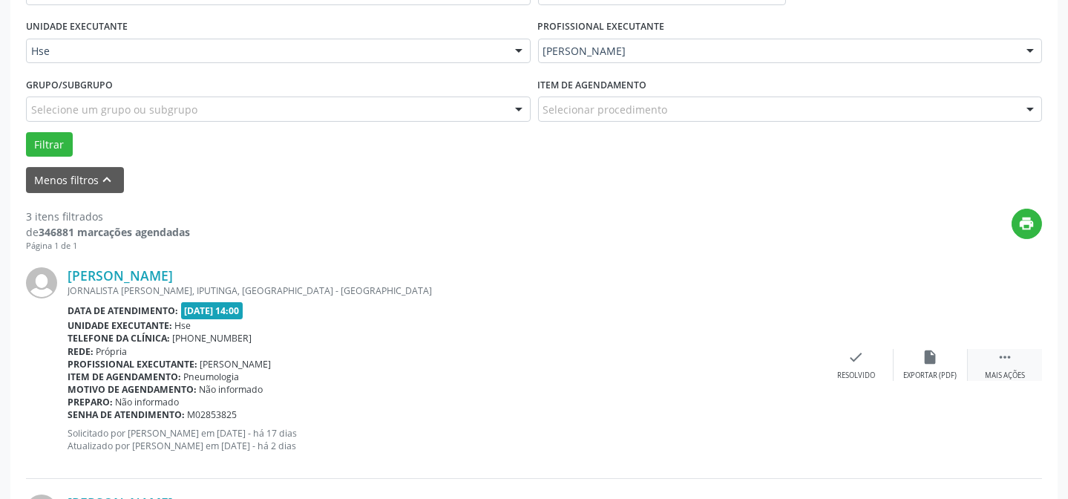
click at [974, 365] on div " Mais ações" at bounding box center [1005, 365] width 74 height 32
click at [908, 360] on div "alarm_off Não compareceu" at bounding box center [931, 365] width 74 height 32
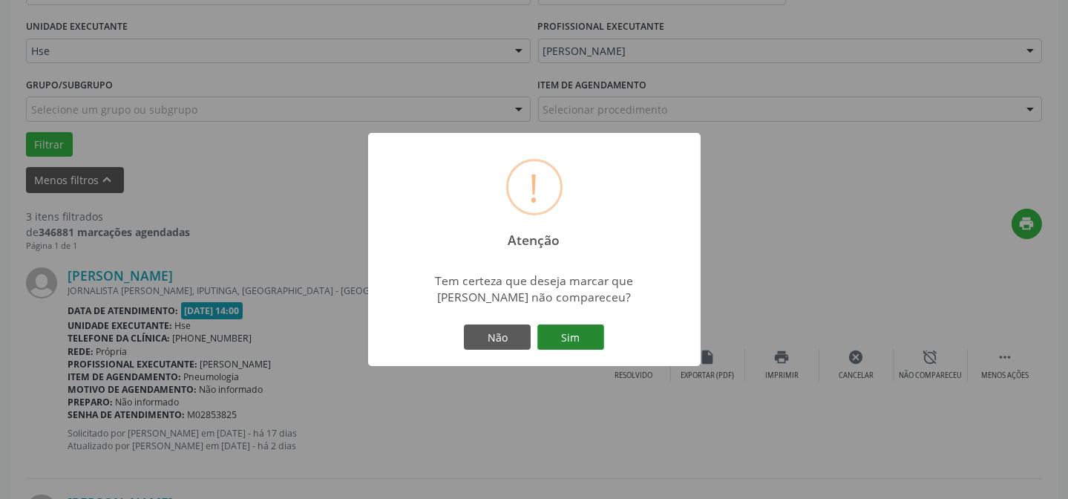
click at [560, 334] on button "Sim" at bounding box center [570, 336] width 67 height 25
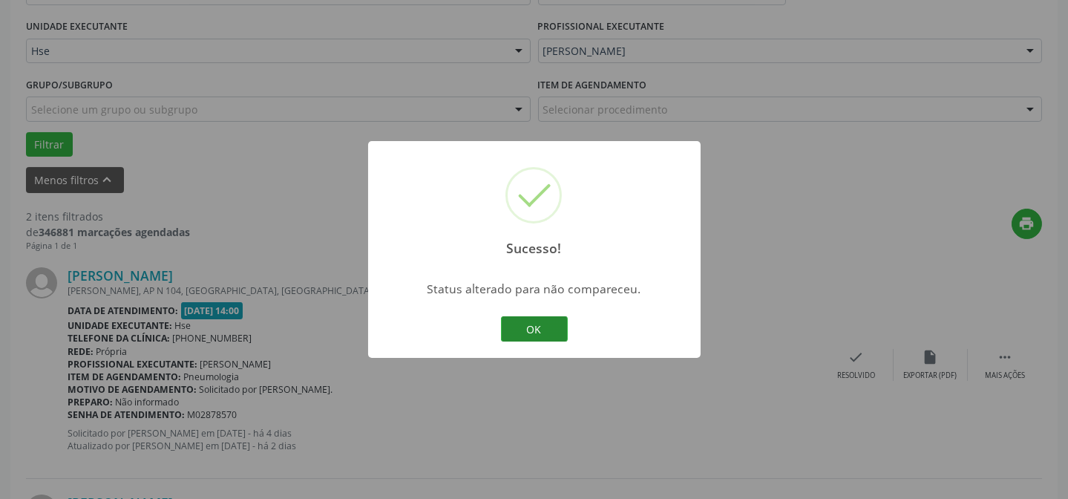
click at [549, 324] on button "OK" at bounding box center [534, 328] width 67 height 25
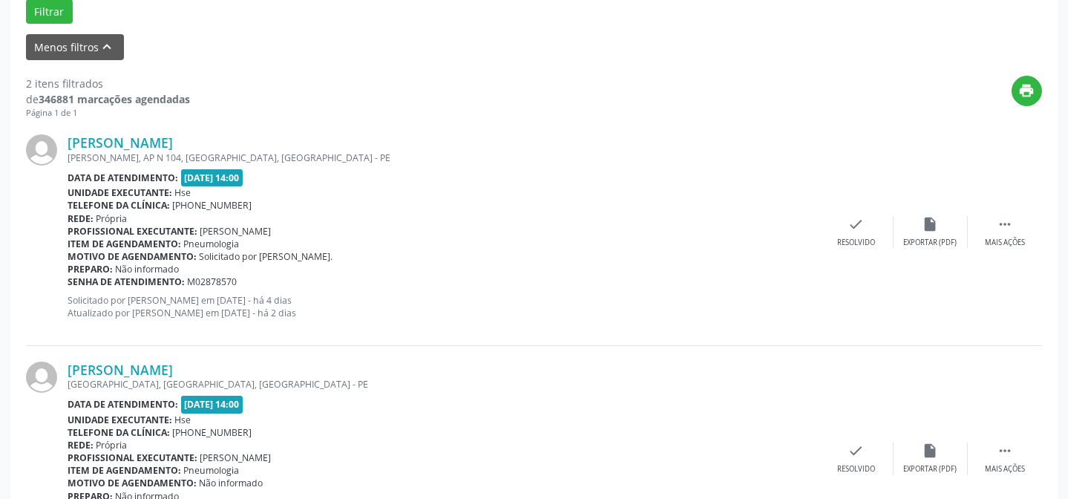
scroll to position [470, 0]
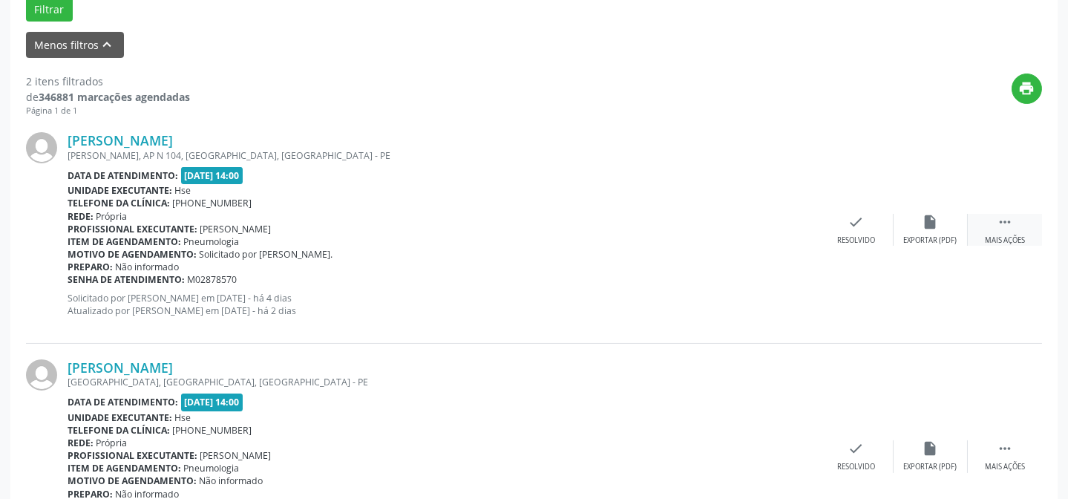
click at [1000, 240] on div "Mais ações" at bounding box center [1005, 240] width 40 height 10
click at [890, 237] on div "cancel Cancelar" at bounding box center [856, 230] width 74 height 32
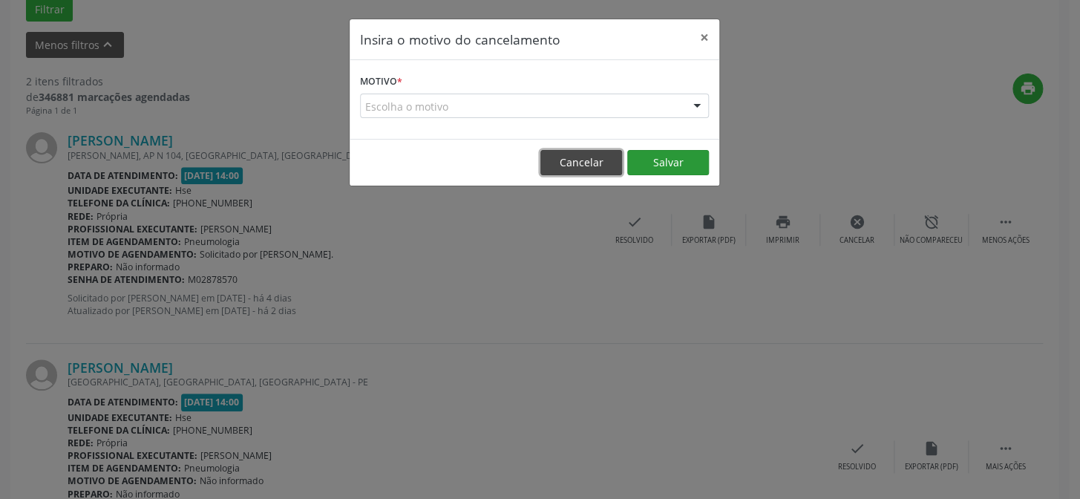
drag, startPoint x: 575, startPoint y: 163, endPoint x: 640, endPoint y: 172, distance: 65.2
click at [580, 163] on button "Cancelar" at bounding box center [581, 162] width 82 height 25
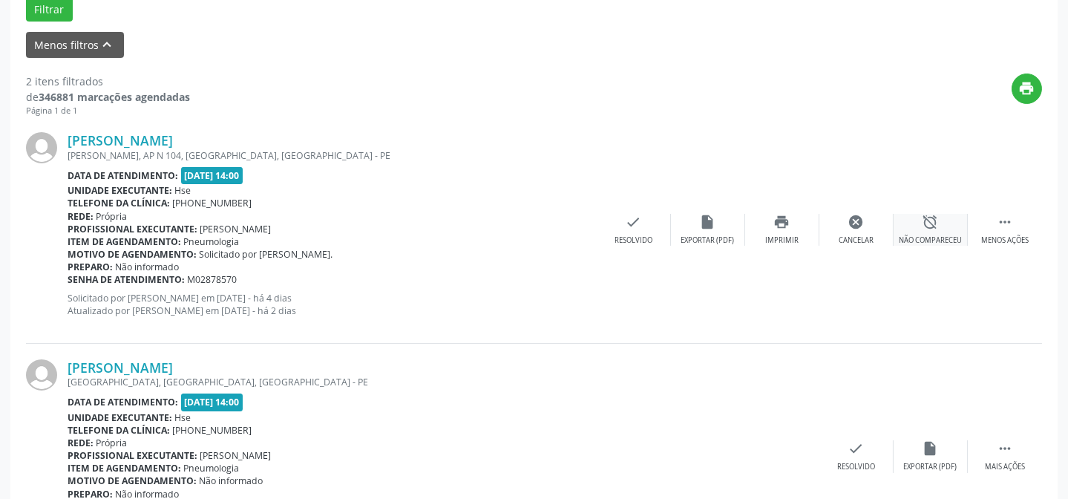
click at [920, 220] on div "alarm_off Não compareceu" at bounding box center [931, 230] width 74 height 32
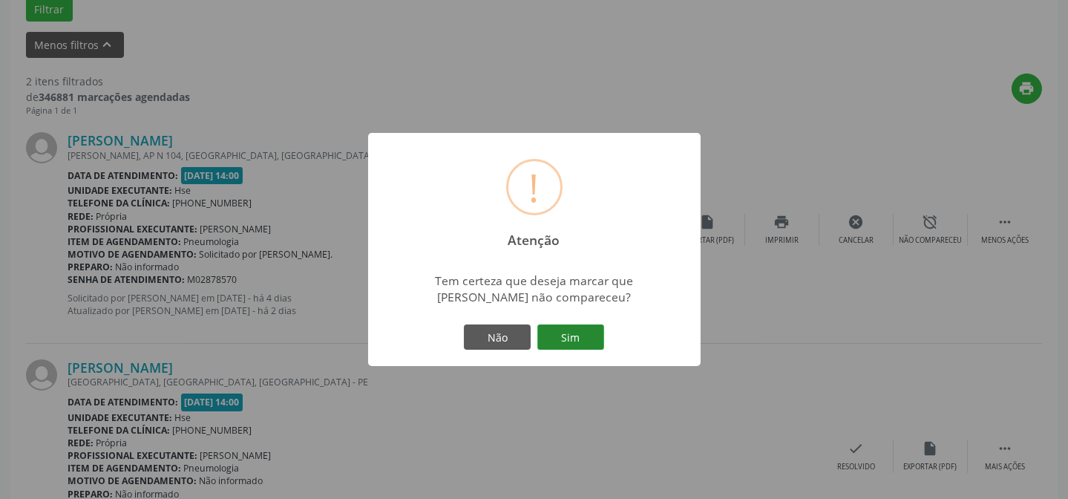
click at [577, 339] on button "Sim" at bounding box center [570, 336] width 67 height 25
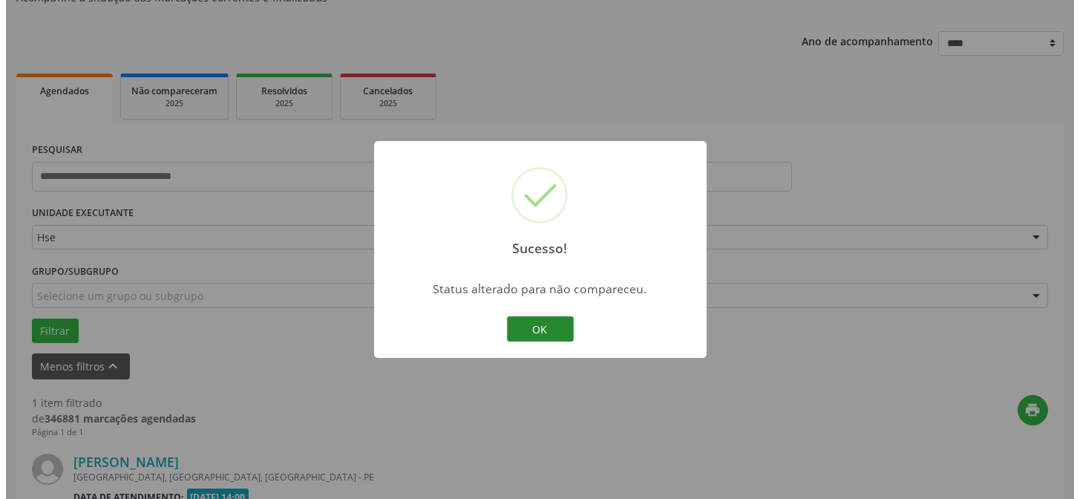
scroll to position [339, 0]
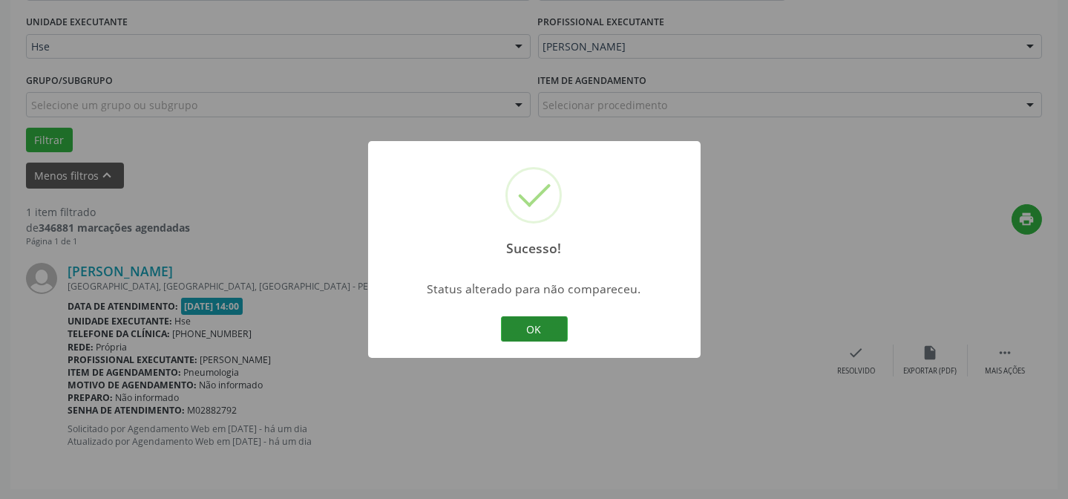
click at [532, 338] on button "OK" at bounding box center [534, 328] width 67 height 25
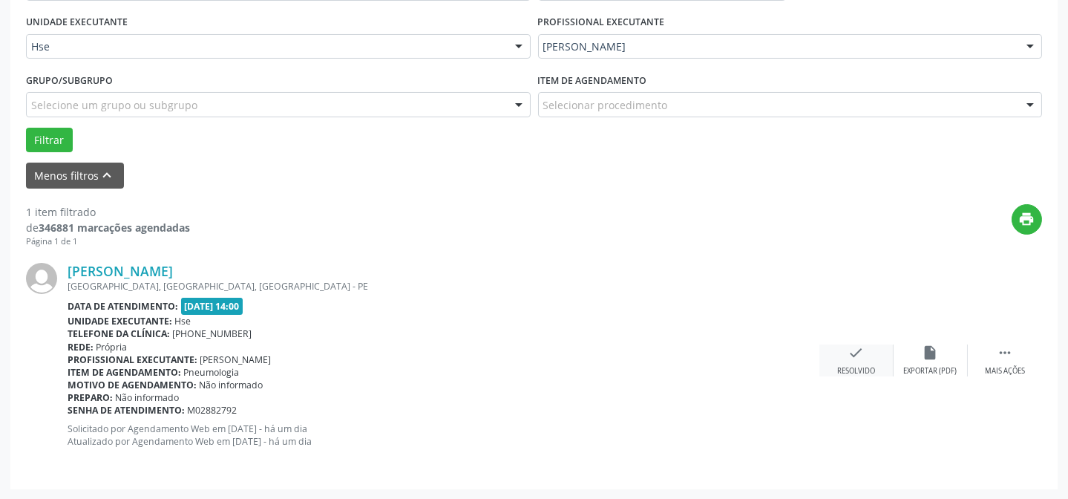
click at [846, 366] on div "Resolvido" at bounding box center [856, 371] width 38 height 10
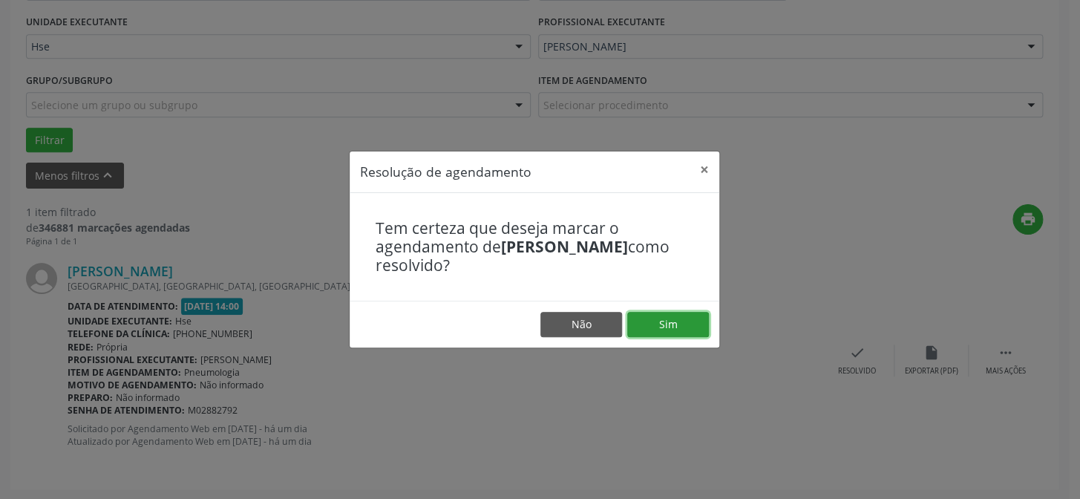
click at [667, 321] on button "Sim" at bounding box center [668, 324] width 82 height 25
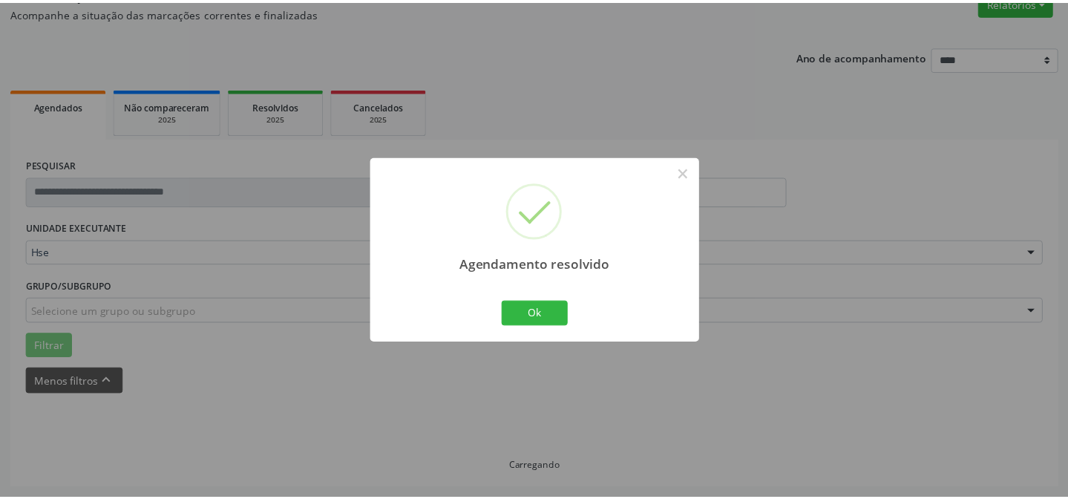
scroll to position [133, 0]
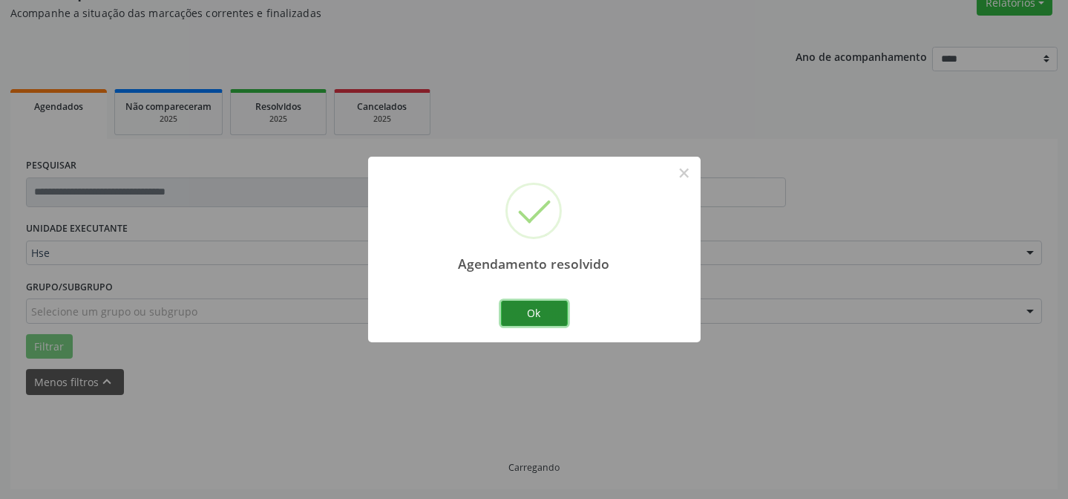
click at [514, 305] on button "Ok" at bounding box center [534, 313] width 67 height 25
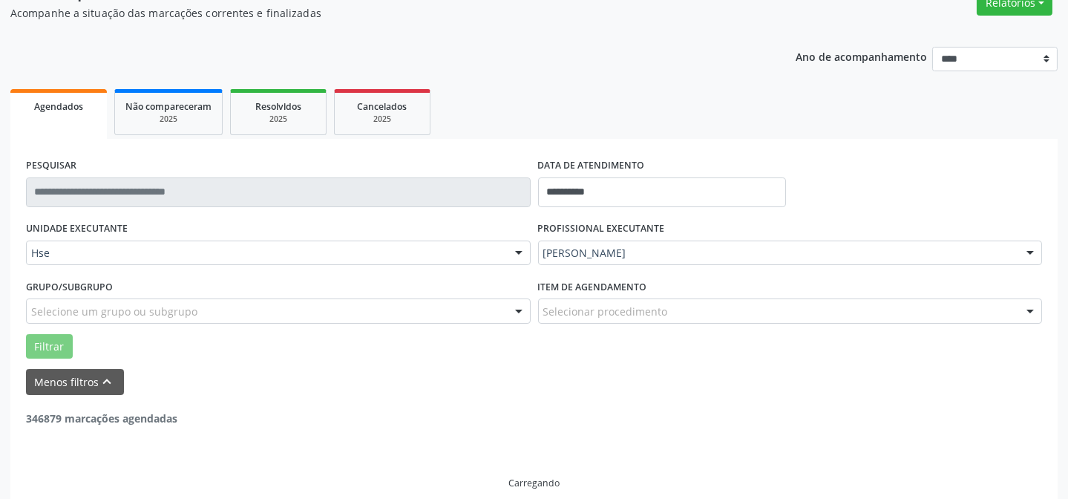
scroll to position [100, 0]
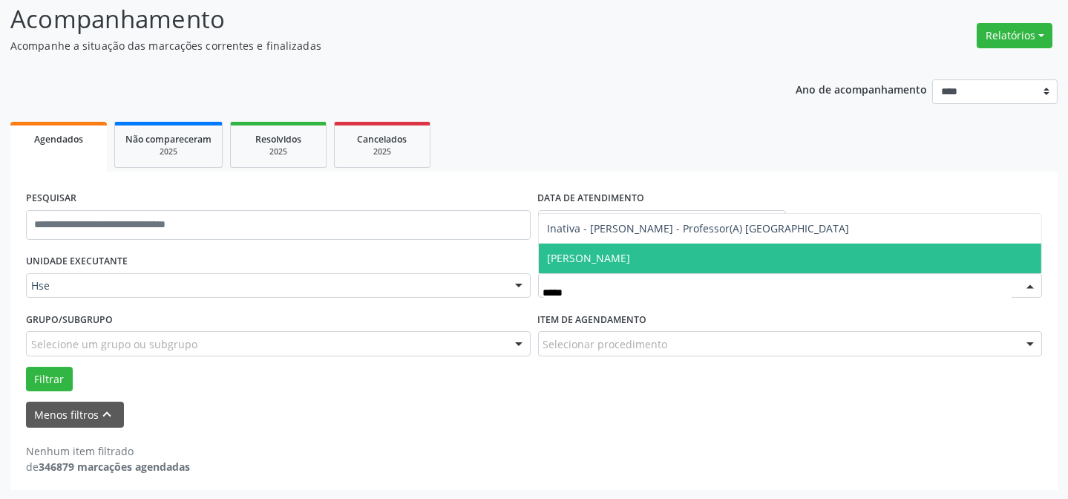
click at [647, 249] on span "[PERSON_NAME]" at bounding box center [790, 258] width 503 height 30
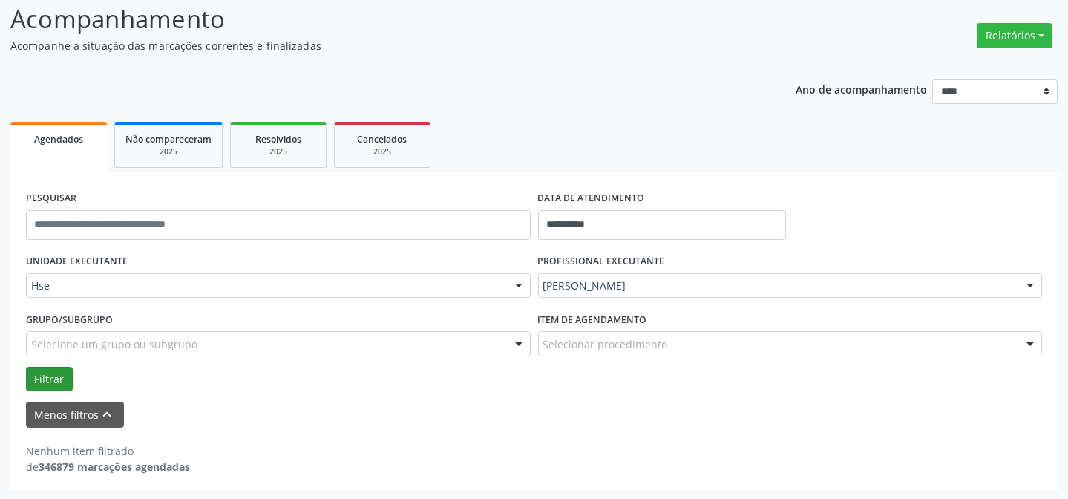
click at [42, 368] on div "UNIDADE EXECUTANTE Hse Todos as unidades Hse Nenhum resultado encontrado para: …" at bounding box center [533, 320] width 1023 height 141
click at [44, 371] on button "Filtrar" at bounding box center [49, 379] width 47 height 25
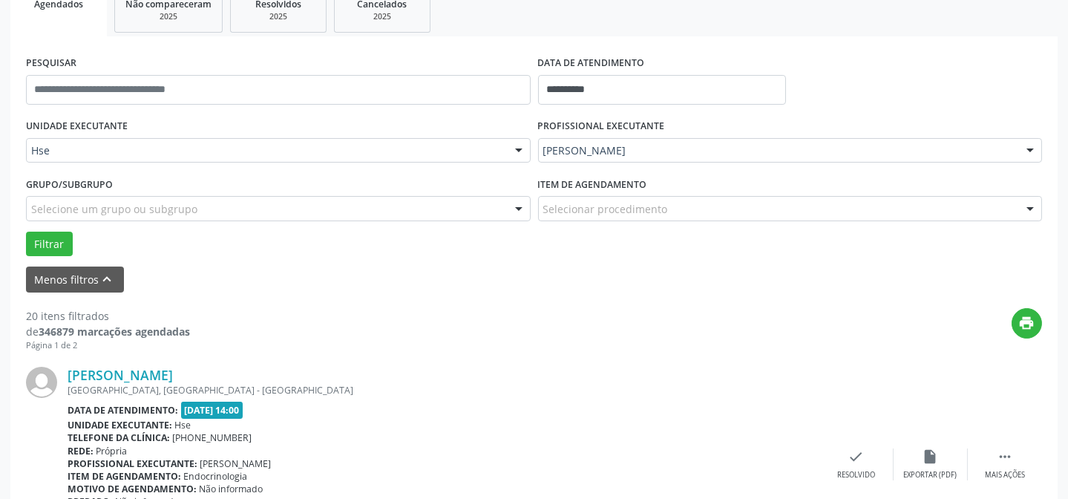
click at [390, 403] on div "Data de atendimento: [DATE] 14:00" at bounding box center [444, 410] width 752 height 17
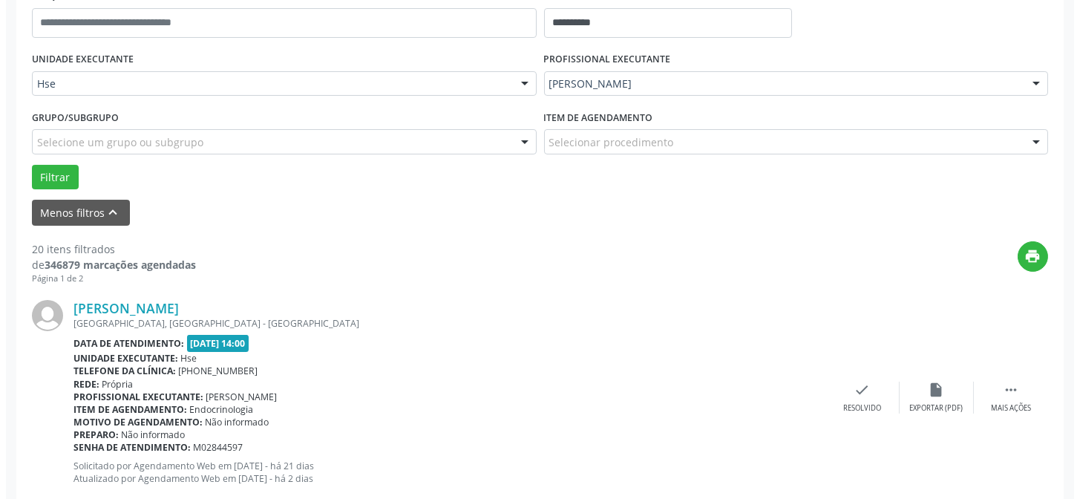
scroll to position [370, 0]
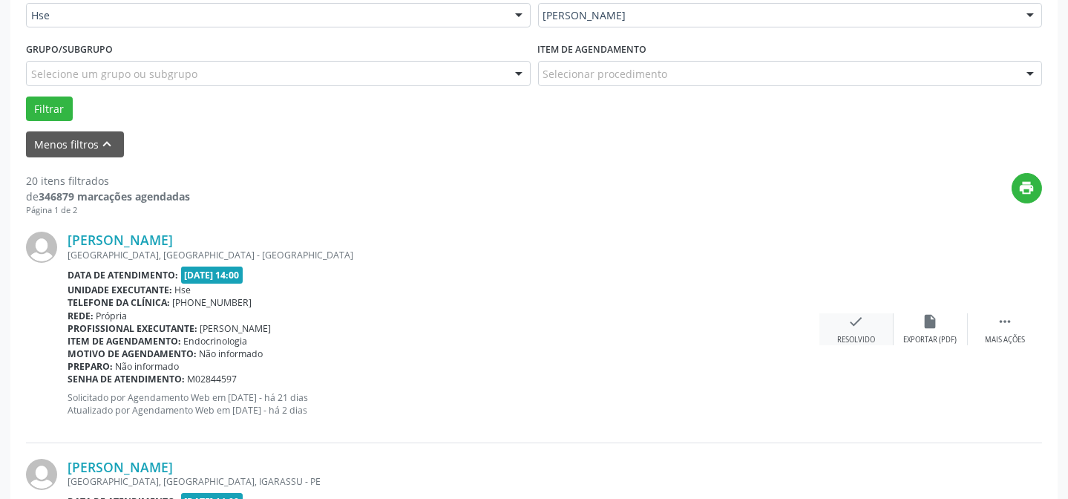
click at [862, 329] on div "check Resolvido" at bounding box center [856, 329] width 74 height 32
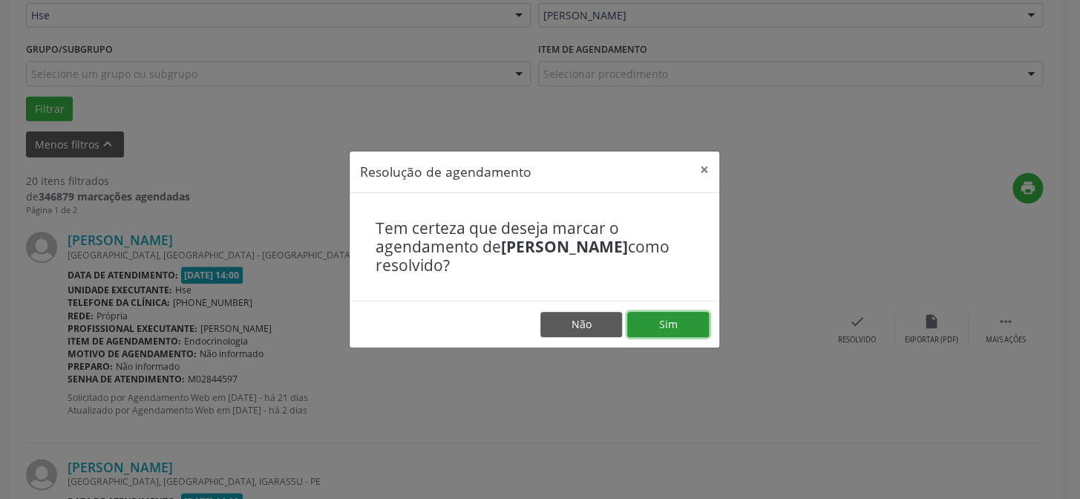
click at [690, 321] on button "Sim" at bounding box center [668, 324] width 82 height 25
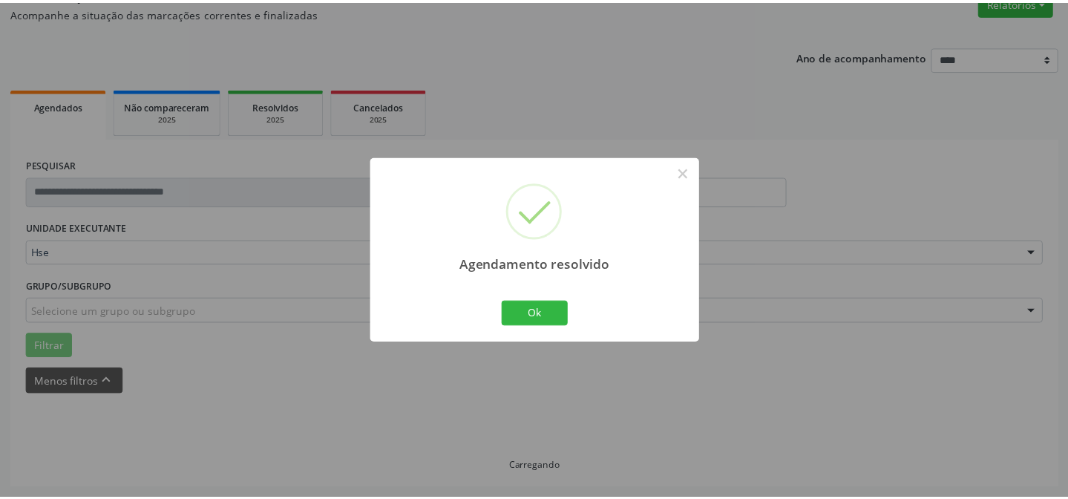
scroll to position [133, 0]
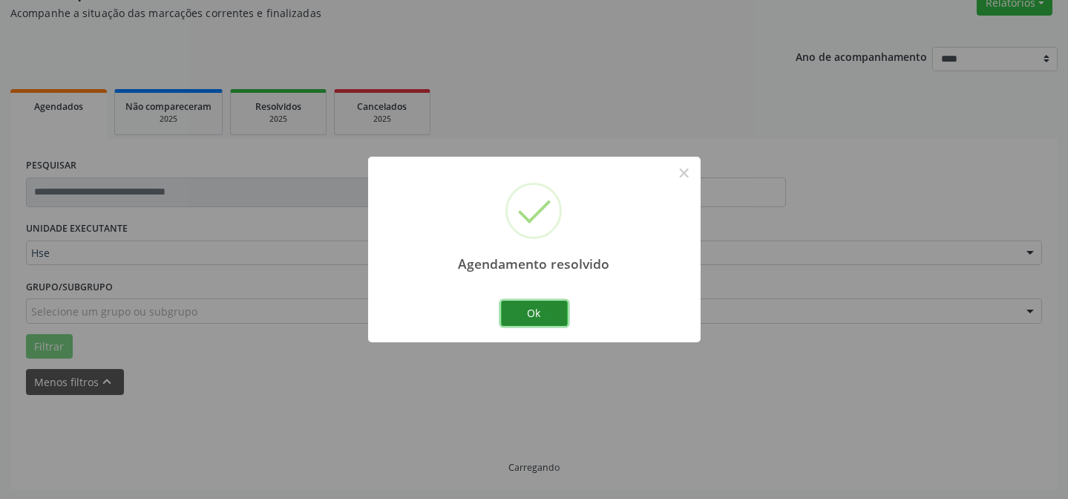
click at [537, 316] on button "Ok" at bounding box center [534, 313] width 67 height 25
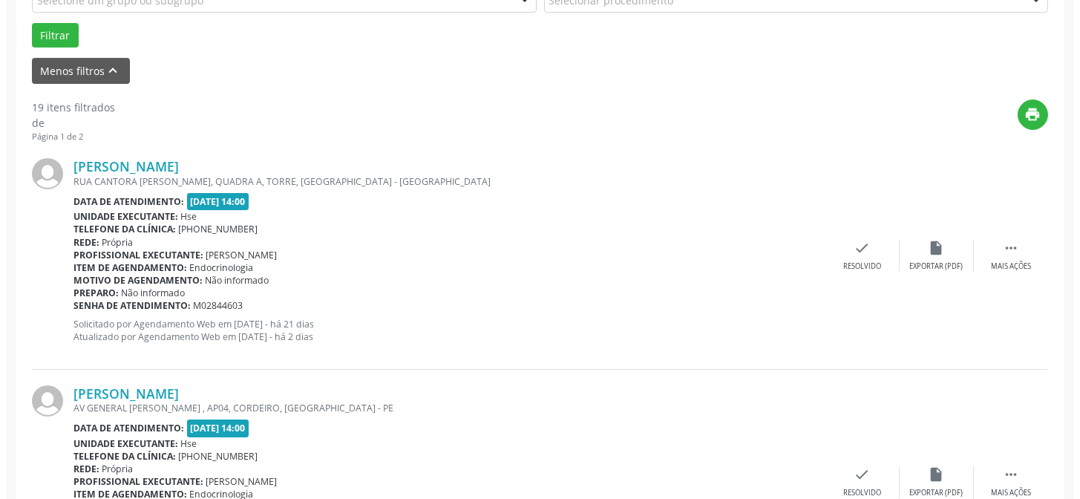
scroll to position [470, 0]
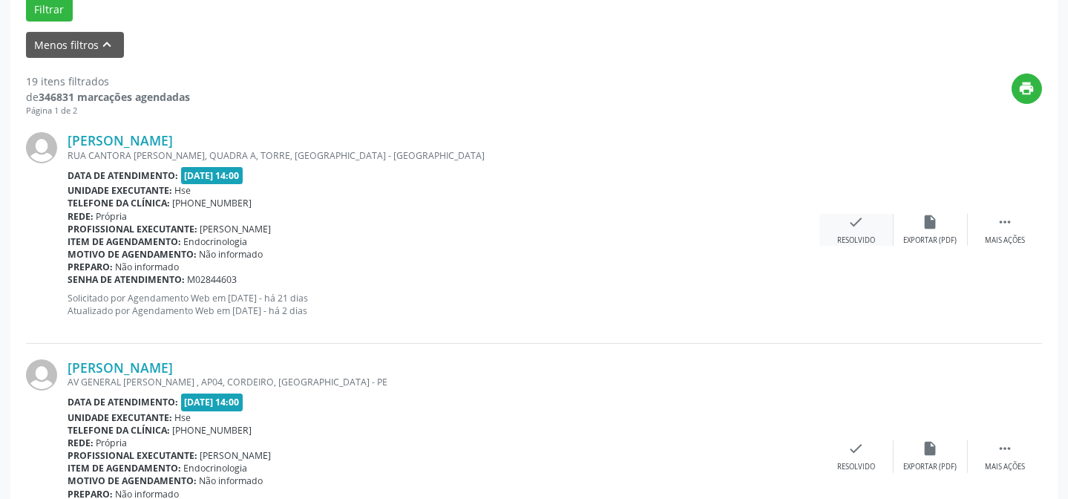
click at [845, 221] on div "check Resolvido" at bounding box center [856, 230] width 74 height 32
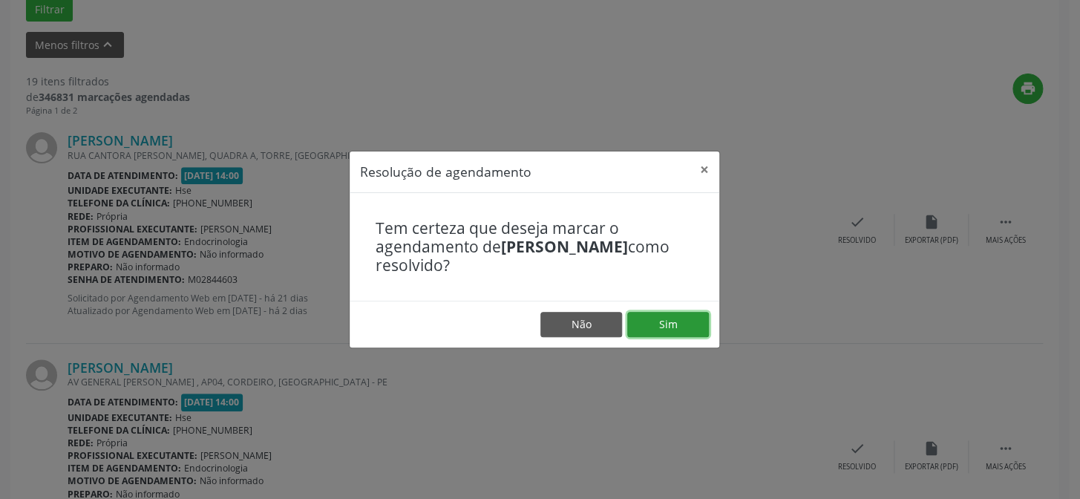
click at [672, 324] on button "Sim" at bounding box center [668, 324] width 82 height 25
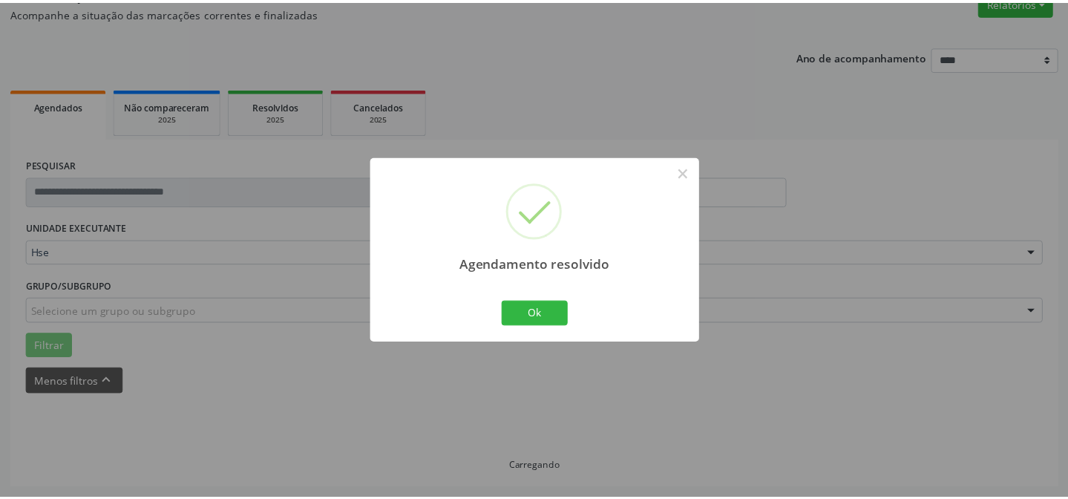
scroll to position [133, 0]
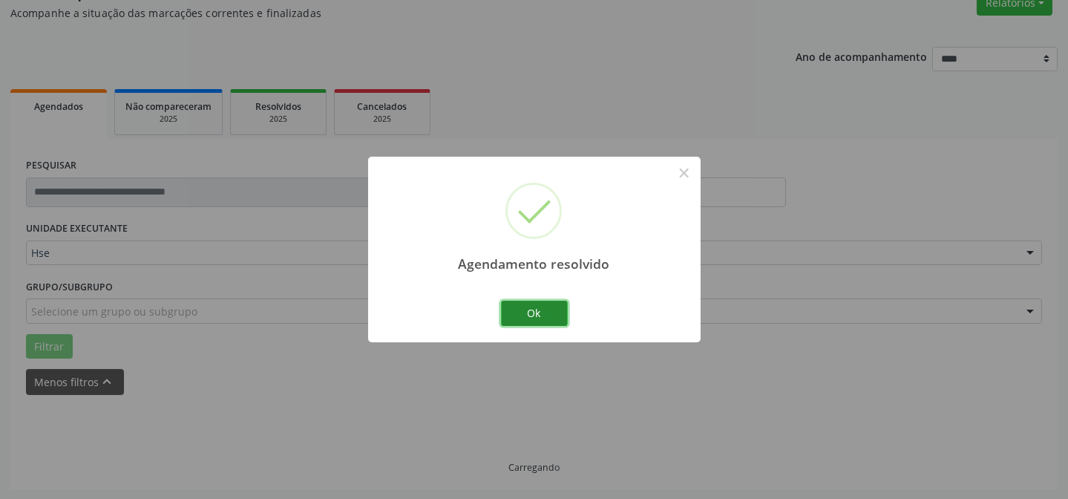
click at [540, 312] on button "Ok" at bounding box center [534, 313] width 67 height 25
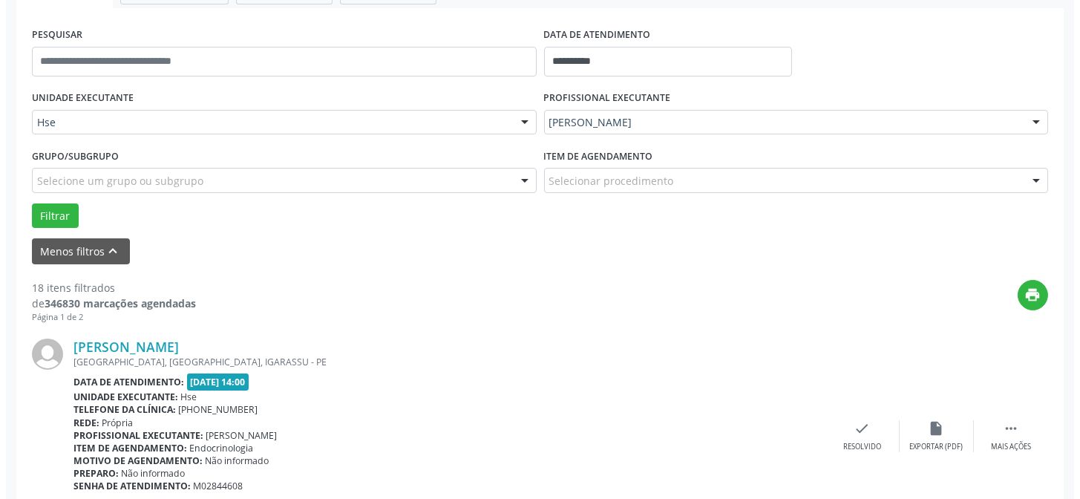
scroll to position [267, 0]
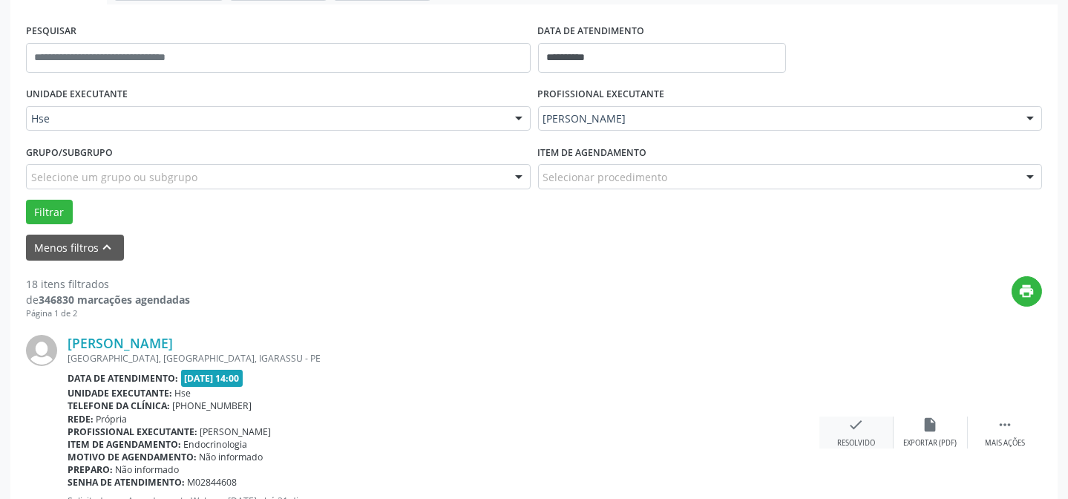
click at [851, 425] on icon "check" at bounding box center [856, 424] width 16 height 16
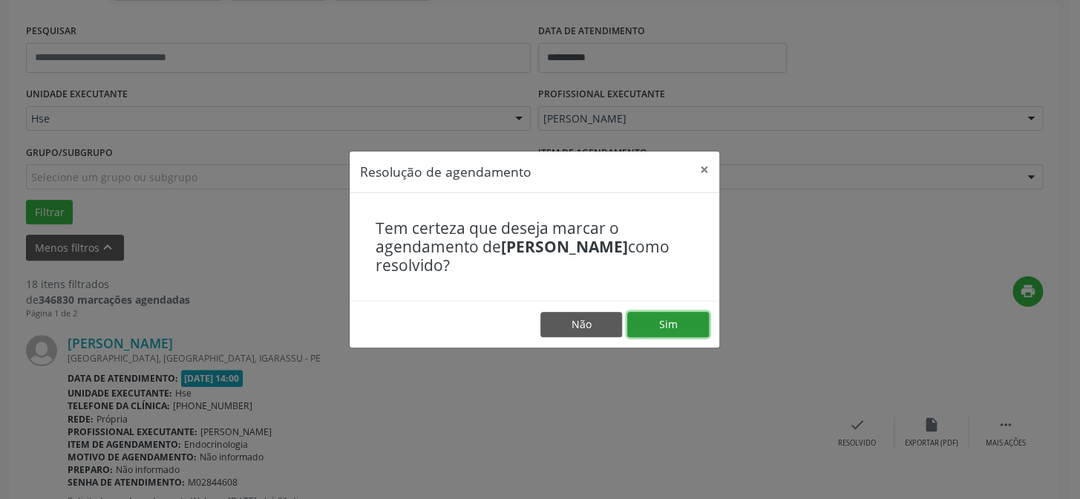
click at [672, 324] on button "Sim" at bounding box center [668, 324] width 82 height 25
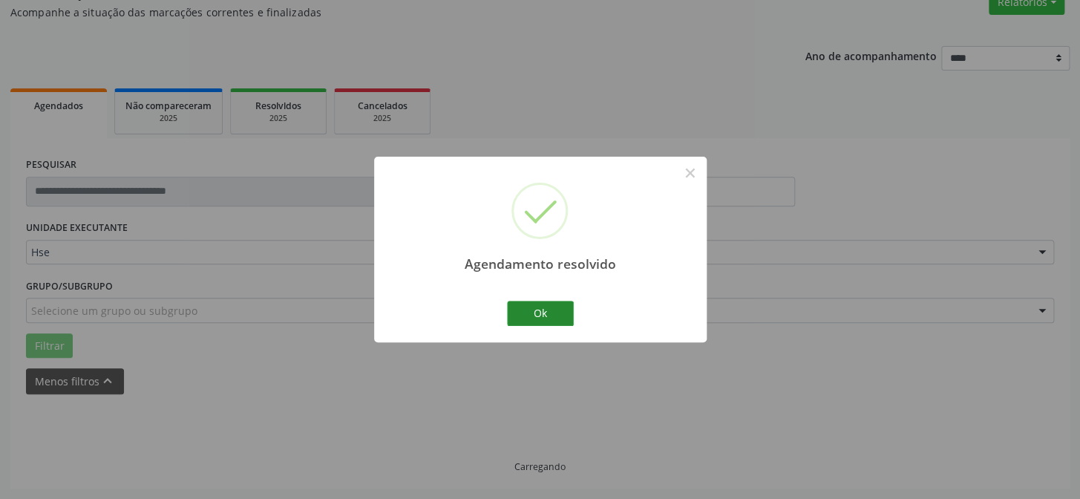
click at [525, 312] on div "Ok Cancel" at bounding box center [539, 313] width 73 height 31
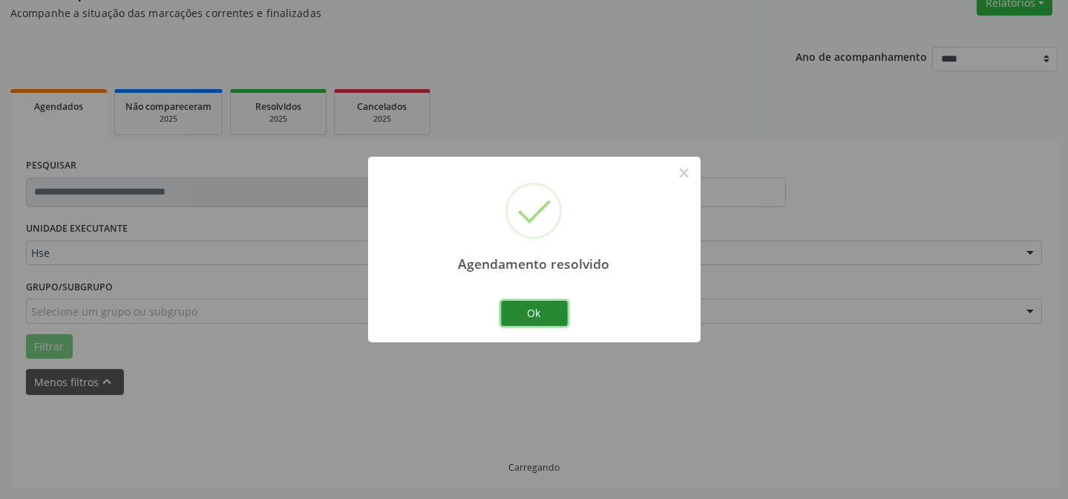
click at [524, 312] on button "Ok" at bounding box center [534, 313] width 67 height 25
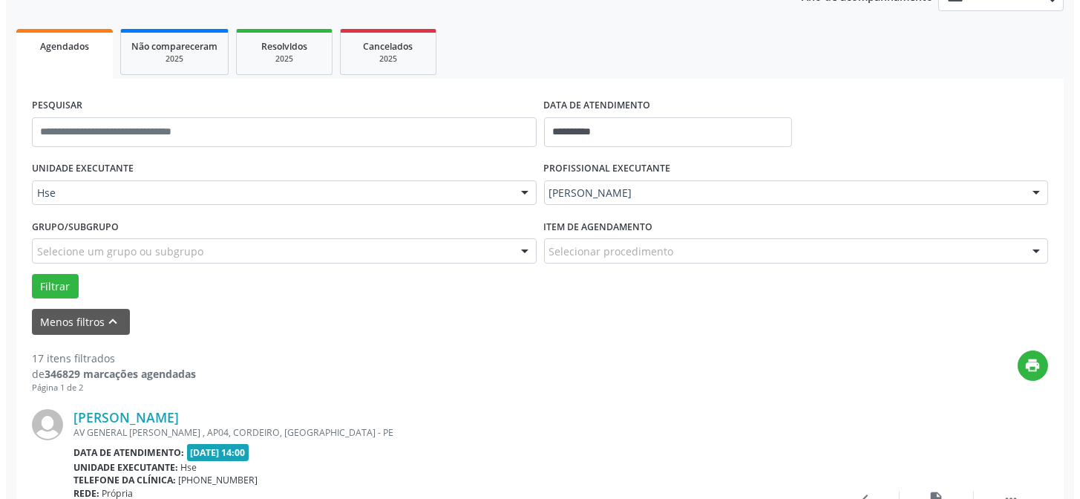
scroll to position [215, 0]
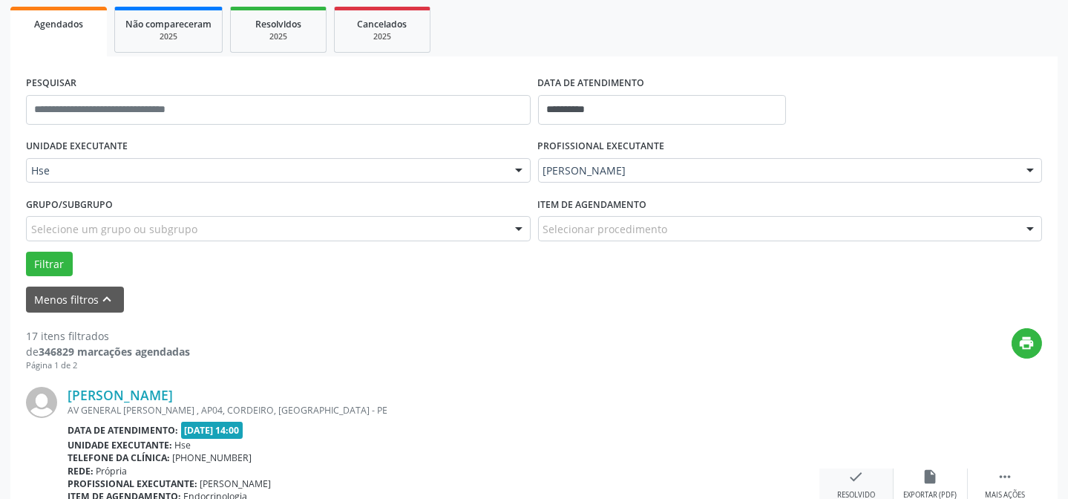
click at [866, 468] on div "check Resolvido" at bounding box center [856, 484] width 74 height 32
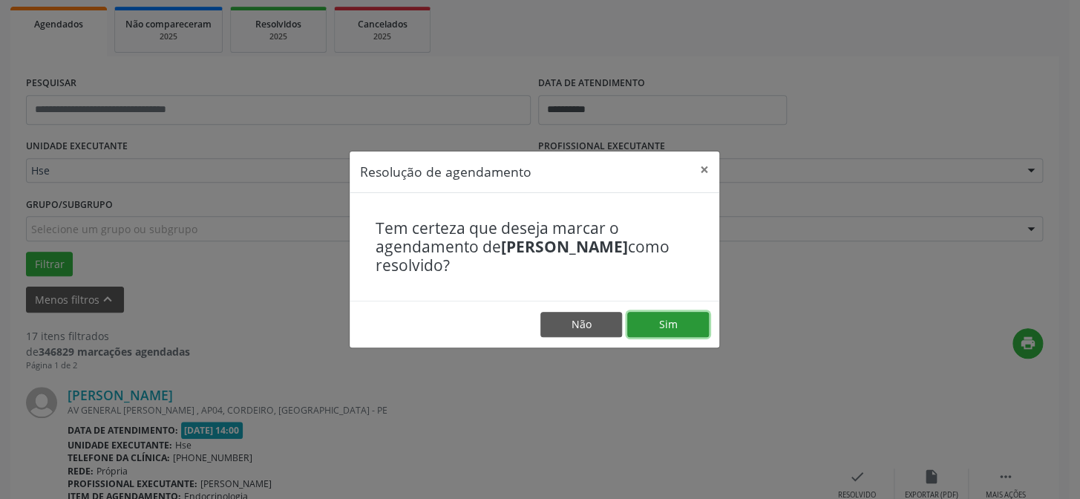
click at [660, 322] on button "Sim" at bounding box center [668, 324] width 82 height 25
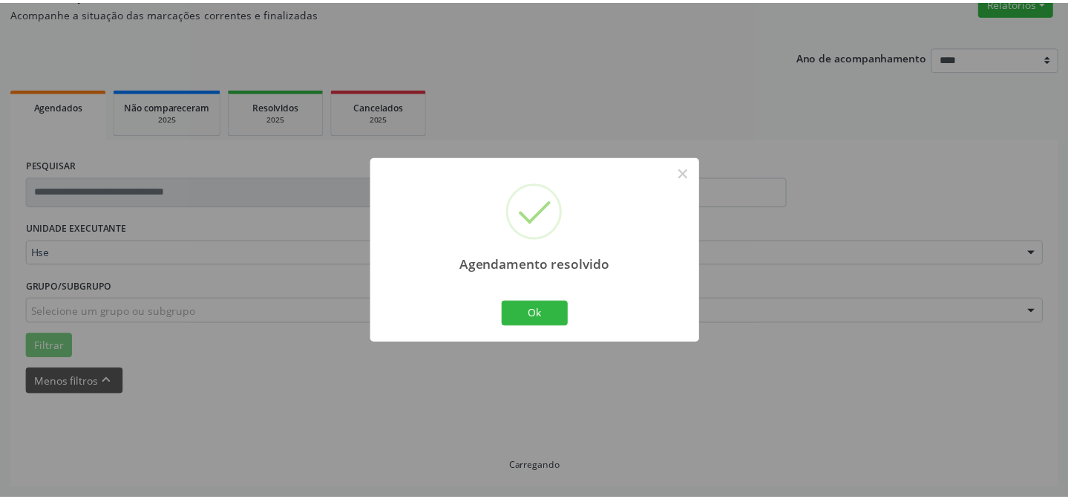
scroll to position [133, 0]
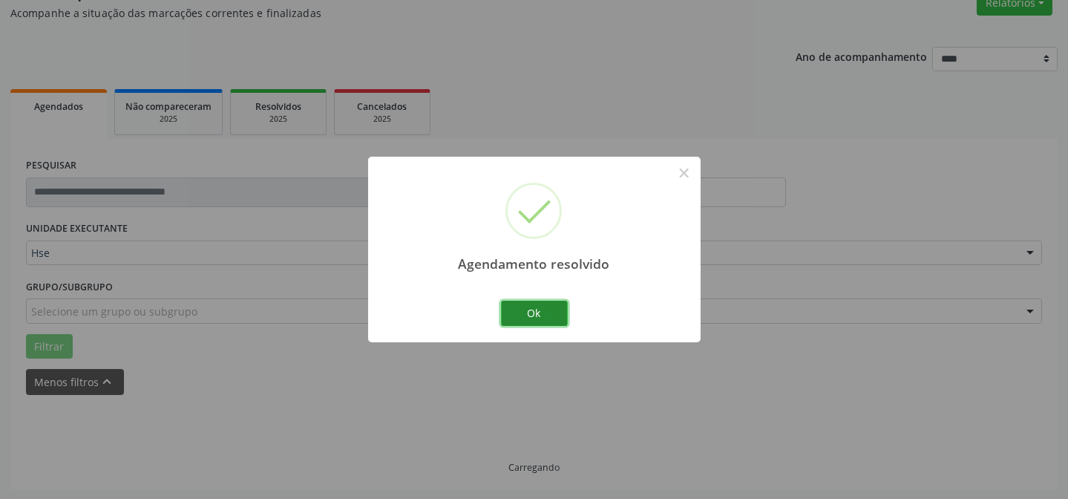
click at [540, 301] on button "Ok" at bounding box center [534, 313] width 67 height 25
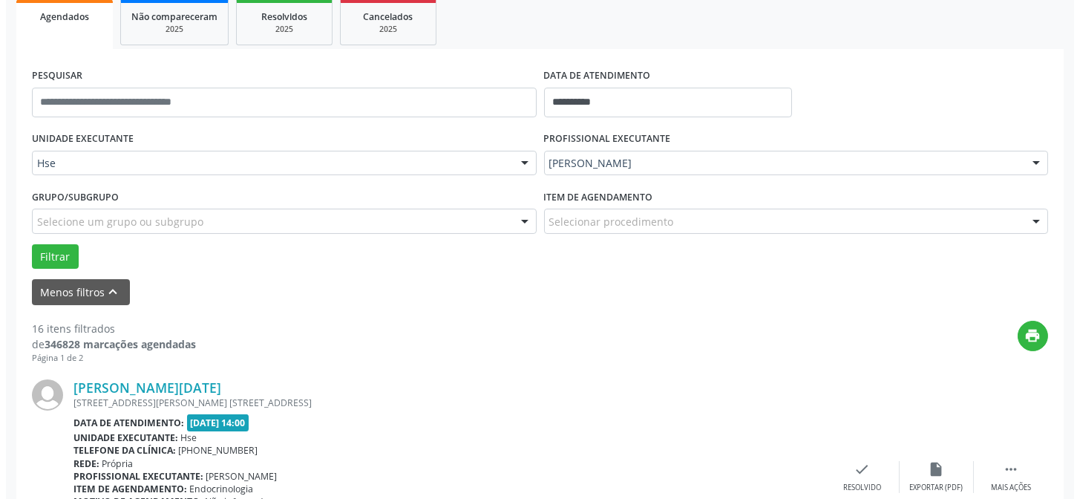
scroll to position [402, 0]
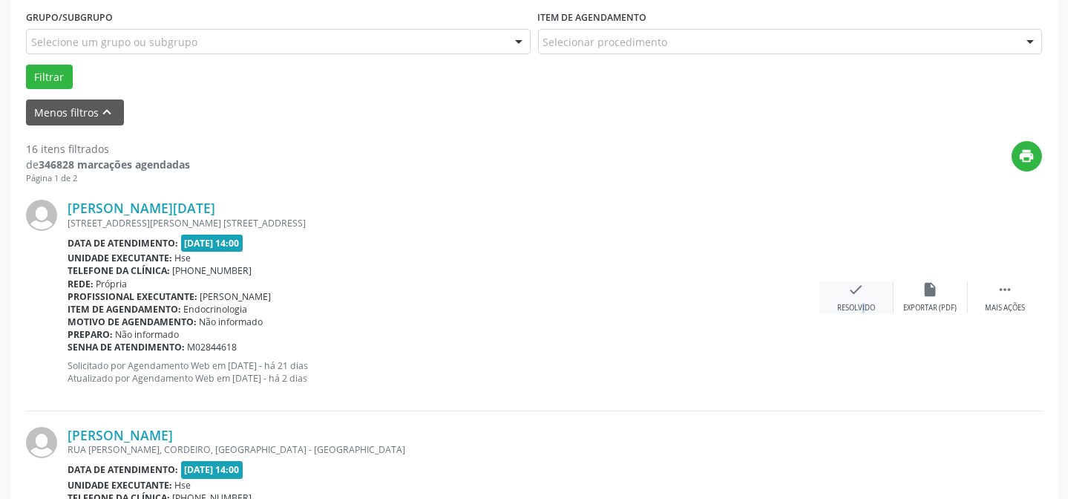
click at [853, 303] on div "Resolvido" at bounding box center [856, 308] width 38 height 10
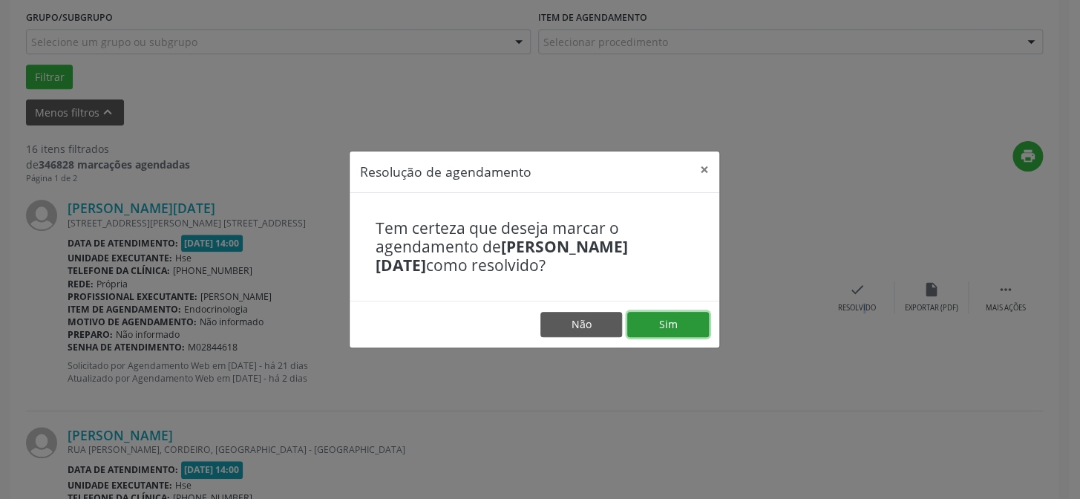
click at [658, 320] on button "Sim" at bounding box center [668, 324] width 82 height 25
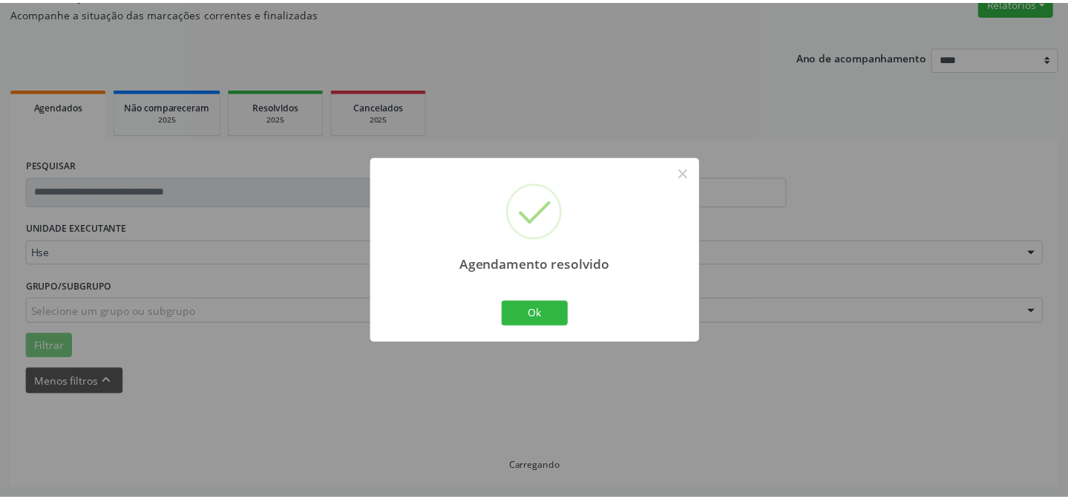
scroll to position [133, 0]
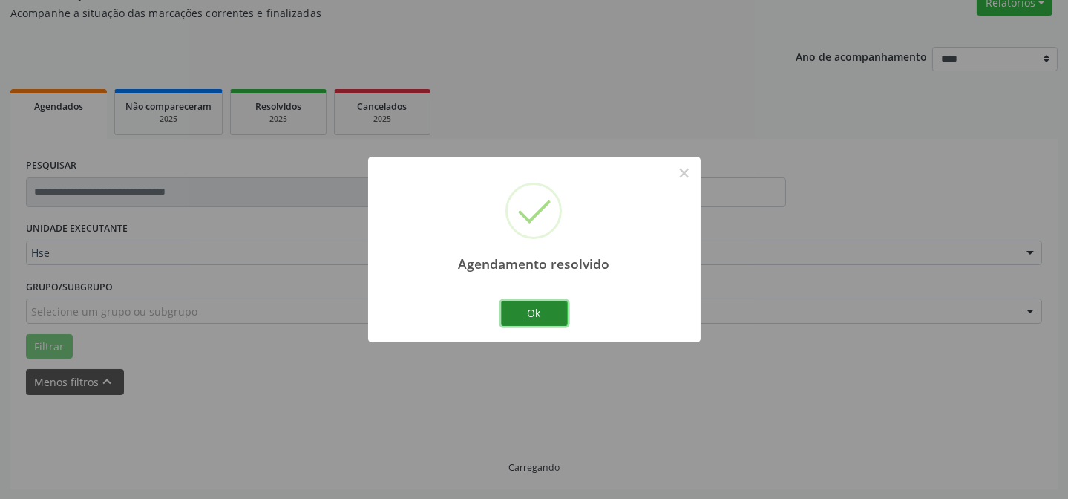
click at [553, 312] on button "Ok" at bounding box center [534, 313] width 67 height 25
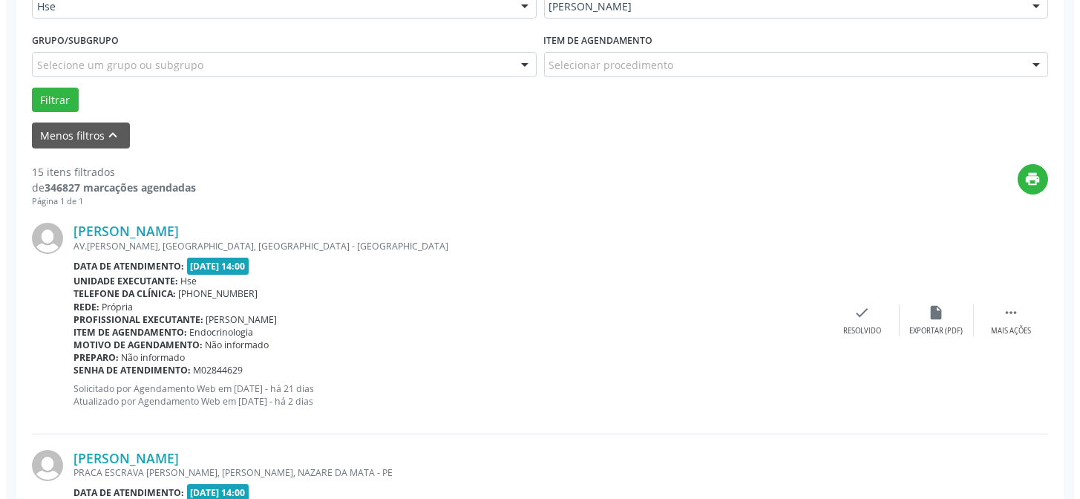
scroll to position [418, 0]
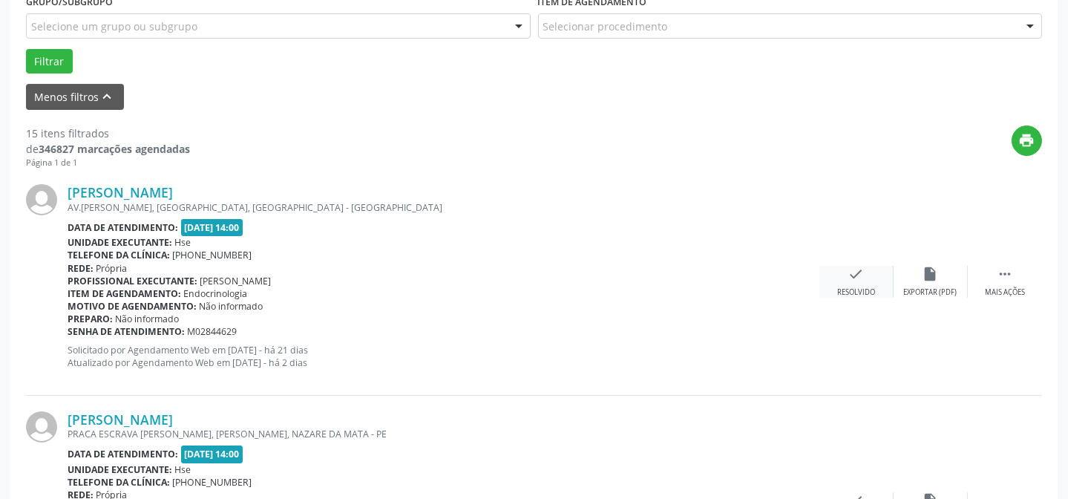
click at [841, 273] on div "check Resolvido" at bounding box center [856, 282] width 74 height 32
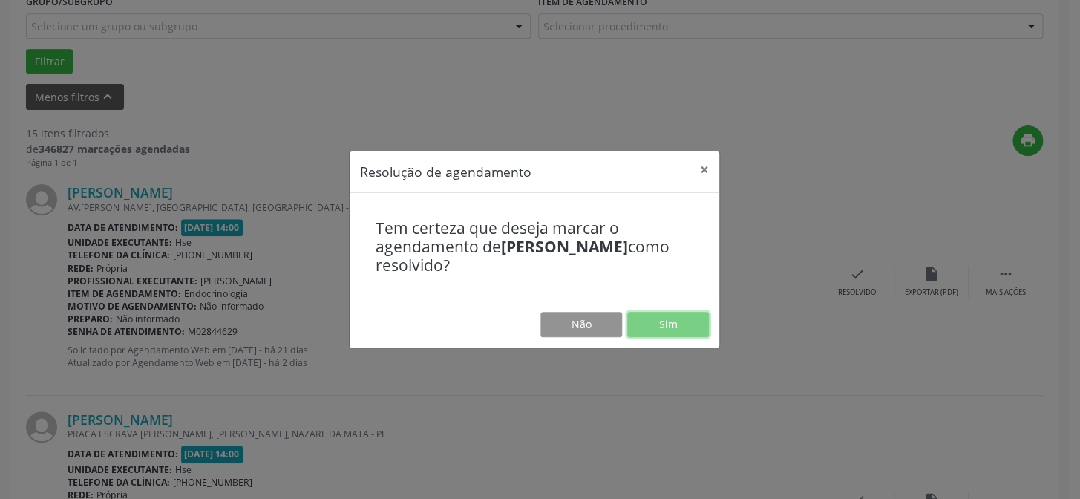
click at [681, 315] on button "Sim" at bounding box center [668, 324] width 82 height 25
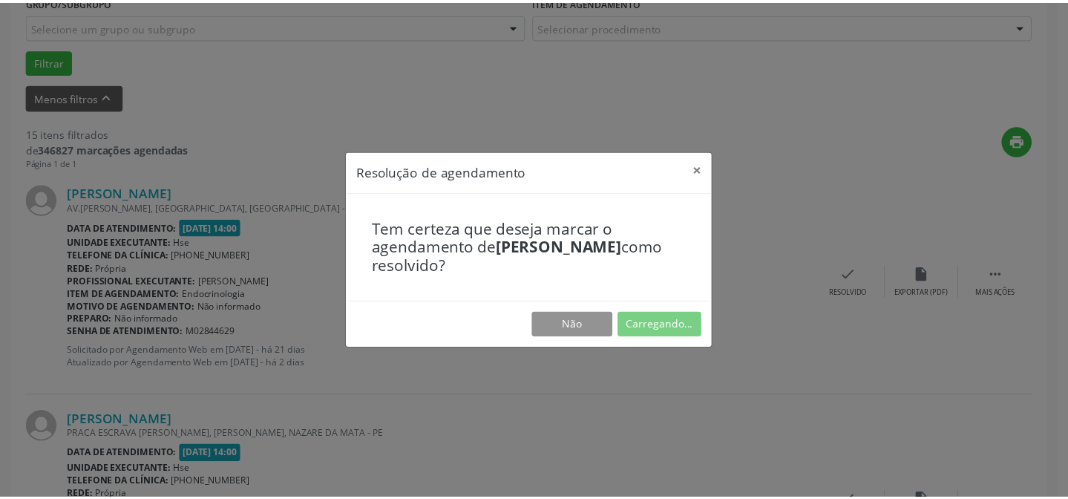
scroll to position [133, 0]
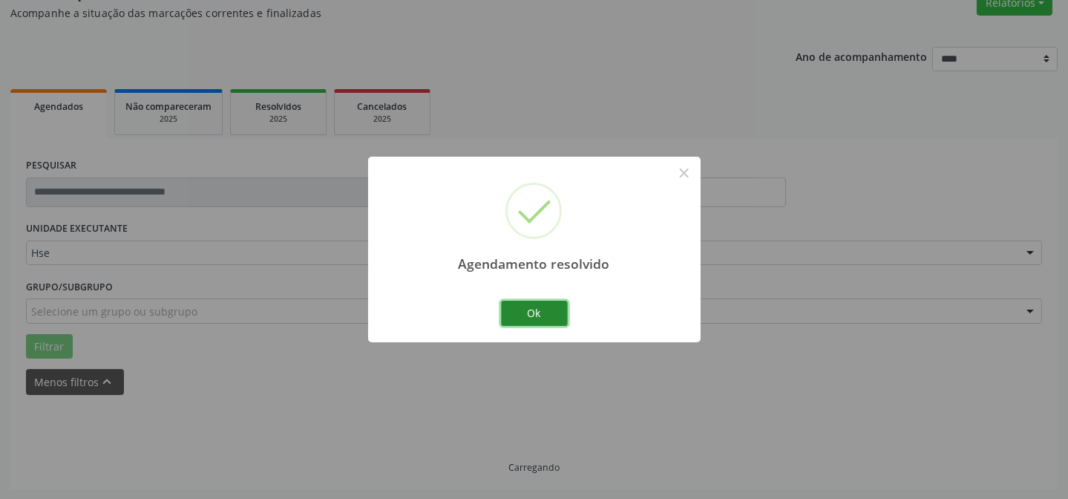
click at [549, 309] on button "Ok" at bounding box center [534, 313] width 67 height 25
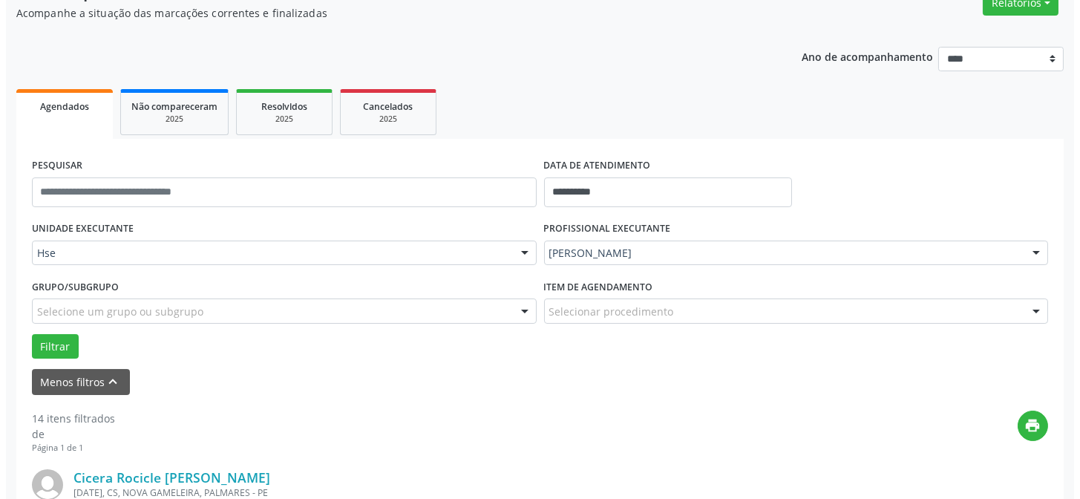
scroll to position [418, 0]
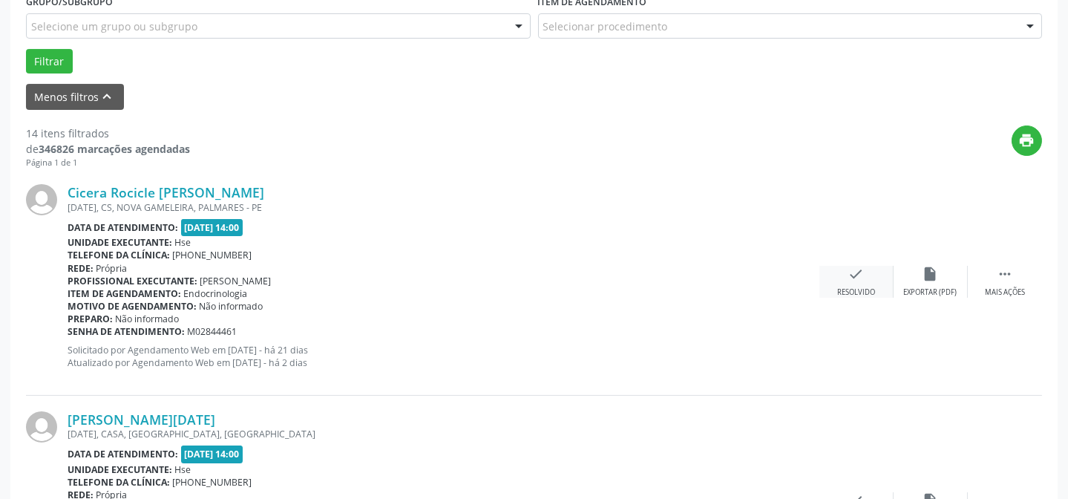
click at [839, 283] on div "check Resolvido" at bounding box center [856, 282] width 74 height 32
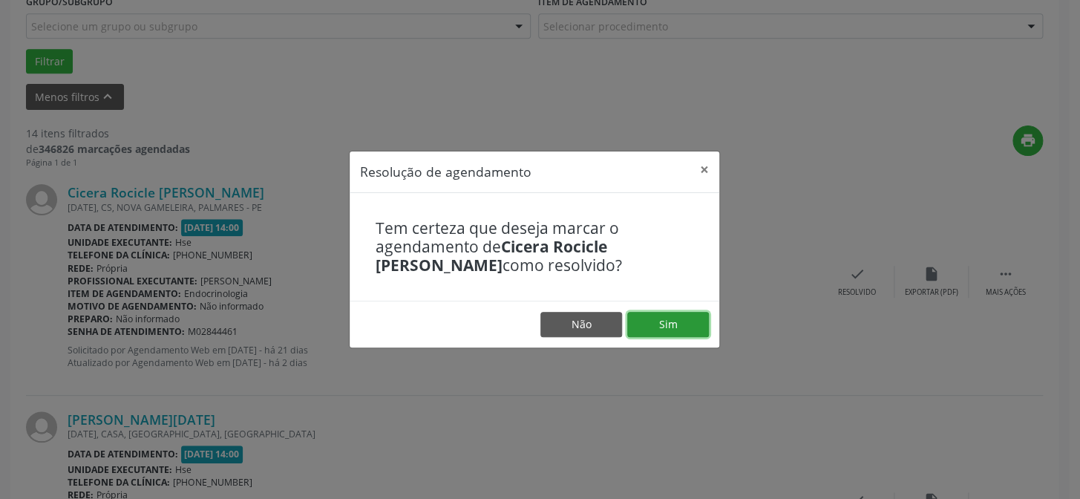
click at [701, 322] on button "Sim" at bounding box center [668, 324] width 82 height 25
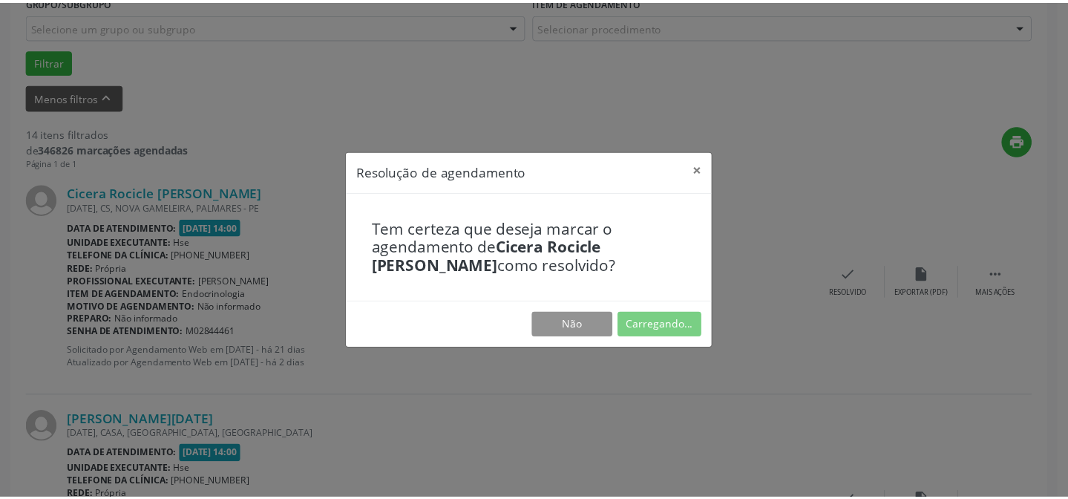
scroll to position [133, 0]
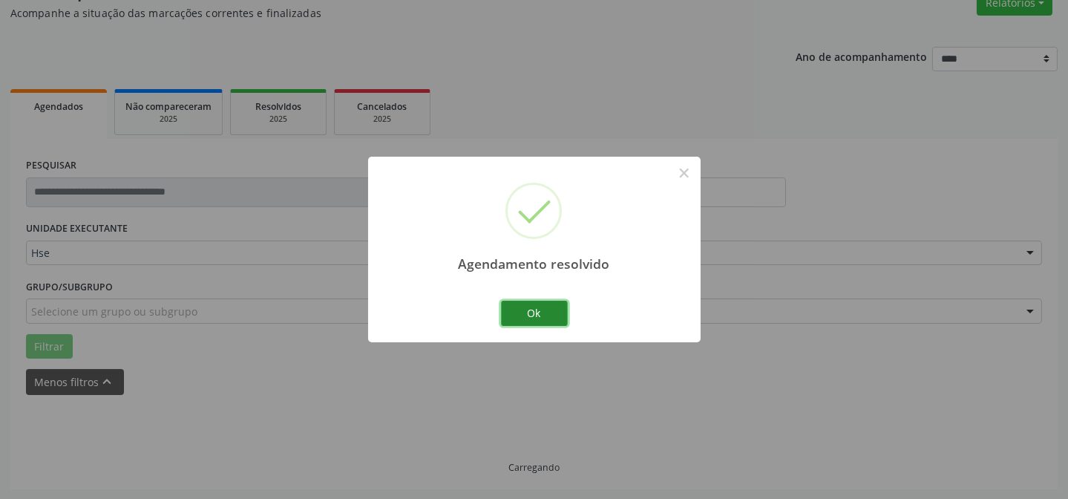
click at [553, 304] on button "Ok" at bounding box center [534, 313] width 67 height 25
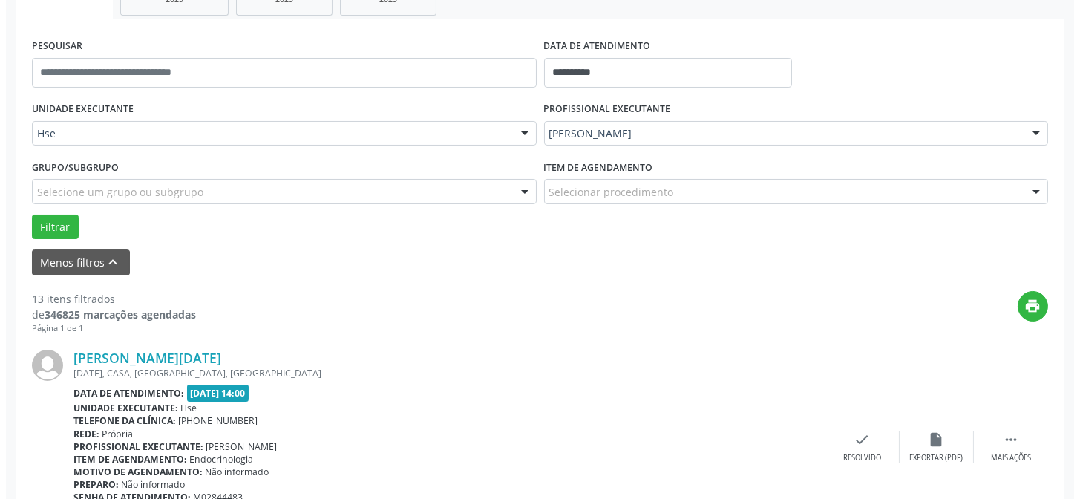
scroll to position [335, 0]
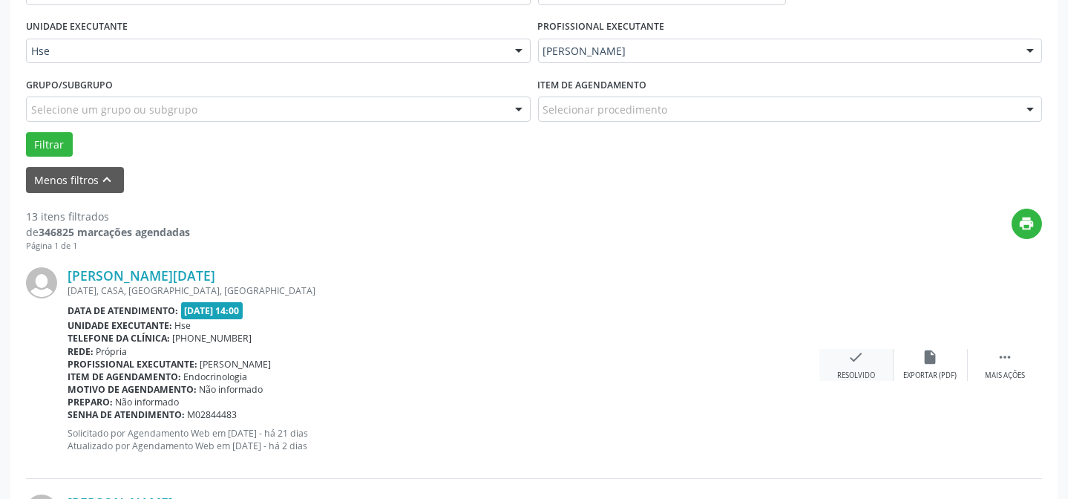
click at [855, 362] on icon "check" at bounding box center [856, 357] width 16 height 16
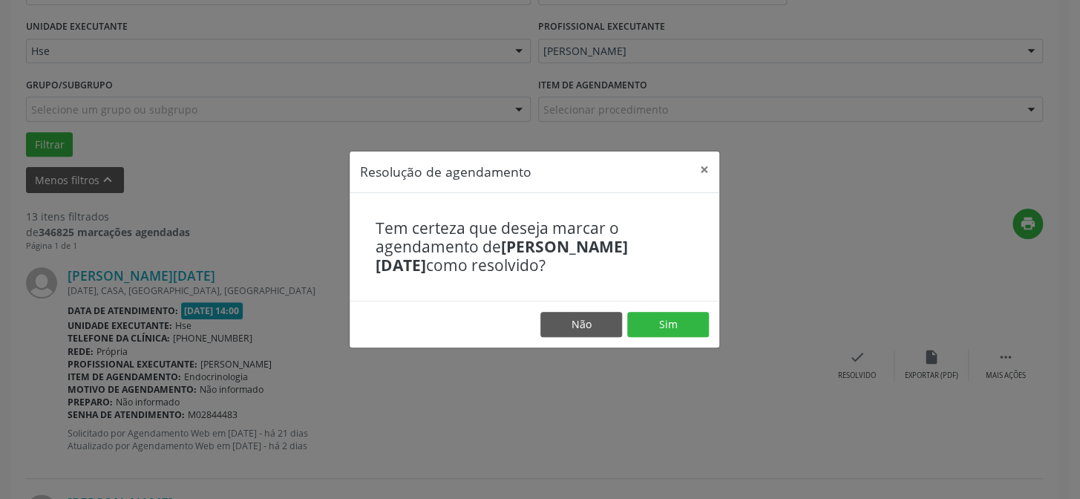
click at [669, 337] on footer "Não Sim" at bounding box center [535, 324] width 370 height 47
click at [675, 331] on button "Sim" at bounding box center [668, 324] width 82 height 25
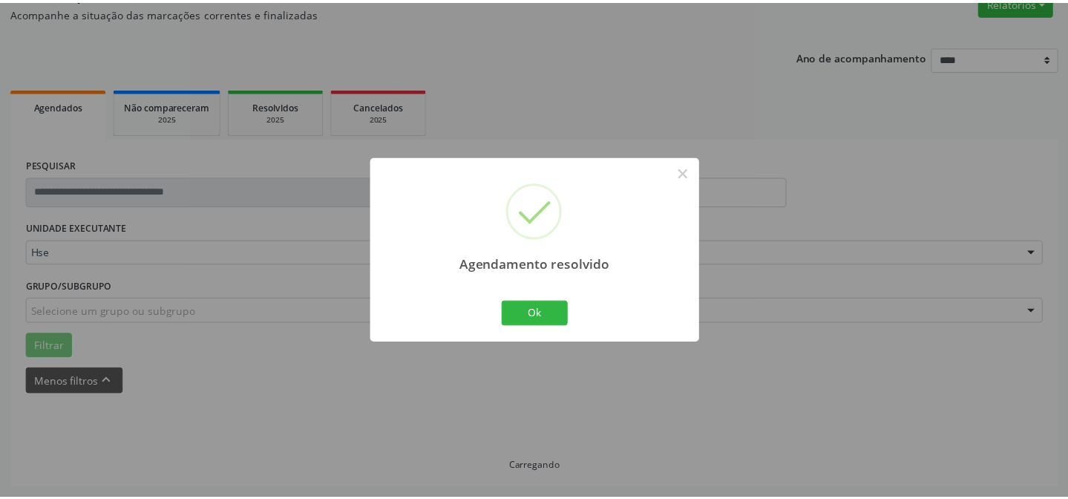
scroll to position [133, 0]
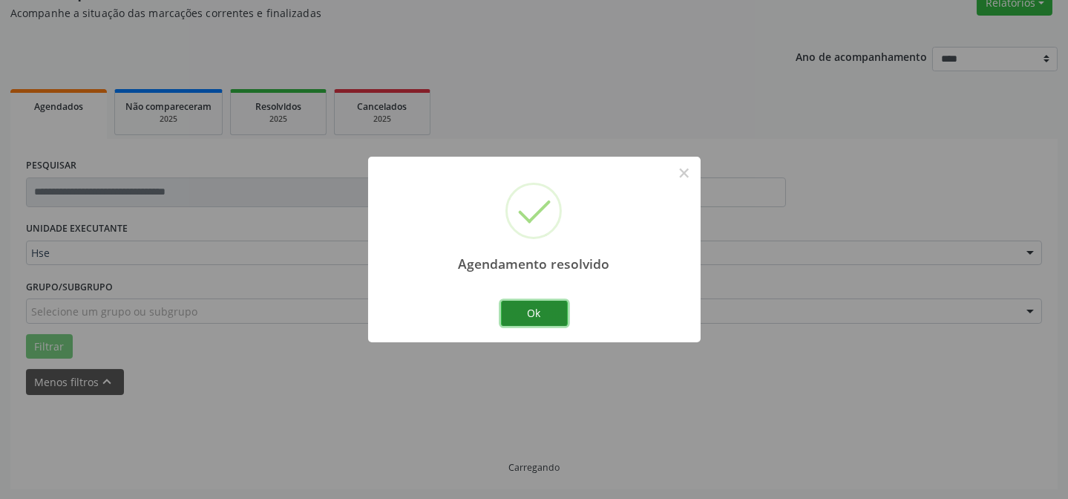
click at [537, 319] on button "Ok" at bounding box center [534, 313] width 67 height 25
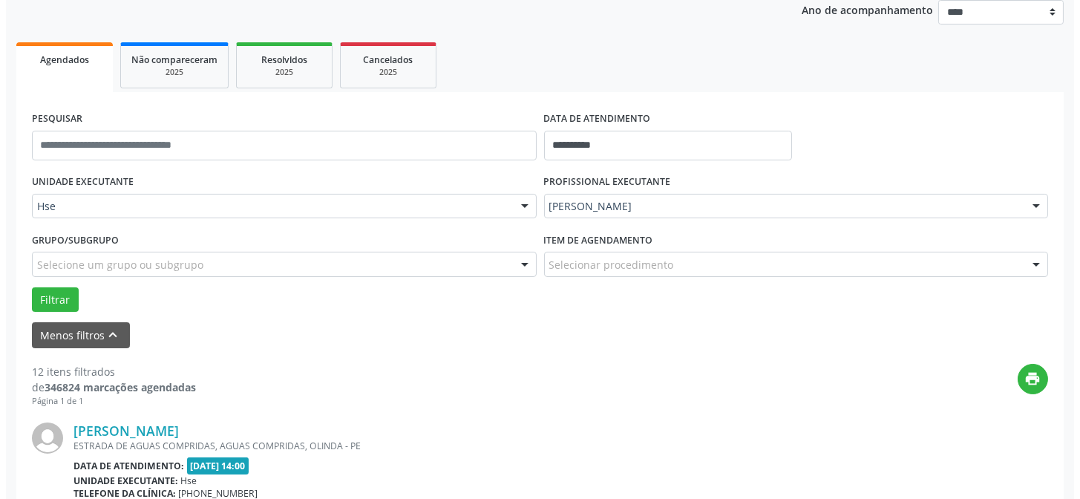
scroll to position [267, 0]
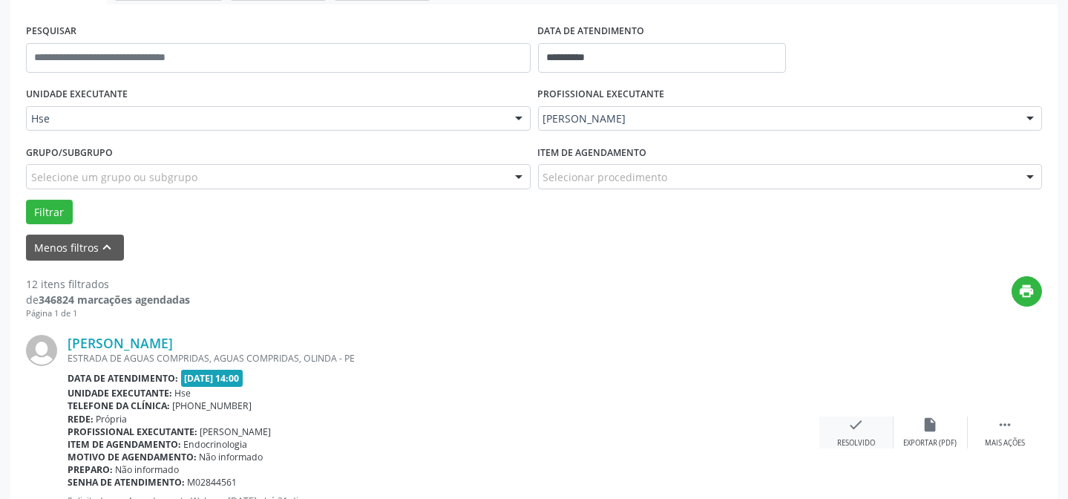
click at [851, 432] on div "check Resolvido" at bounding box center [856, 432] width 74 height 32
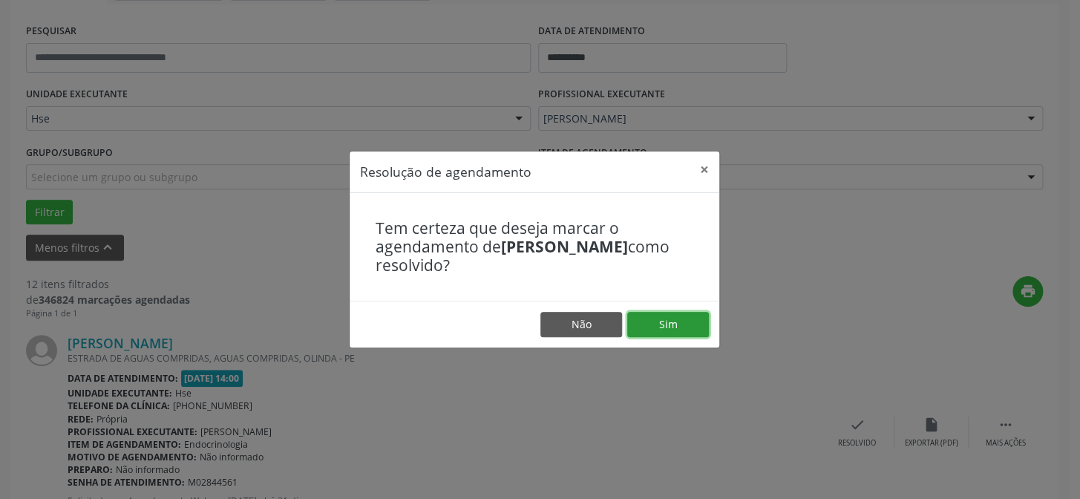
click at [678, 327] on button "Sim" at bounding box center [668, 324] width 82 height 25
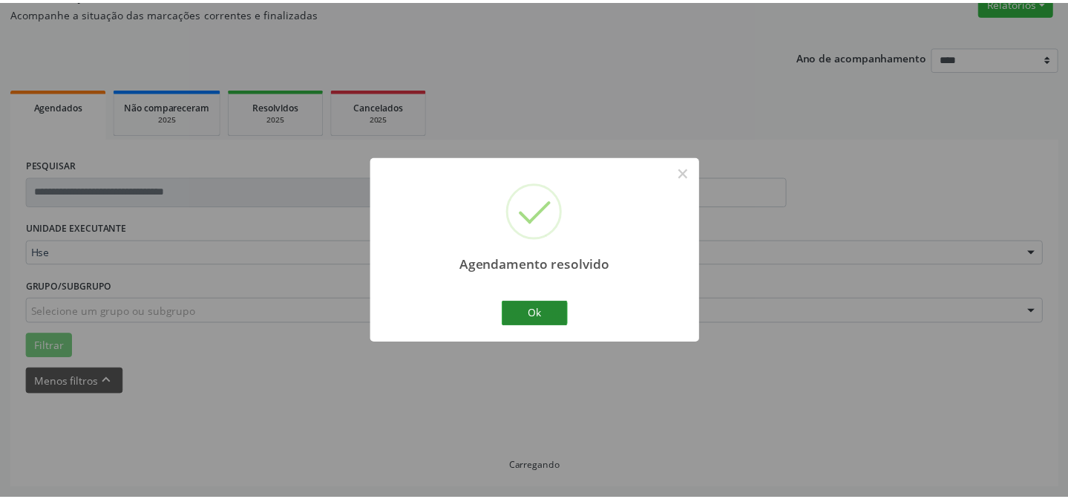
scroll to position [133, 0]
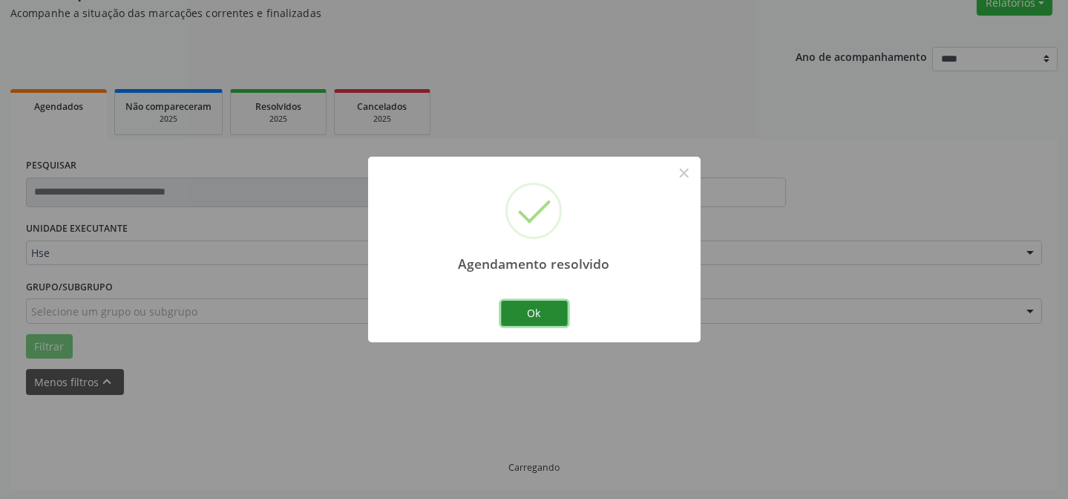
click at [526, 313] on button "Ok" at bounding box center [534, 313] width 67 height 25
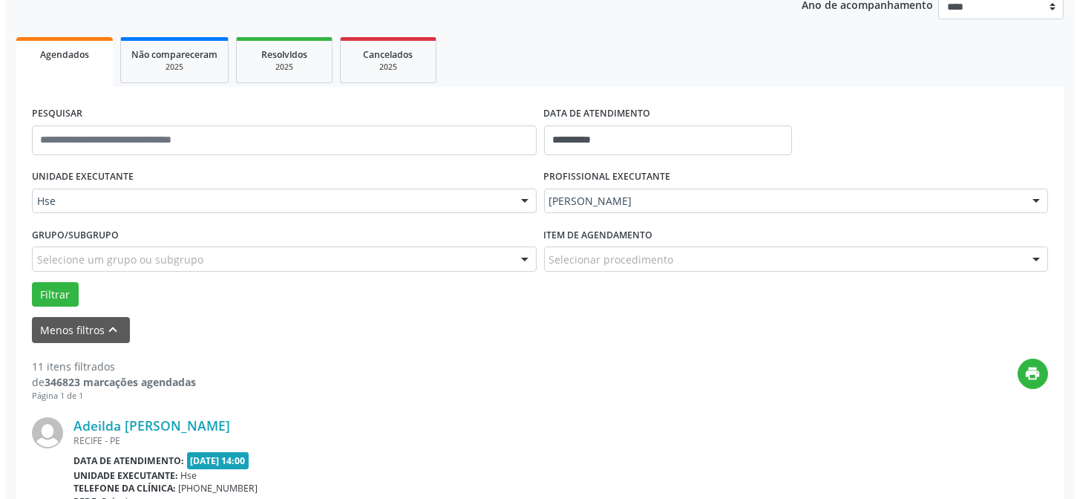
scroll to position [335, 0]
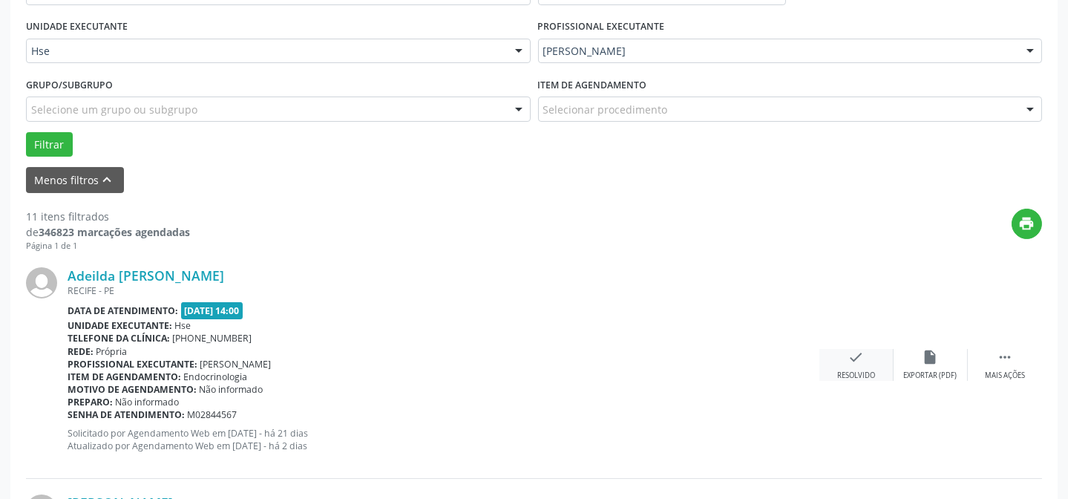
click at [859, 361] on icon "check" at bounding box center [856, 357] width 16 height 16
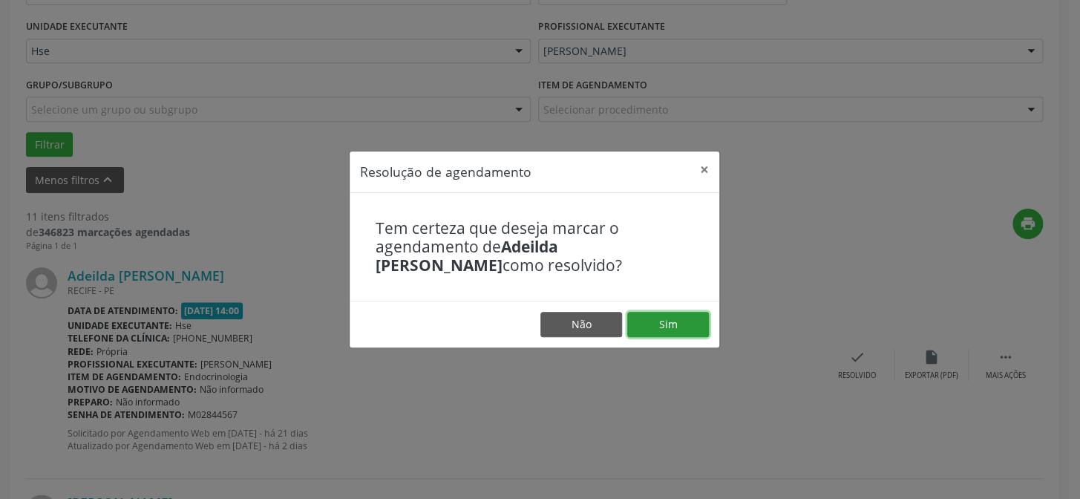
click at [676, 327] on button "Sim" at bounding box center [668, 324] width 82 height 25
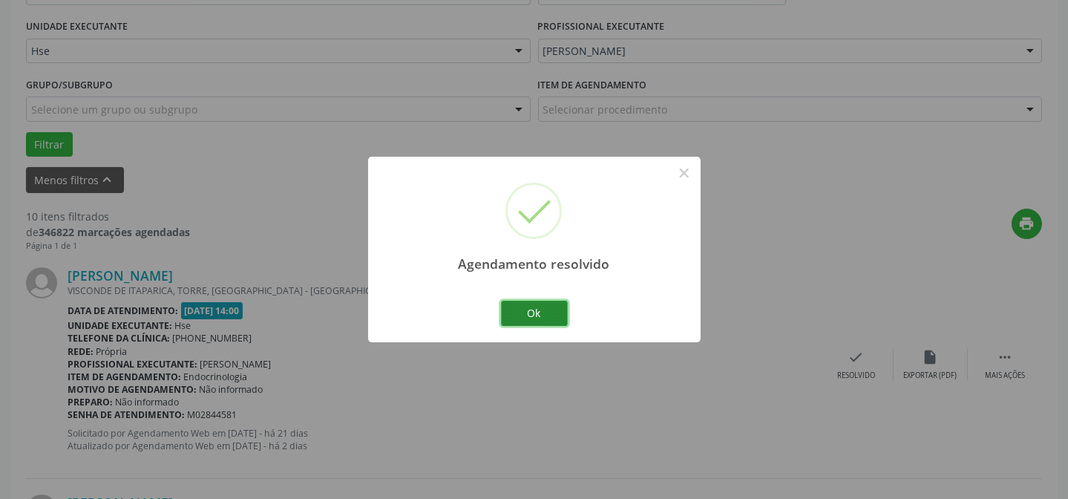
click at [531, 316] on button "Ok" at bounding box center [534, 313] width 67 height 25
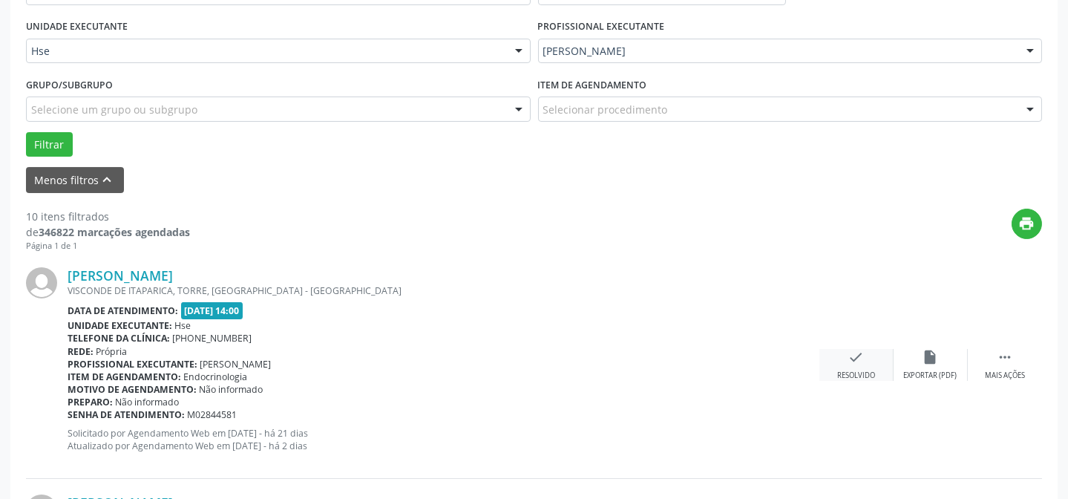
click at [858, 358] on icon "check" at bounding box center [856, 357] width 16 height 16
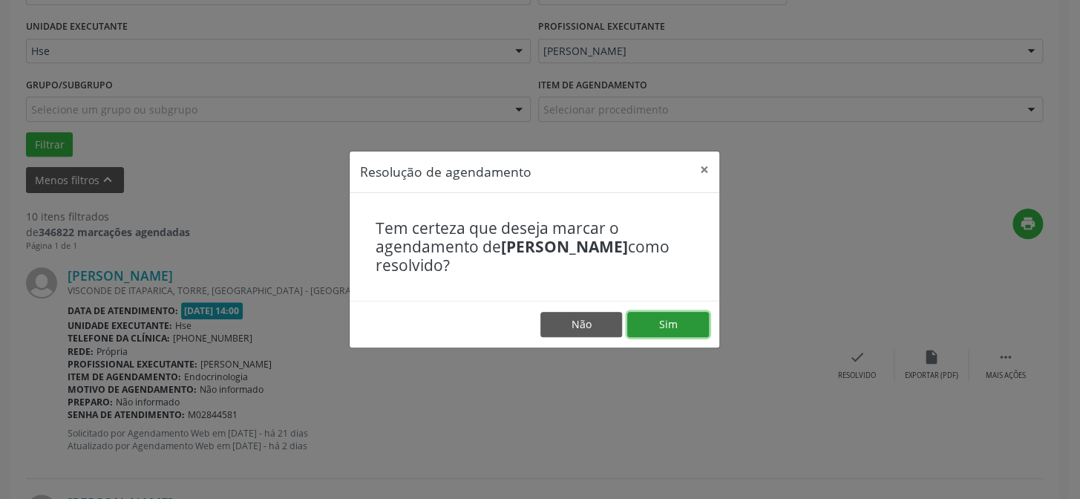
click at [680, 337] on button "Sim" at bounding box center [668, 324] width 82 height 25
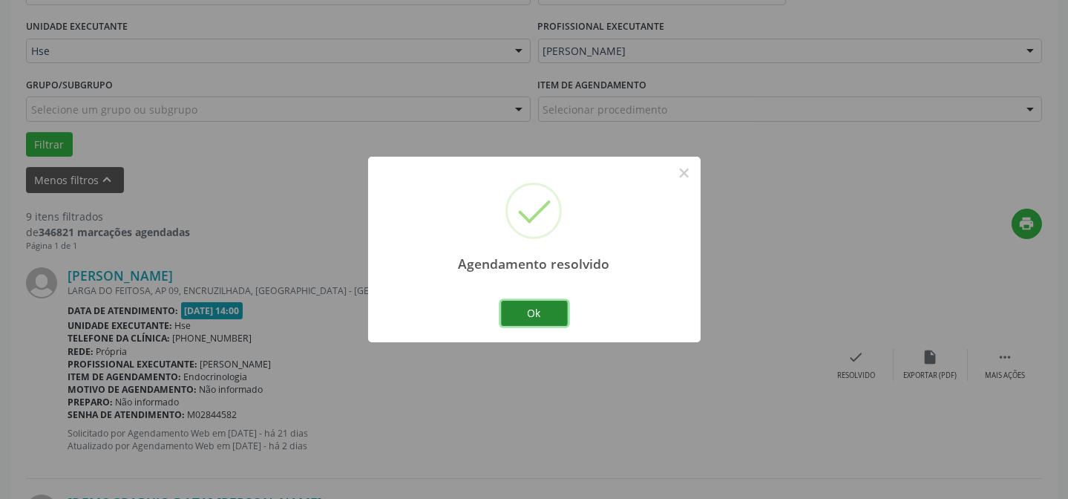
click at [521, 316] on button "Ok" at bounding box center [534, 313] width 67 height 25
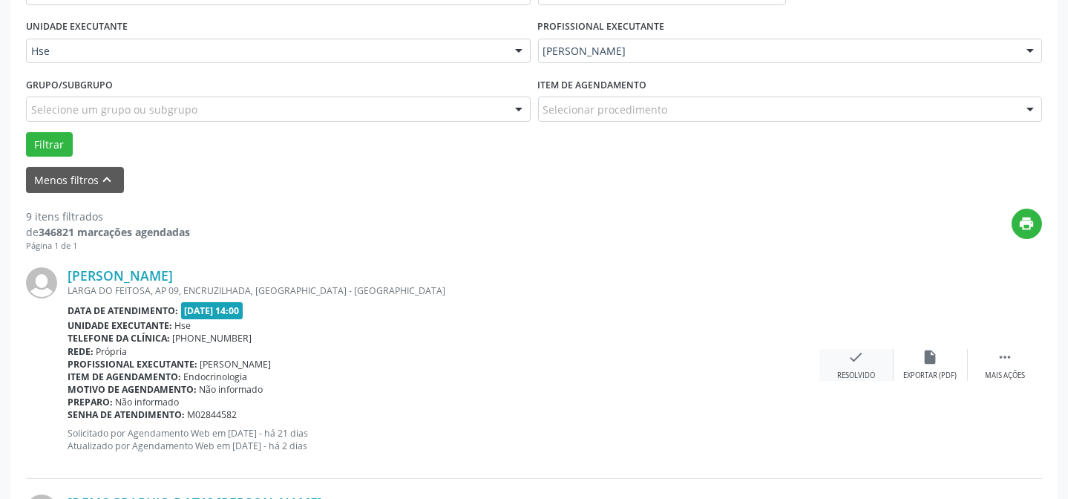
click at [858, 359] on icon "check" at bounding box center [856, 357] width 16 height 16
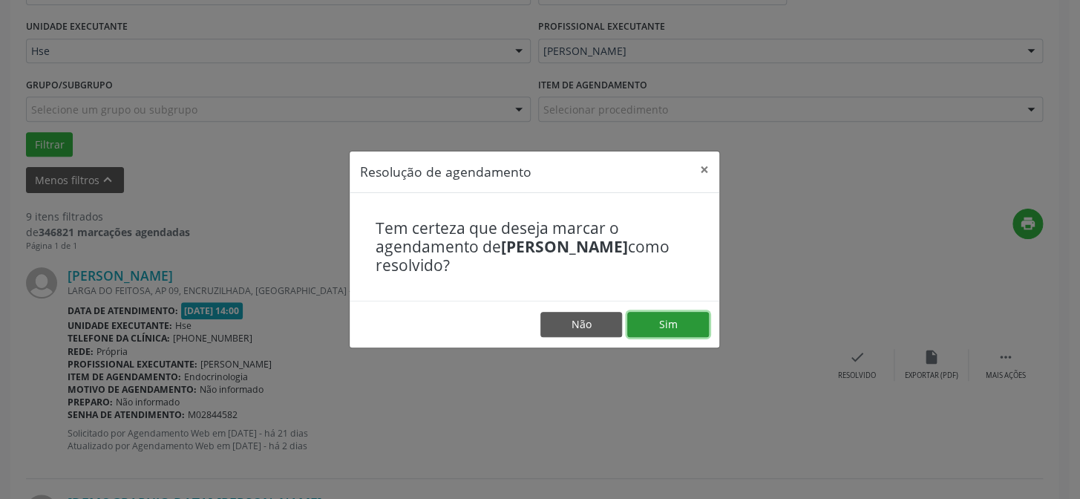
click at [663, 318] on button "Sim" at bounding box center [668, 324] width 82 height 25
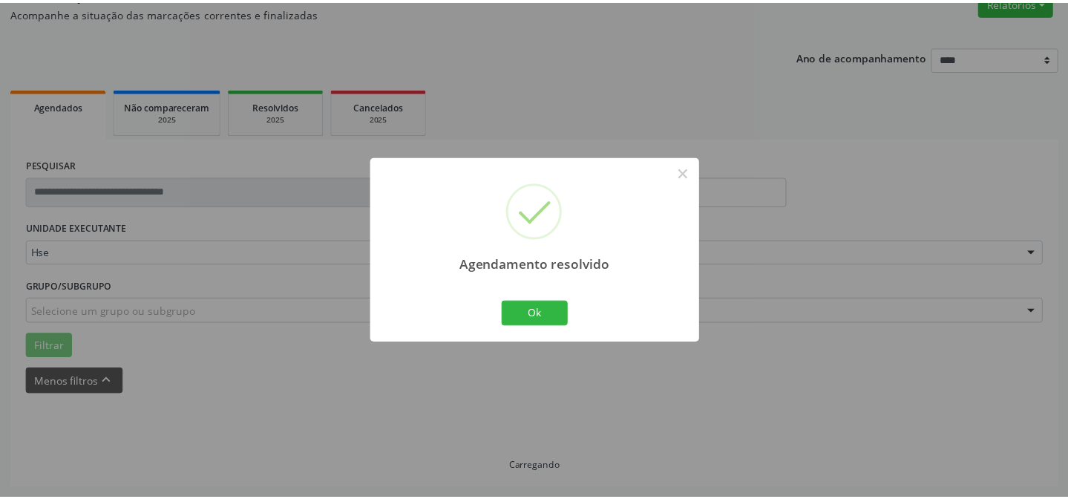
scroll to position [133, 0]
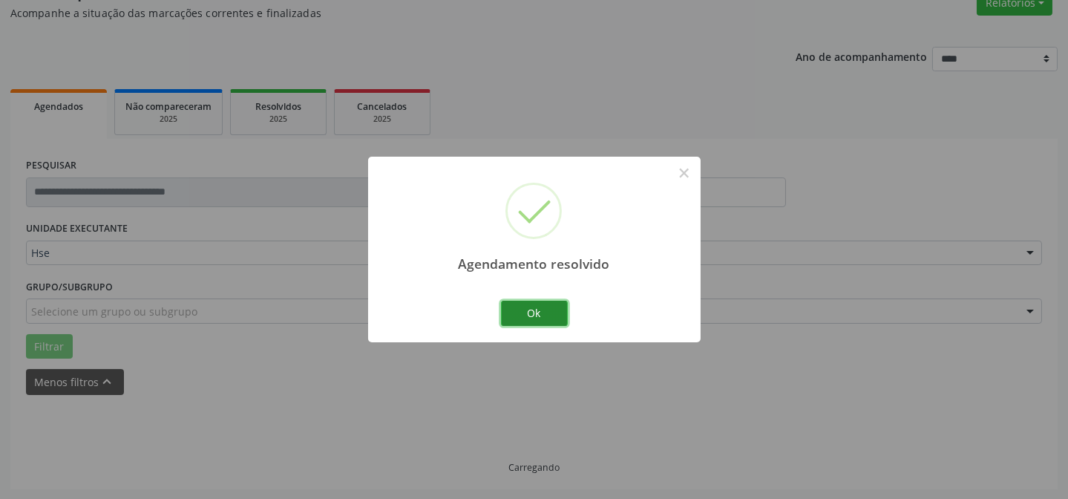
click at [527, 312] on button "Ok" at bounding box center [534, 313] width 67 height 25
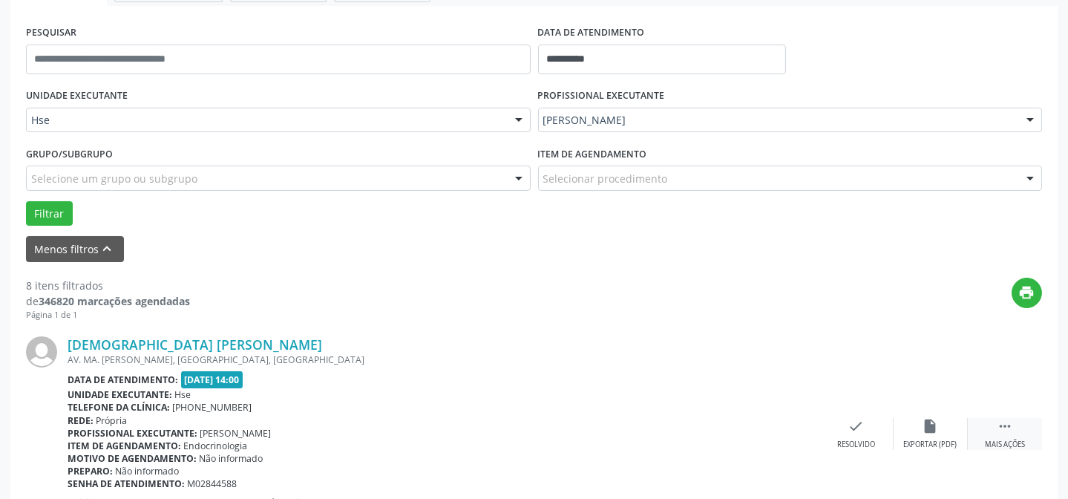
scroll to position [267, 0]
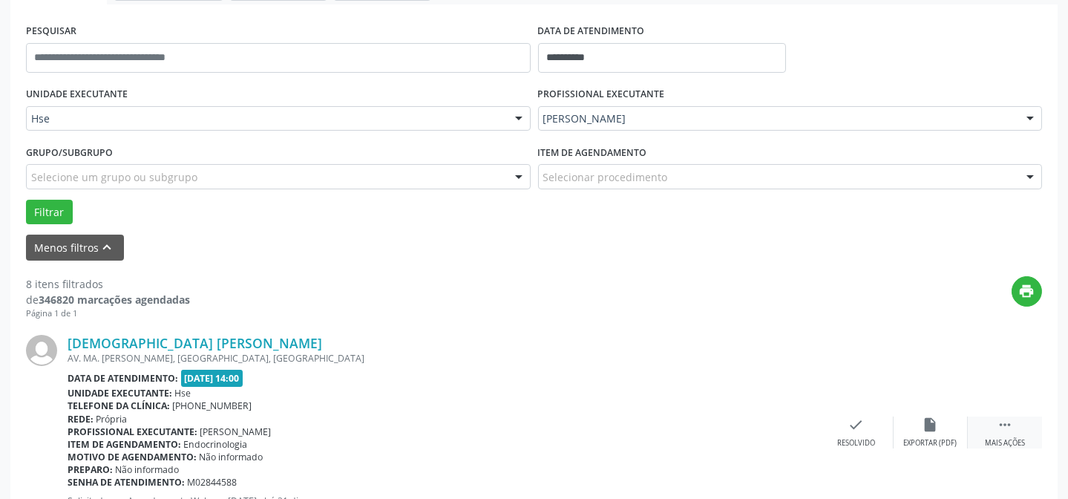
click at [992, 433] on div " Mais ações" at bounding box center [1005, 432] width 74 height 32
click at [941, 433] on div "alarm_off Não compareceu" at bounding box center [931, 432] width 74 height 32
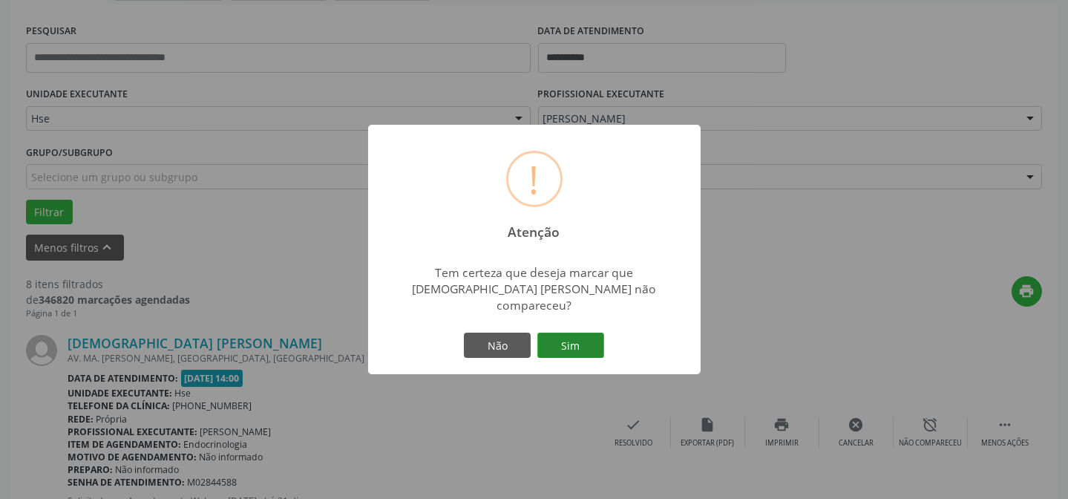
click at [566, 341] on button "Sim" at bounding box center [570, 344] width 67 height 25
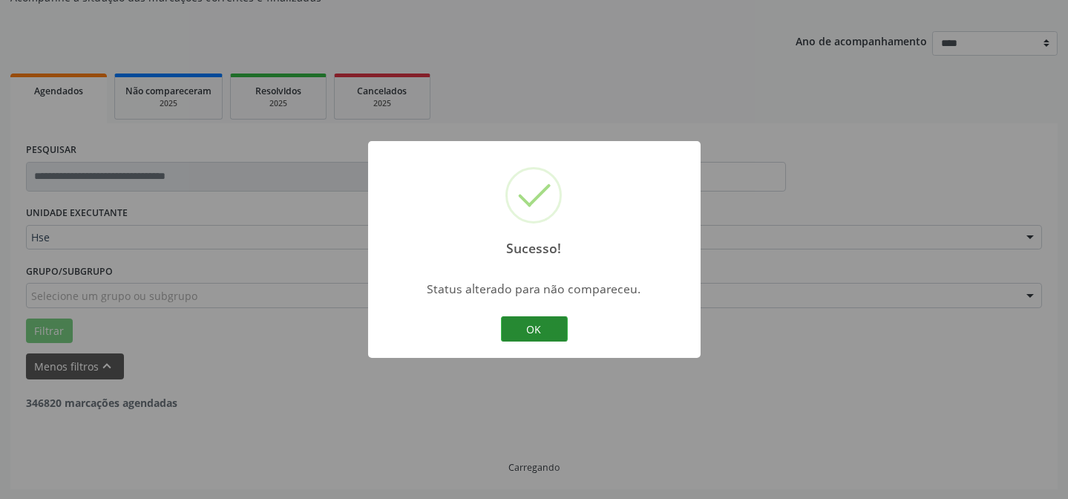
click at [534, 339] on button "OK" at bounding box center [534, 328] width 67 height 25
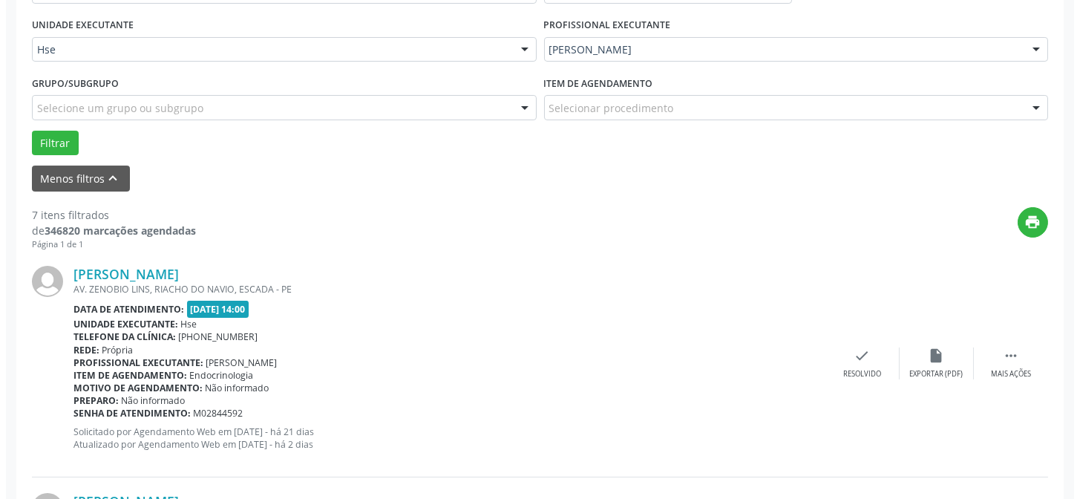
scroll to position [350, 0]
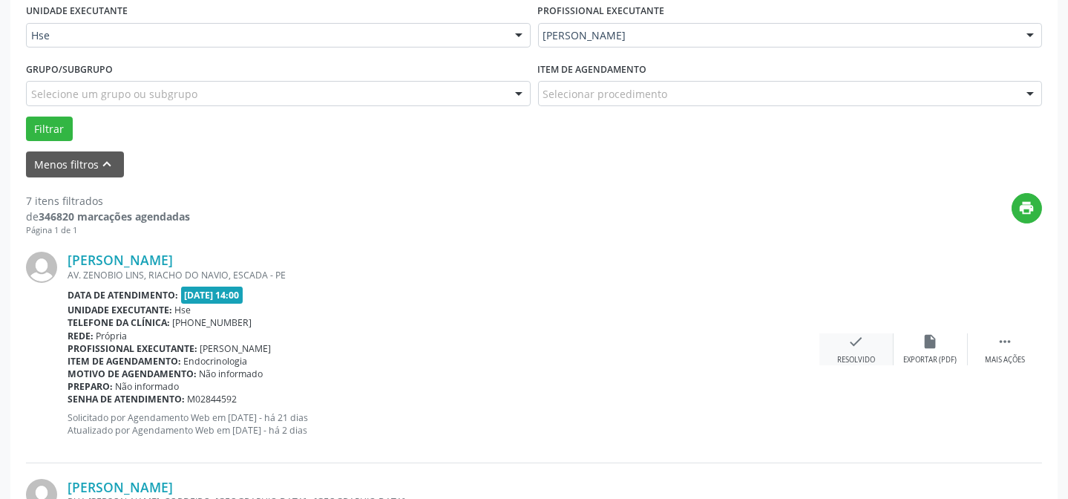
click at [837, 358] on div "Resolvido" at bounding box center [856, 360] width 38 height 10
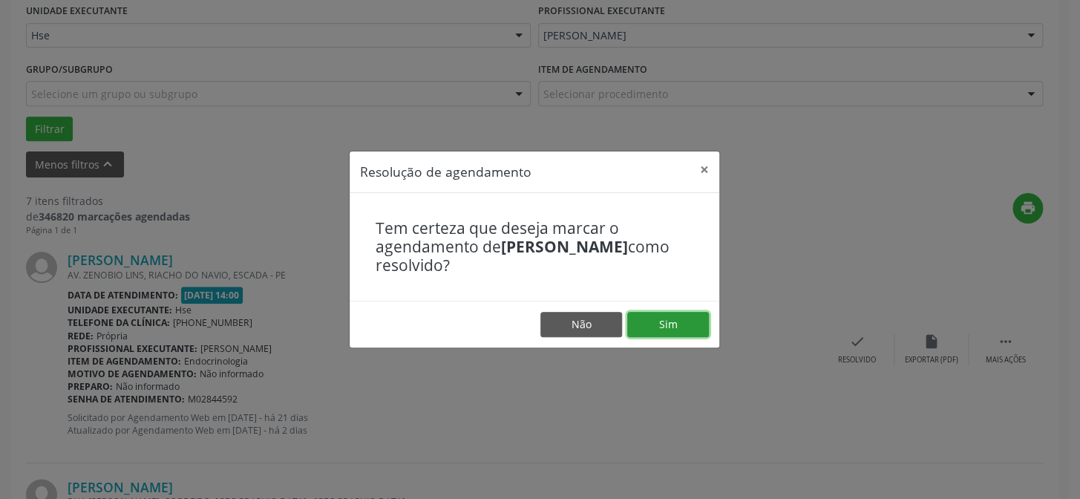
click at [675, 335] on button "Sim" at bounding box center [668, 324] width 82 height 25
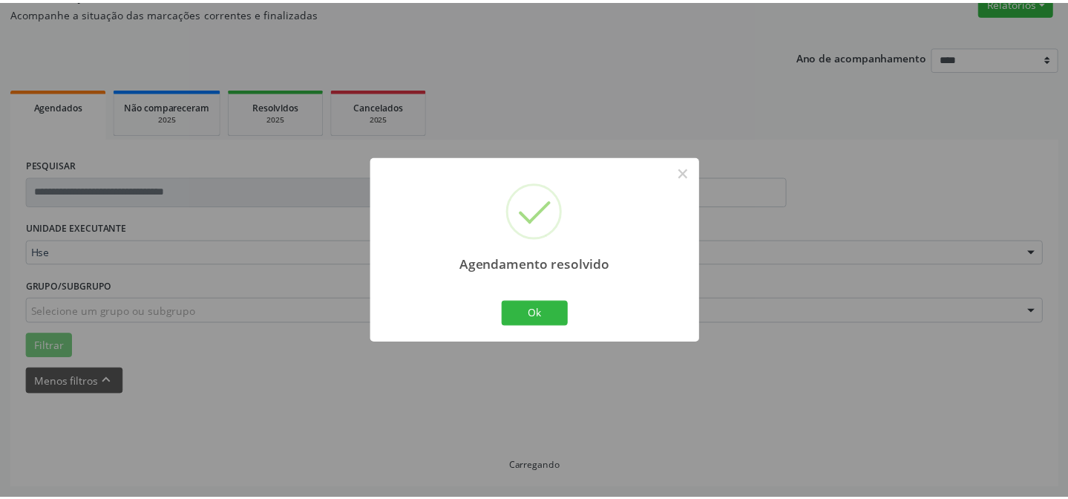
scroll to position [133, 0]
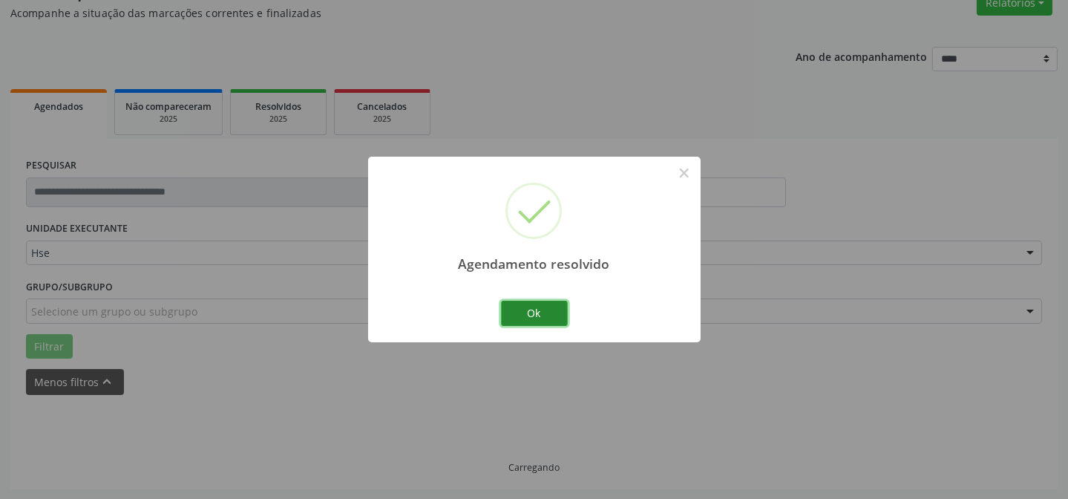
click at [509, 310] on button "Ok" at bounding box center [534, 313] width 67 height 25
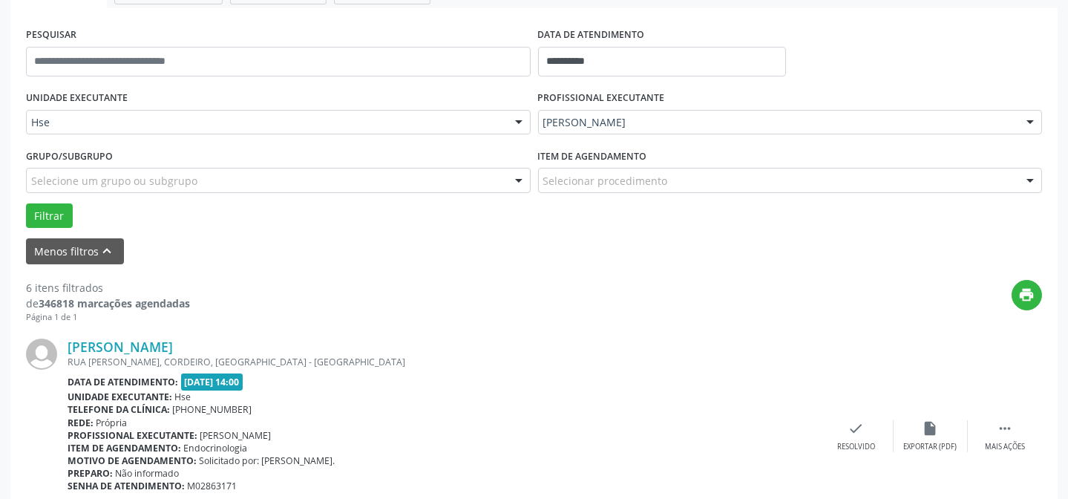
scroll to position [267, 0]
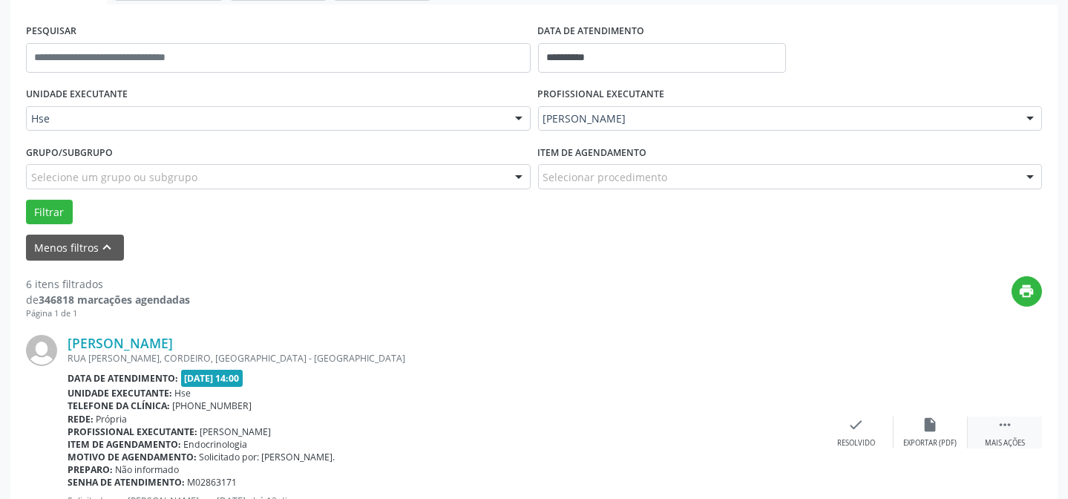
click at [992, 435] on div " Mais ações" at bounding box center [1005, 432] width 74 height 32
click at [931, 431] on div "alarm_off Não compareceu" at bounding box center [931, 432] width 74 height 32
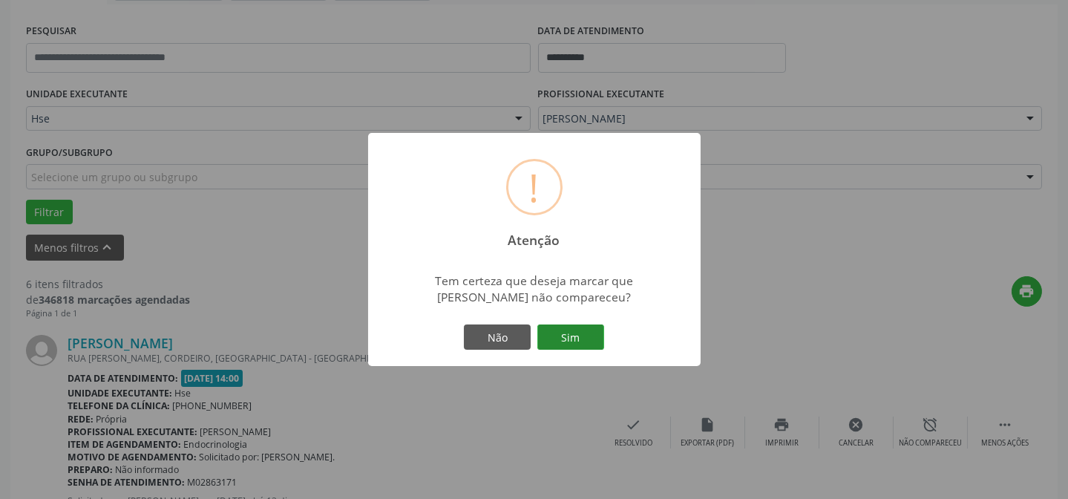
click at [560, 333] on button "Sim" at bounding box center [570, 336] width 67 height 25
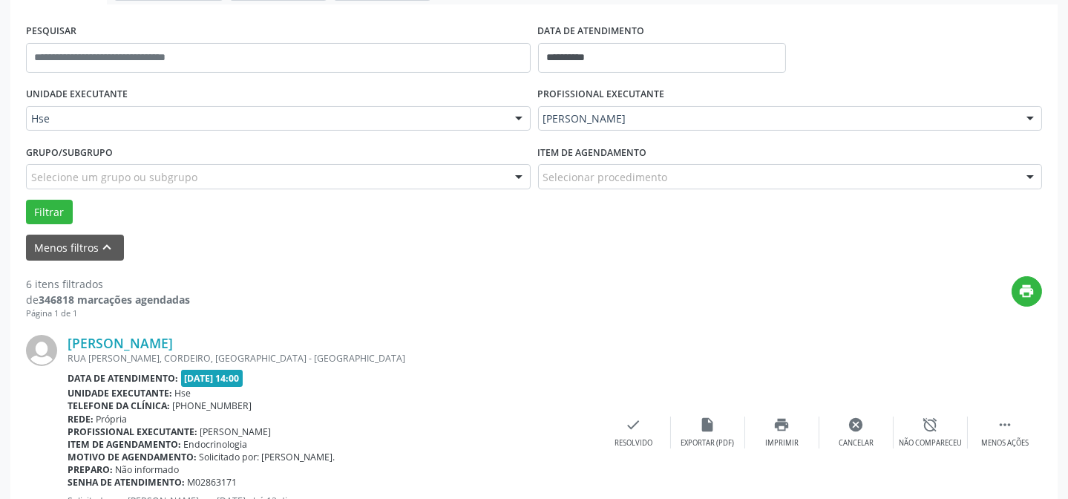
scroll to position [148, 0]
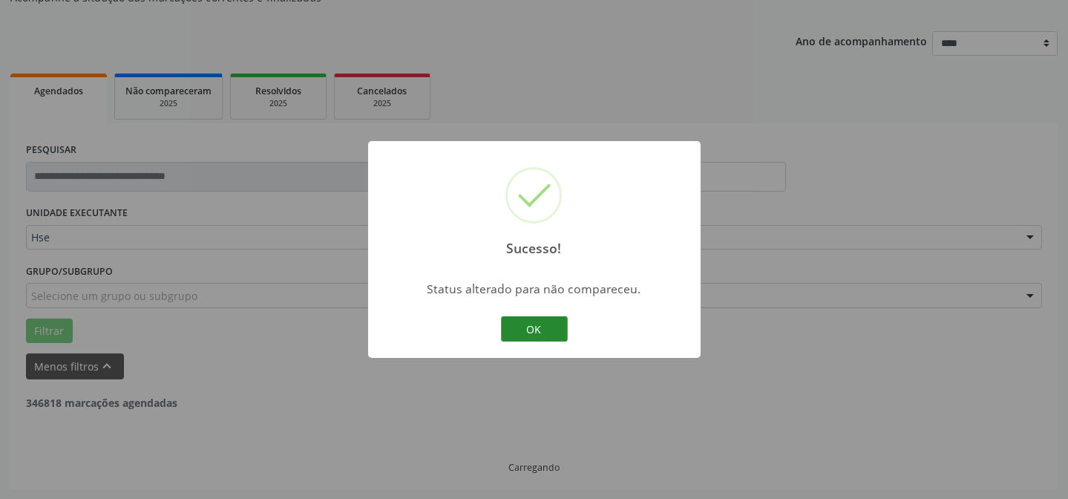
click at [552, 335] on button "OK" at bounding box center [534, 328] width 67 height 25
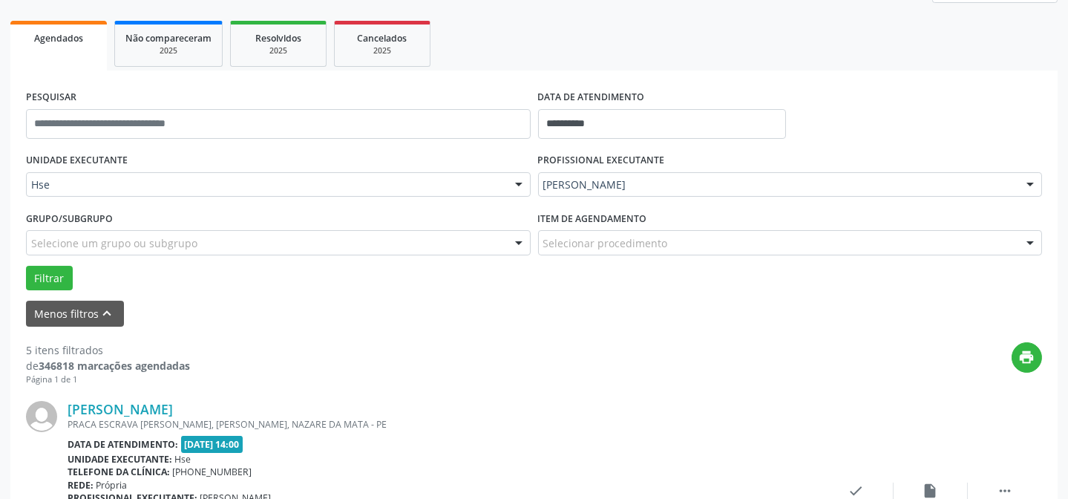
scroll to position [350, 0]
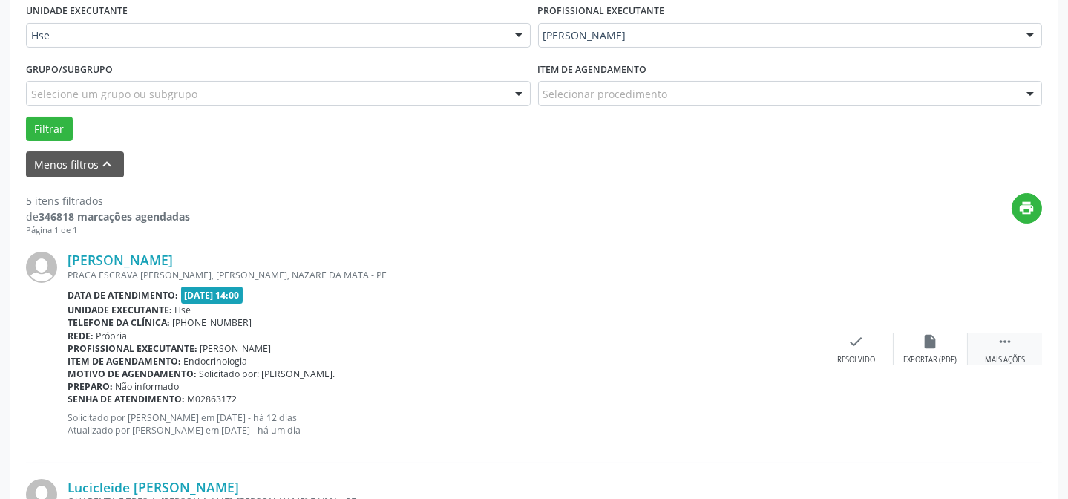
click at [1008, 360] on div "Mais ações" at bounding box center [1005, 360] width 40 height 10
click at [961, 355] on div "Não compareceu" at bounding box center [930, 360] width 63 height 10
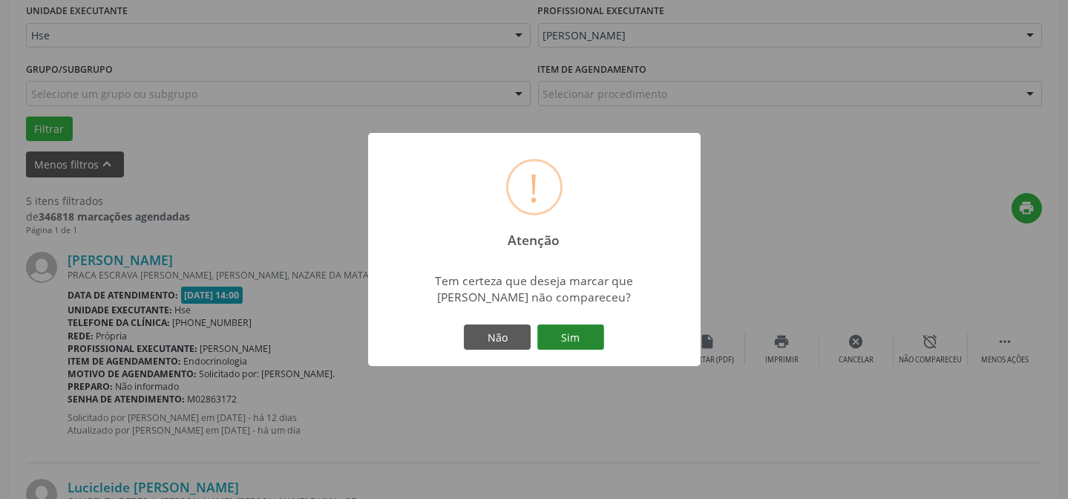
click at [566, 338] on button "Sim" at bounding box center [570, 336] width 67 height 25
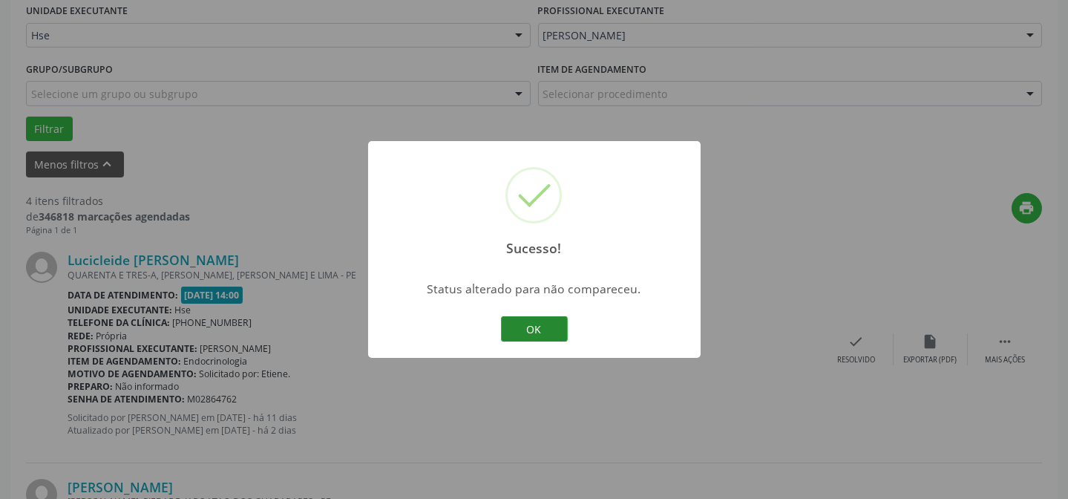
click at [552, 327] on button "OK" at bounding box center [534, 328] width 67 height 25
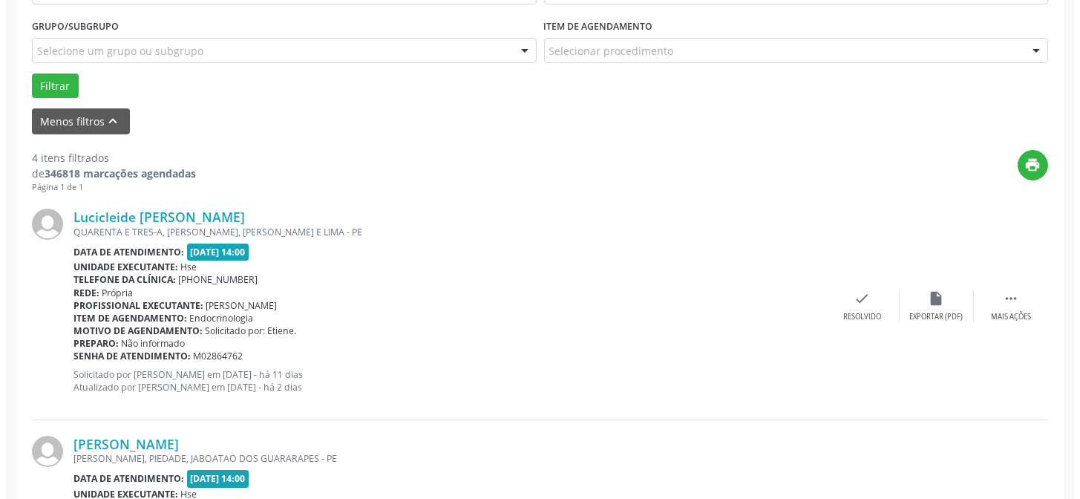
scroll to position [418, 0]
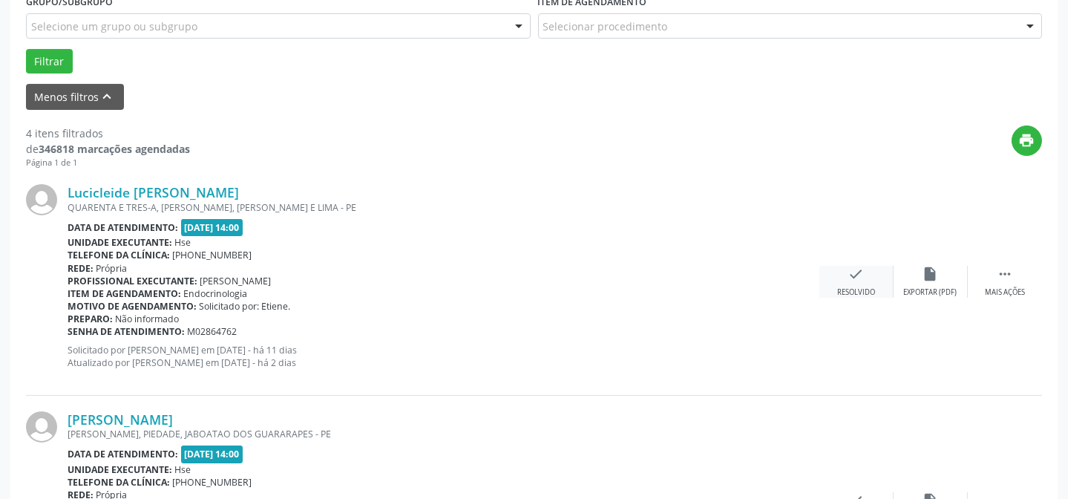
click at [854, 279] on icon "check" at bounding box center [856, 274] width 16 height 16
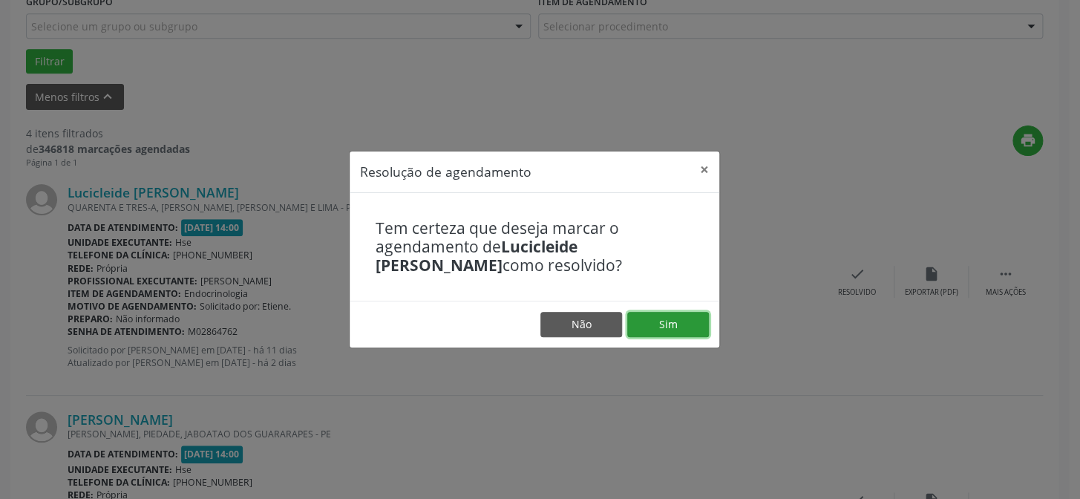
click at [679, 324] on button "Sim" at bounding box center [668, 324] width 82 height 25
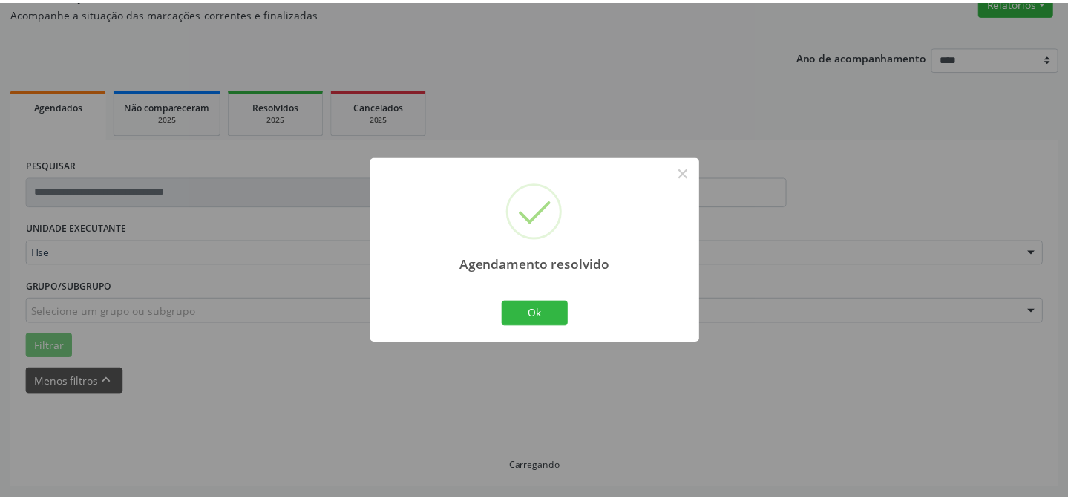
scroll to position [133, 0]
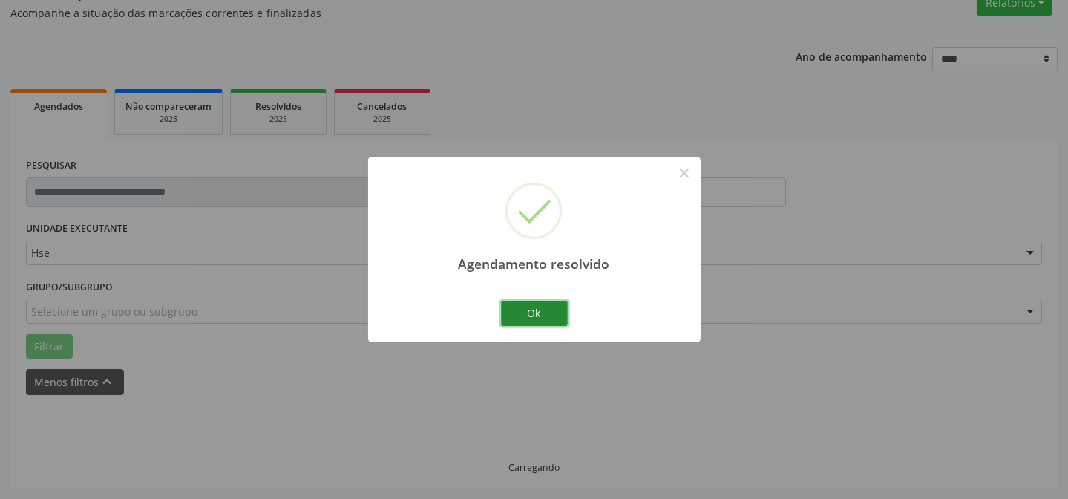
click at [532, 308] on button "Ok" at bounding box center [534, 313] width 67 height 25
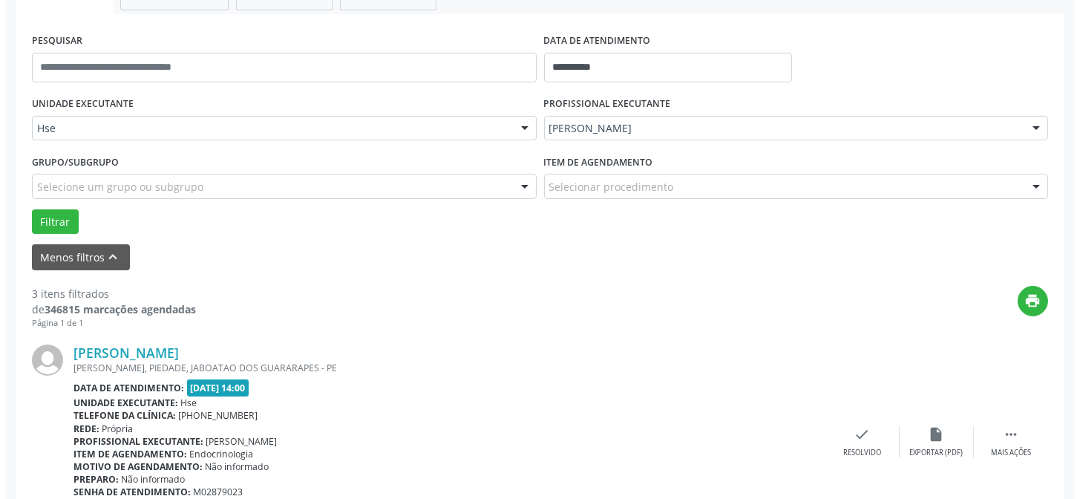
scroll to position [283, 0]
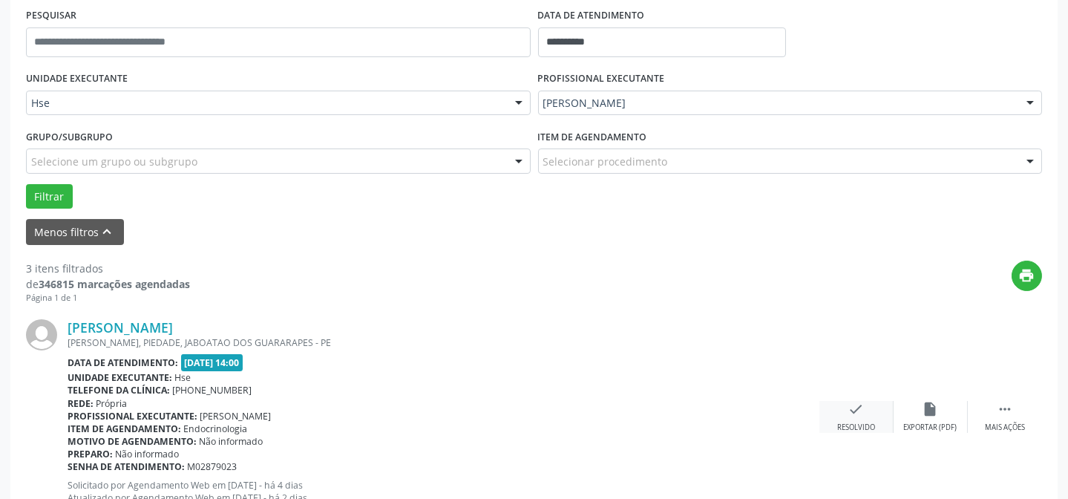
click at [853, 419] on div "check Resolvido" at bounding box center [856, 417] width 74 height 32
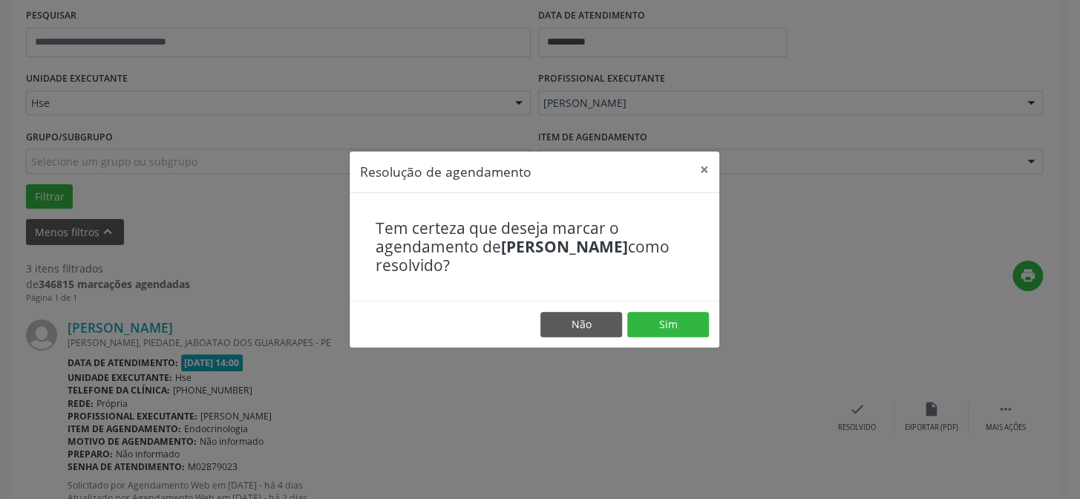
drag, startPoint x: 635, startPoint y: 309, endPoint x: 655, endPoint y: 318, distance: 21.9
click at [634, 309] on footer "Não Sim" at bounding box center [535, 324] width 370 height 47
click at [674, 321] on button "Sim" at bounding box center [668, 324] width 82 height 25
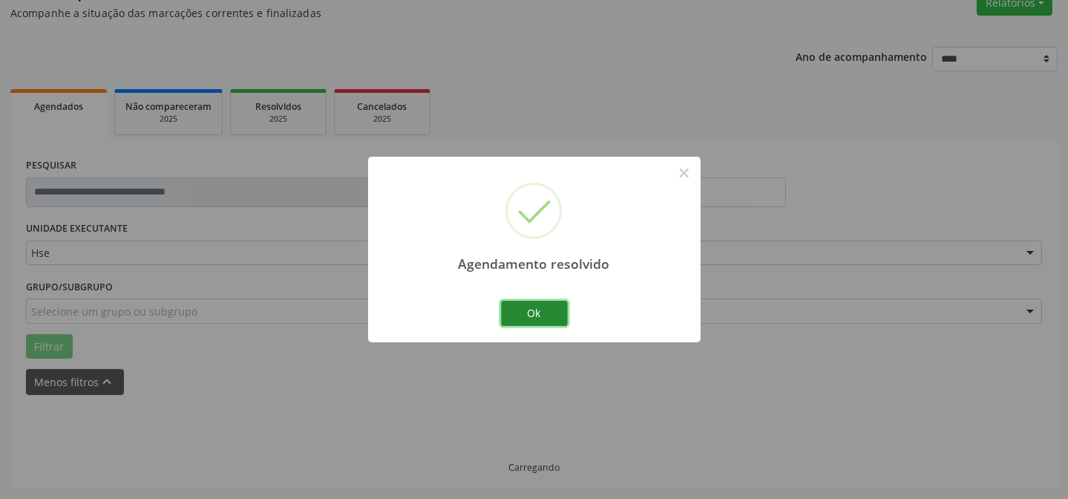
click at [552, 318] on button "Ok" at bounding box center [534, 313] width 67 height 25
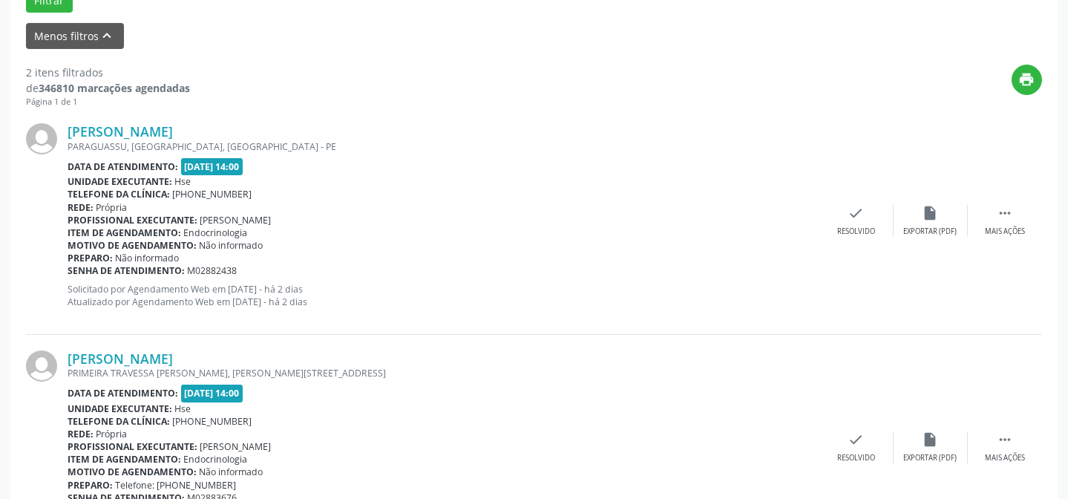
scroll to position [485, 0]
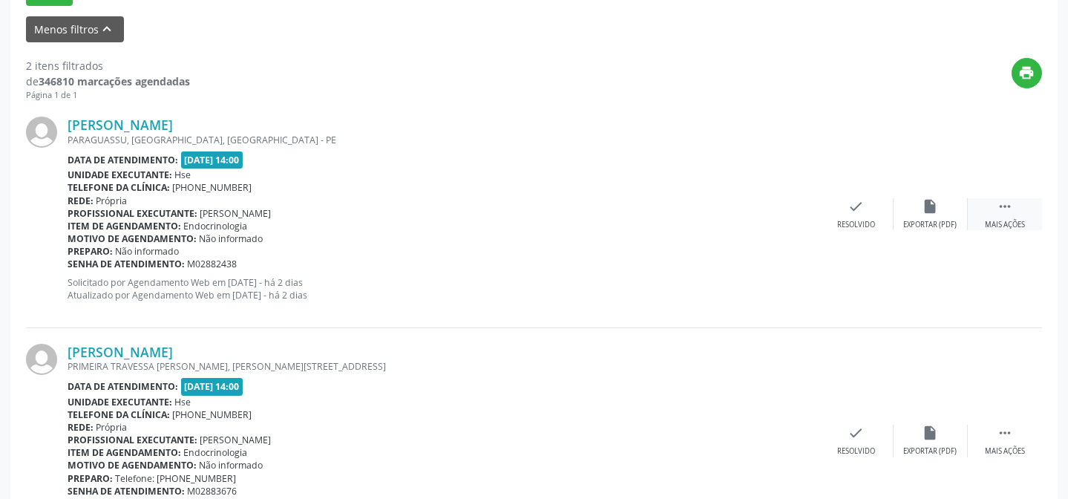
click at [989, 205] on div " Mais ações" at bounding box center [1005, 214] width 74 height 32
click at [935, 210] on icon "alarm_off" at bounding box center [931, 206] width 16 height 16
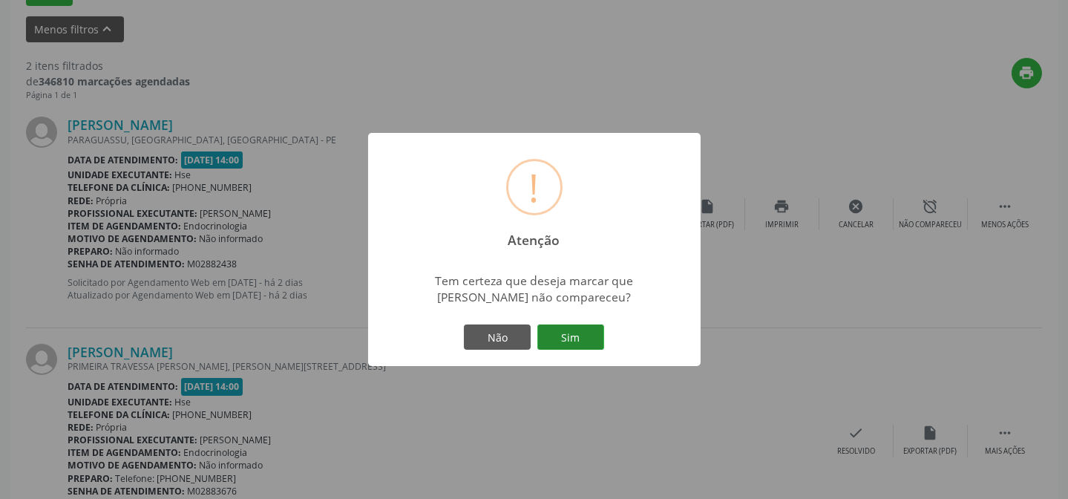
click at [551, 335] on button "Sim" at bounding box center [570, 336] width 67 height 25
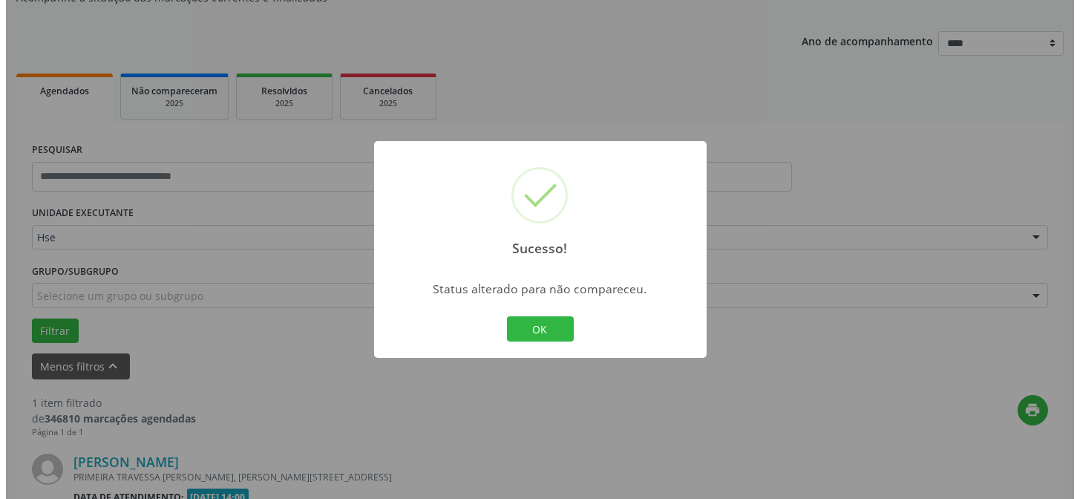
scroll to position [339, 0]
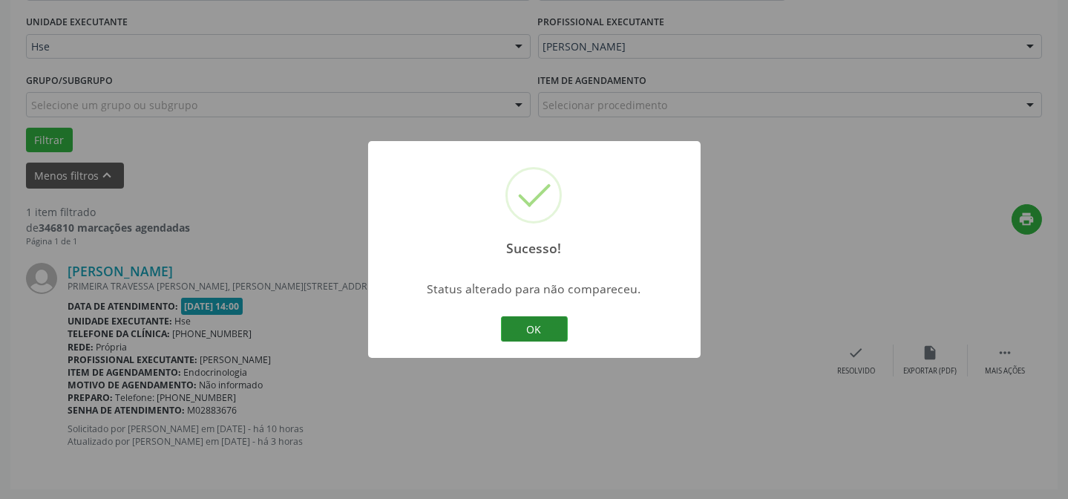
click at [552, 328] on button "OK" at bounding box center [534, 328] width 67 height 25
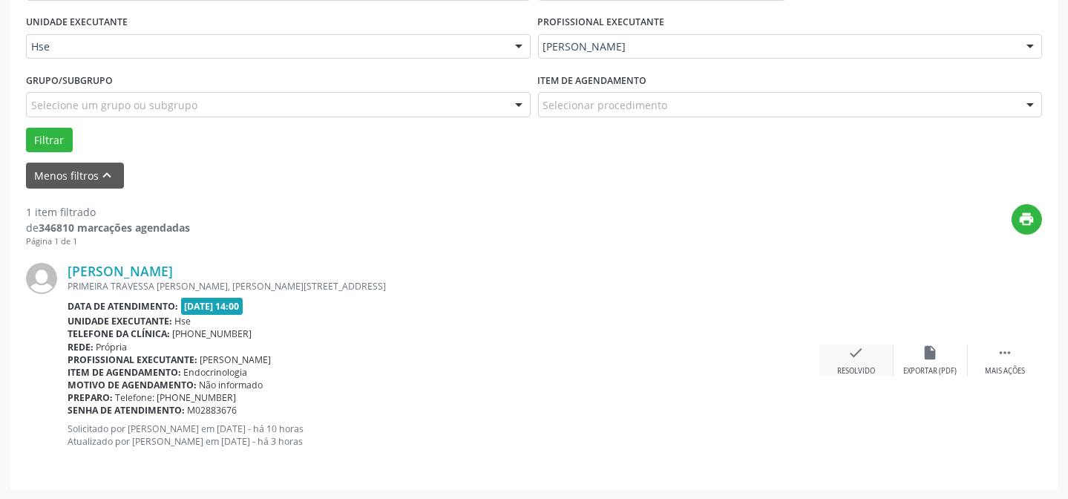
click at [848, 354] on icon "check" at bounding box center [856, 352] width 16 height 16
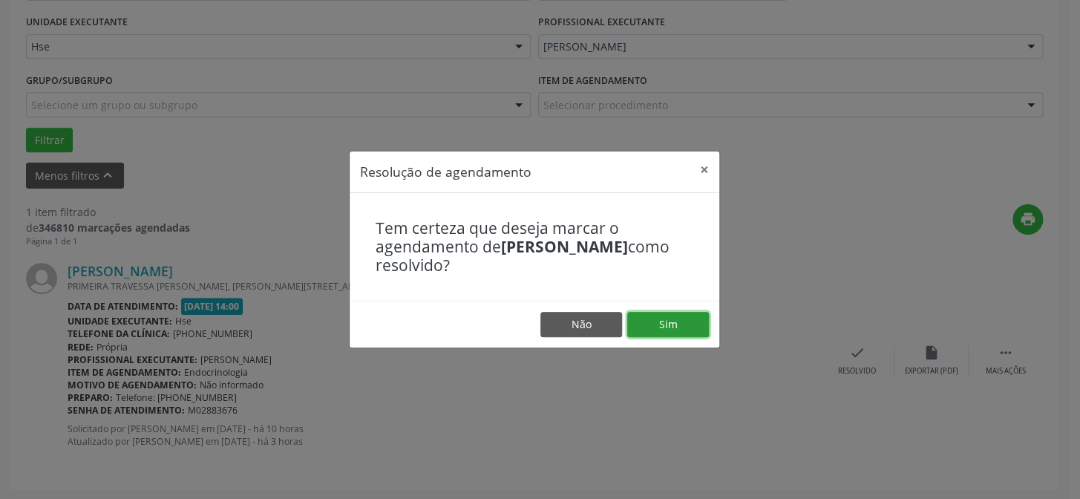
click at [671, 332] on button "Sim" at bounding box center [668, 324] width 82 height 25
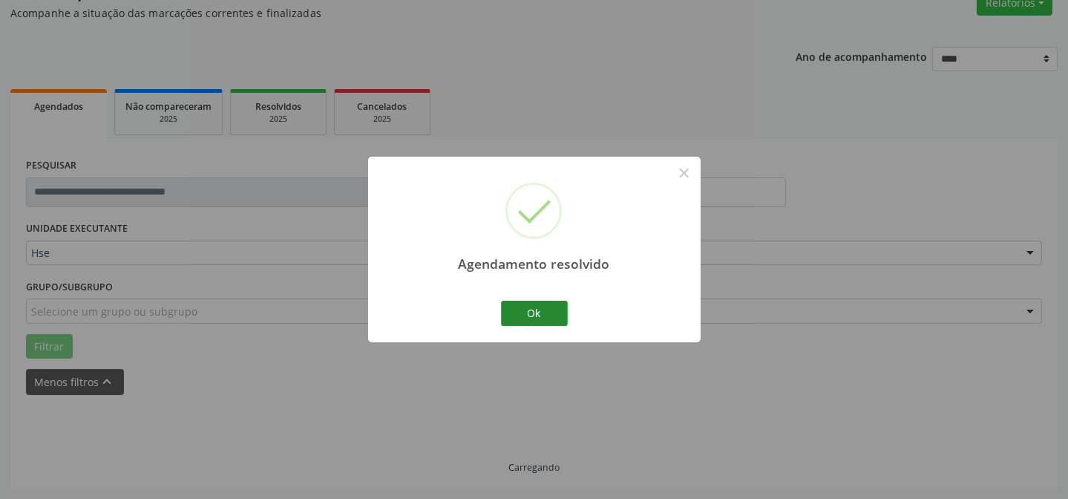
scroll to position [100, 0]
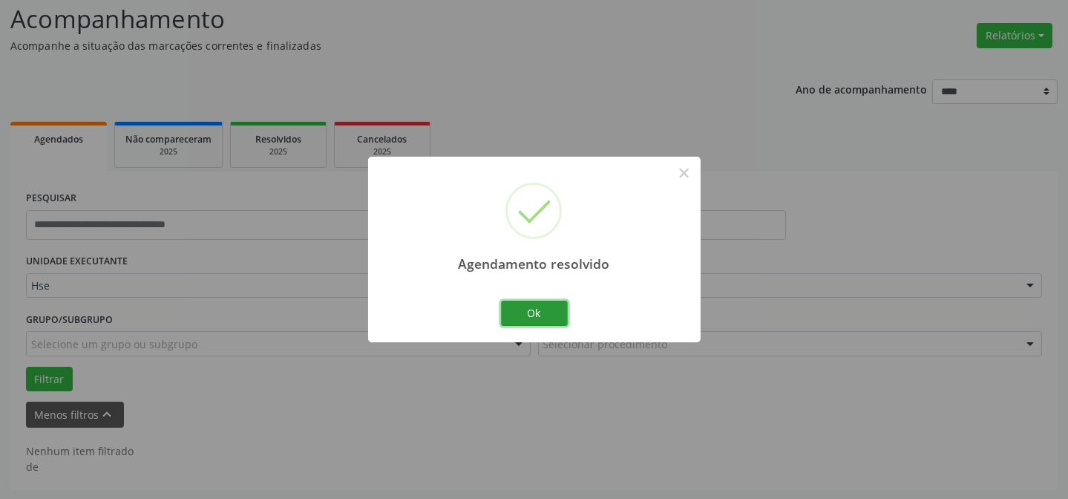
drag, startPoint x: 534, startPoint y: 304, endPoint x: 554, endPoint y: 320, distance: 24.8
click at [534, 304] on button "Ok" at bounding box center [534, 313] width 67 height 25
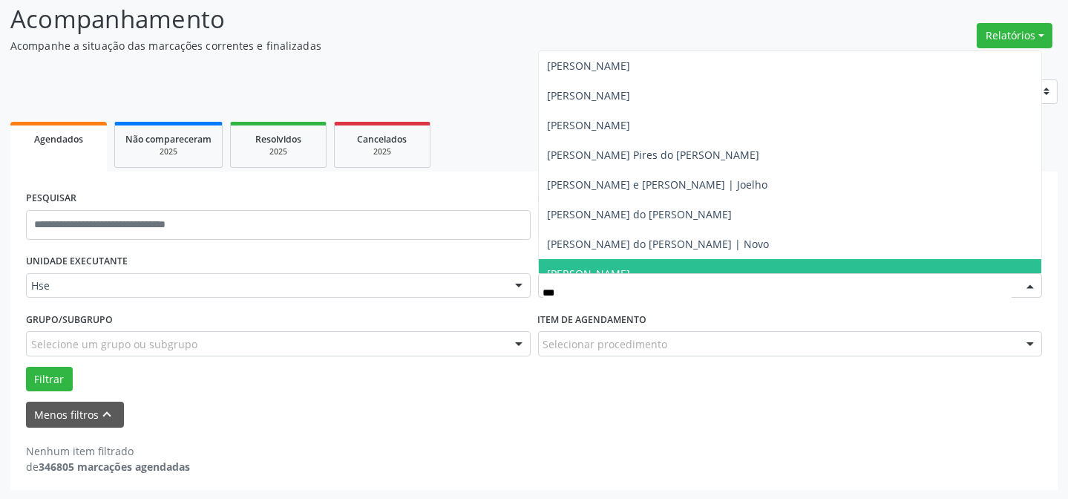
type input "****"
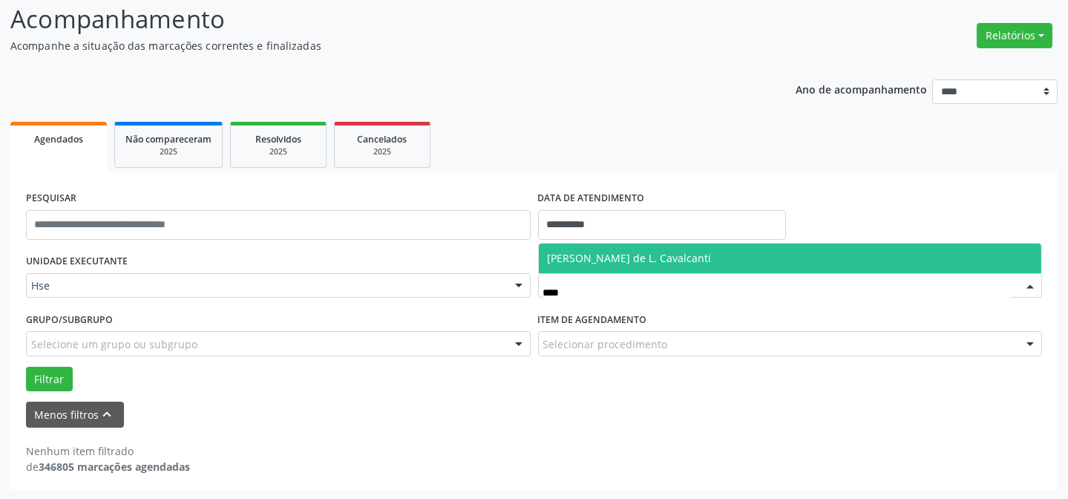
click at [645, 260] on span "[PERSON_NAME] de L. Cavalcanti" at bounding box center [630, 258] width 164 height 14
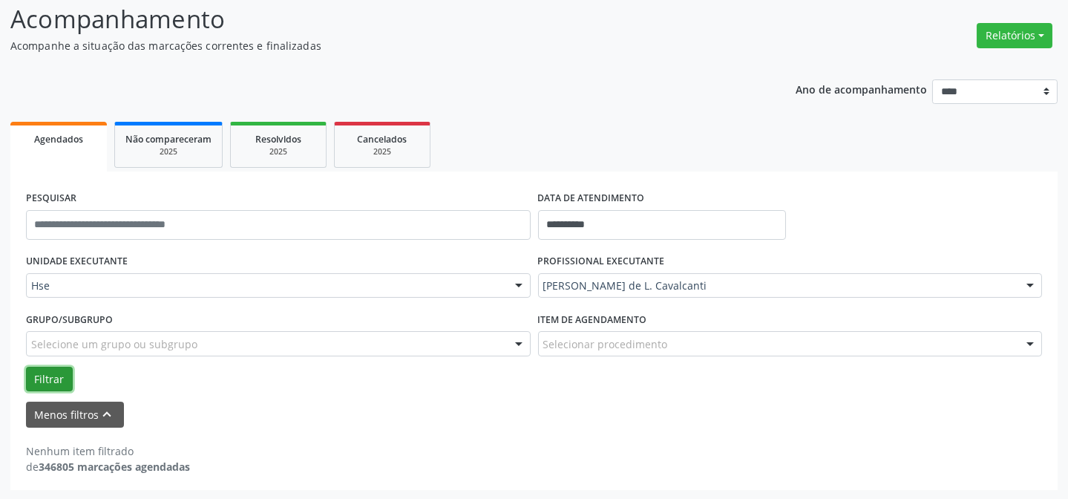
click at [44, 375] on button "Filtrar" at bounding box center [49, 379] width 47 height 25
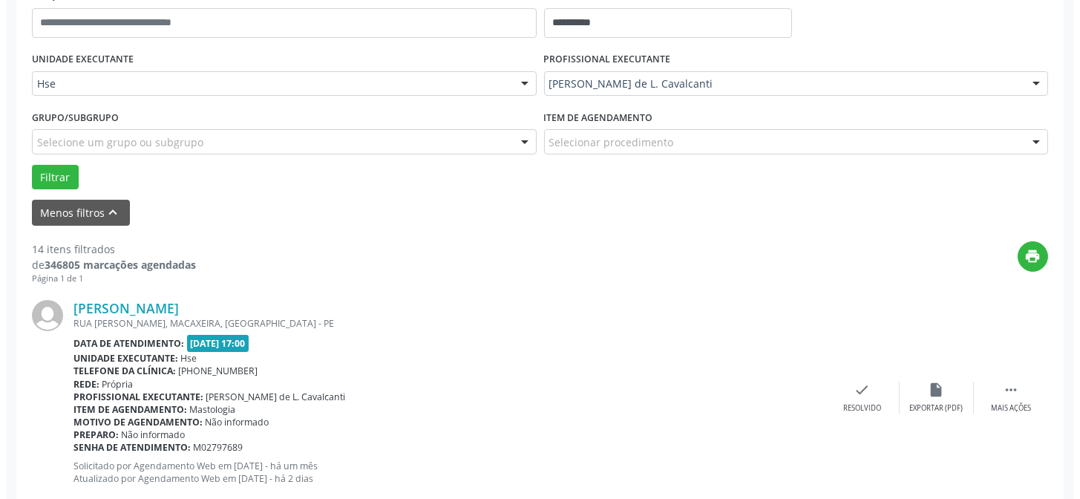
scroll to position [303, 0]
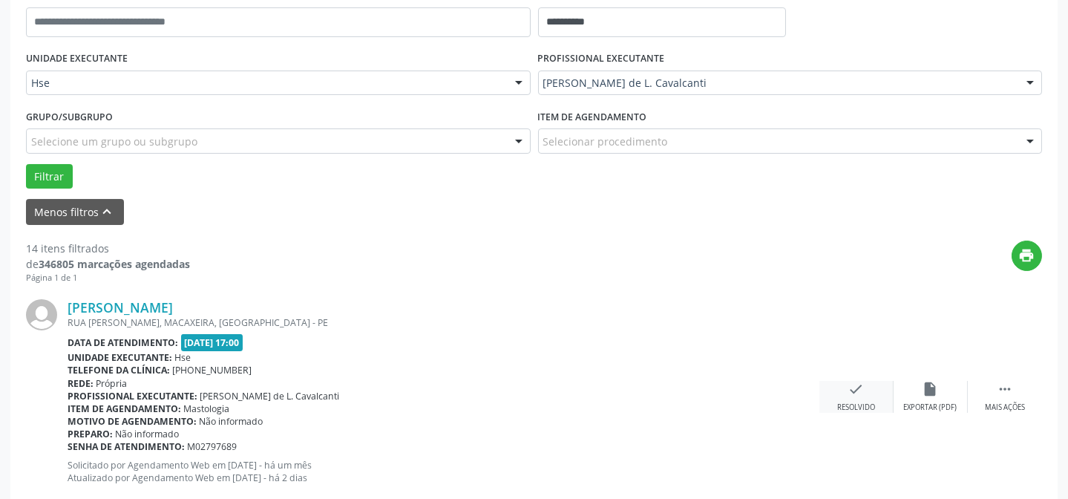
click at [856, 382] on icon "check" at bounding box center [856, 389] width 16 height 16
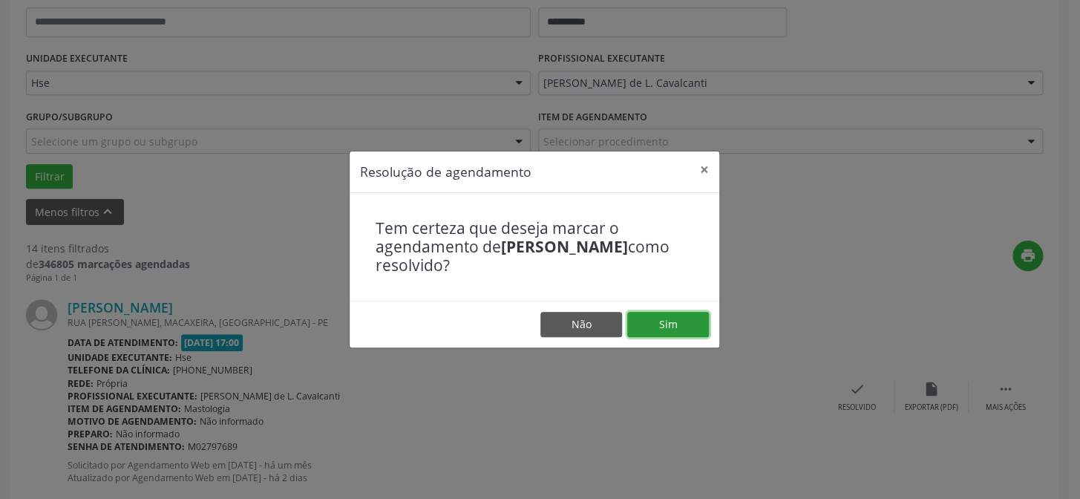
click at [699, 324] on button "Sim" at bounding box center [668, 324] width 82 height 25
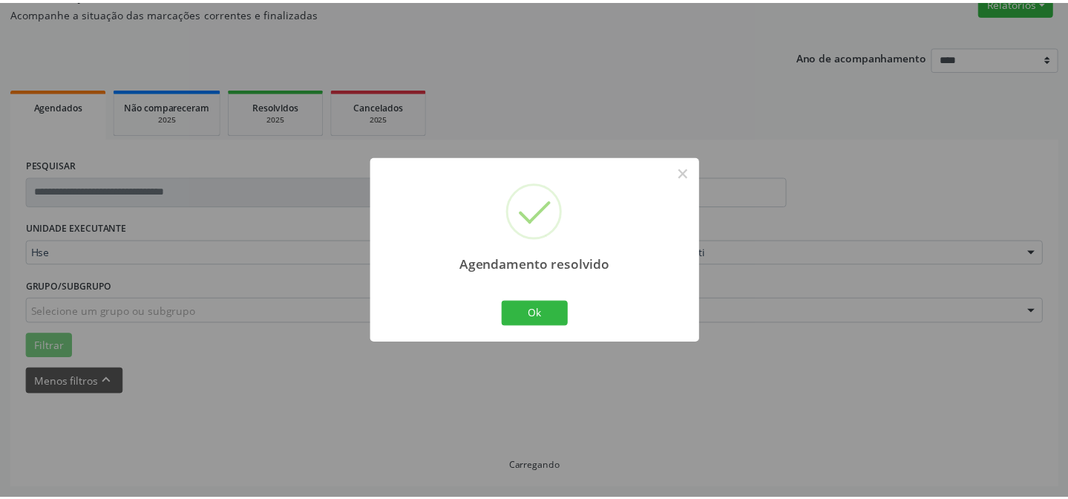
scroll to position [133, 0]
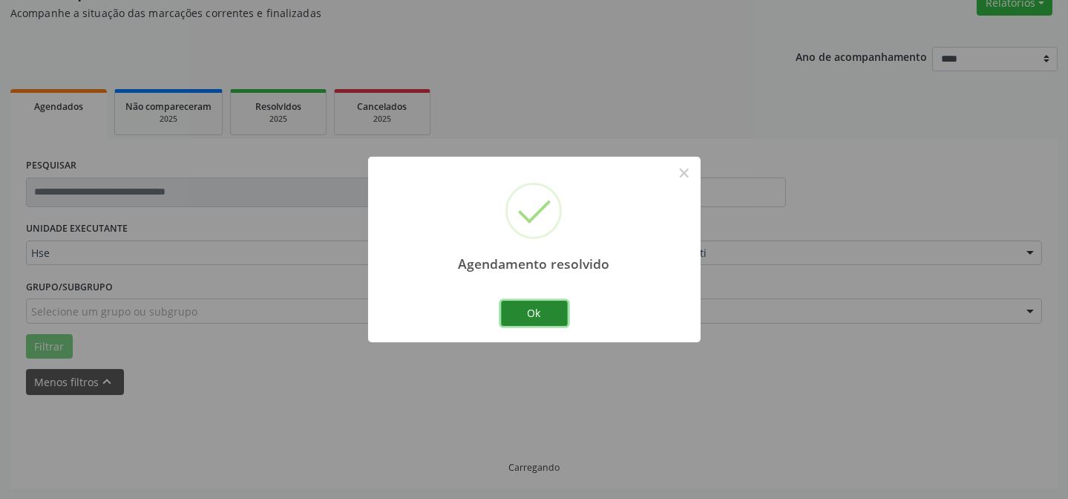
click at [549, 313] on button "Ok" at bounding box center [534, 313] width 67 height 25
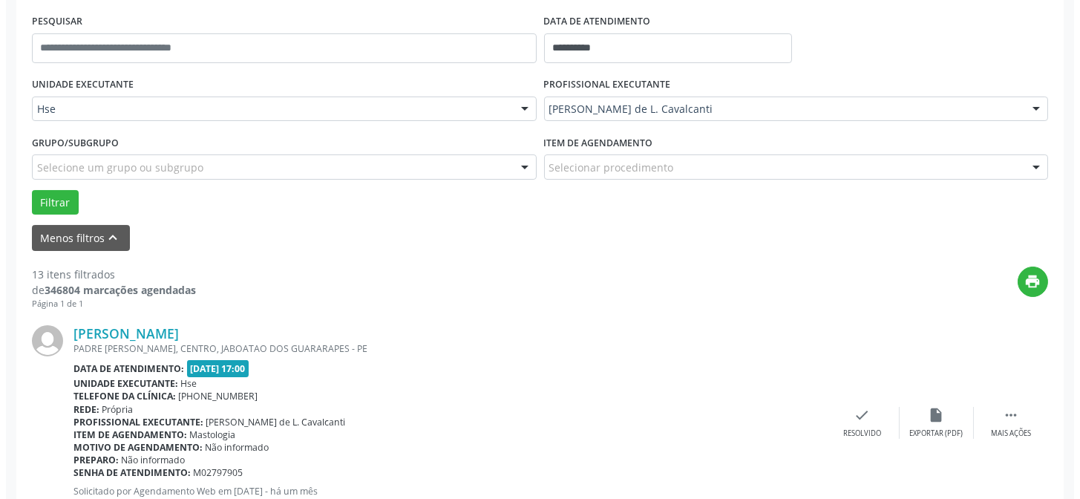
scroll to position [283, 0]
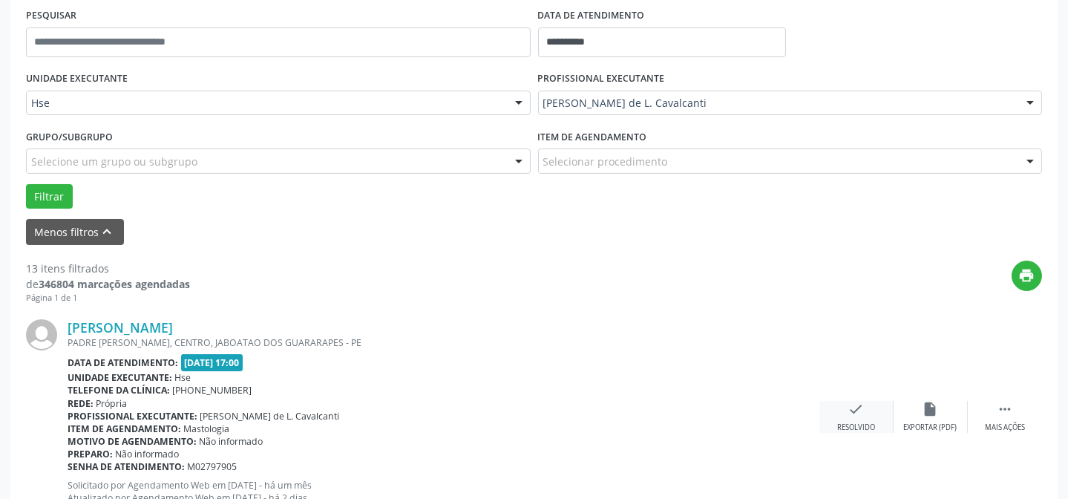
click at [845, 424] on div "Resolvido" at bounding box center [856, 427] width 38 height 10
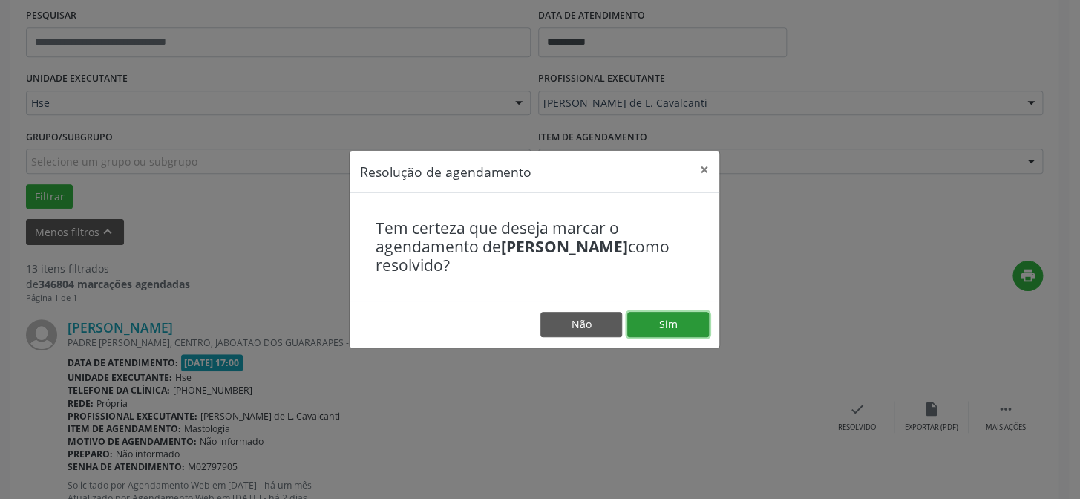
click at [683, 323] on button "Sim" at bounding box center [668, 324] width 82 height 25
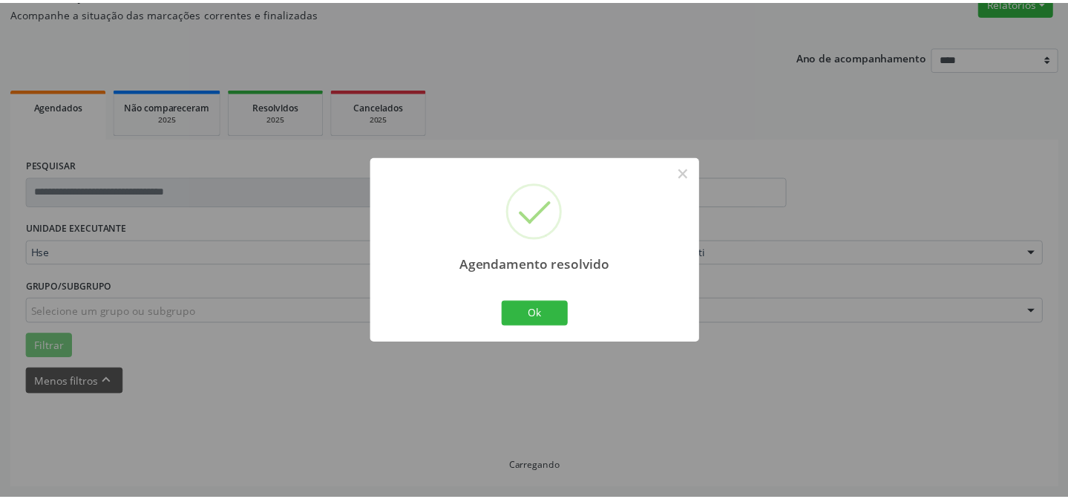
scroll to position [133, 0]
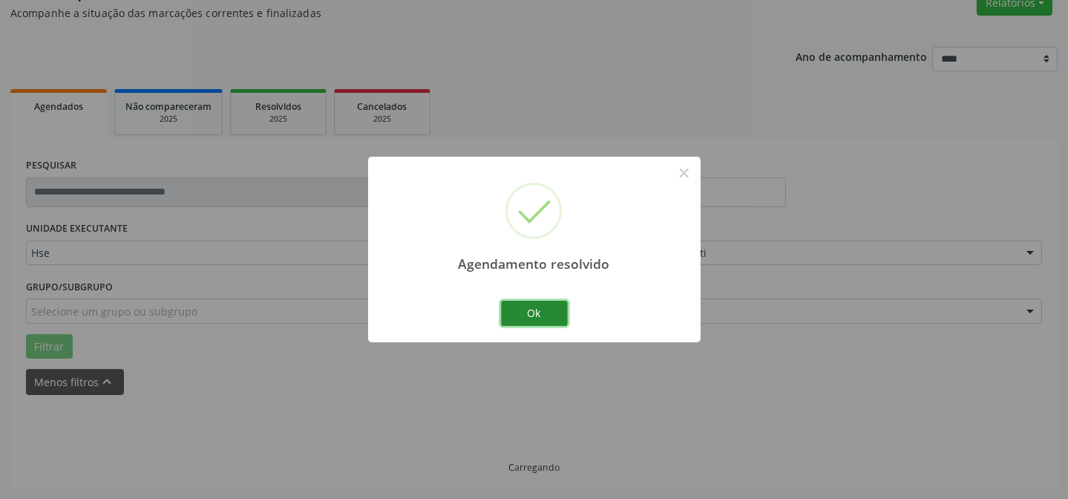
click at [544, 309] on button "Ok" at bounding box center [534, 313] width 67 height 25
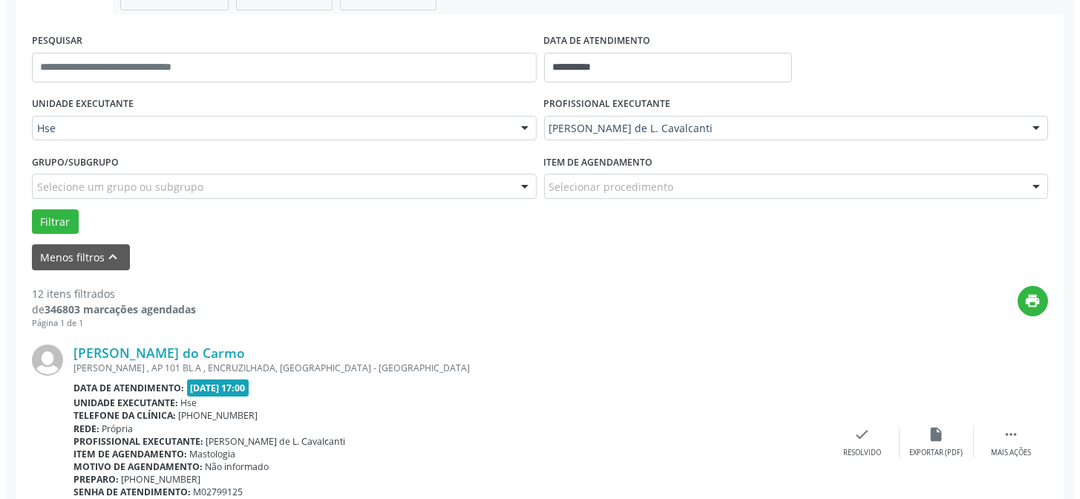
scroll to position [267, 0]
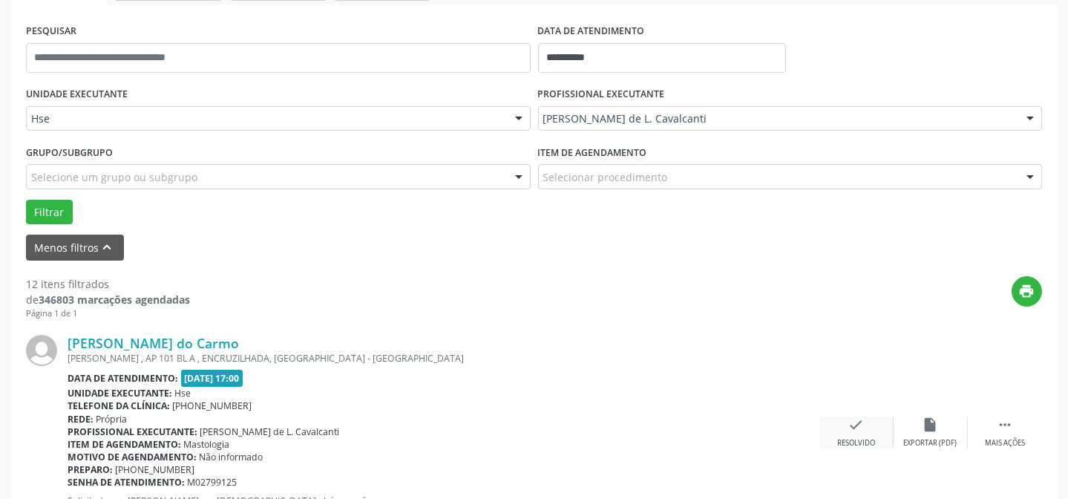
click at [859, 431] on div "check Resolvido" at bounding box center [856, 432] width 74 height 32
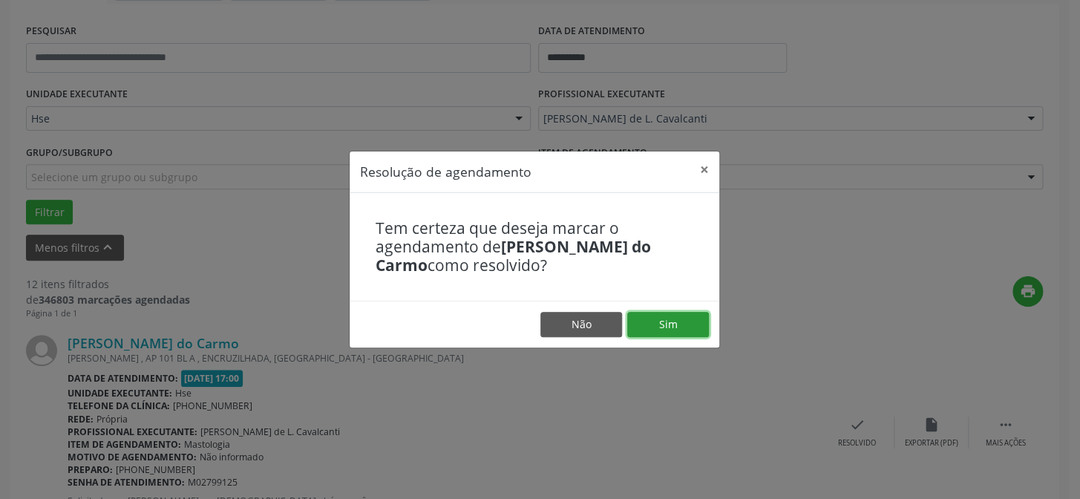
click at [690, 326] on button "Sim" at bounding box center [668, 324] width 82 height 25
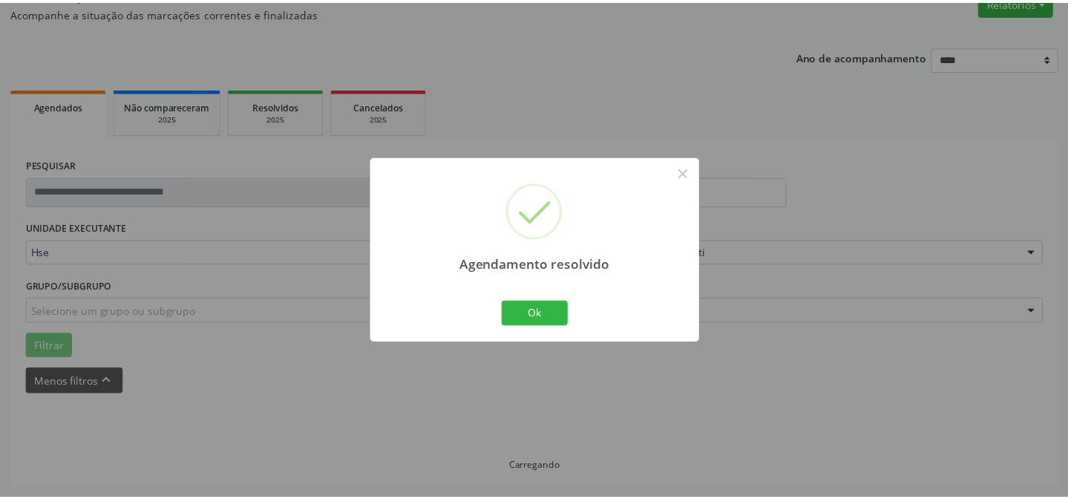
scroll to position [133, 0]
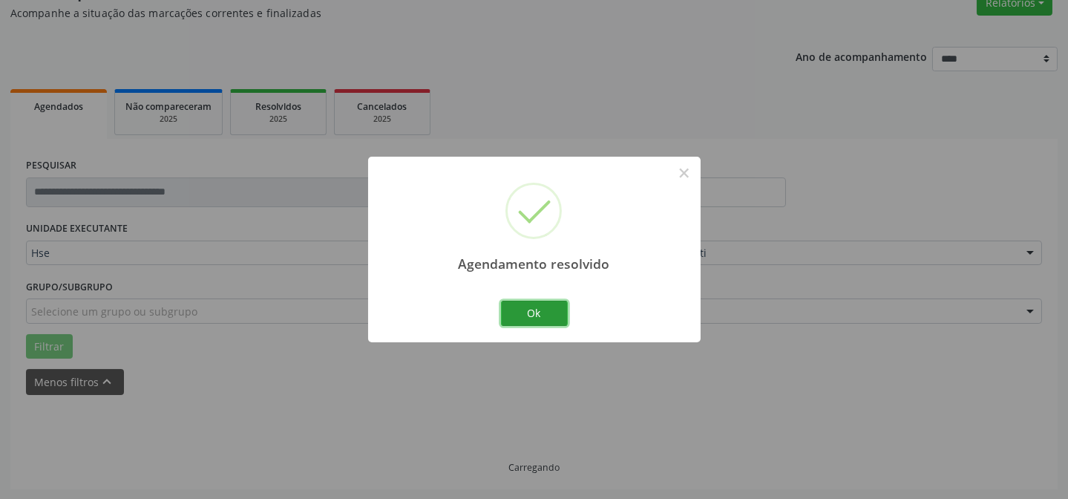
click at [545, 309] on button "Ok" at bounding box center [534, 313] width 67 height 25
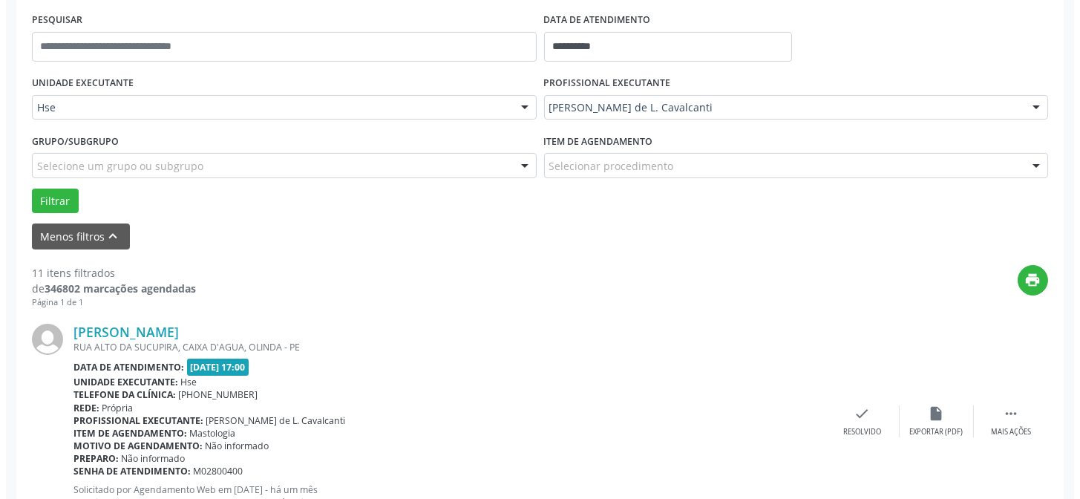
scroll to position [283, 0]
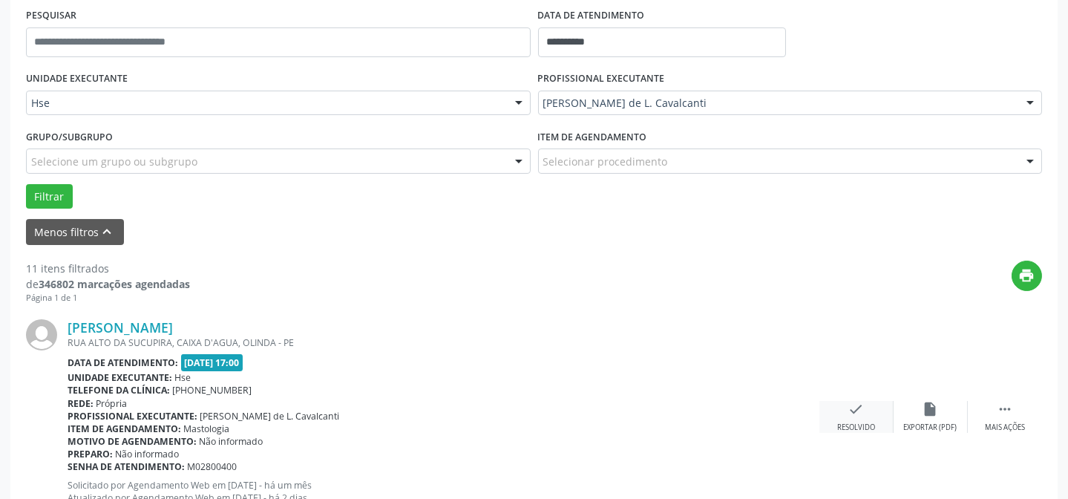
click at [859, 407] on icon "check" at bounding box center [856, 409] width 16 height 16
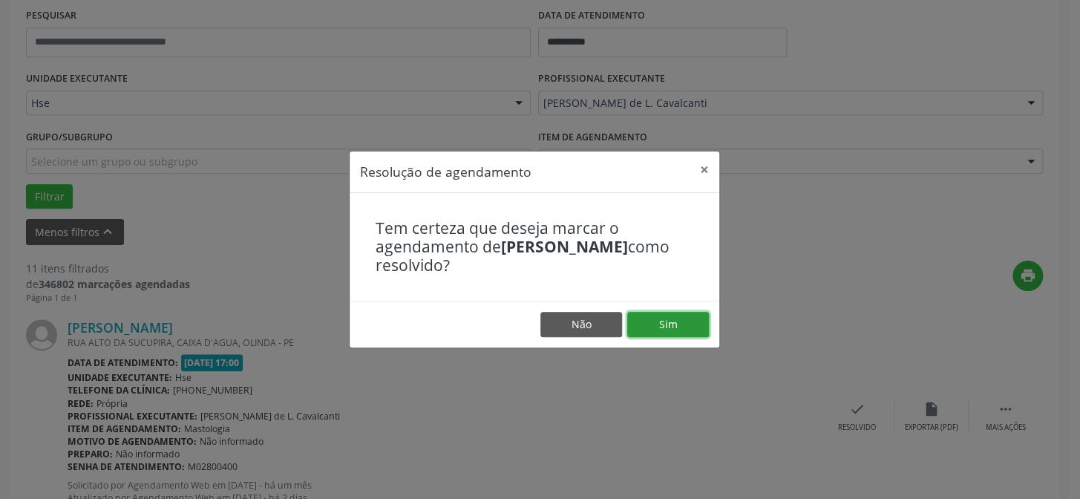
click at [697, 318] on button "Sim" at bounding box center [668, 324] width 82 height 25
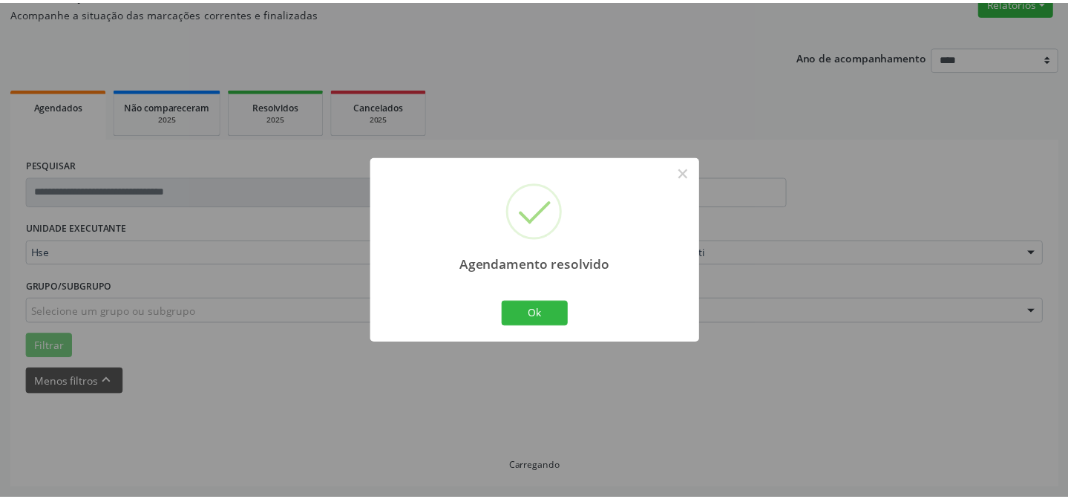
scroll to position [133, 0]
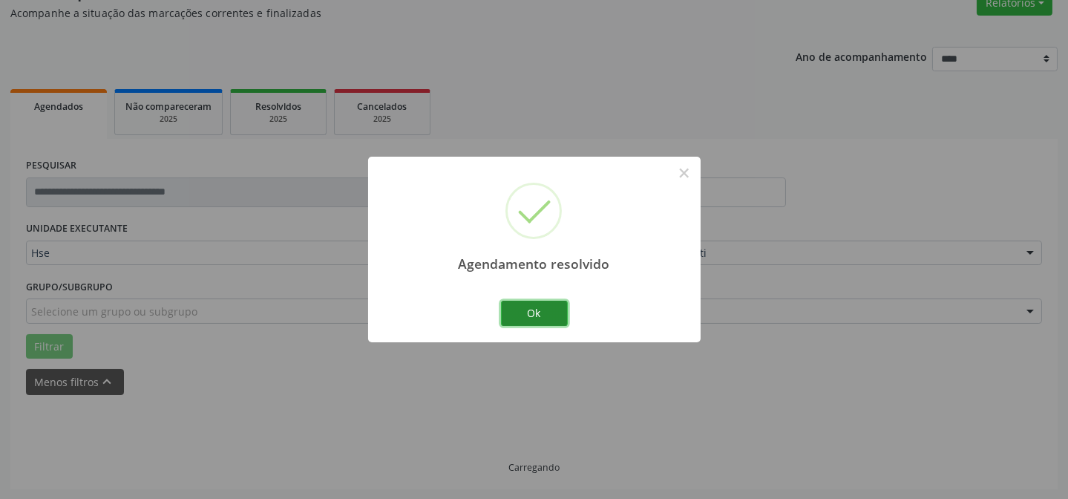
click at [526, 304] on button "Ok" at bounding box center [534, 313] width 67 height 25
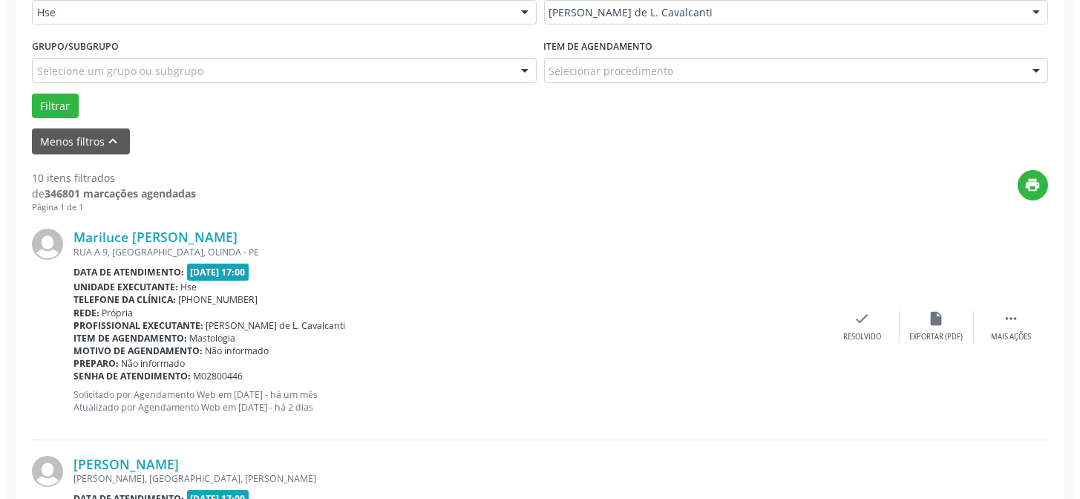
scroll to position [402, 0]
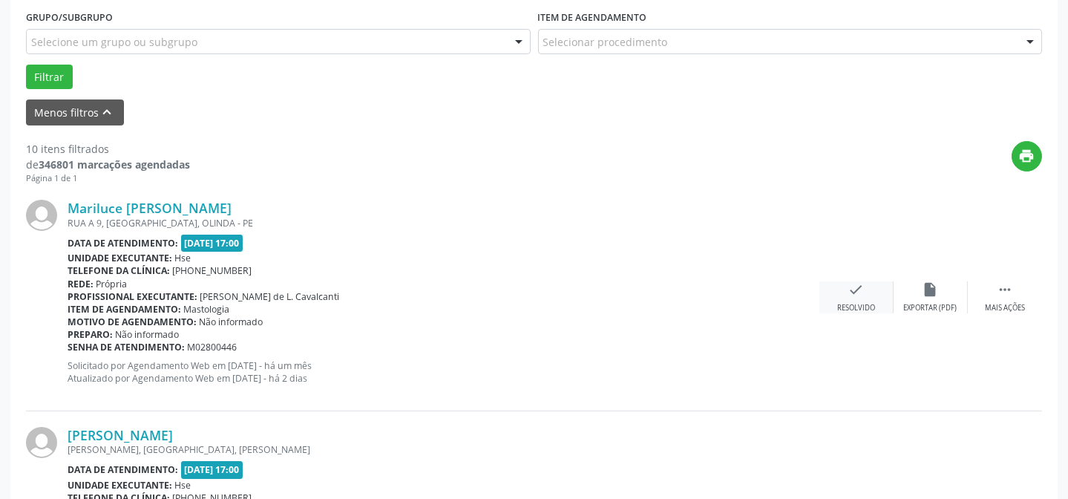
click at [861, 293] on icon "check" at bounding box center [856, 289] width 16 height 16
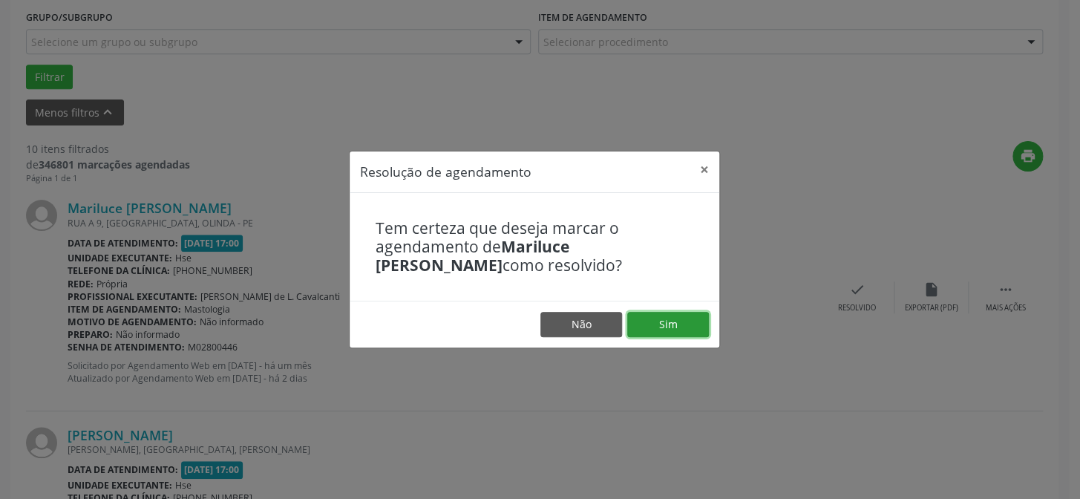
click at [663, 324] on button "Sim" at bounding box center [668, 324] width 82 height 25
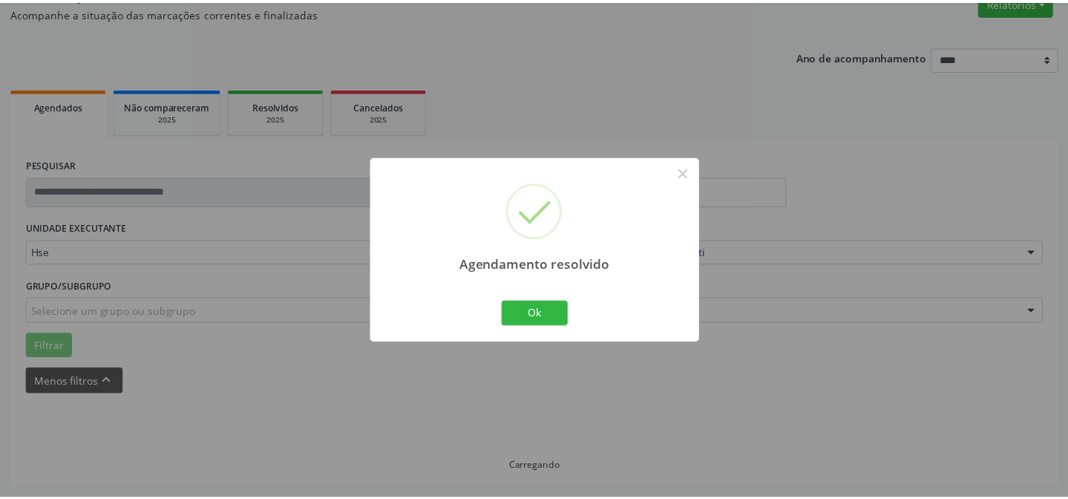
scroll to position [133, 0]
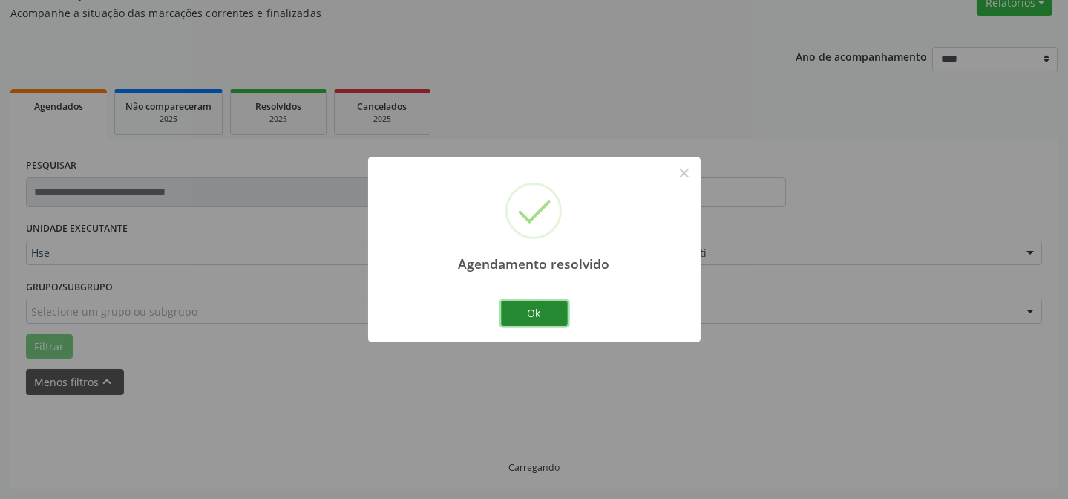
click at [525, 318] on button "Ok" at bounding box center [534, 313] width 67 height 25
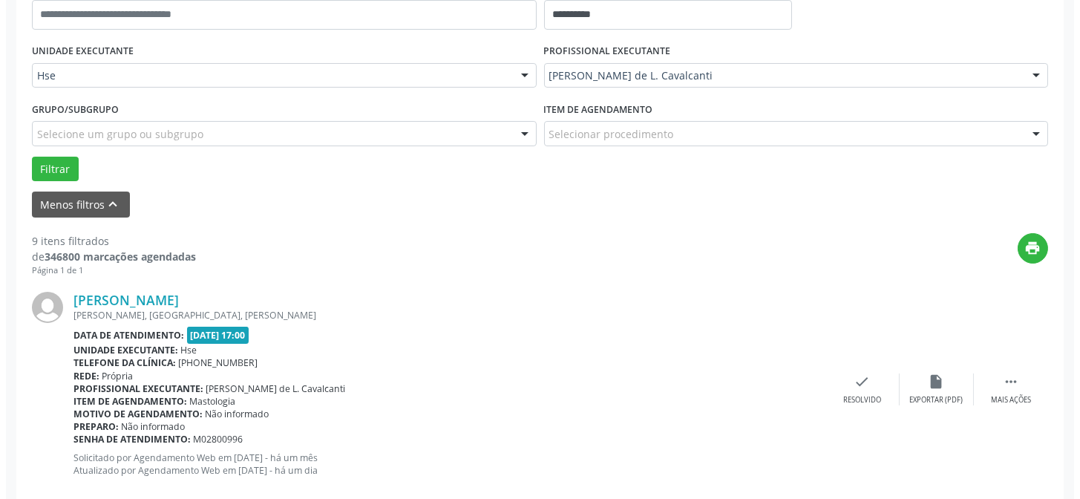
scroll to position [350, 0]
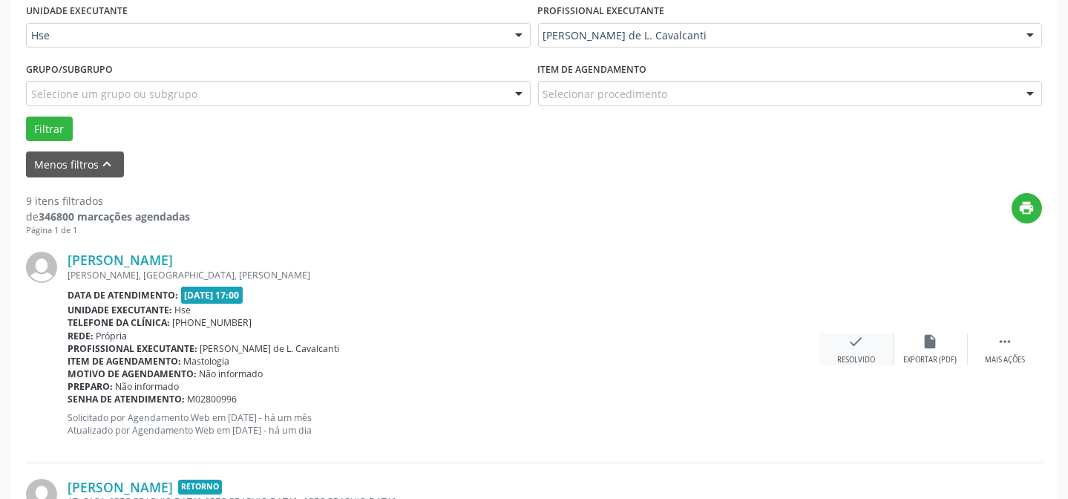
click at [842, 341] on div "check Resolvido" at bounding box center [856, 349] width 74 height 32
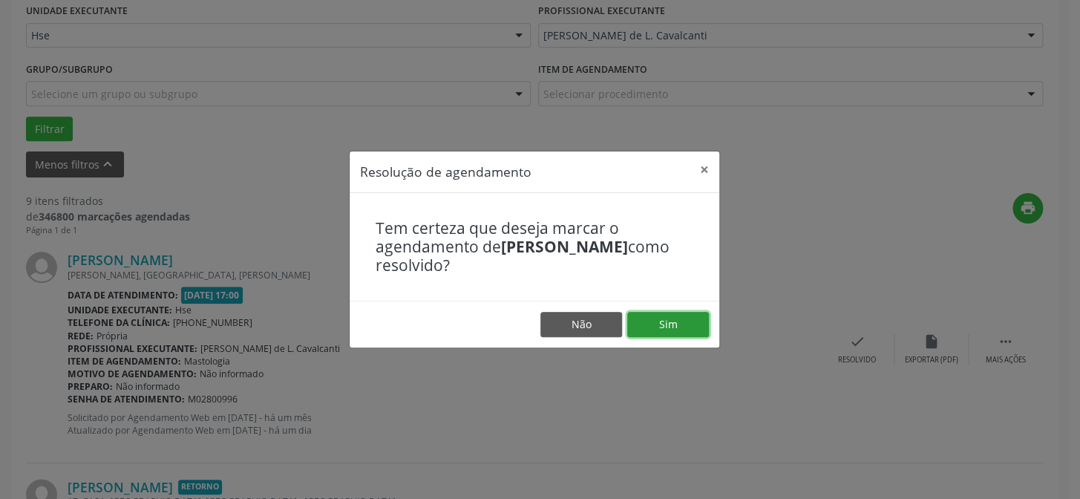
click at [686, 324] on button "Sim" at bounding box center [668, 324] width 82 height 25
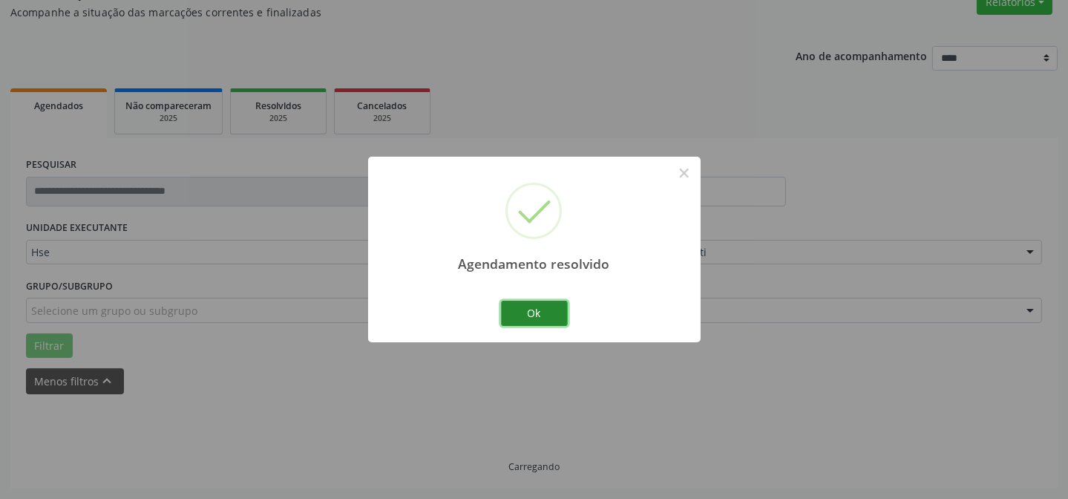
click at [551, 312] on button "Ok" at bounding box center [534, 313] width 67 height 25
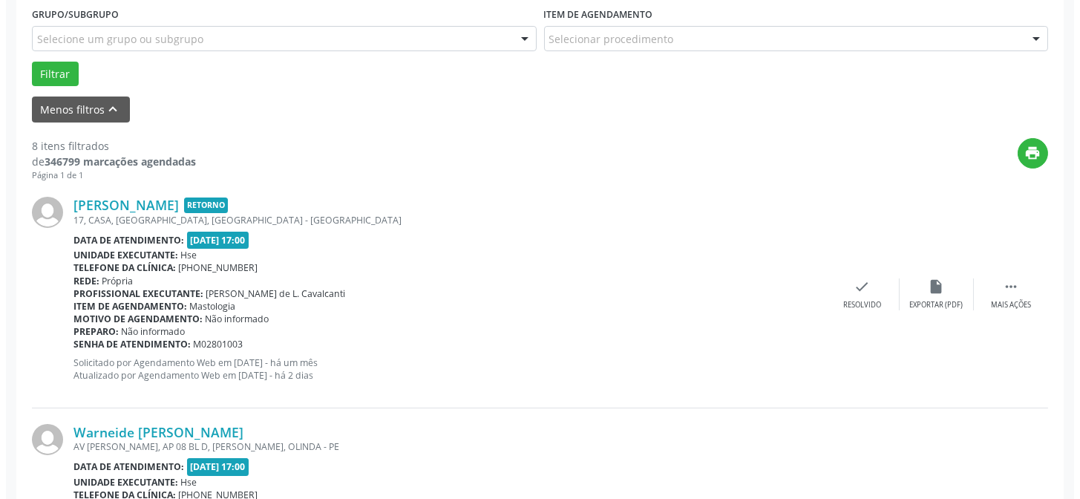
scroll to position [485, 0]
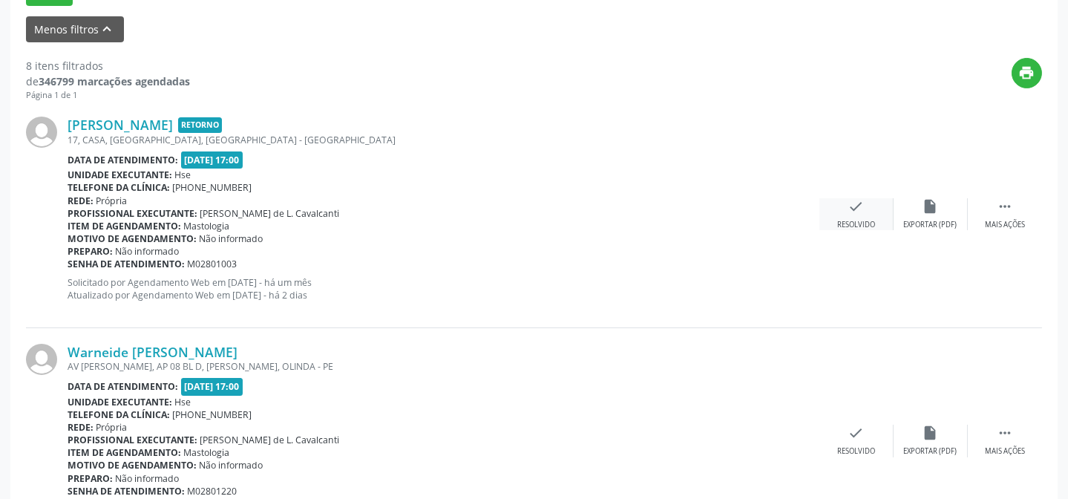
click at [858, 212] on icon "check" at bounding box center [856, 206] width 16 height 16
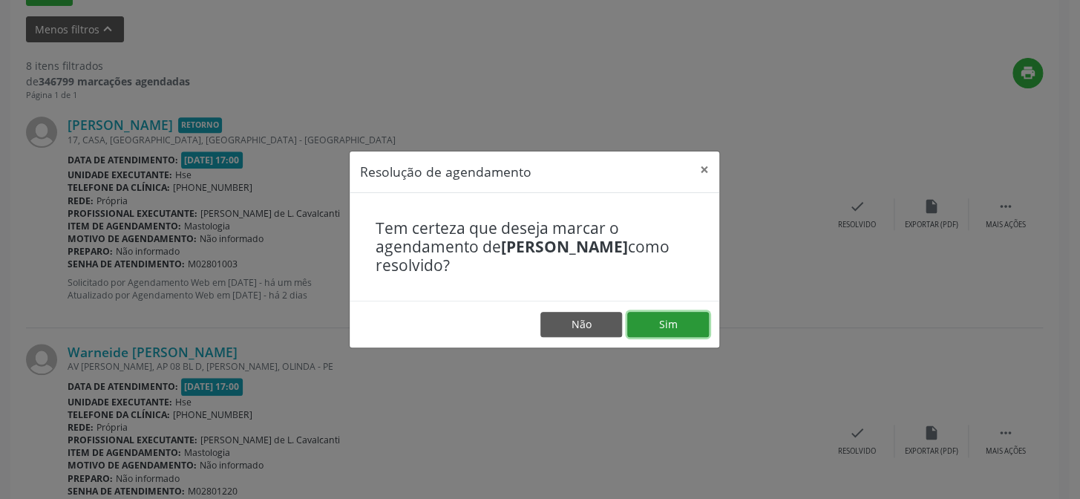
click at [675, 327] on button "Sim" at bounding box center [668, 324] width 82 height 25
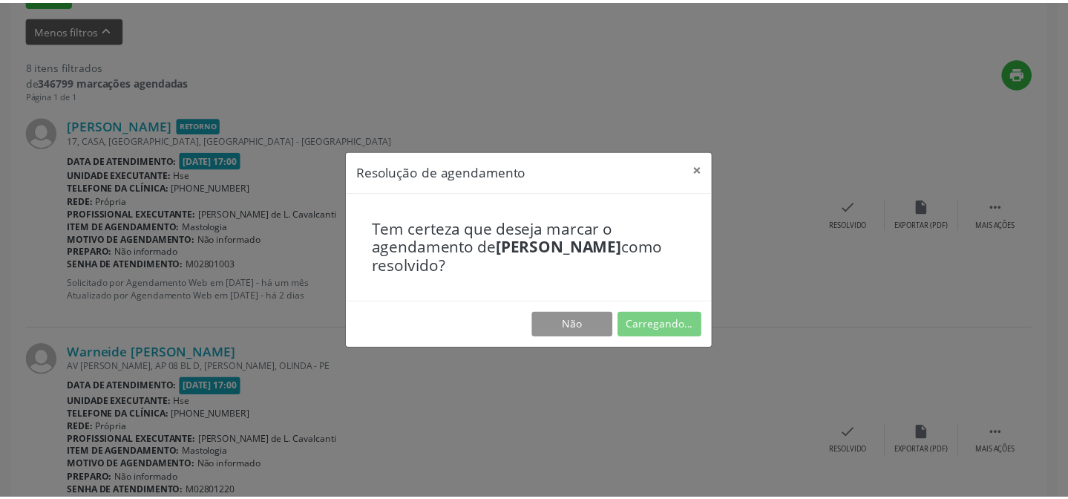
scroll to position [133, 0]
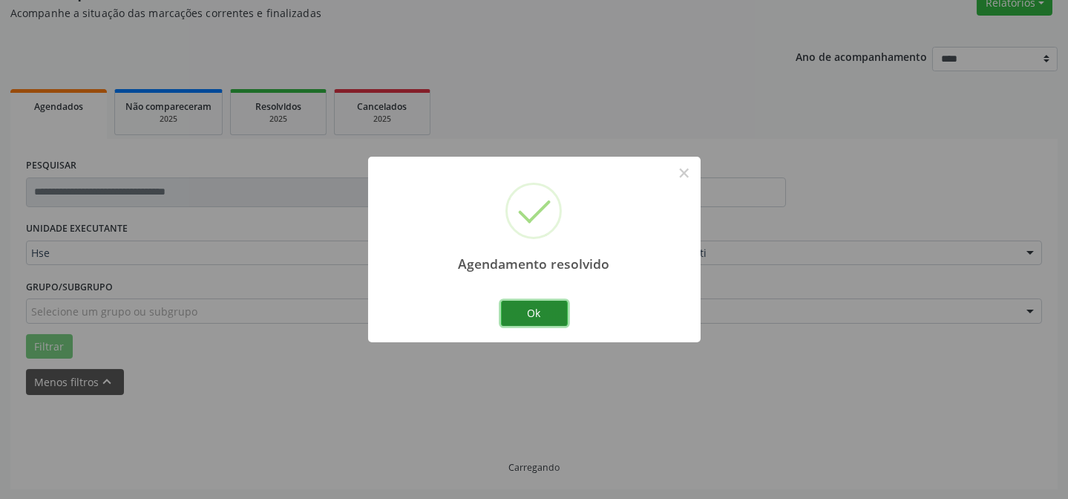
click at [544, 314] on button "Ok" at bounding box center [534, 313] width 67 height 25
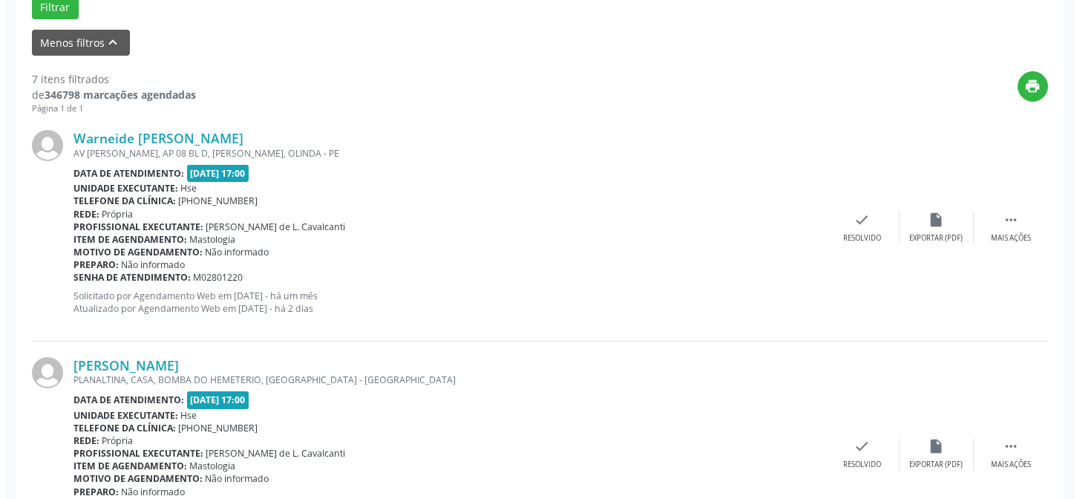
scroll to position [553, 0]
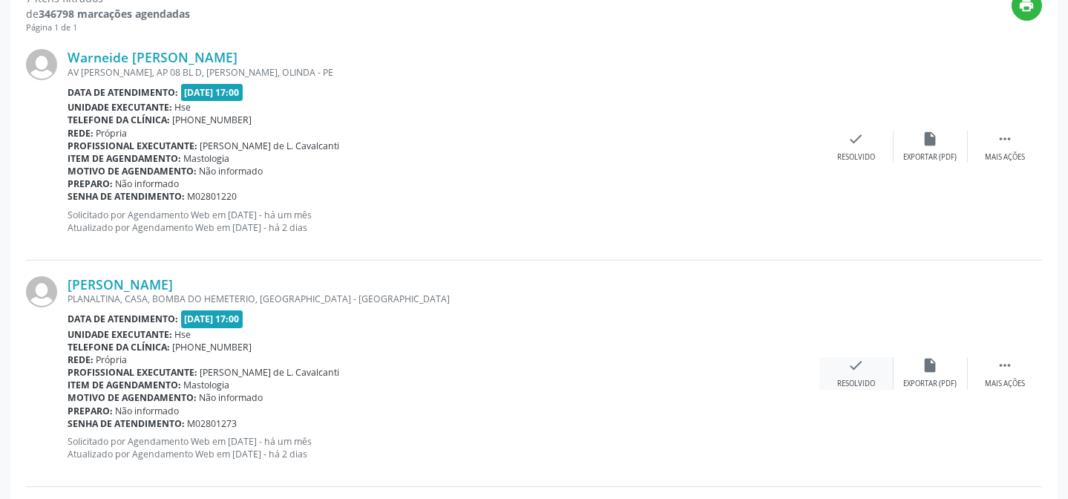
click at [855, 369] on icon "check" at bounding box center [856, 365] width 16 height 16
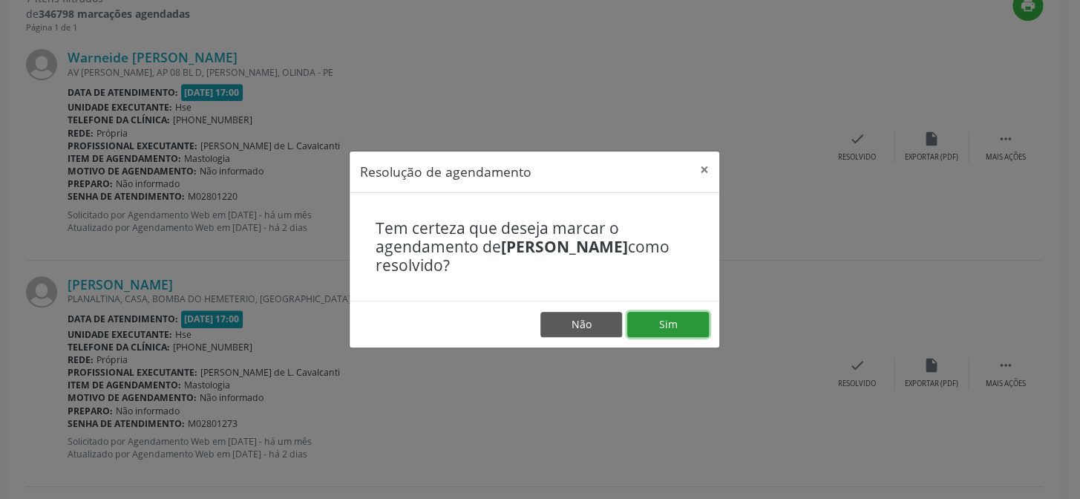
click at [688, 322] on button "Sim" at bounding box center [668, 324] width 82 height 25
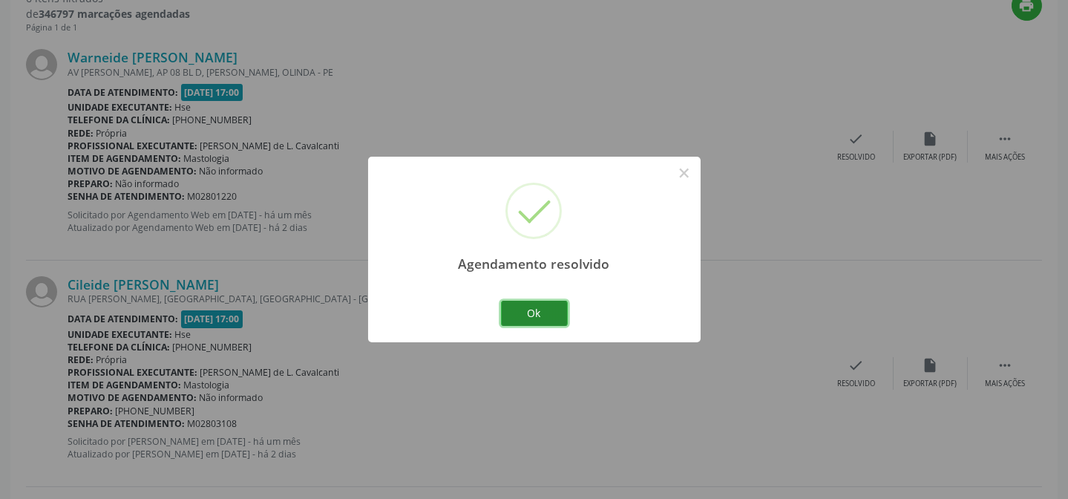
click at [543, 304] on button "Ok" at bounding box center [534, 313] width 67 height 25
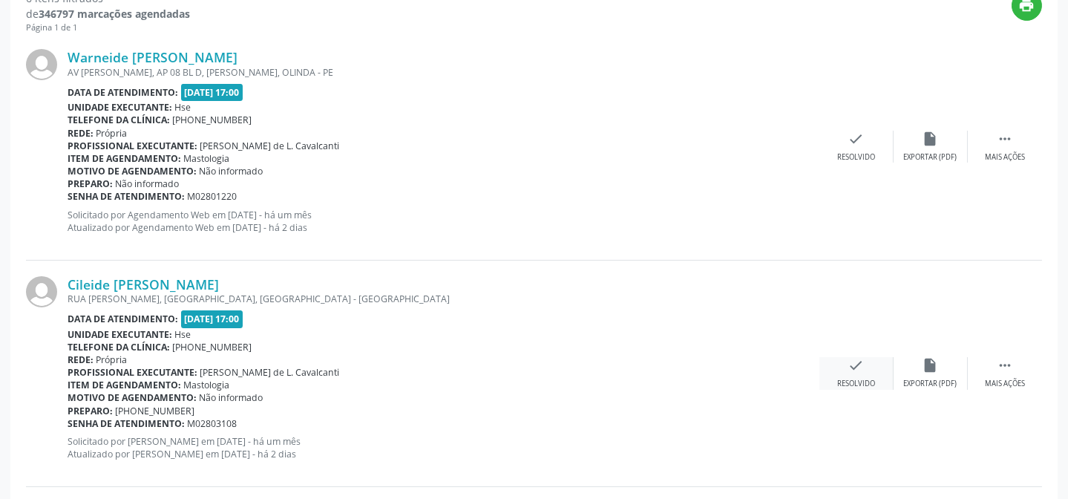
click at [849, 374] on div "check Resolvido" at bounding box center [856, 373] width 74 height 32
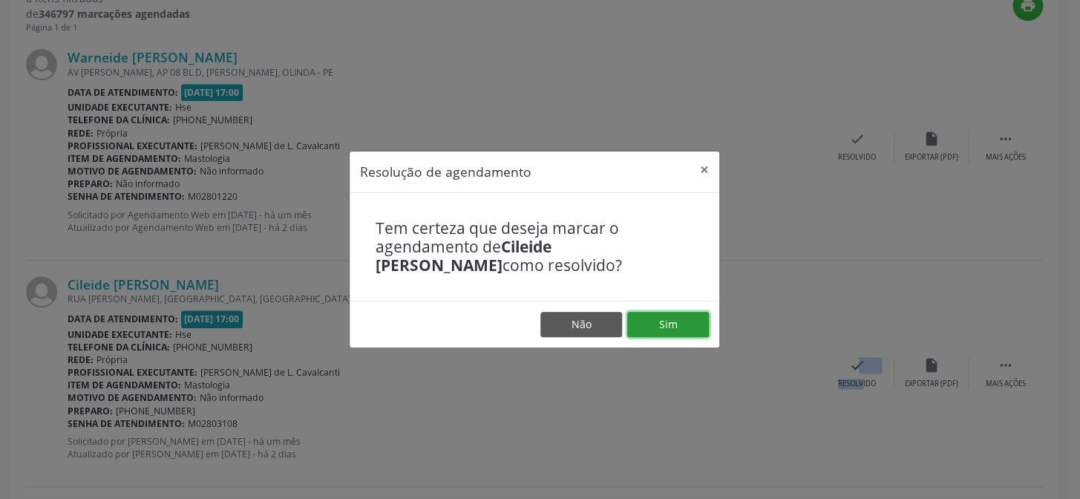
click at [671, 319] on button "Sim" at bounding box center [668, 324] width 82 height 25
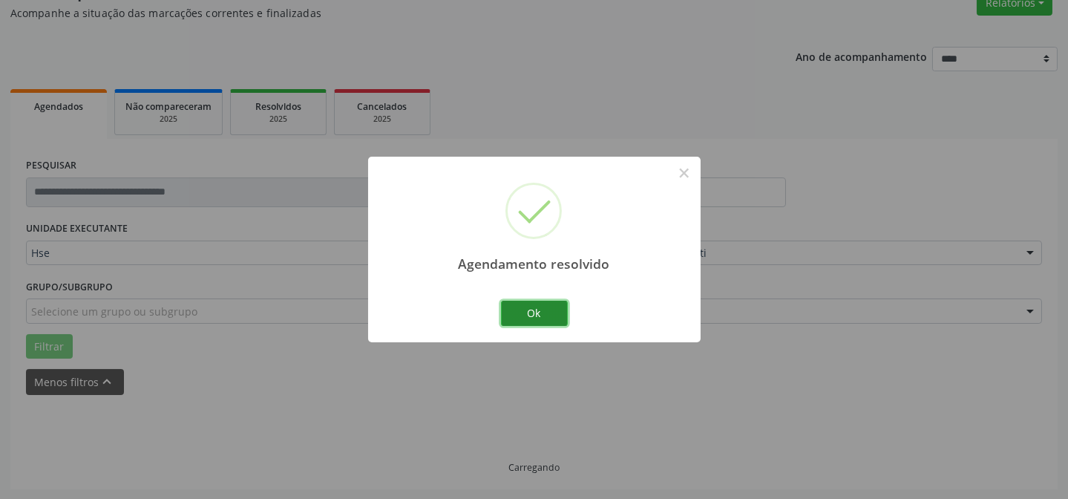
click at [520, 324] on button "Ok" at bounding box center [534, 313] width 67 height 25
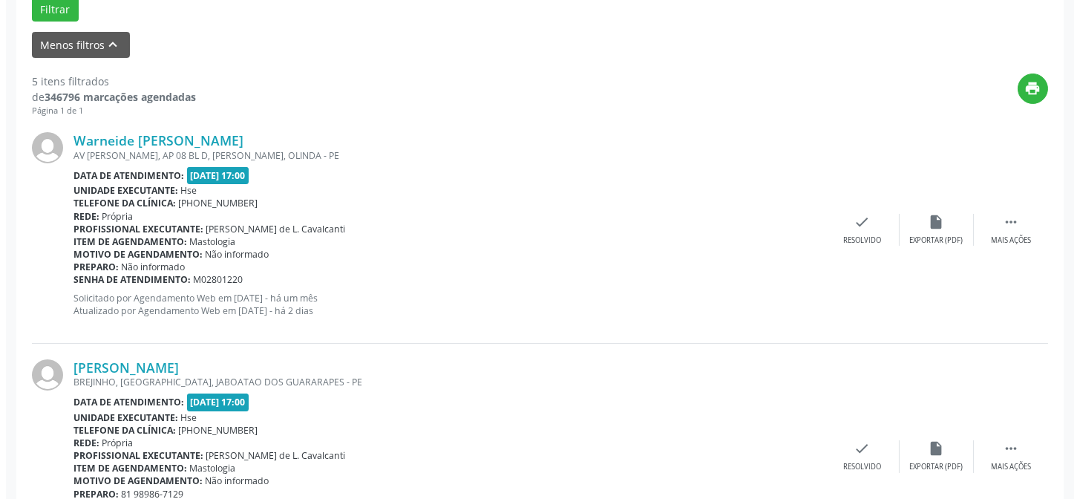
scroll to position [537, 0]
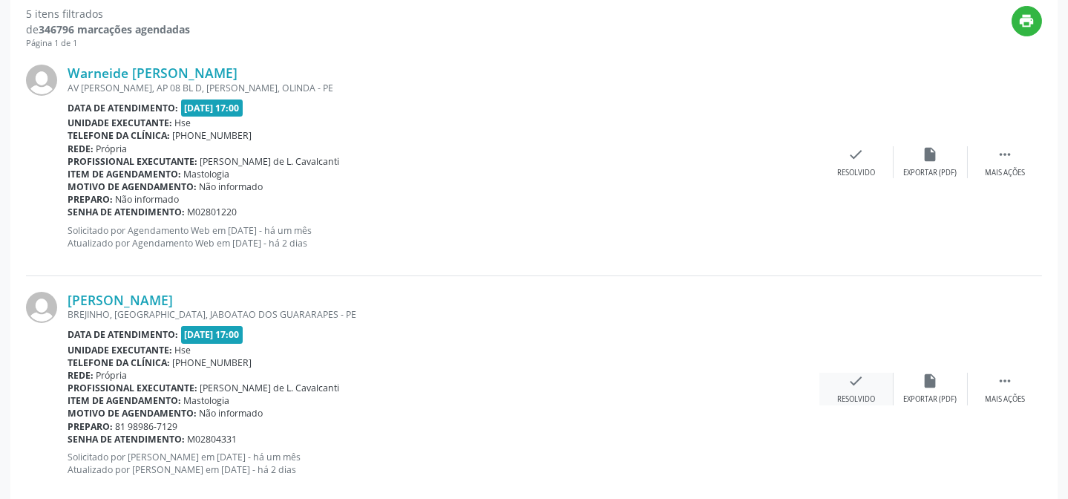
click at [853, 383] on icon "check" at bounding box center [856, 381] width 16 height 16
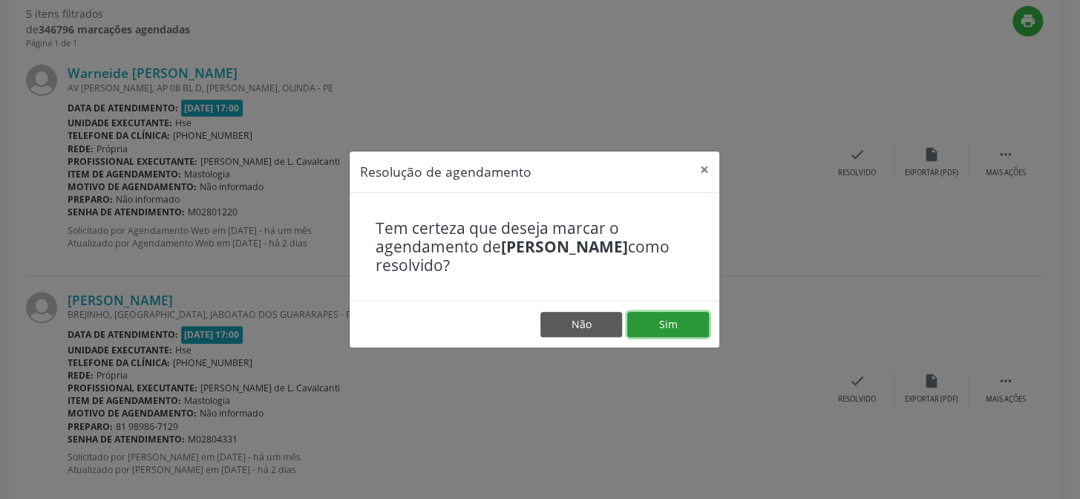
click at [675, 326] on button "Sim" at bounding box center [668, 324] width 82 height 25
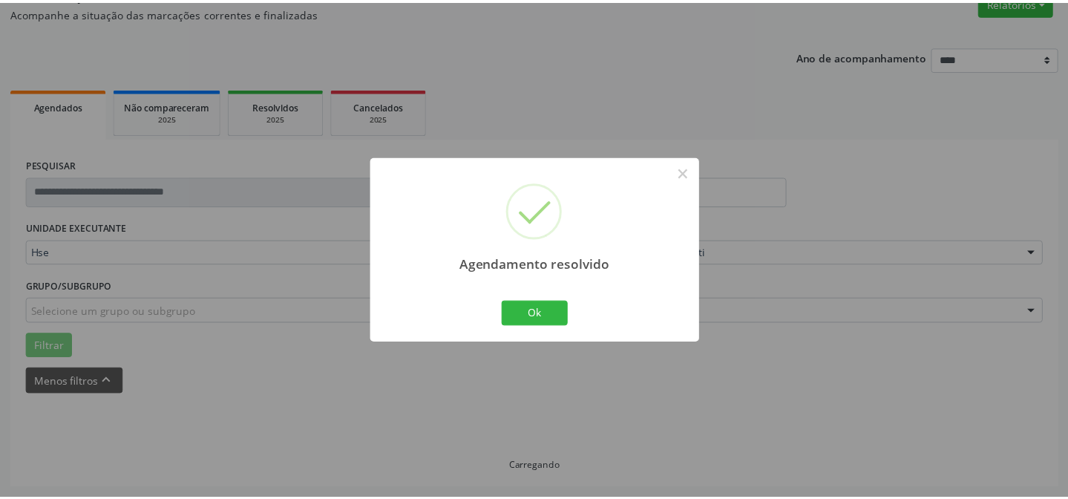
scroll to position [133, 0]
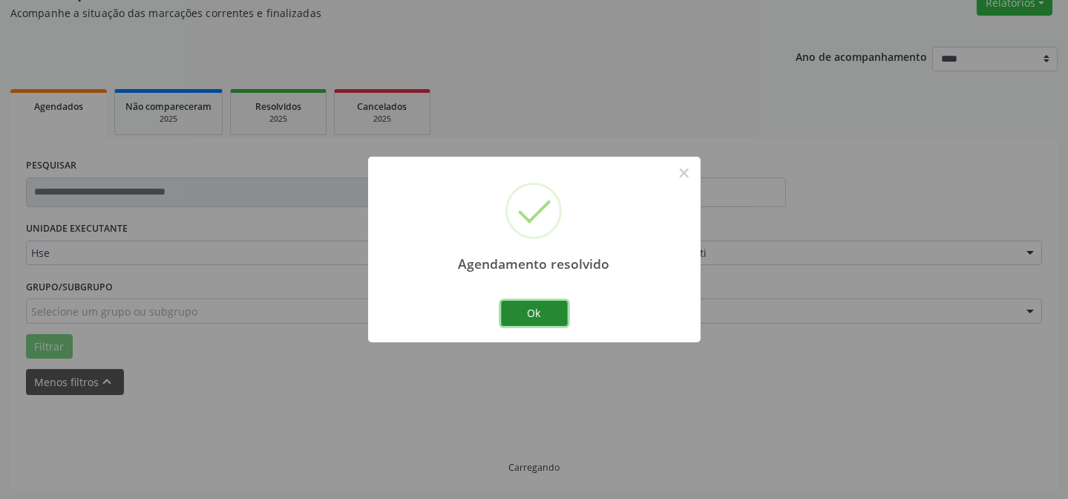
click at [540, 318] on button "Ok" at bounding box center [534, 313] width 67 height 25
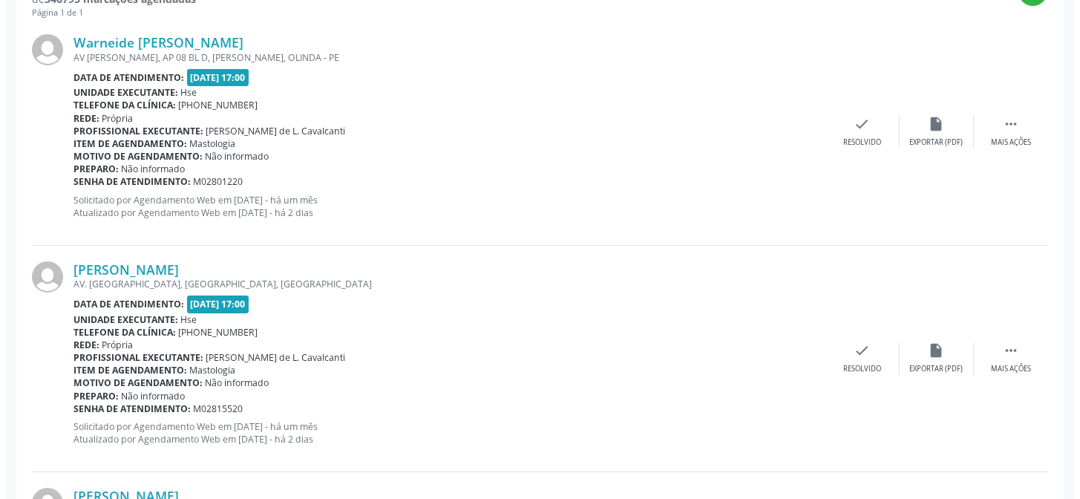
scroll to position [605, 0]
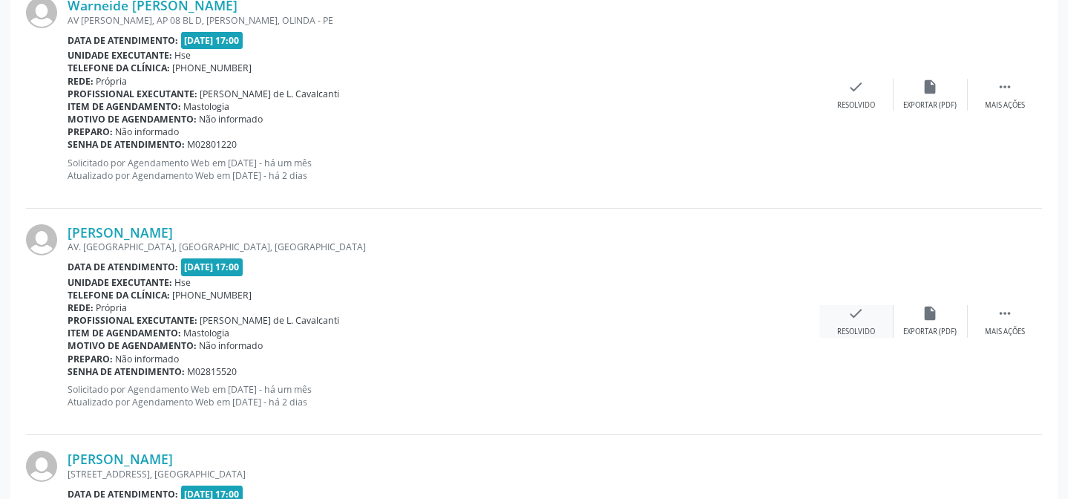
click at [864, 315] on div "check Resolvido" at bounding box center [856, 321] width 74 height 32
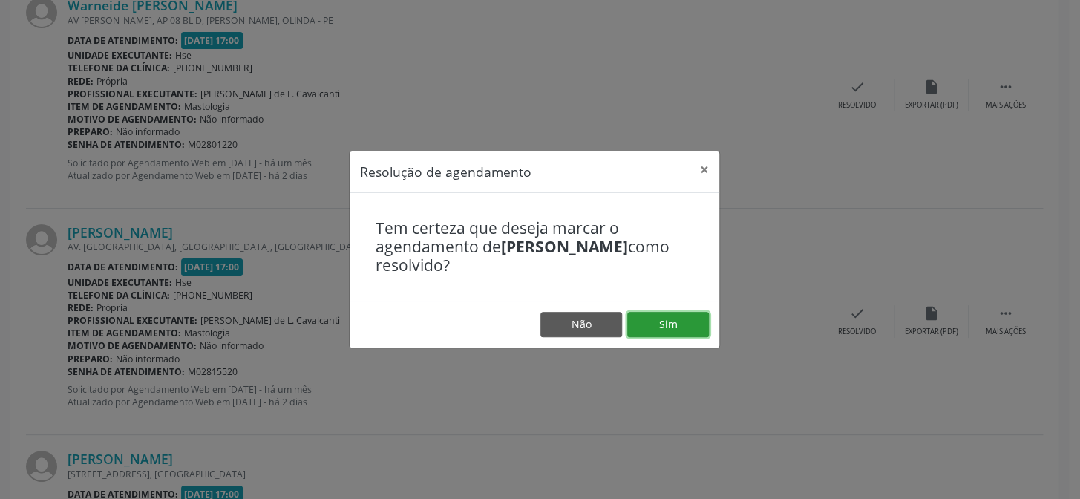
click at [642, 328] on button "Sim" at bounding box center [668, 324] width 82 height 25
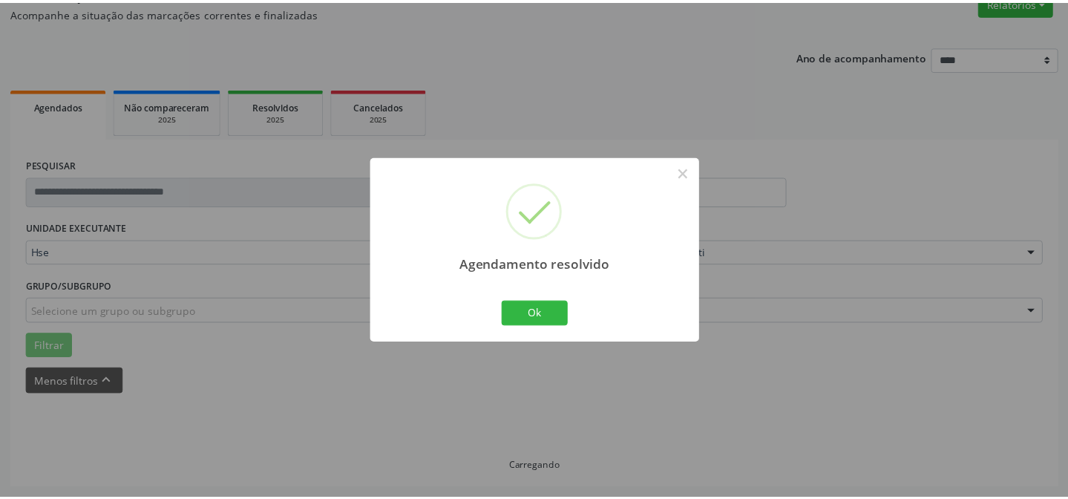
scroll to position [133, 0]
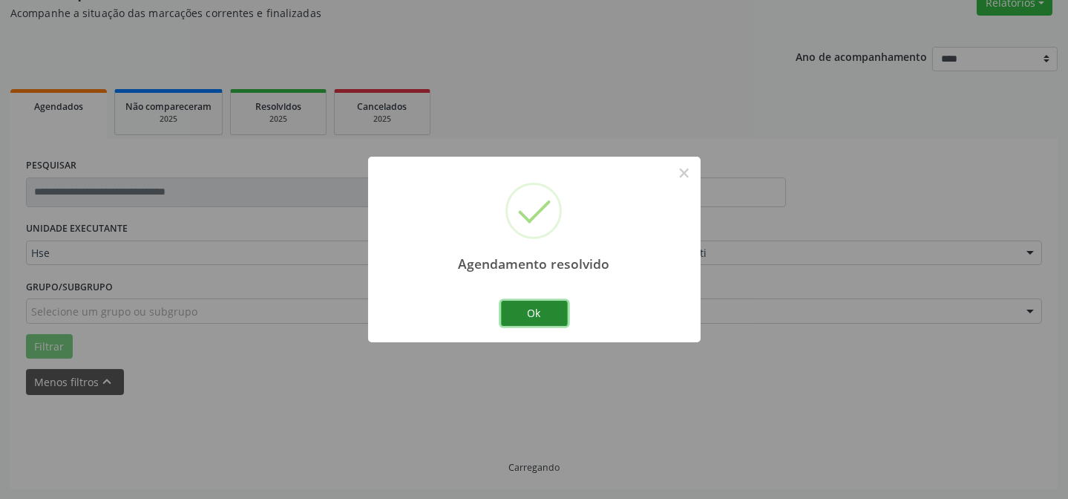
click at [518, 315] on button "Ok" at bounding box center [534, 313] width 67 height 25
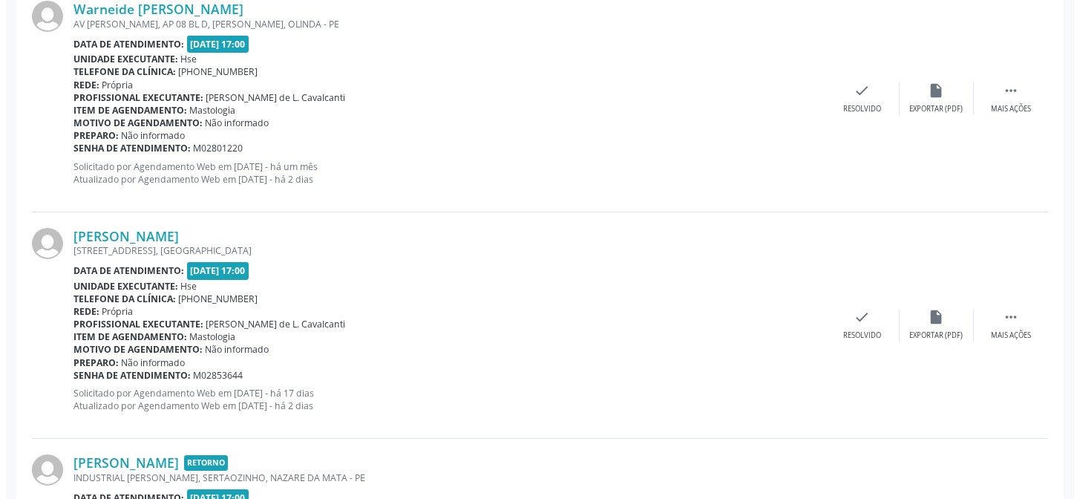
scroll to position [605, 0]
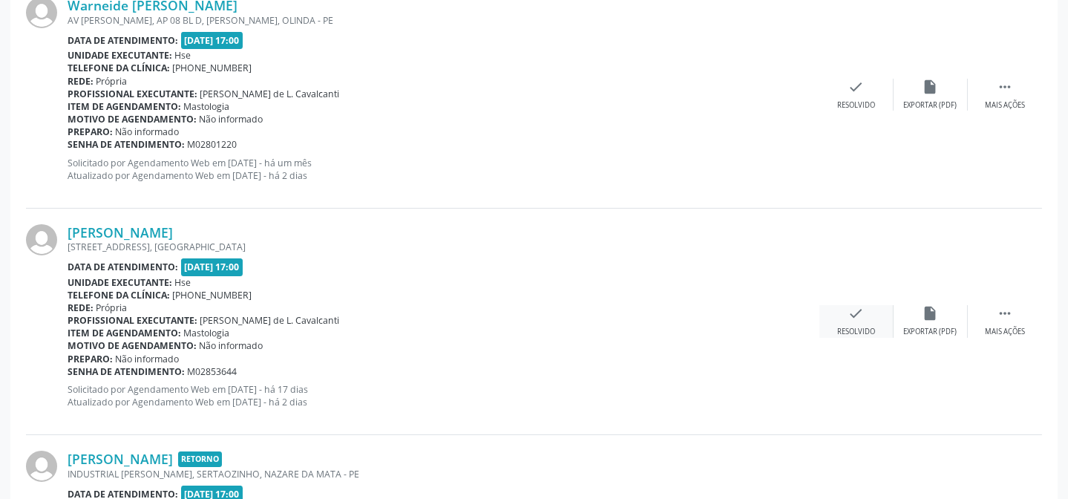
click at [857, 307] on icon "check" at bounding box center [856, 313] width 16 height 16
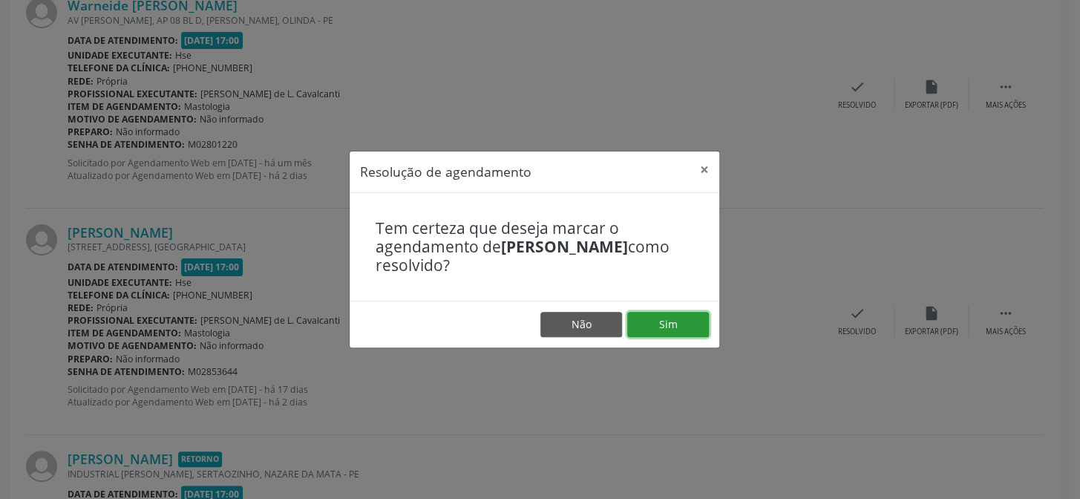
click at [676, 324] on button "Sim" at bounding box center [668, 324] width 82 height 25
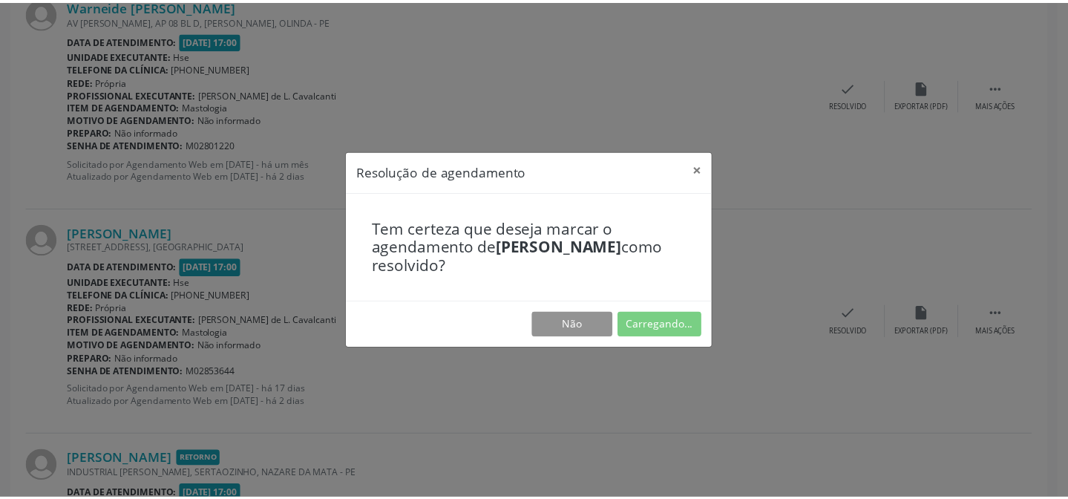
scroll to position [133, 0]
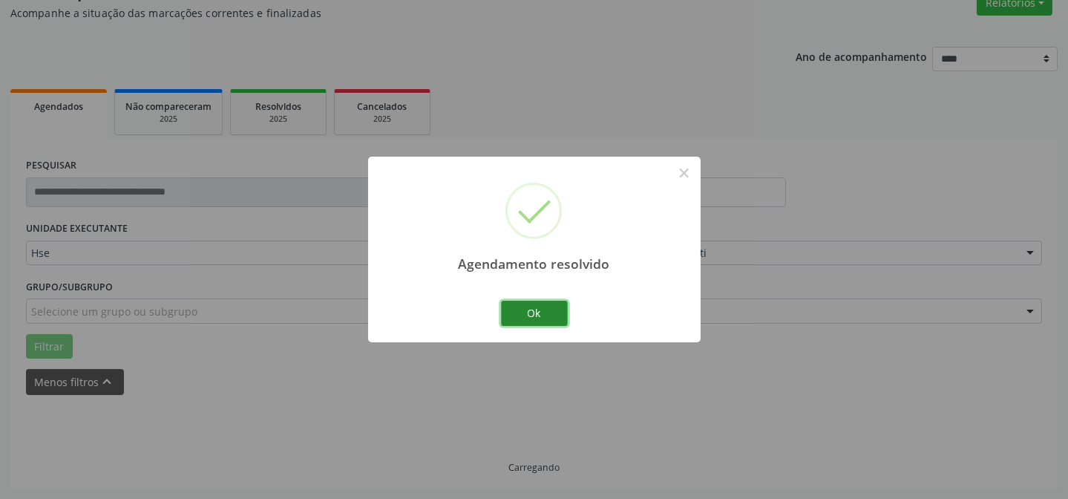
click at [544, 304] on button "Ok" at bounding box center [534, 313] width 67 height 25
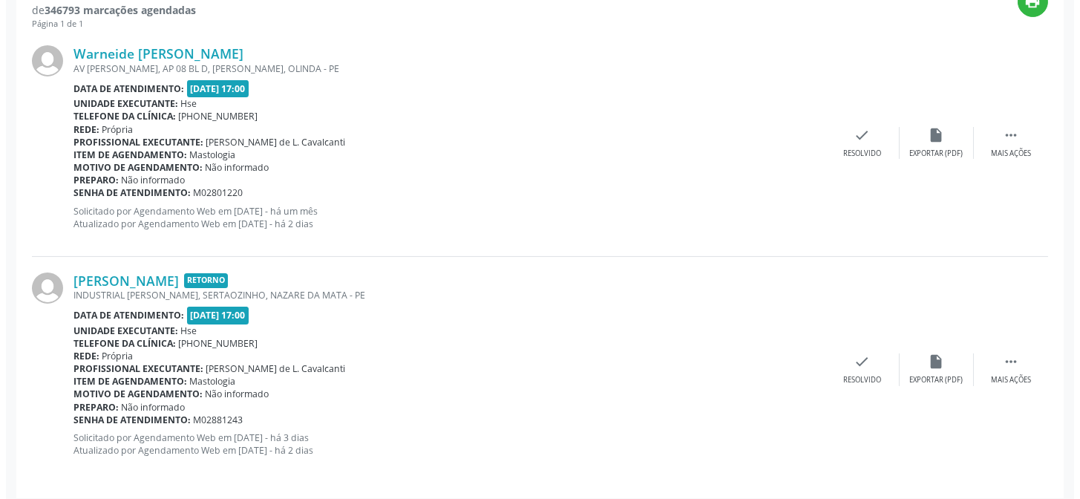
scroll to position [565, 0]
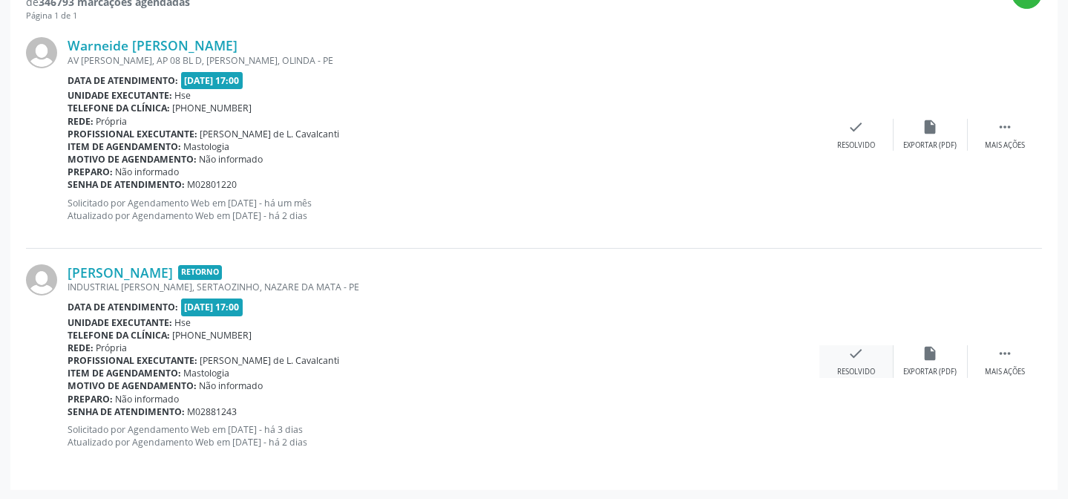
click at [861, 355] on icon "check" at bounding box center [856, 353] width 16 height 16
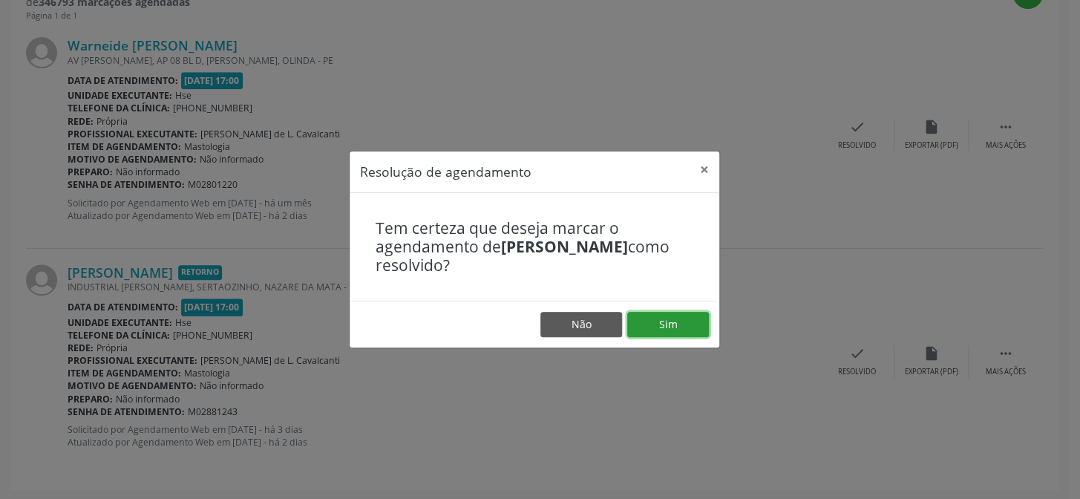
click at [690, 321] on button "Sim" at bounding box center [668, 324] width 82 height 25
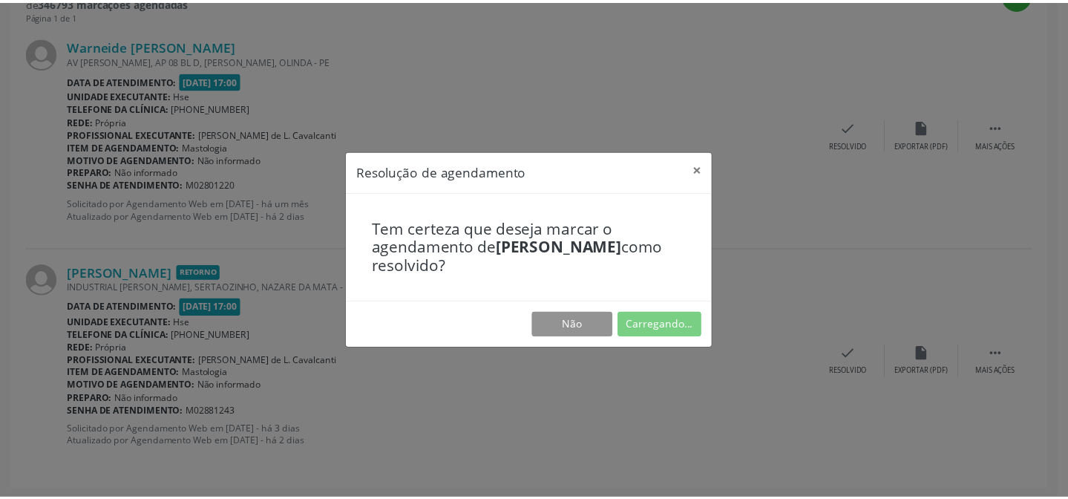
scroll to position [133, 0]
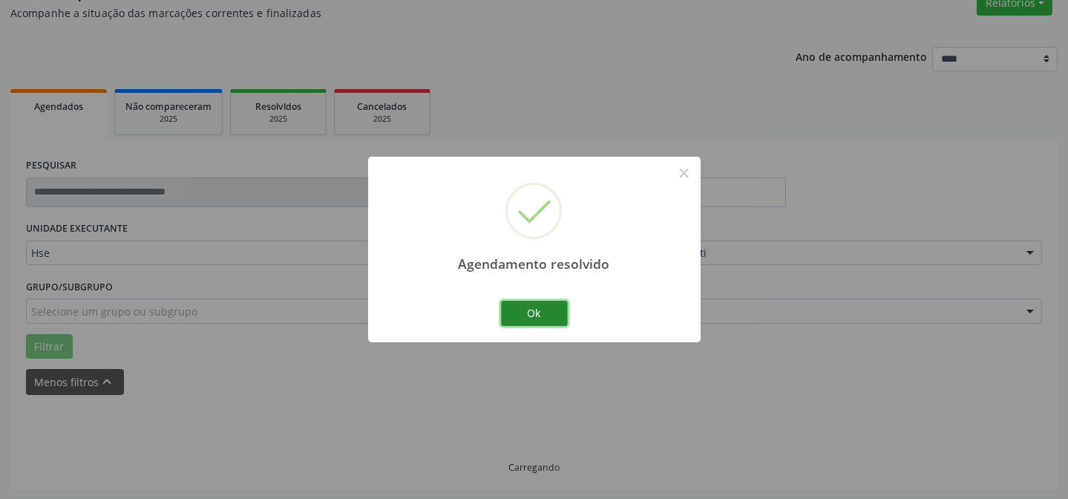
click at [528, 307] on button "Ok" at bounding box center [534, 313] width 67 height 25
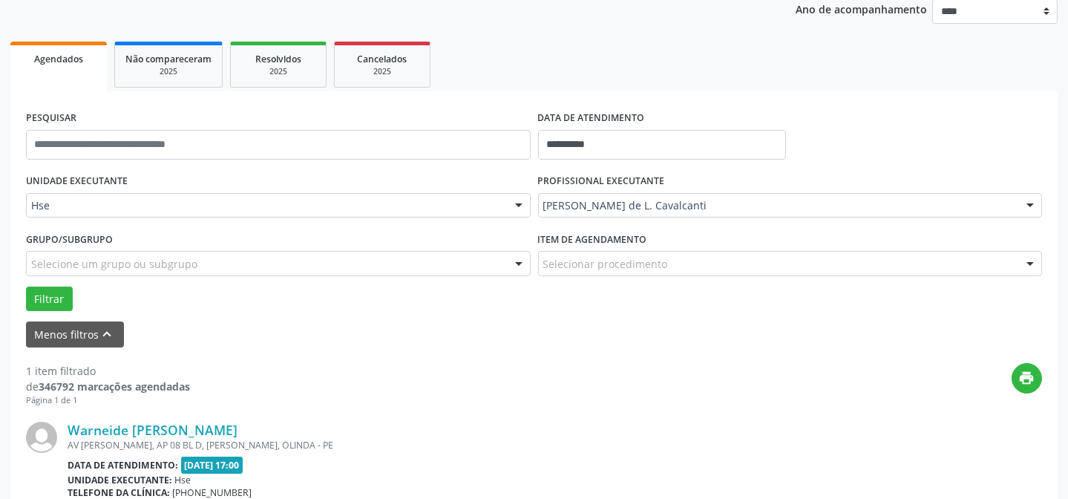
scroll to position [267, 0]
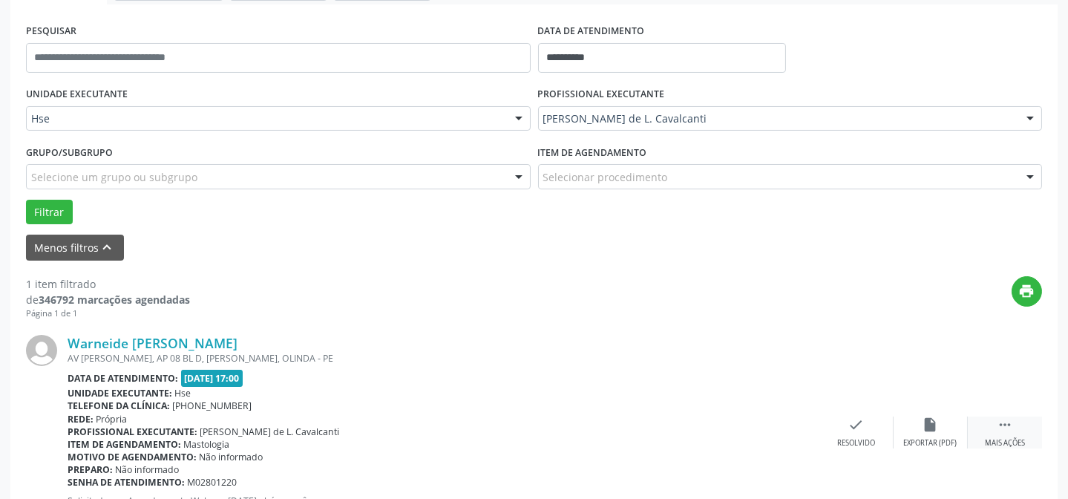
click at [997, 430] on icon "" at bounding box center [1005, 424] width 16 height 16
click at [934, 421] on icon "alarm_off" at bounding box center [931, 424] width 16 height 16
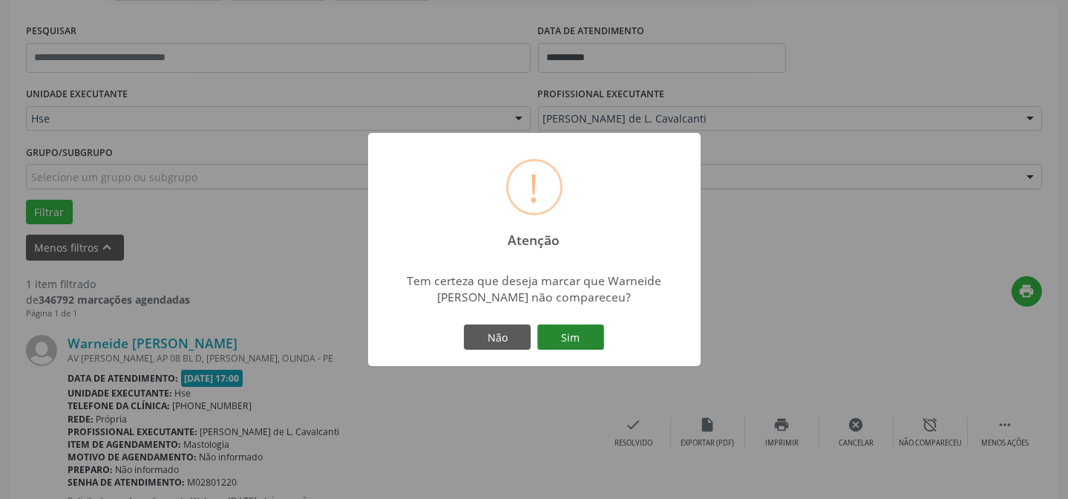
click at [567, 338] on button "Sim" at bounding box center [570, 336] width 67 height 25
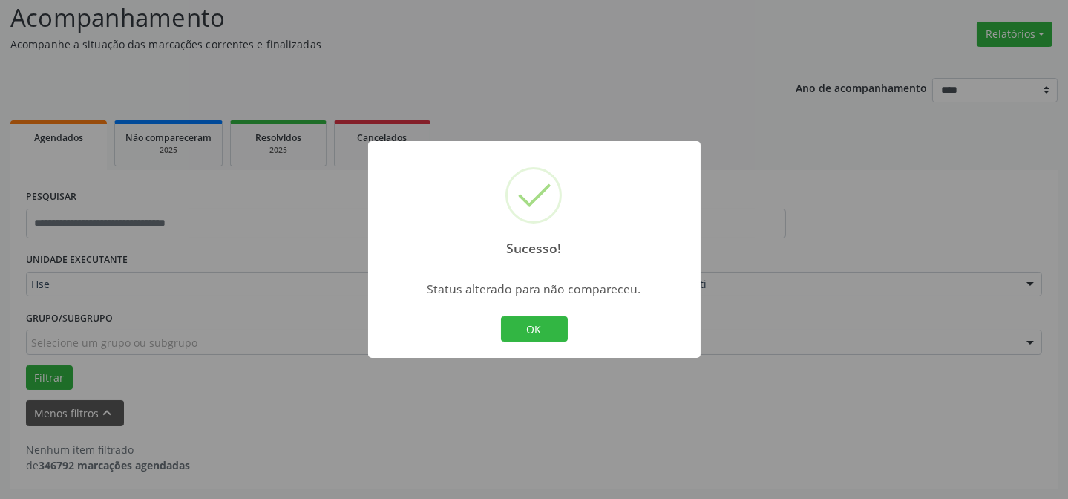
scroll to position [100, 0]
drag, startPoint x: 548, startPoint y: 321, endPoint x: 586, endPoint y: 308, distance: 40.1
click at [548, 322] on button "OK" at bounding box center [534, 328] width 67 height 25
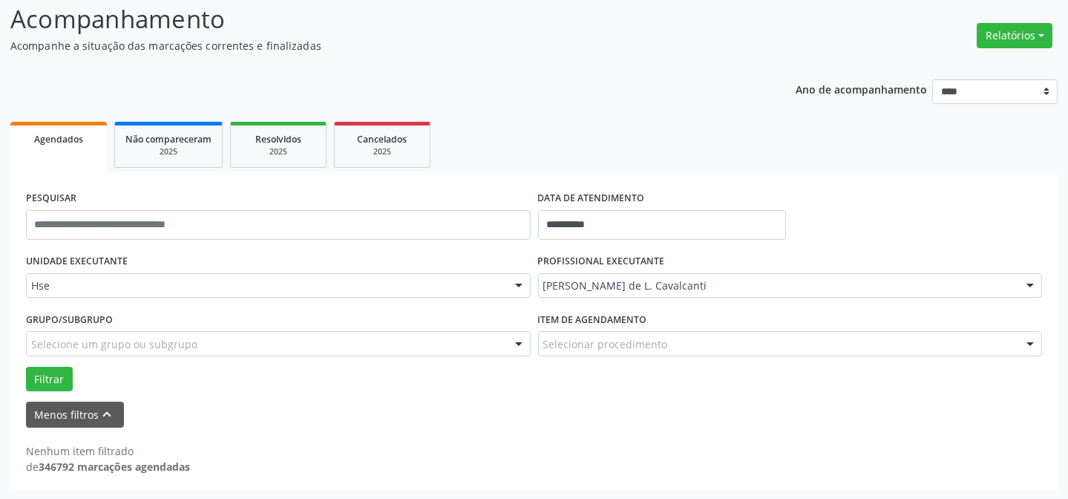
drag, startPoint x: 983, startPoint y: 105, endPoint x: 1000, endPoint y: 102, distance: 17.3
click at [993, 102] on div "Ano de acompanhamento **** **** **** **** ****" at bounding box center [927, 94] width 262 height 50
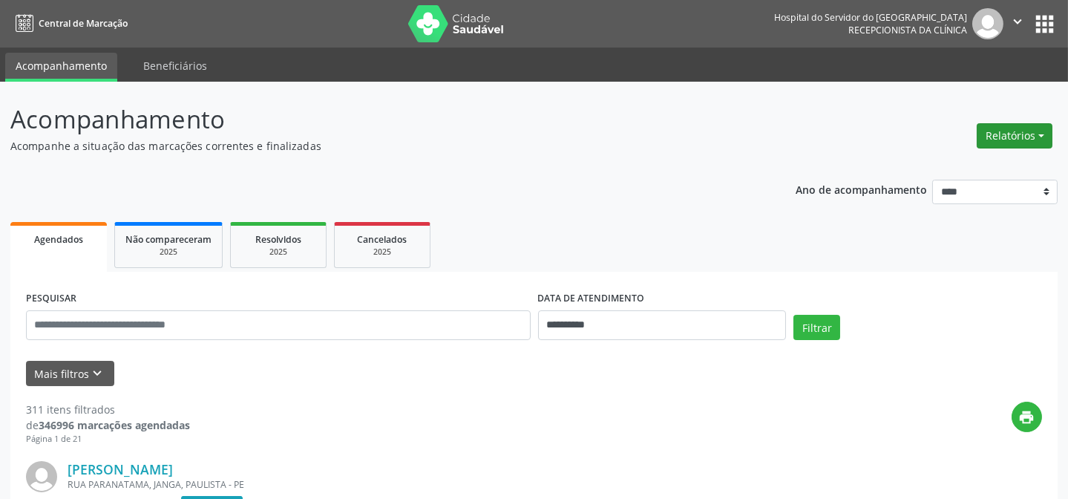
click at [1023, 128] on button "Relatórios" at bounding box center [1015, 135] width 76 height 25
click at [966, 160] on link "Agendamentos" at bounding box center [973, 167] width 160 height 21
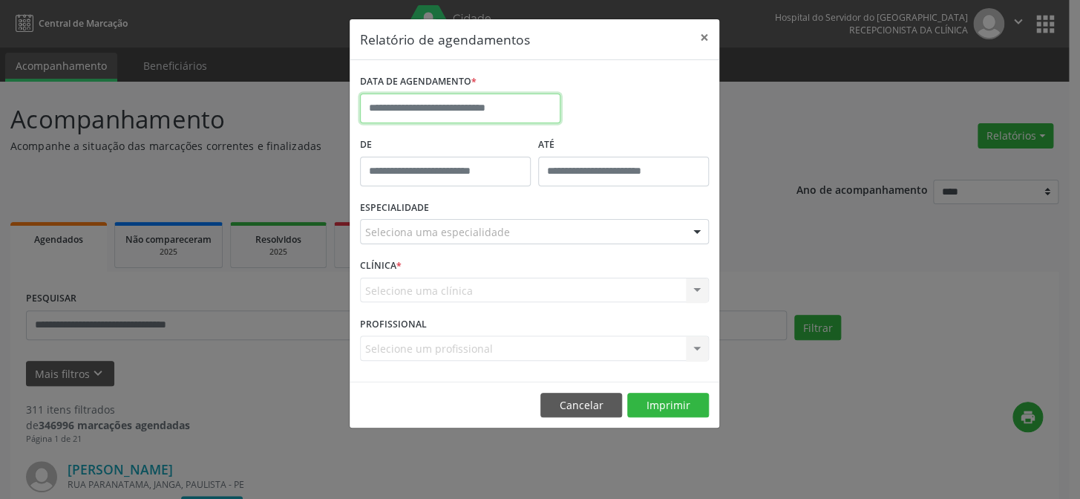
click at [460, 116] on input "text" at bounding box center [460, 109] width 200 height 30
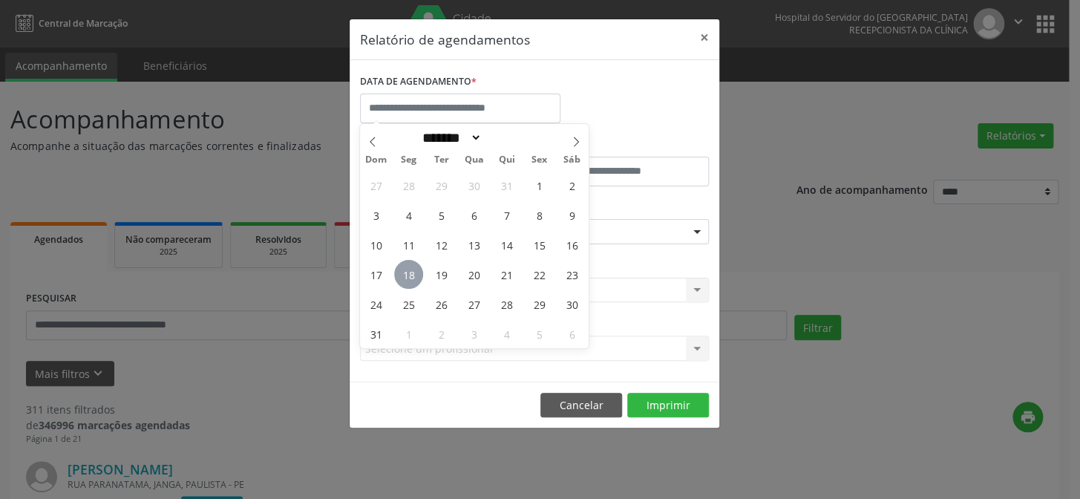
click at [407, 277] on span "18" at bounding box center [408, 274] width 29 height 29
type input "**********"
click at [407, 278] on span "18" at bounding box center [408, 274] width 29 height 29
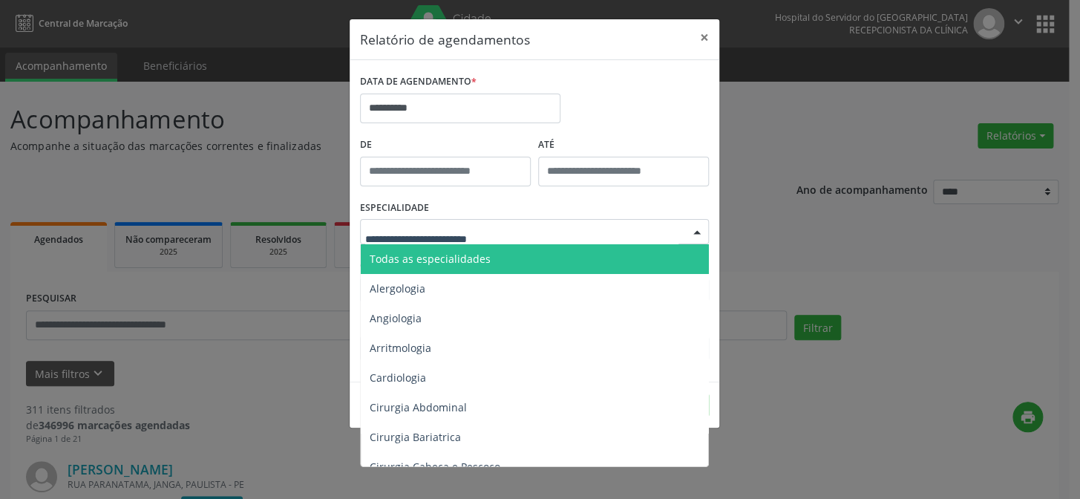
click at [459, 260] on span "Todas as especialidades" at bounding box center [430, 259] width 121 height 14
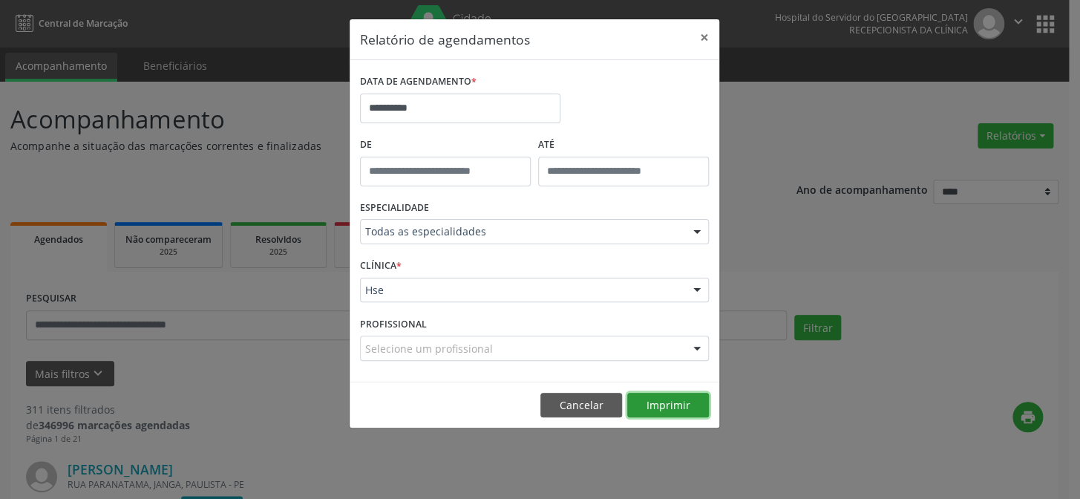
click at [644, 409] on button "Imprimir" at bounding box center [668, 405] width 82 height 25
